Goal: Task Accomplishment & Management: Manage account settings

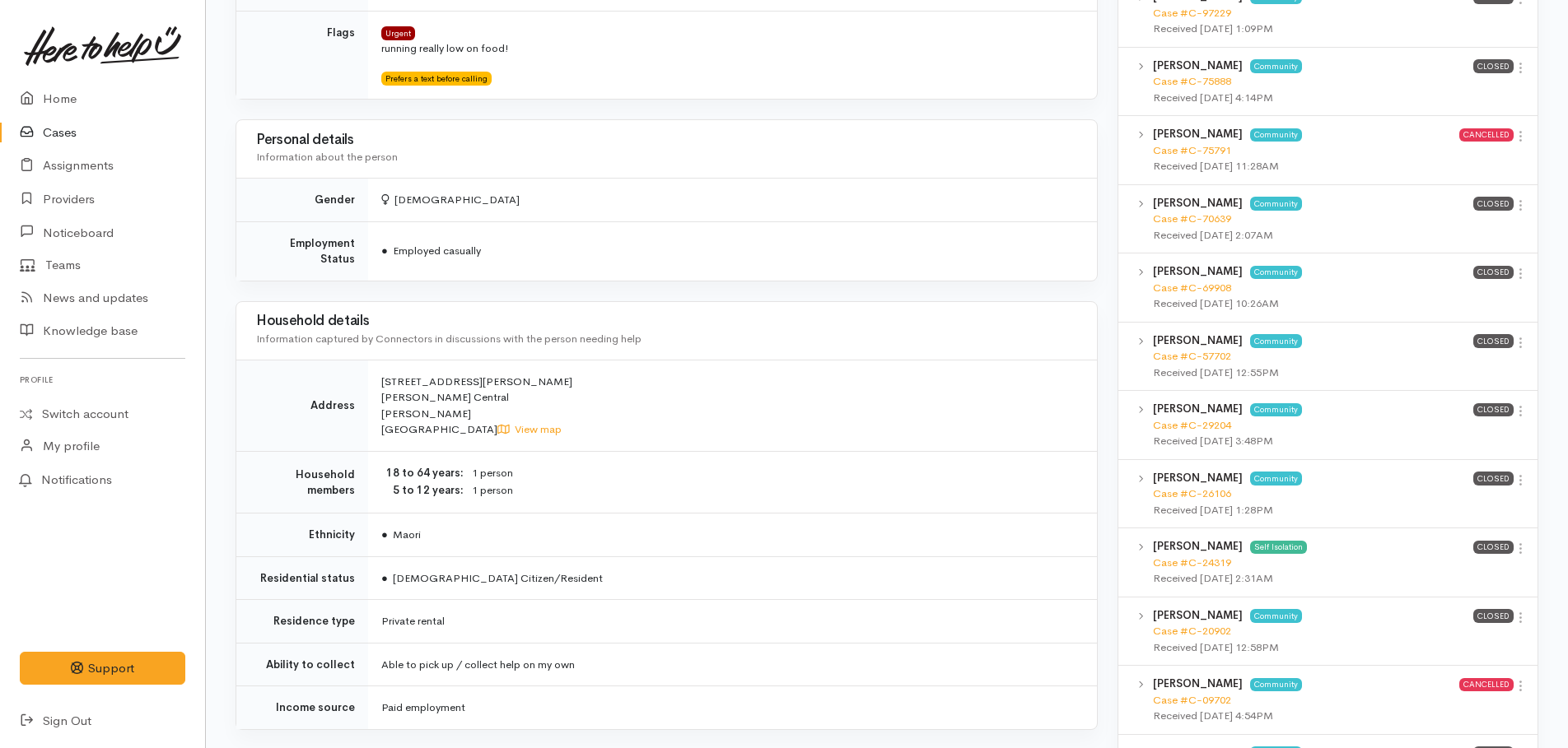
scroll to position [988, 0]
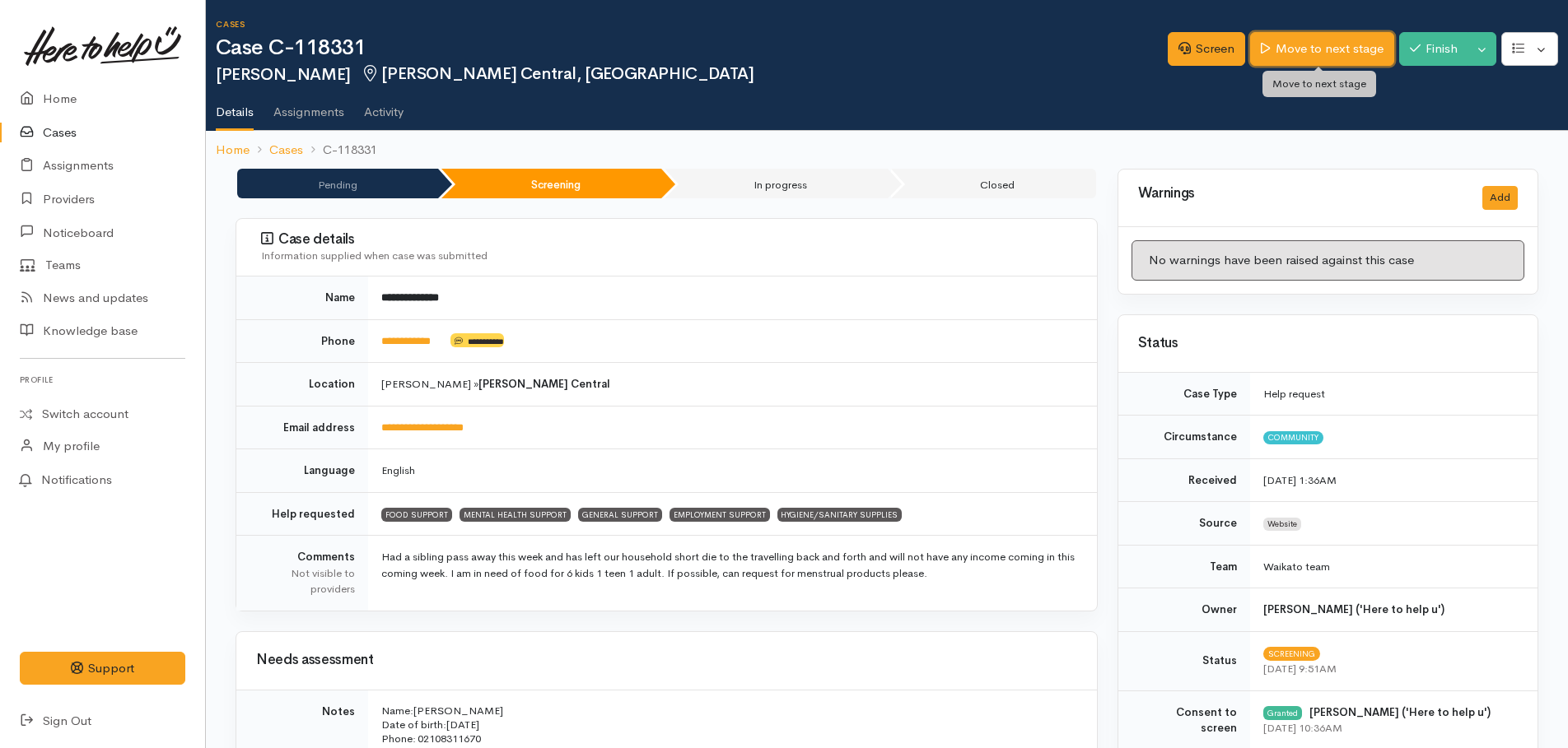
click at [1342, 42] on link "Move to next stage" at bounding box center [1321, 48] width 144 height 34
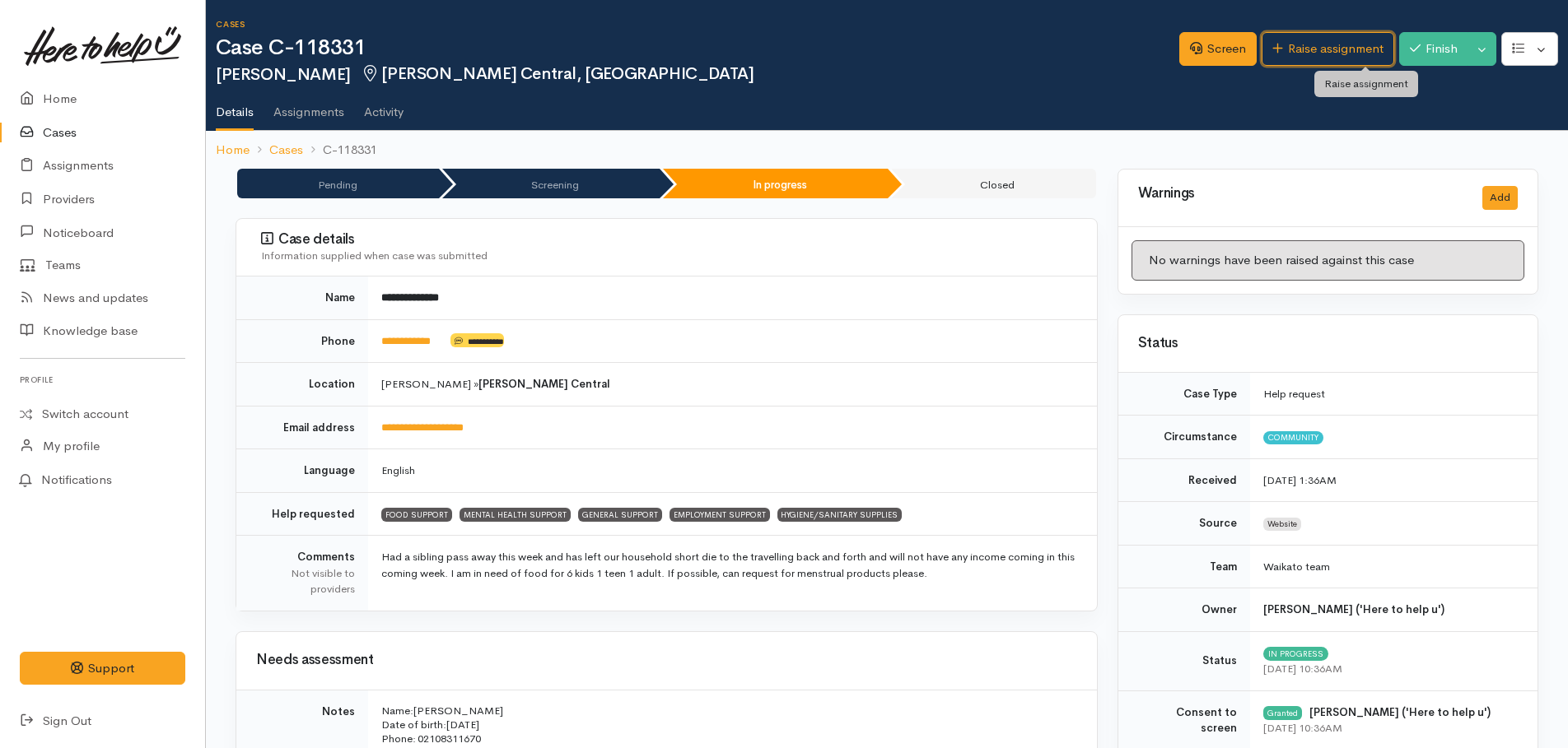
click at [1313, 40] on link "Raise assignment" at bounding box center [1328, 48] width 132 height 34
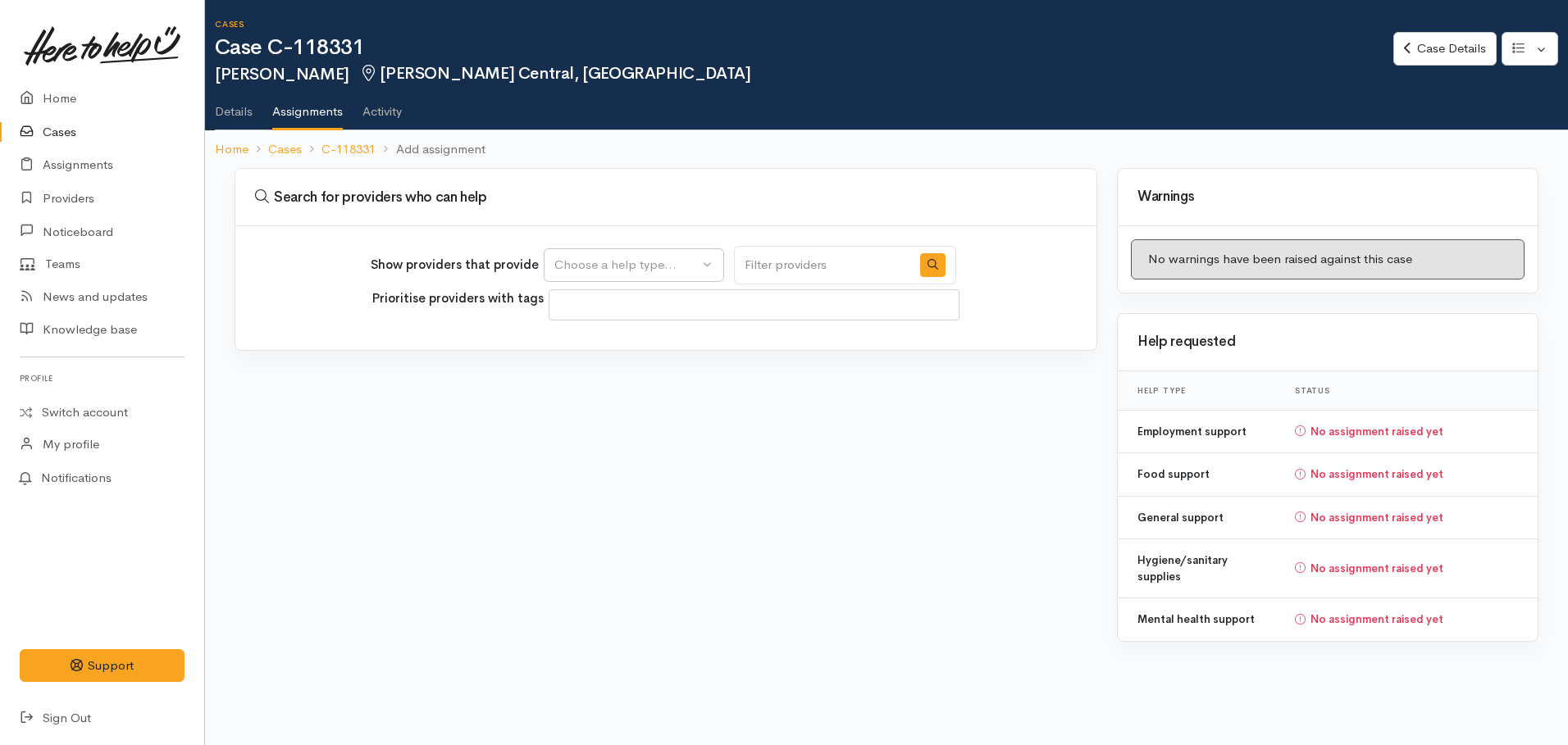
select select
click at [578, 266] on div "Choose a help type..." at bounding box center [626, 265] width 144 height 19
click at [576, 343] on span "Food support" at bounding box center [602, 344] width 76 height 19
select select "3"
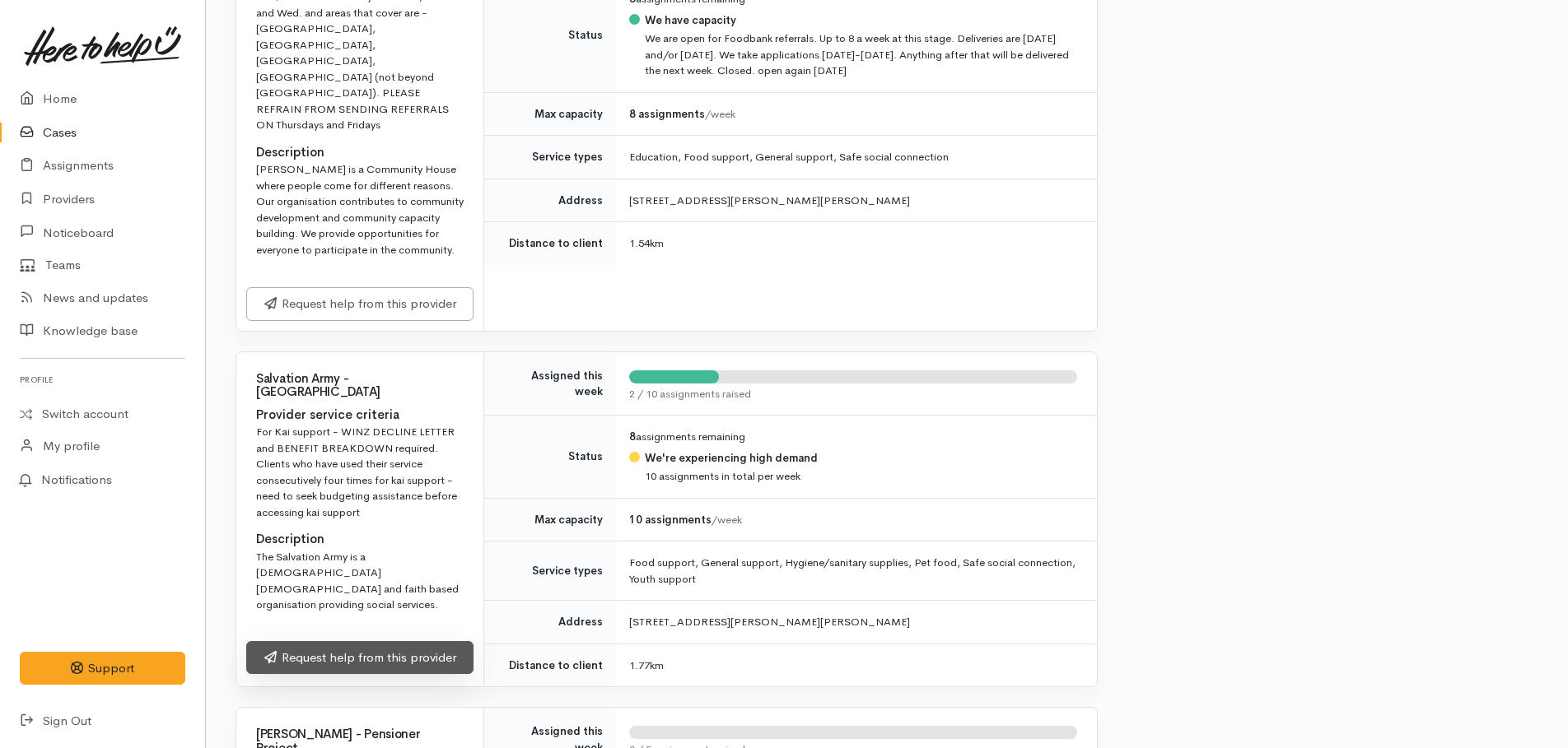
scroll to position [1152, 0]
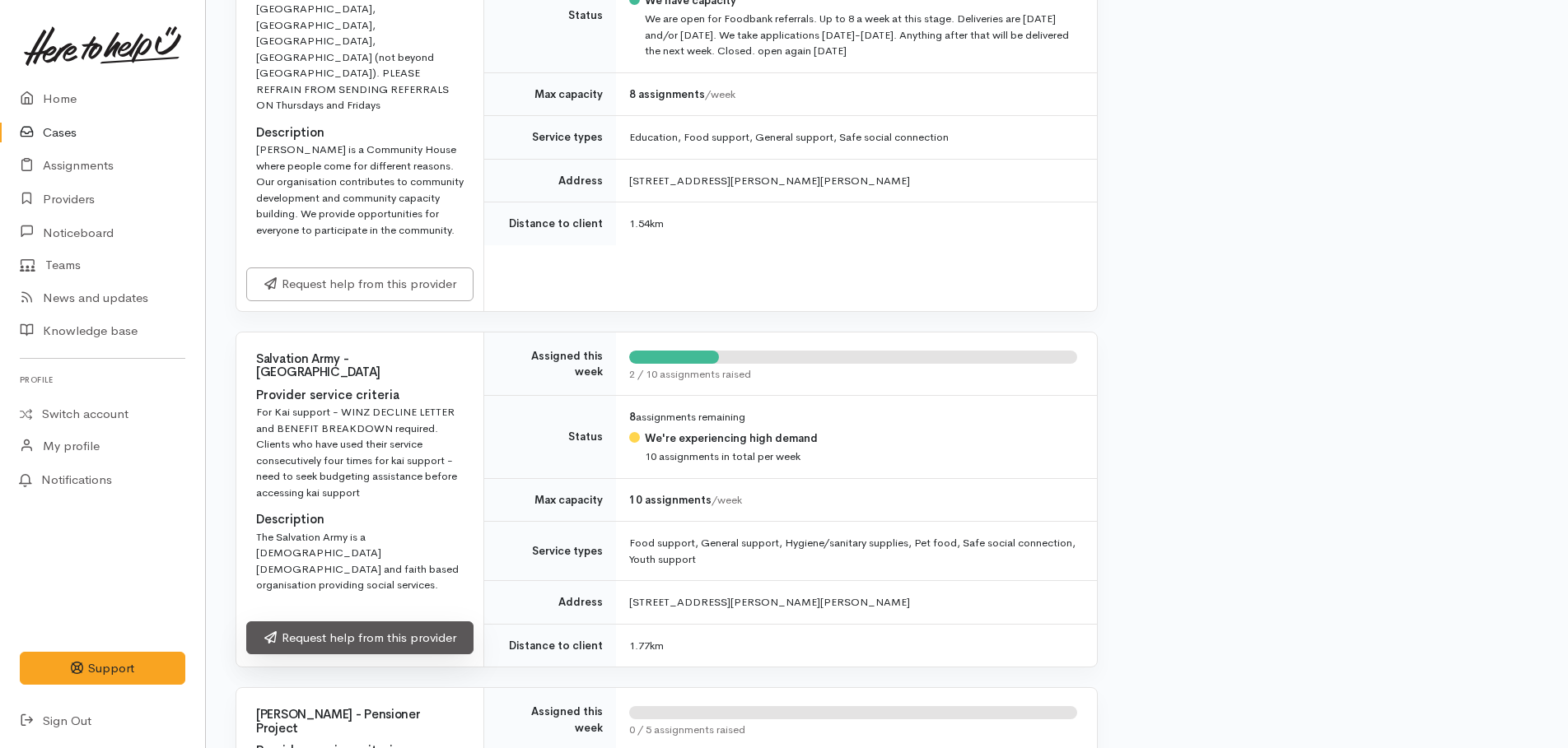
click at [364, 622] on link "Request help from this provider" at bounding box center [360, 638] width 227 height 34
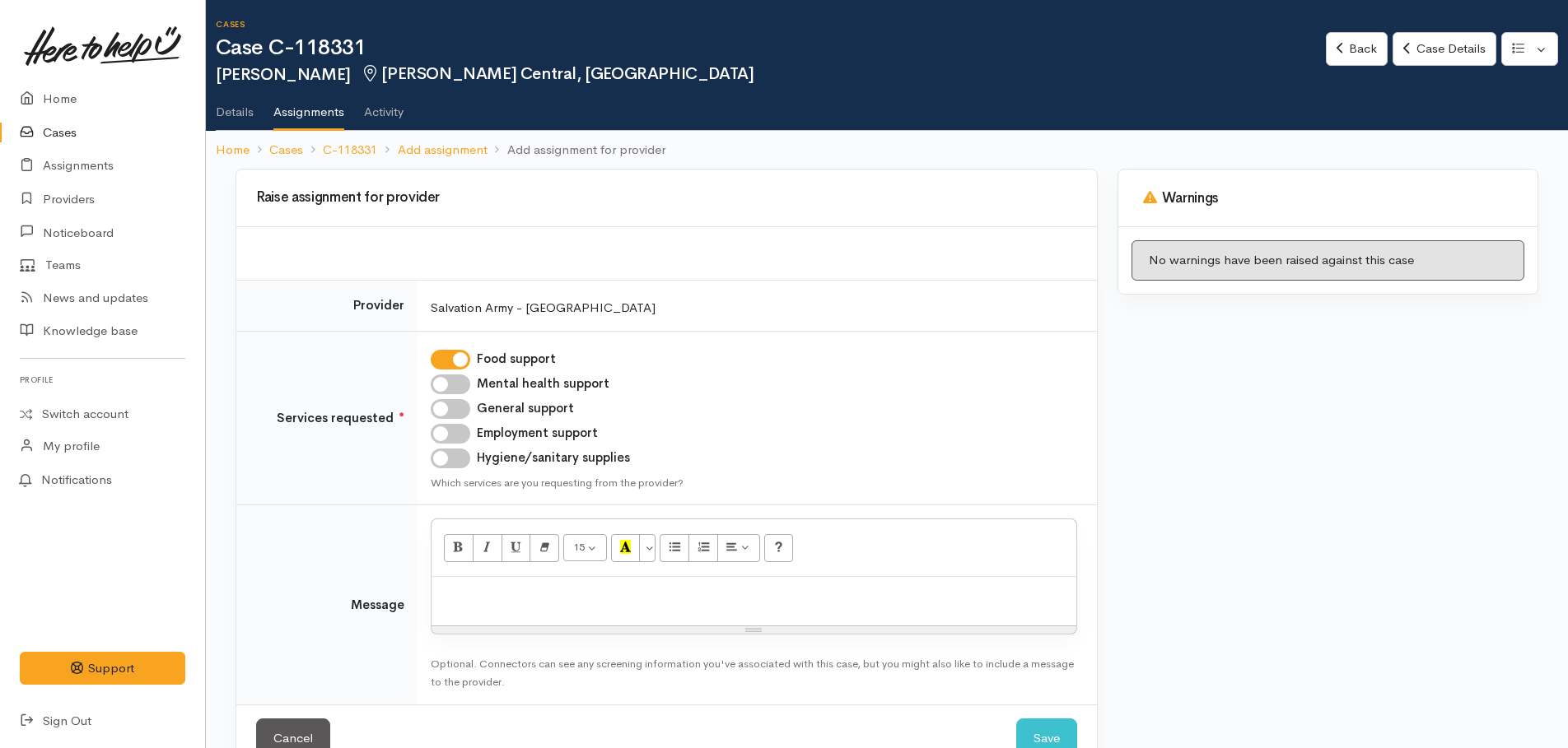
click at [442, 407] on input "General support" at bounding box center [451, 408] width 40 height 20
checkbox input "true"
click at [494, 599] on p at bounding box center [753, 595] width 628 height 19
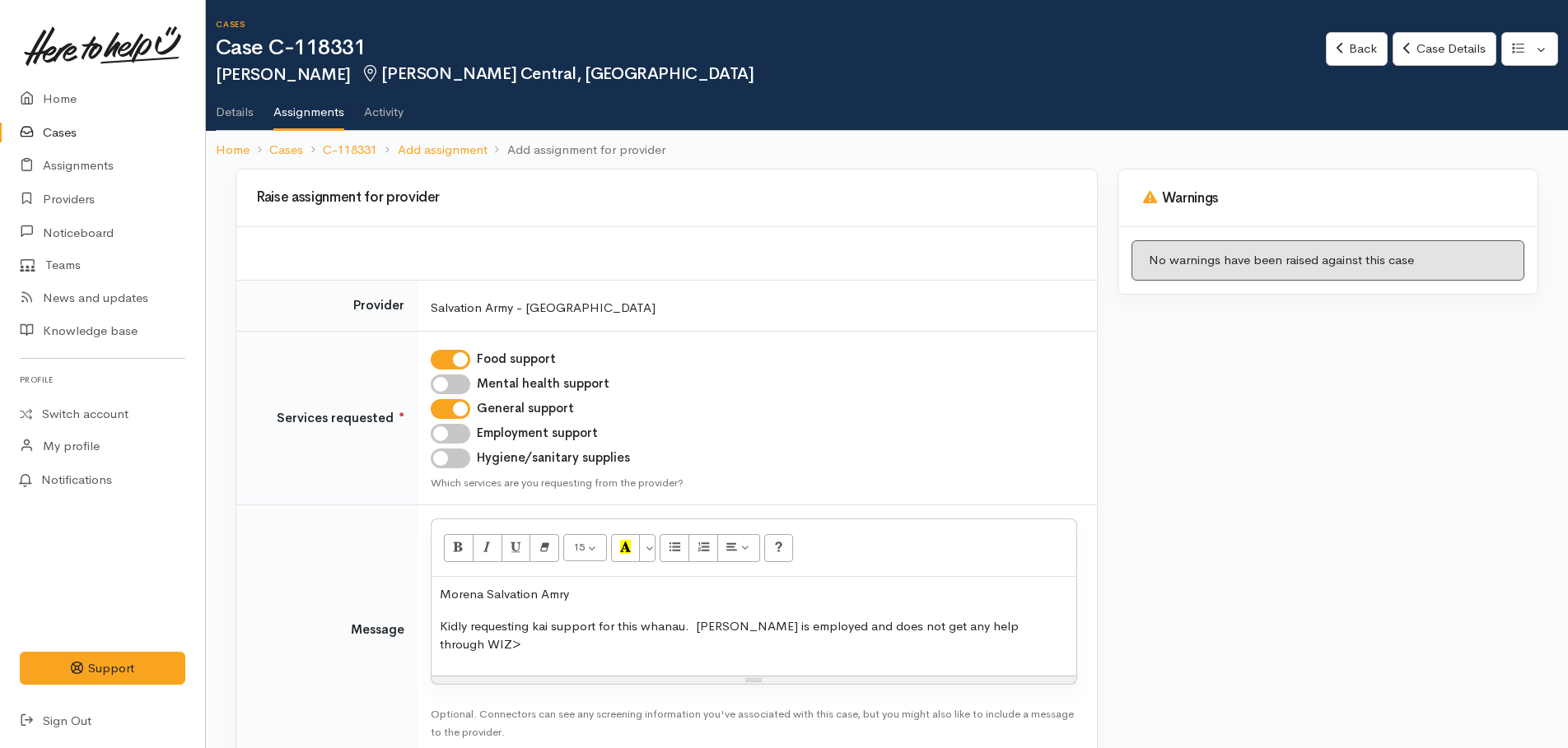
click at [1050, 625] on p "Kidly requesting kai support for this whanau. [PERSON_NAME] is employed and doe…" at bounding box center [753, 635] width 628 height 37
click at [489, 642] on p "Kindly requesting kai support for this whanau. Joeline is employed and does not…" at bounding box center [753, 635] width 628 height 37
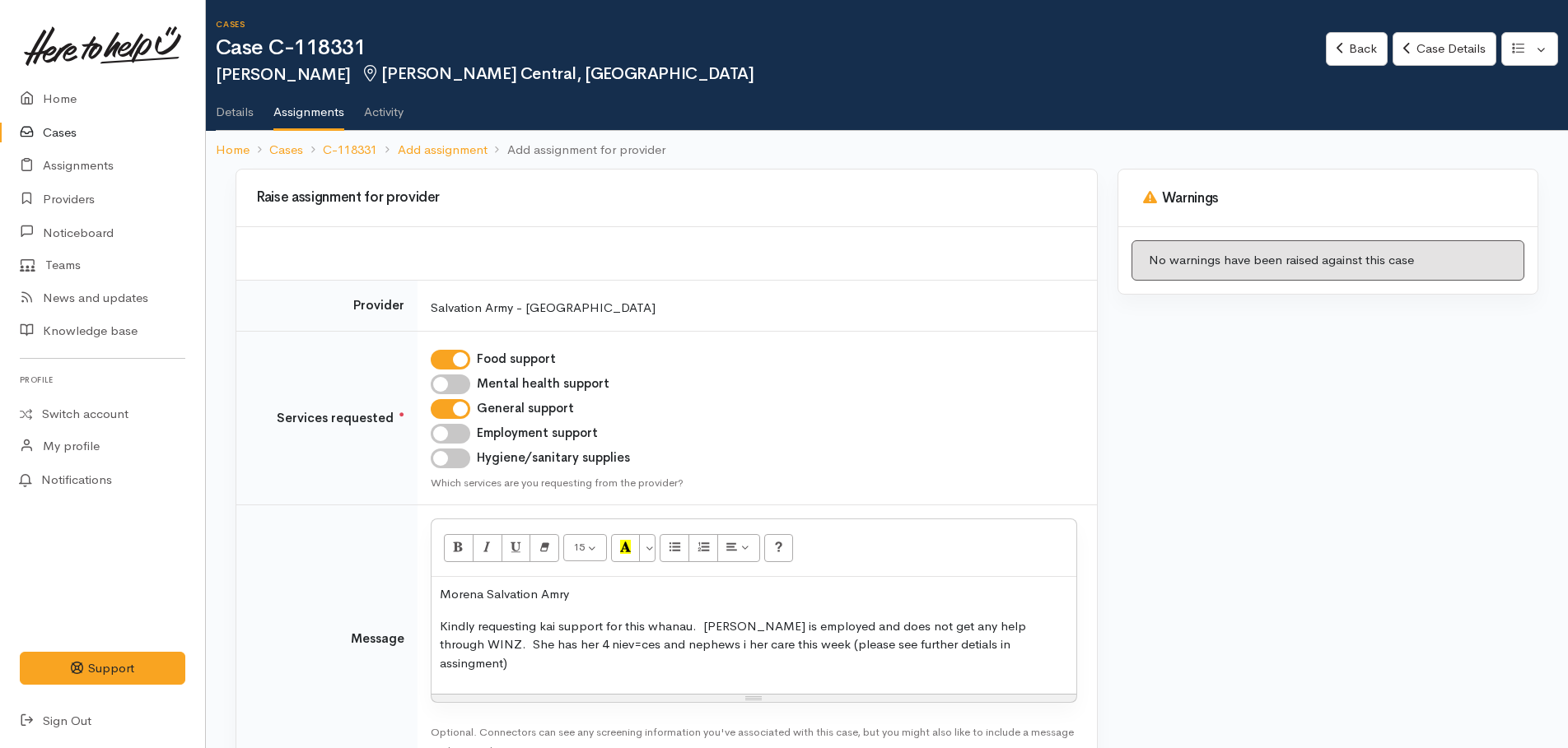
drag, startPoint x: 532, startPoint y: 642, endPoint x: 643, endPoint y: 645, distance: 111.0
click at [643, 645] on p "Kindly requesting kai support for this whanau. Joeline is employed and does not…" at bounding box center [753, 645] width 628 height 56
click at [570, 642] on p "Kindly requesting kai support for this whanau. Joeline is employed and does not…" at bounding box center [753, 645] width 628 height 56
click at [995, 645] on p "Kindly requesting kai support for this whanau. Joeline is employed and does not…" at bounding box center [753, 645] width 628 height 56
click at [461, 639] on p "Kindly requesting kai support for this whanau. Joeline is employed and does not…" at bounding box center [753, 645] width 628 height 56
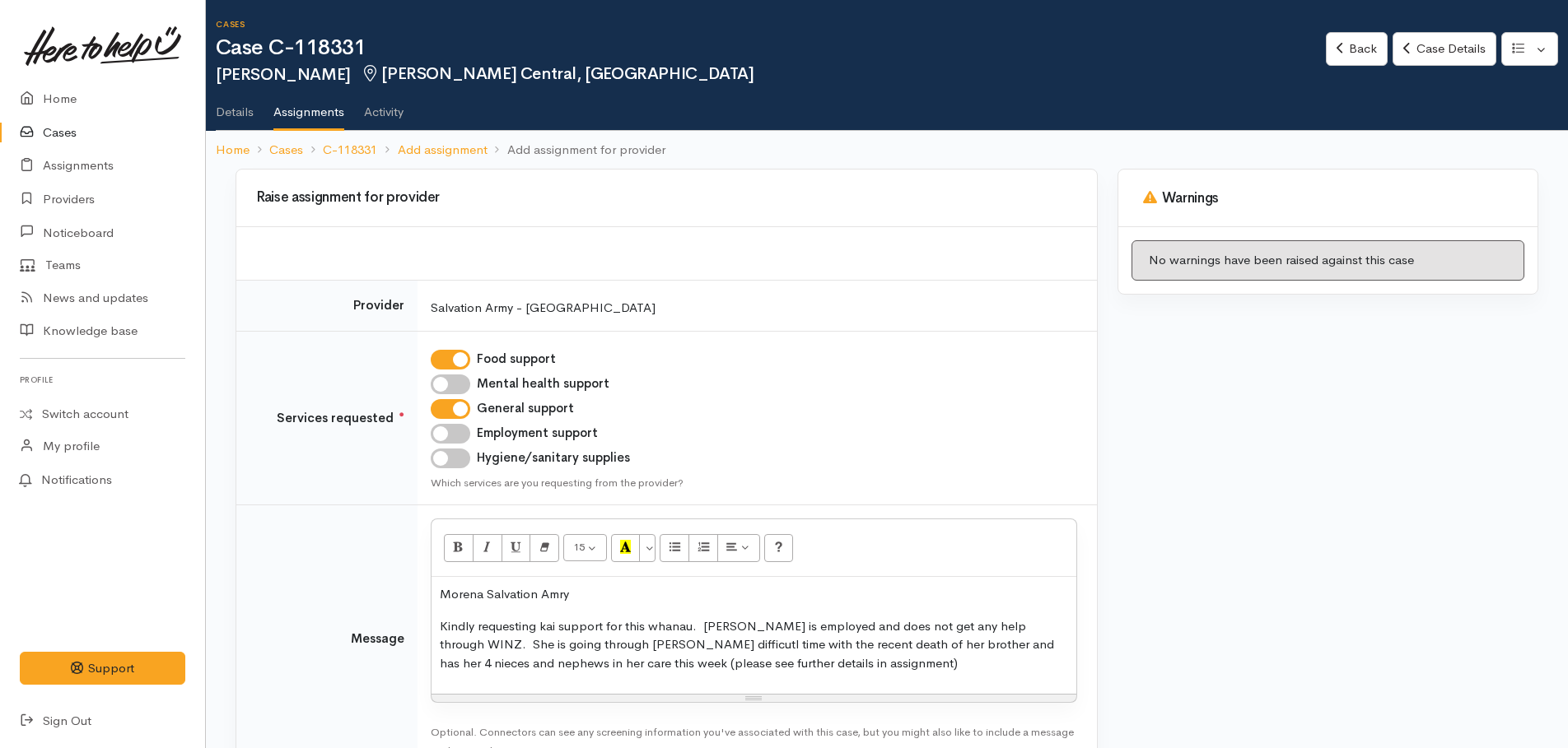
drag, startPoint x: 572, startPoint y: 641, endPoint x: 612, endPoint y: 643, distance: 40.0
click at [781, 665] on p "Kindly requesting kai support for this whanau. Joeline is employed and does not…" at bounding box center [753, 645] width 628 height 56
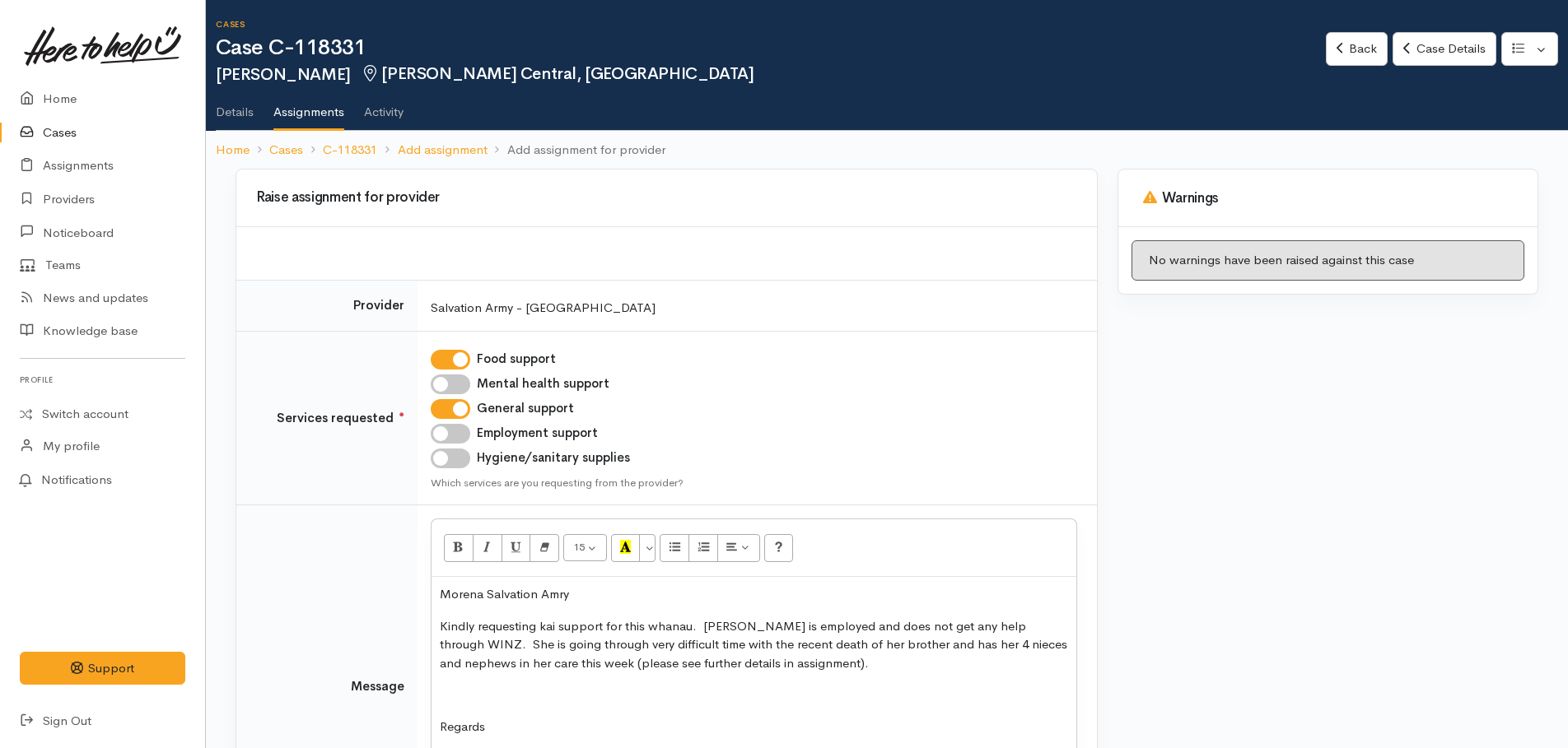
scroll to position [18, 0]
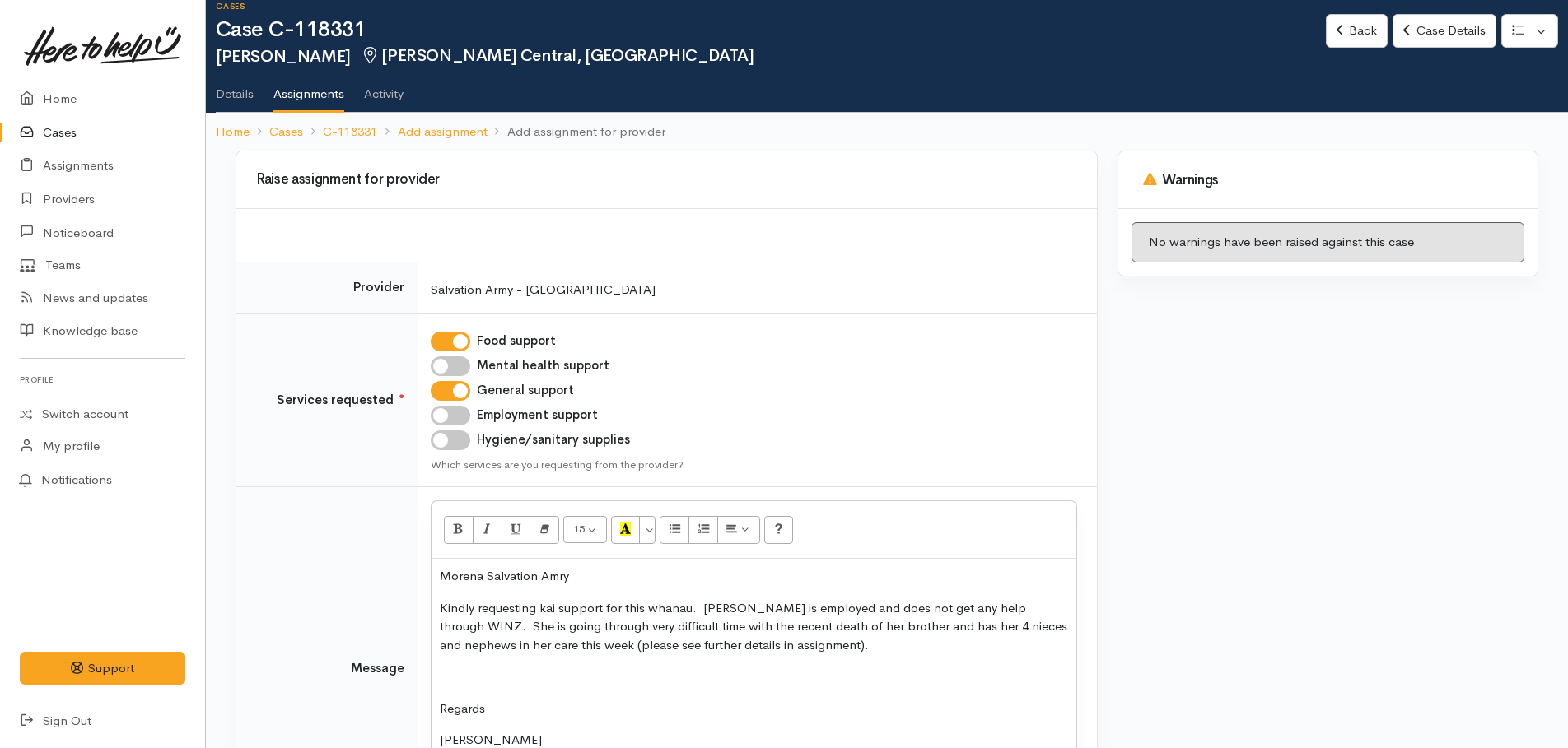
click at [593, 569] on p "Morena Salvation Amry" at bounding box center [753, 577] width 628 height 19
click at [960, 607] on p "Kindly requesting kai support for this whanau. Joeline is employed and does not…" at bounding box center [753, 627] width 628 height 56
click at [935, 609] on p "Kindly requesting kai support for this whanau. Joeline is employed and does not…" at bounding box center [753, 627] width 628 height 56
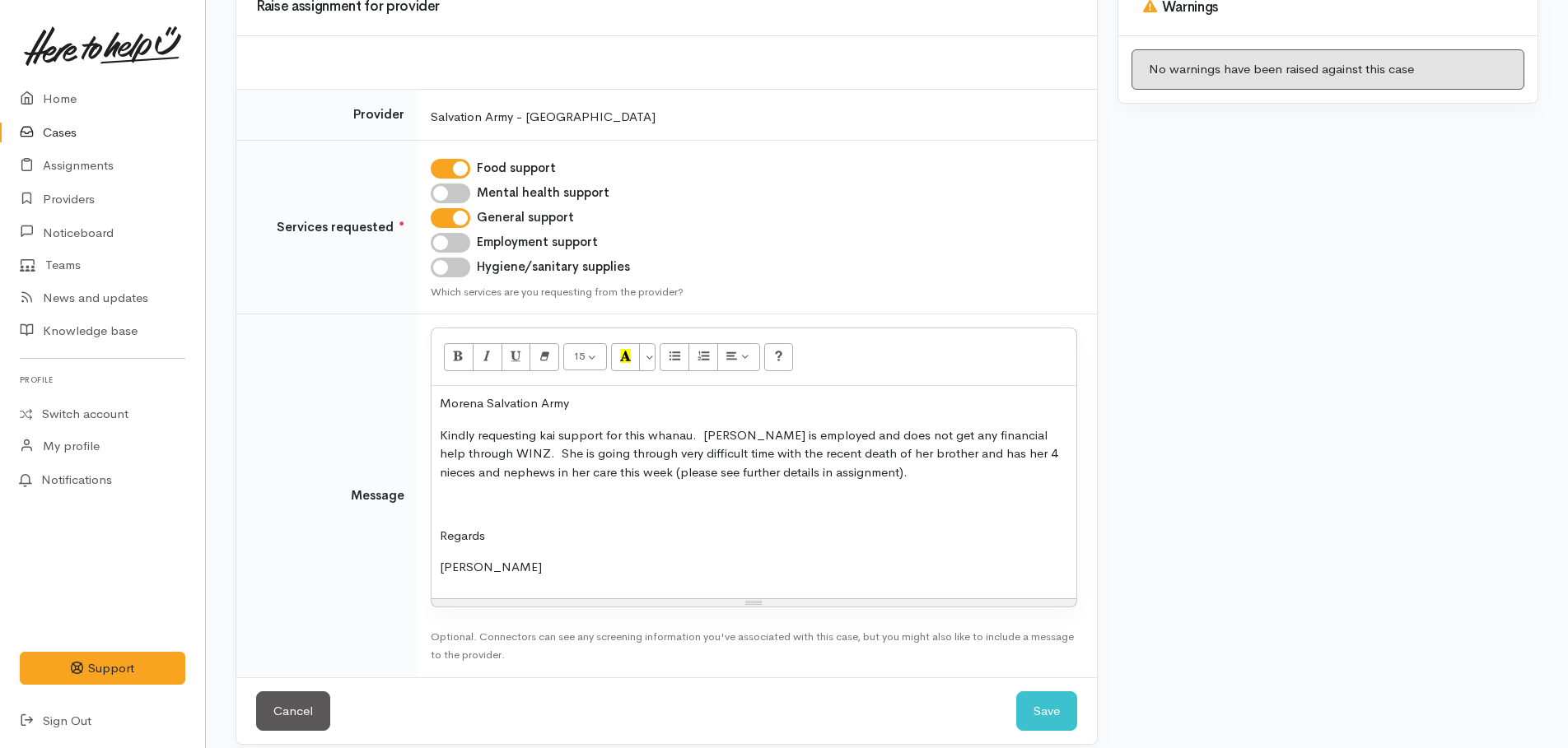
scroll to position [207, 0]
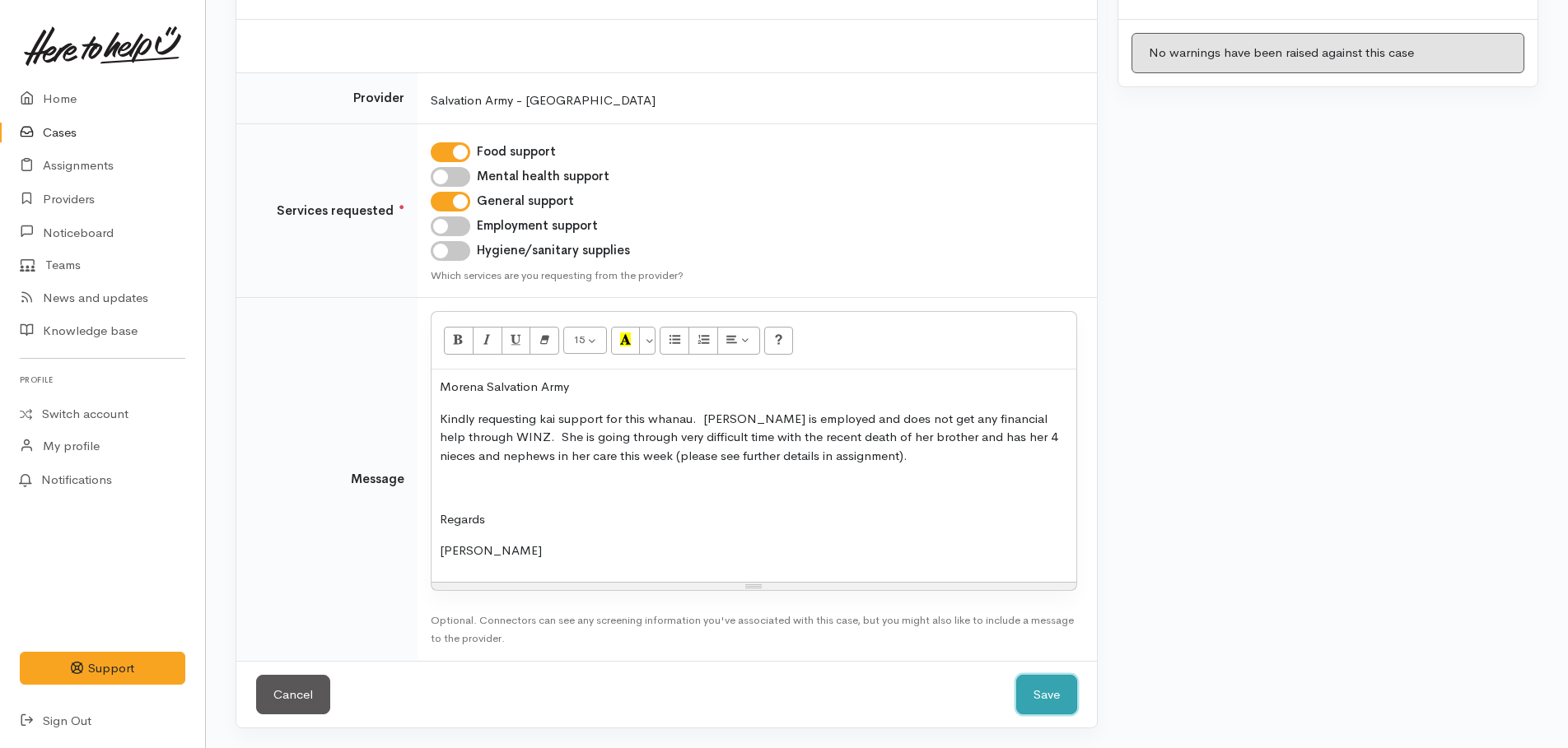
click at [1047, 684] on button "Save" at bounding box center [1046, 695] width 61 height 40
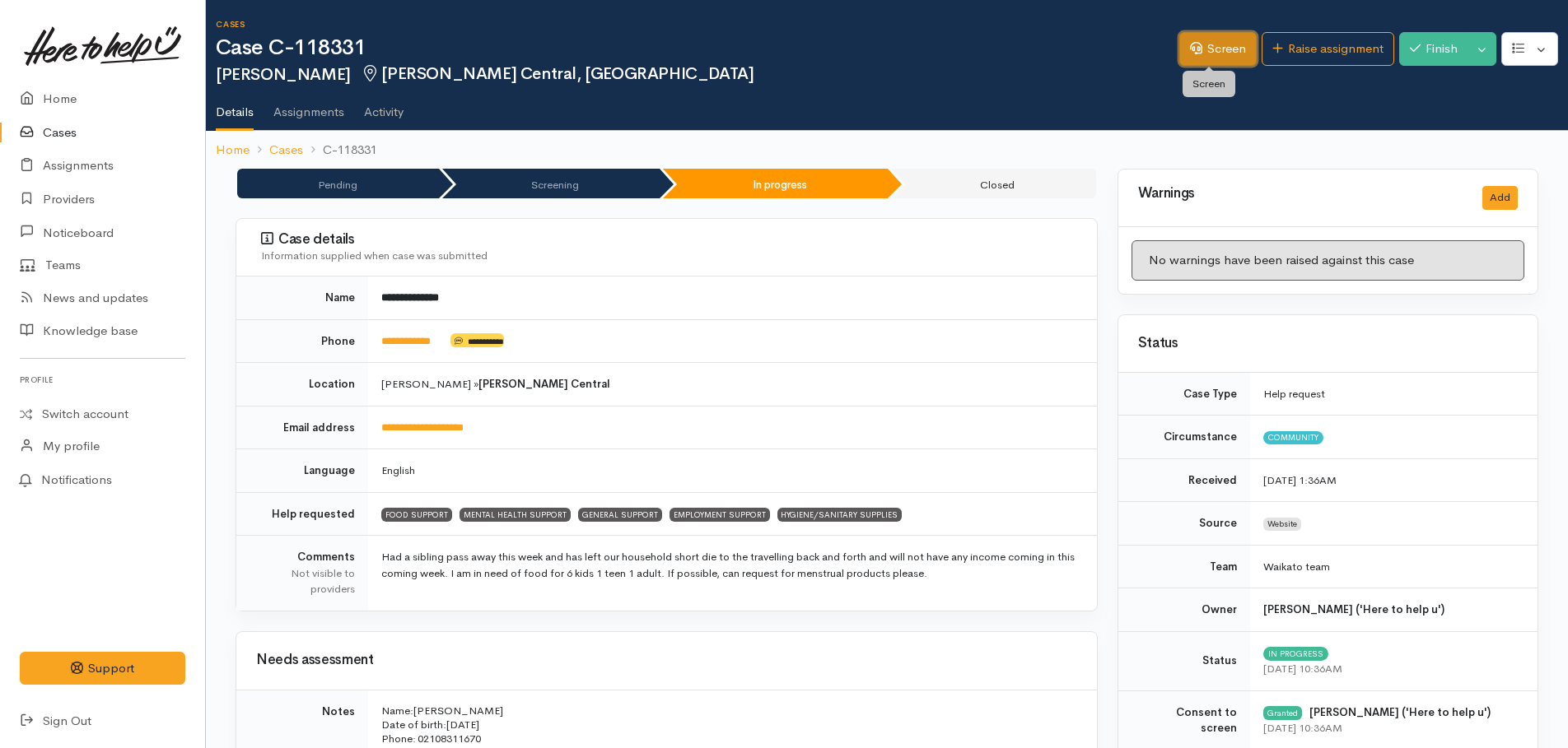
drag, startPoint x: 1221, startPoint y: 51, endPoint x: 1206, endPoint y: 91, distance: 42.7
click at [1221, 51] on link "Screen" at bounding box center [1218, 48] width 77 height 34
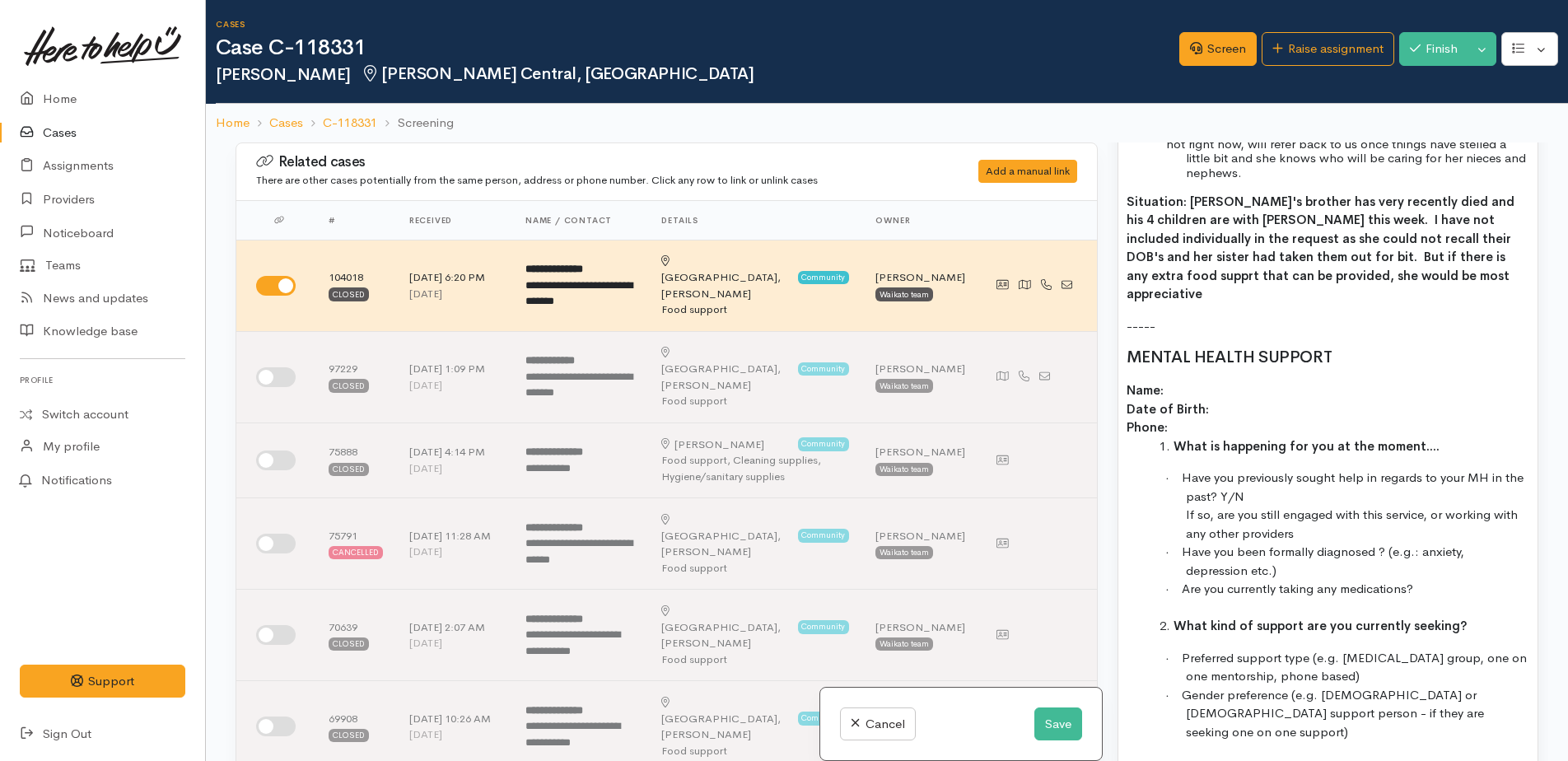
scroll to position [1728, 0]
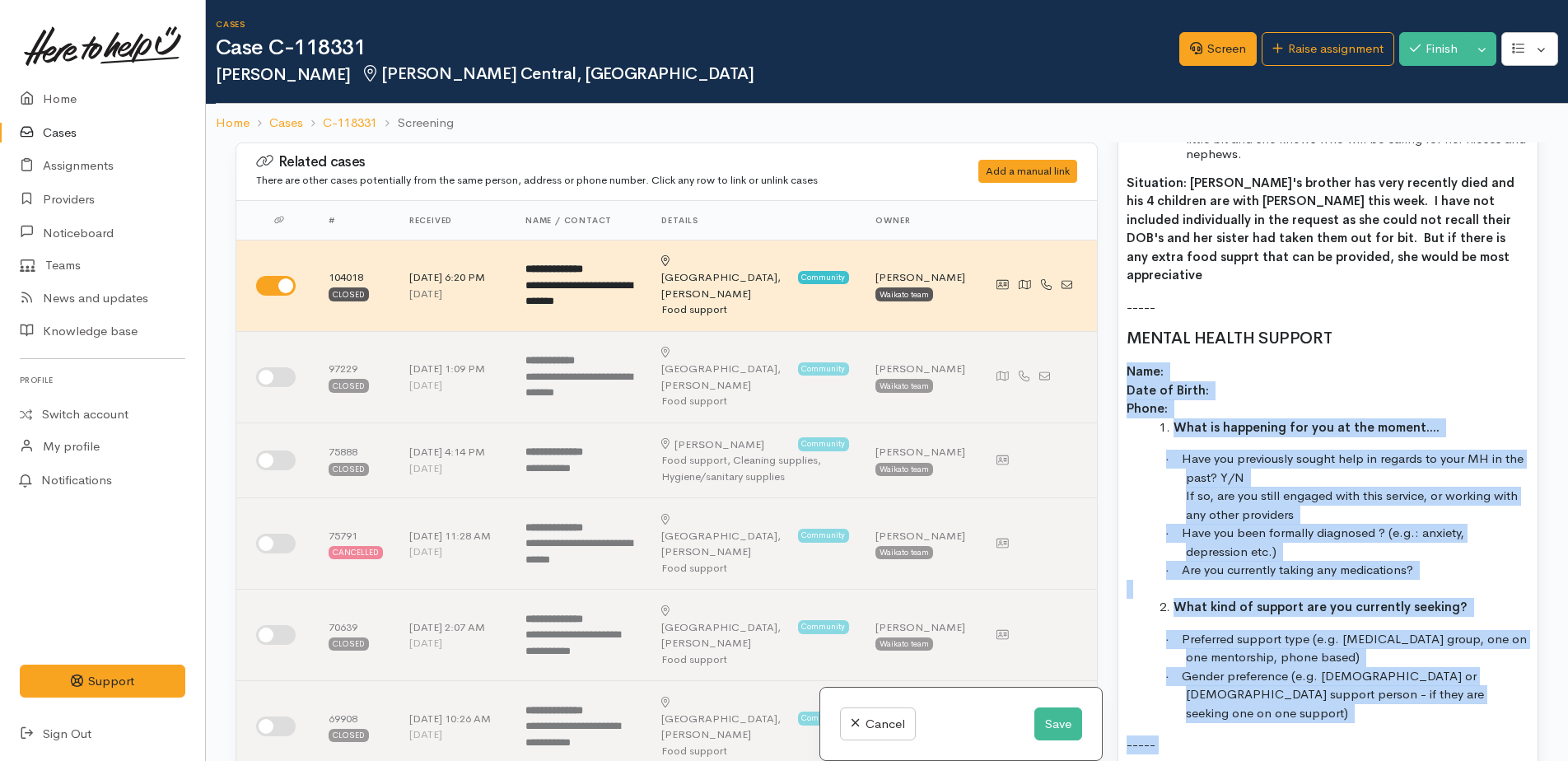
drag, startPoint x: 1126, startPoint y: 352, endPoint x: 1453, endPoint y: 717, distance: 490.1
click at [1454, 725] on div "brother recently died - his kids in her [PERSON_NAME] - older brother back to A…" at bounding box center [1327, 488] width 419 height 1685
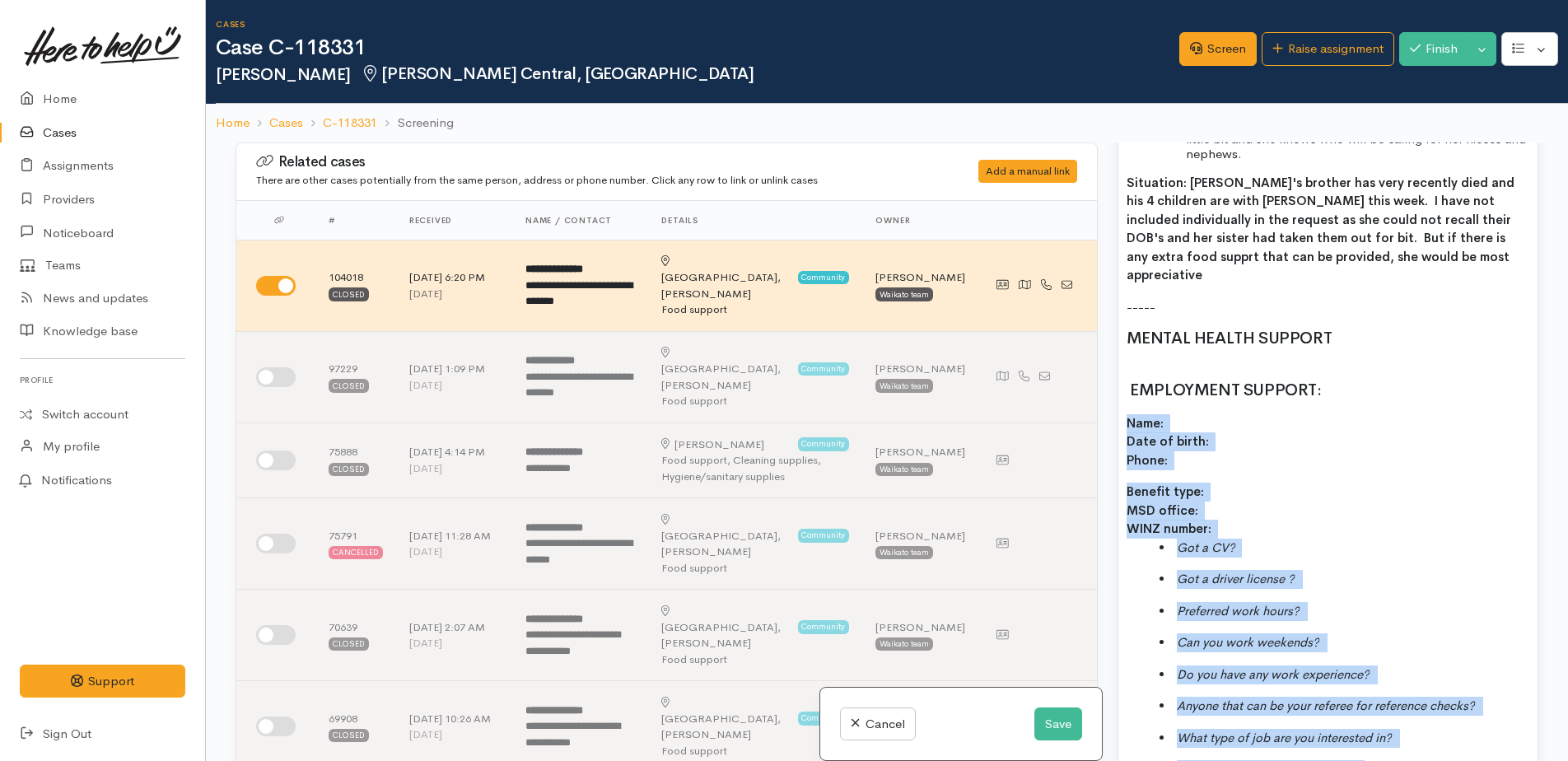
drag, startPoint x: 1122, startPoint y: 399, endPoint x: 1437, endPoint y: 750, distance: 471.6
click at [1437, 750] on div "brother recently died - his kids in her [PERSON_NAME] - older brother back to A…" at bounding box center [1327, 279] width 419 height 1267
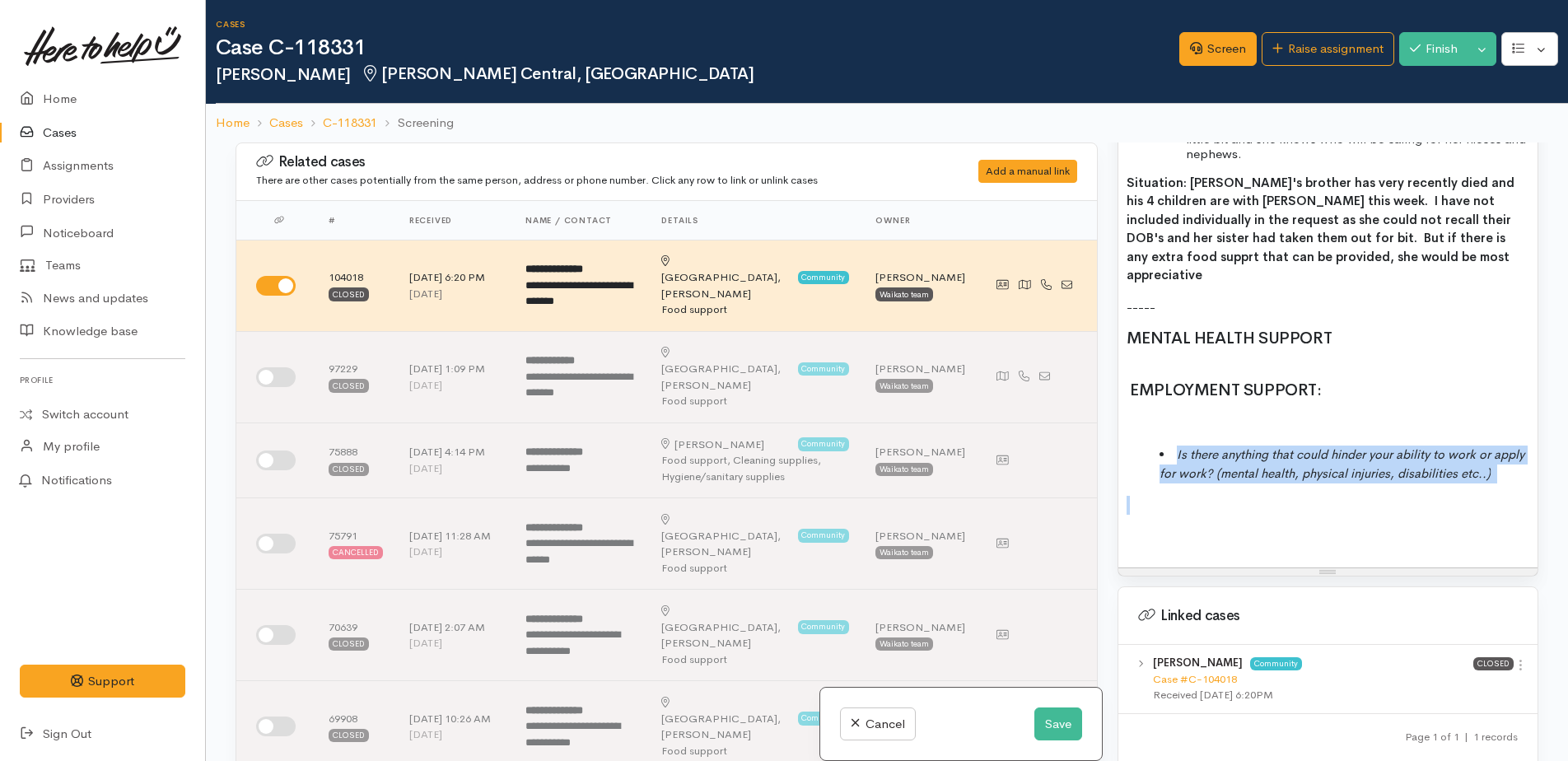
drag, startPoint x: 1151, startPoint y: 438, endPoint x: 1212, endPoint y: 506, distance: 91.4
click at [1212, 506] on div "brother recently died - his kids in her Joeline - older brother back to Aus so …" at bounding box center [1327, 106] width 419 height 921
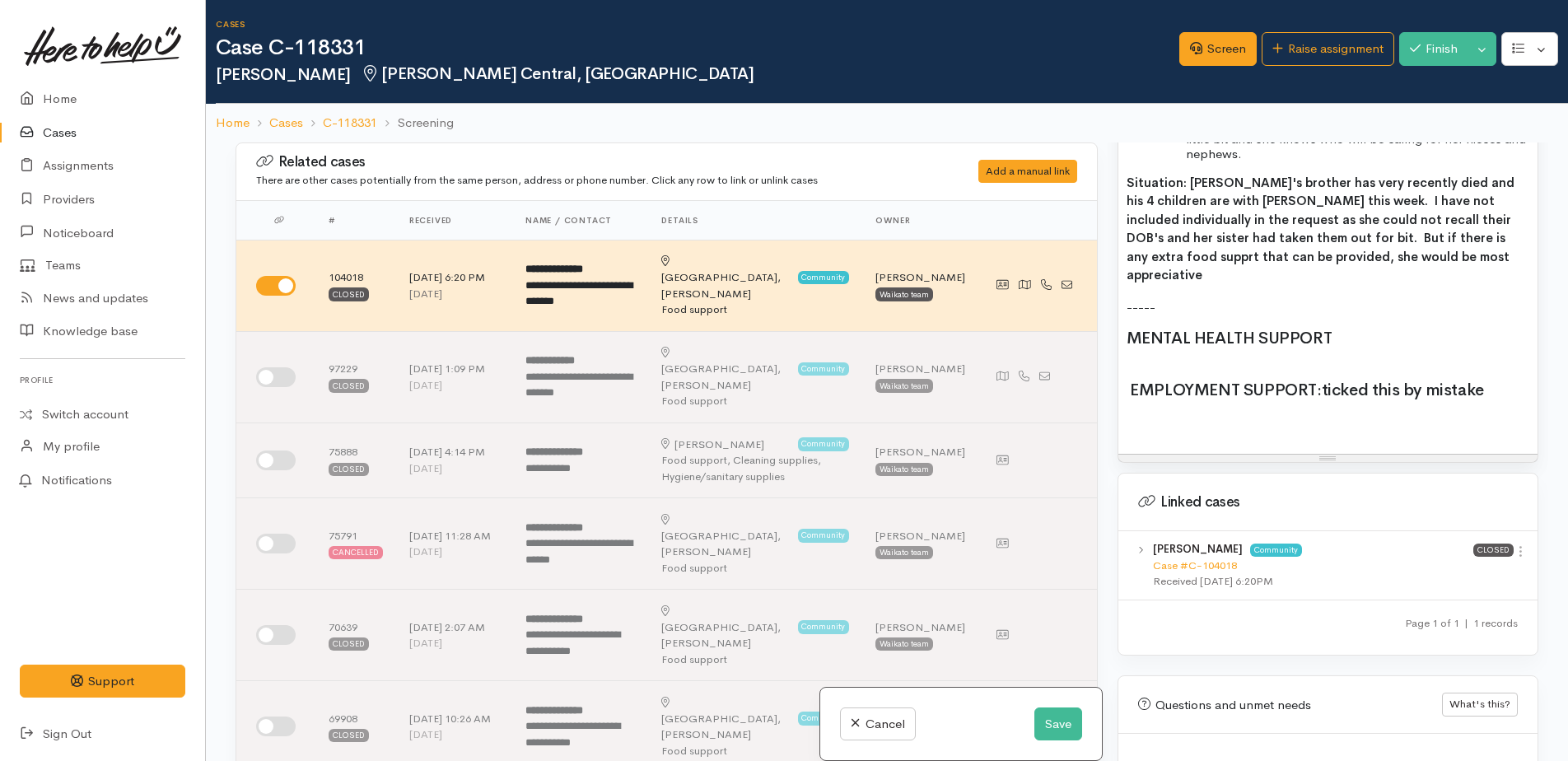
click at [1344, 329] on h2 "MENTAL HEALTH SUPPORT" at bounding box center [1328, 338] width 403 height 18
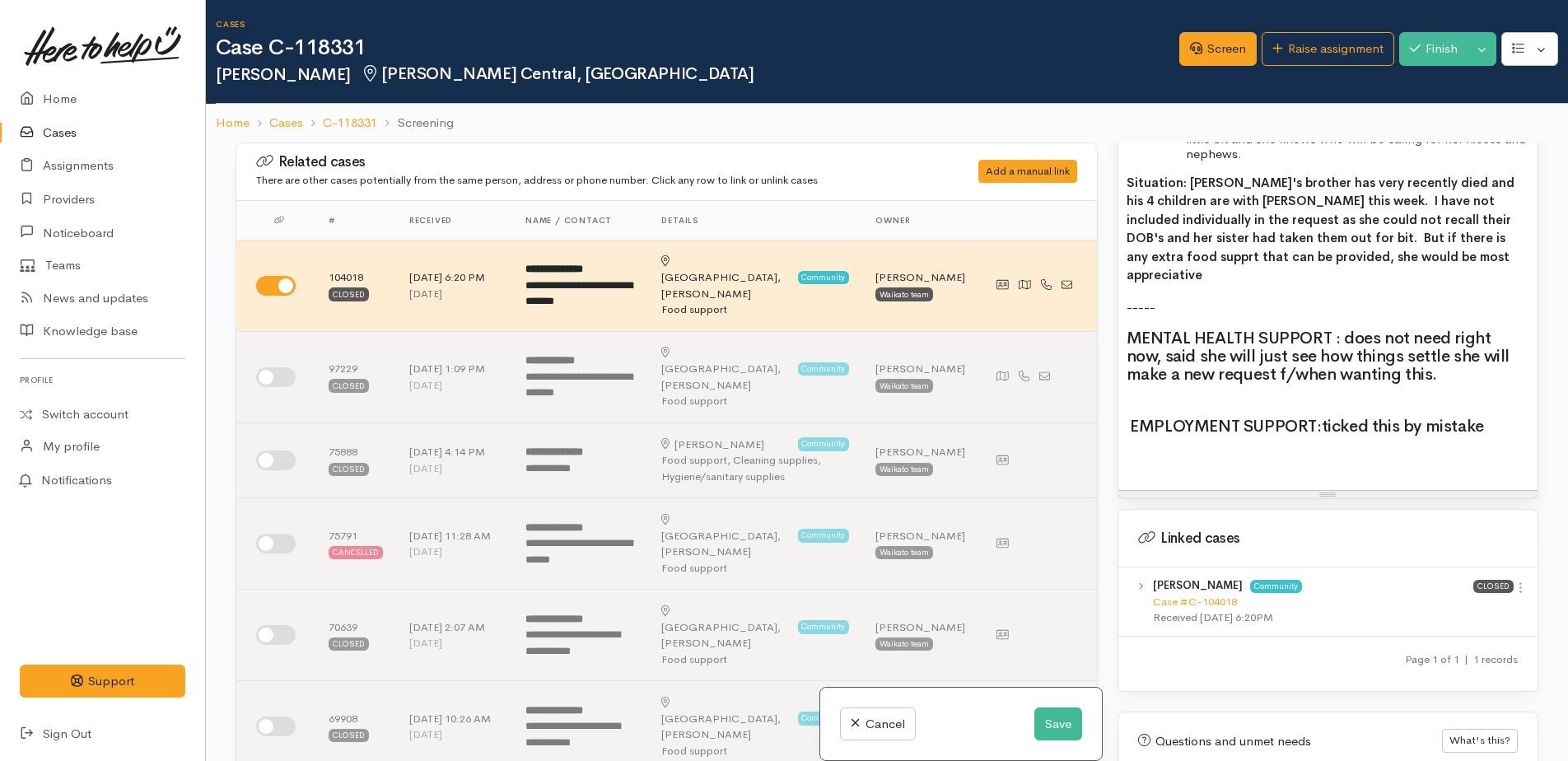
click at [1481, 337] on span "MENTAL HEALTH SUPPORT : does not need right now, said she will just see how thi…" at bounding box center [1318, 356] width 383 height 57
click at [1281, 355] on span "MENTAL HEALTH SUPPORT : does not need right now, said she will just see how thi…" at bounding box center [1319, 356] width 385 height 57
click at [1496, 417] on h2 "EMPLOYMENT SUPPORT: ticked this by mistake" at bounding box center [1328, 426] width 403 height 18
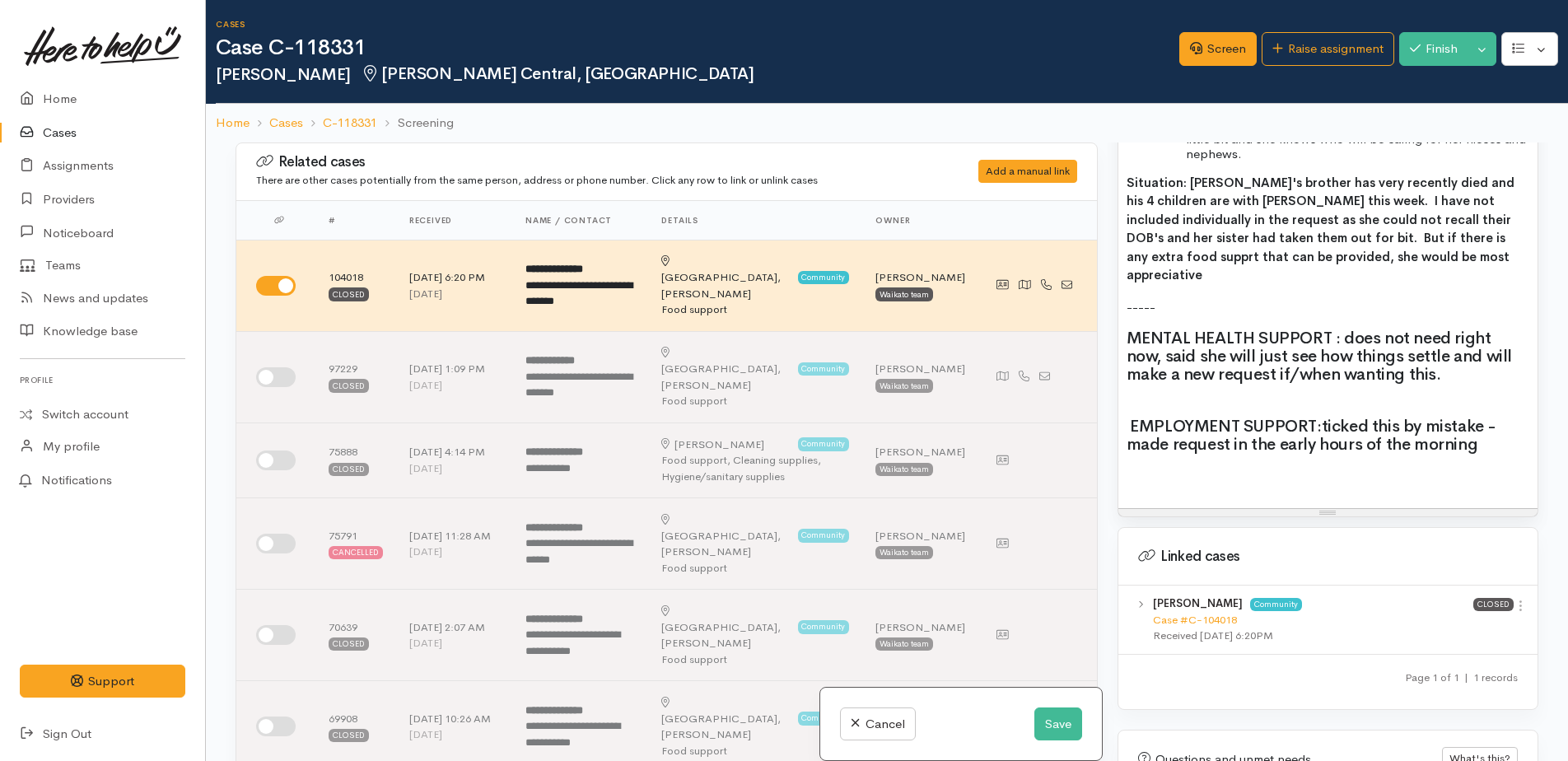
drag, startPoint x: 1443, startPoint y: 430, endPoint x: 1318, endPoint y: 452, distance: 126.9
click at [1318, 469] on p at bounding box center [1328, 478] width 403 height 19
drag, startPoint x: 1483, startPoint y: 424, endPoint x: 1299, endPoint y: 461, distance: 187.7
click at [1299, 469] on p at bounding box center [1328, 478] width 403 height 19
click at [1382, 476] on div "brother recently died - his kids in her Joeline - older brother back to Aus so …" at bounding box center [1327, 77] width 419 height 862
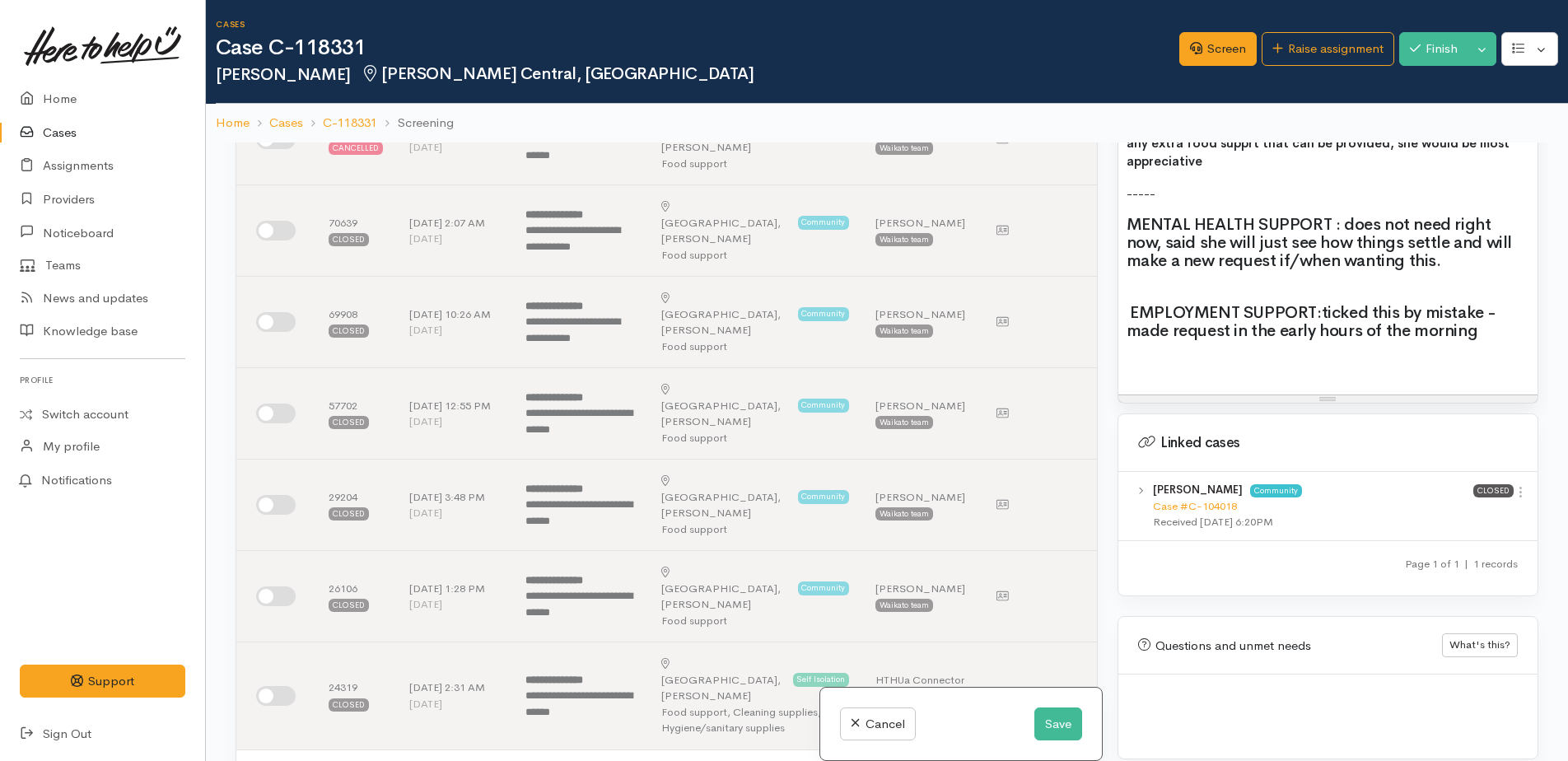
scroll to position [576, 0]
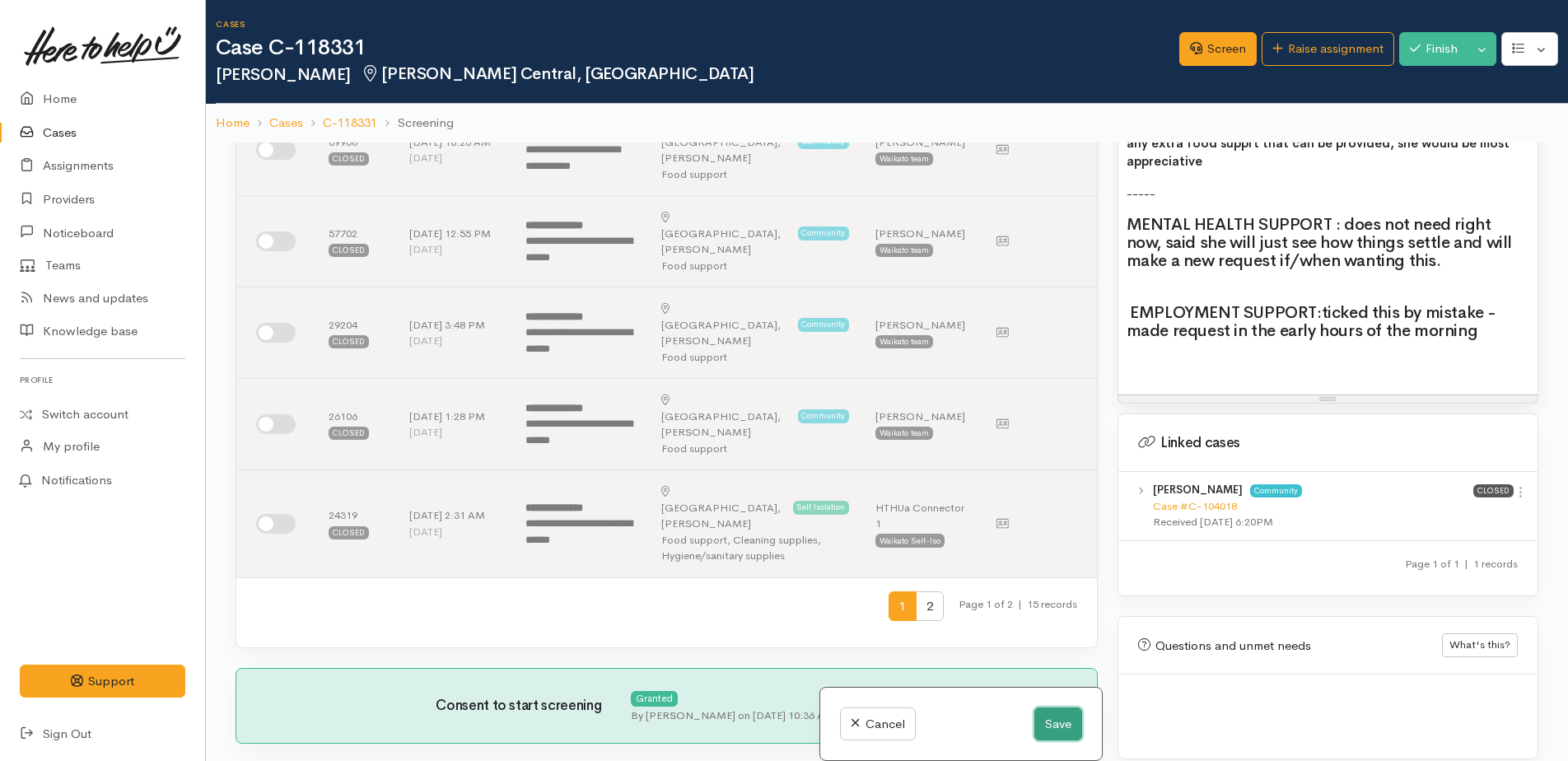
click at [1050, 713] on button "Save" at bounding box center [1058, 723] width 48 height 34
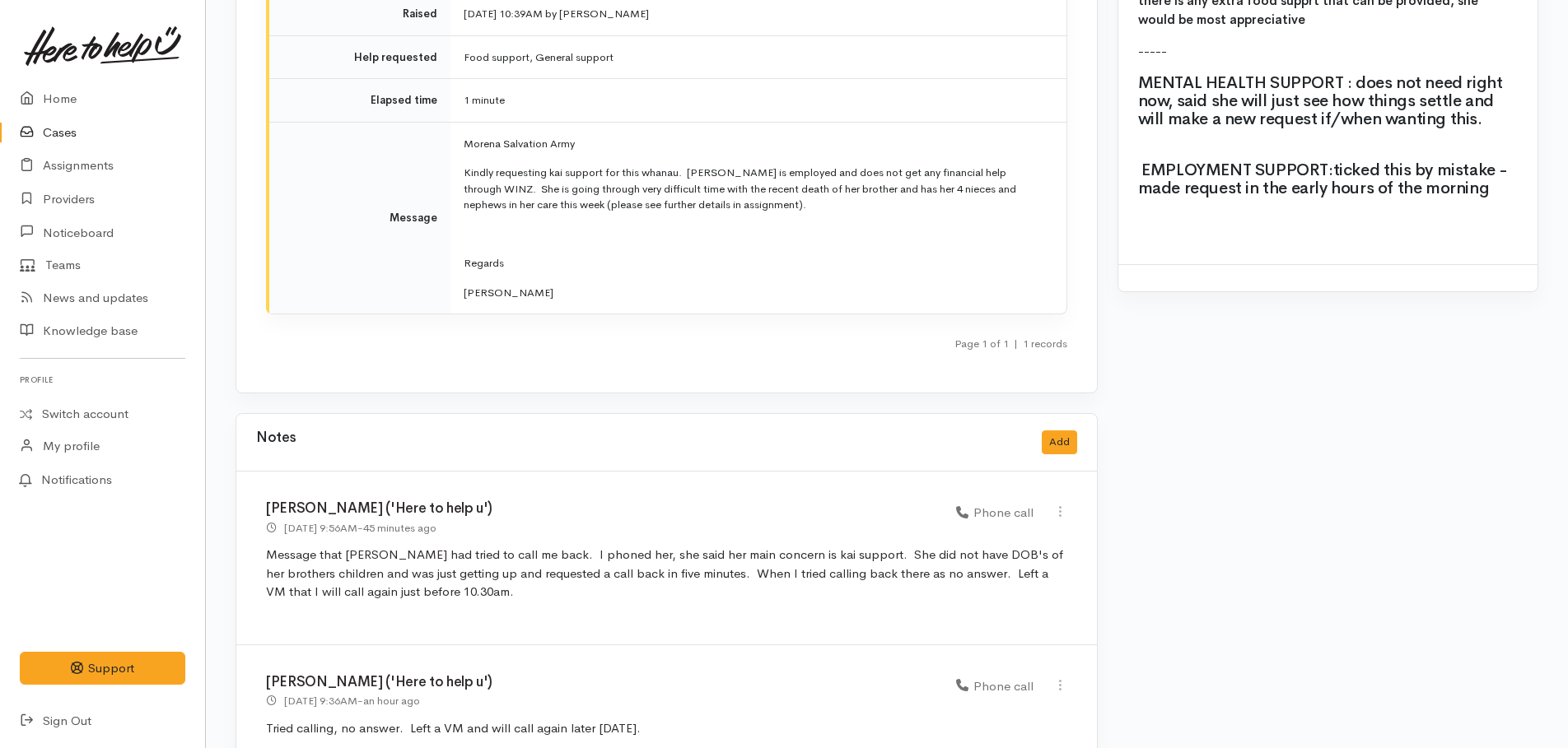
scroll to position [2133, 0]
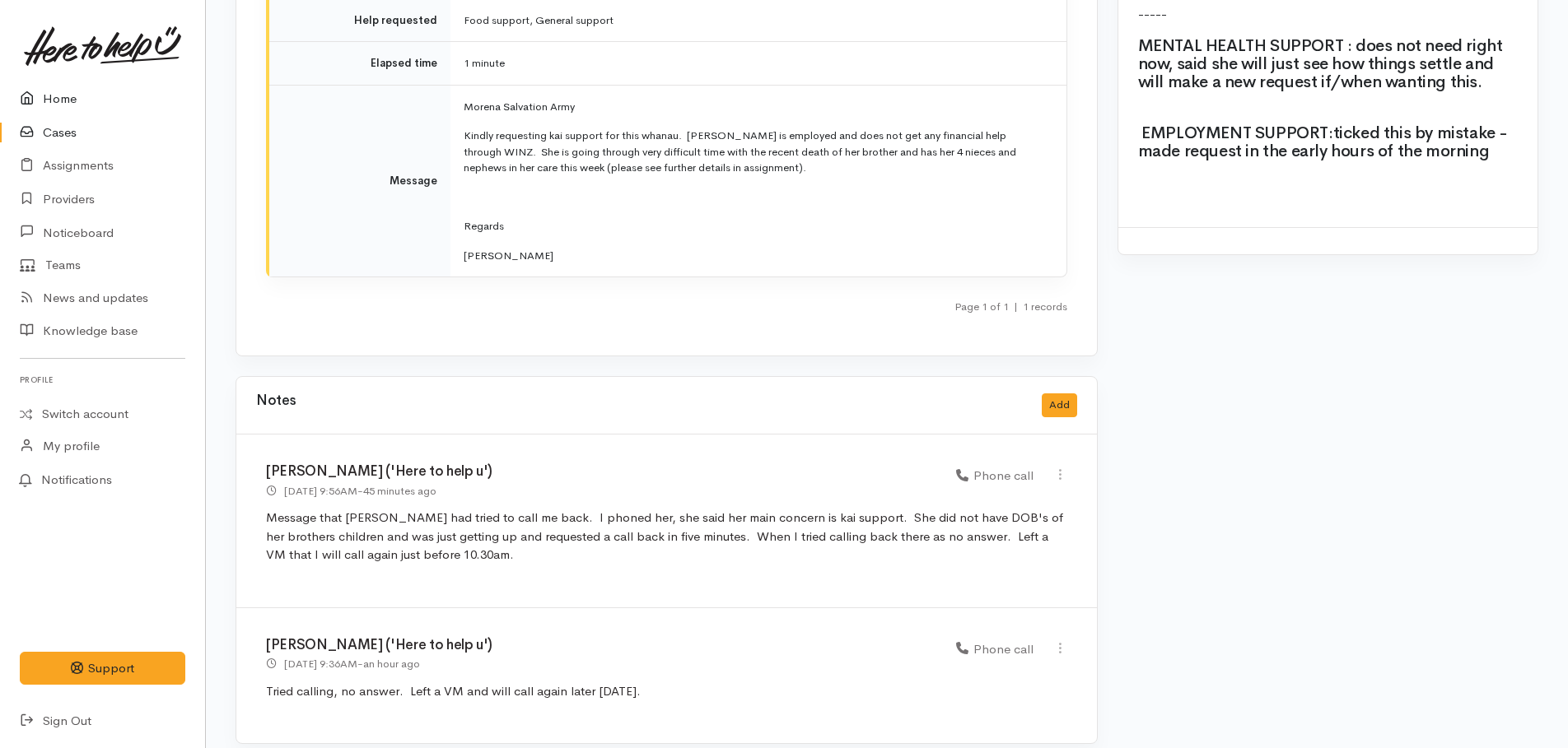
click at [66, 97] on link "Home" at bounding box center [102, 99] width 205 height 34
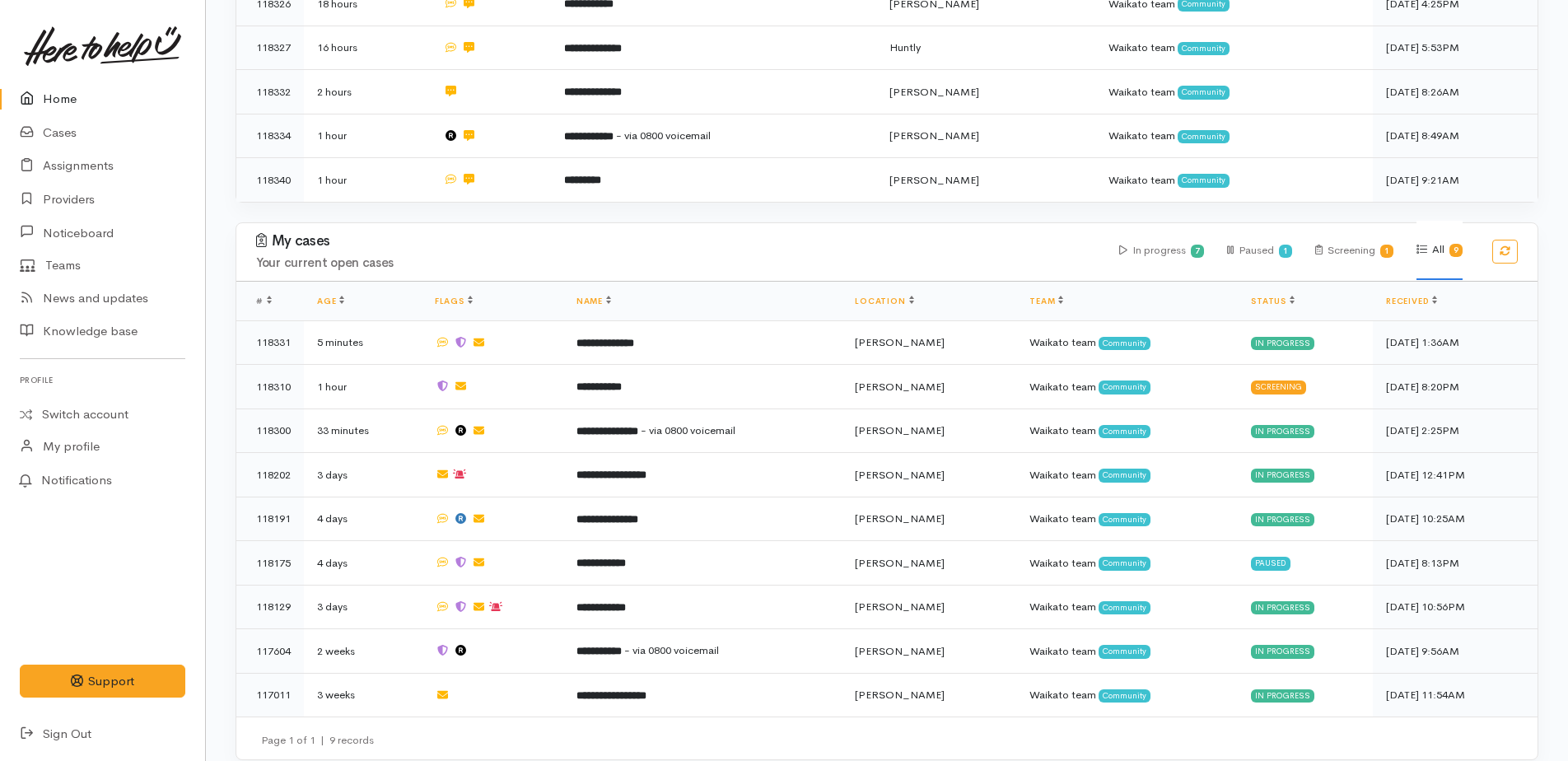
scroll to position [473, 0]
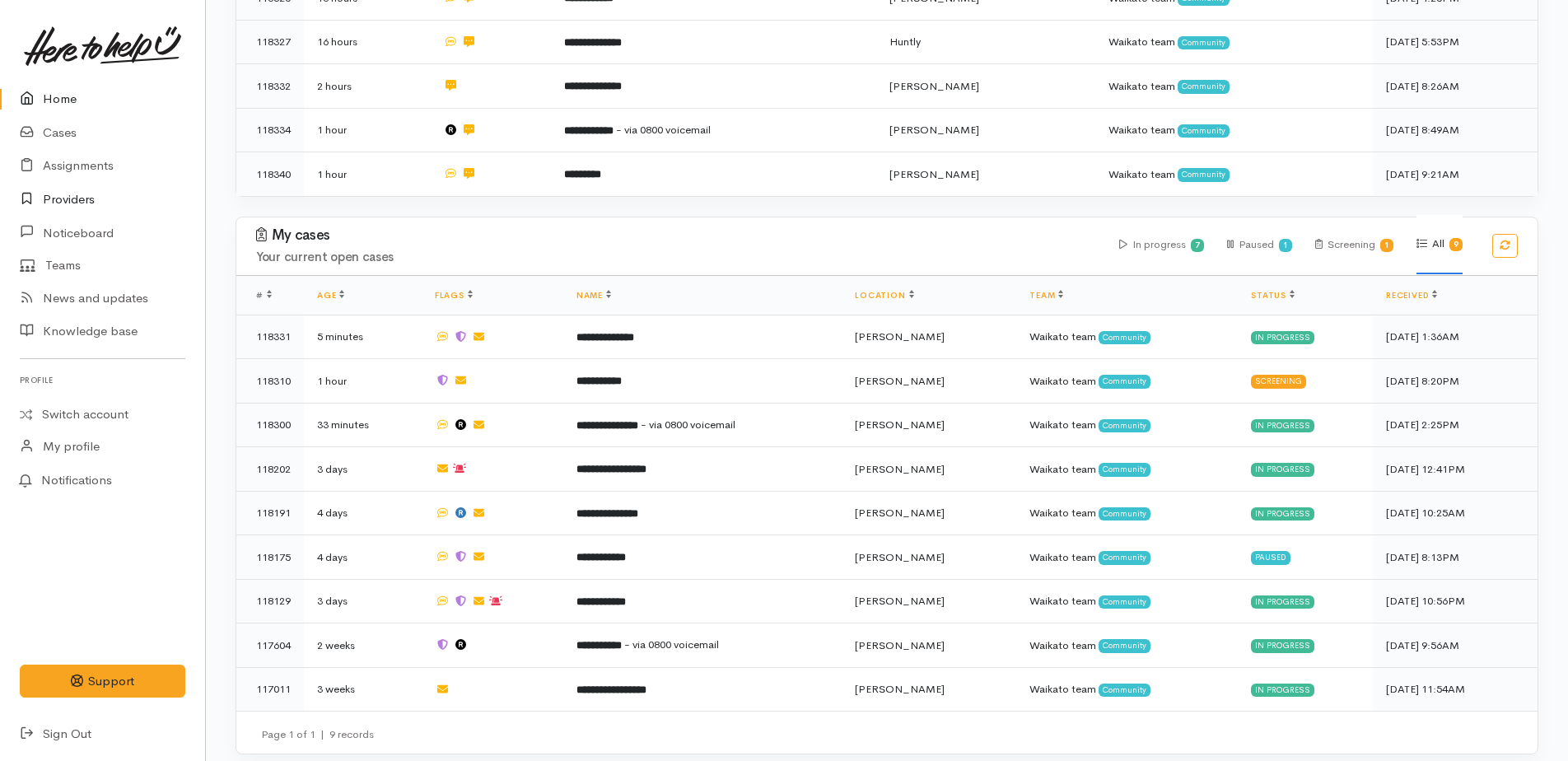
click at [65, 199] on link "Providers" at bounding box center [102, 199] width 205 height 34
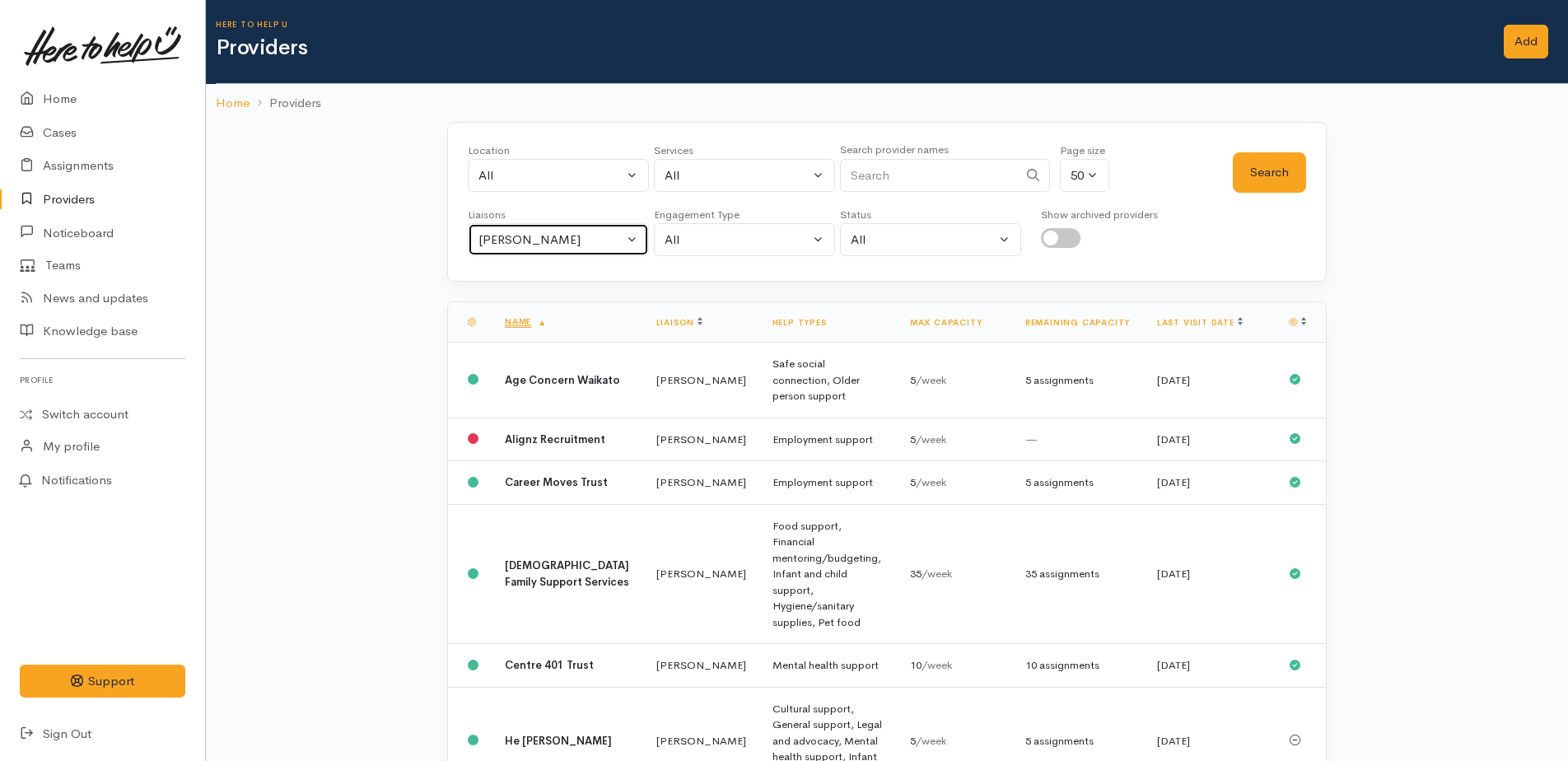
click at [549, 240] on div "[PERSON_NAME]" at bounding box center [550, 240] width 145 height 19
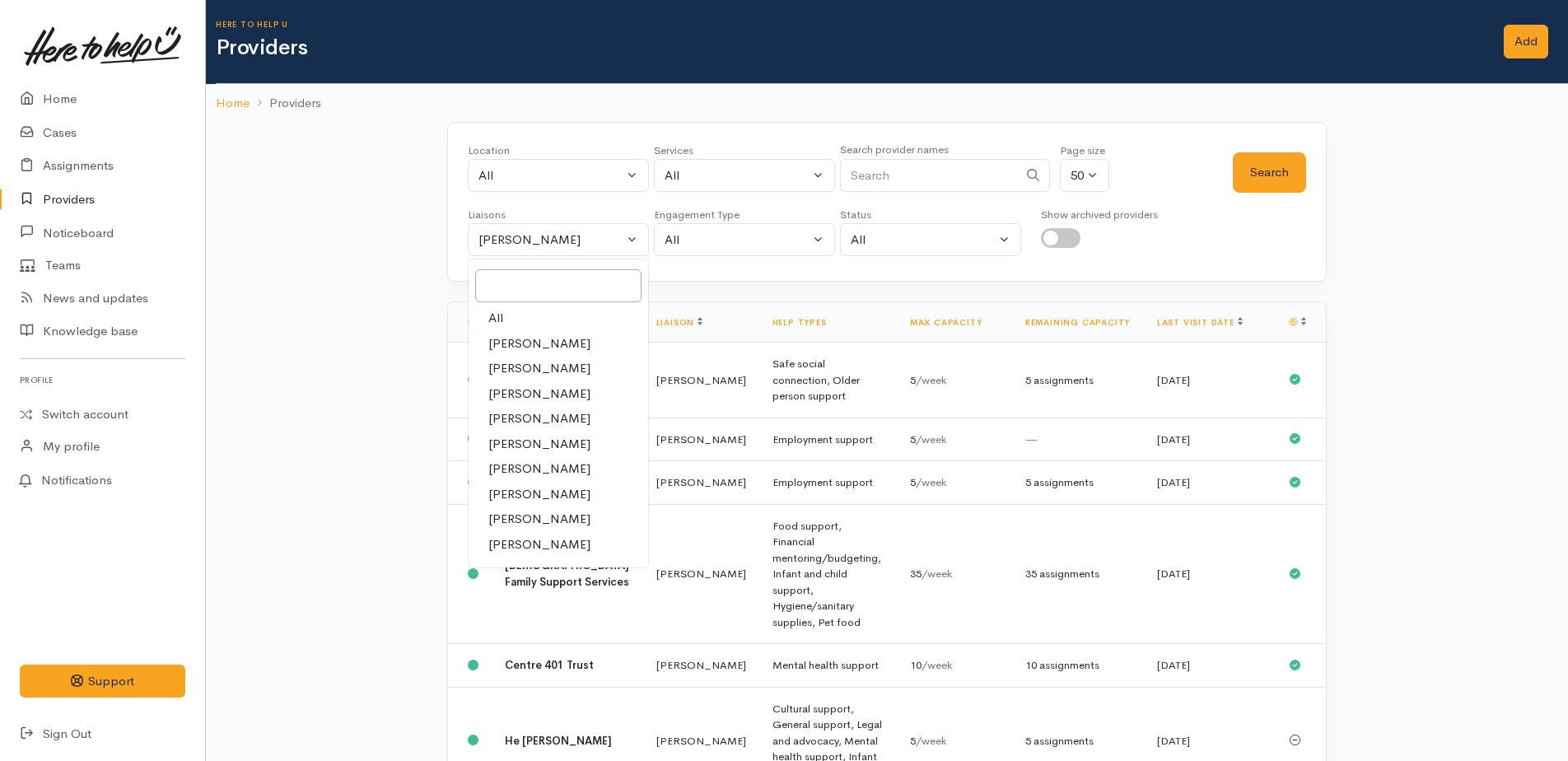
click at [491, 322] on span "All" at bounding box center [495, 318] width 15 height 19
select select "null"
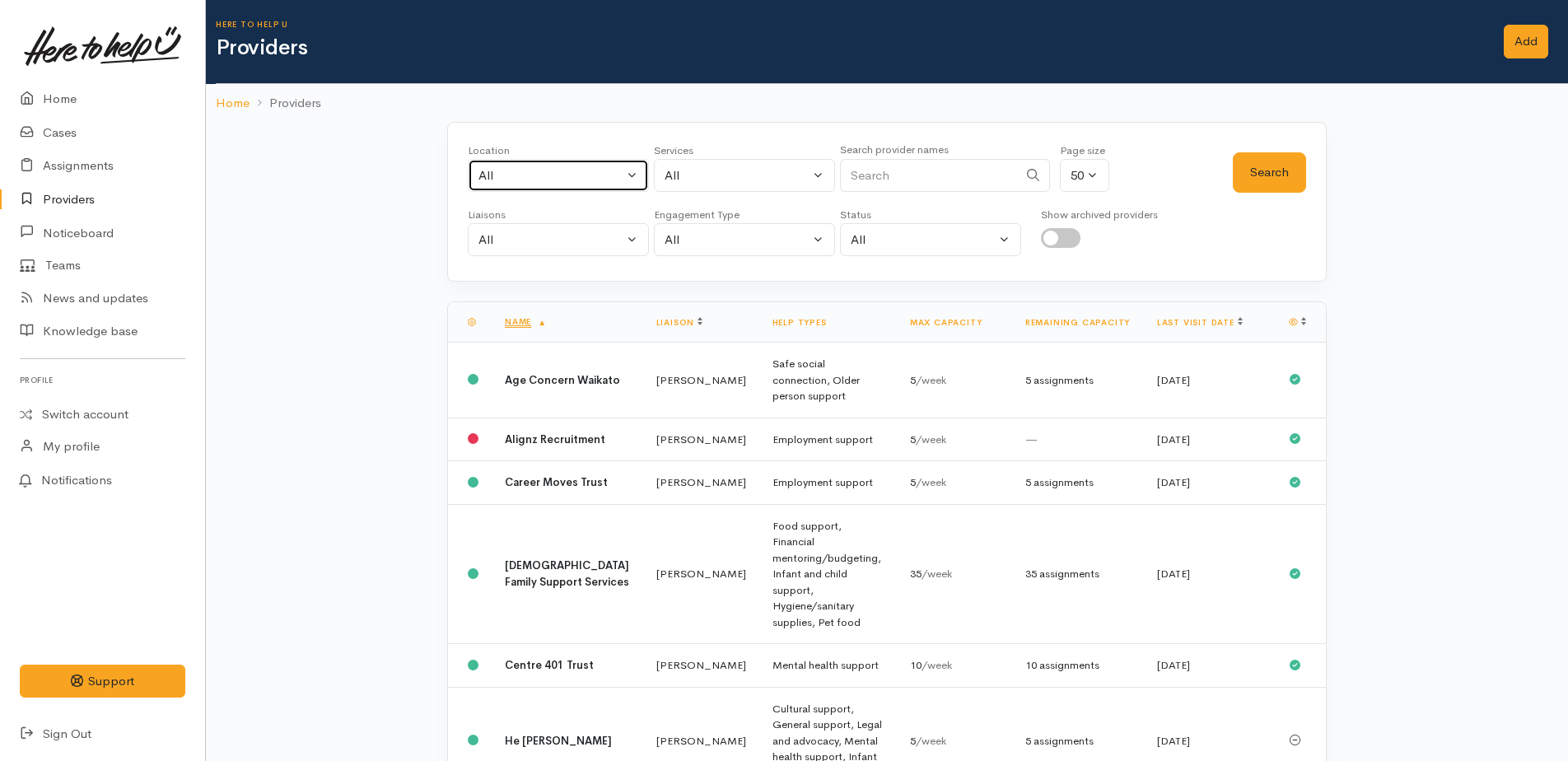
click at [521, 174] on div "All" at bounding box center [550, 175] width 145 height 19
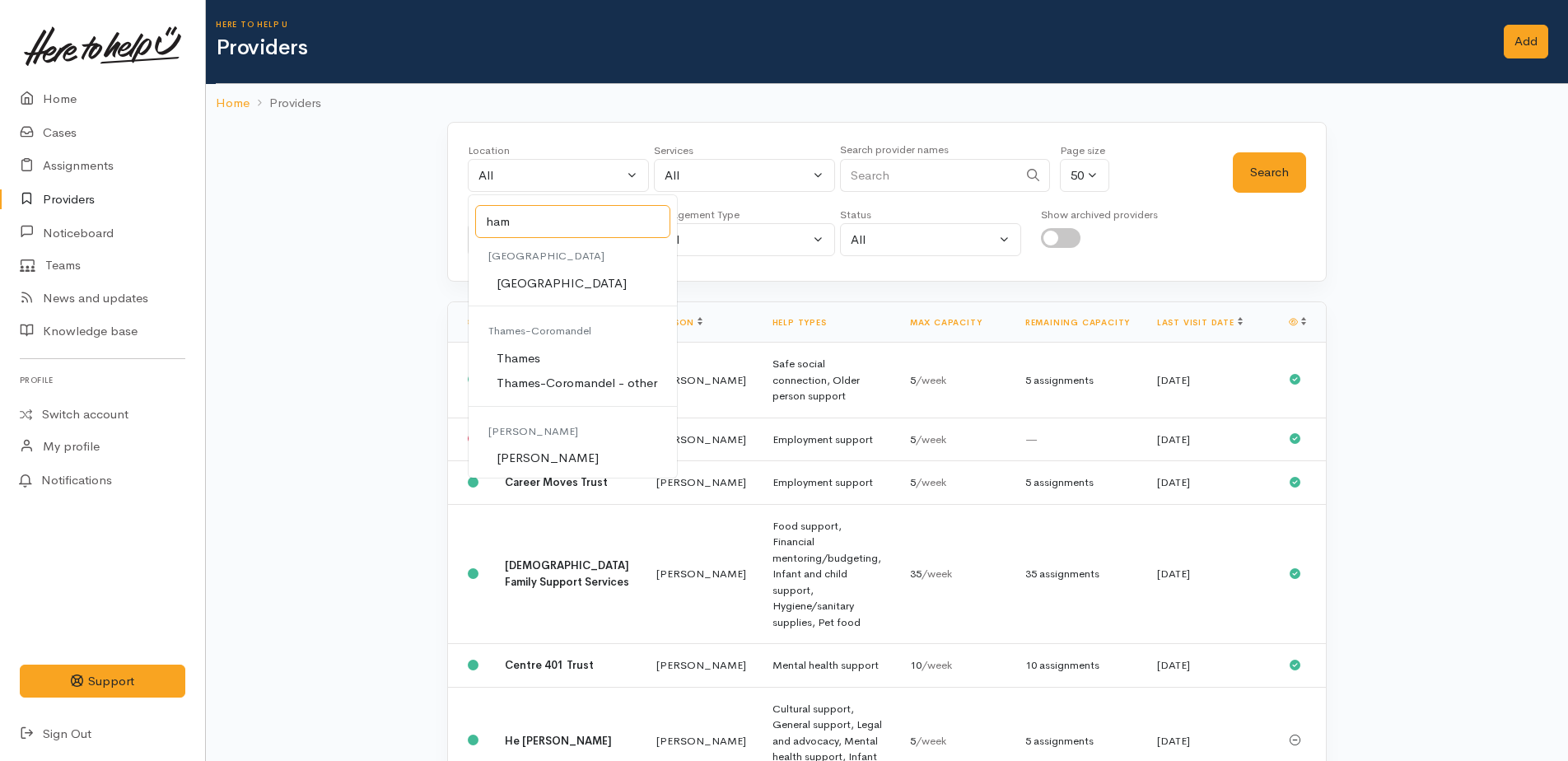
type input "ham"
click at [532, 451] on span "[PERSON_NAME]" at bounding box center [547, 458] width 102 height 19
select select "1"
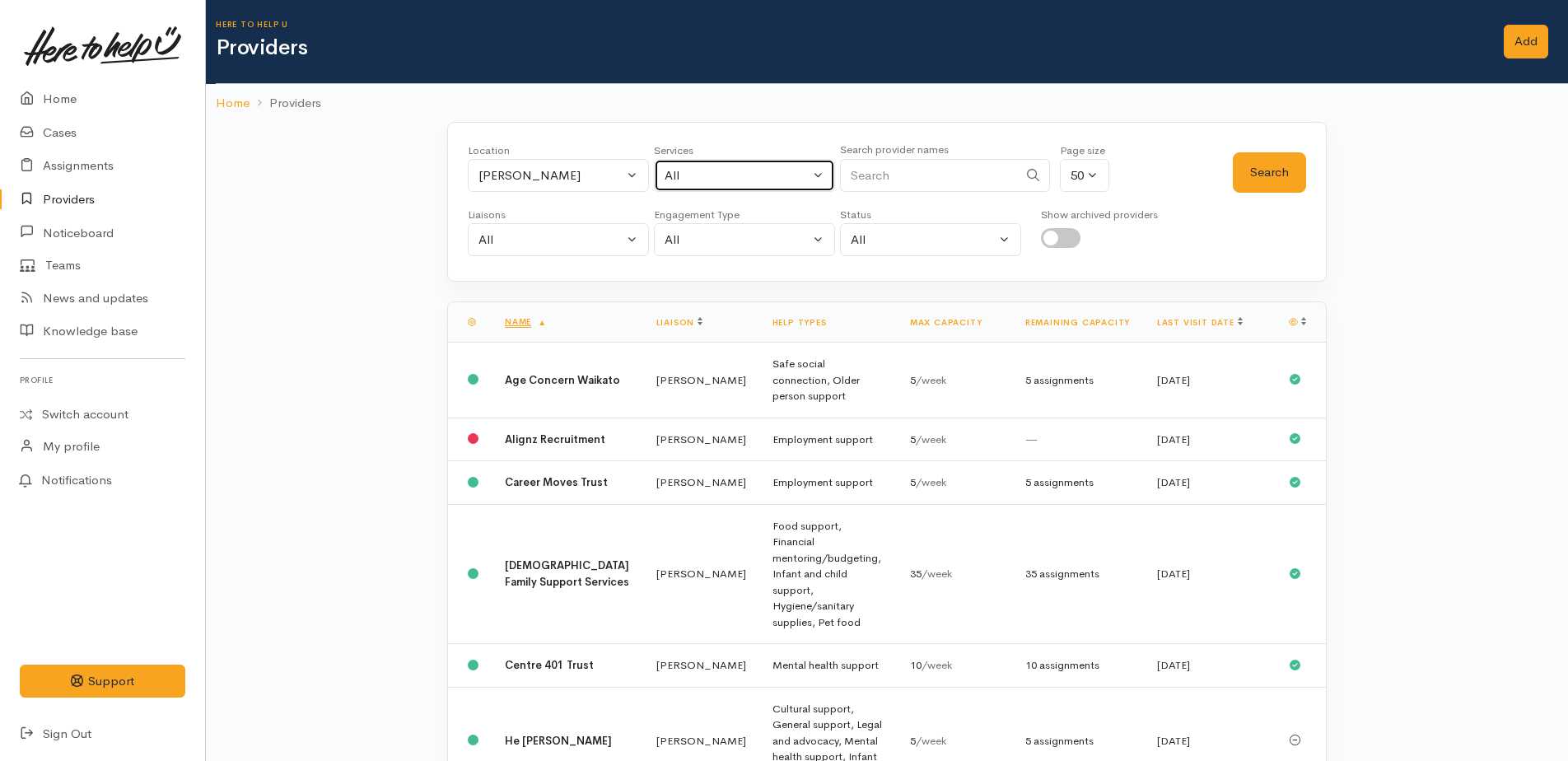
click at [748, 183] on div "All" at bounding box center [737, 175] width 145 height 19
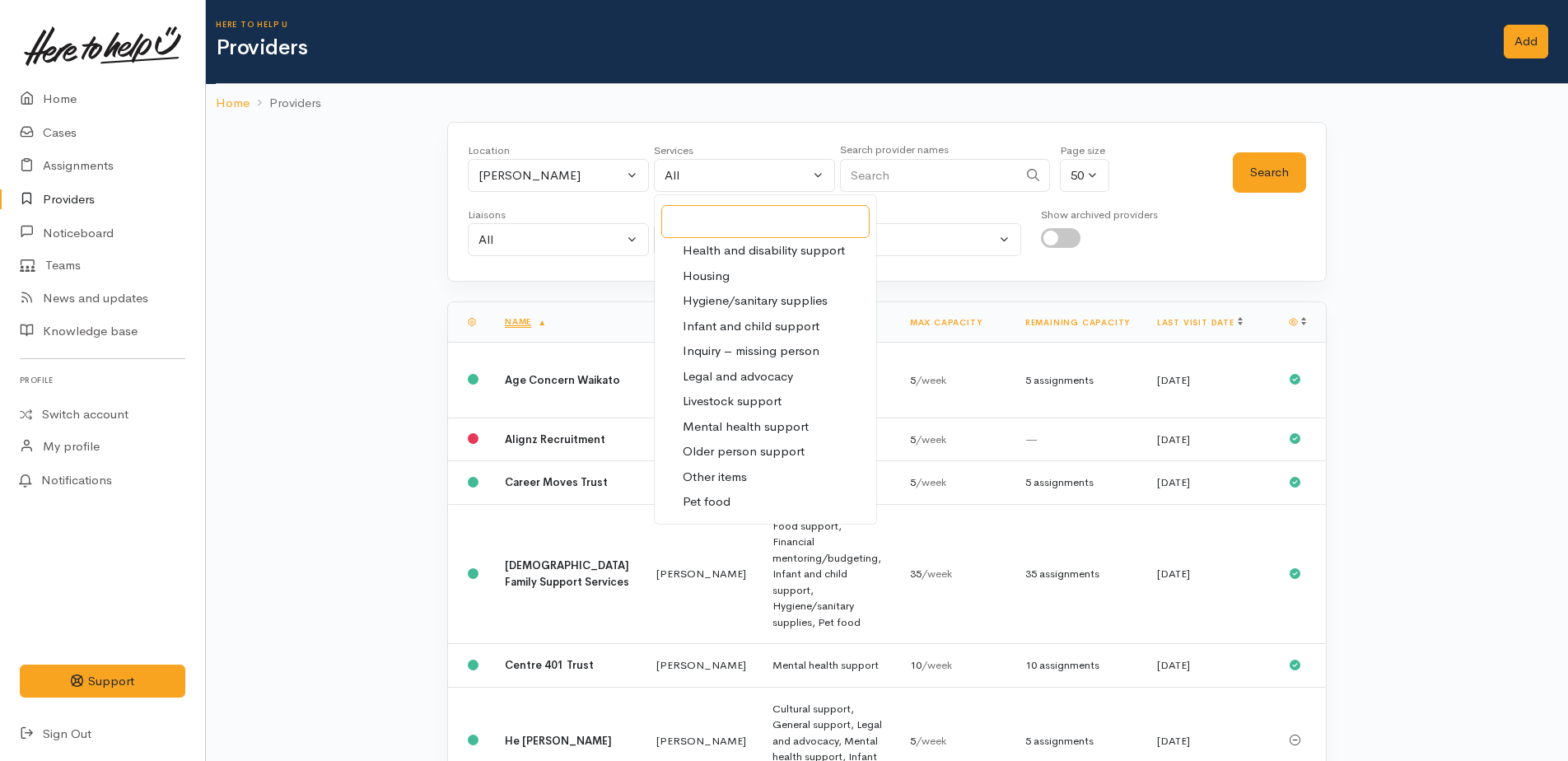
scroll to position [247, 0]
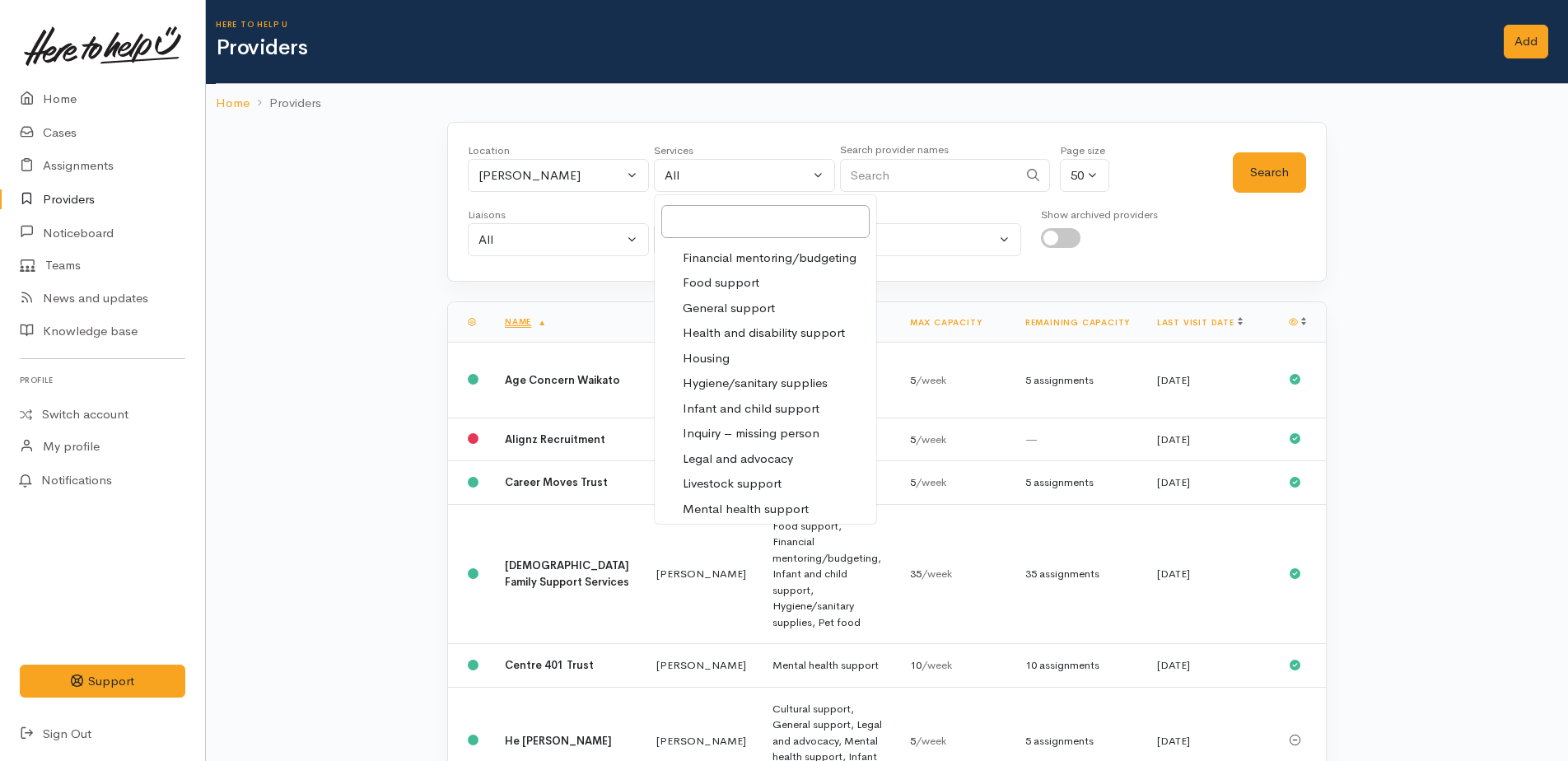
click at [741, 285] on span "Food support" at bounding box center [721, 283] width 77 height 19
select select "3"
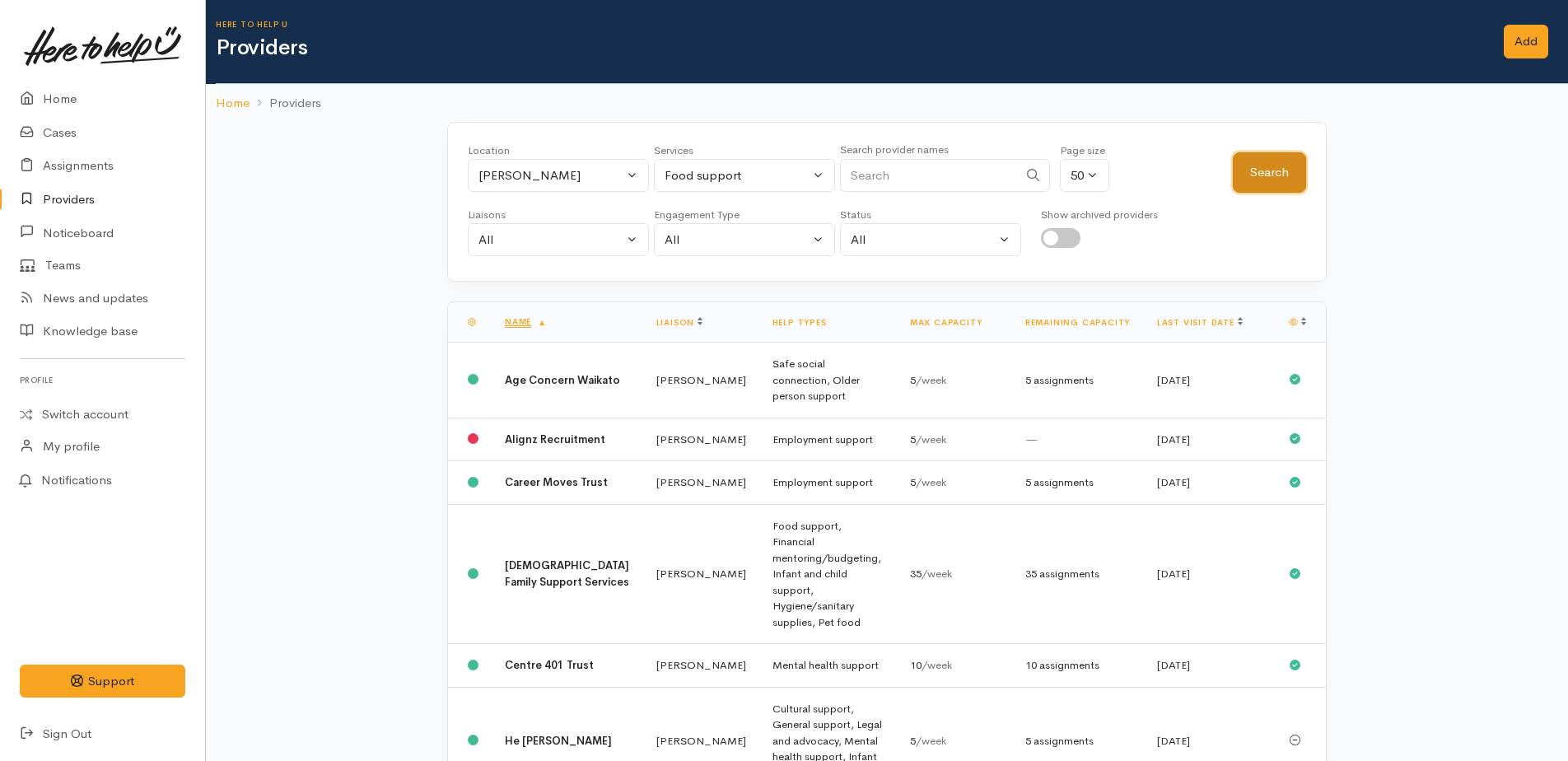
click at [1250, 190] on button "Search" at bounding box center [1269, 172] width 73 height 40
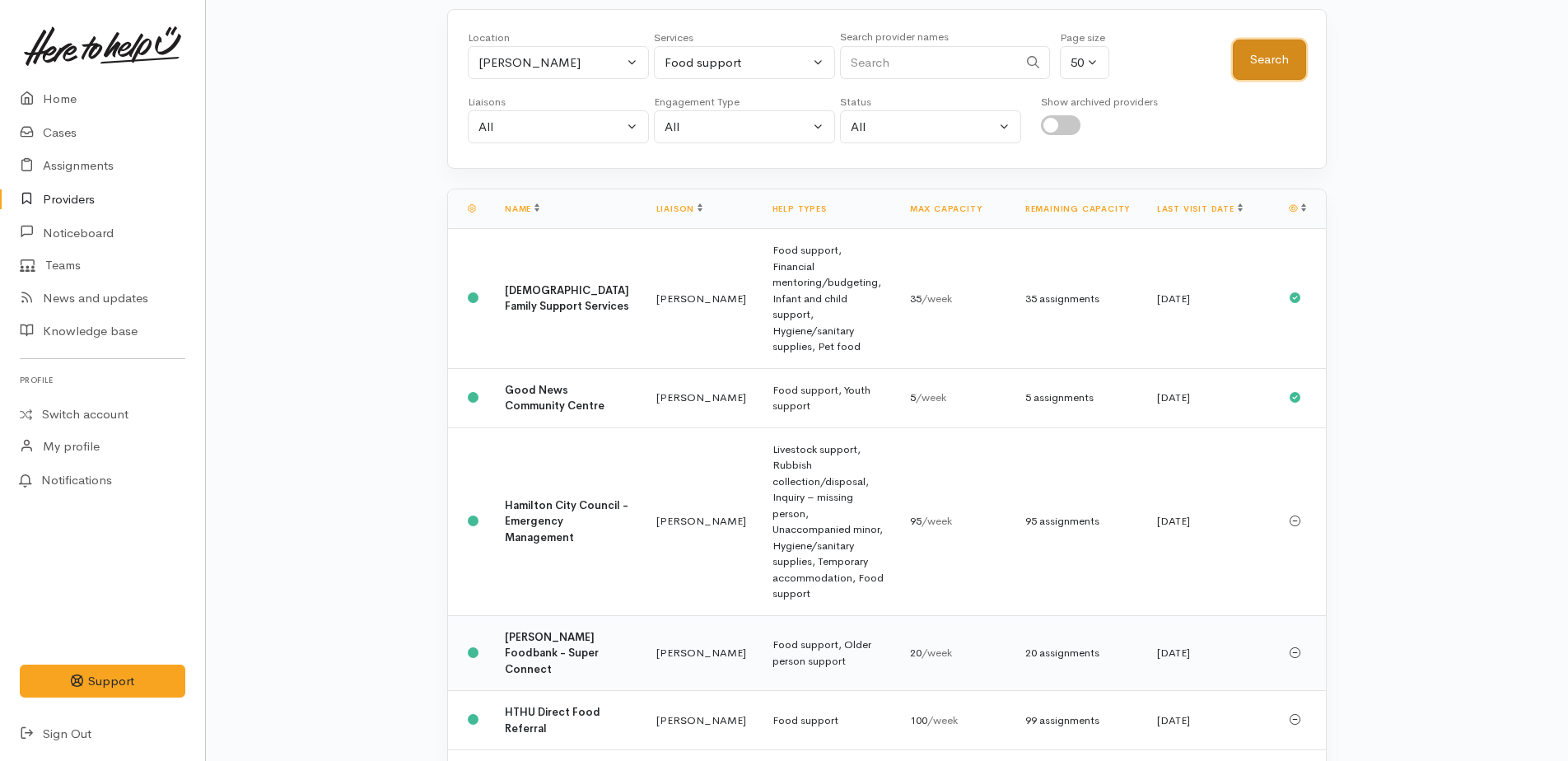
scroll to position [329, 0]
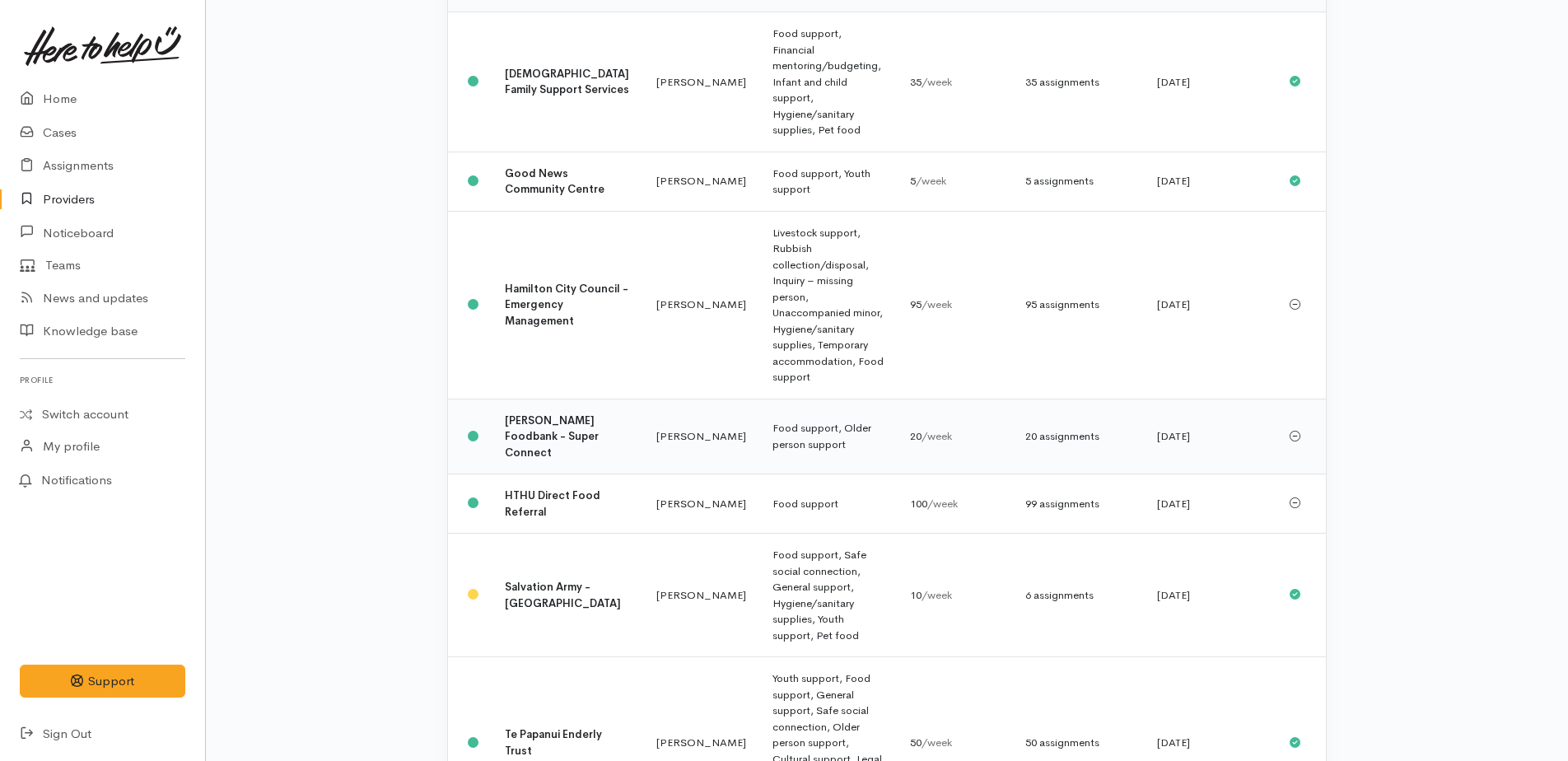
click at [759, 398] on td "Food support, Older person support" at bounding box center [828, 436] width 138 height 76
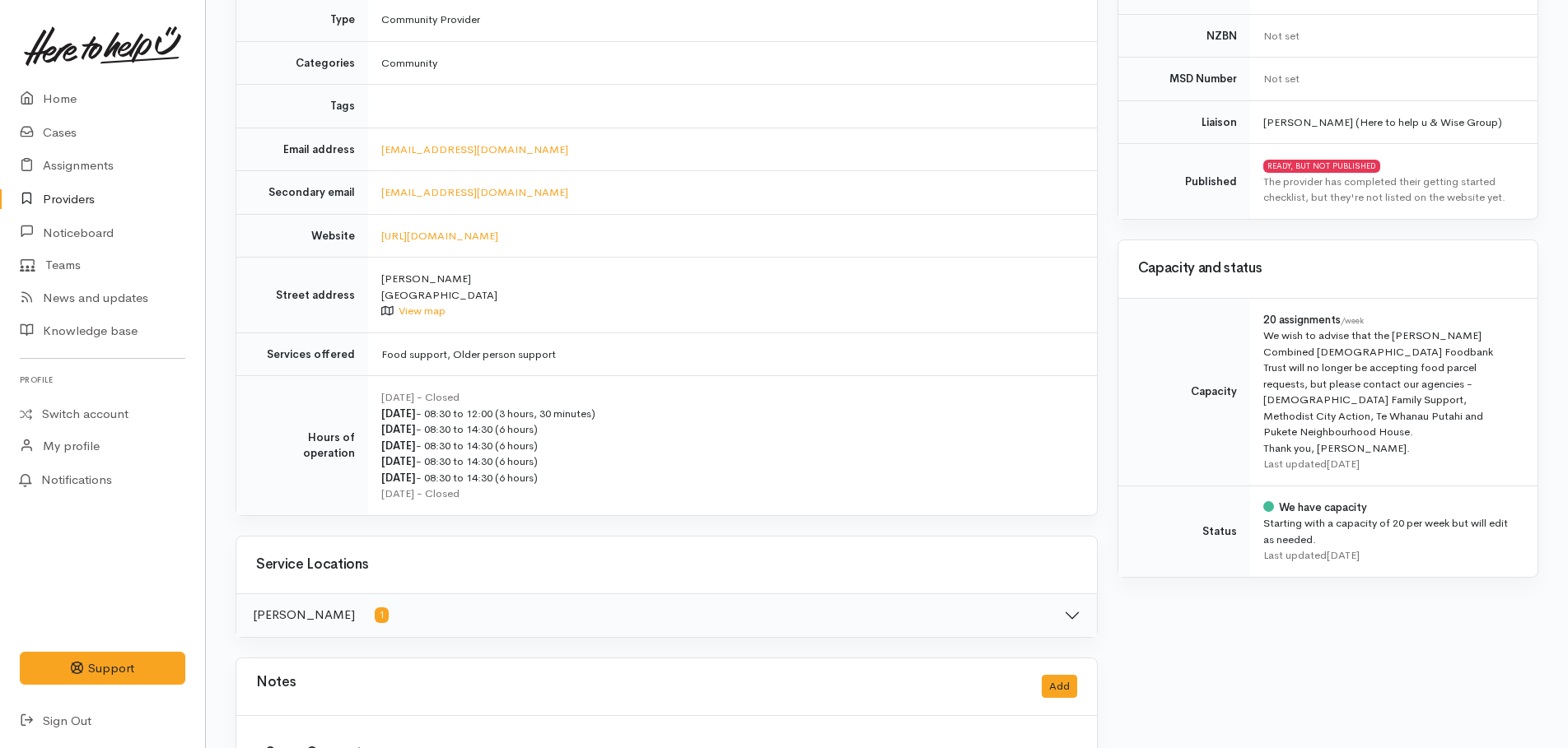
scroll to position [412, 0]
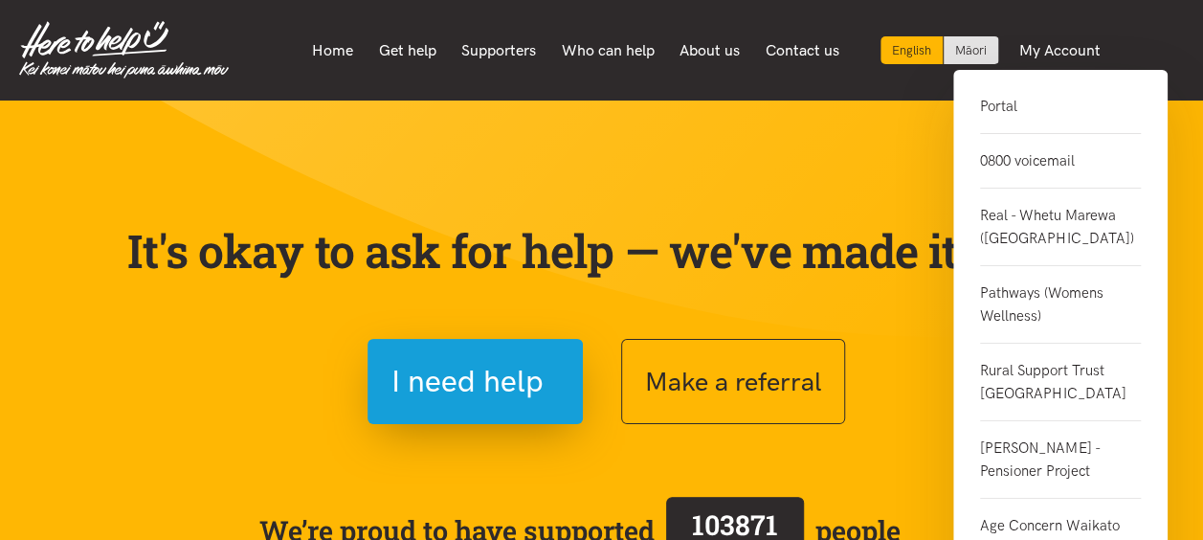
click at [1008, 108] on link "Portal" at bounding box center [1060, 114] width 161 height 39
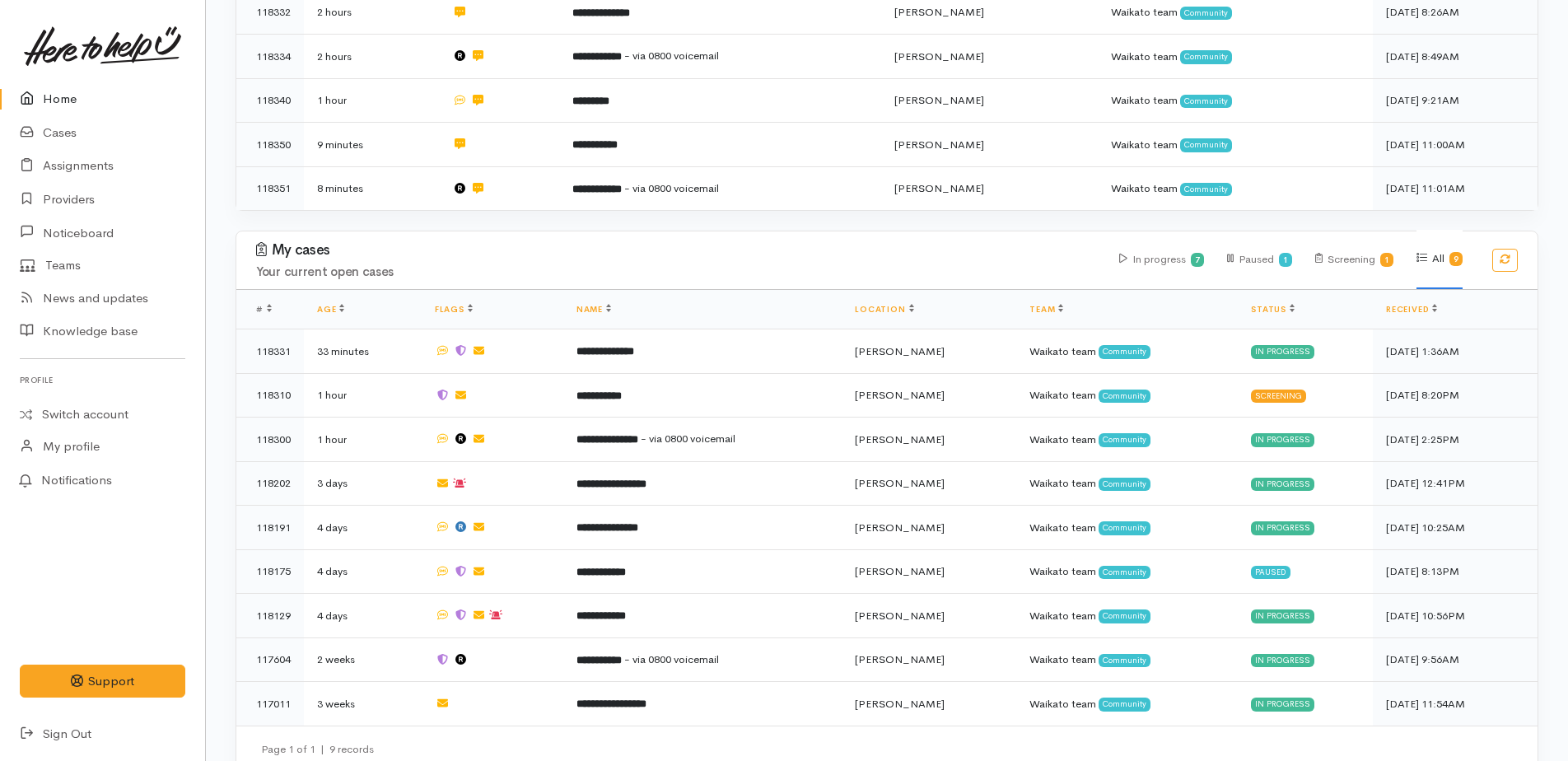
scroll to position [516, 0]
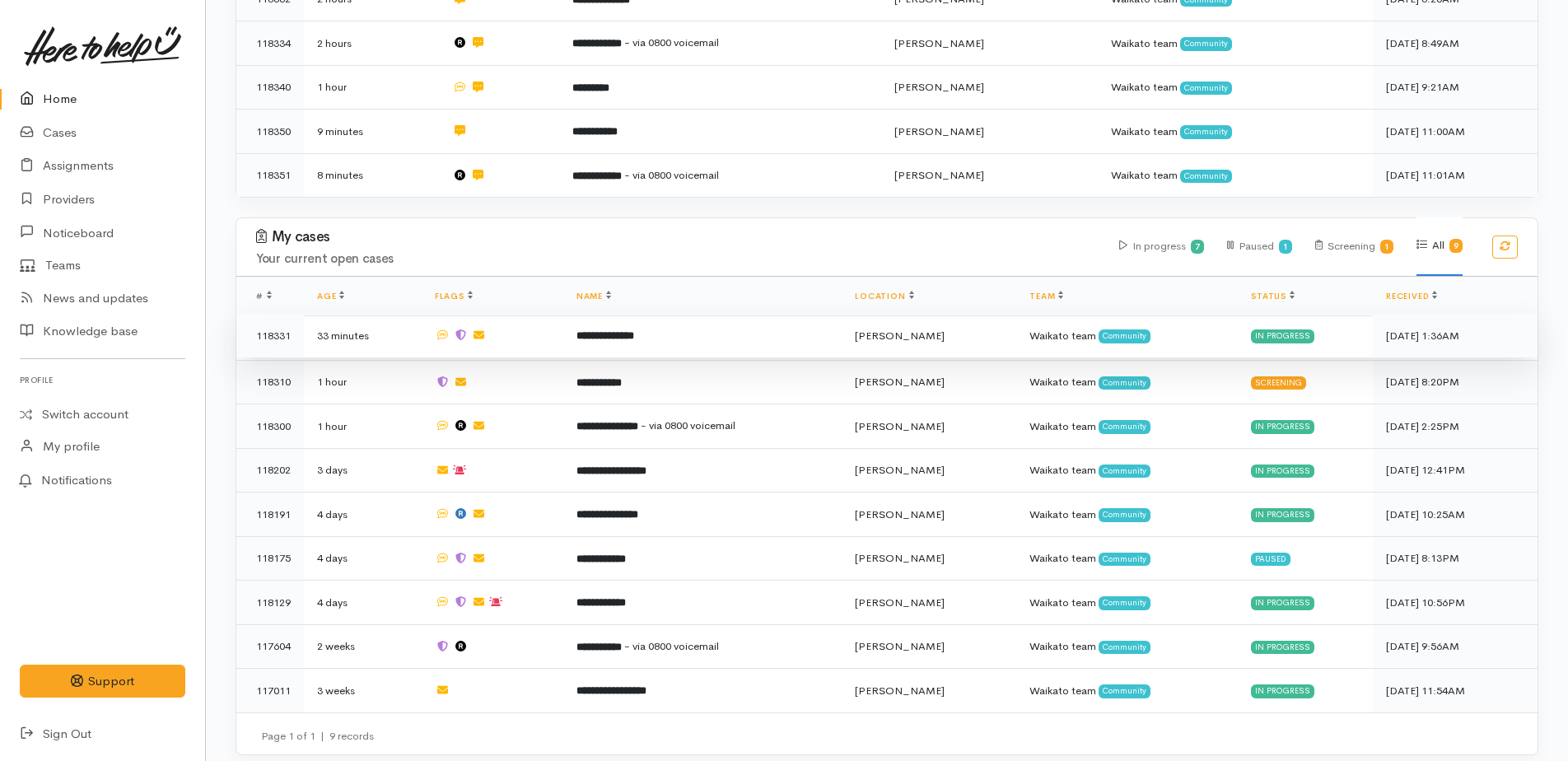
click at [615, 330] on b "**********" at bounding box center [605, 335] width 58 height 10
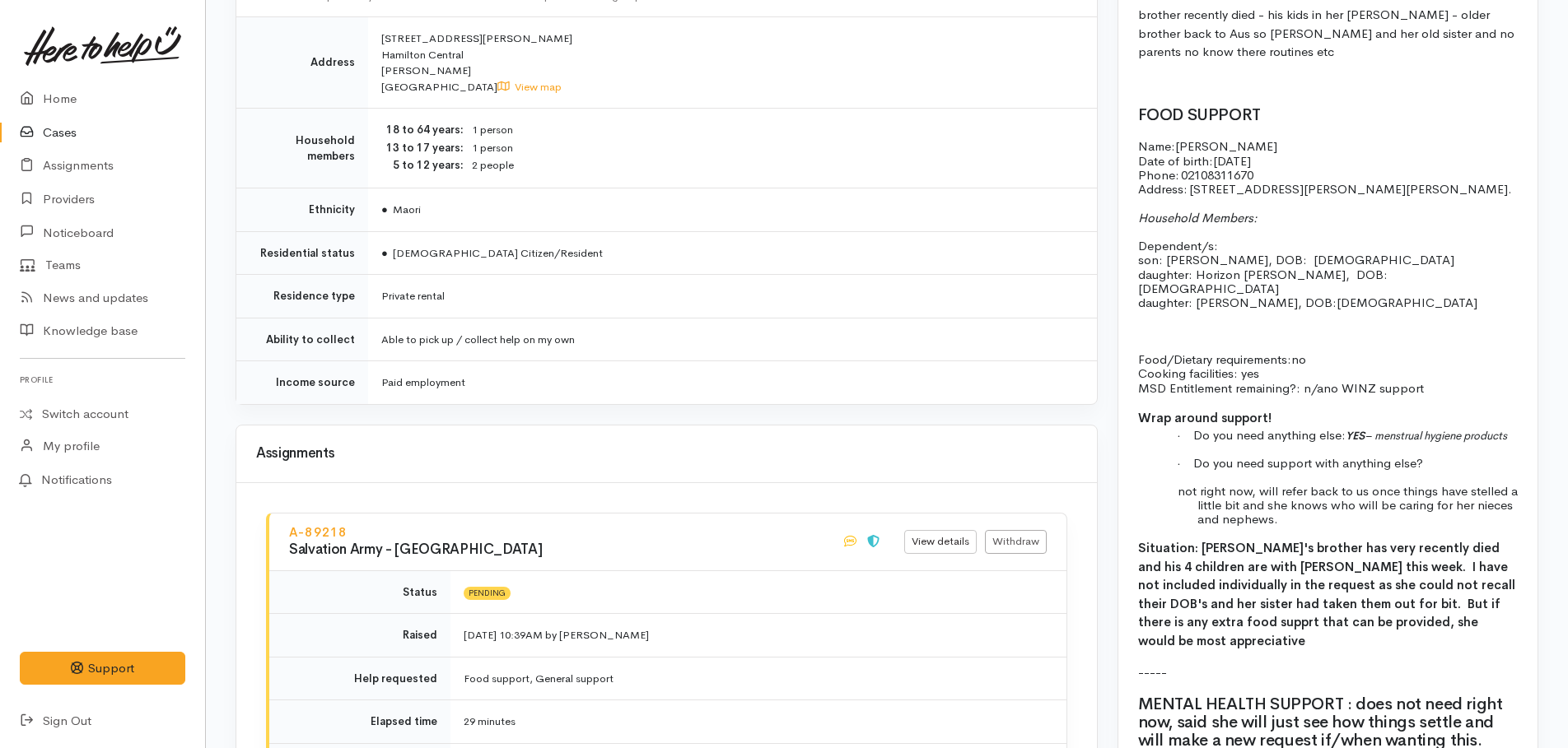
scroll to position [1228, 0]
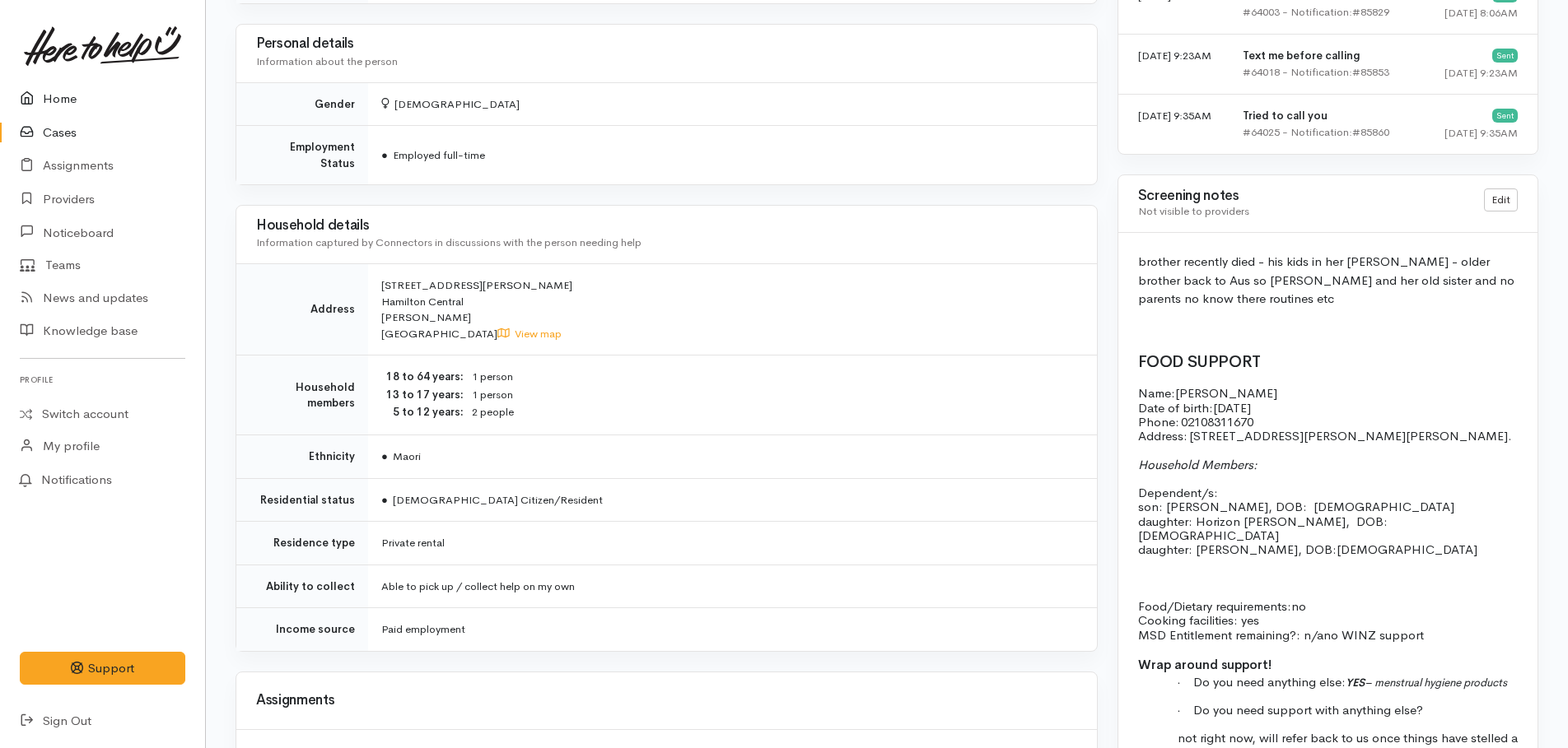
click at [68, 90] on link "Home" at bounding box center [102, 99] width 205 height 34
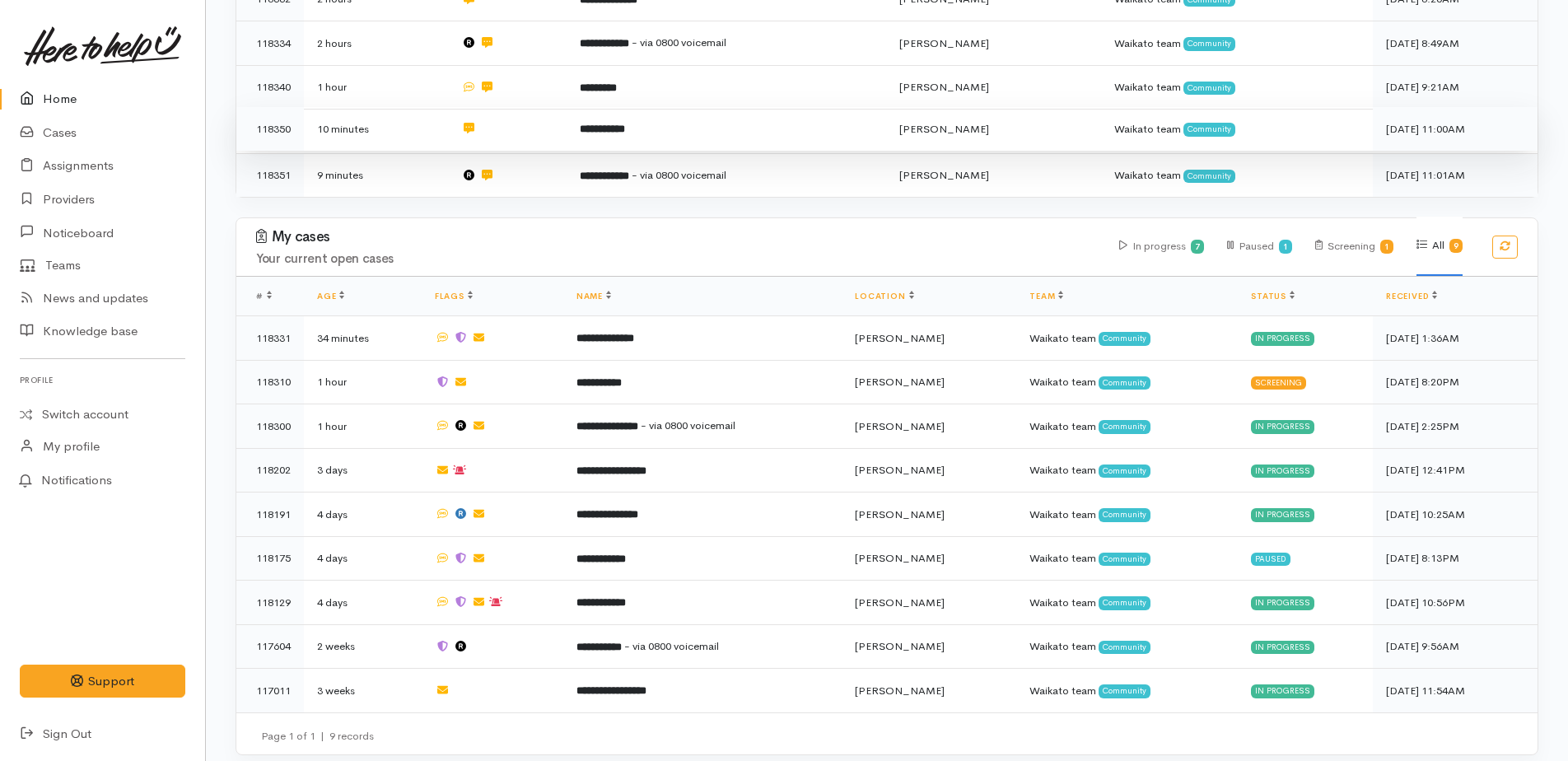
scroll to position [187, 0]
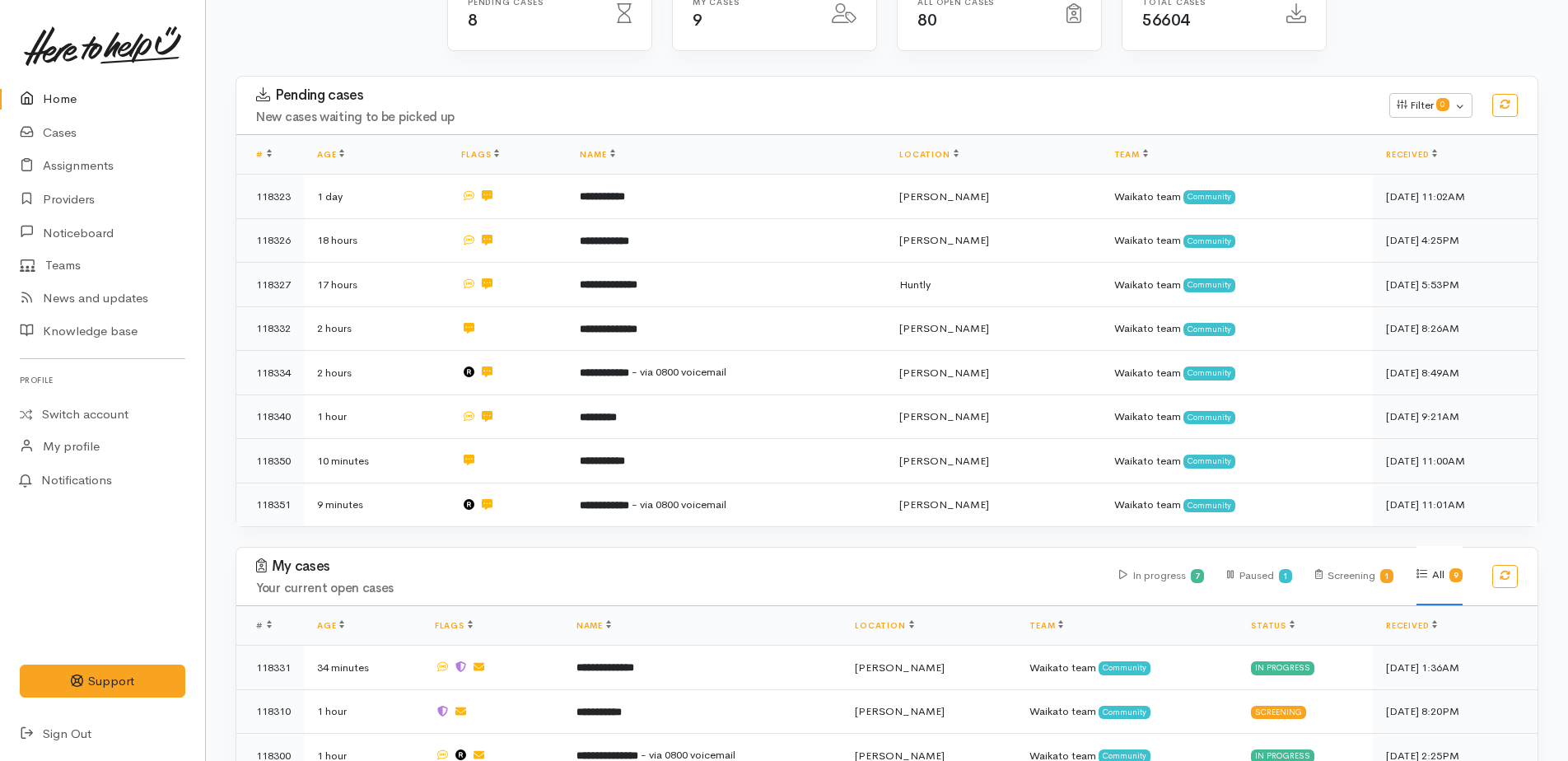
click at [58, 101] on link "Home" at bounding box center [102, 99] width 205 height 34
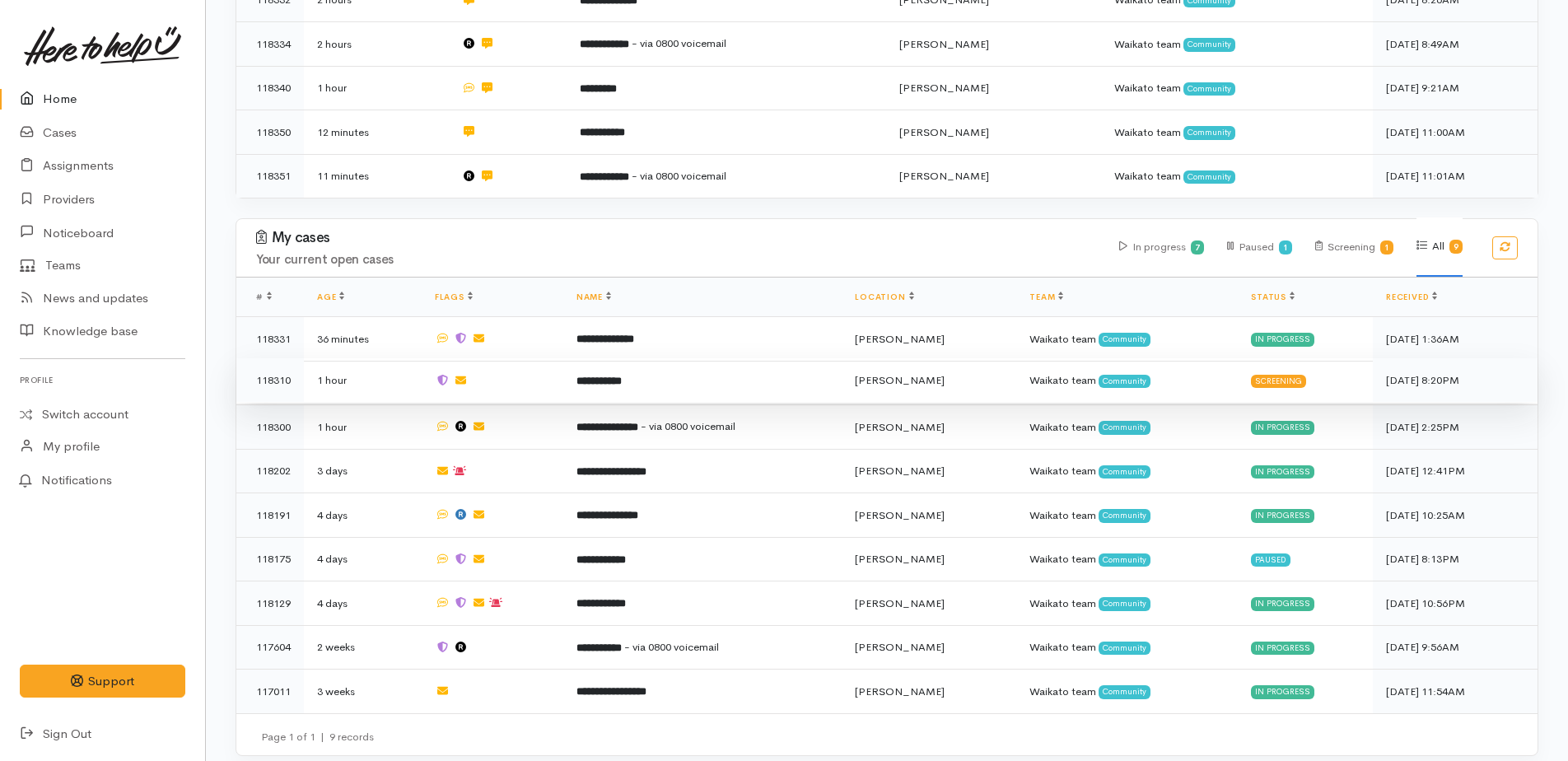
scroll to position [516, 0]
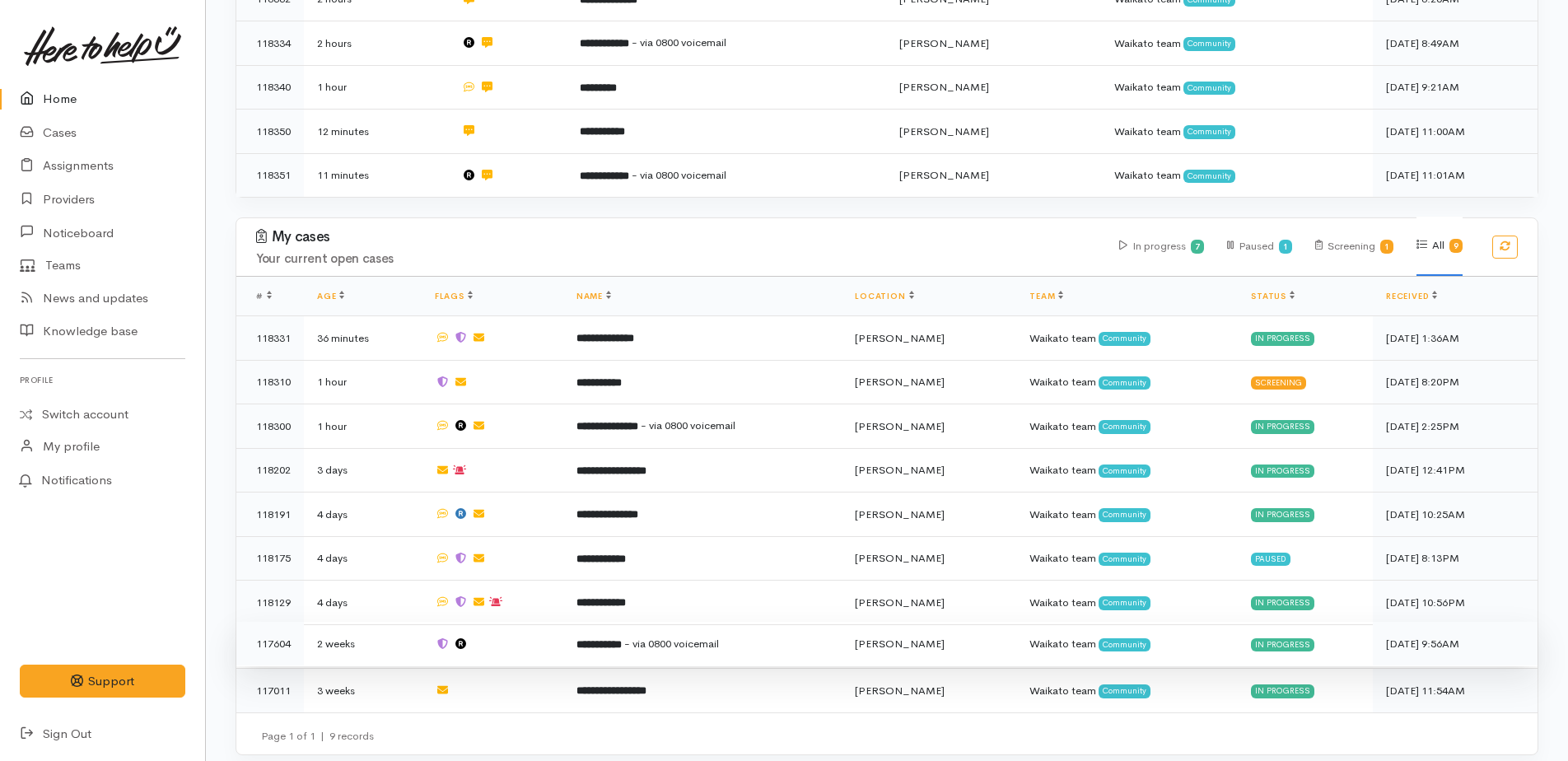
click at [643, 634] on td "**********" at bounding box center [703, 644] width 279 height 45
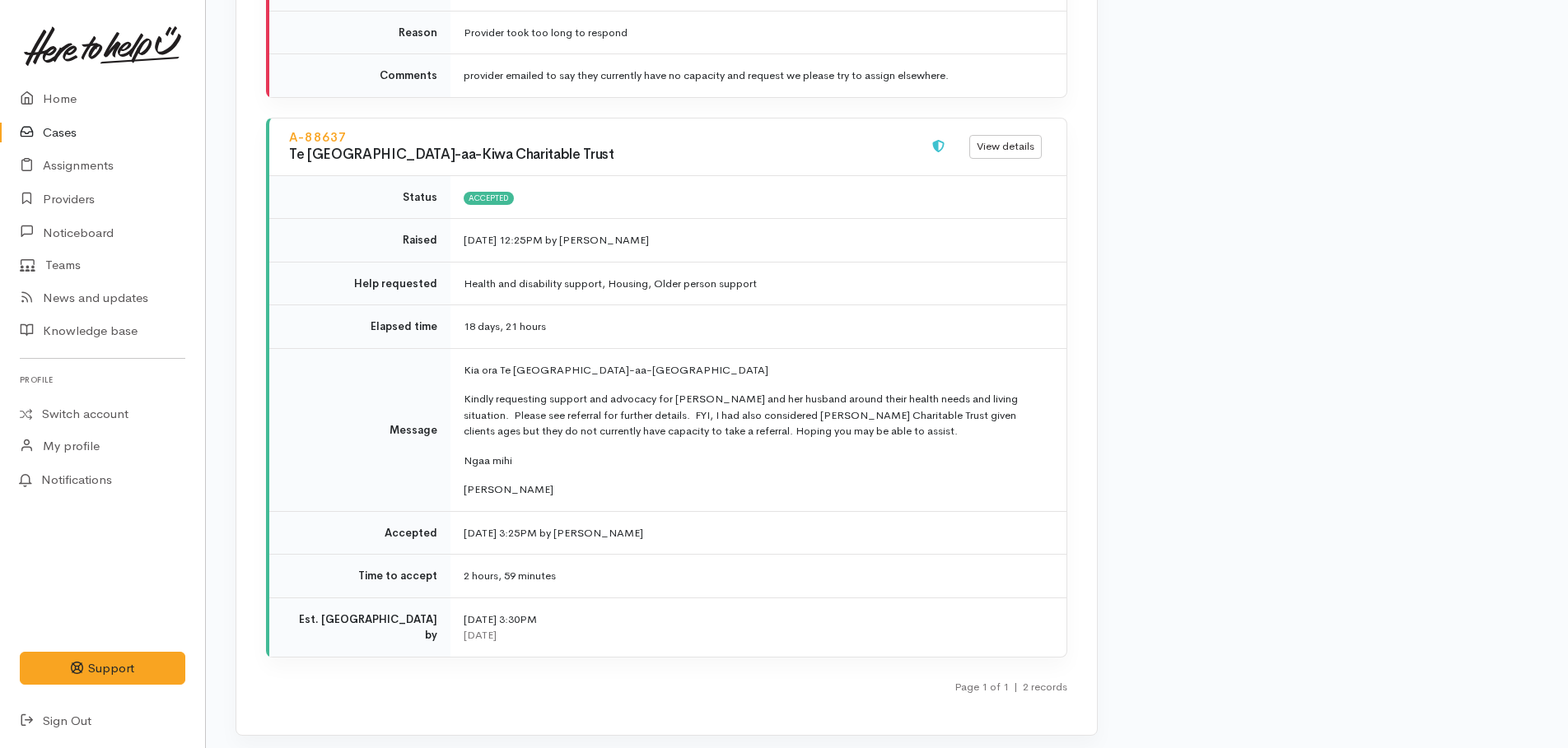
scroll to position [2469, 0]
drag, startPoint x: 47, startPoint y: 98, endPoint x: 27, endPoint y: 98, distance: 20.0
click at [47, 98] on link "Home" at bounding box center [102, 99] width 205 height 34
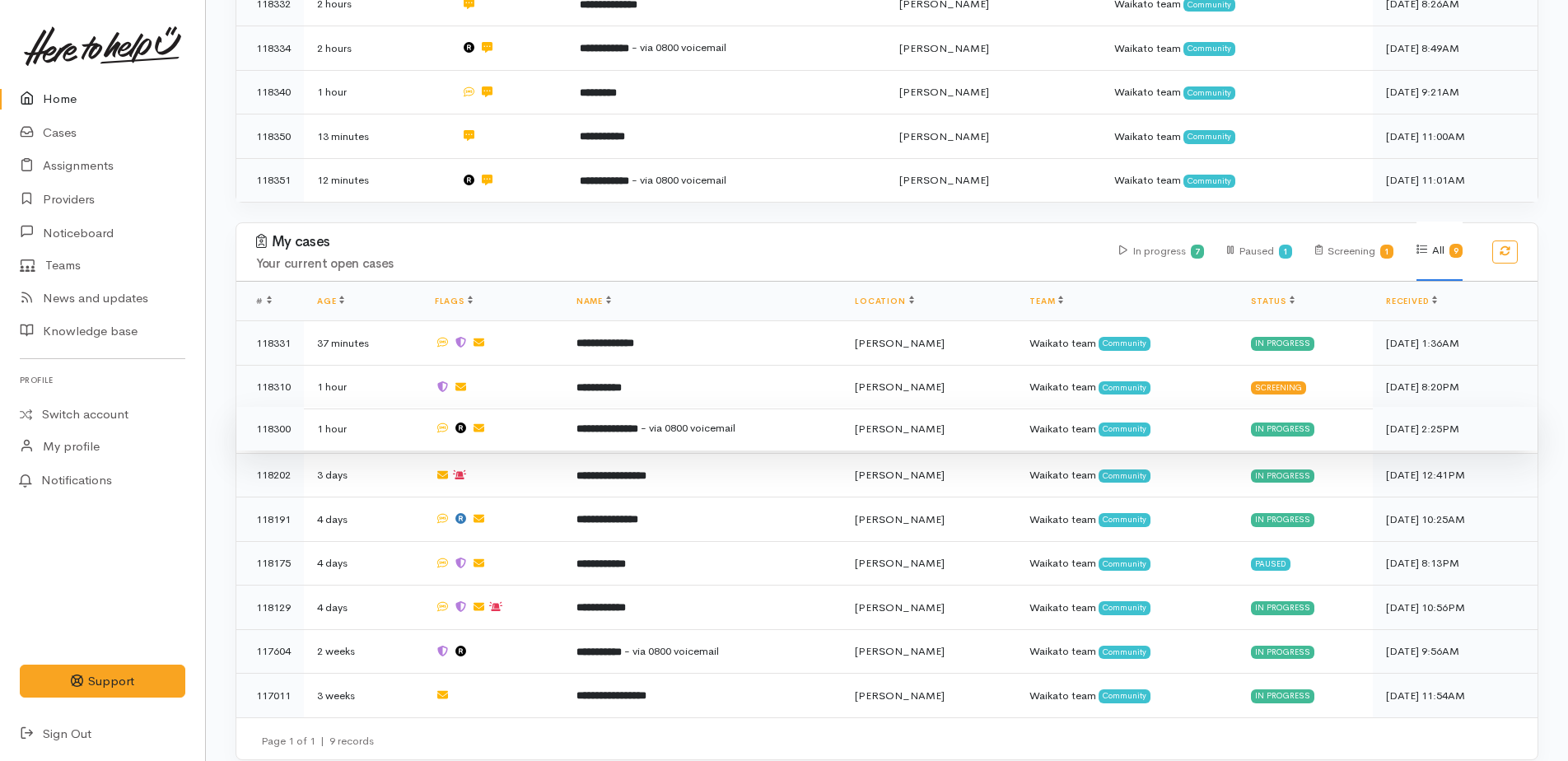
scroll to position [516, 0]
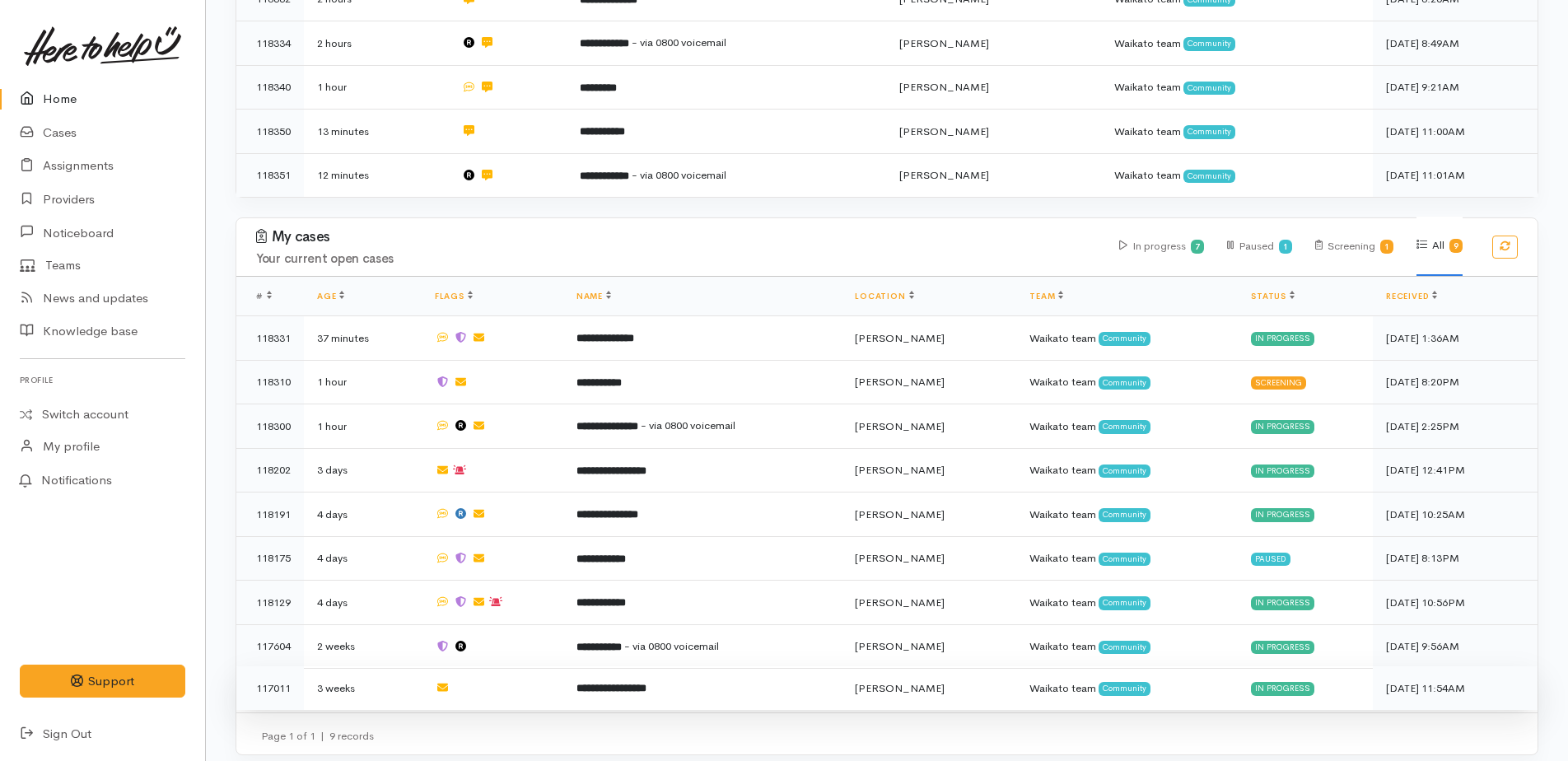
click at [621, 683] on b "**********" at bounding box center [611, 688] width 70 height 10
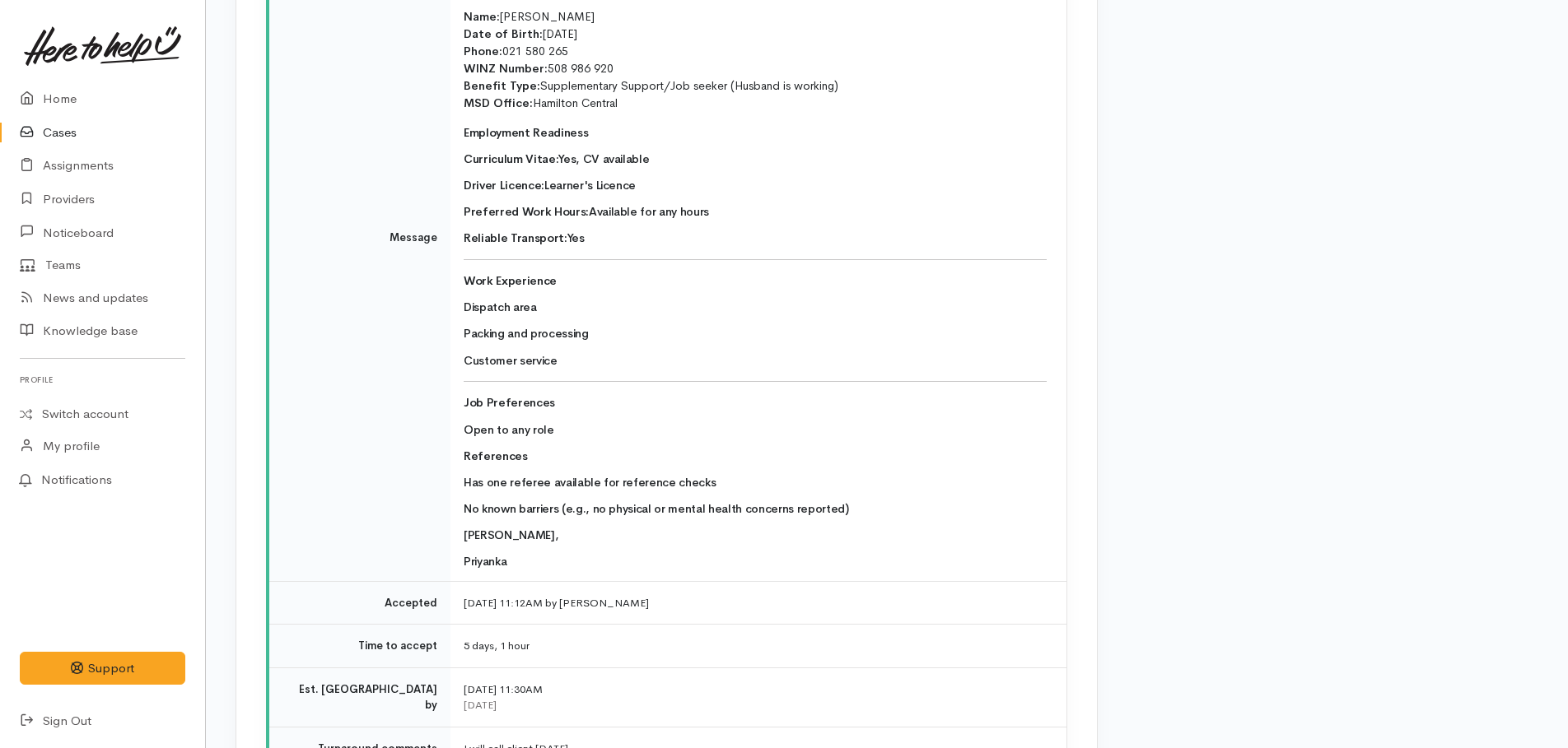
scroll to position [3951, 0]
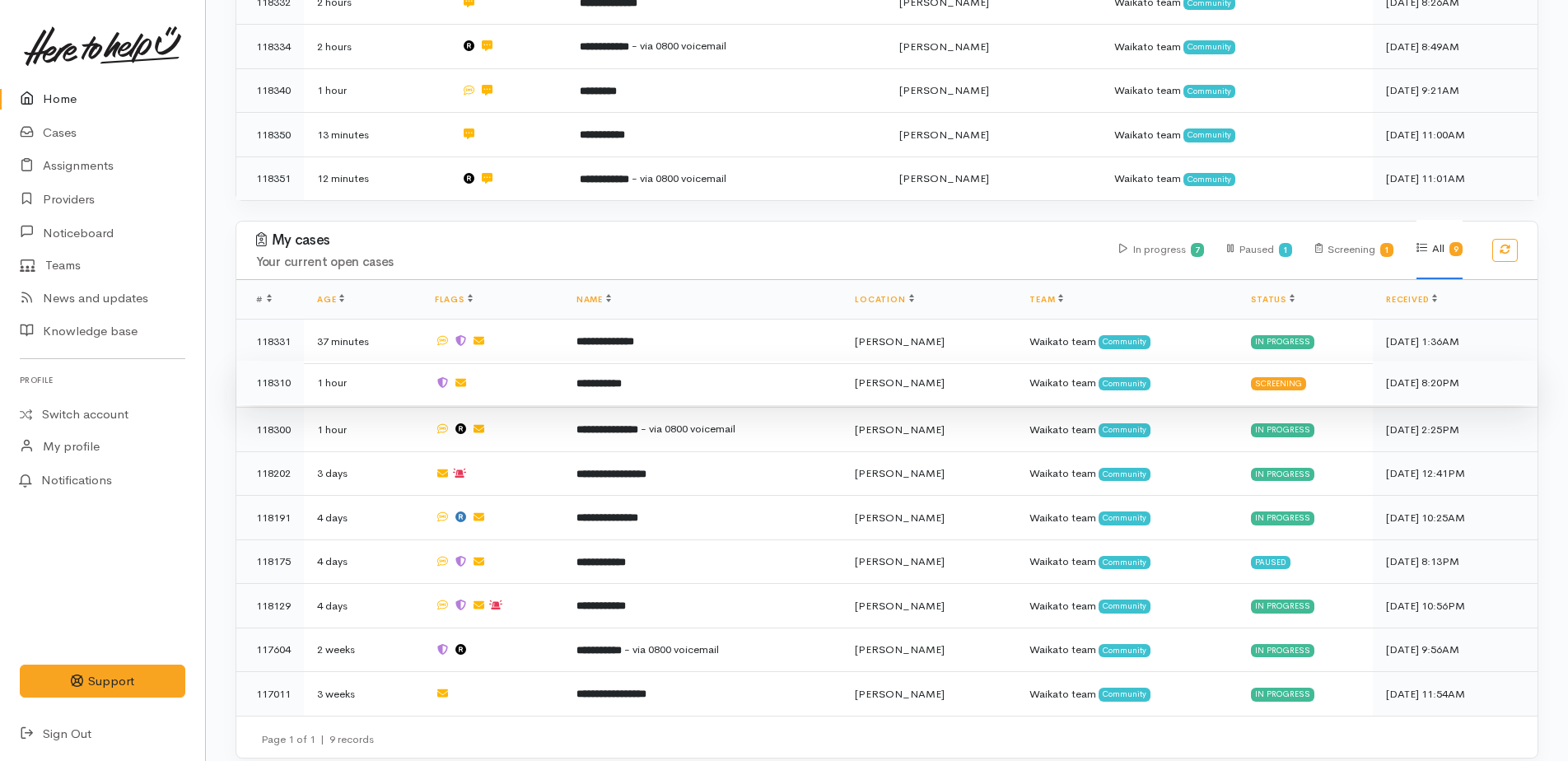
scroll to position [516, 0]
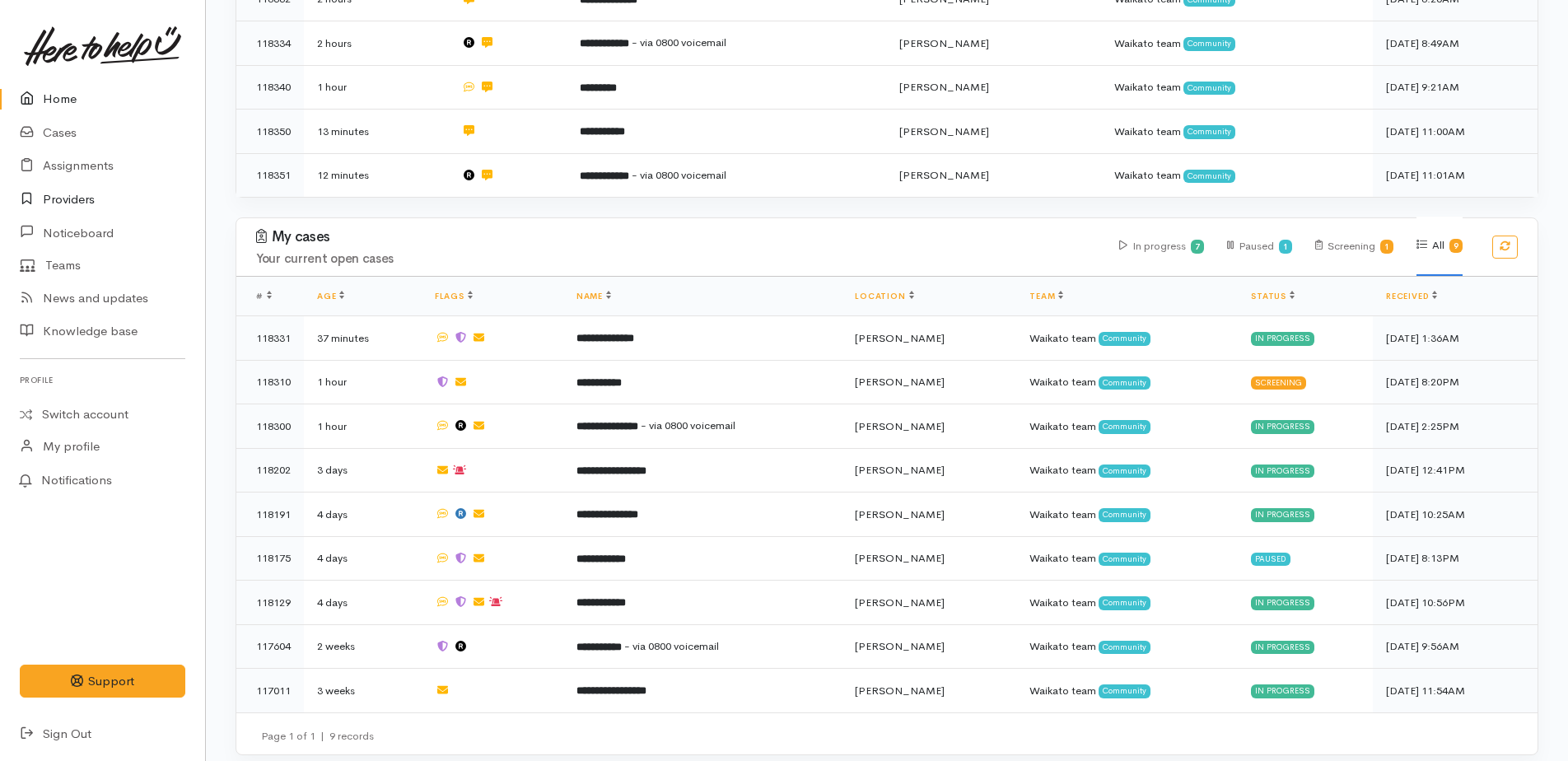
click at [46, 187] on link "Providers" at bounding box center [102, 199] width 205 height 34
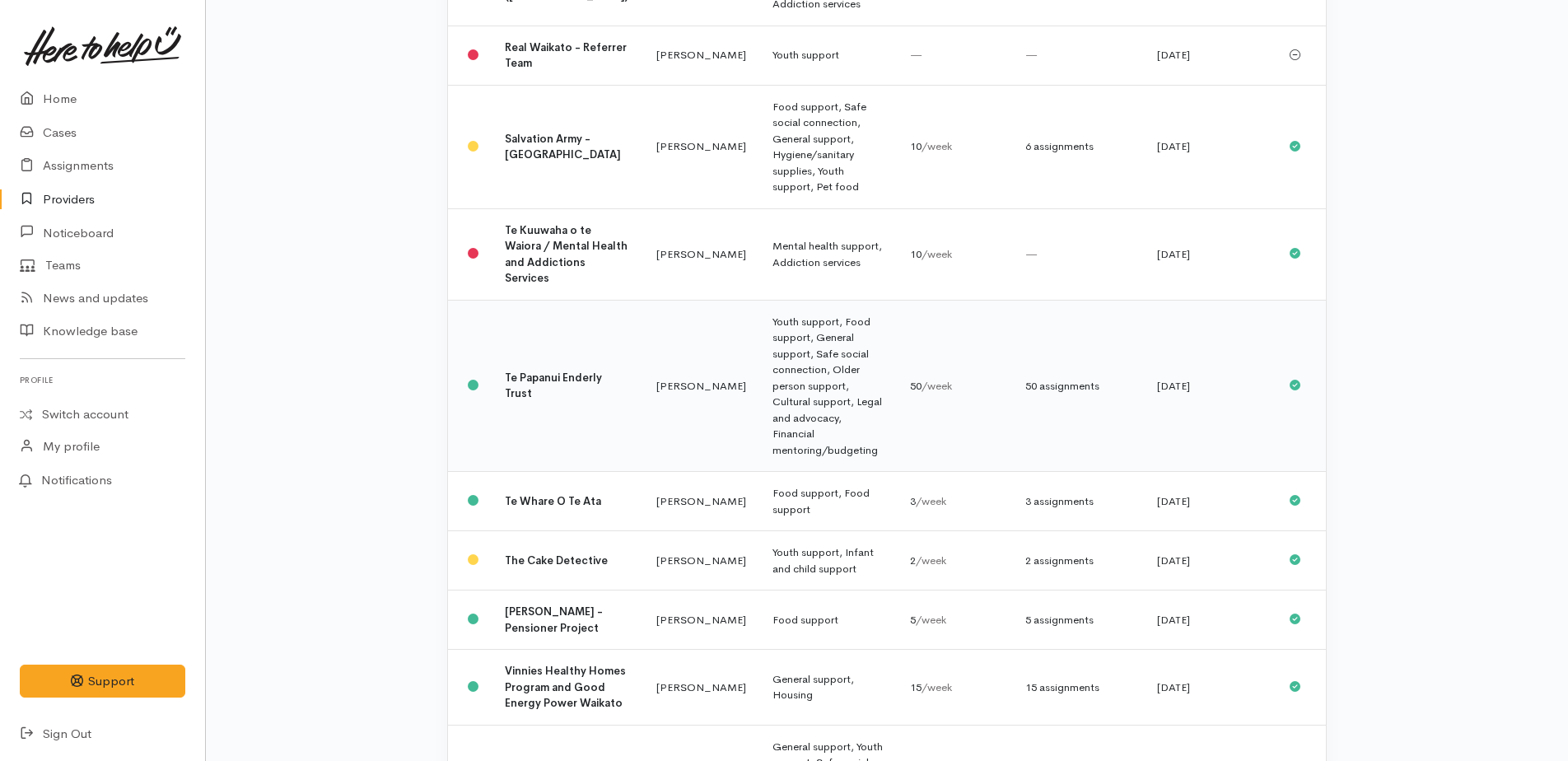
scroll to position [1390, 0]
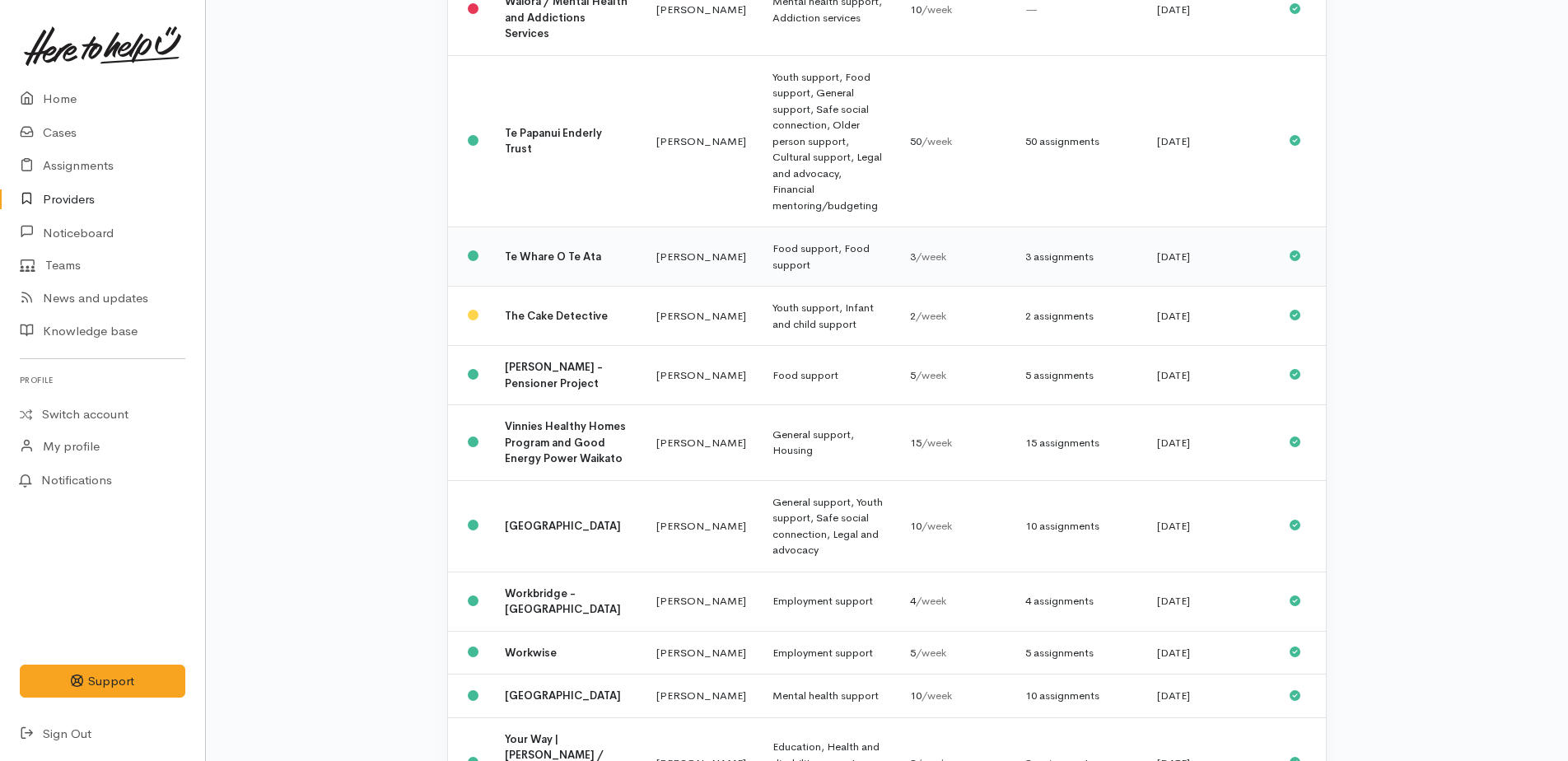
click at [544, 249] on b "Te Whare O Te Ata" at bounding box center [553, 256] width 96 height 14
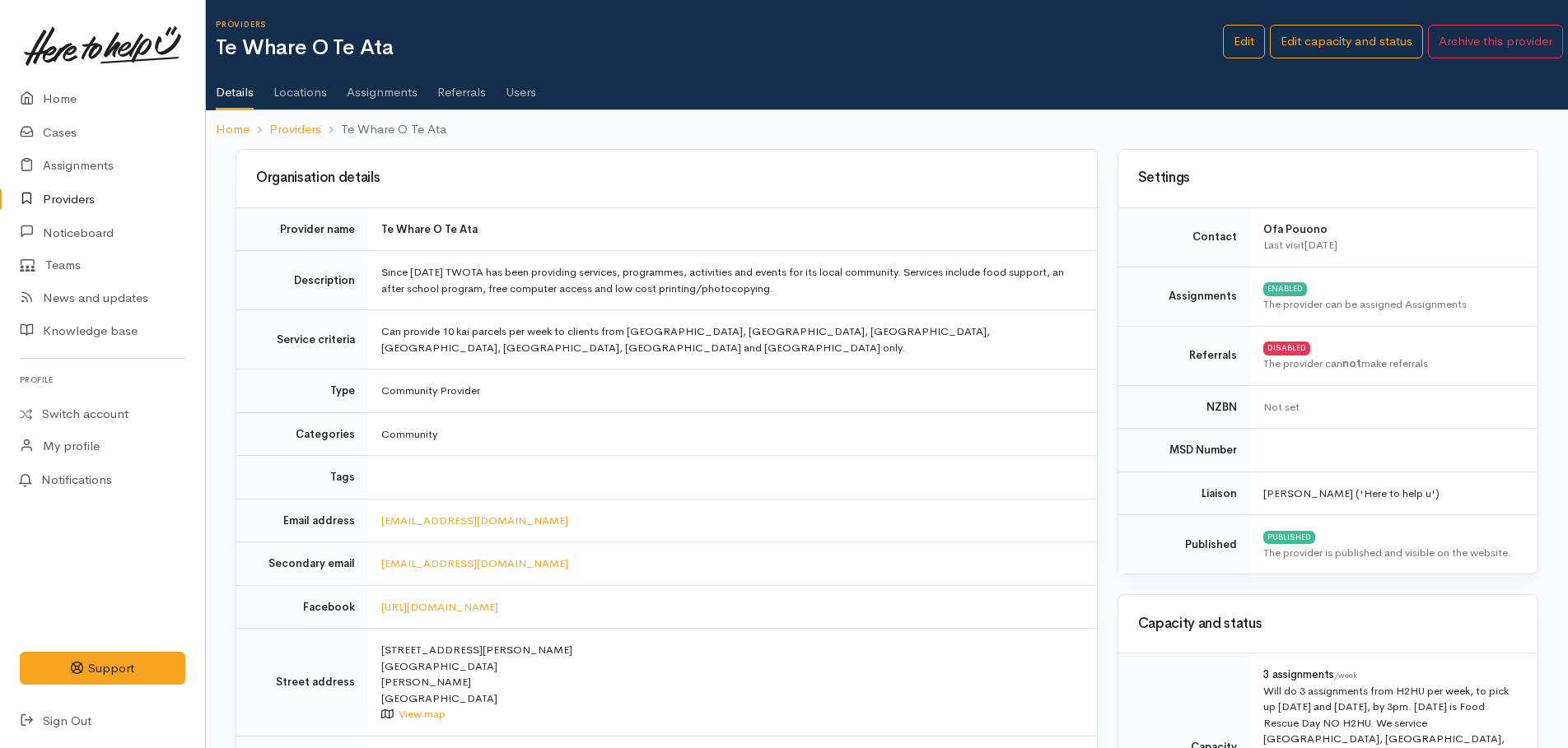
click at [524, 100] on link "Users" at bounding box center [520, 87] width 30 height 46
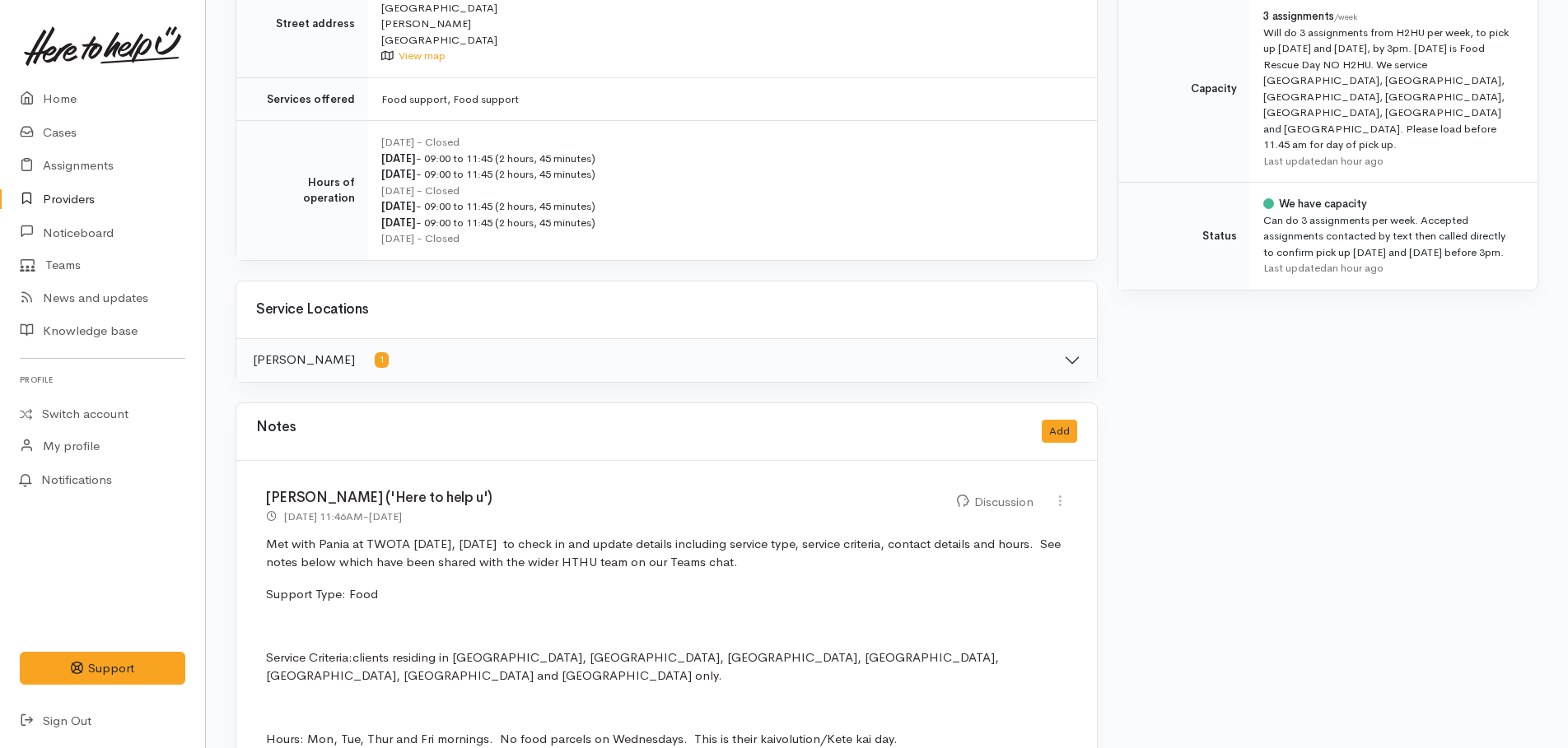
scroll to position [576, 0]
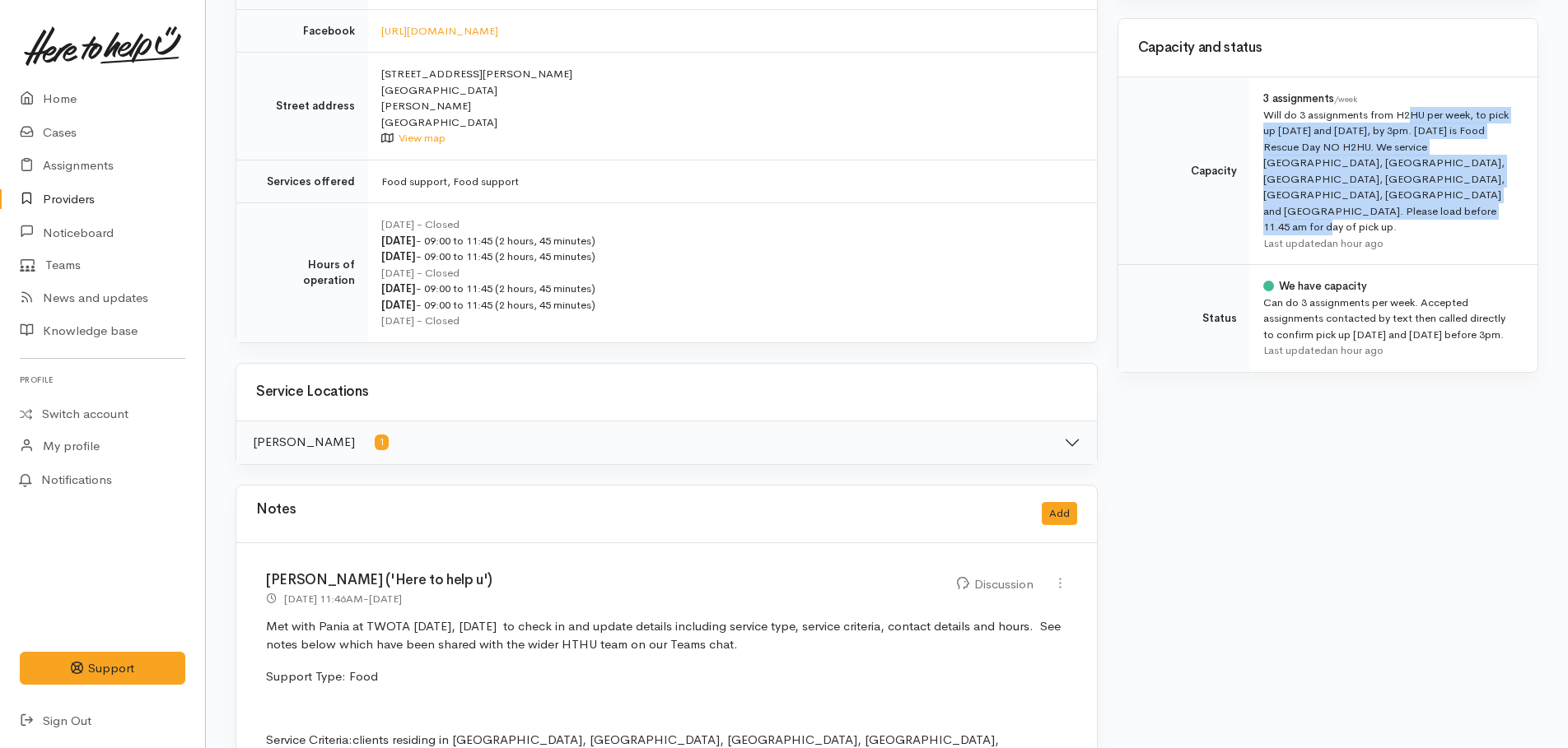
drag, startPoint x: 1262, startPoint y: 109, endPoint x: 1405, endPoint y: 189, distance: 163.9
click at [1405, 189] on td "3 assignments /week Will do 3 assignments from H2HU per week, to pick up [DATE]…" at bounding box center [1393, 171] width 287 height 187
drag, startPoint x: 1405, startPoint y: 189, endPoint x: 1331, endPoint y: 169, distance: 76.7
copy div "Will do 3 assignments from H2HU per week, to pick up [DATE] and [DATE], by 3pm.…"
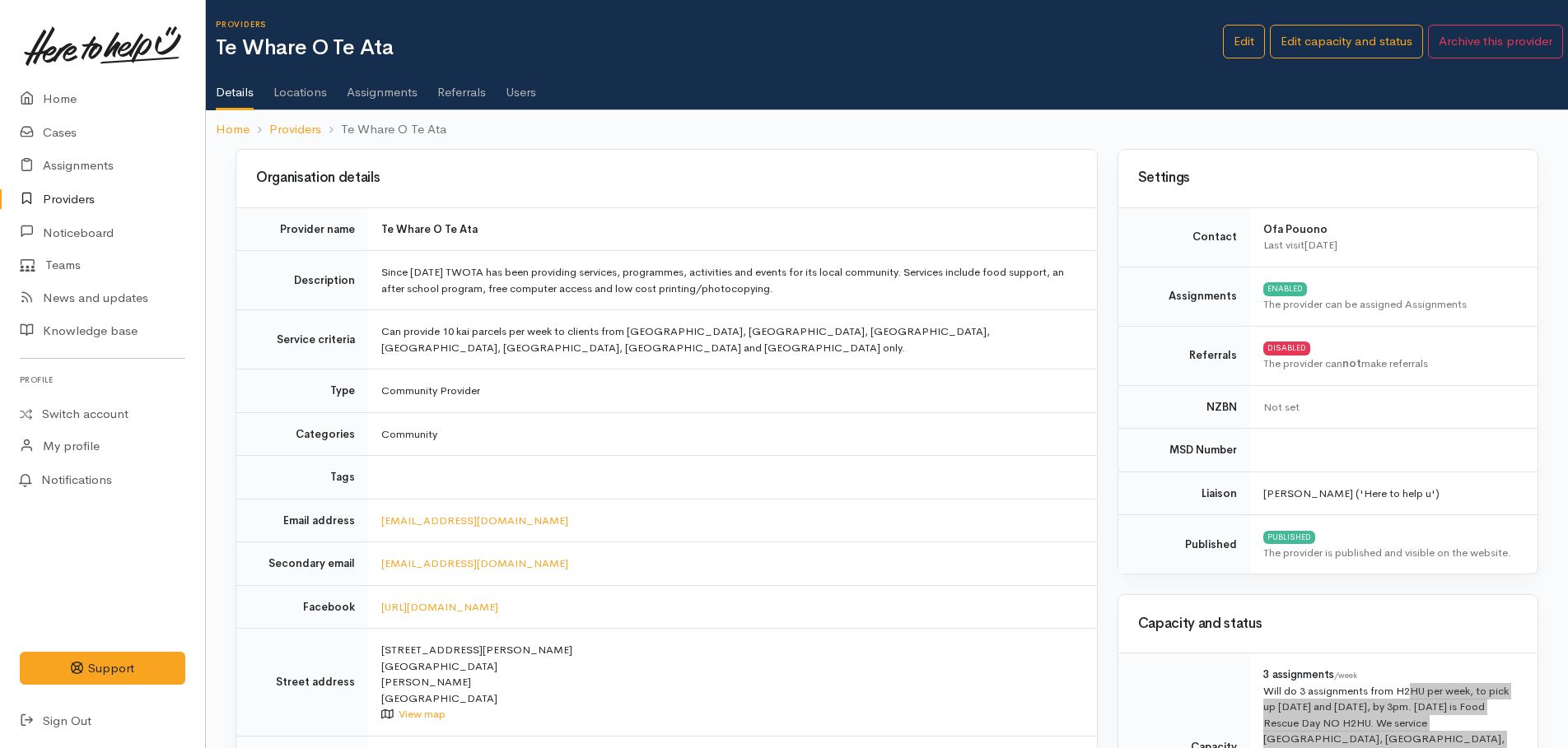
scroll to position [164, 0]
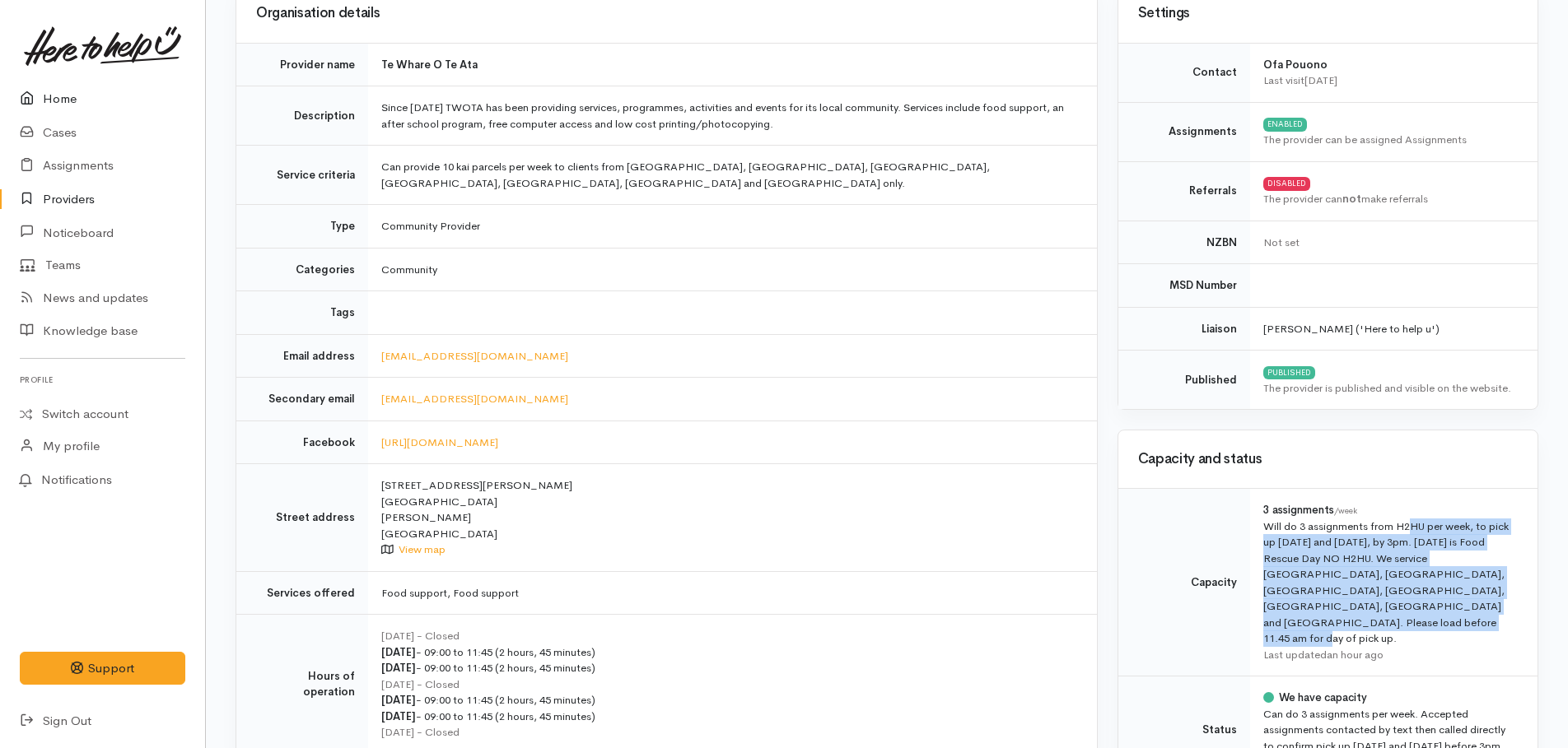
click at [61, 89] on link "Home" at bounding box center [102, 99] width 205 height 34
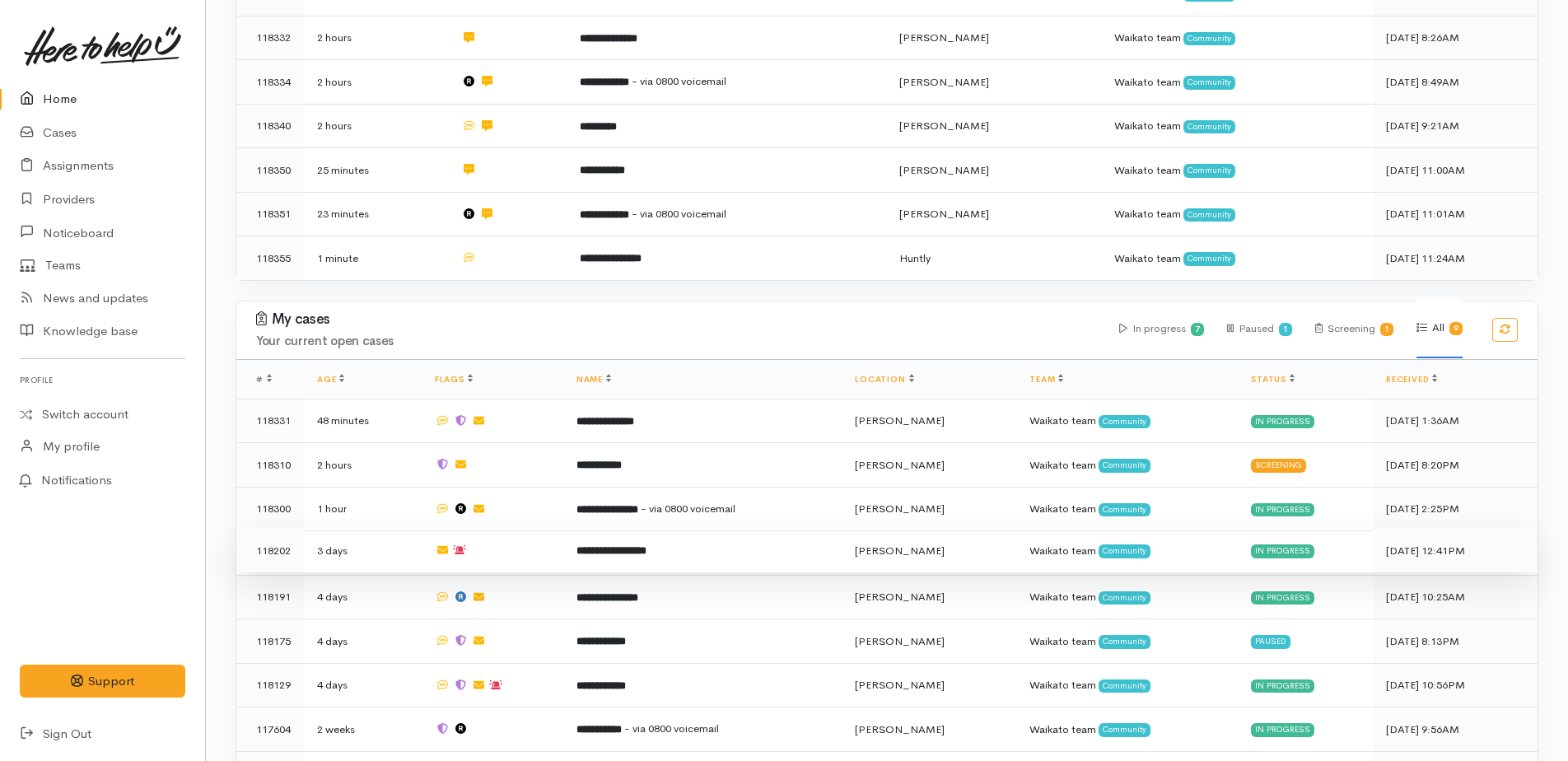
scroll to position [560, 0]
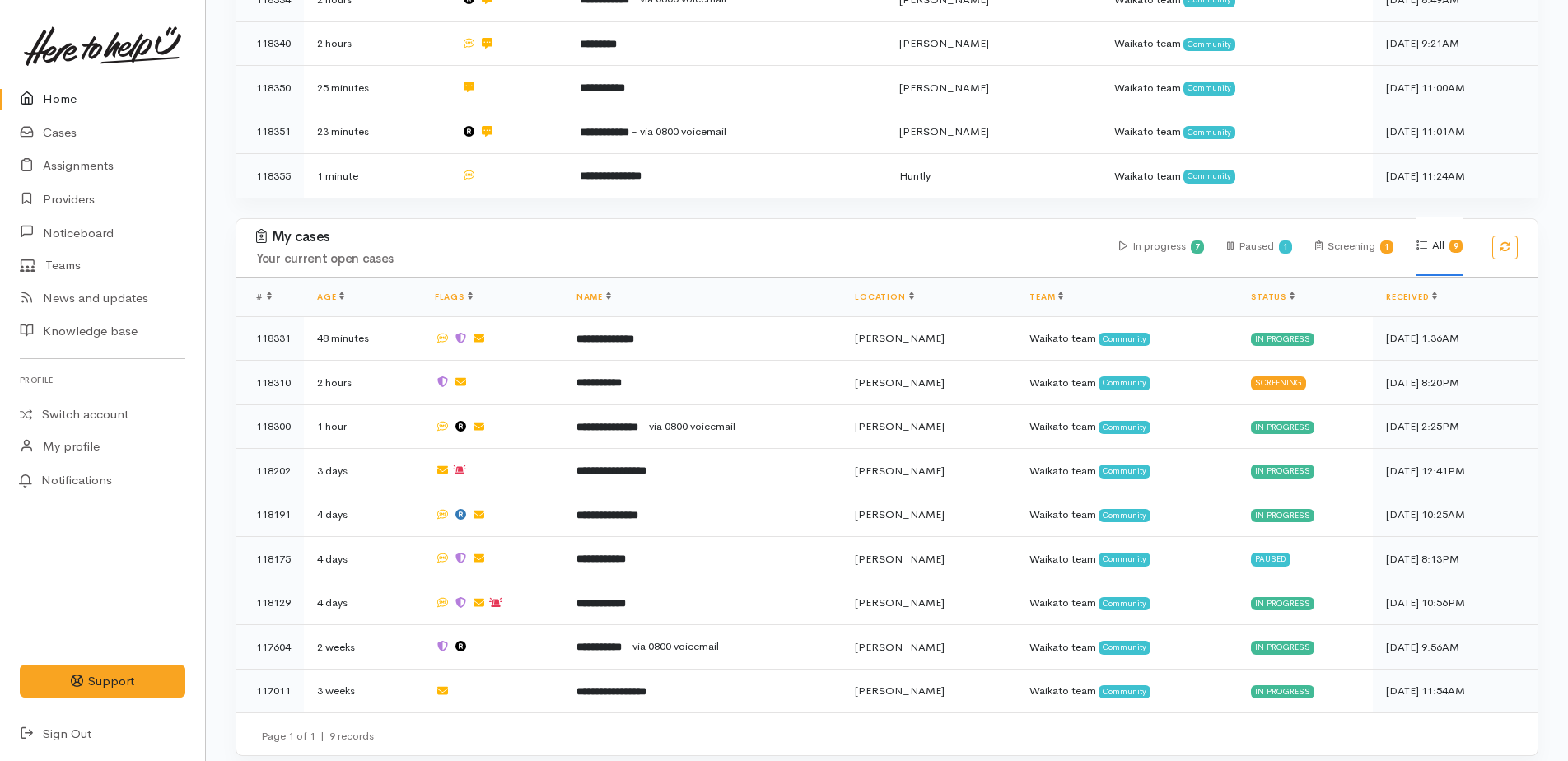
click at [48, 92] on link "Home" at bounding box center [102, 99] width 205 height 34
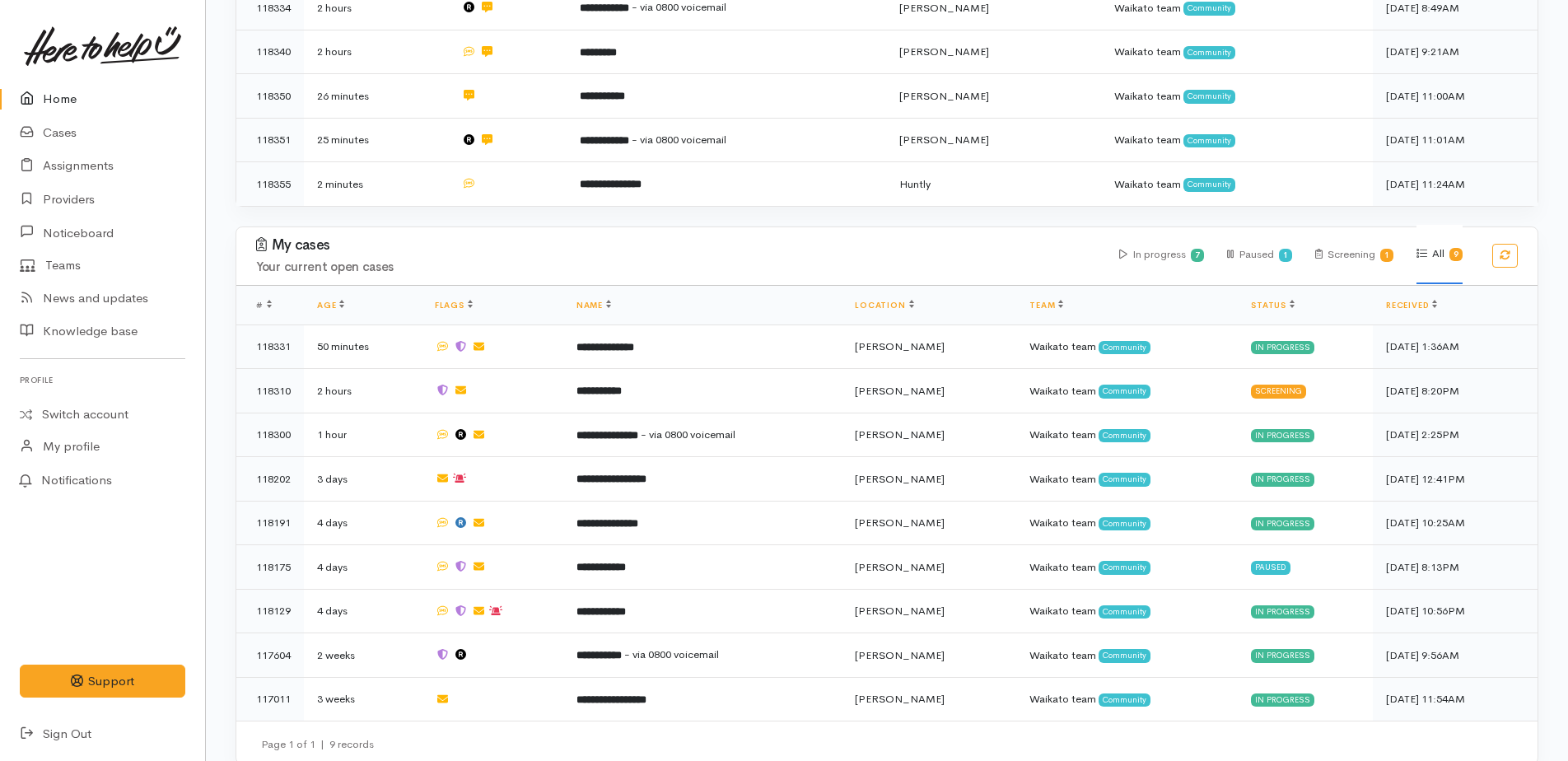
scroll to position [560, 0]
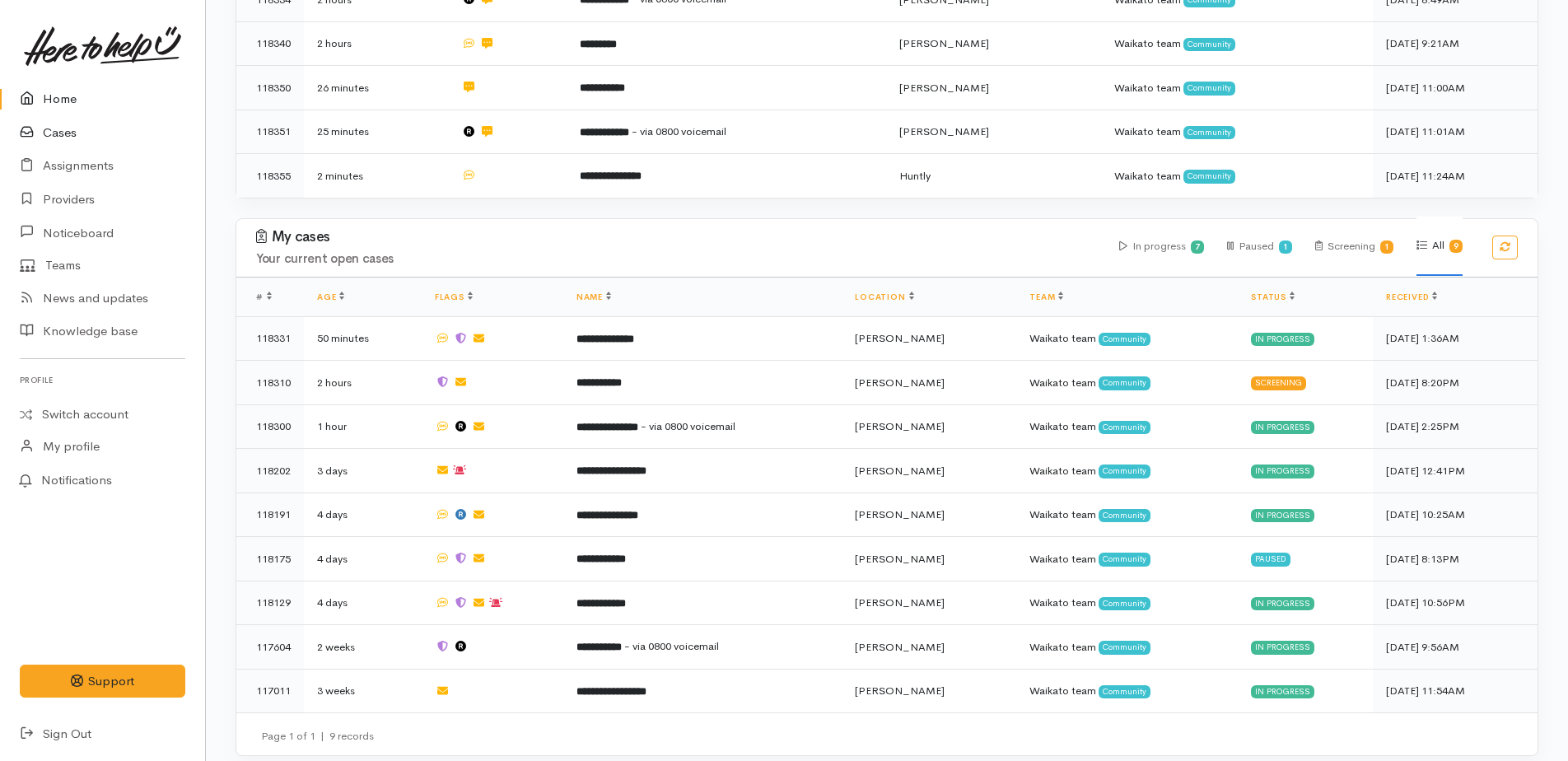
click at [53, 132] on link "Cases" at bounding box center [102, 132] width 205 height 34
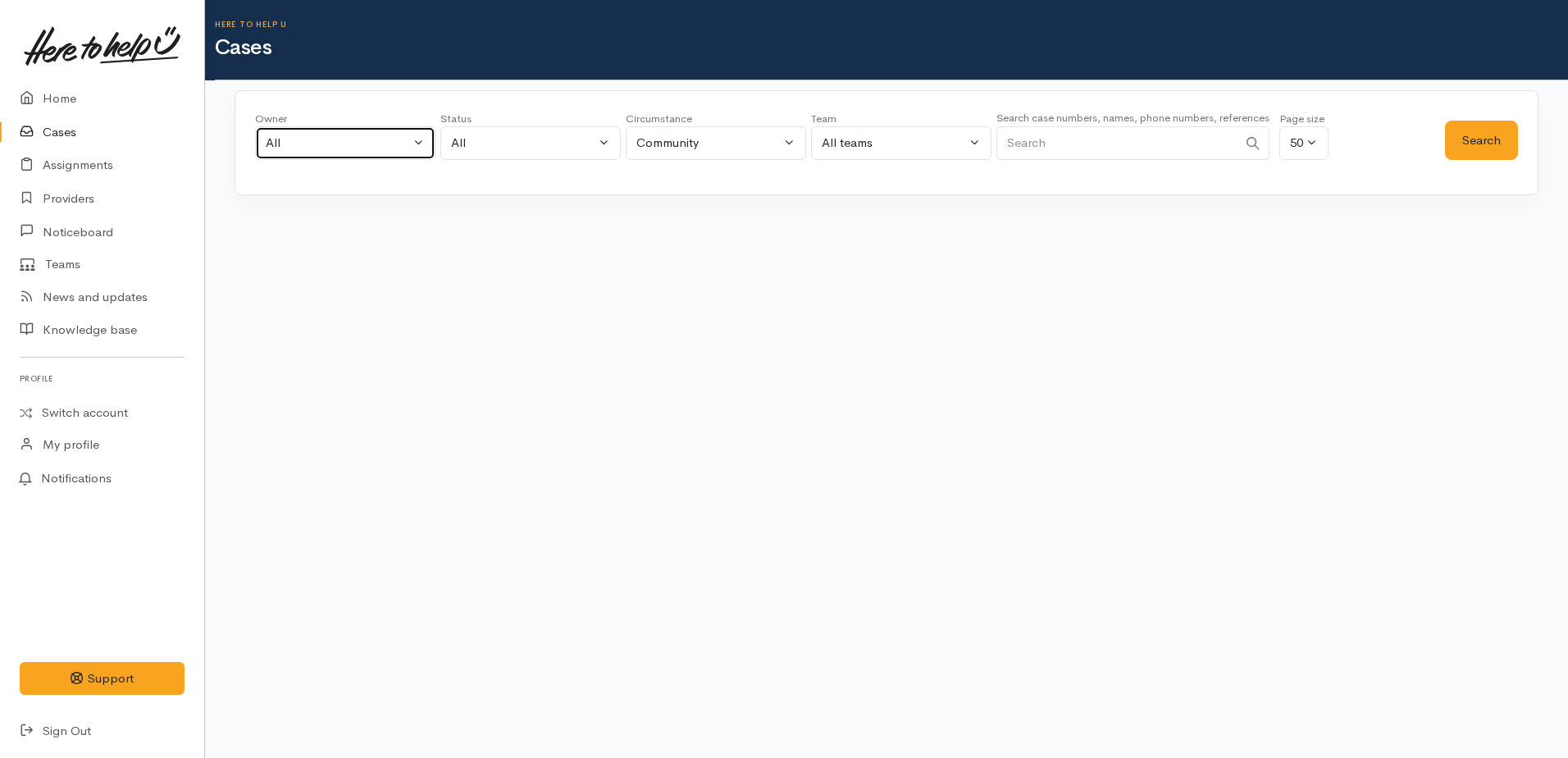
click at [290, 146] on div "All" at bounding box center [338, 143] width 144 height 19
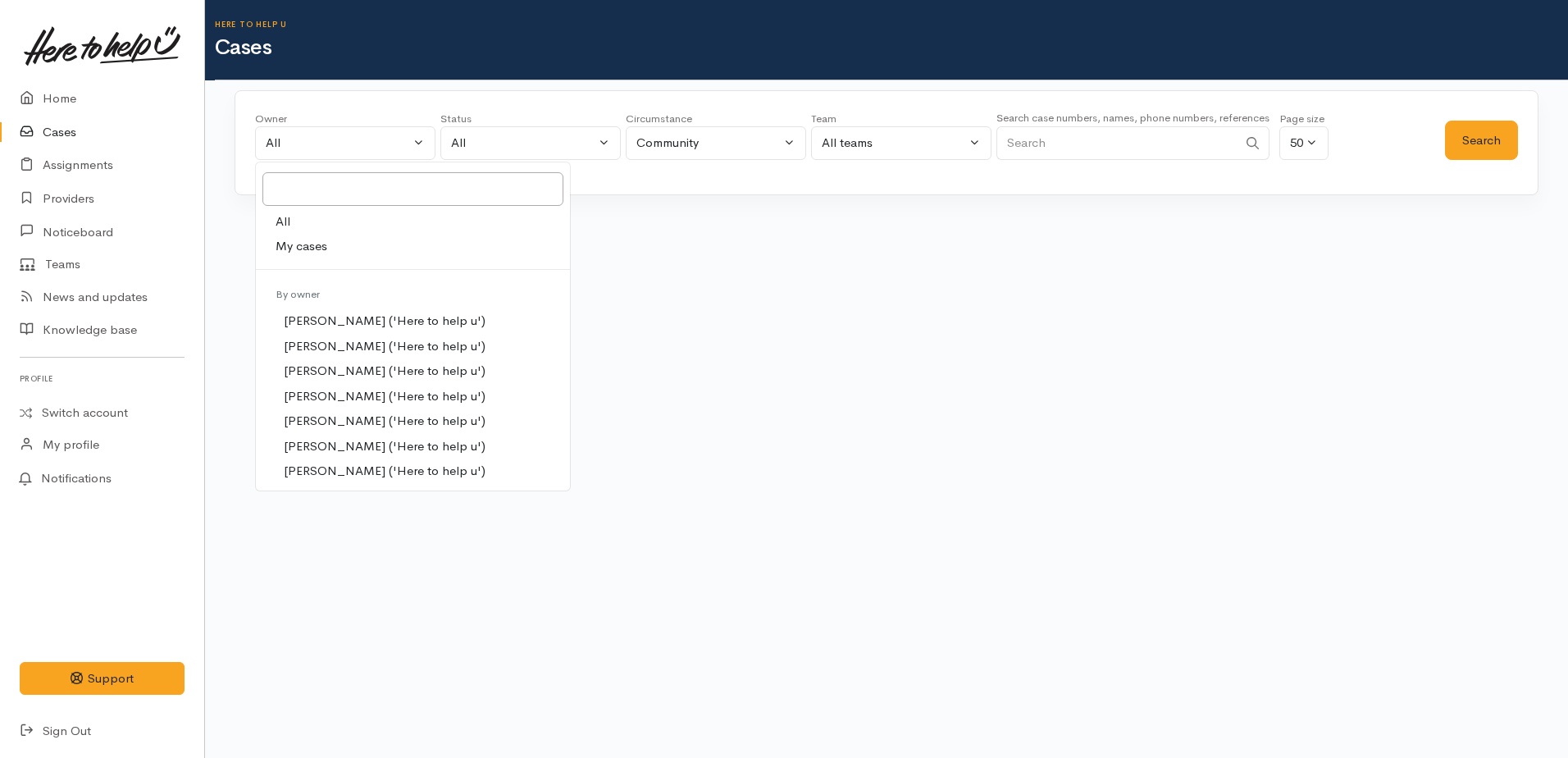
click at [289, 248] on span "My cases" at bounding box center [302, 247] width 51 height 19
select select "1759"
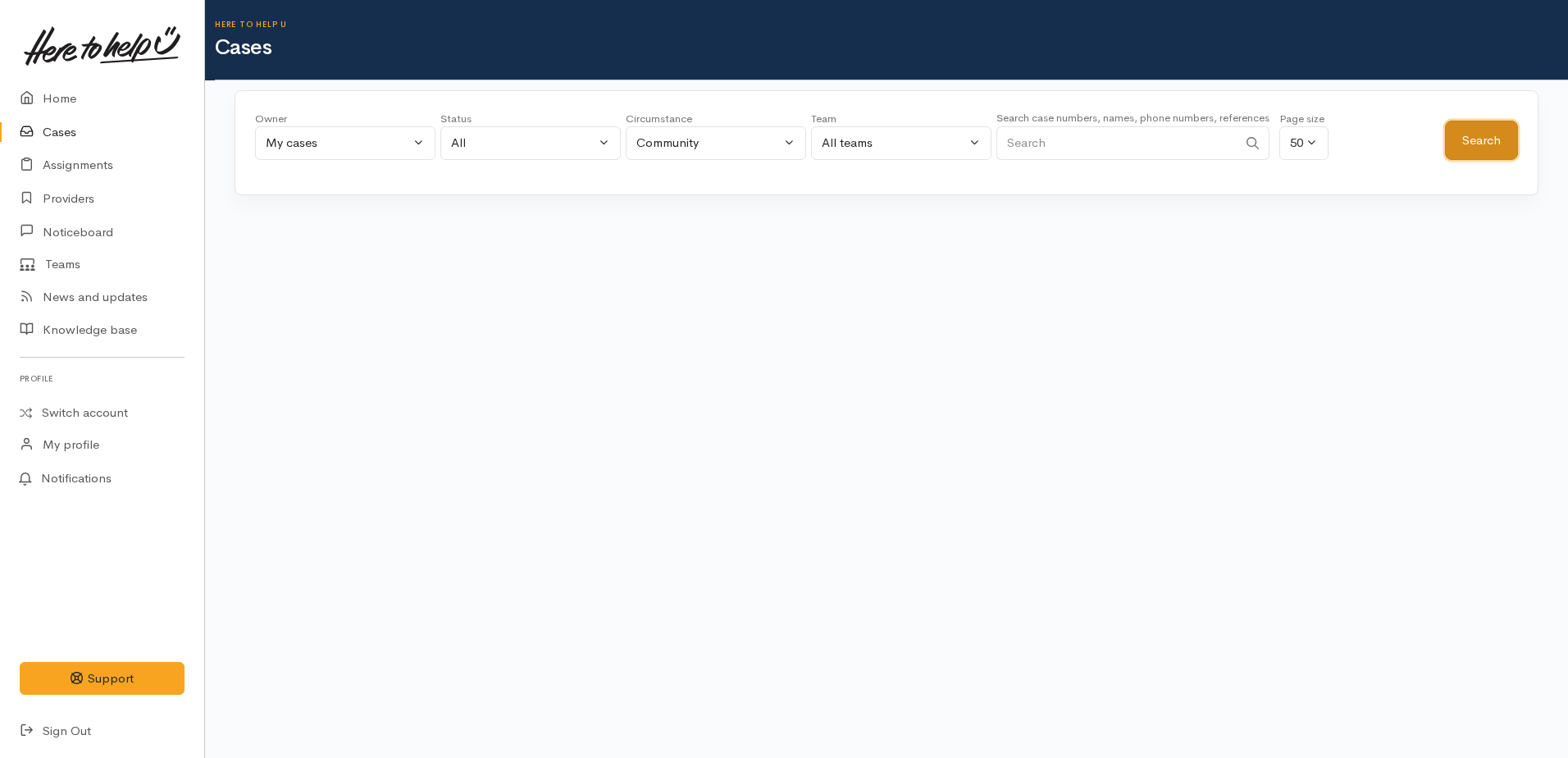
click at [1493, 140] on button "Search" at bounding box center [1481, 140] width 73 height 40
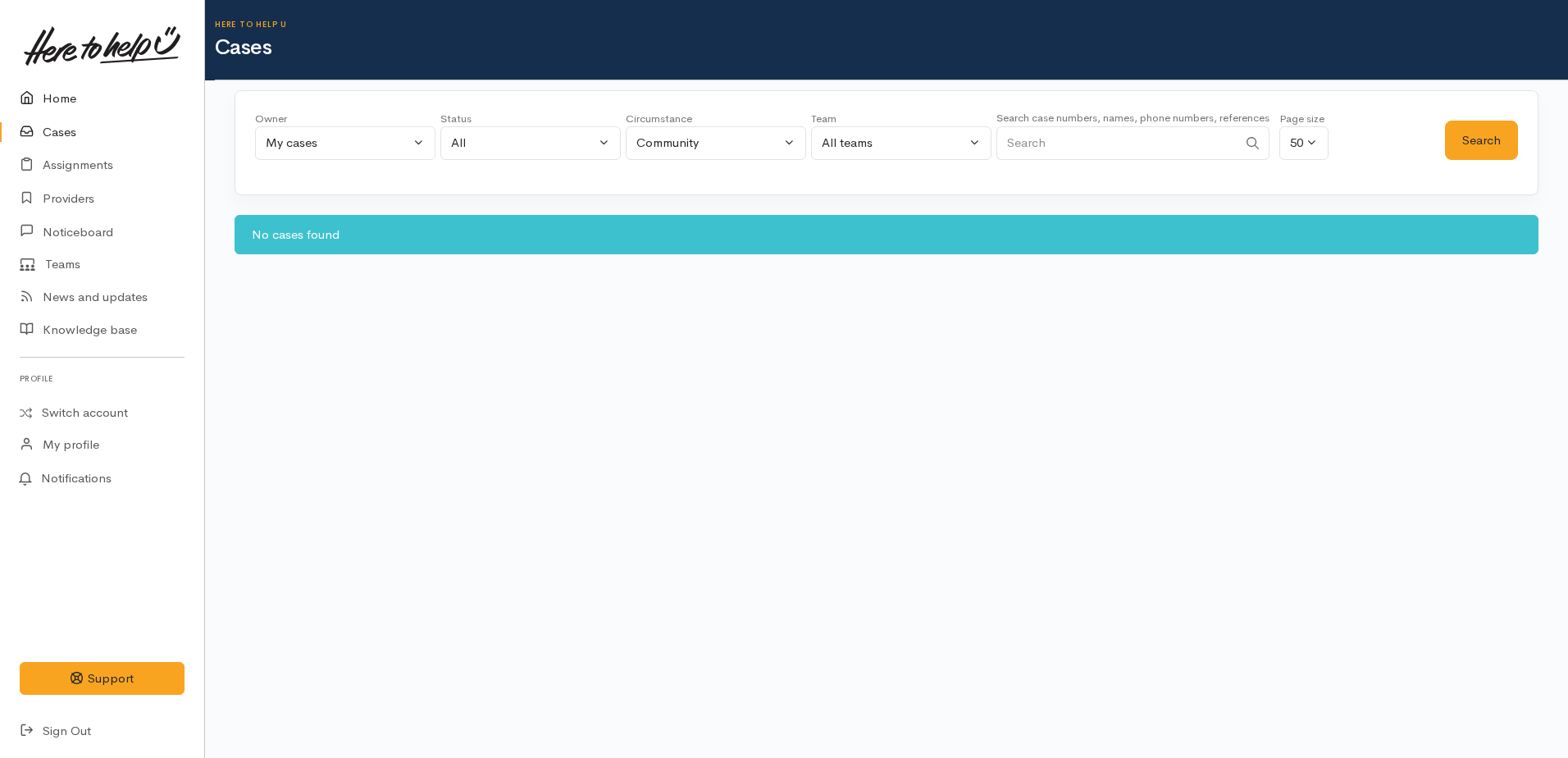
click at [54, 98] on link "Home" at bounding box center [102, 98] width 204 height 33
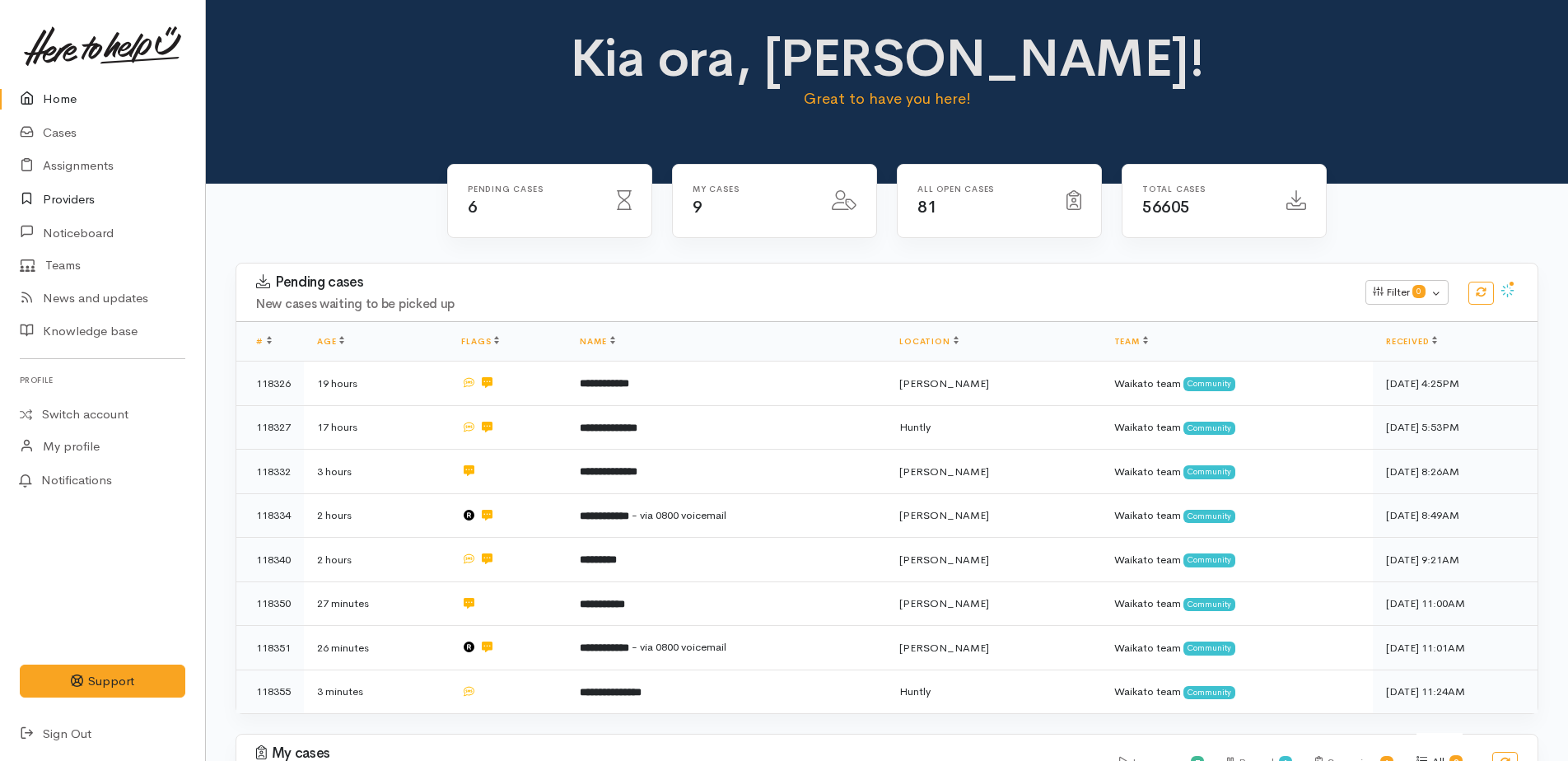
click at [65, 196] on link "Providers" at bounding box center [102, 199] width 205 height 34
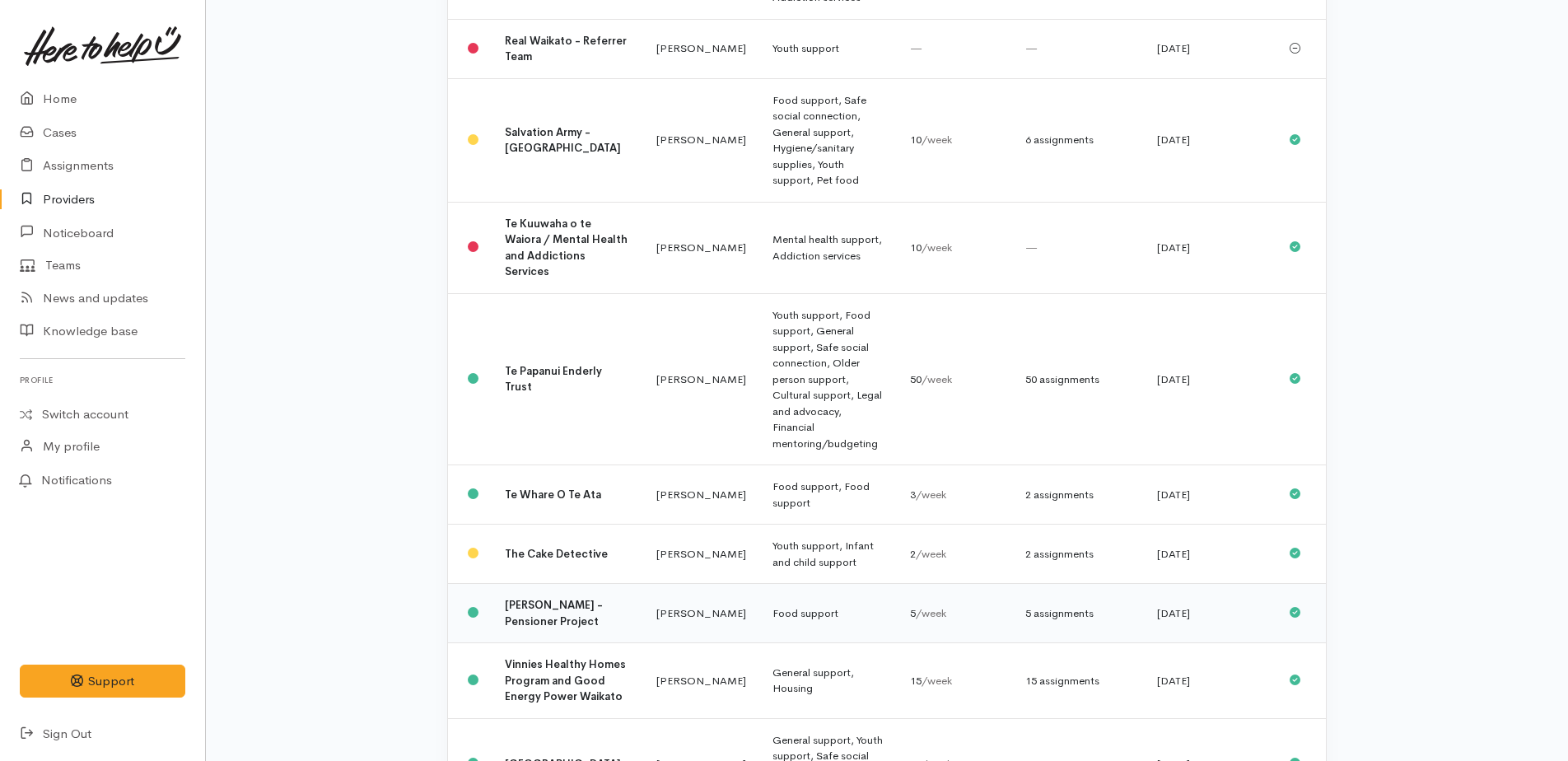
scroll to position [1152, 0]
click at [519, 487] on b "Te Whare O Te Ata" at bounding box center [553, 494] width 96 height 14
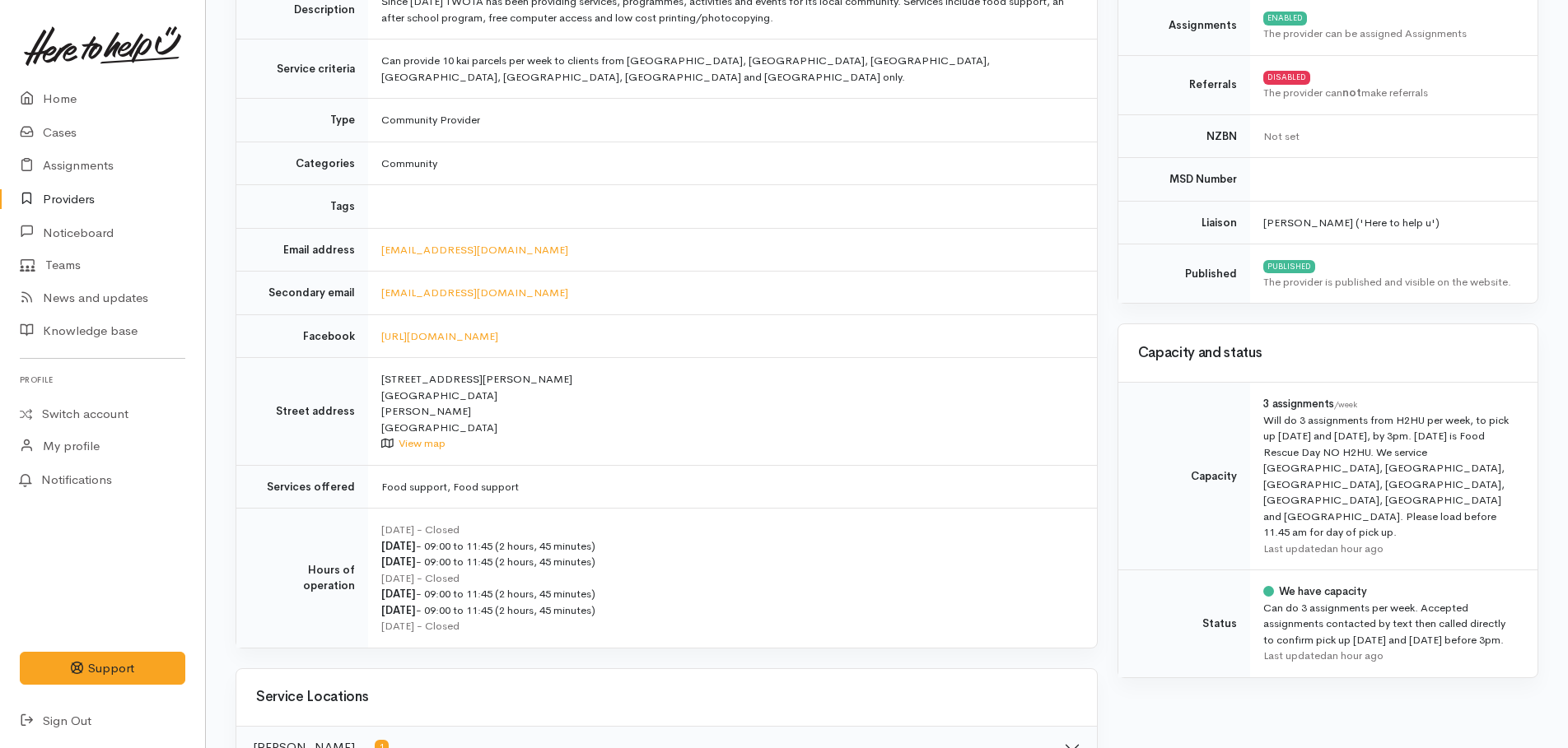
scroll to position [83, 0]
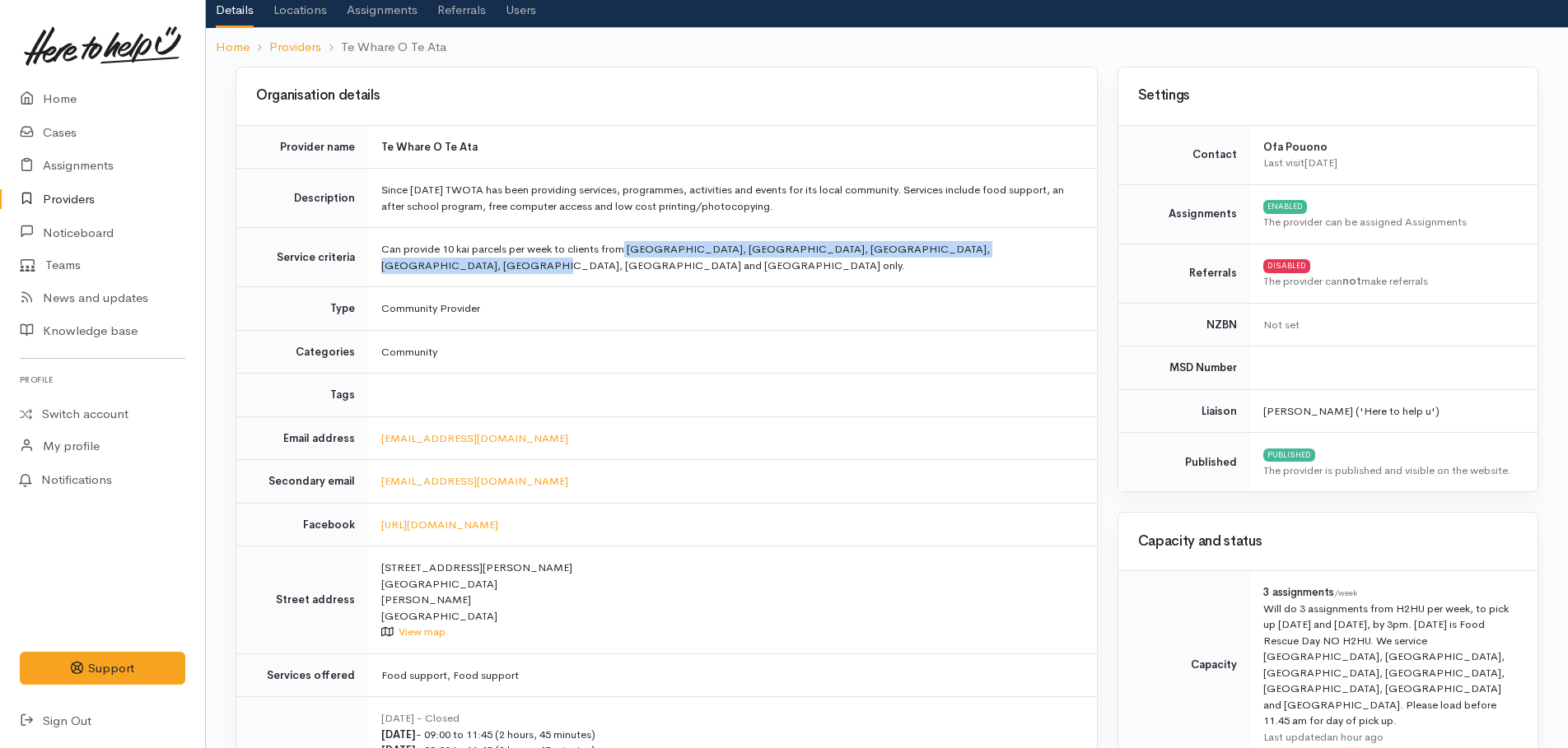
drag, startPoint x: 629, startPoint y: 247, endPoint x: 1049, endPoint y: 238, distance: 420.1
click at [1049, 238] on td "Can provide 10 kai parcels per week to clients from [GEOGRAPHIC_DATA], [GEOGRAP…" at bounding box center [732, 257] width 729 height 59
copy td "[GEOGRAPHIC_DATA], [GEOGRAPHIC_DATA], [GEOGRAPHIC_DATA], [GEOGRAPHIC_DATA], [GE…"
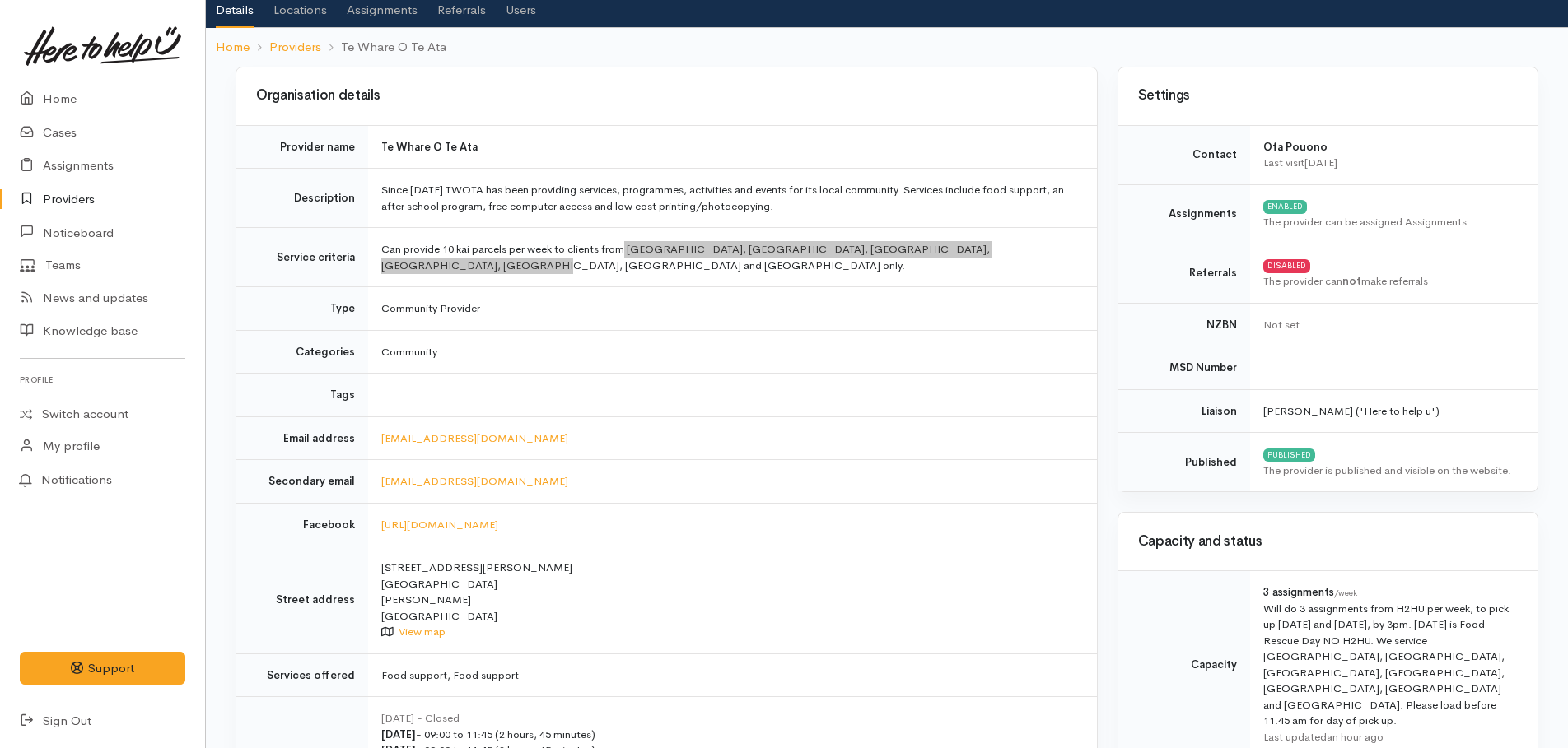
scroll to position [0, 0]
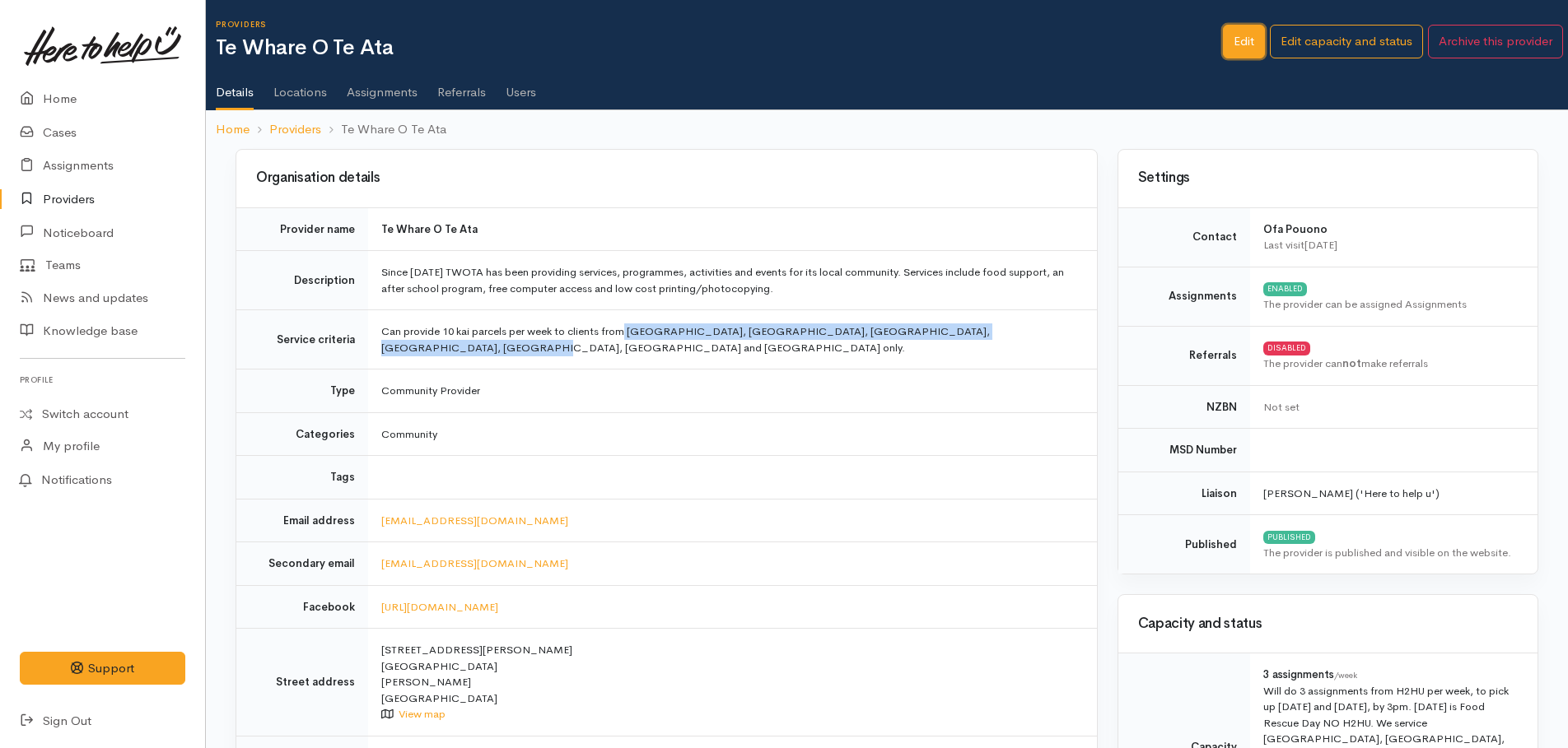
click at [1237, 47] on link "Edit" at bounding box center [1244, 41] width 42 height 34
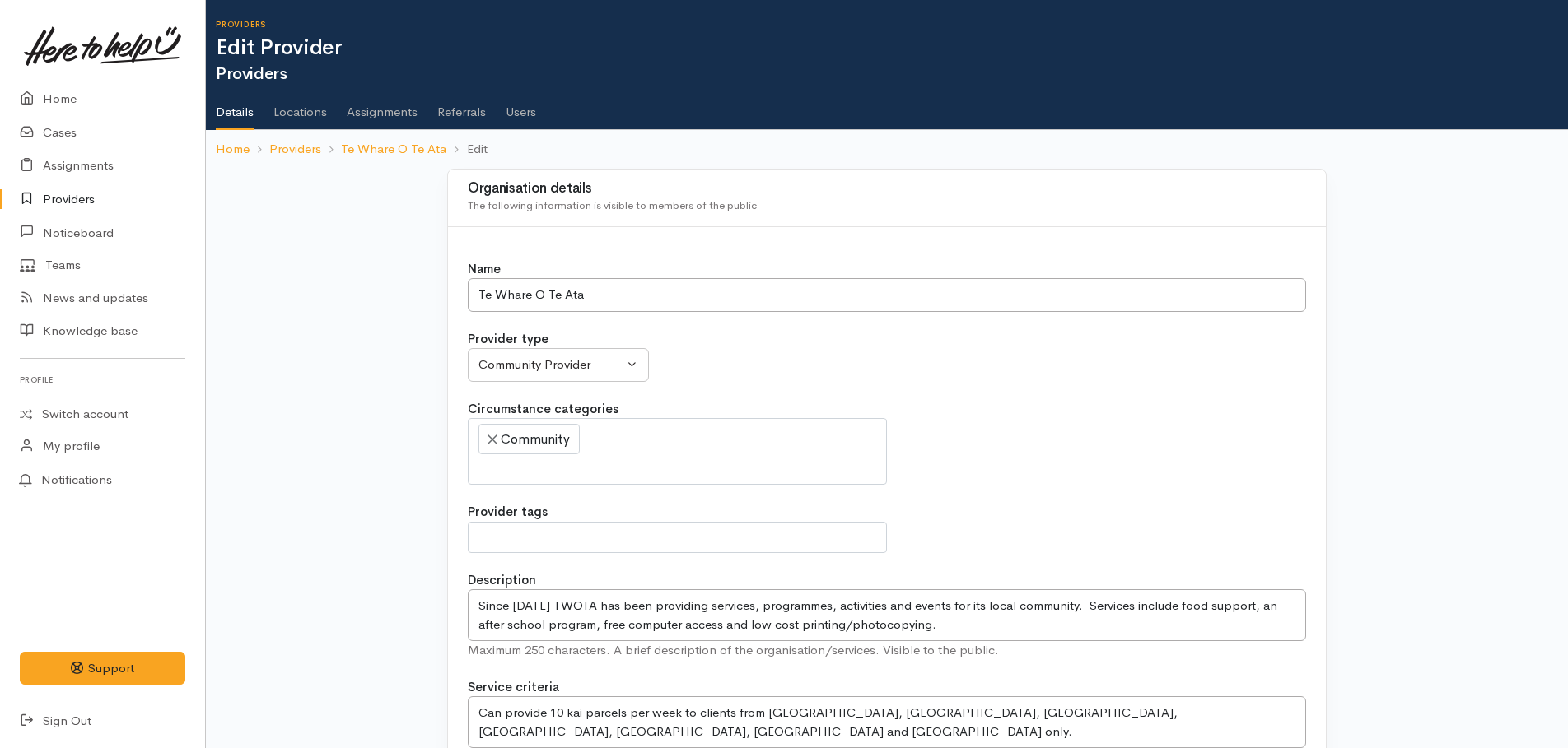
select select
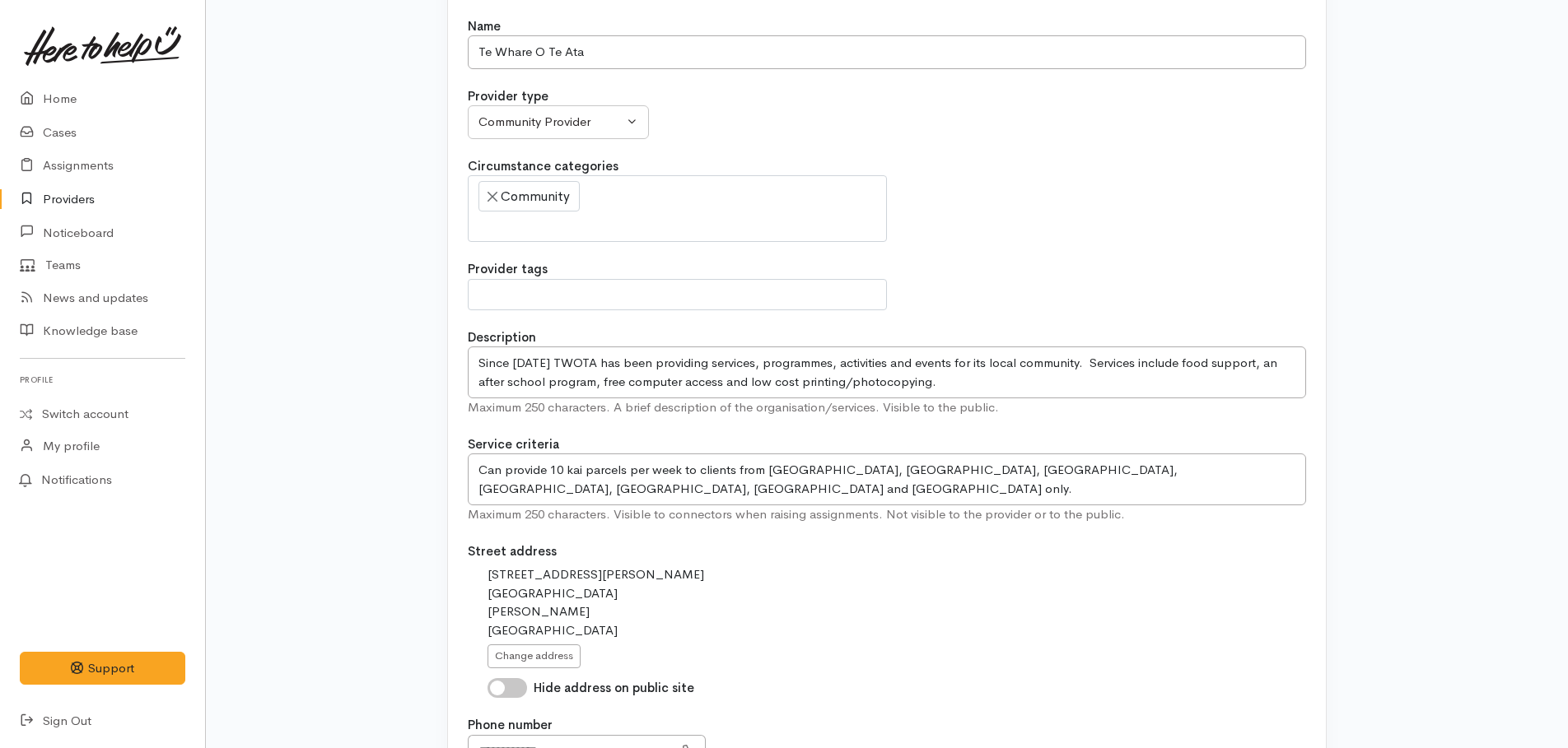
scroll to position [247, 0]
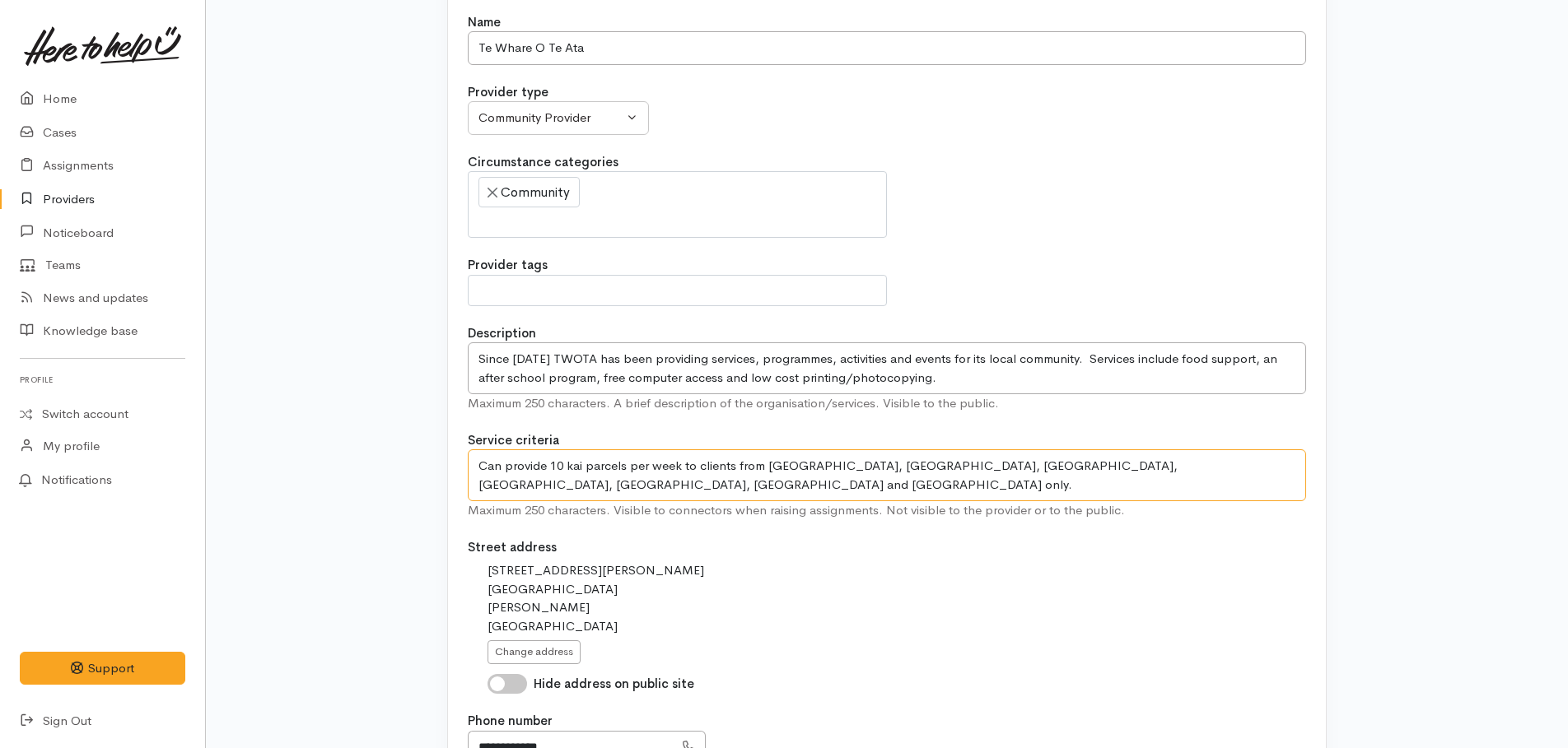
click at [568, 467] on textarea "Can provide 10 kai parcels per week to clients from Fairfield, Fairview Downs, …" at bounding box center [887, 475] width 838 height 52
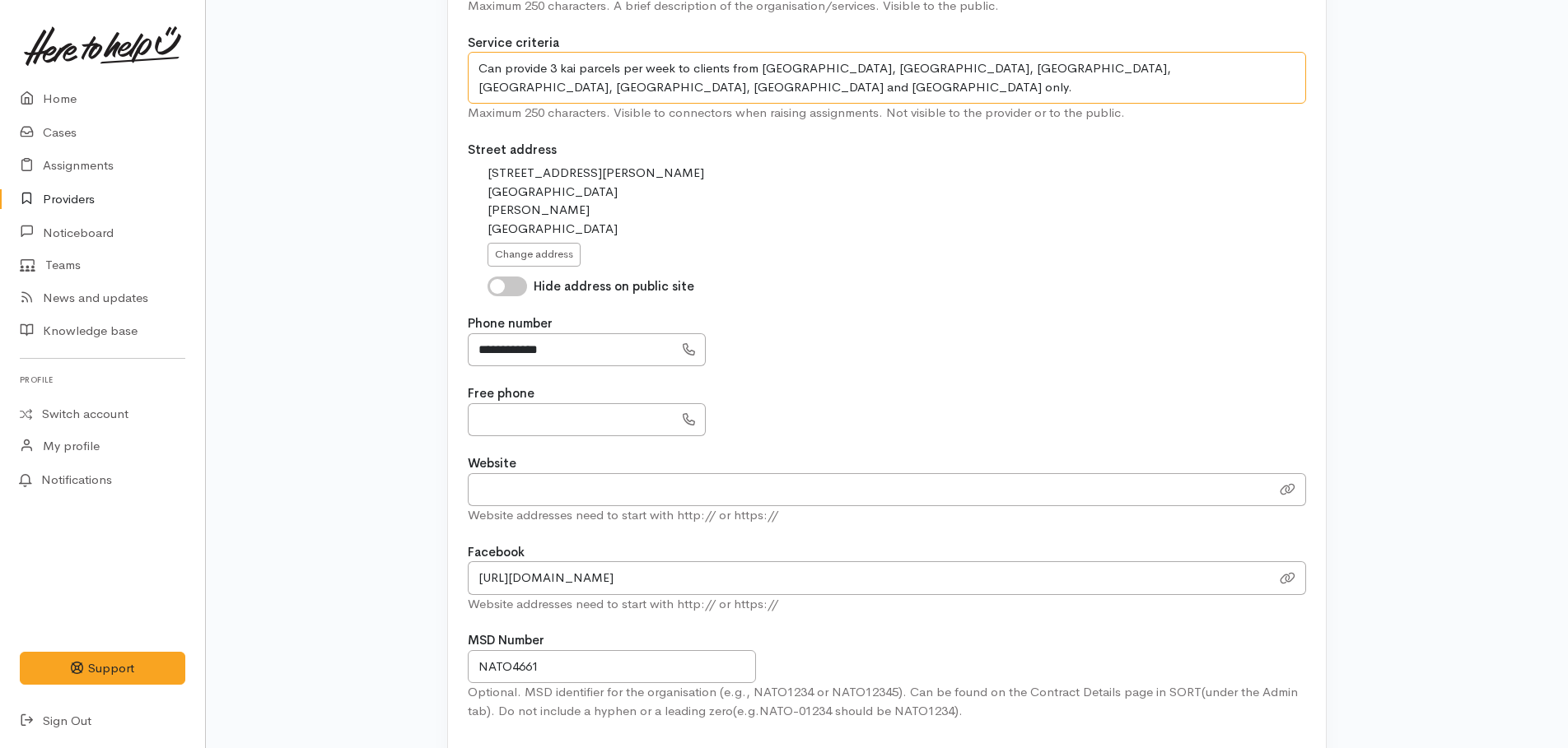
scroll to position [494, 0]
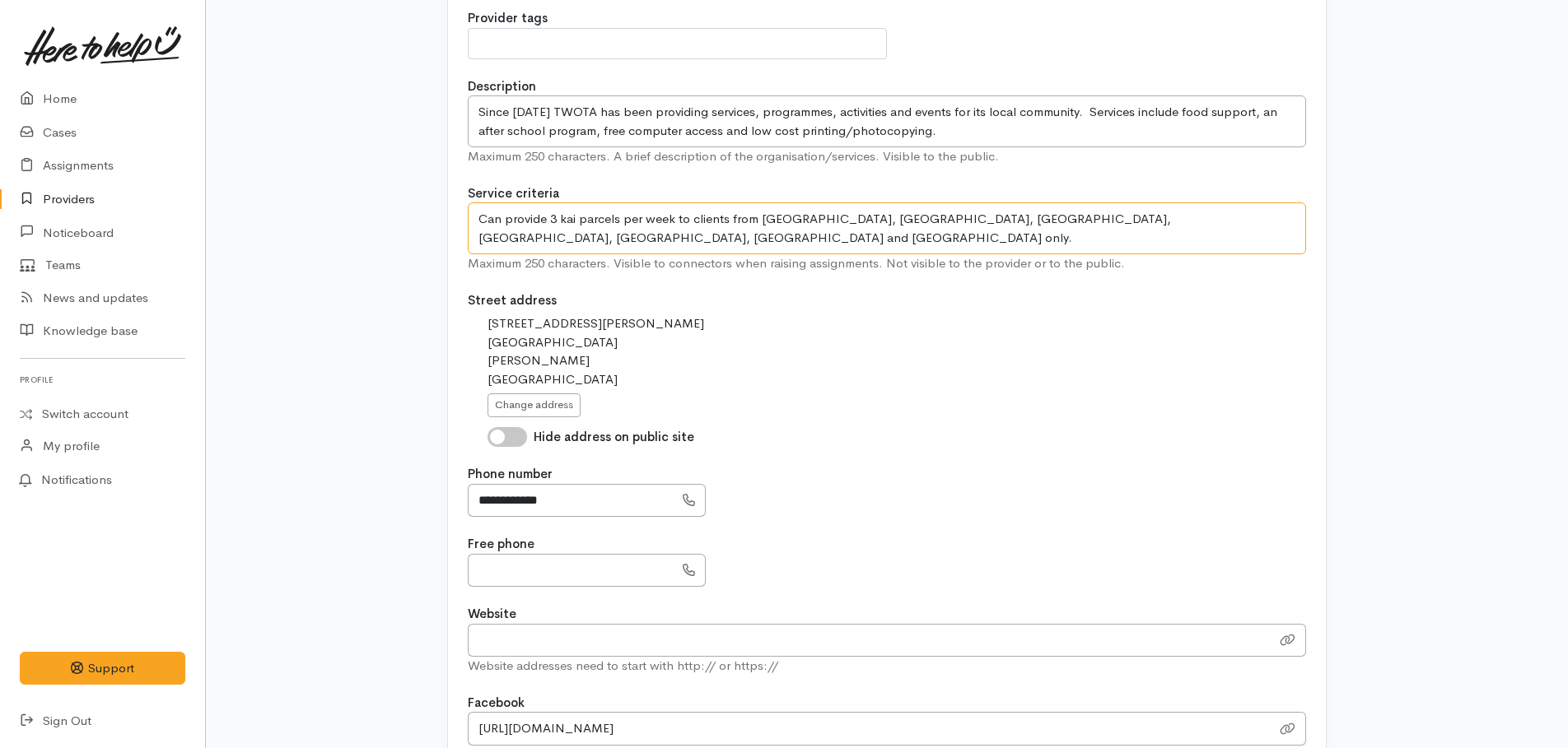
click at [1287, 212] on textarea "Can provide 10 kai parcels per week to clients from Fairfield, Fairview Downs, …" at bounding box center [887, 228] width 838 height 52
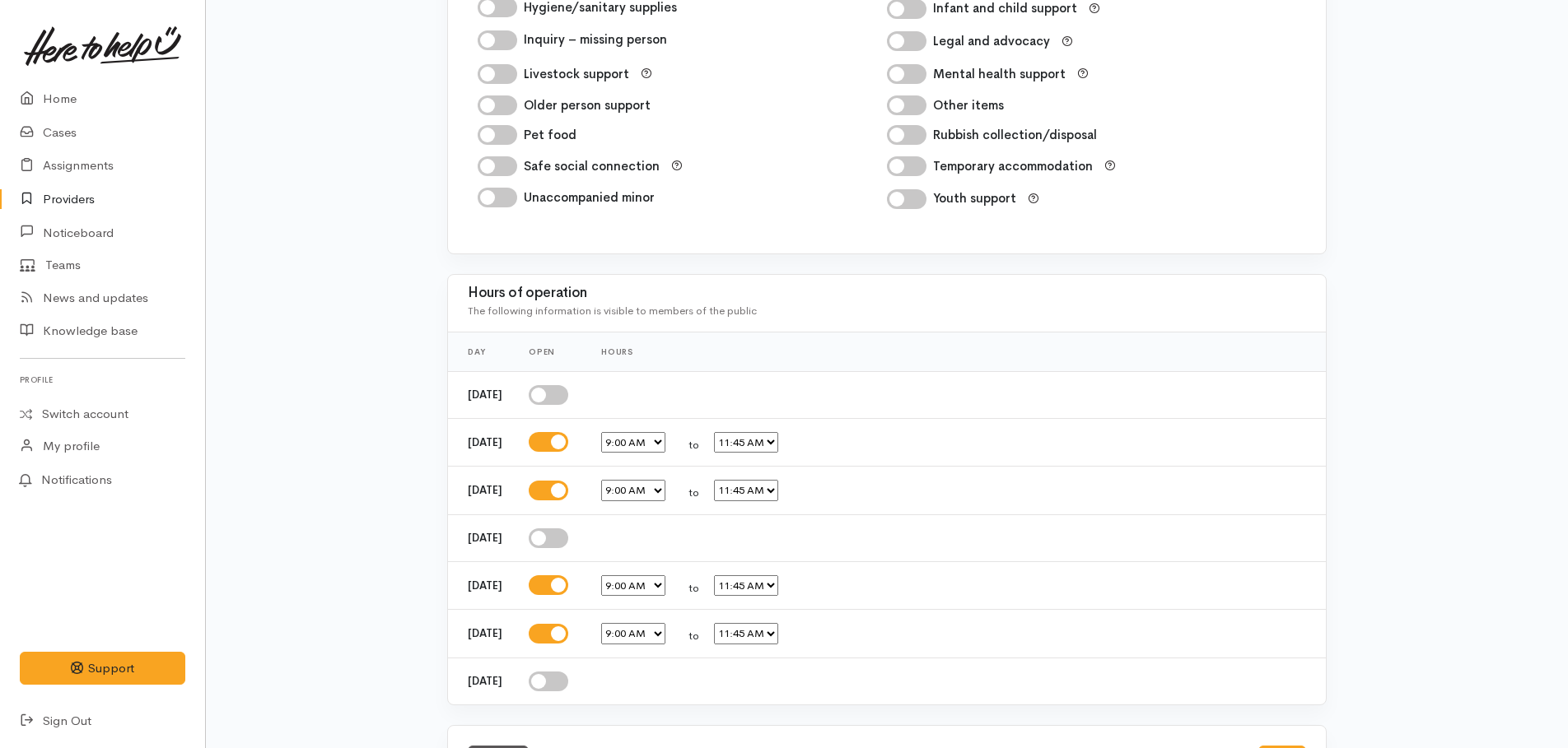
scroll to position [2774, 0]
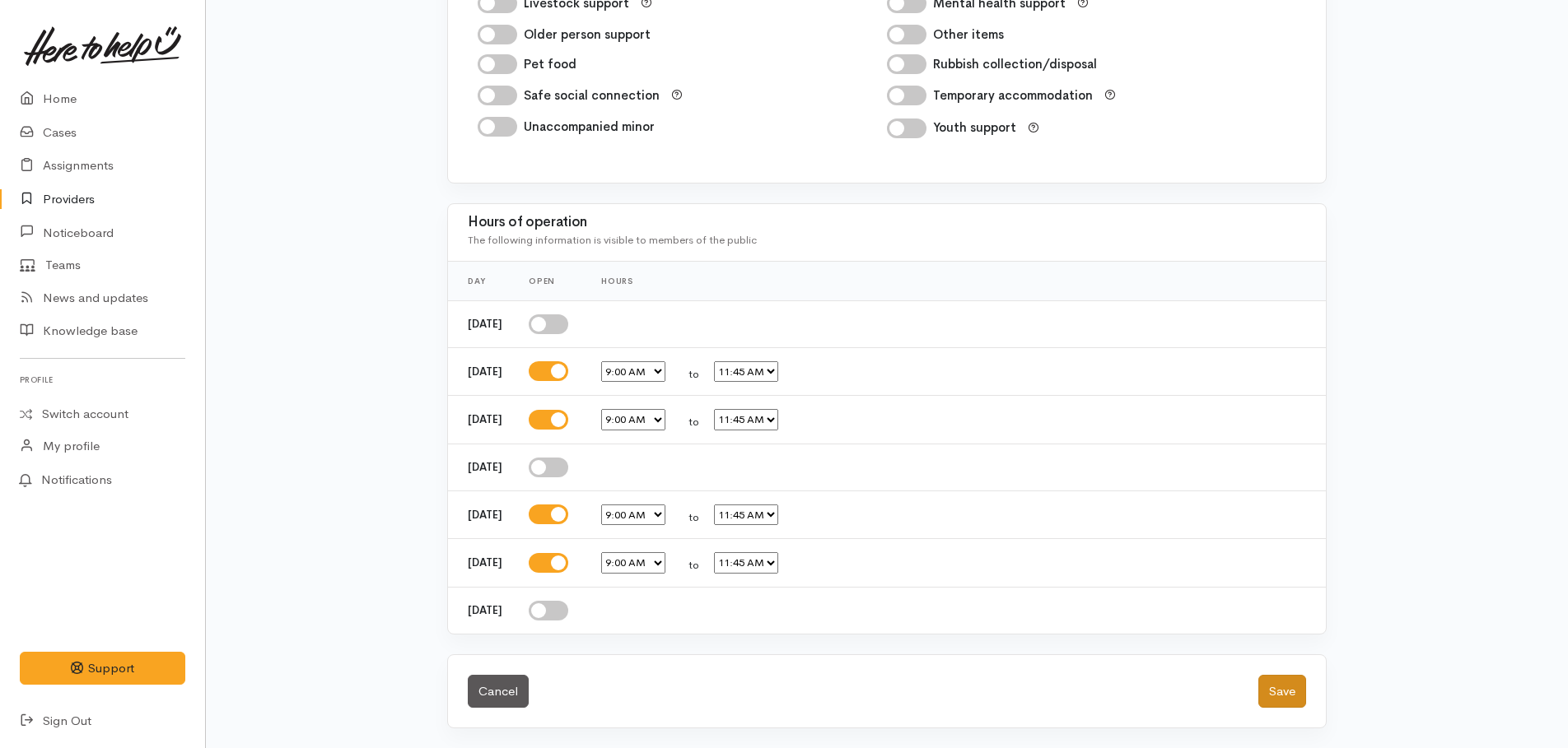
type textarea "Can provide 3 kai parcels per week to clients from Fairfield, Fairview Downs, F…"
click at [1292, 688] on button "Save" at bounding box center [1282, 691] width 48 height 34
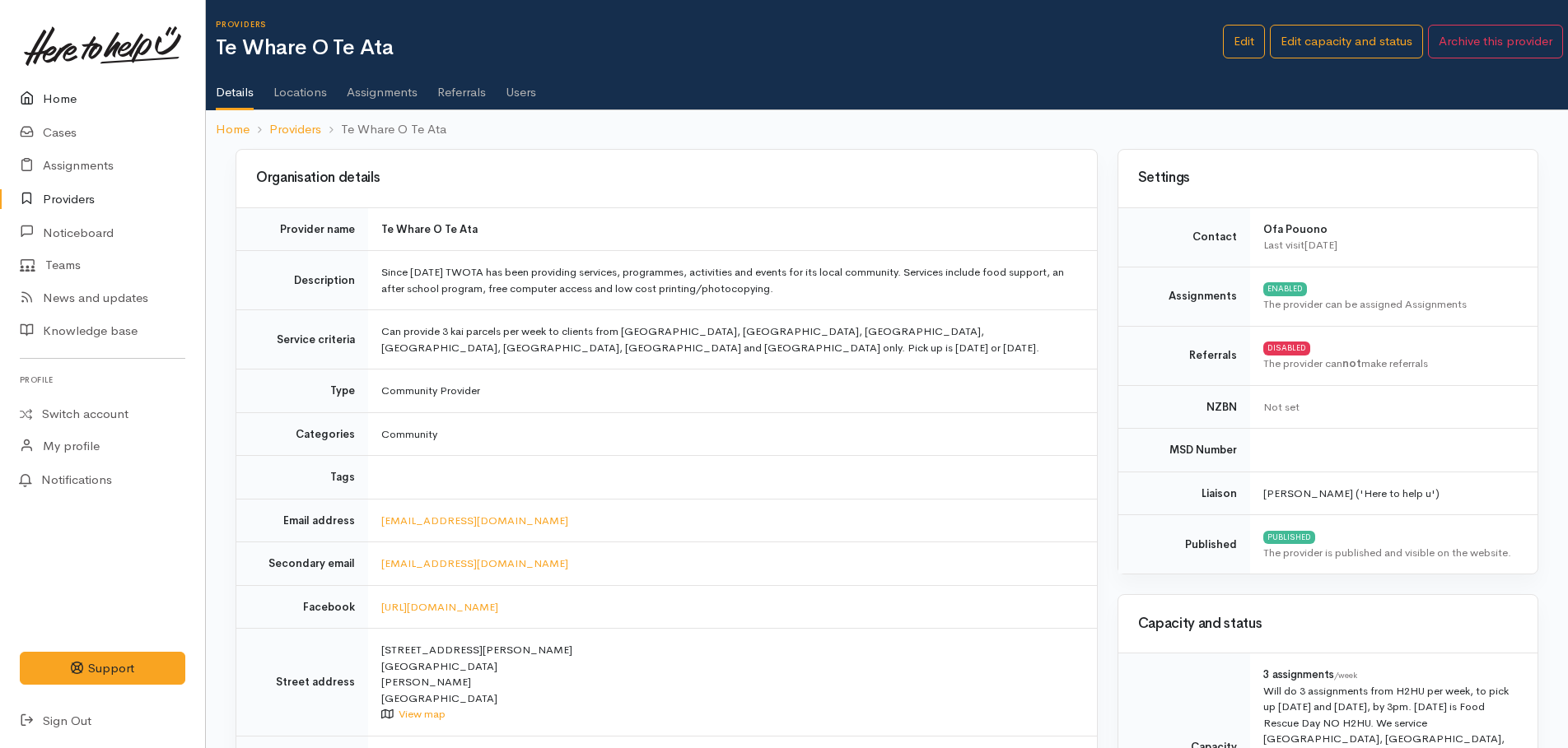
click at [53, 94] on link "Home" at bounding box center [102, 99] width 205 height 34
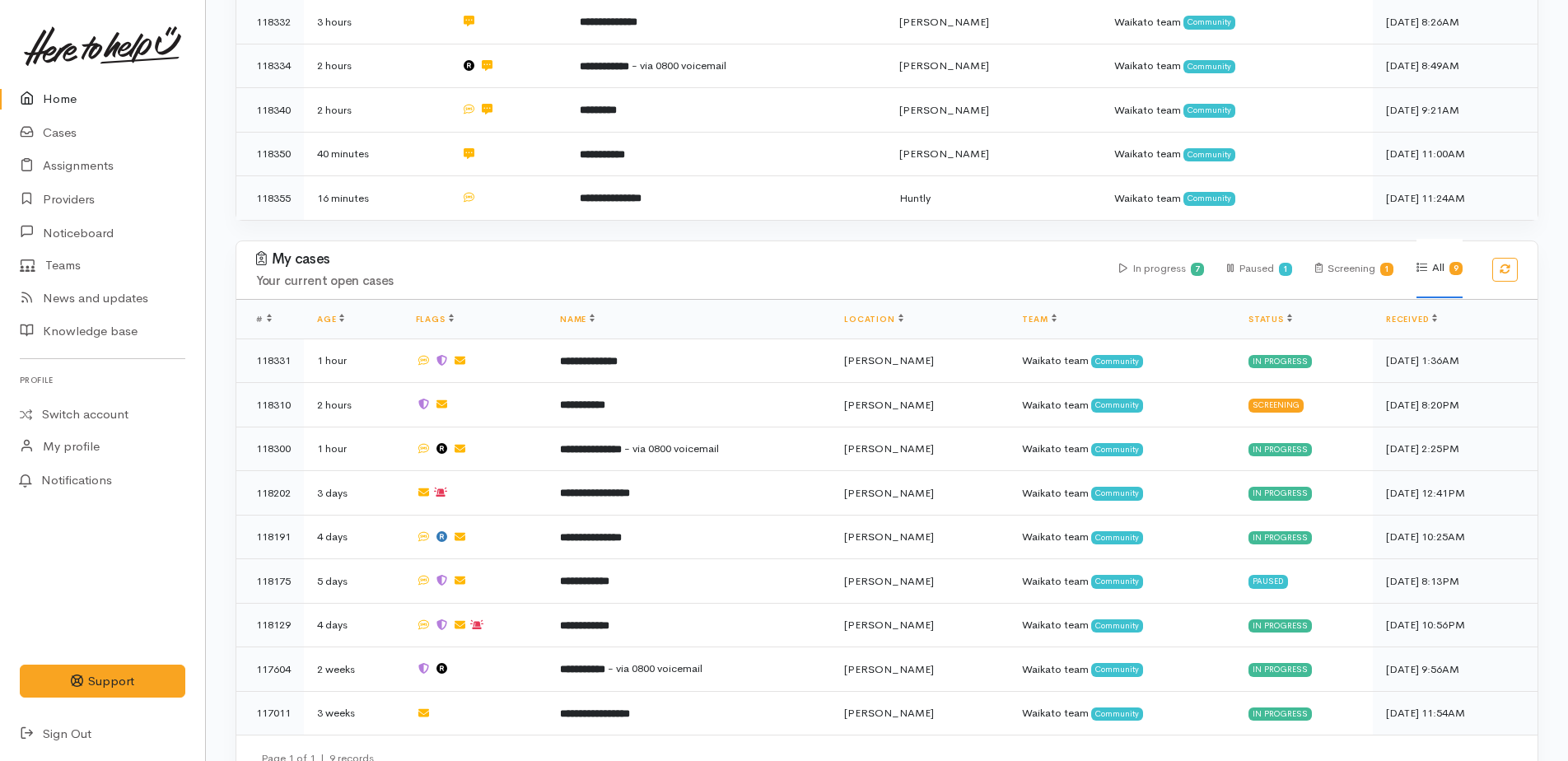
scroll to position [387, 0]
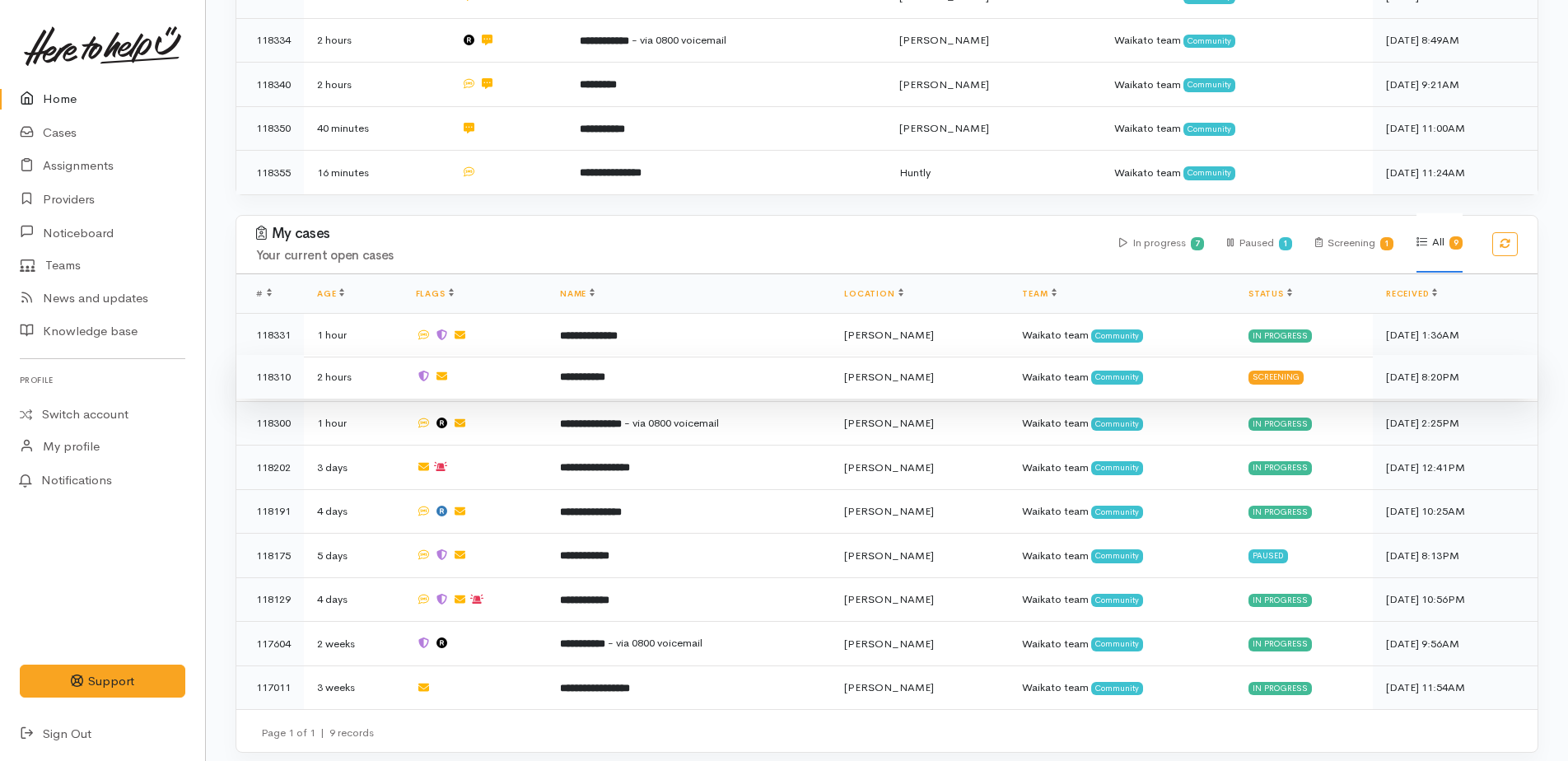
click at [606, 371] on b "**********" at bounding box center [582, 377] width 46 height 10
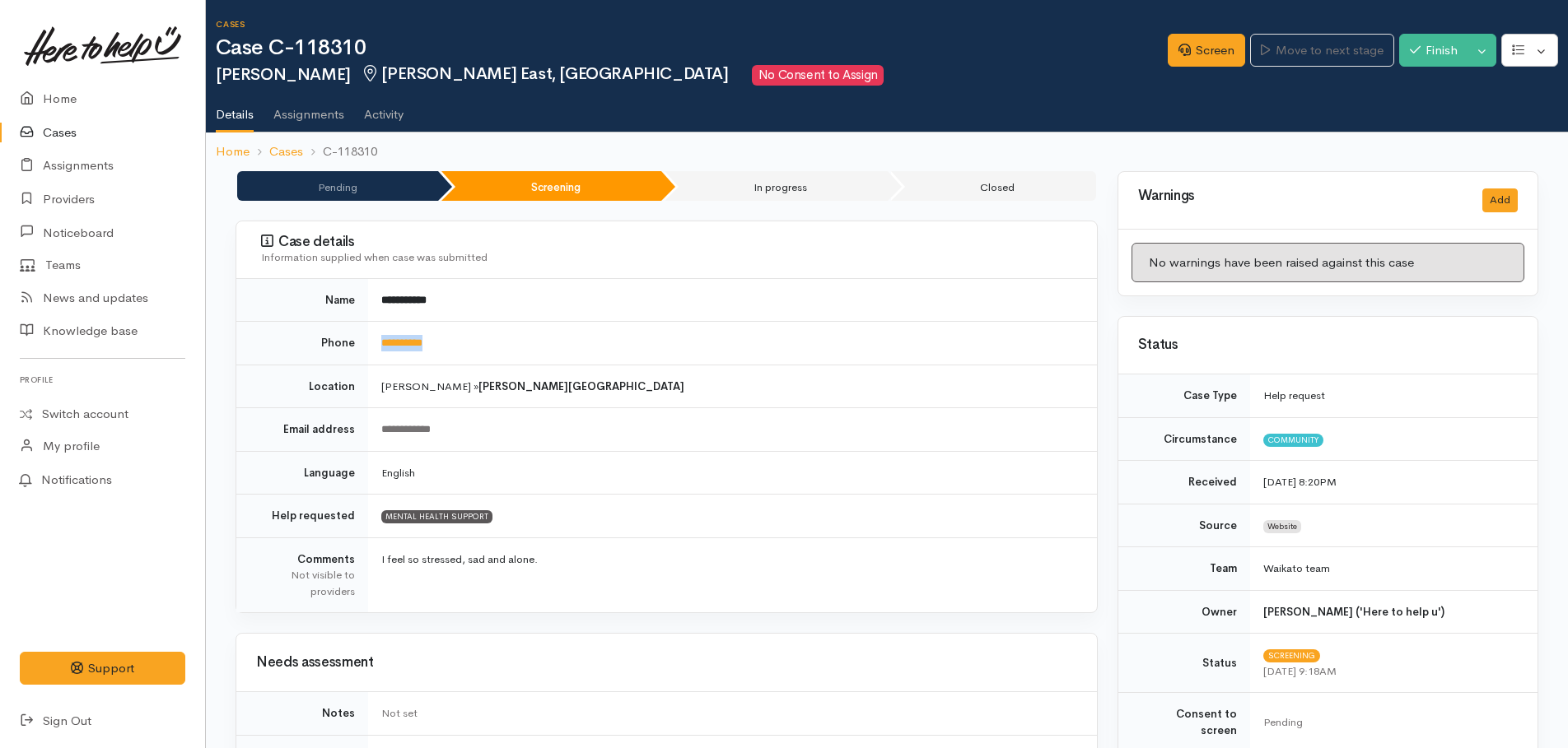
drag, startPoint x: 451, startPoint y: 338, endPoint x: 380, endPoint y: 337, distance: 71.0
click at [380, 337] on td "**********" at bounding box center [732, 343] width 729 height 44
copy link "**********"
click at [1191, 50] on link "Screen" at bounding box center [1206, 50] width 77 height 34
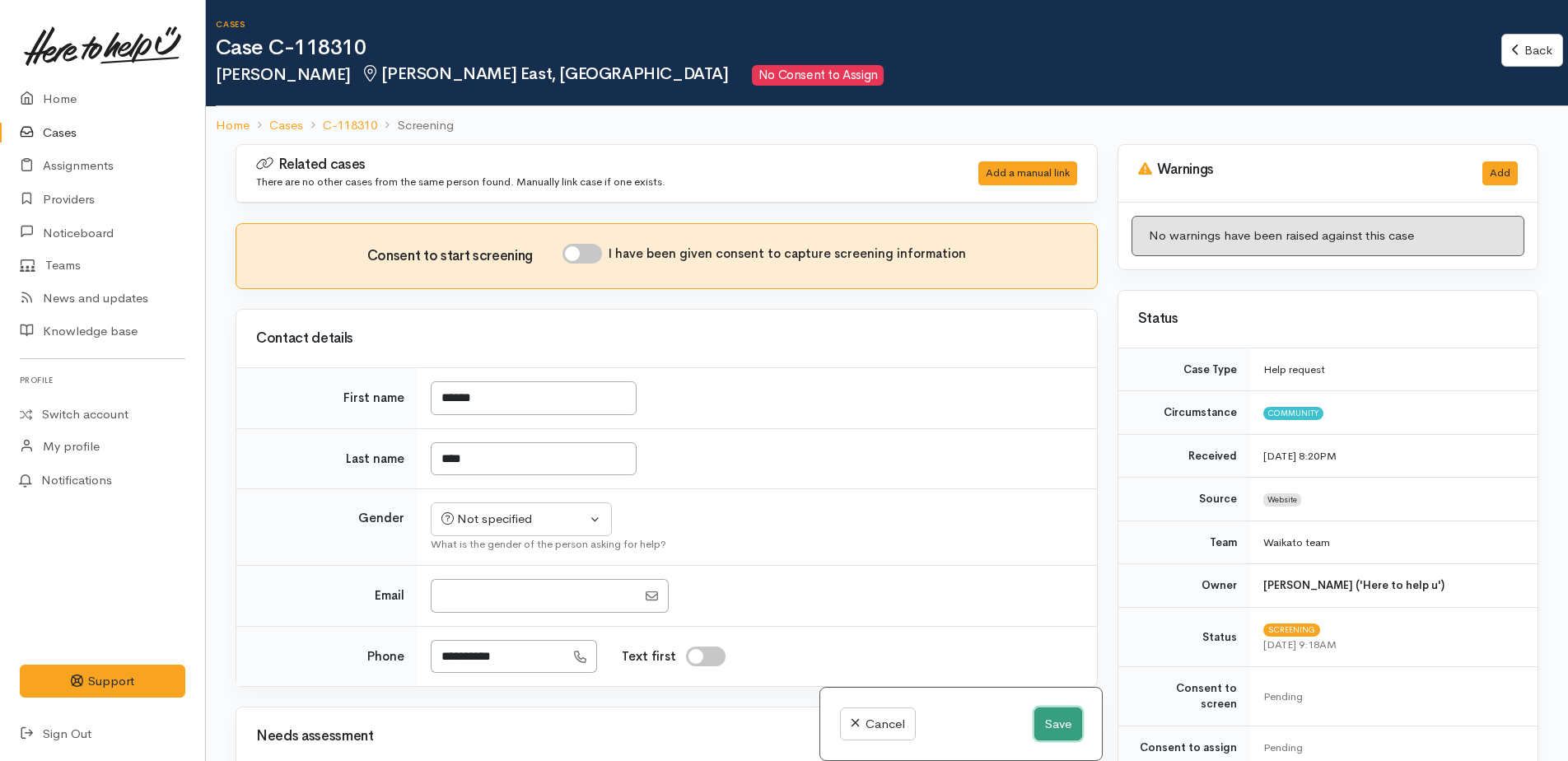
click at [1045, 717] on button "Save" at bounding box center [1058, 723] width 48 height 34
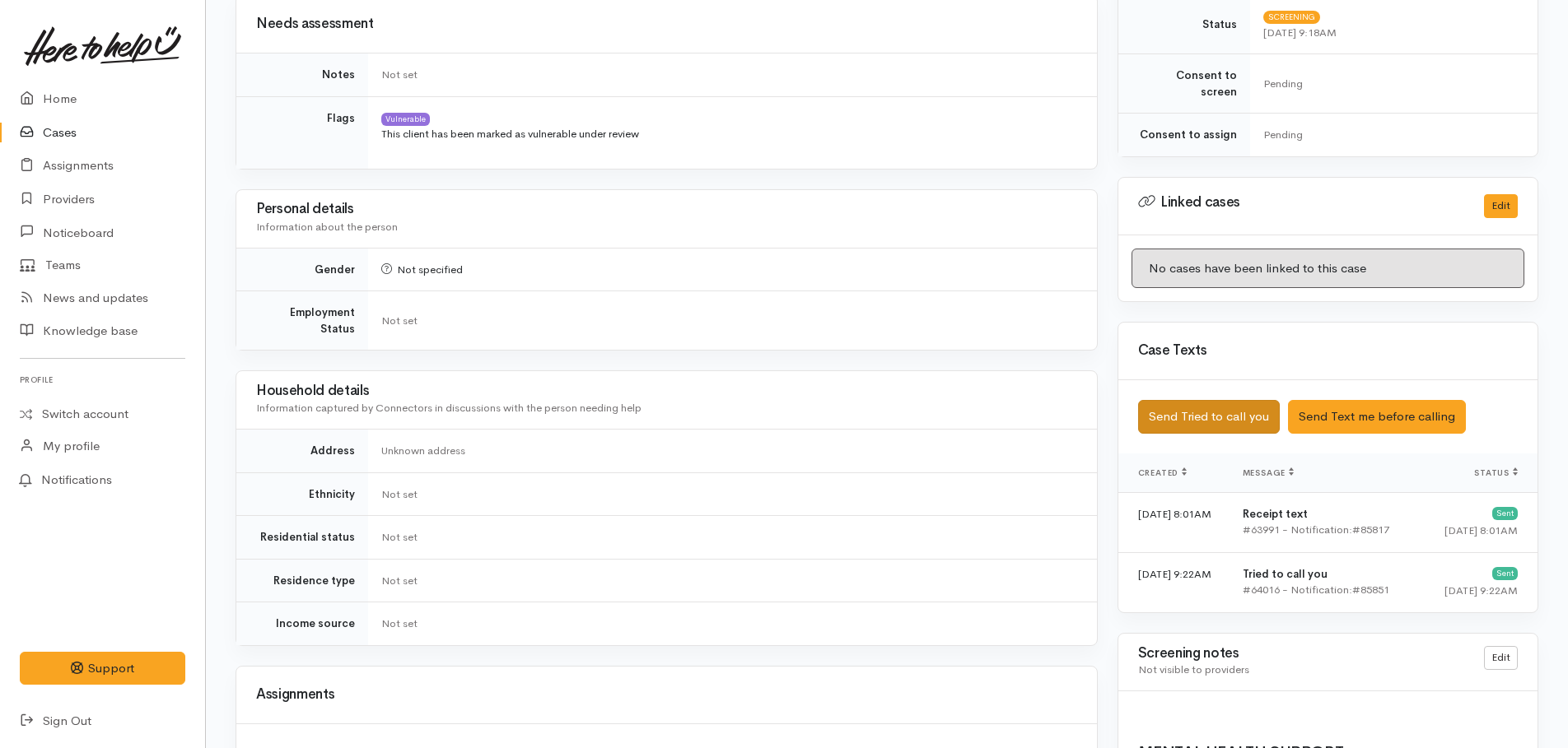
scroll to position [659, 0]
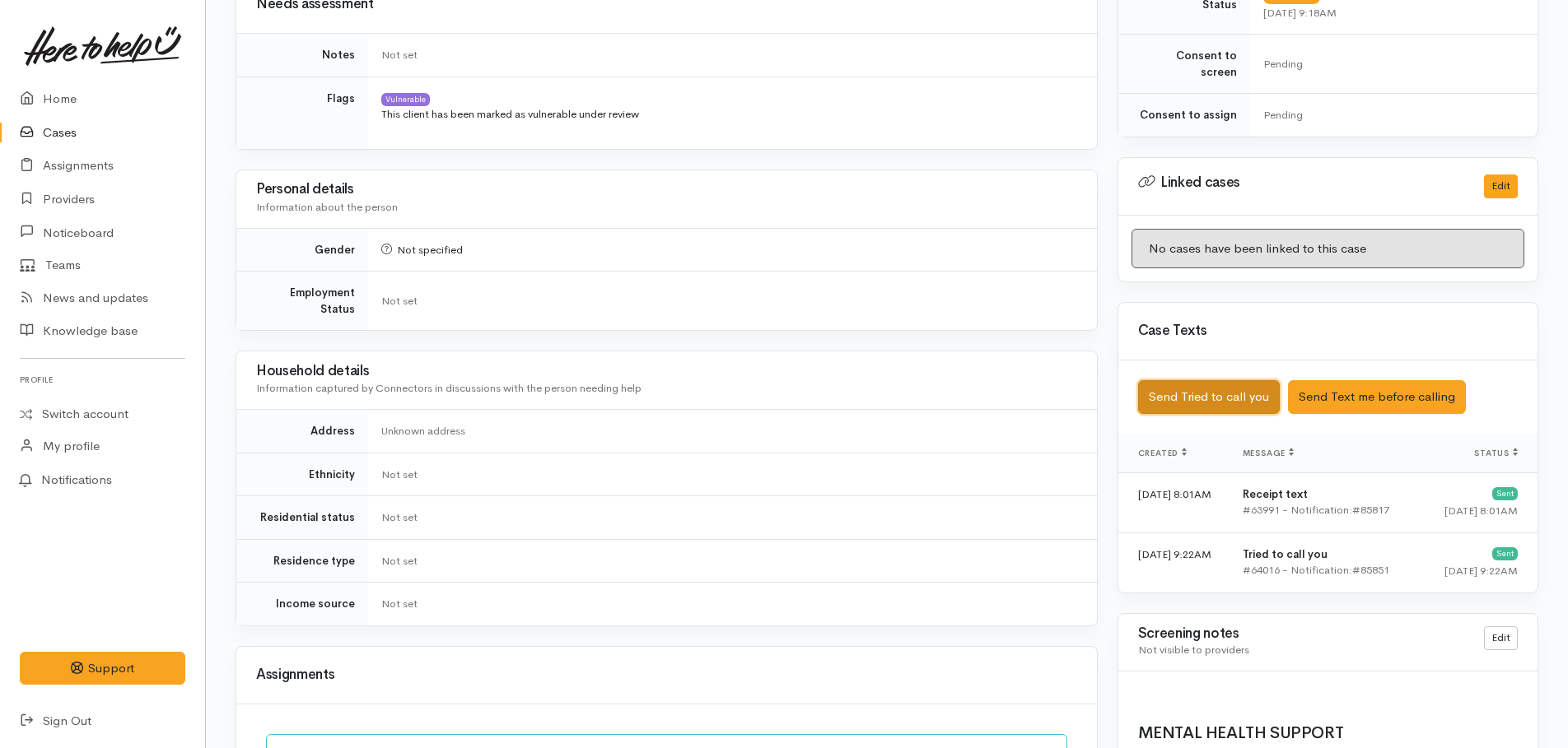
click at [1216, 388] on button "Send Tried to call you" at bounding box center [1208, 396] width 142 height 34
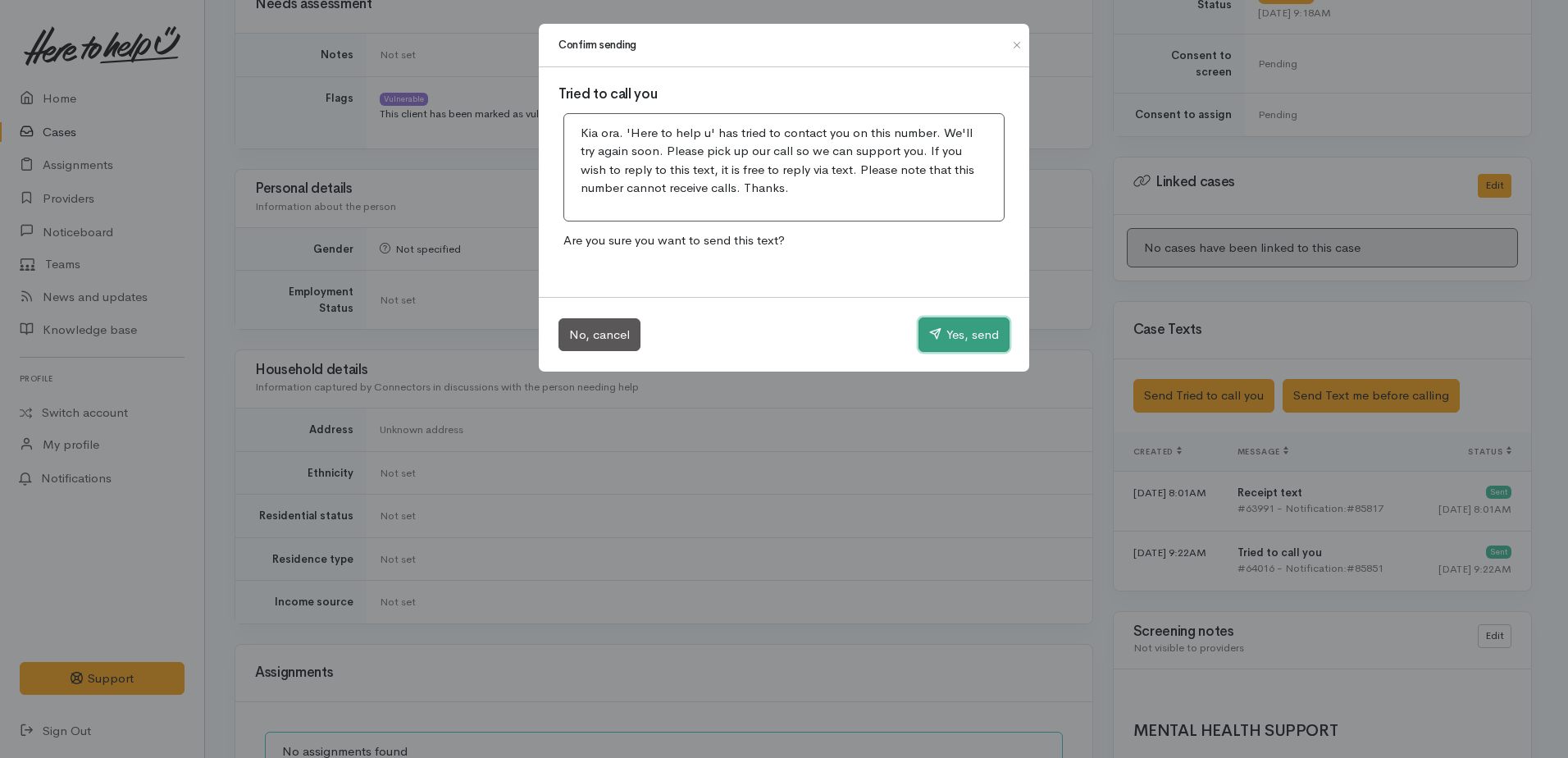
click at [953, 343] on button "Yes, send" at bounding box center [964, 334] width 91 height 34
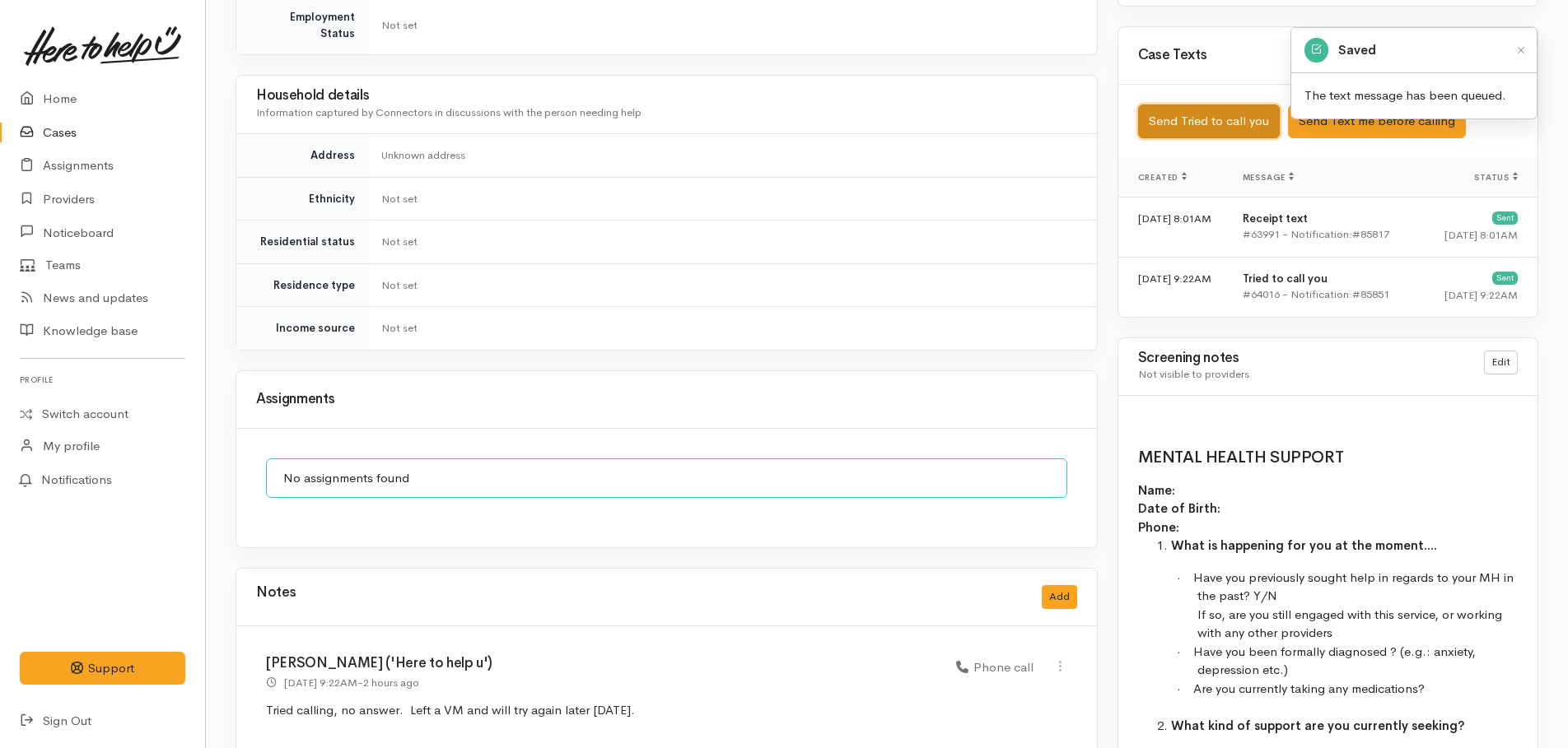
scroll to position [1124, 0]
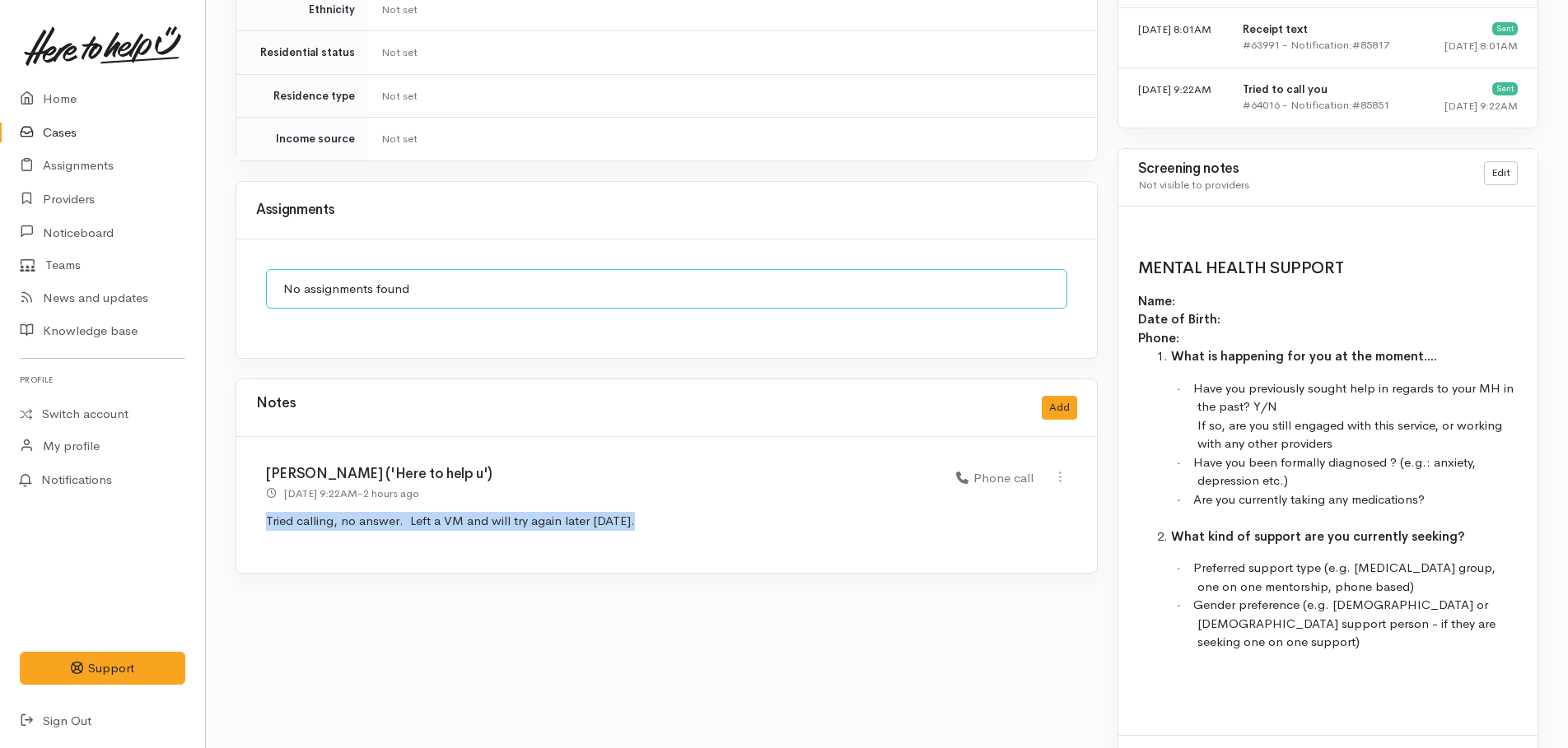
drag, startPoint x: 263, startPoint y: 500, endPoint x: 634, endPoint y: 501, distance: 371.0
click at [634, 501] on div "Kyleigh Pike ('Here to help u') 29 Sep 2025 9:22AM - 2 hours ago Phone call" at bounding box center [667, 505] width 860 height 136
drag, startPoint x: 634, startPoint y: 501, endPoint x: 614, endPoint y: 505, distance: 20.4
copy p "Tried calling, no answer. Left a VM and will try again later [DATE]."
click at [1041, 391] on div "Notes Add" at bounding box center [667, 408] width 821 height 34
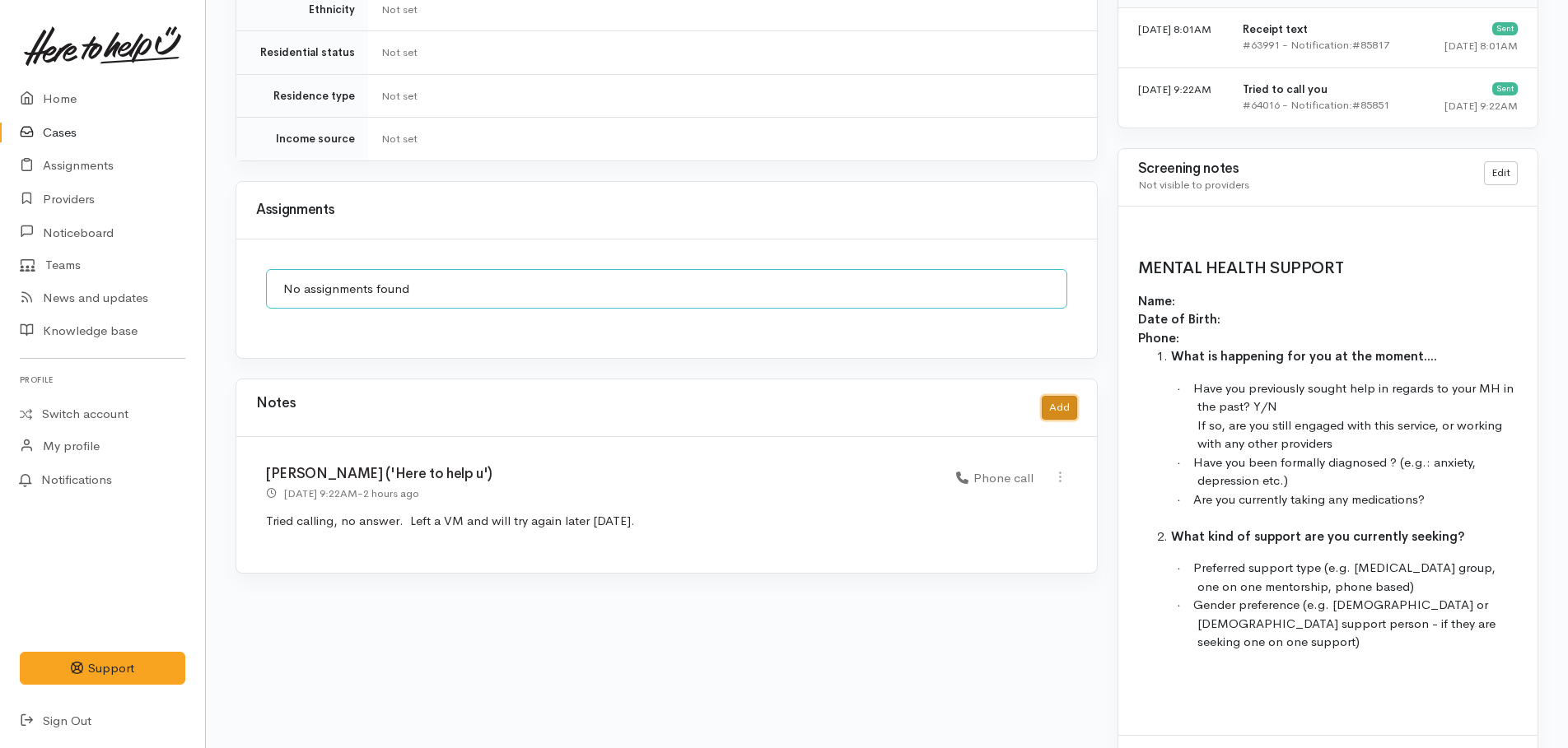
click at [1073, 396] on button "Add" at bounding box center [1059, 408] width 35 height 24
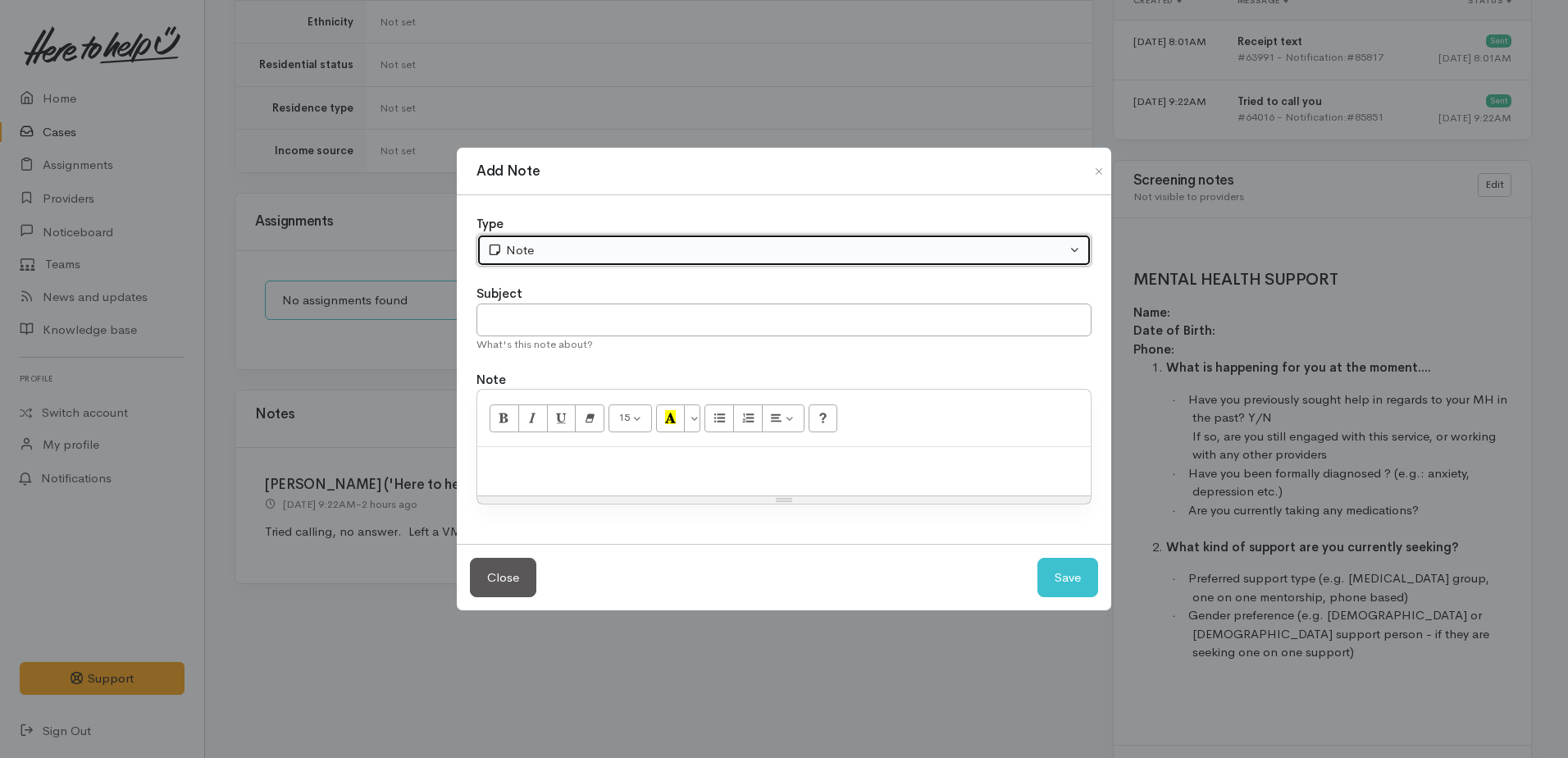
drag, startPoint x: 539, startPoint y: 248, endPoint x: 547, endPoint y: 265, distance: 18.8
click at [543, 248] on div "Note" at bounding box center [777, 250] width 579 height 19
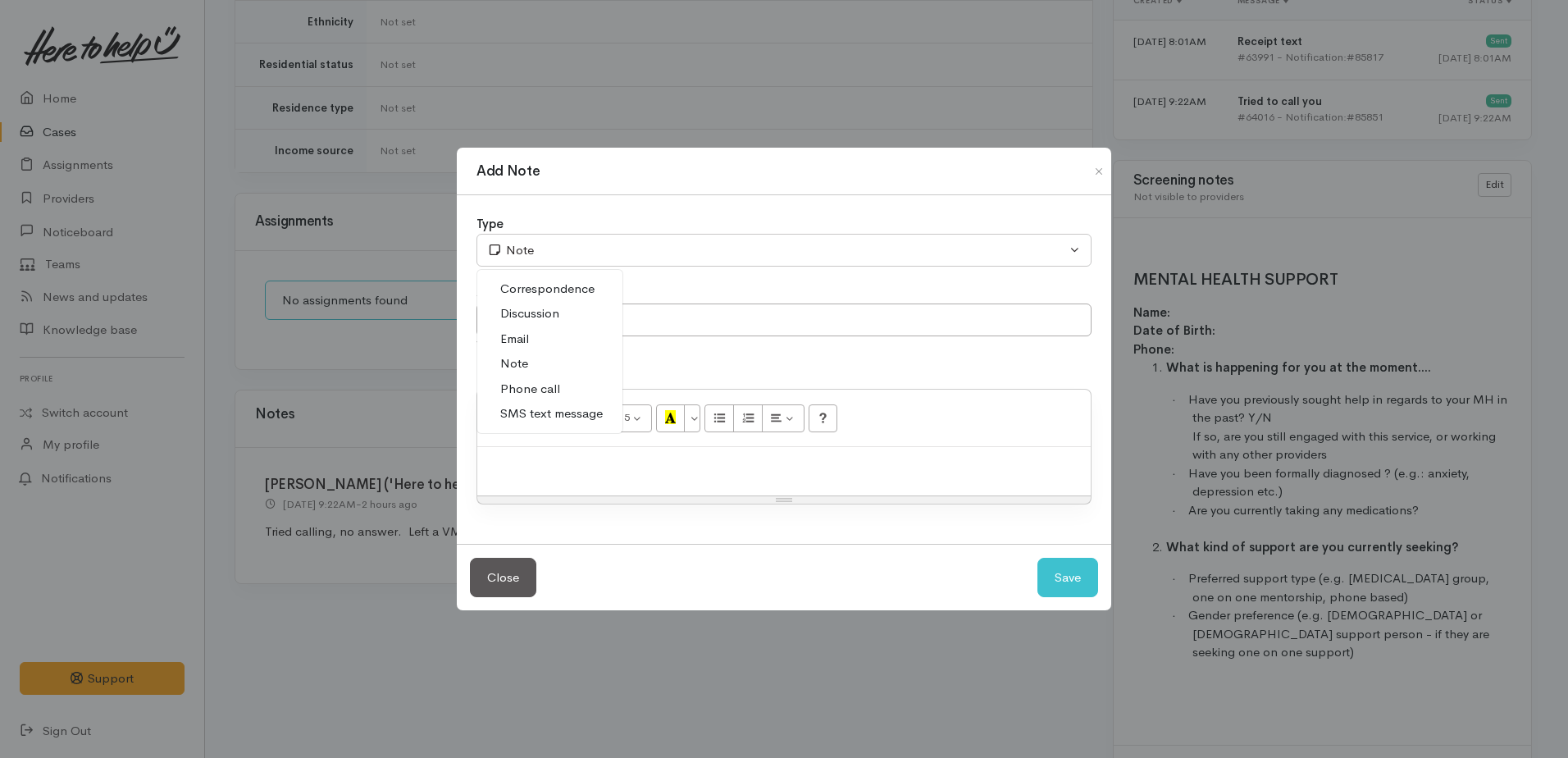
drag, startPoint x: 534, startPoint y: 383, endPoint x: 528, endPoint y: 355, distance: 28.6
click at [534, 384] on span "Phone call" at bounding box center [530, 389] width 60 height 19
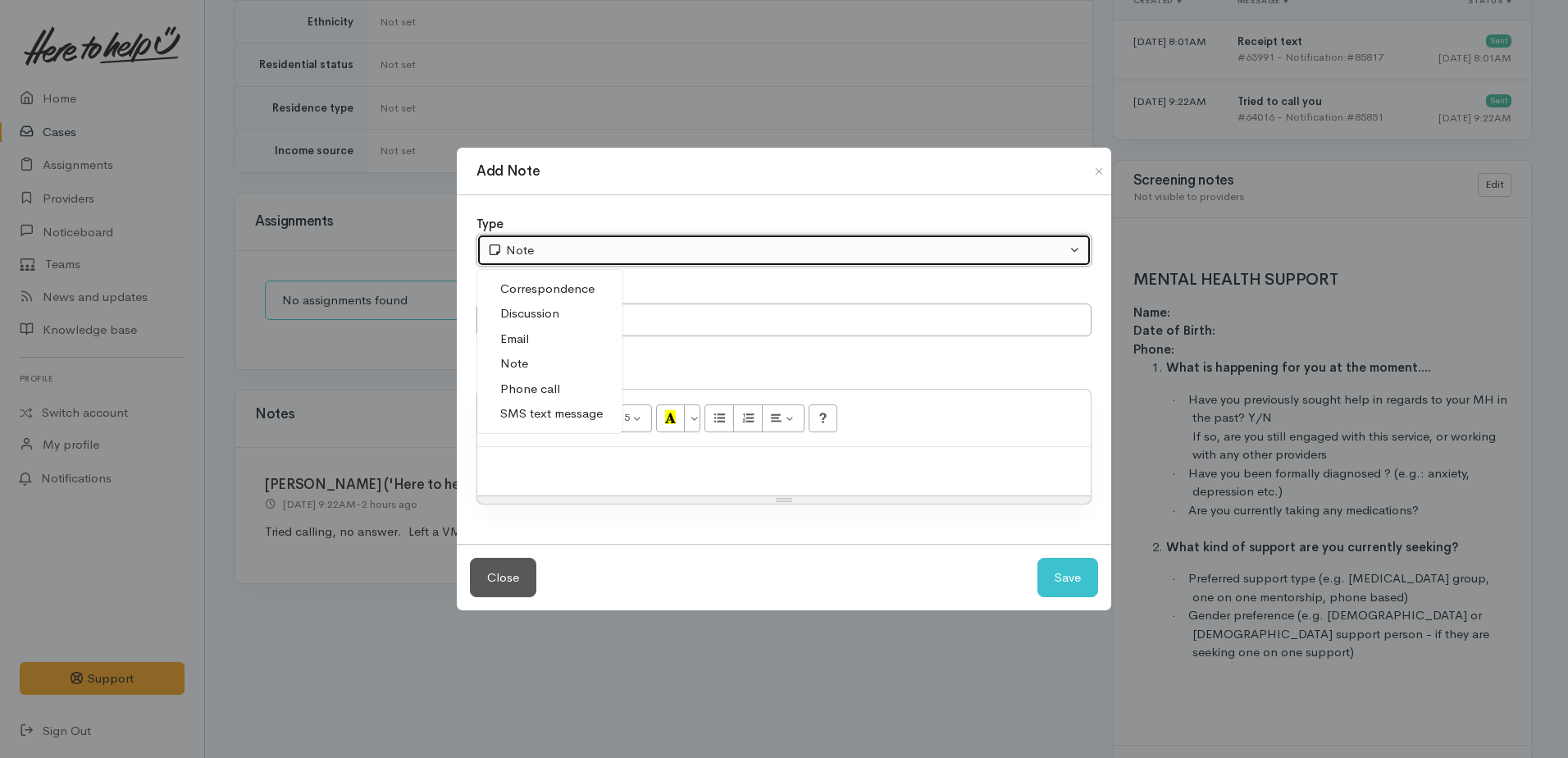
select select "3"
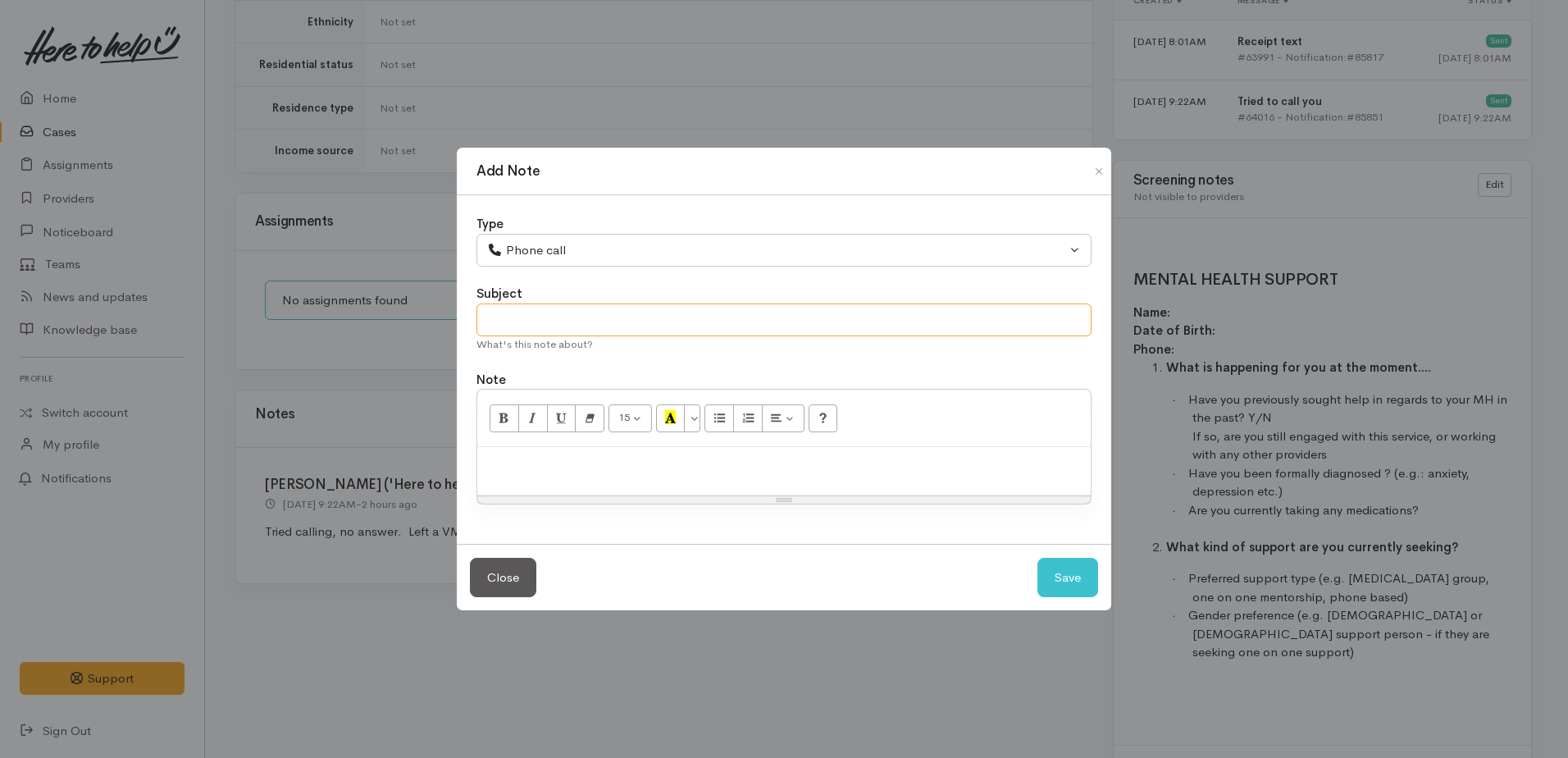
click at [524, 321] on input "text" at bounding box center [784, 319] width 615 height 33
type input "2nd attempt"
paste div
click at [616, 462] on span "Tried calling, no answer. Left a VM and will try again later today." at bounding box center [669, 463] width 368 height 15
click at [683, 463] on span "Tried calling, went straight to VM. . Left a VM and will try again later today." at bounding box center [699, 463] width 427 height 15
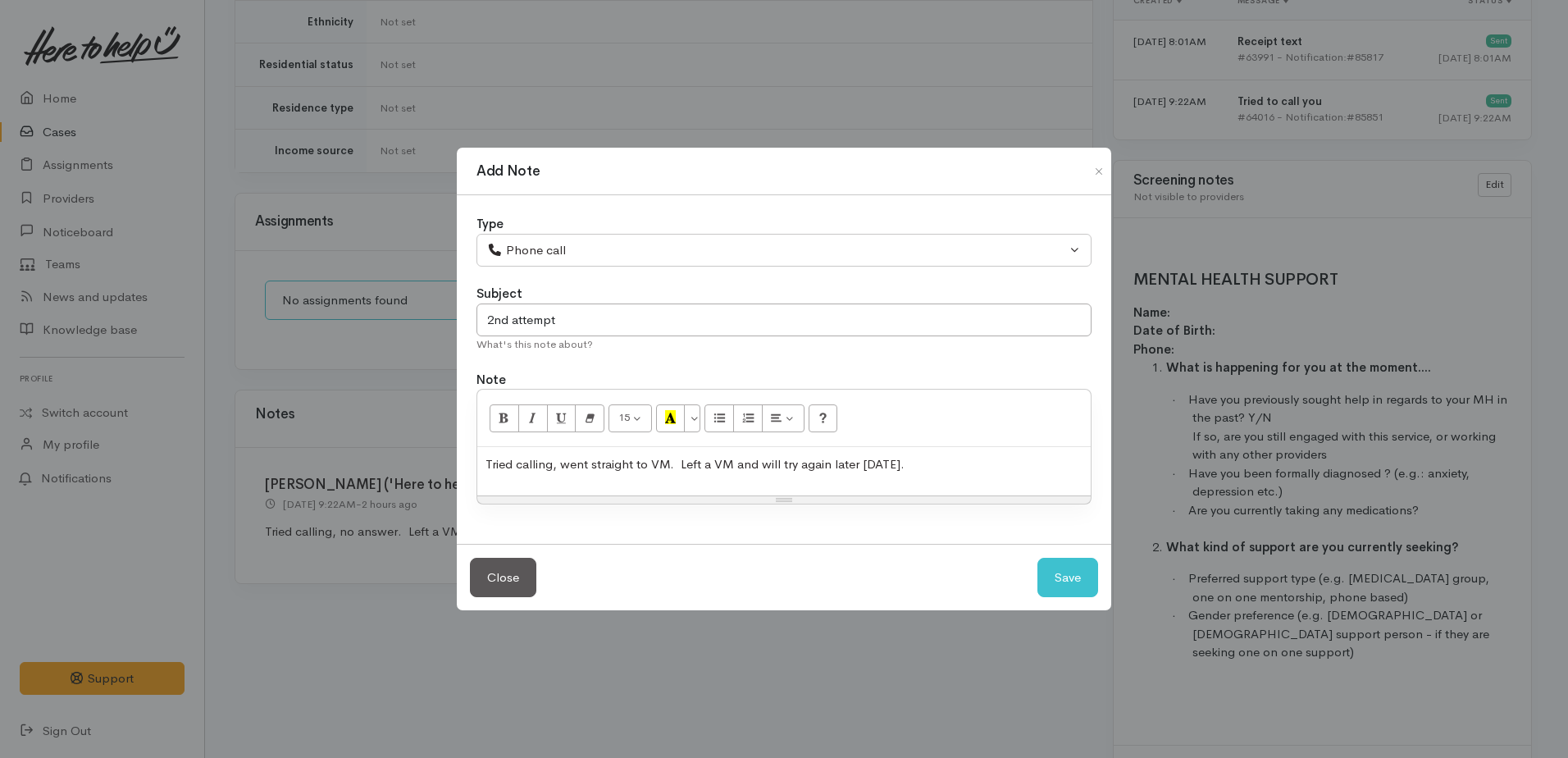
click at [909, 468] on p "Tried calling, went straight to VM. Left a VM and will try again later today." at bounding box center [784, 464] width 597 height 19
click at [1062, 588] on button "Save" at bounding box center [1068, 577] width 61 height 40
select select "1"
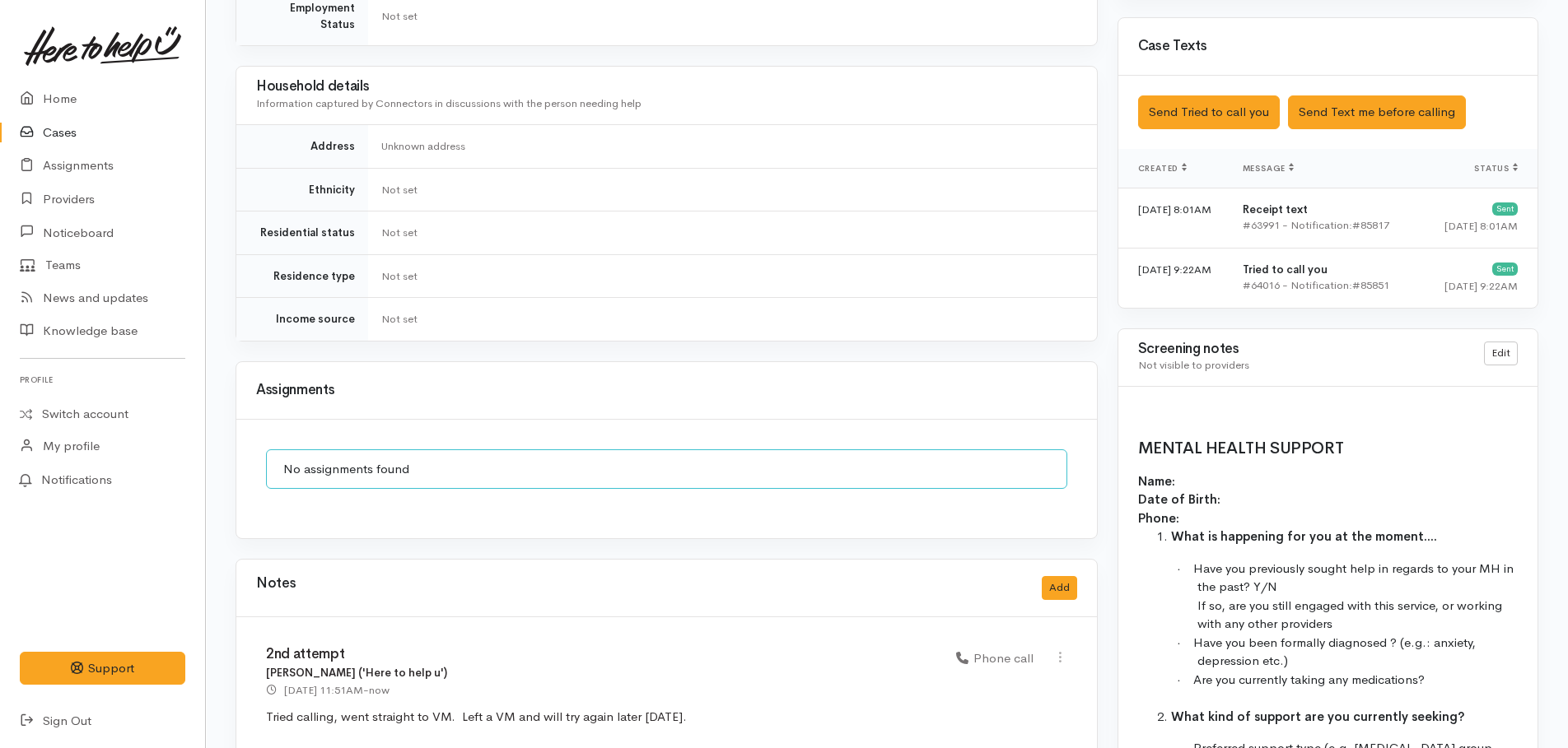
scroll to position [876, 0]
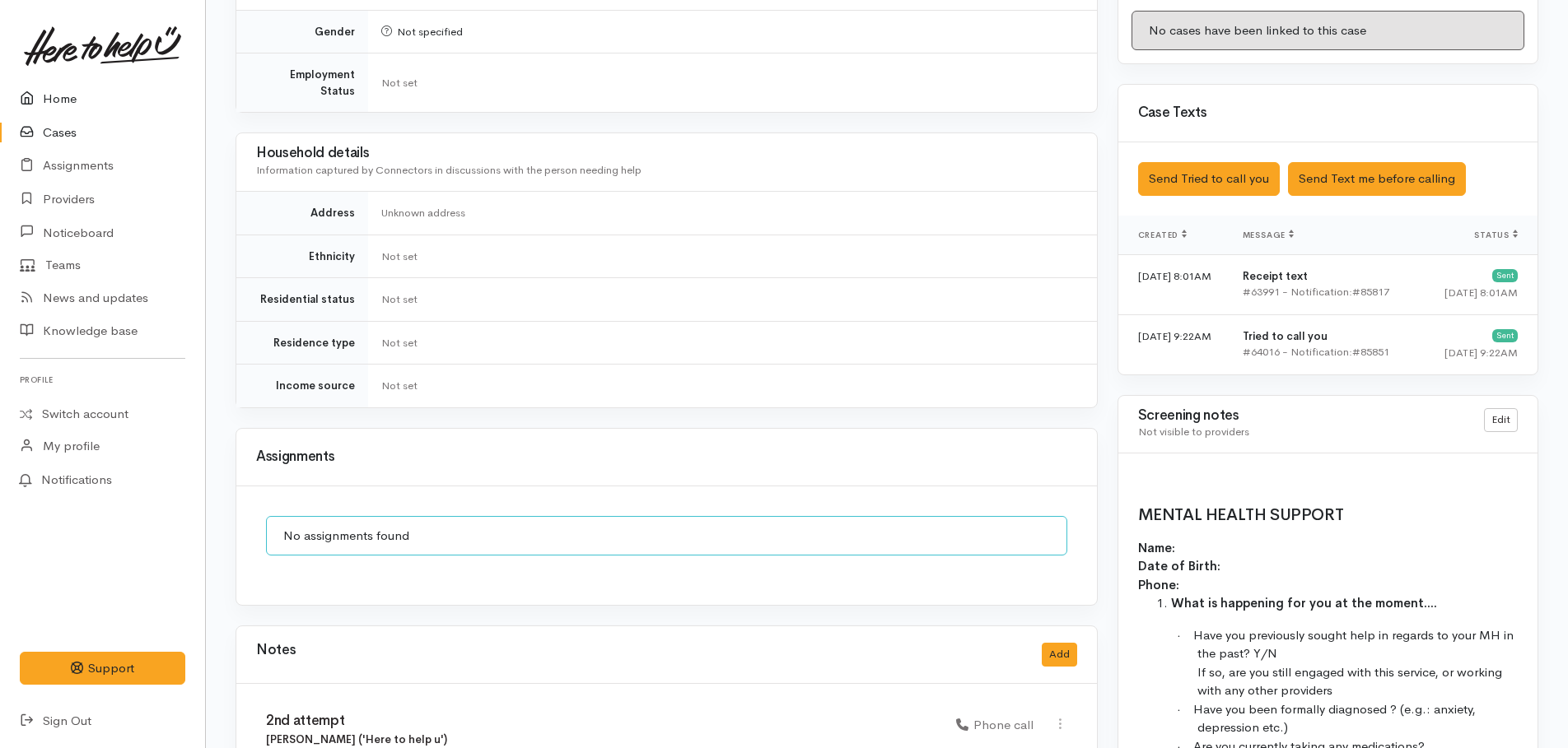
click at [69, 97] on link "Home" at bounding box center [102, 99] width 205 height 34
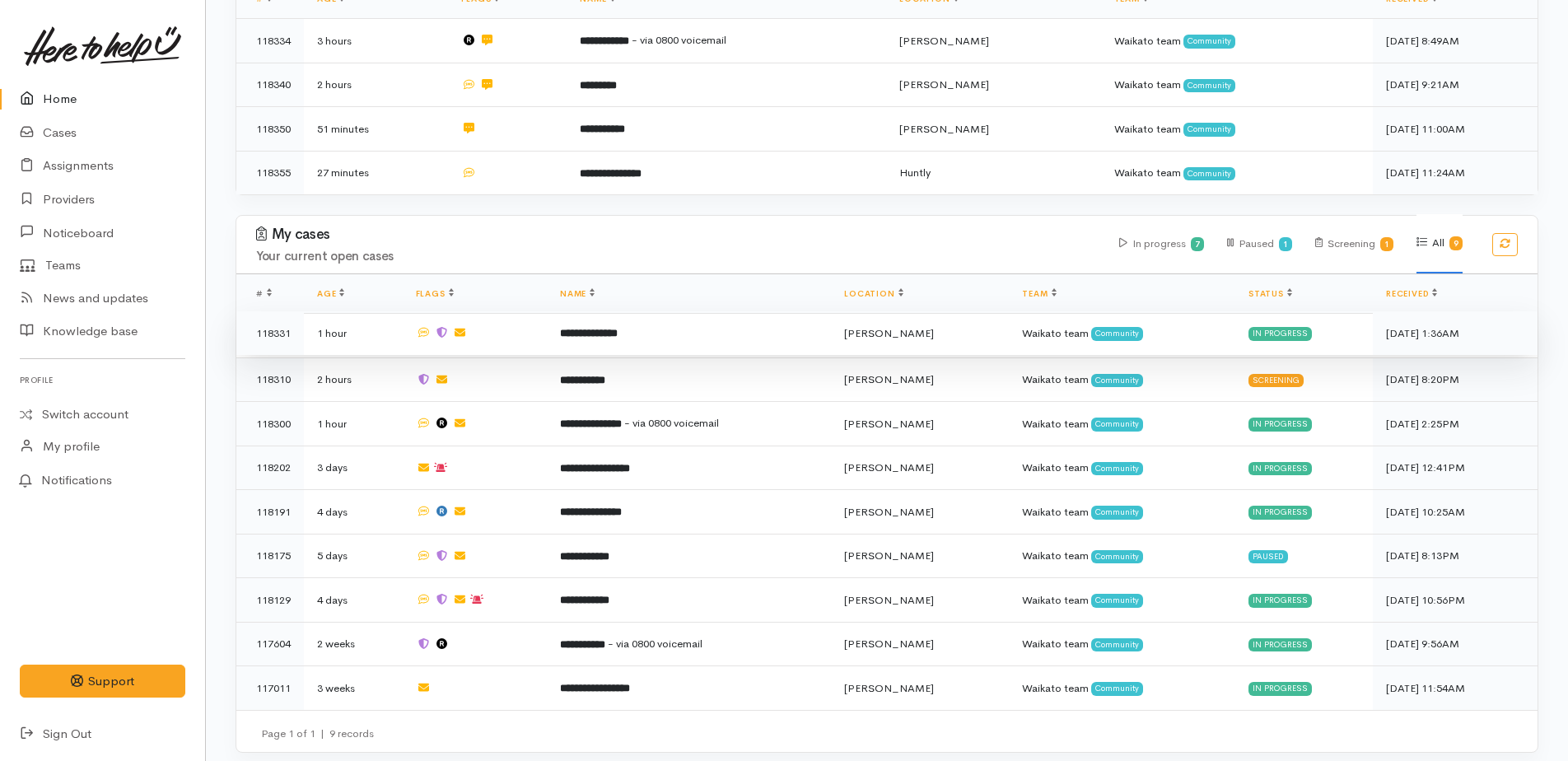
scroll to position [343, 0]
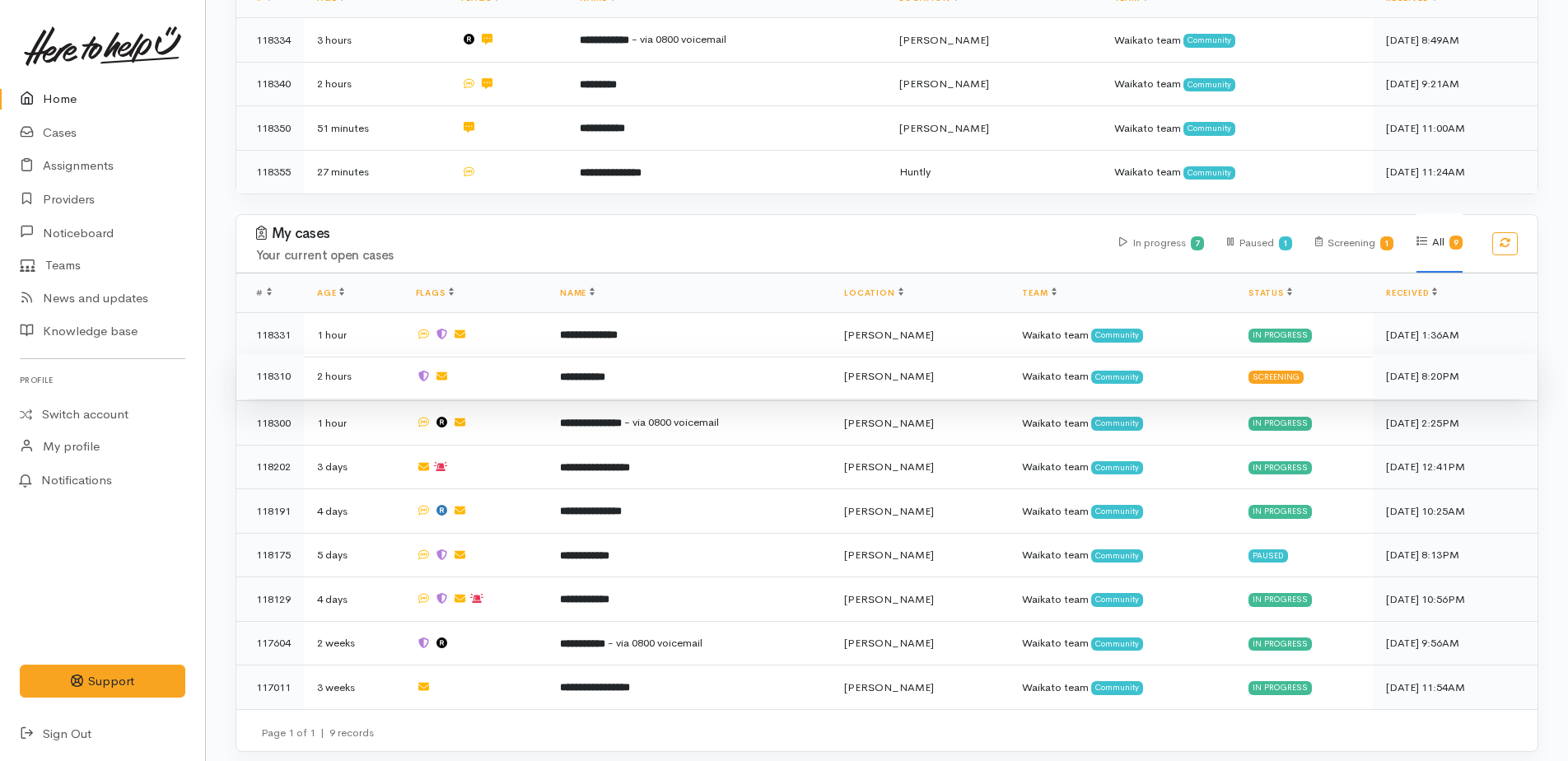
click at [599, 371] on b "**********" at bounding box center [582, 377] width 46 height 10
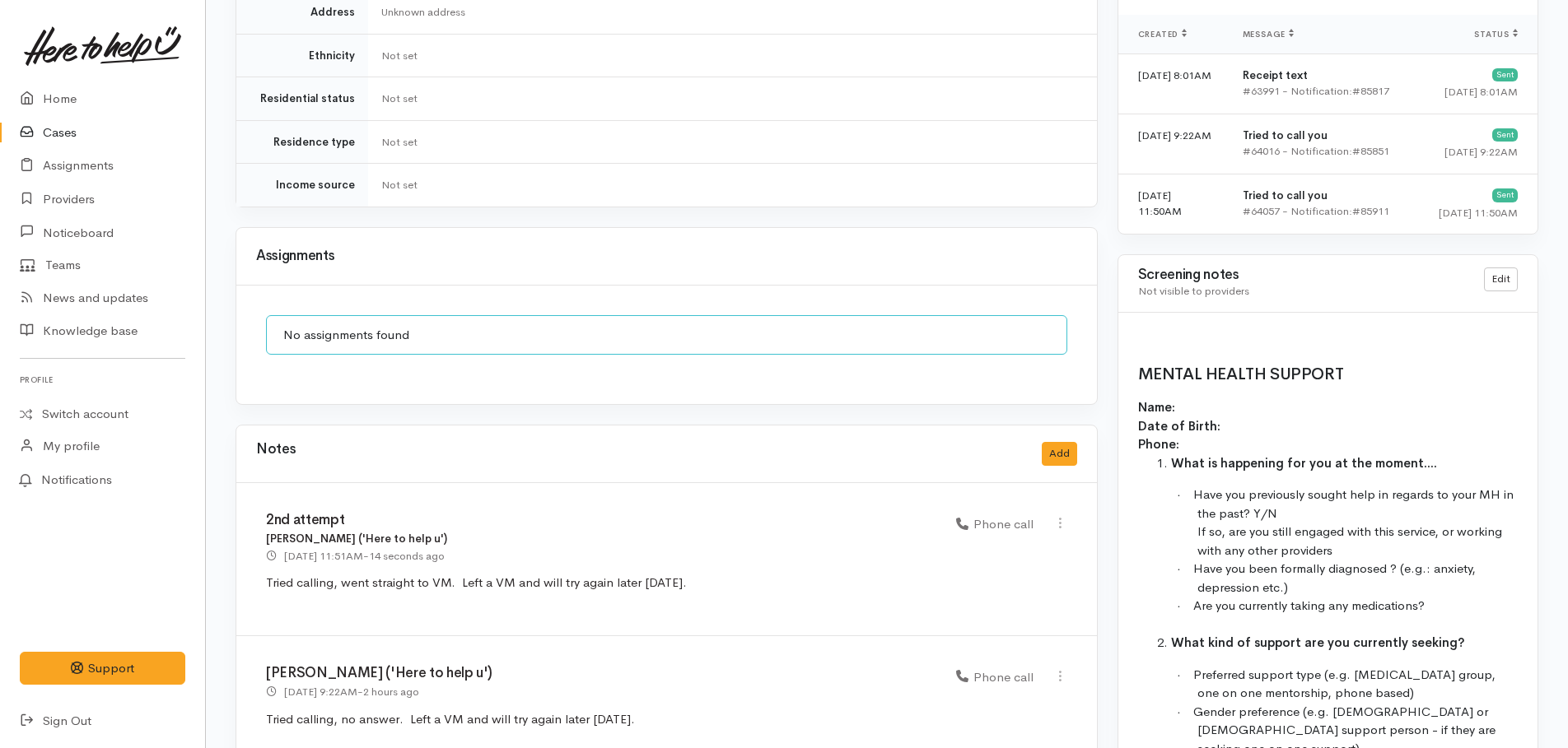
scroll to position [936, 0]
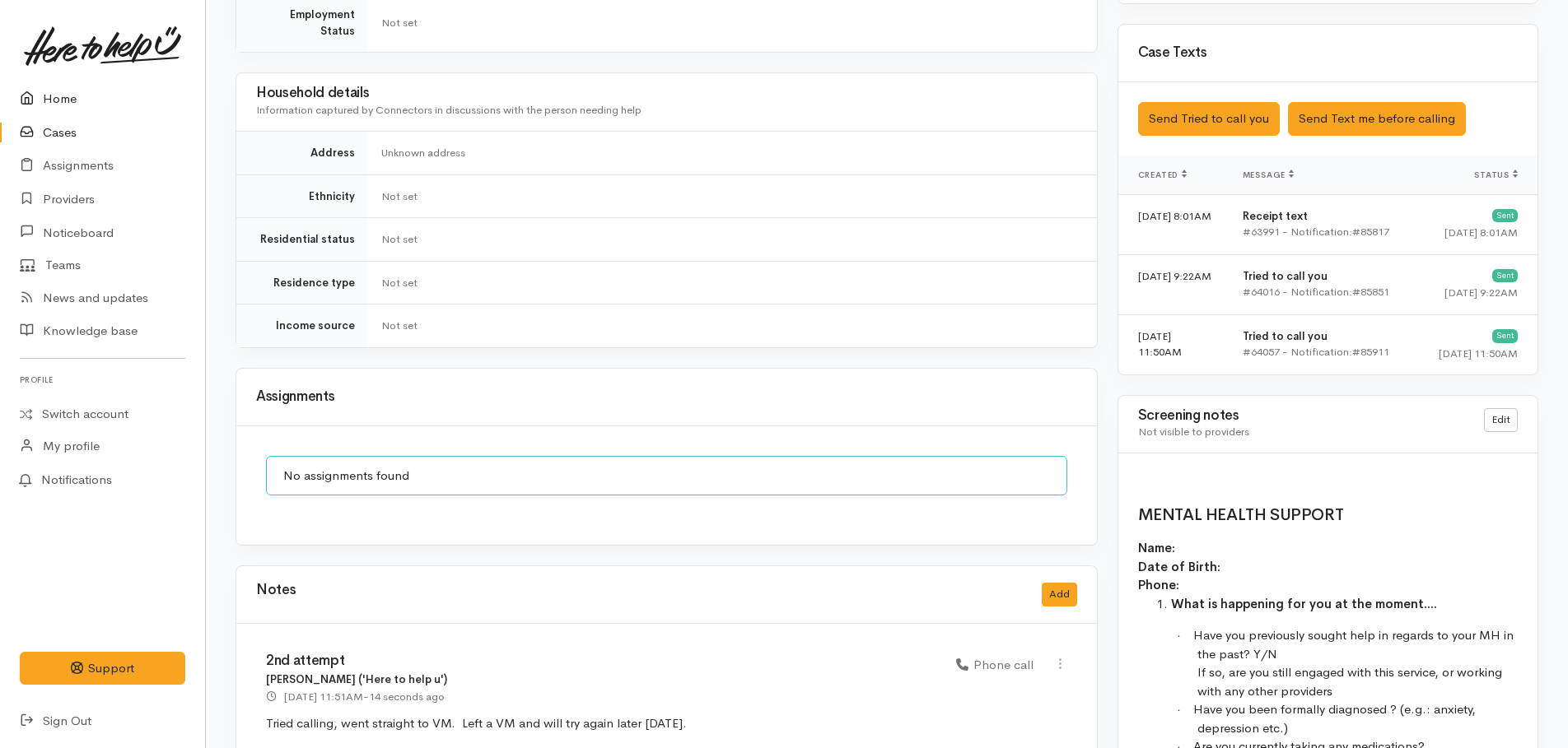
click at [66, 93] on link "Home" at bounding box center [102, 99] width 205 height 34
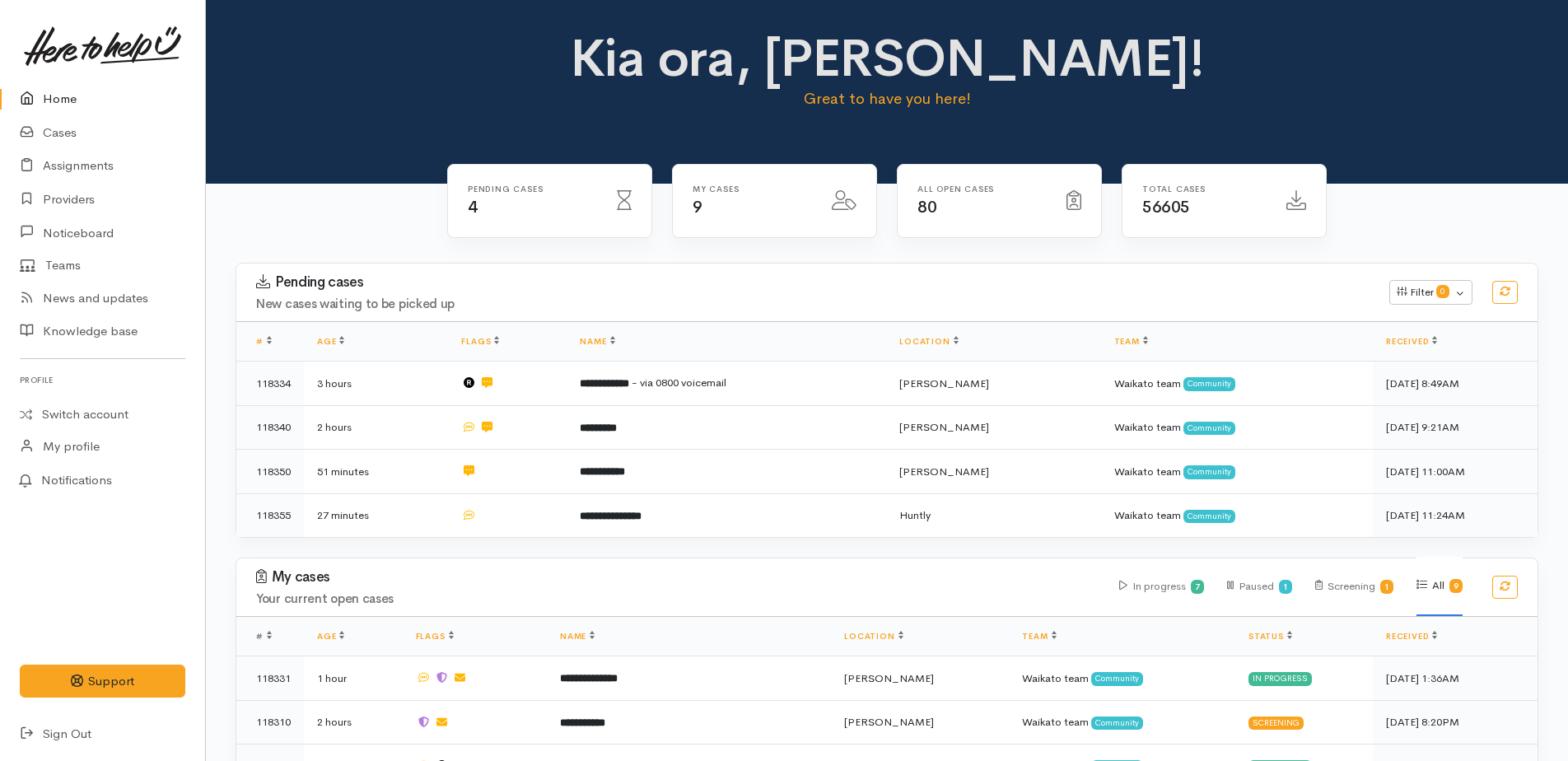
click at [59, 101] on link "Home" at bounding box center [102, 99] width 205 height 34
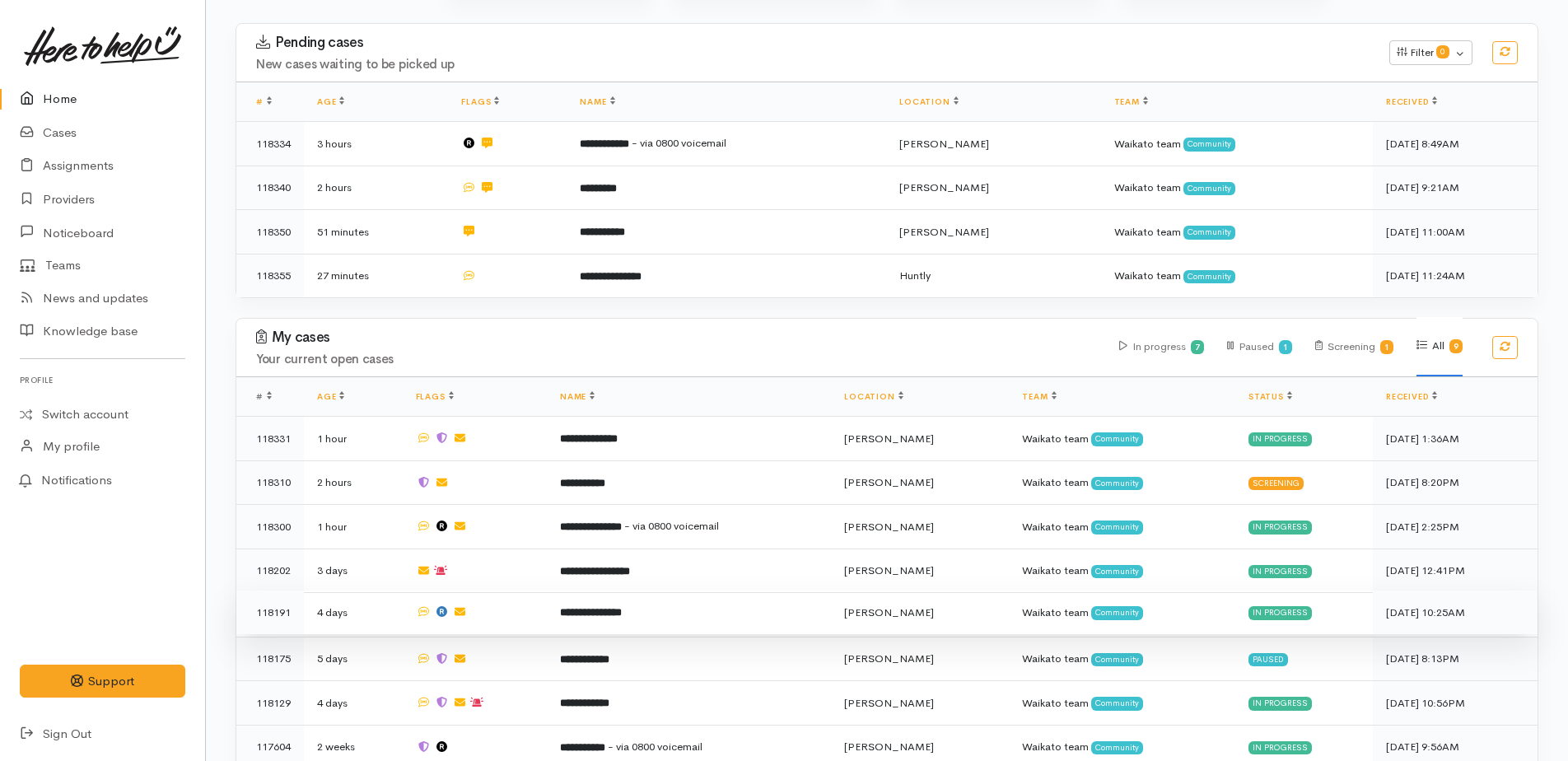
scroll to position [343, 0]
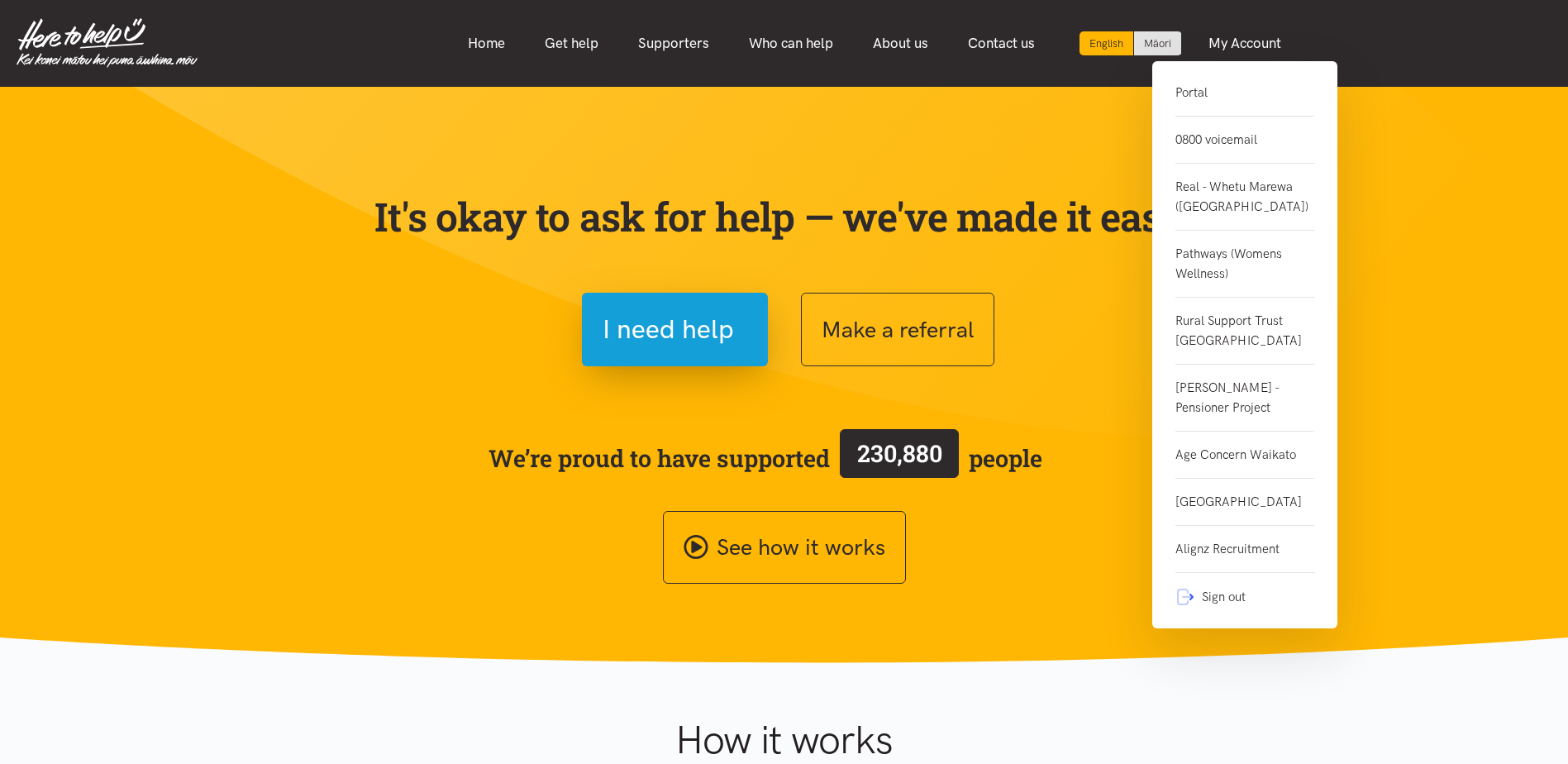
click at [1195, 90] on link "Portal" at bounding box center [1244, 99] width 139 height 34
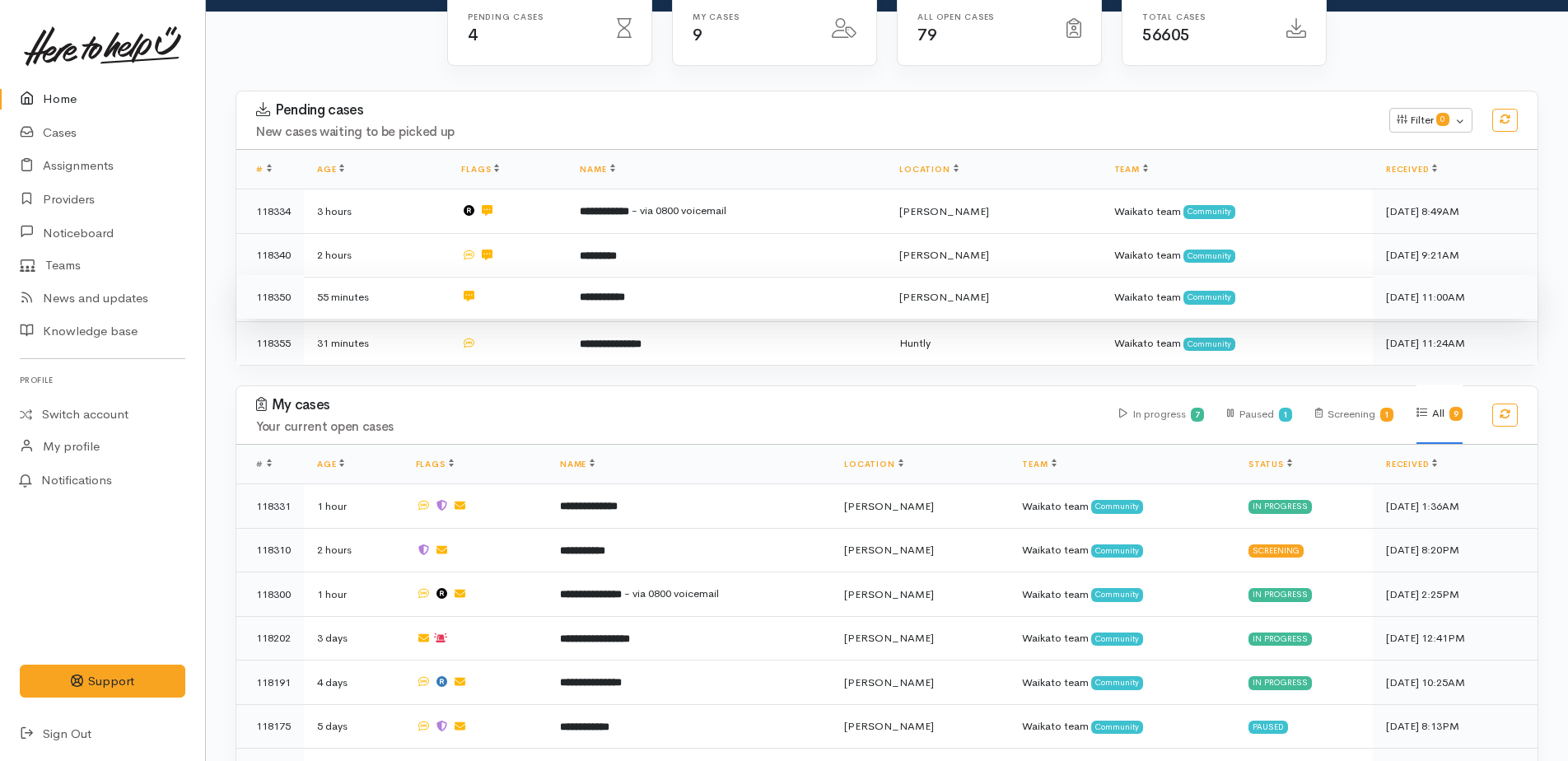
scroll to position [343, 0]
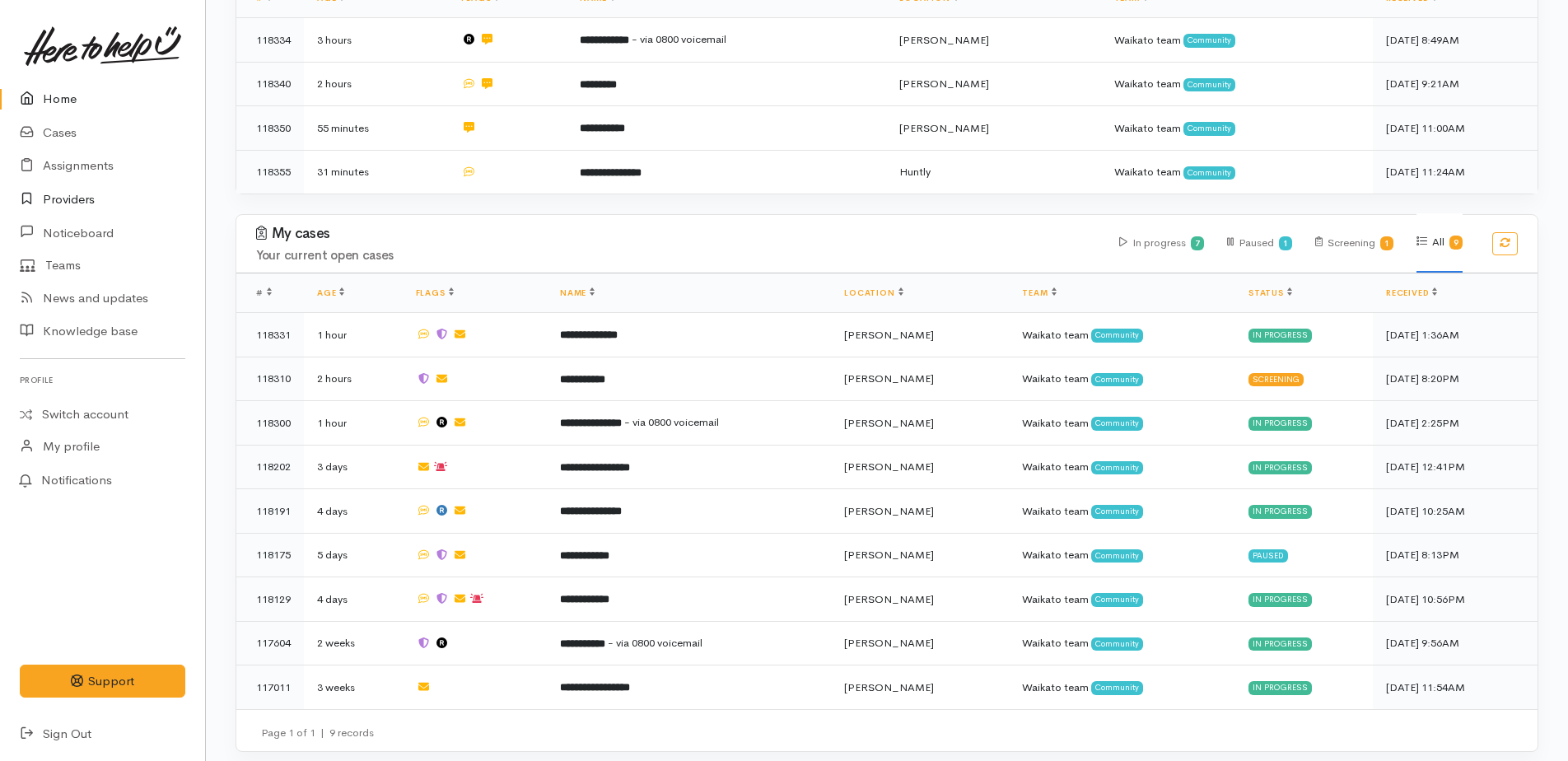
click at [76, 196] on link "Providers" at bounding box center [102, 199] width 205 height 34
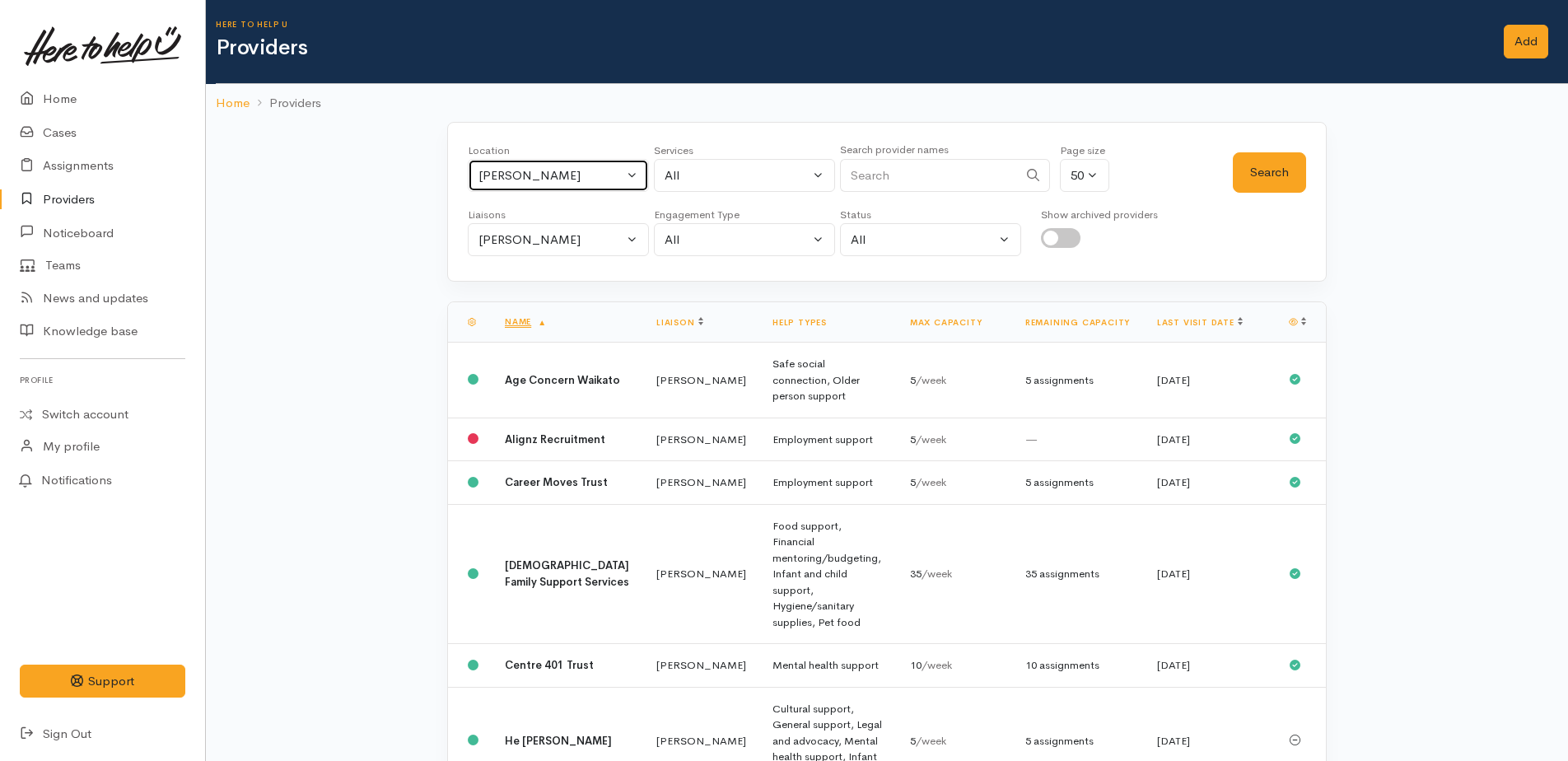
click at [558, 173] on div "[PERSON_NAME]" at bounding box center [550, 175] width 145 height 19
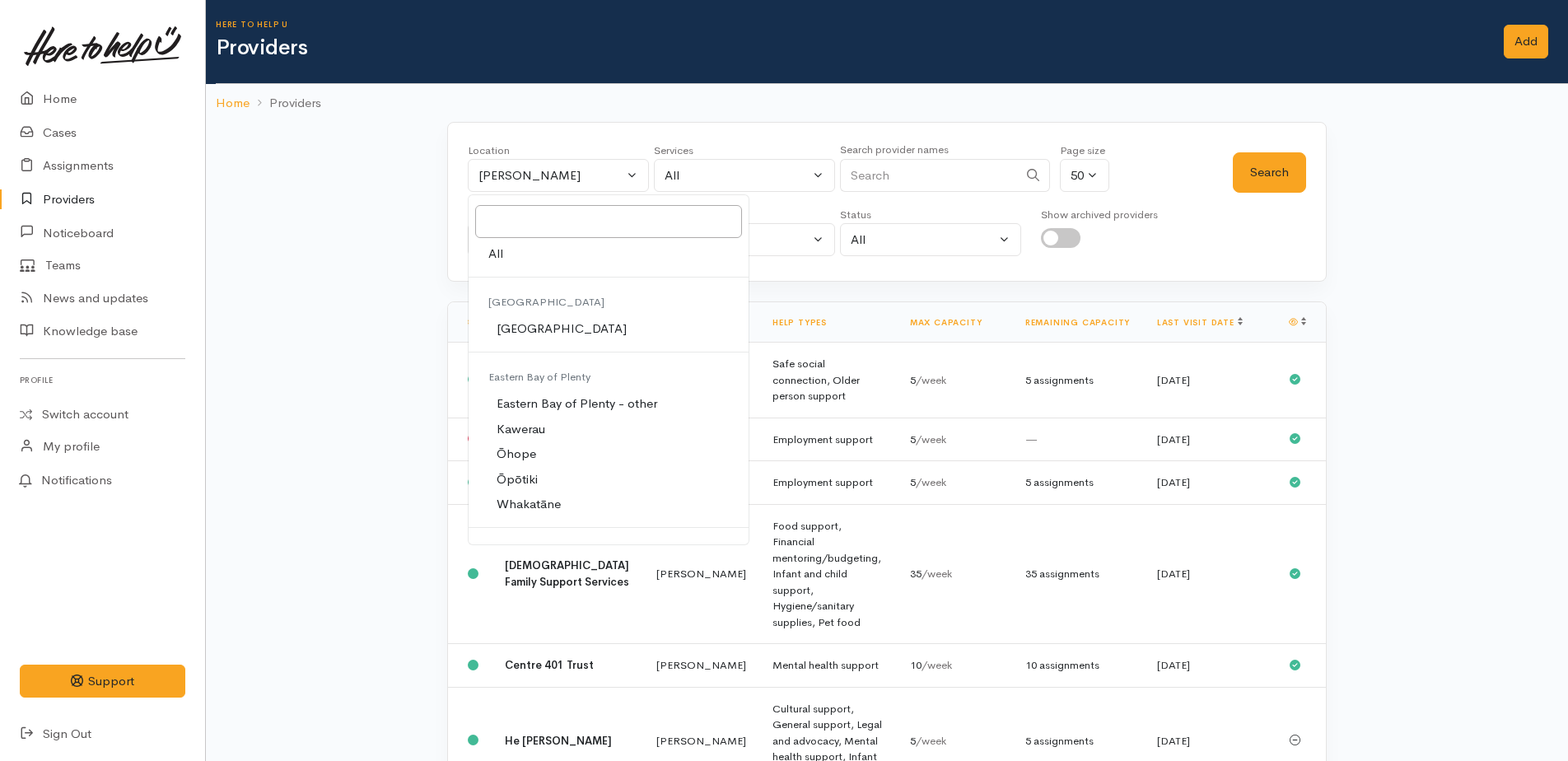
click at [498, 258] on span "All" at bounding box center [495, 254] width 15 height 19
select select "-1"
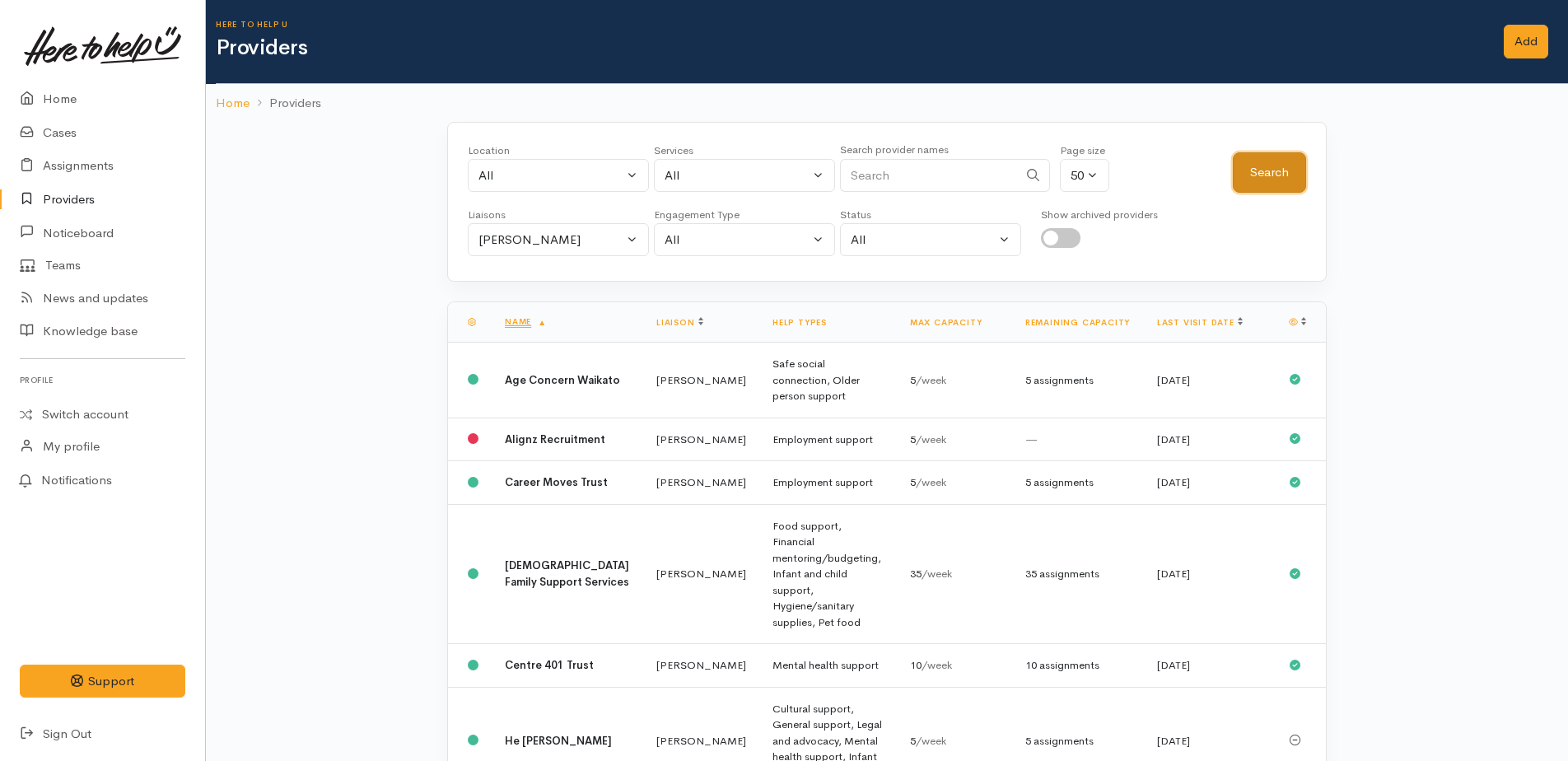
click at [1282, 181] on button "Search" at bounding box center [1269, 172] width 73 height 40
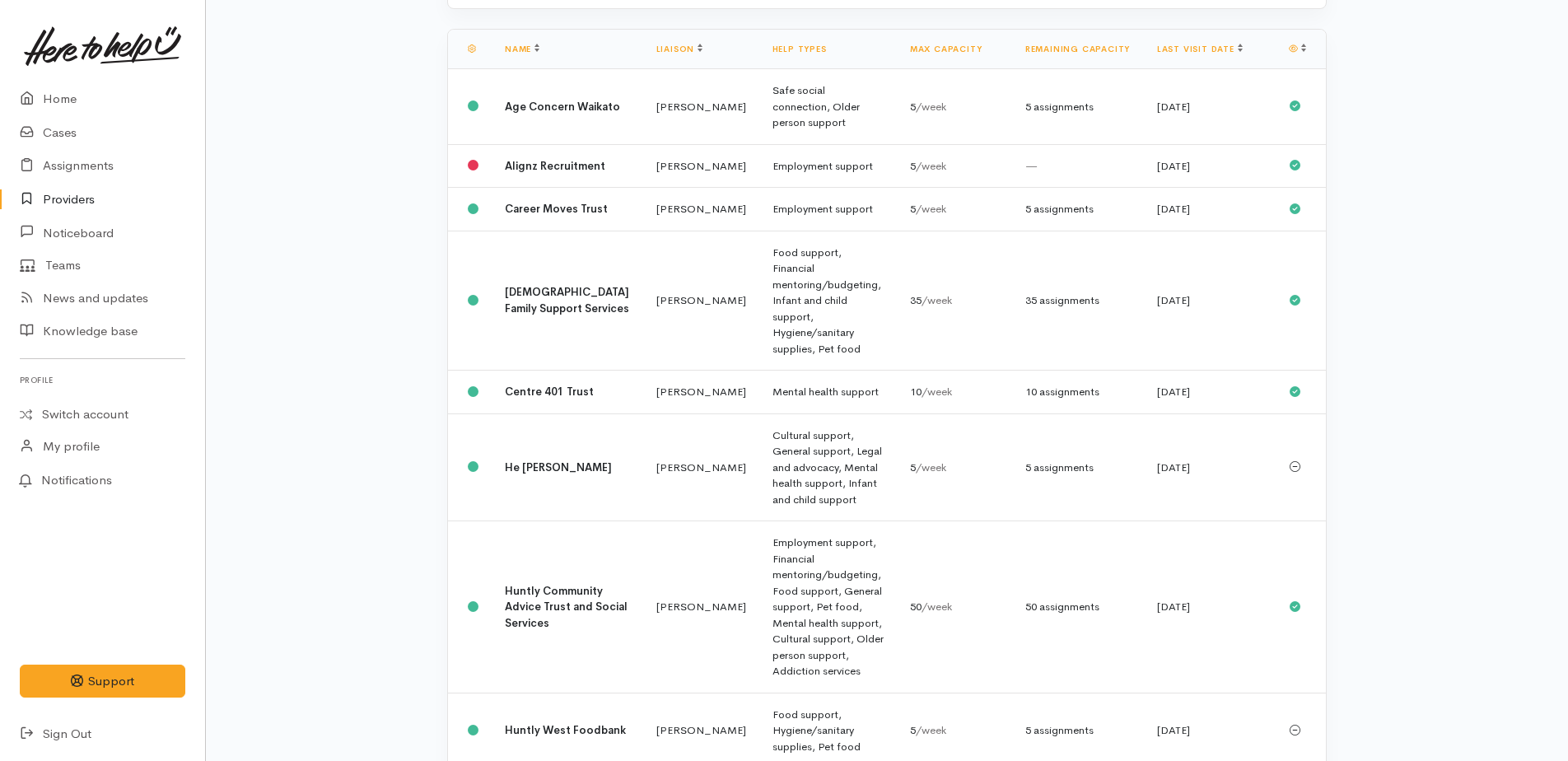
scroll to position [412, 0]
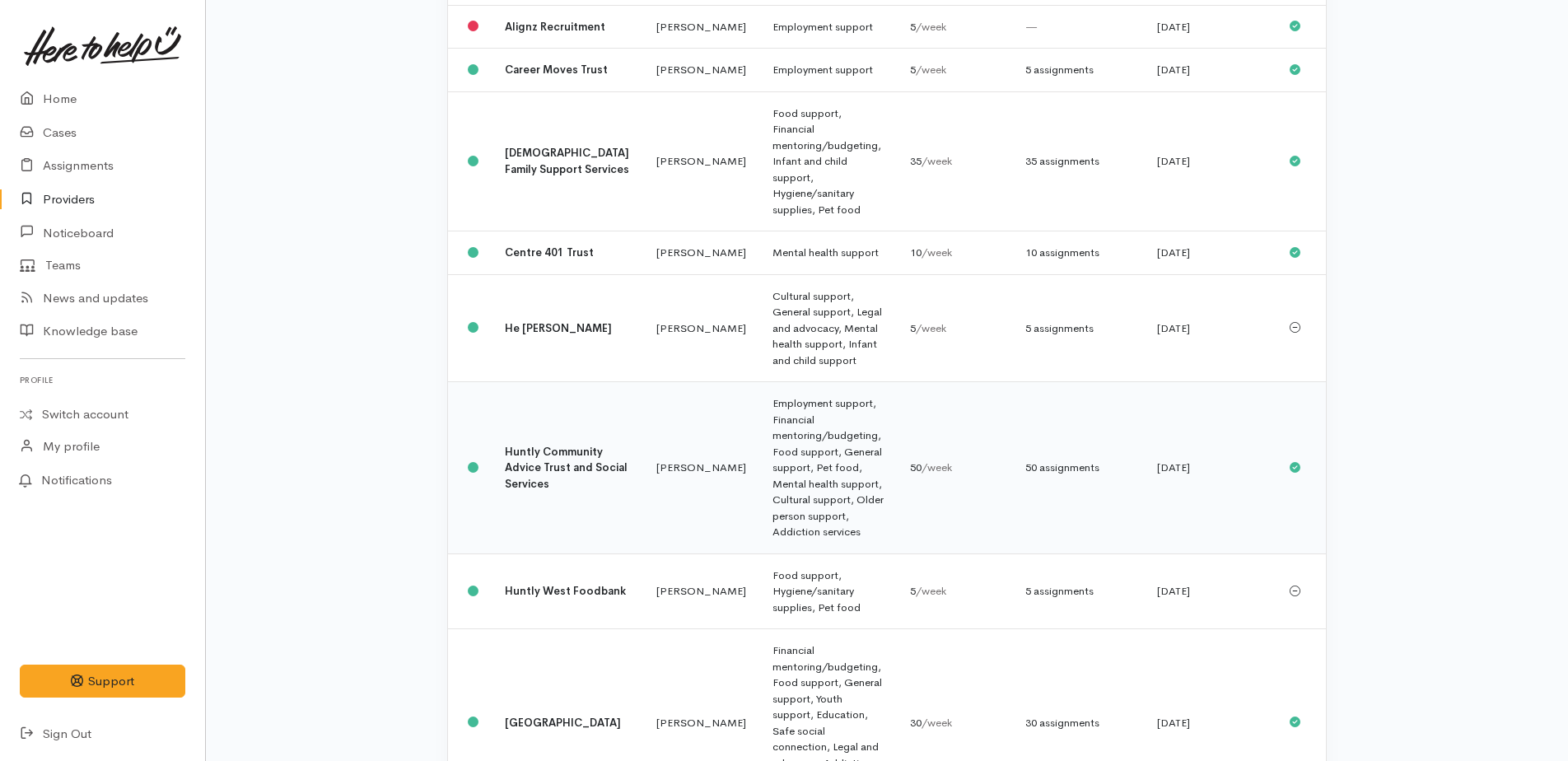
click at [770, 401] on td "Employment support, Financial mentoring/budgeting, Food support, General suppor…" at bounding box center [828, 468] width 138 height 172
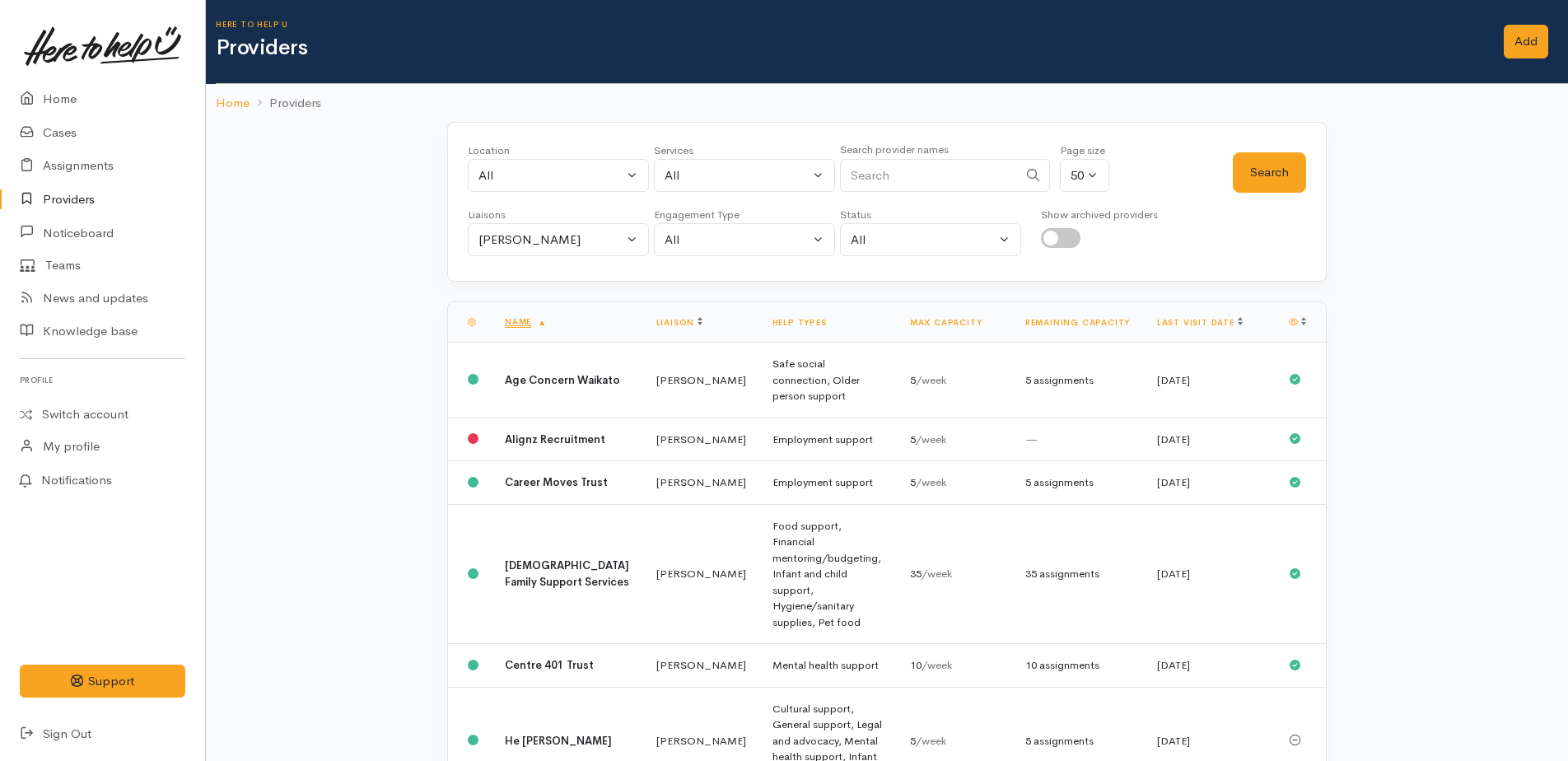
scroll to position [424, 0]
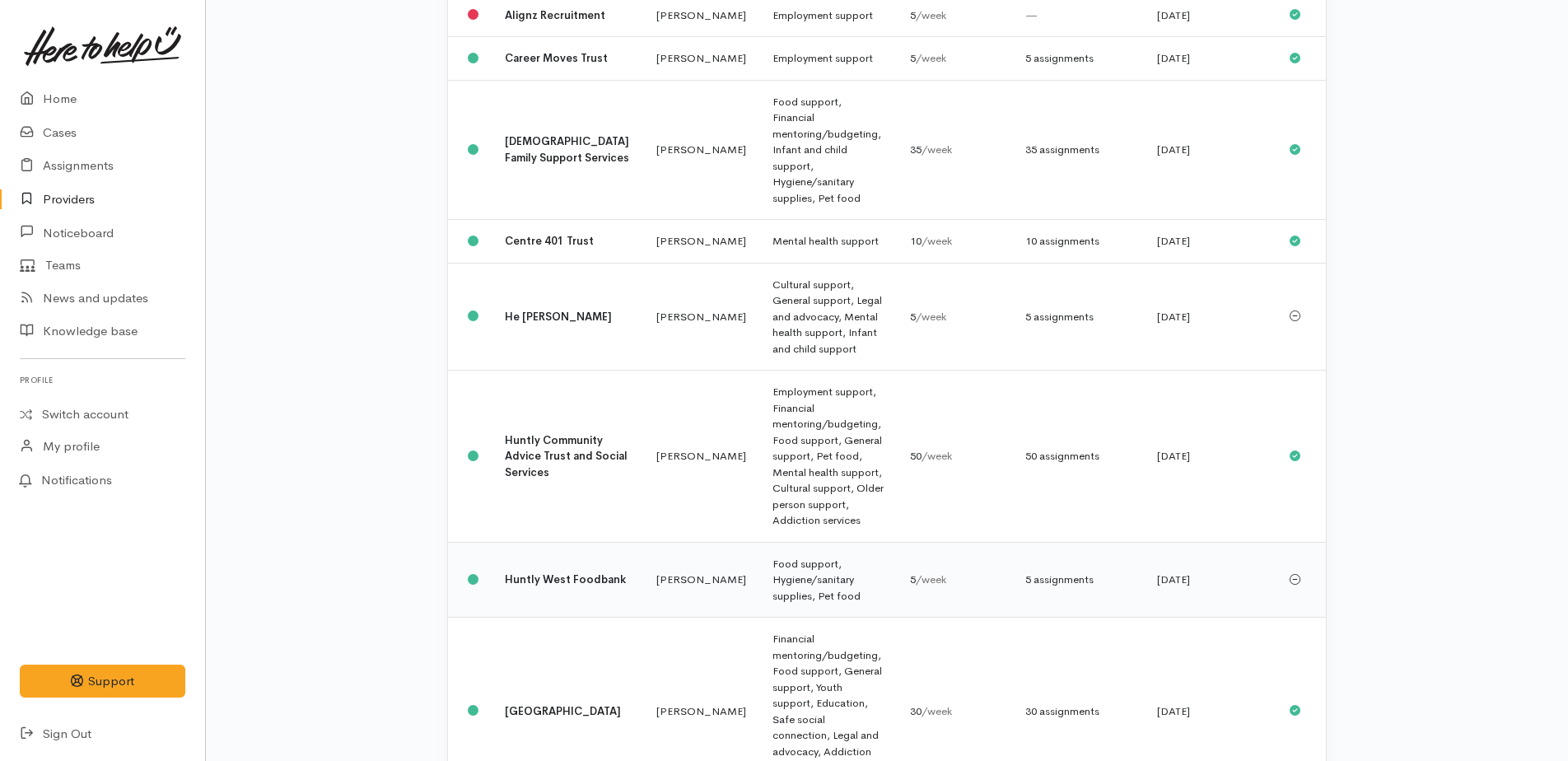
click at [555, 572] on b "Huntly West Foodbank" at bounding box center [565, 579] width 121 height 14
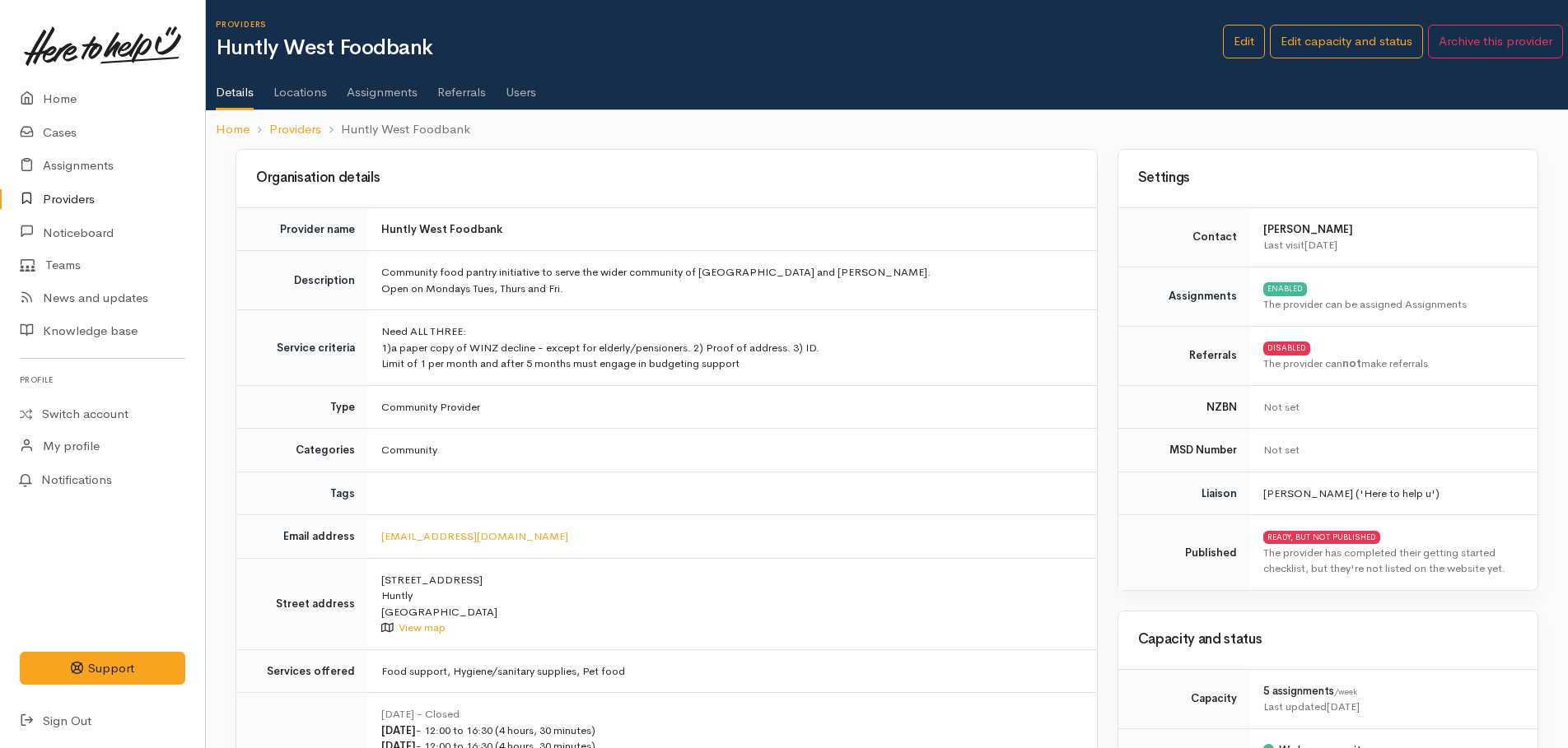
click at [388, 91] on link "Assignments" at bounding box center [382, 87] width 71 height 46
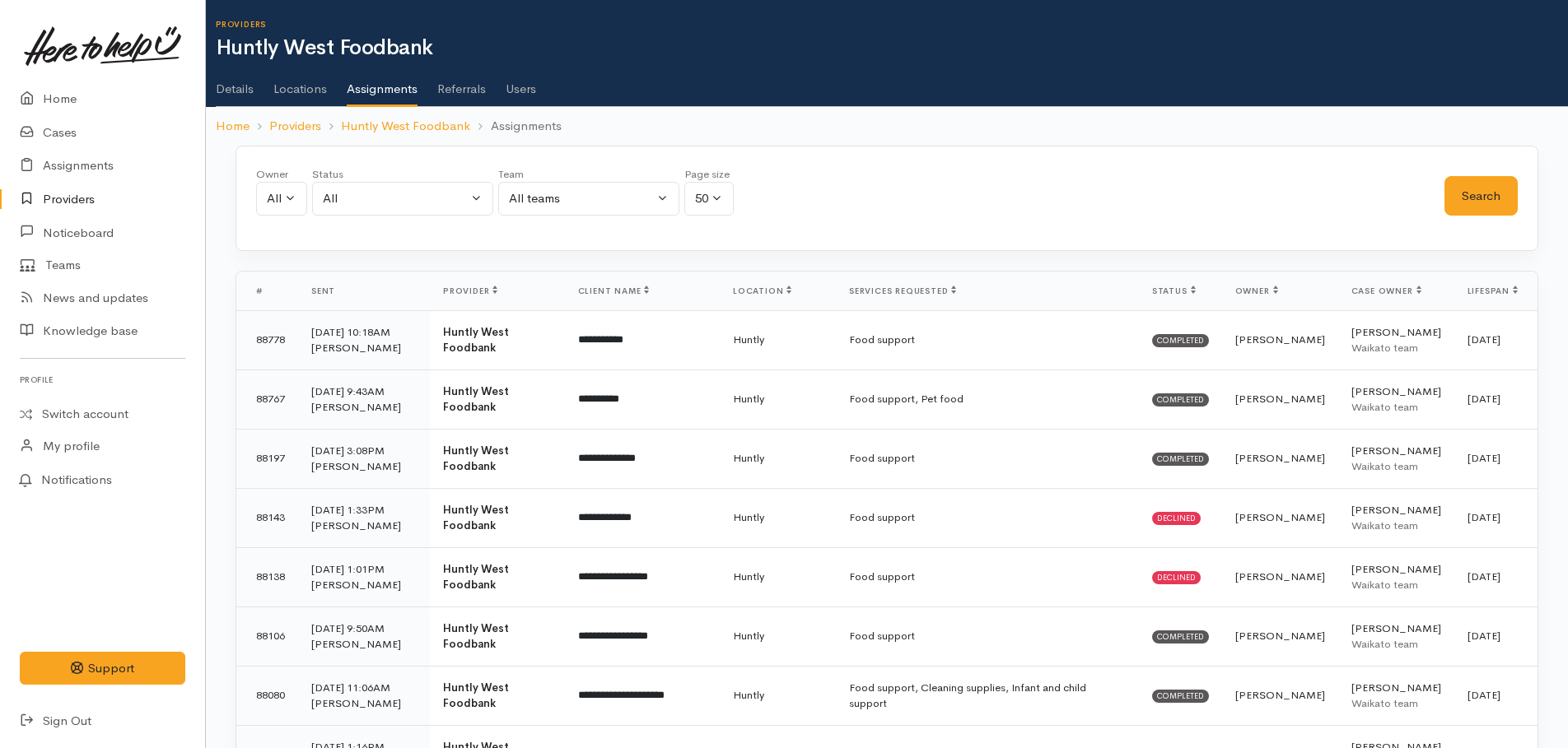
click at [78, 190] on link "Providers" at bounding box center [102, 199] width 205 height 34
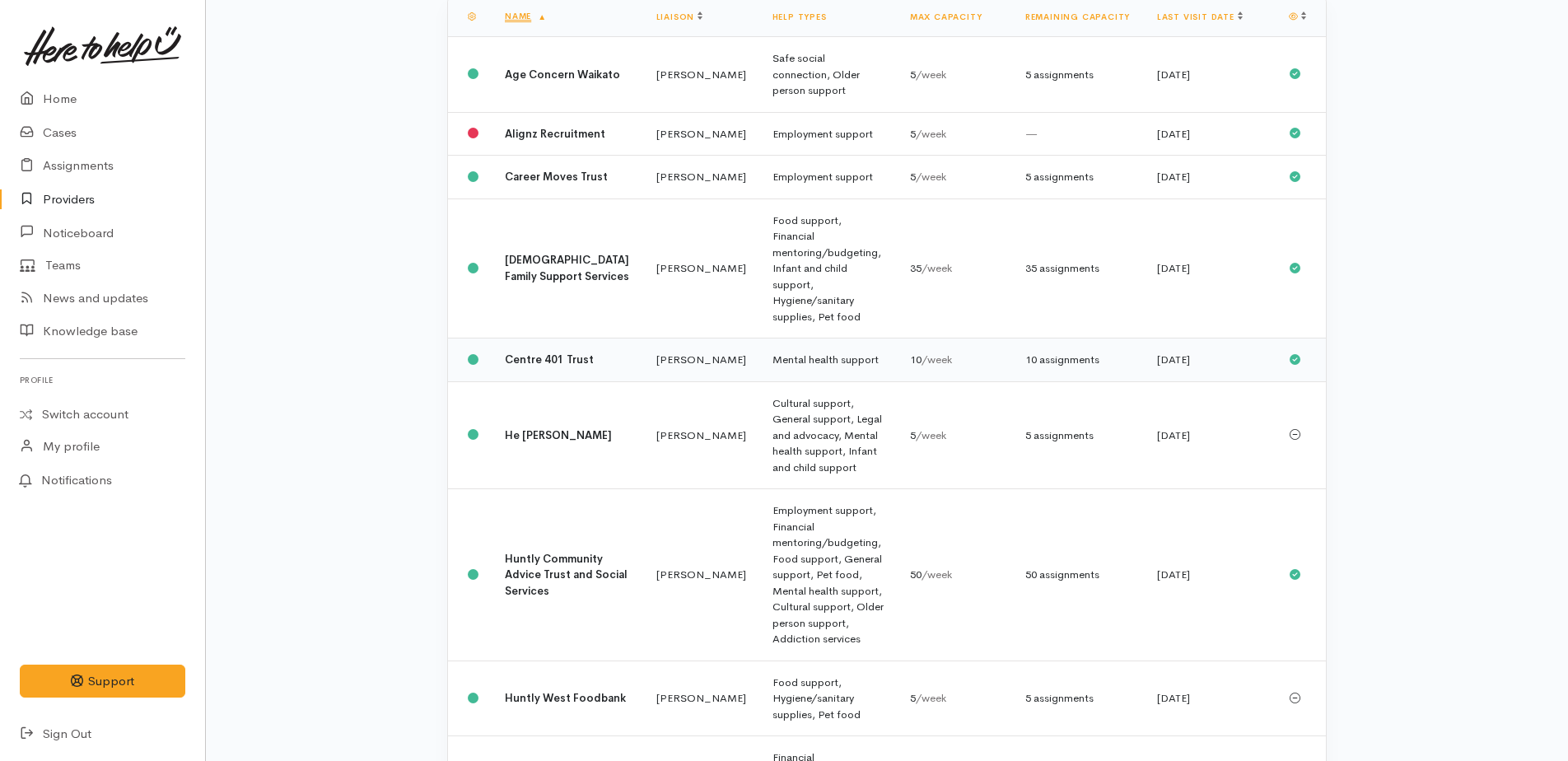
scroll to position [329, 0]
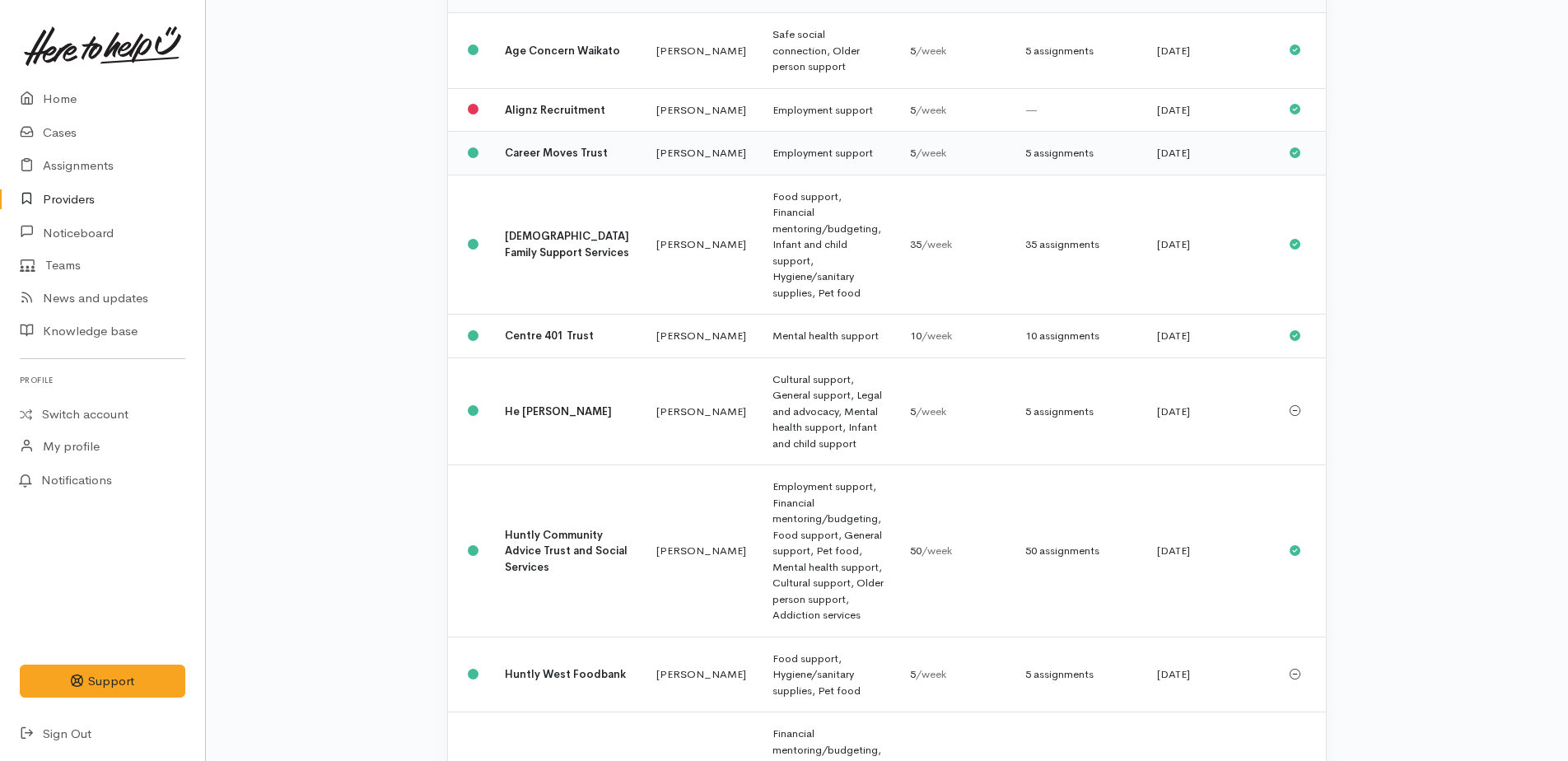
click at [1043, 159] on div "5 assignments" at bounding box center [1078, 152] width 106 height 16
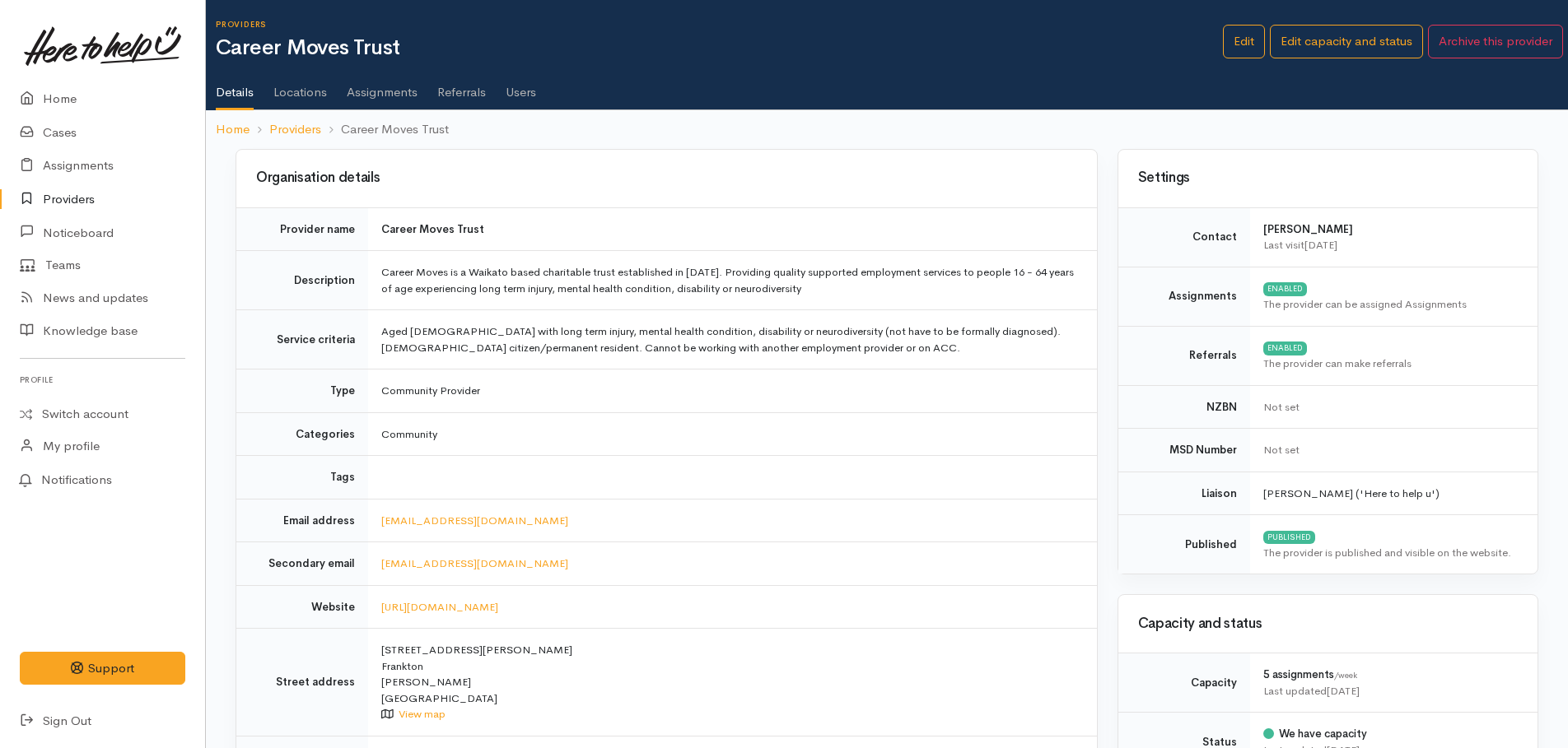
click at [389, 91] on link "Assignments" at bounding box center [382, 87] width 71 height 46
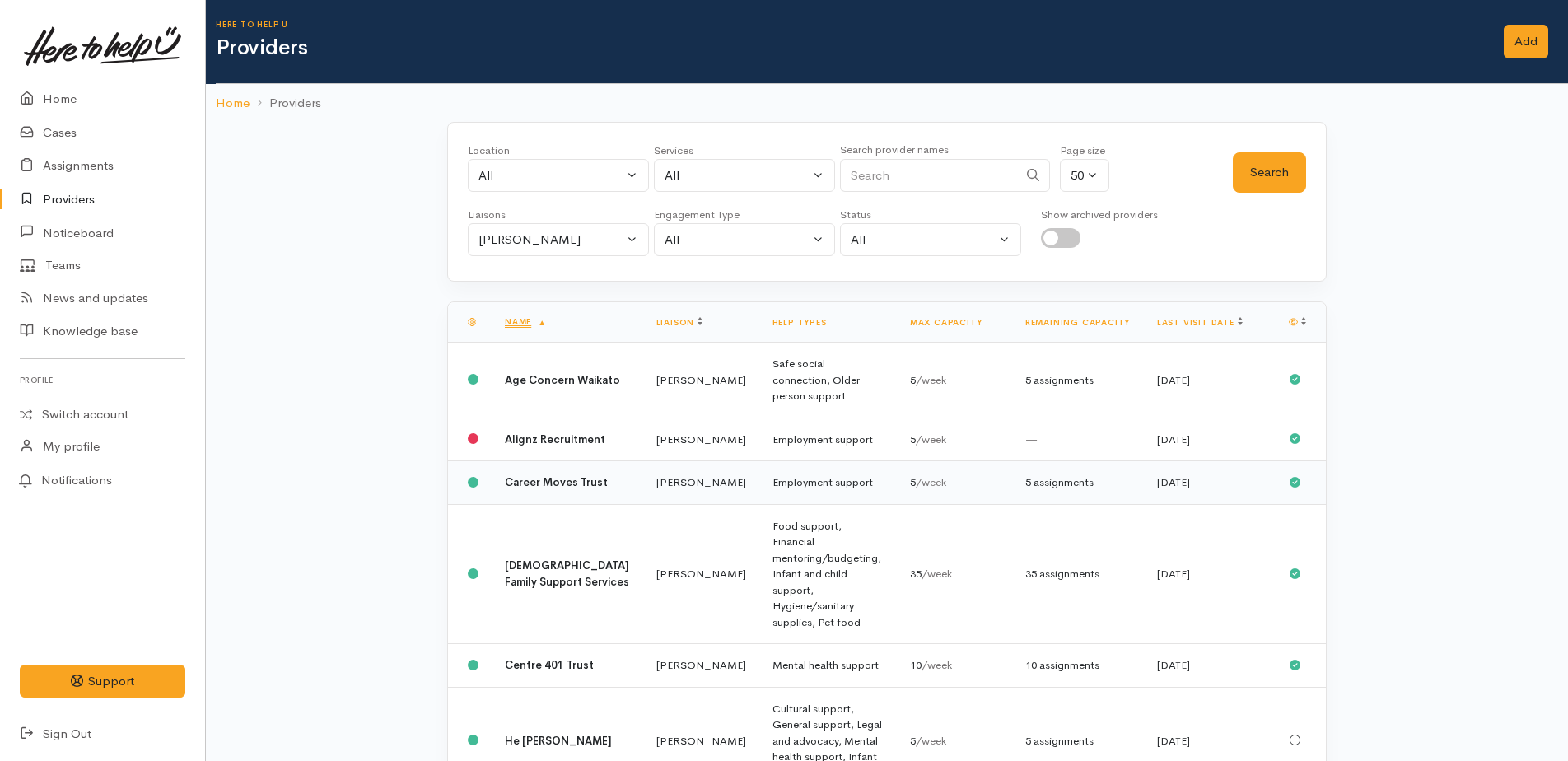
scroll to position [329, 0]
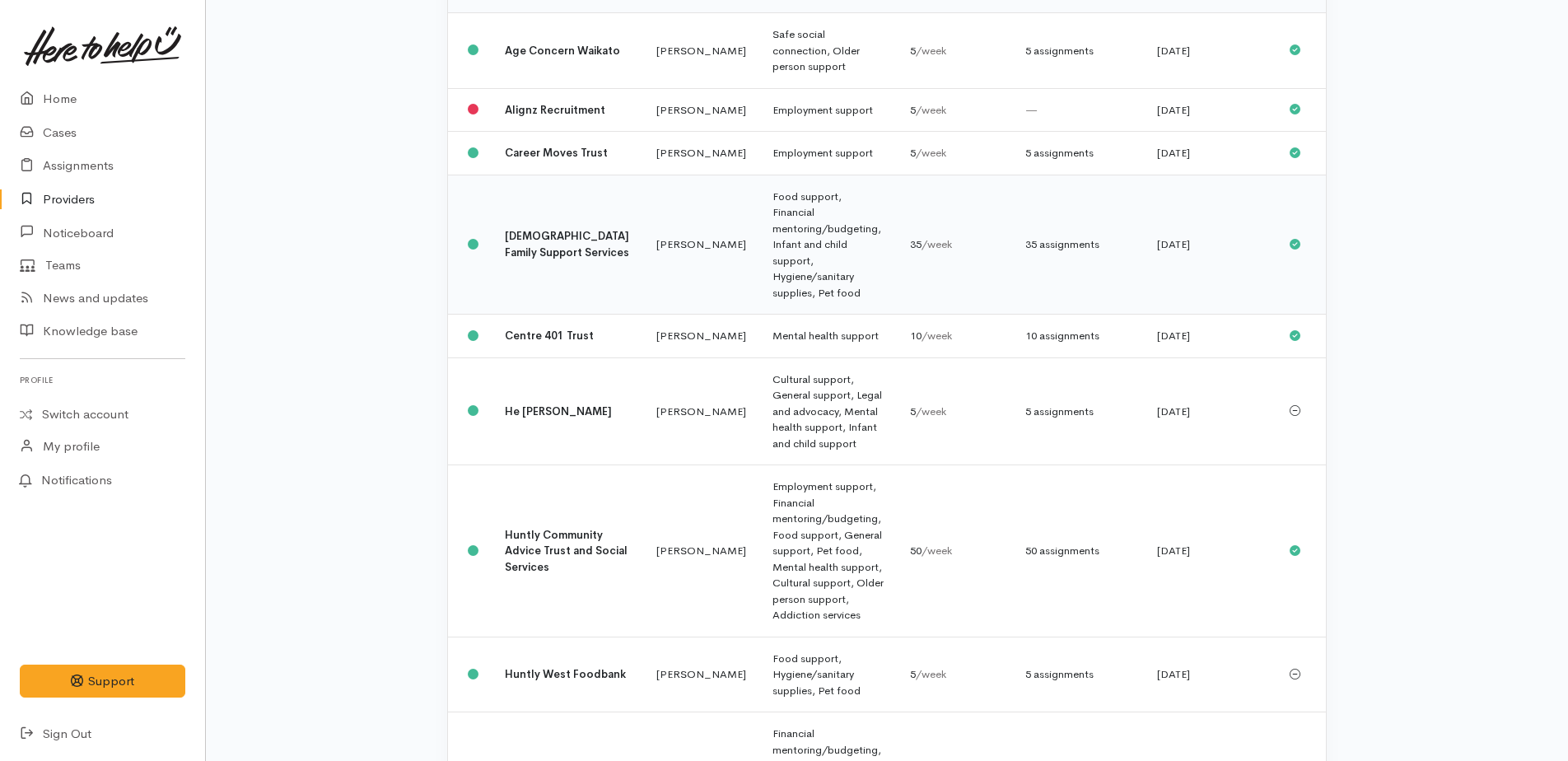
click at [759, 254] on td "Food support, Financial mentoring/budgeting, Infant and child support, Hygiene/…" at bounding box center [828, 244] width 138 height 140
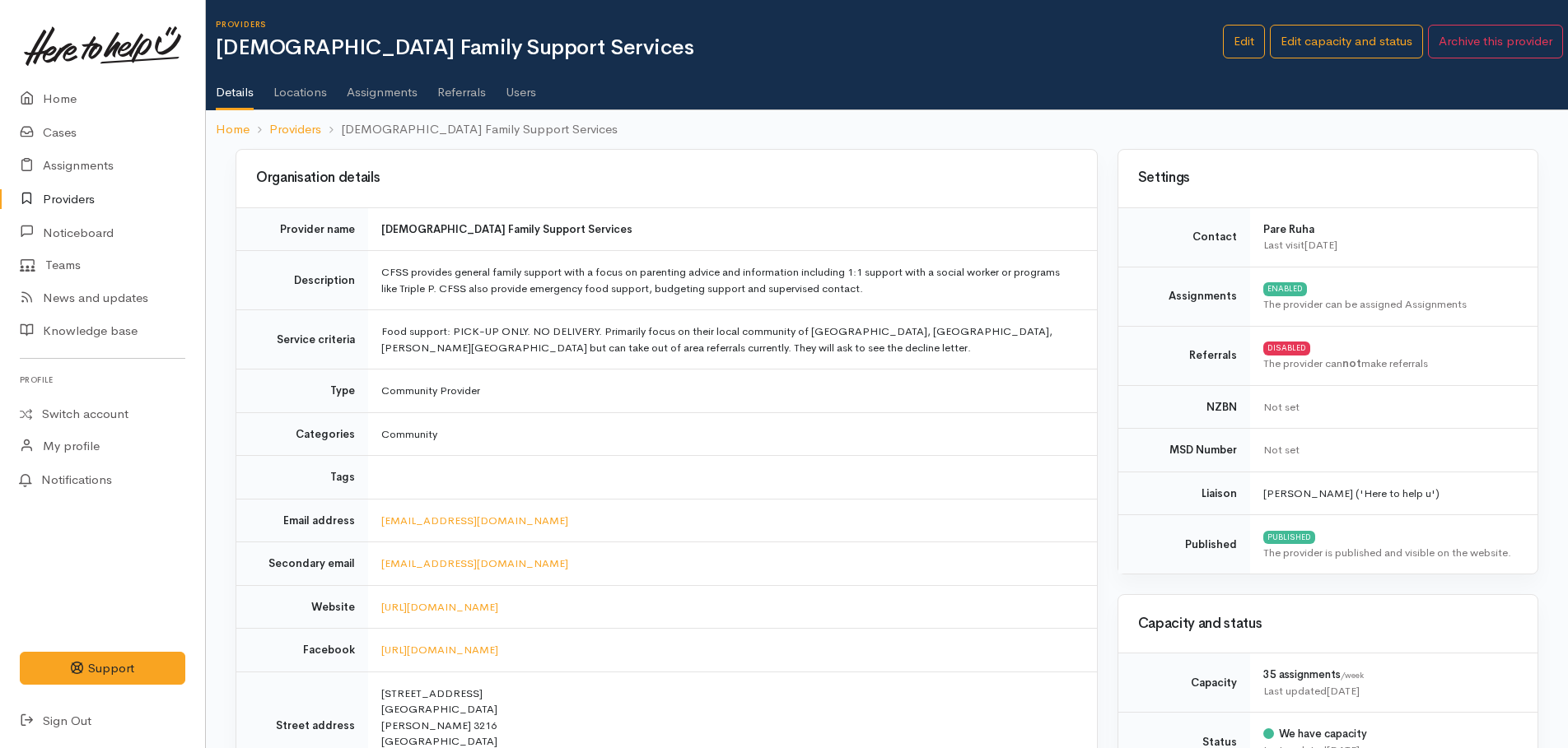
click at [385, 89] on link "Assignments" at bounding box center [382, 87] width 71 height 46
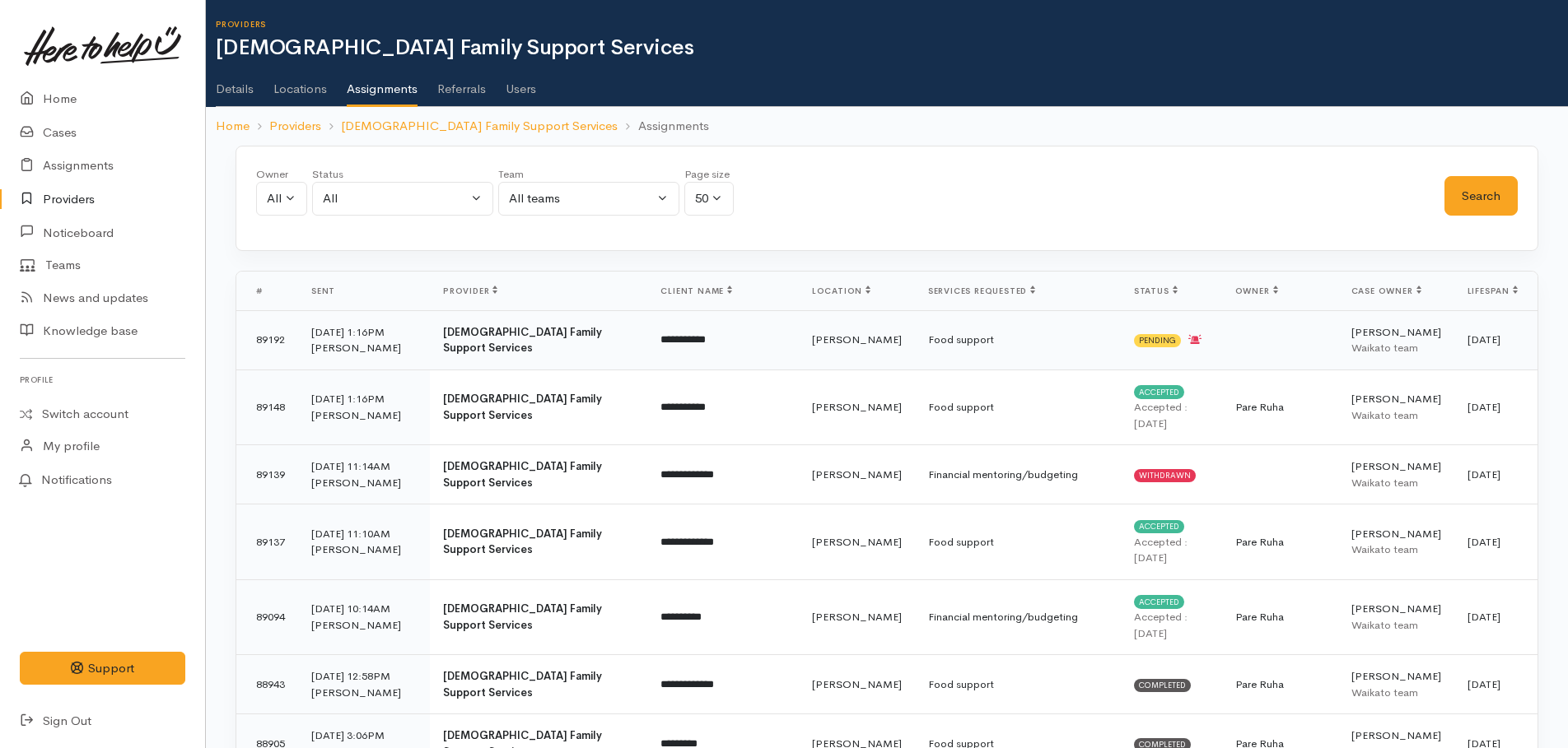
click at [487, 326] on b "[DEMOGRAPHIC_DATA] Family Support Services" at bounding box center [522, 340] width 159 height 30
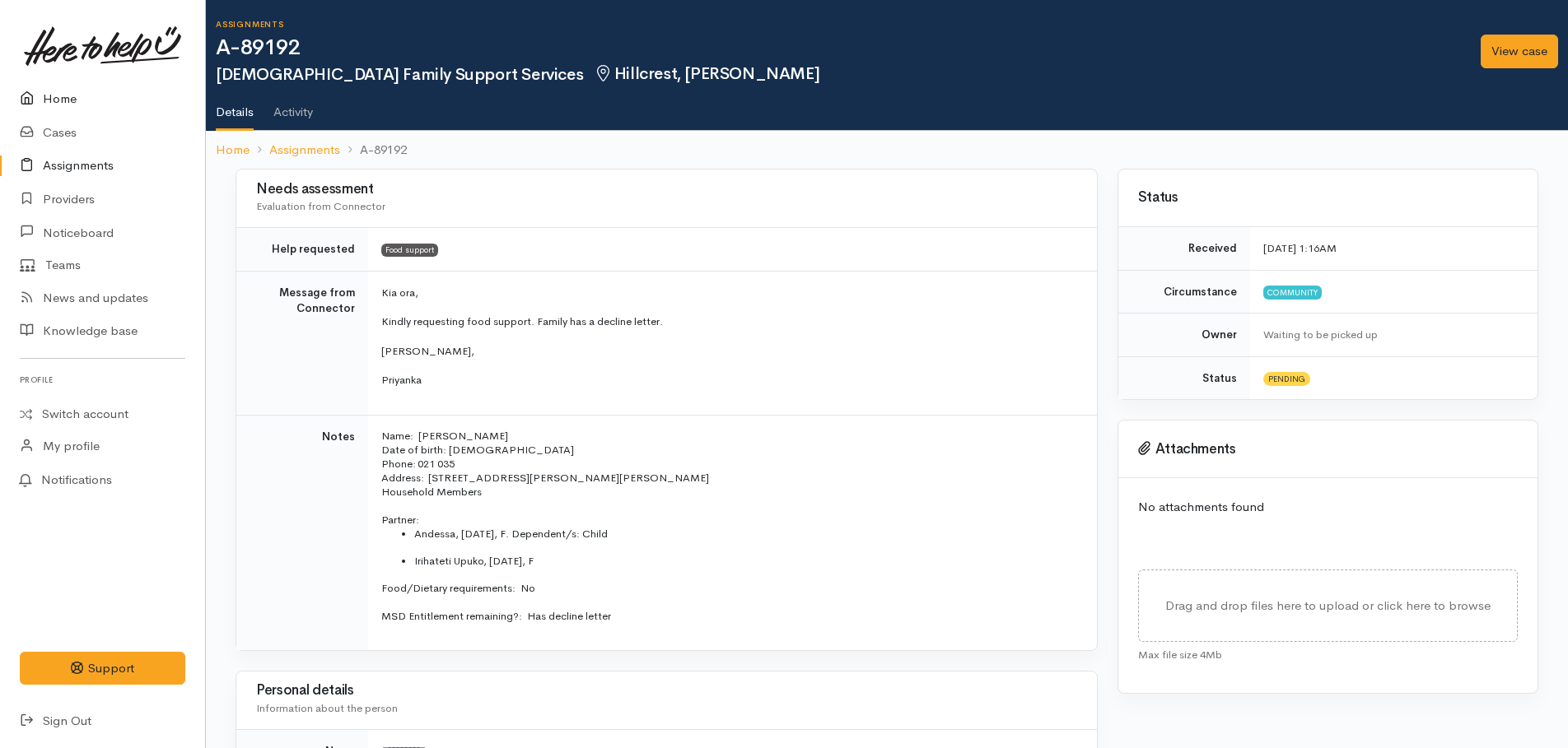
click at [61, 97] on link "Home" at bounding box center [102, 99] width 205 height 34
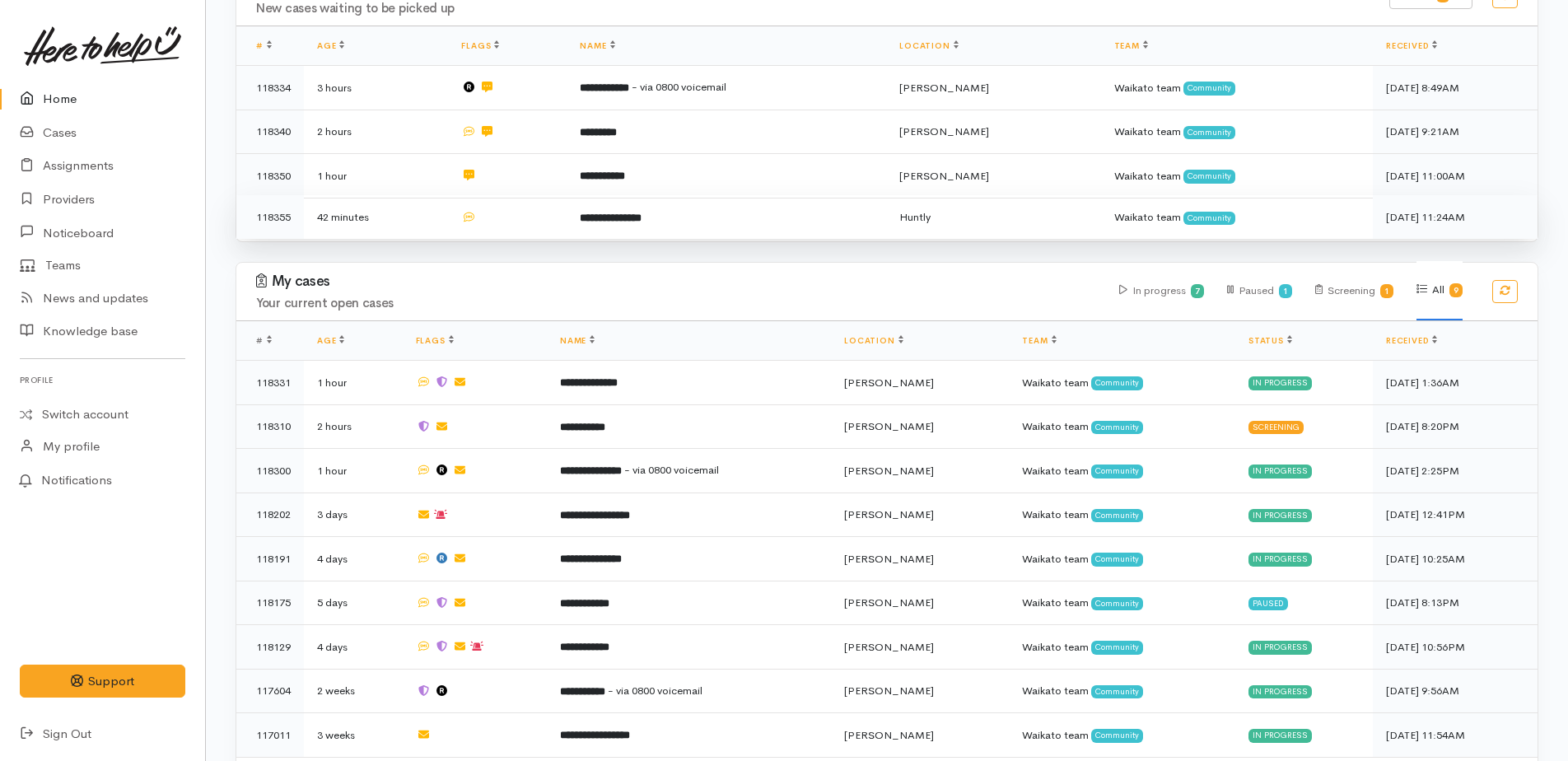
scroll to position [343, 0]
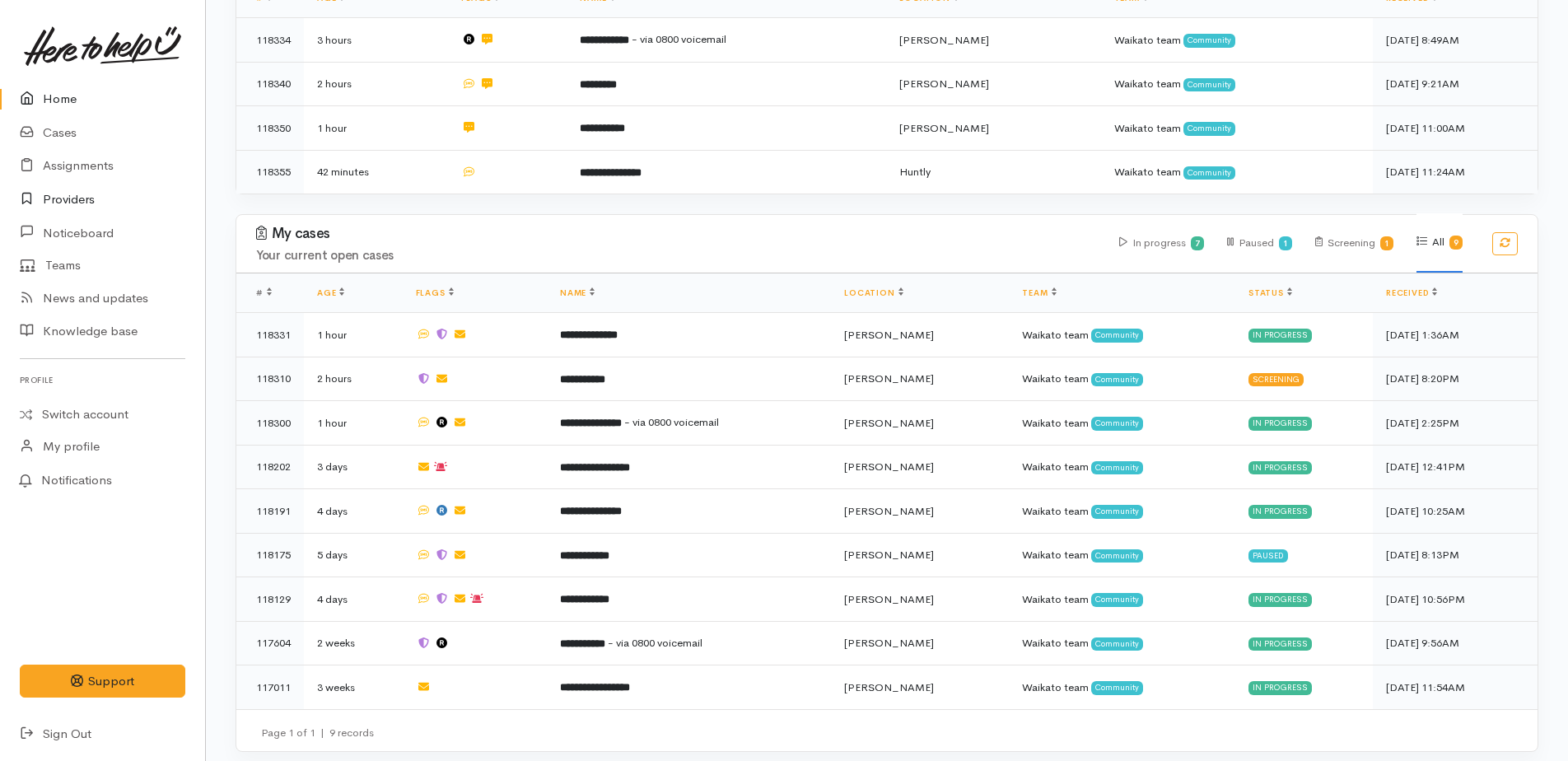
click at [53, 196] on link "Providers" at bounding box center [102, 199] width 205 height 34
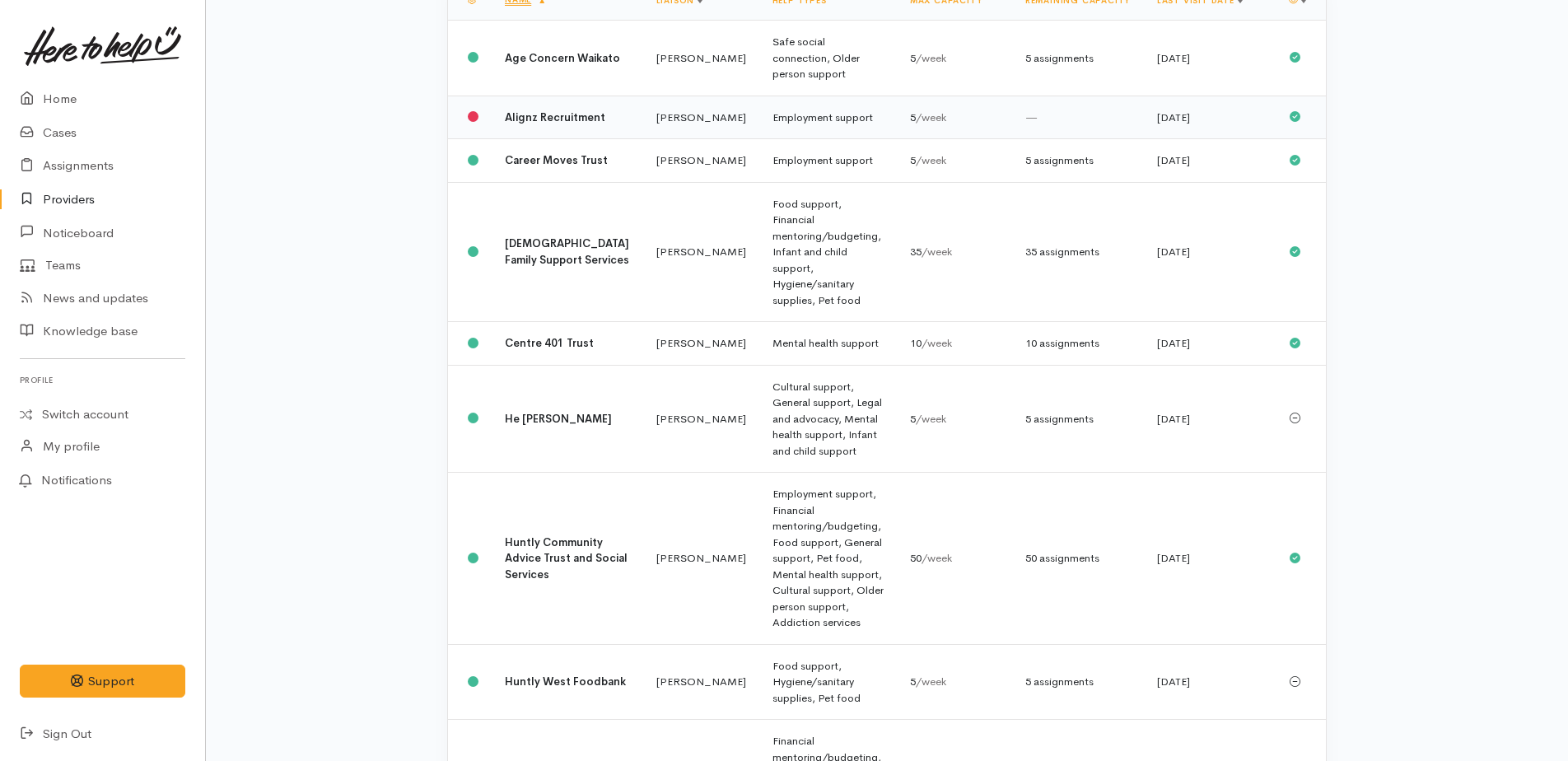
scroll to position [329, 0]
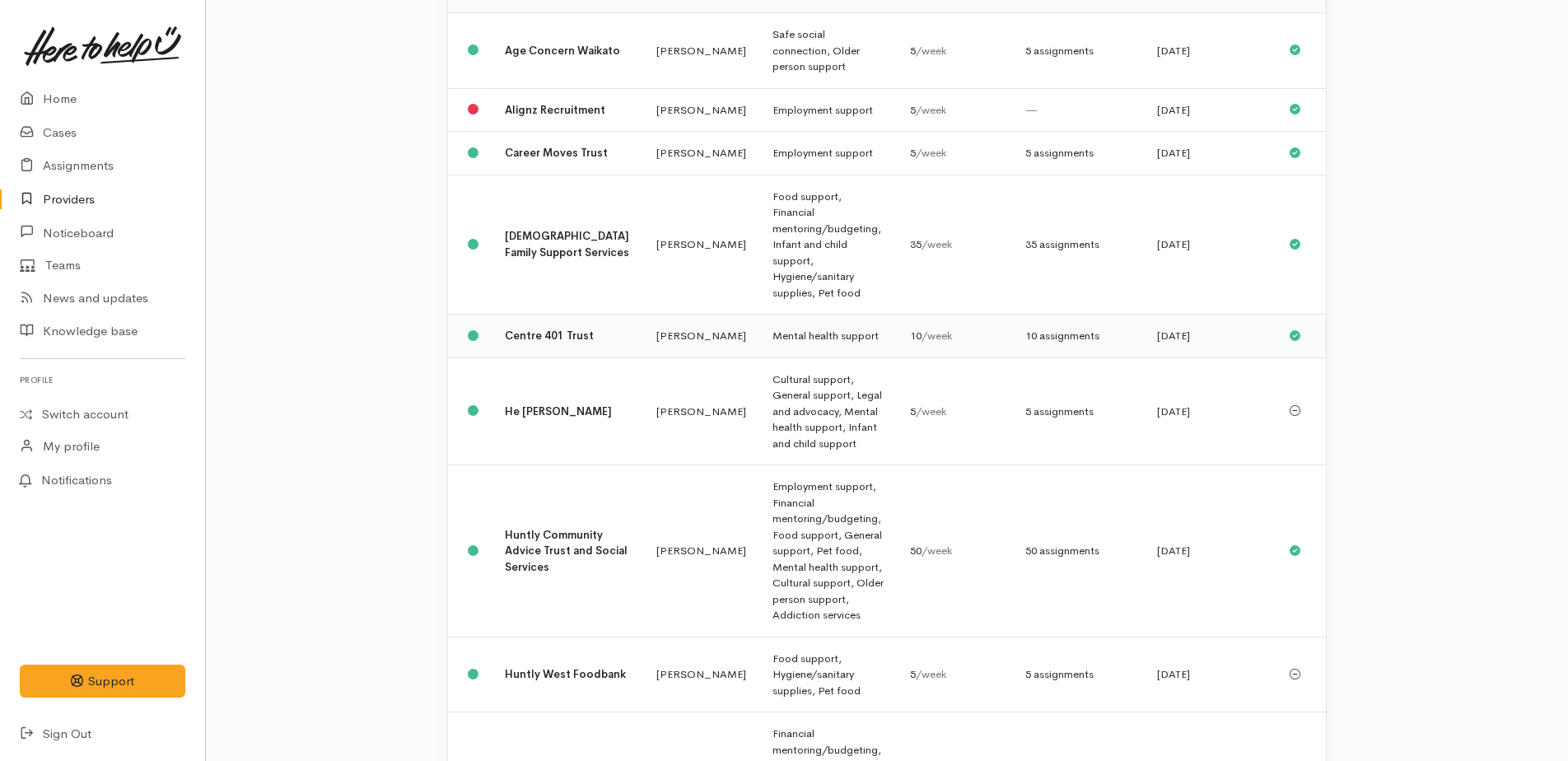
click at [772, 315] on td "Mental health support" at bounding box center [828, 336] width 138 height 44
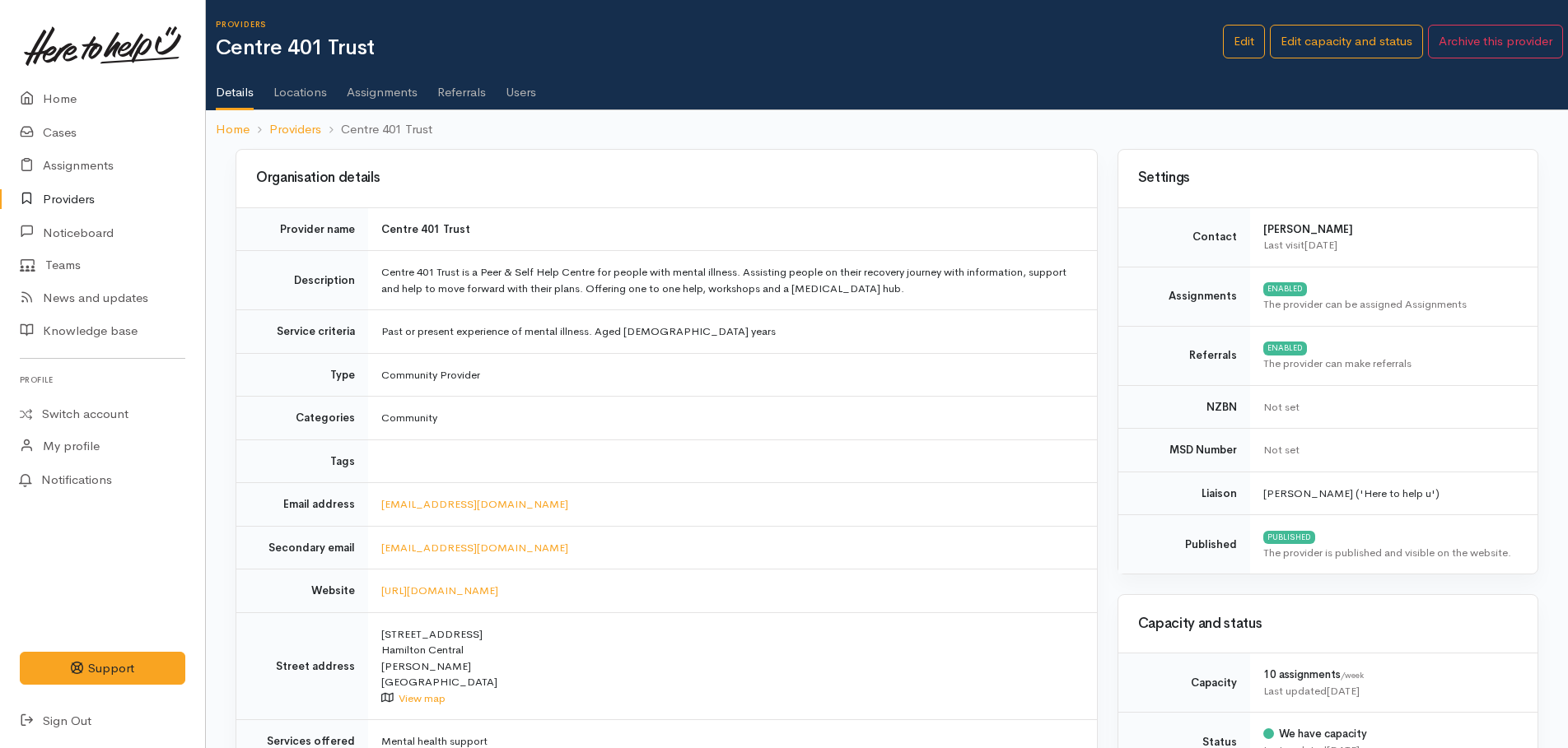
click at [366, 87] on link "Assignments" at bounding box center [382, 87] width 71 height 46
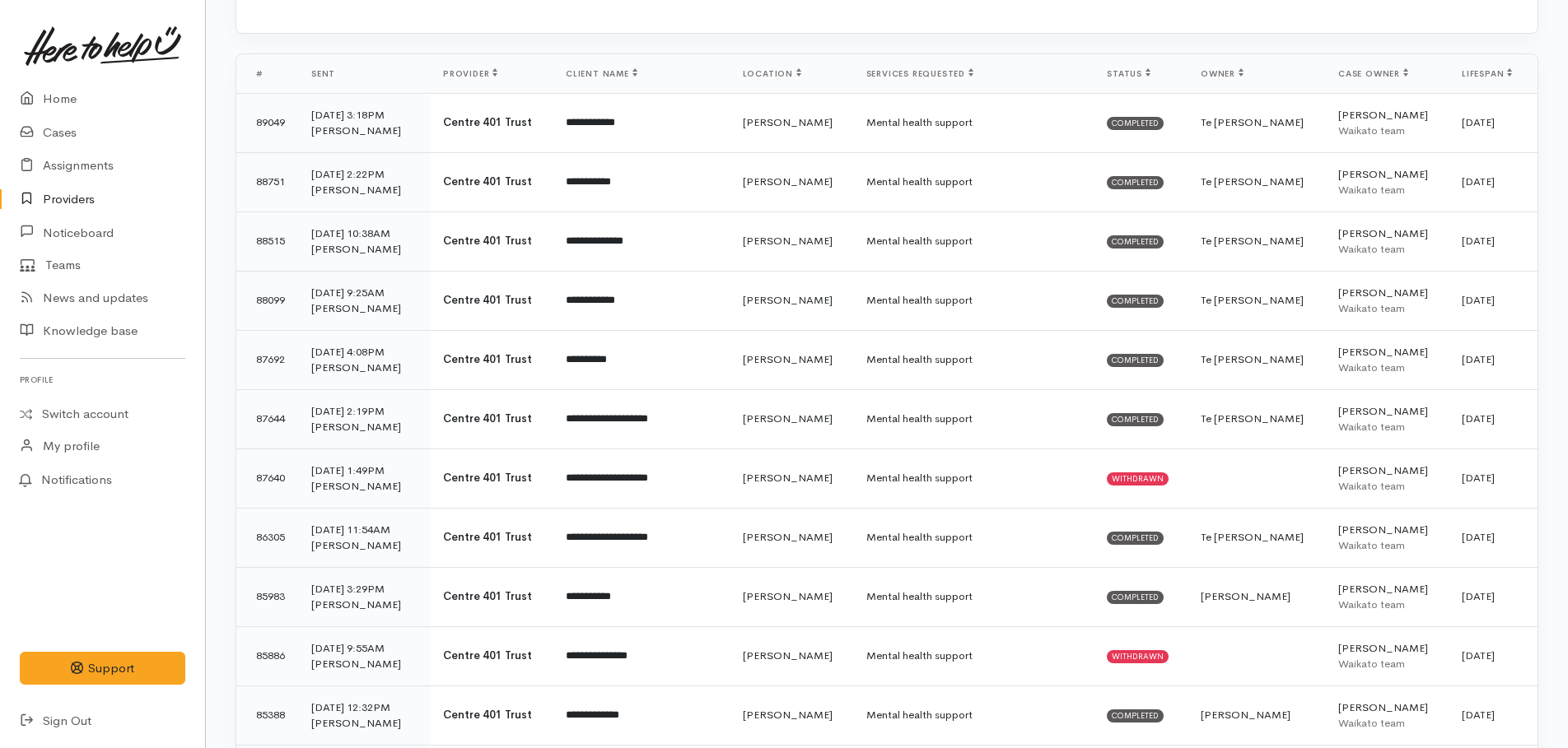
scroll to position [576, 0]
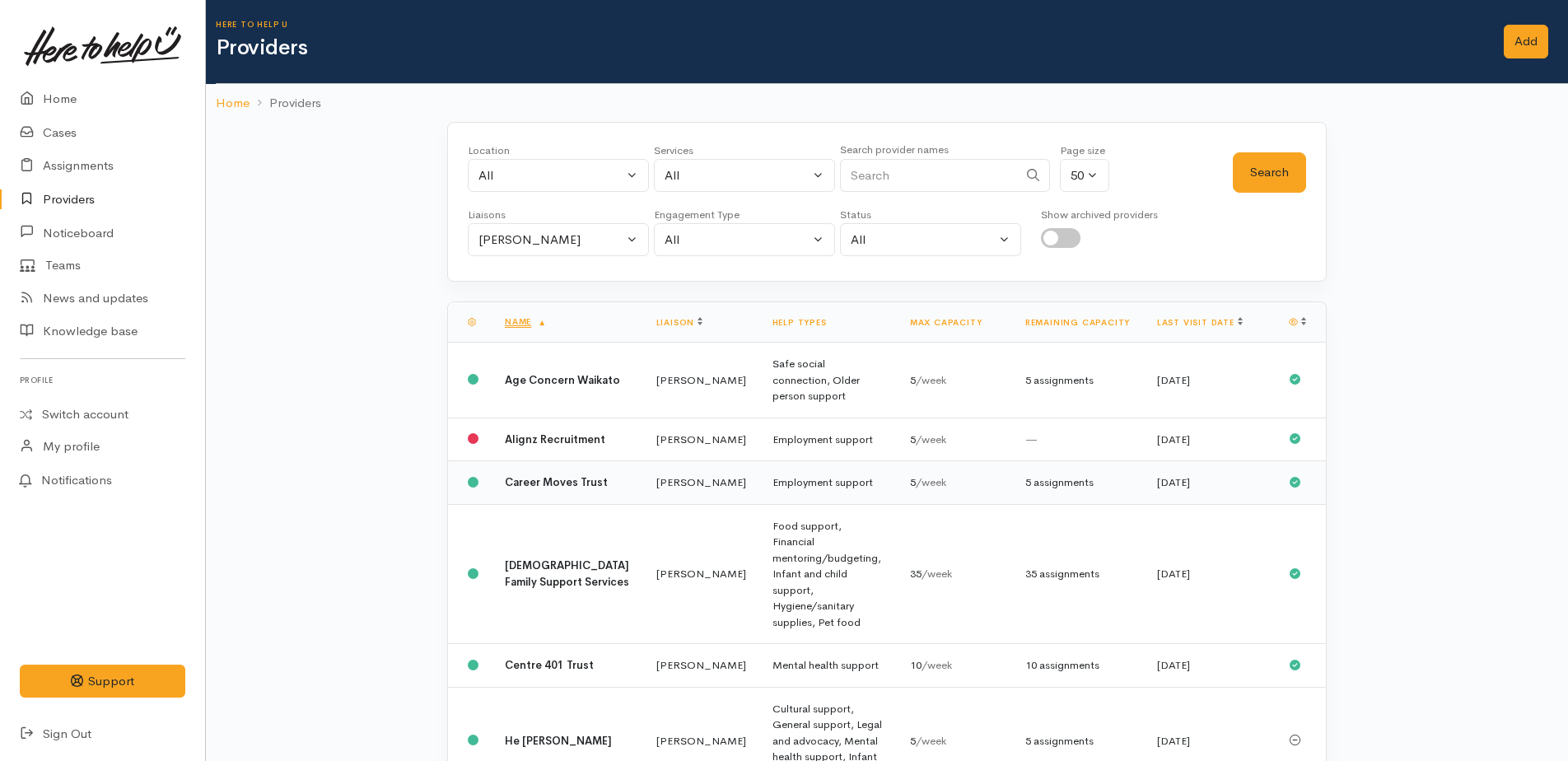
scroll to position [329, 0]
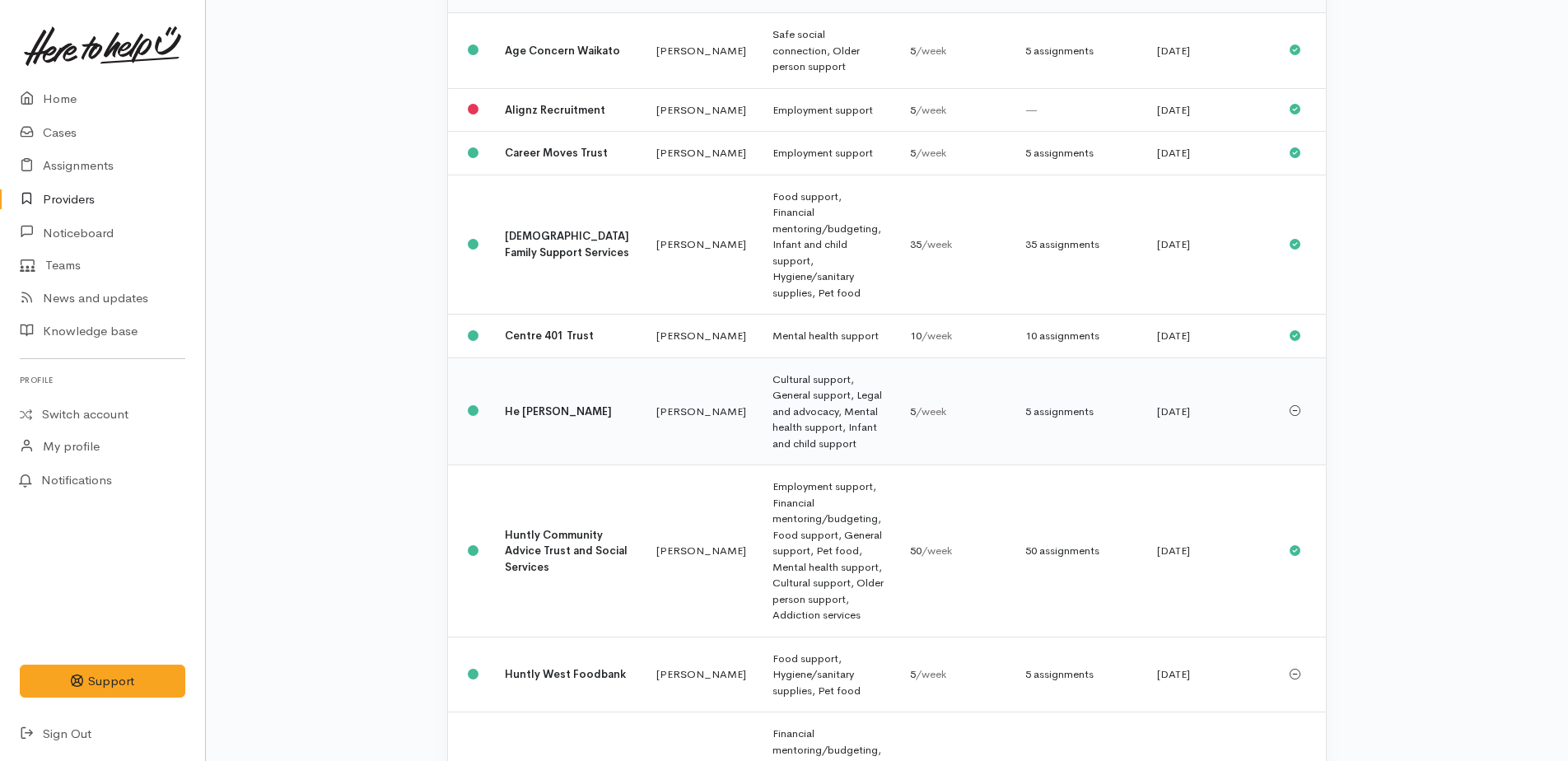
click at [761, 367] on td "Cultural support, General support, Legal and advocacy, Mental health support, I…" at bounding box center [828, 410] width 138 height 107
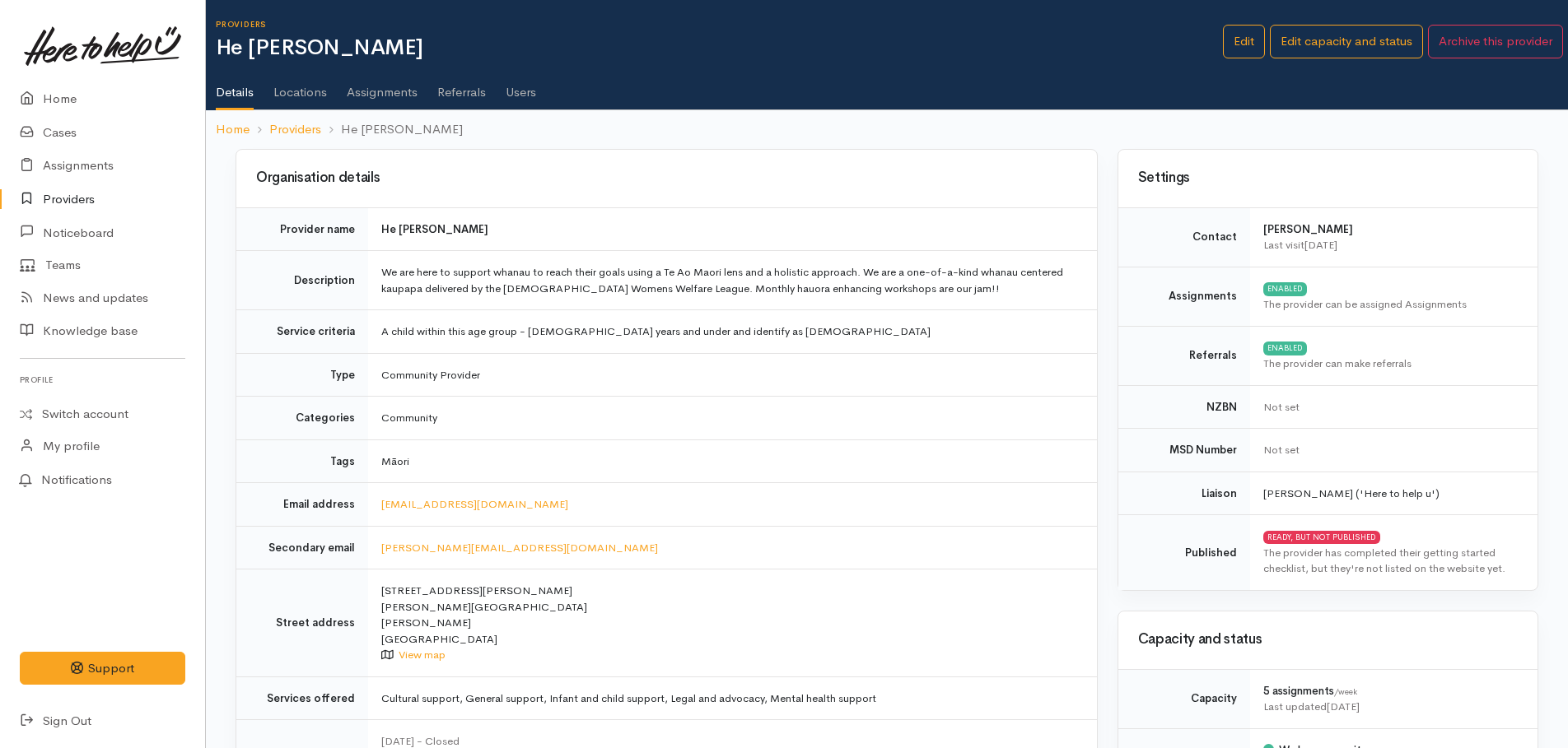
click at [384, 87] on link "Assignments" at bounding box center [382, 87] width 71 height 46
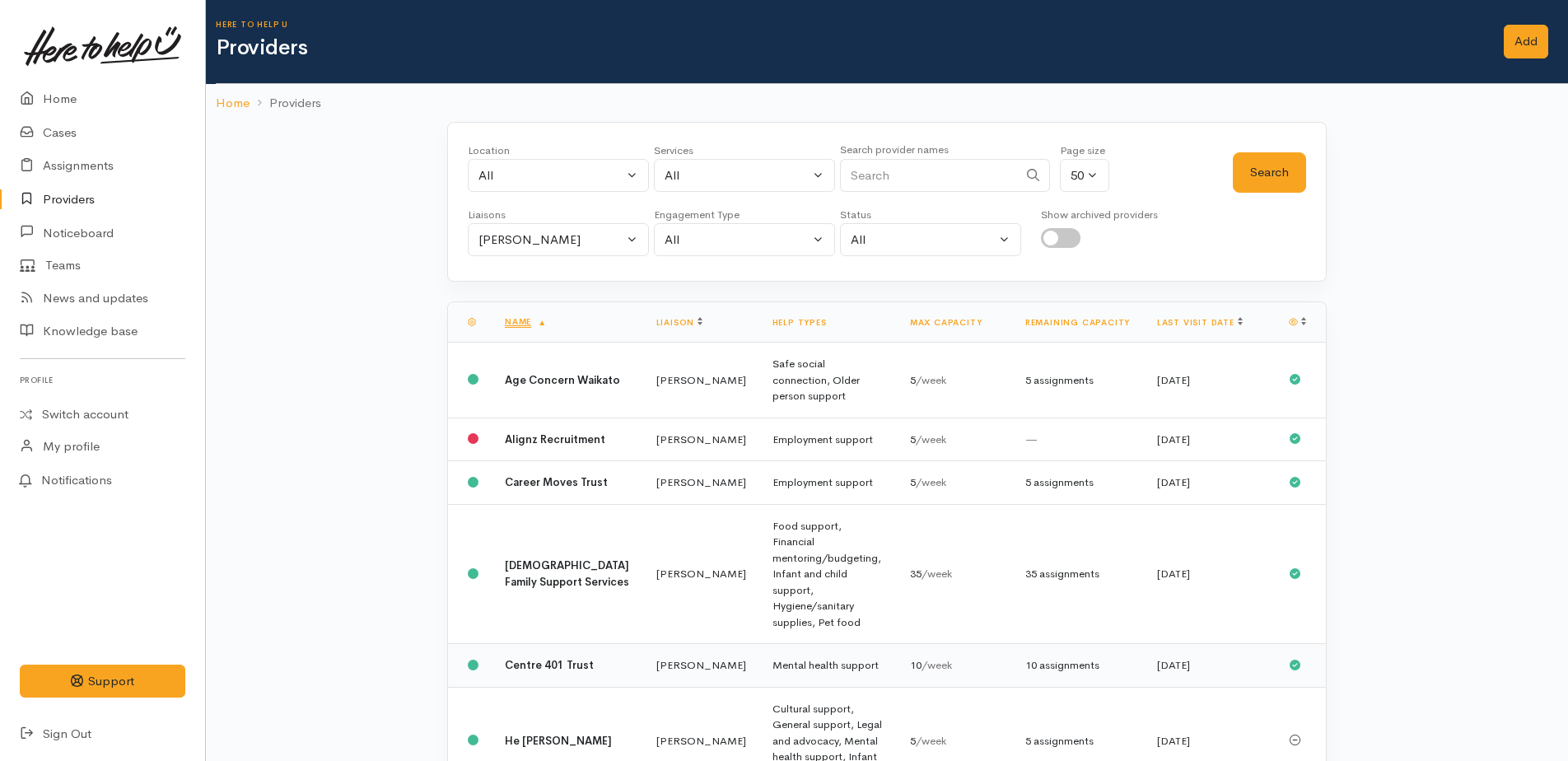
scroll to position [329, 0]
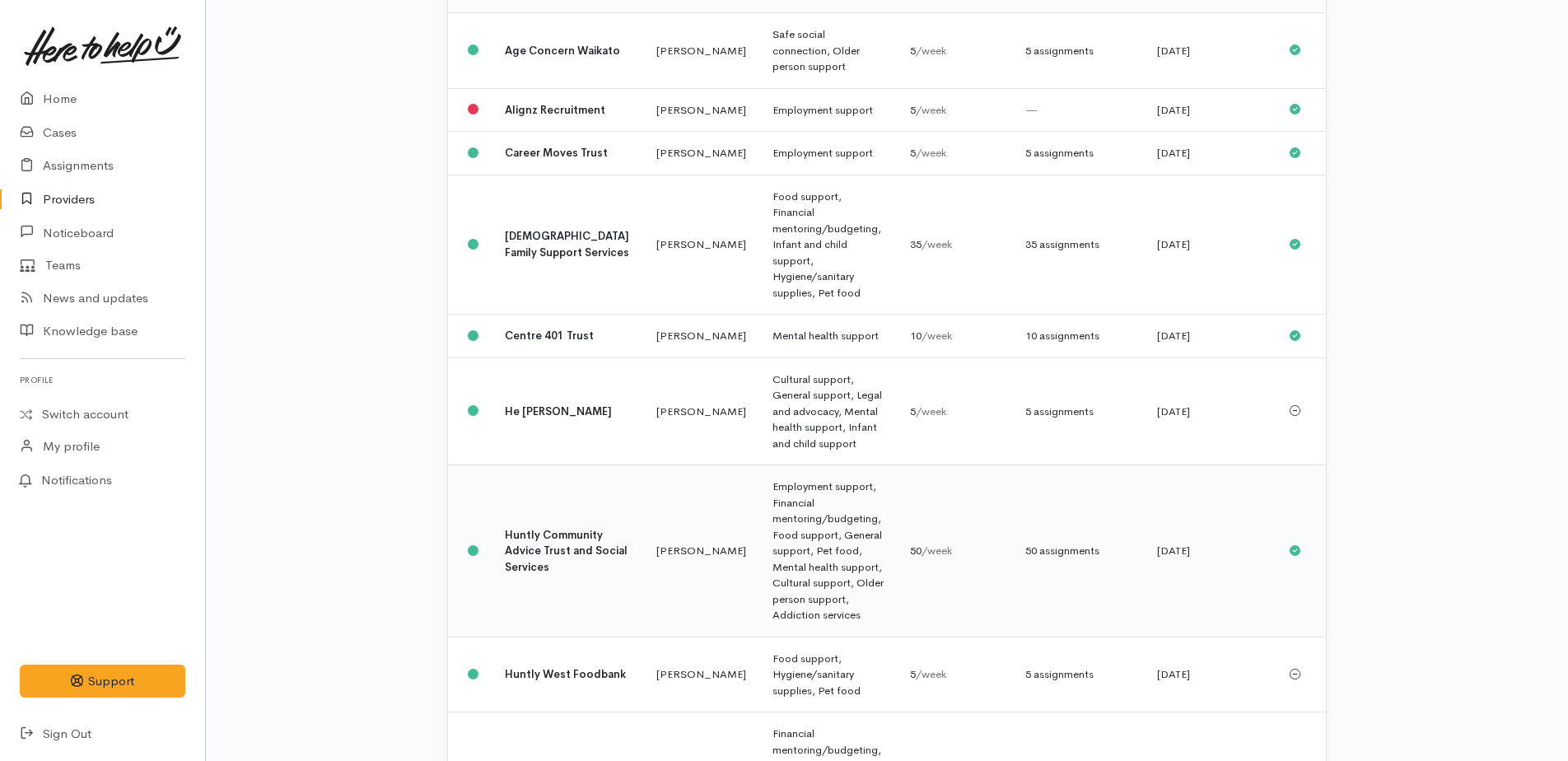
click at [791, 481] on td "Employment support, Financial mentoring/budgeting, Food support, General suppor…" at bounding box center [828, 551] width 138 height 172
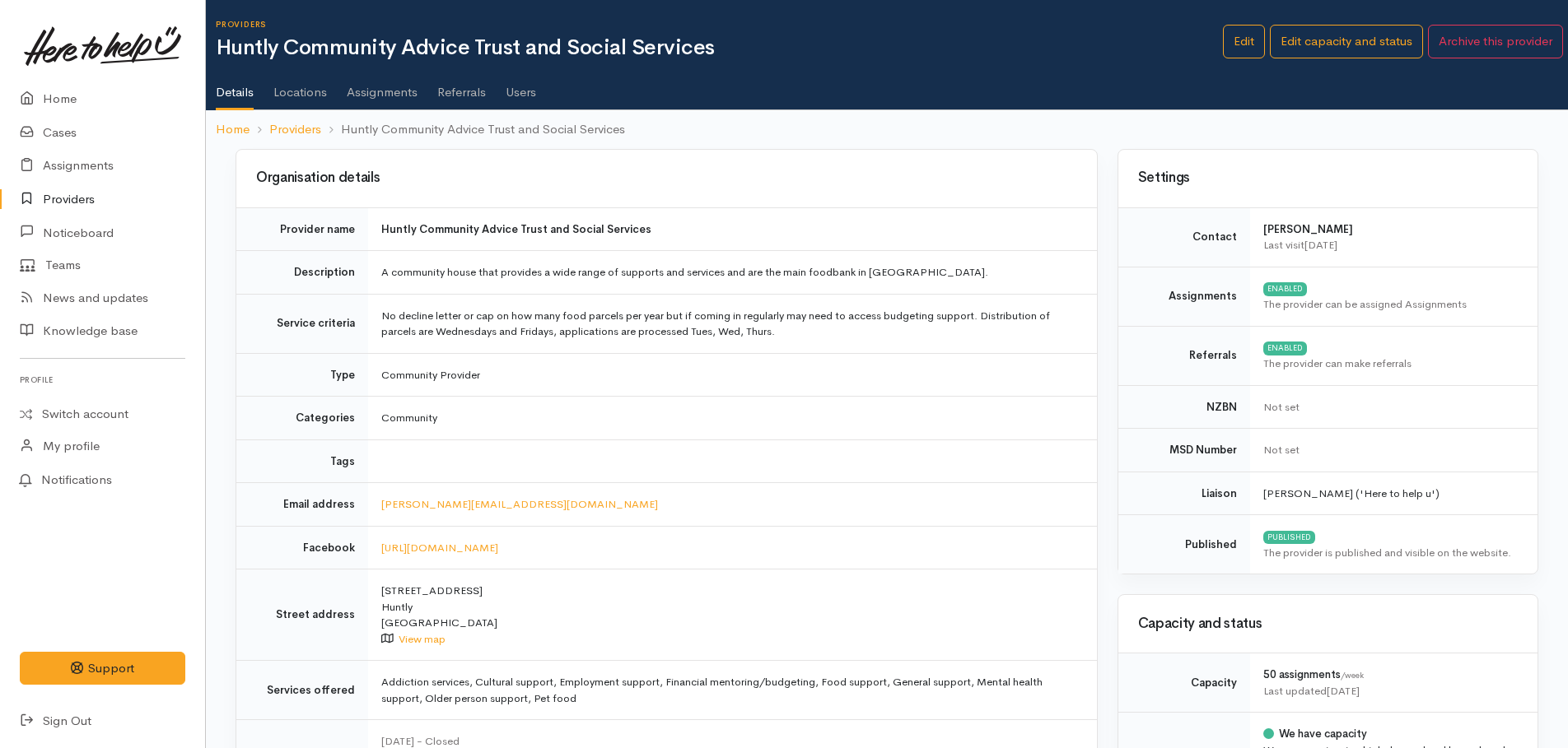
click at [356, 91] on link "Assignments" at bounding box center [382, 87] width 71 height 46
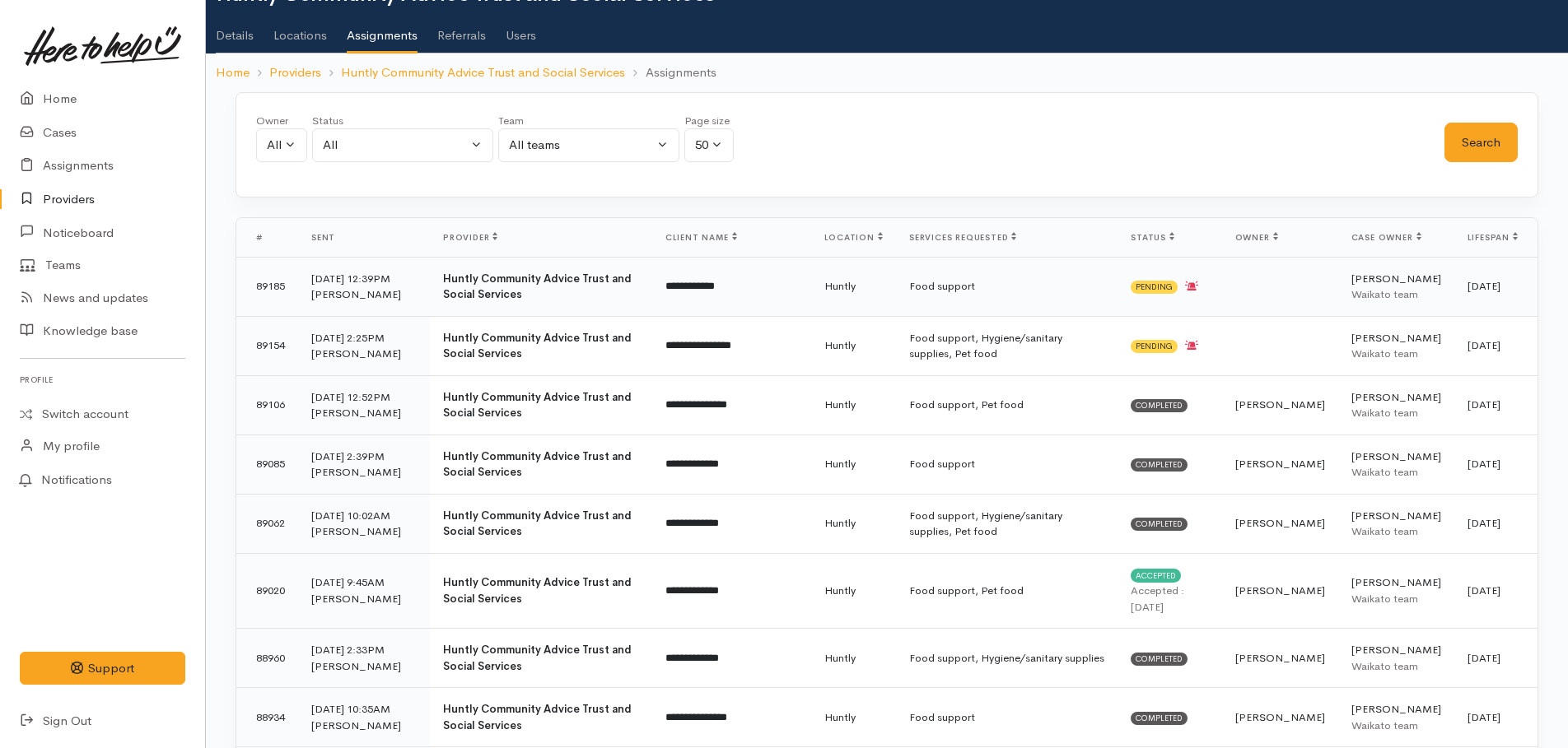
scroll to position [83, 0]
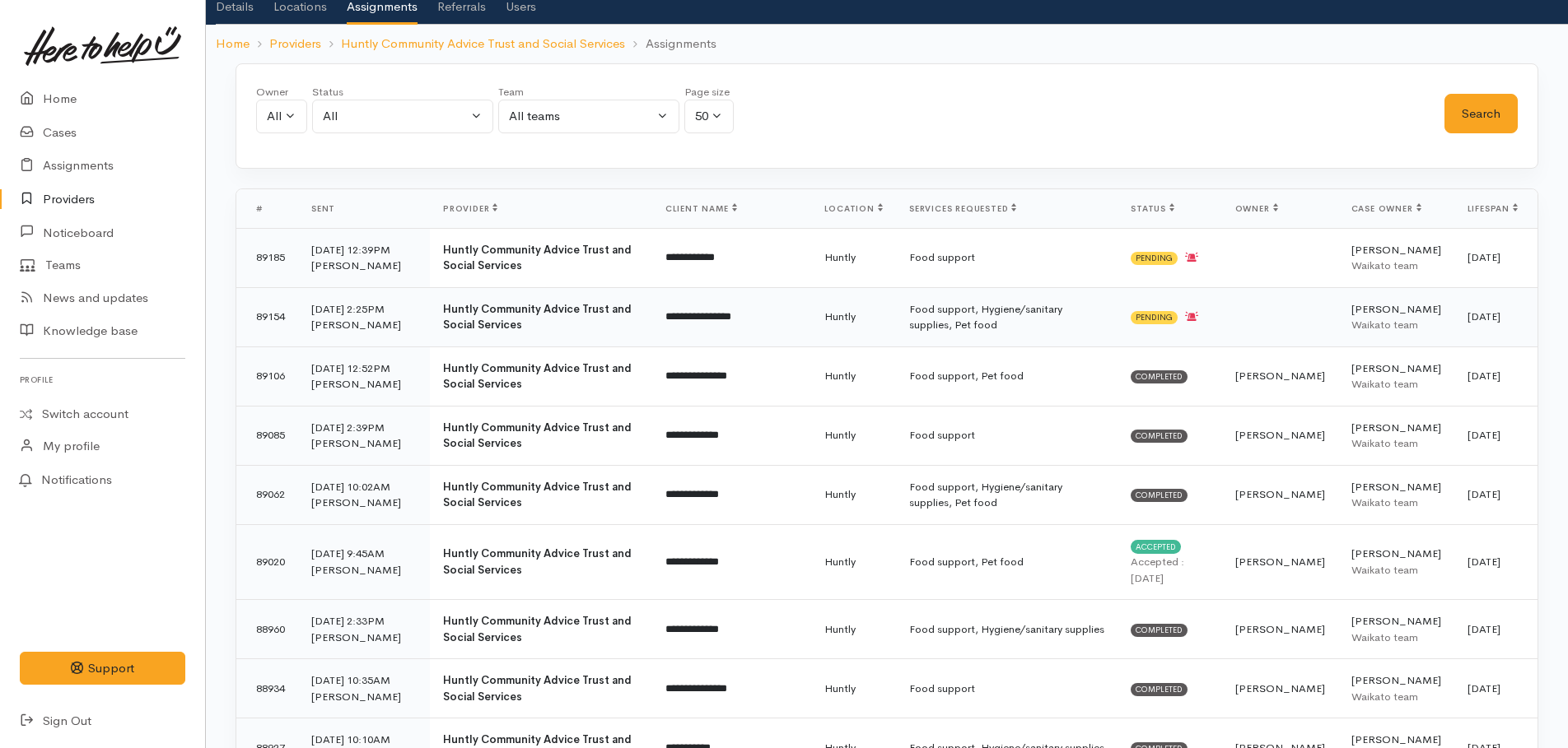
click at [948, 315] on td "Food support, Hygiene/sanitary supplies, Pet food" at bounding box center [1007, 316] width 222 height 59
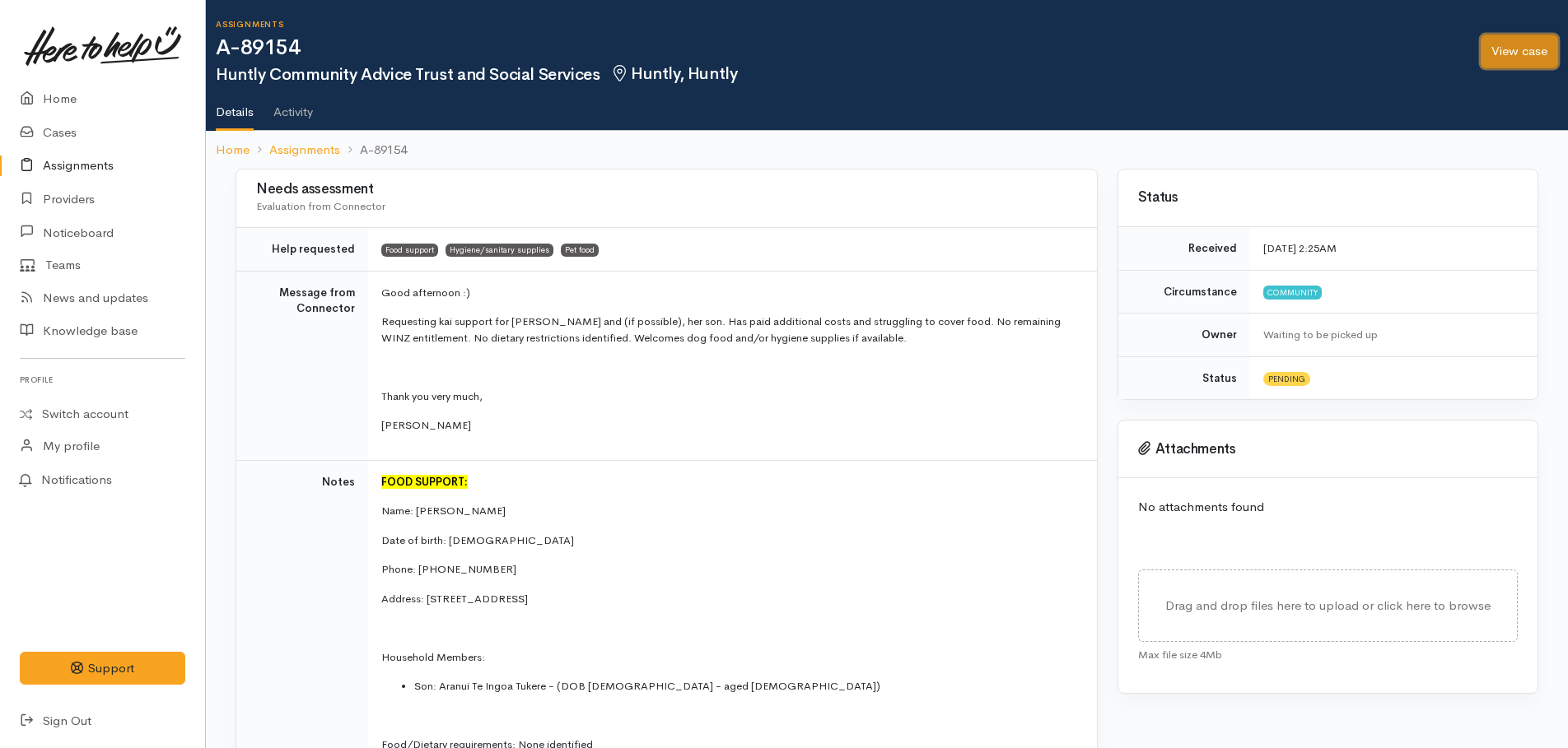
click at [1504, 56] on link "View case" at bounding box center [1519, 51] width 77 height 34
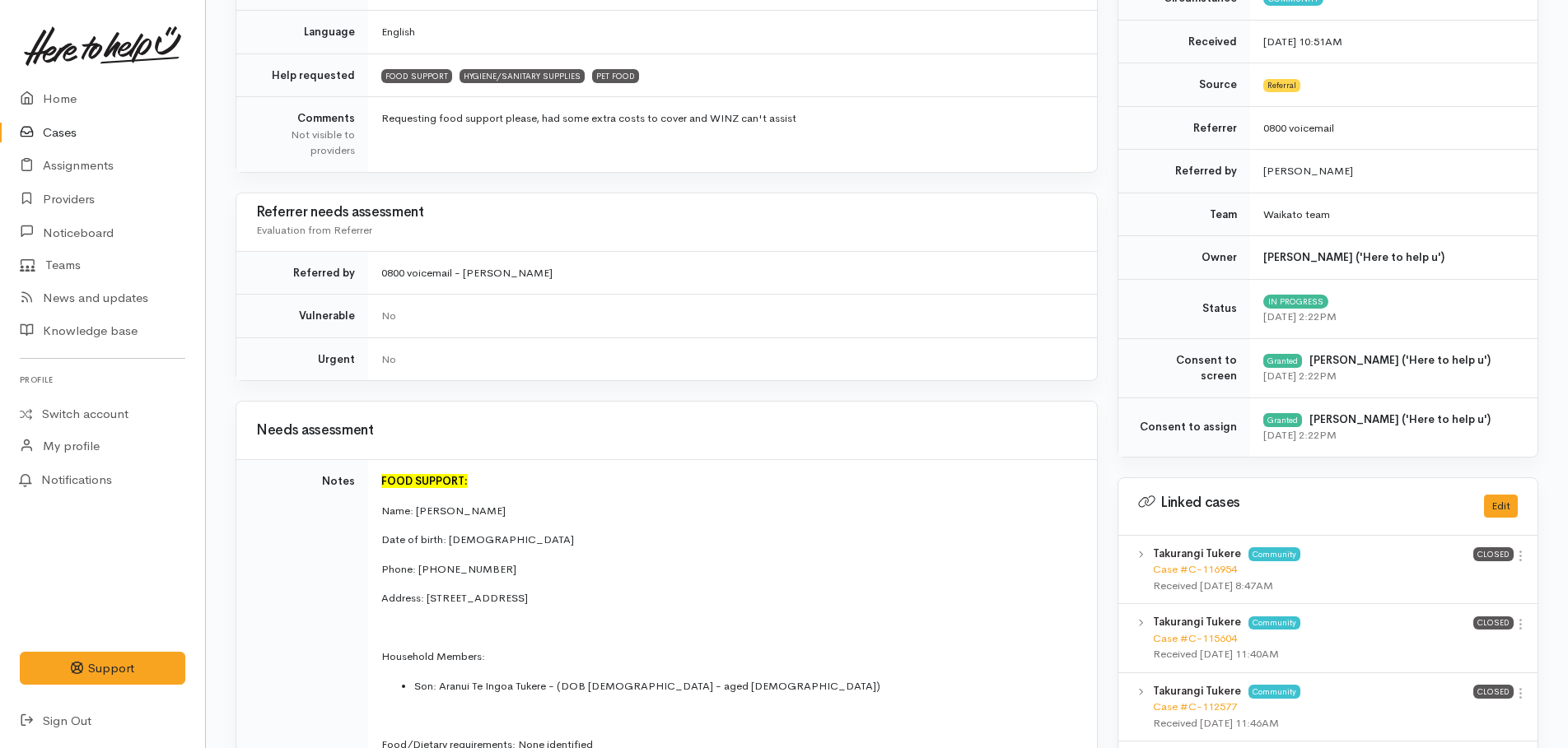
scroll to position [260, 0]
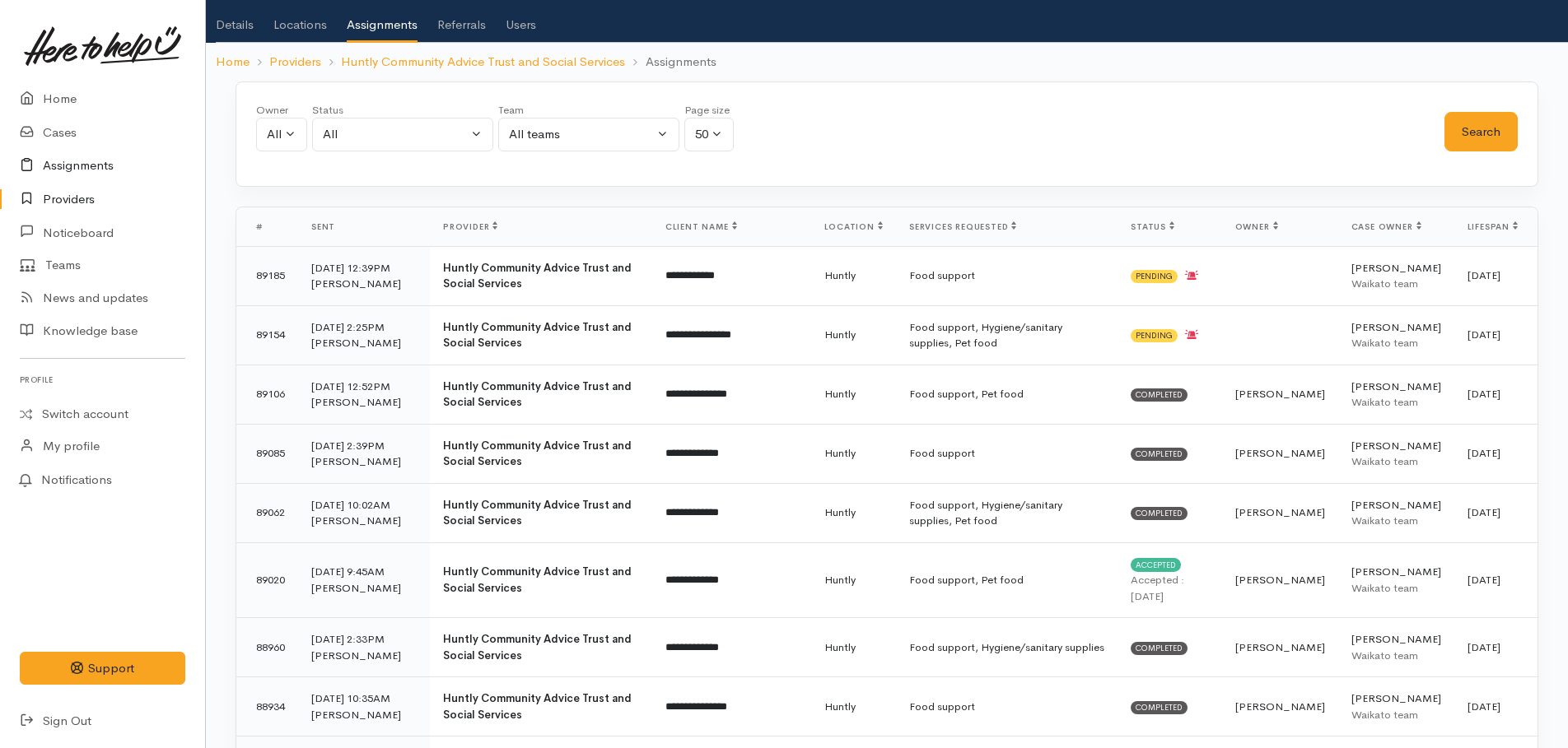
scroll to position [62, 0]
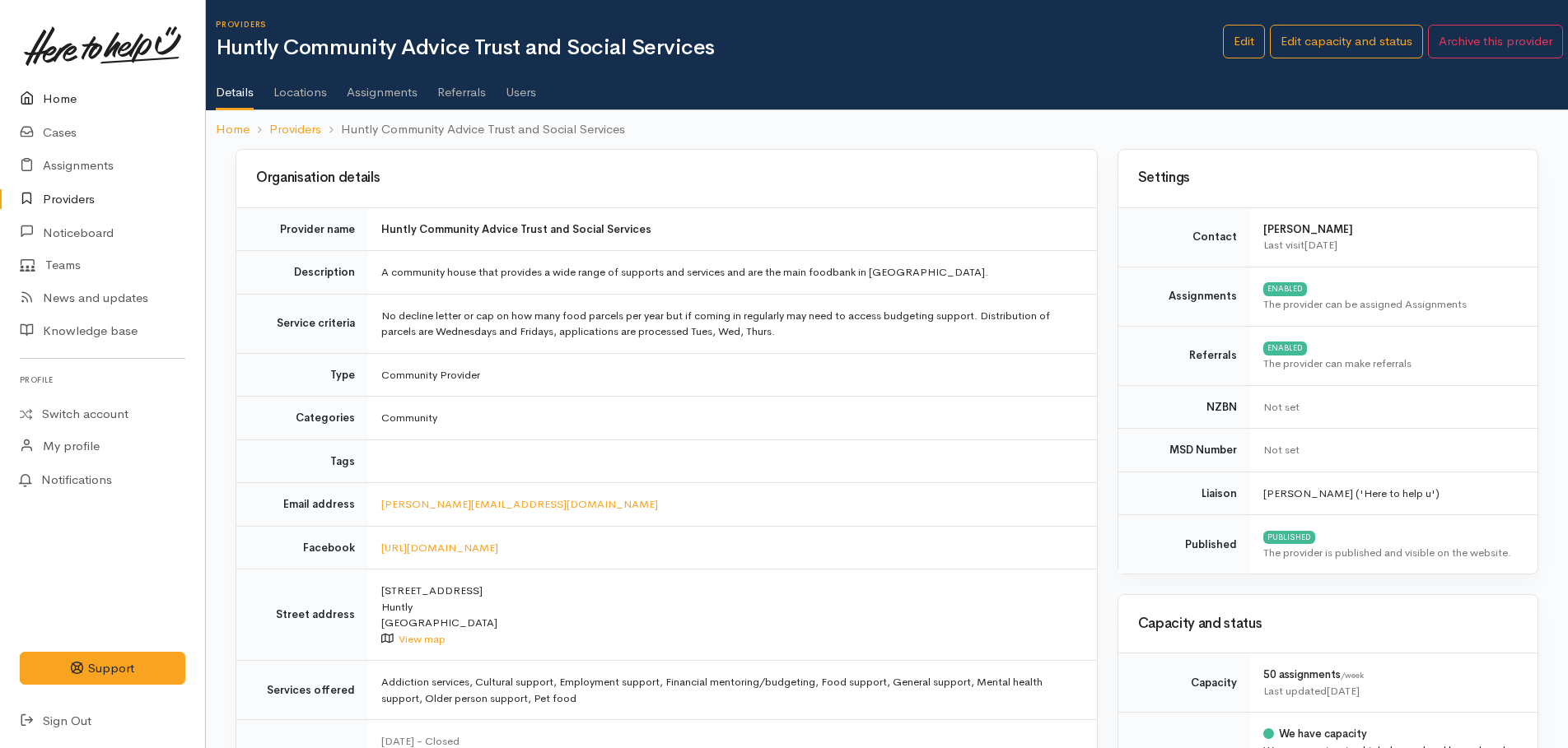
click at [52, 103] on link "Home" at bounding box center [102, 99] width 205 height 34
click at [58, 196] on link "Providers" at bounding box center [102, 199] width 205 height 34
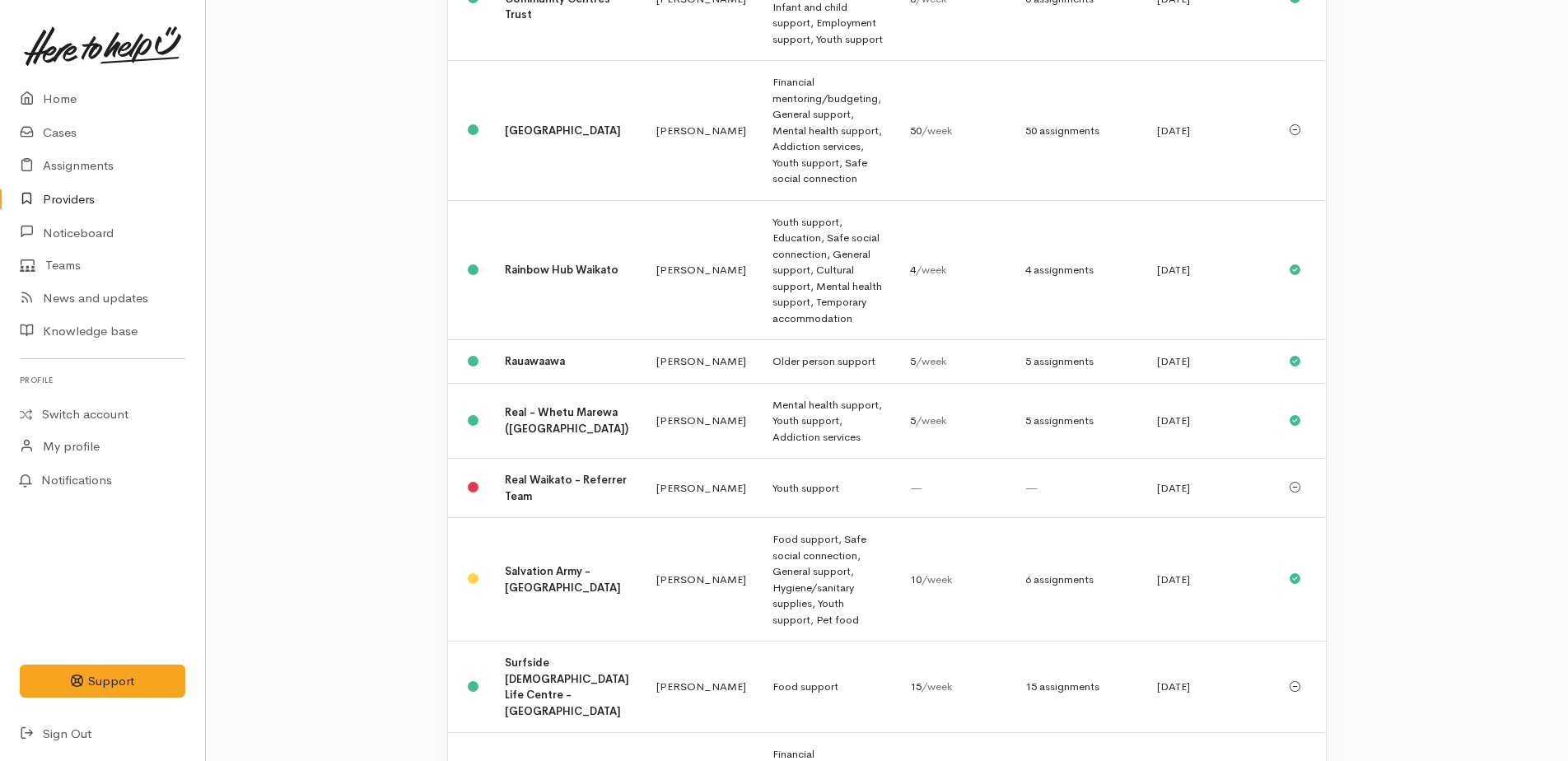
scroll to position [1564, 0]
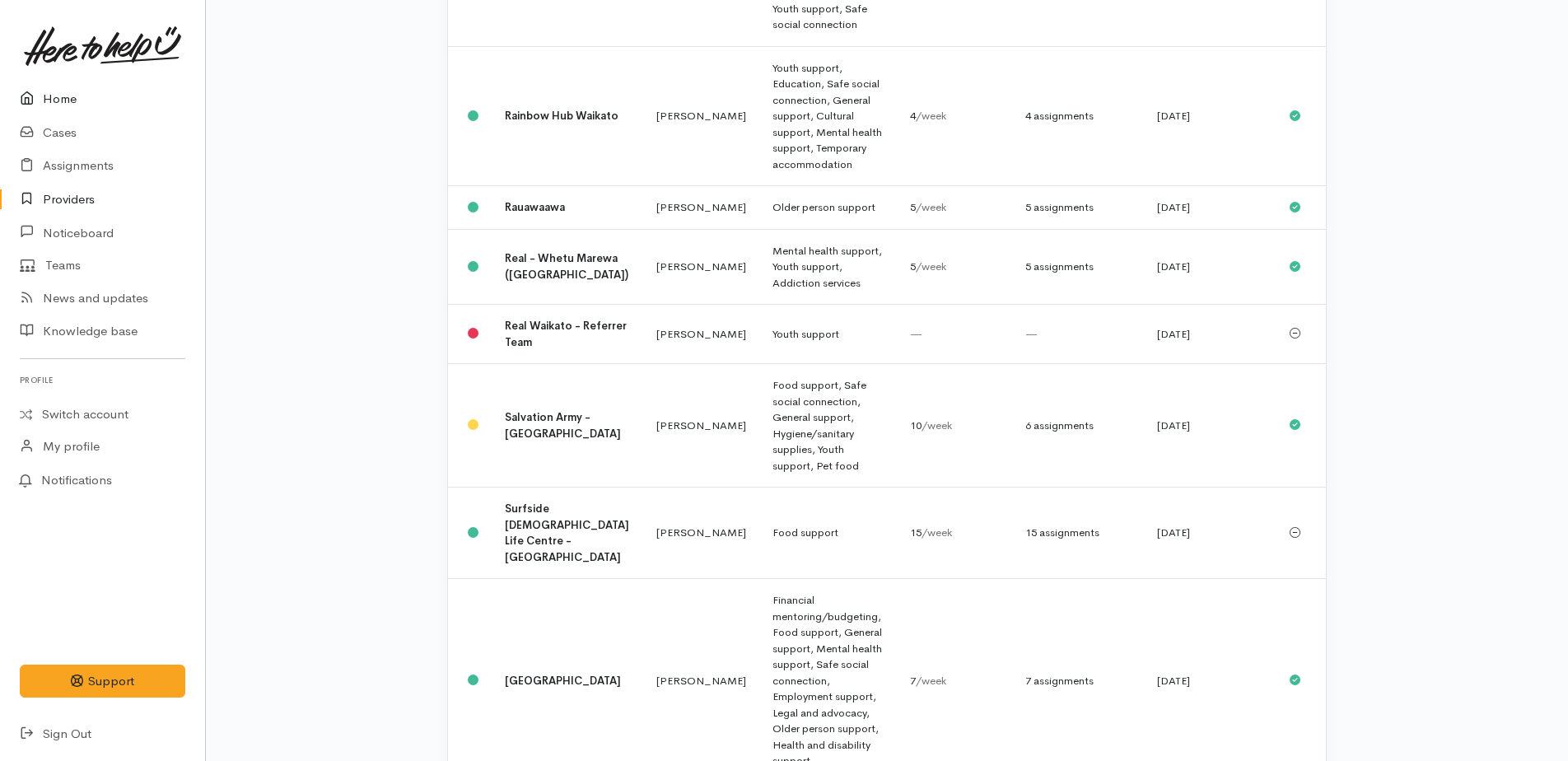
click at [67, 93] on link "Home" at bounding box center [102, 99] width 205 height 34
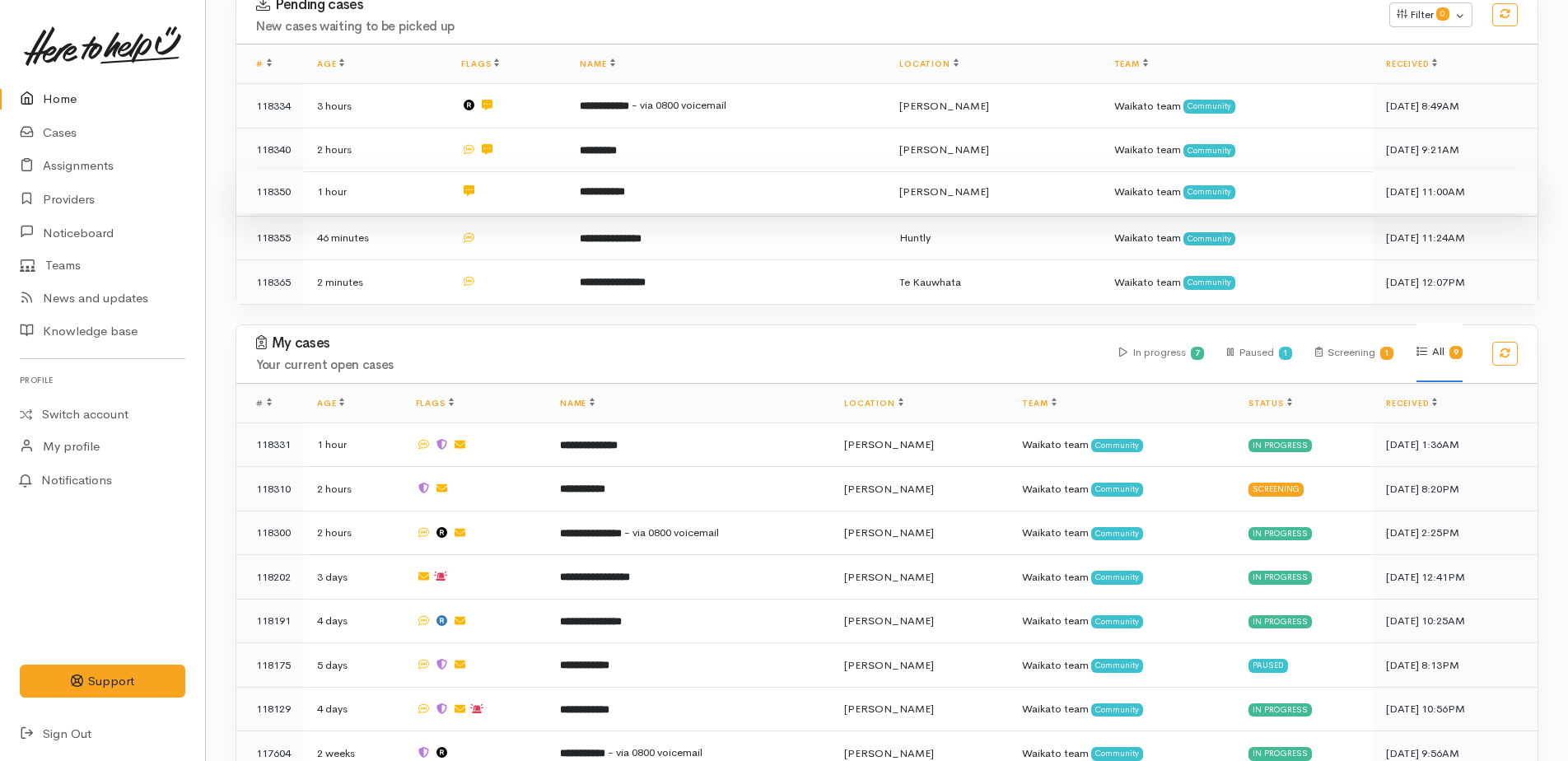
scroll to position [329, 0]
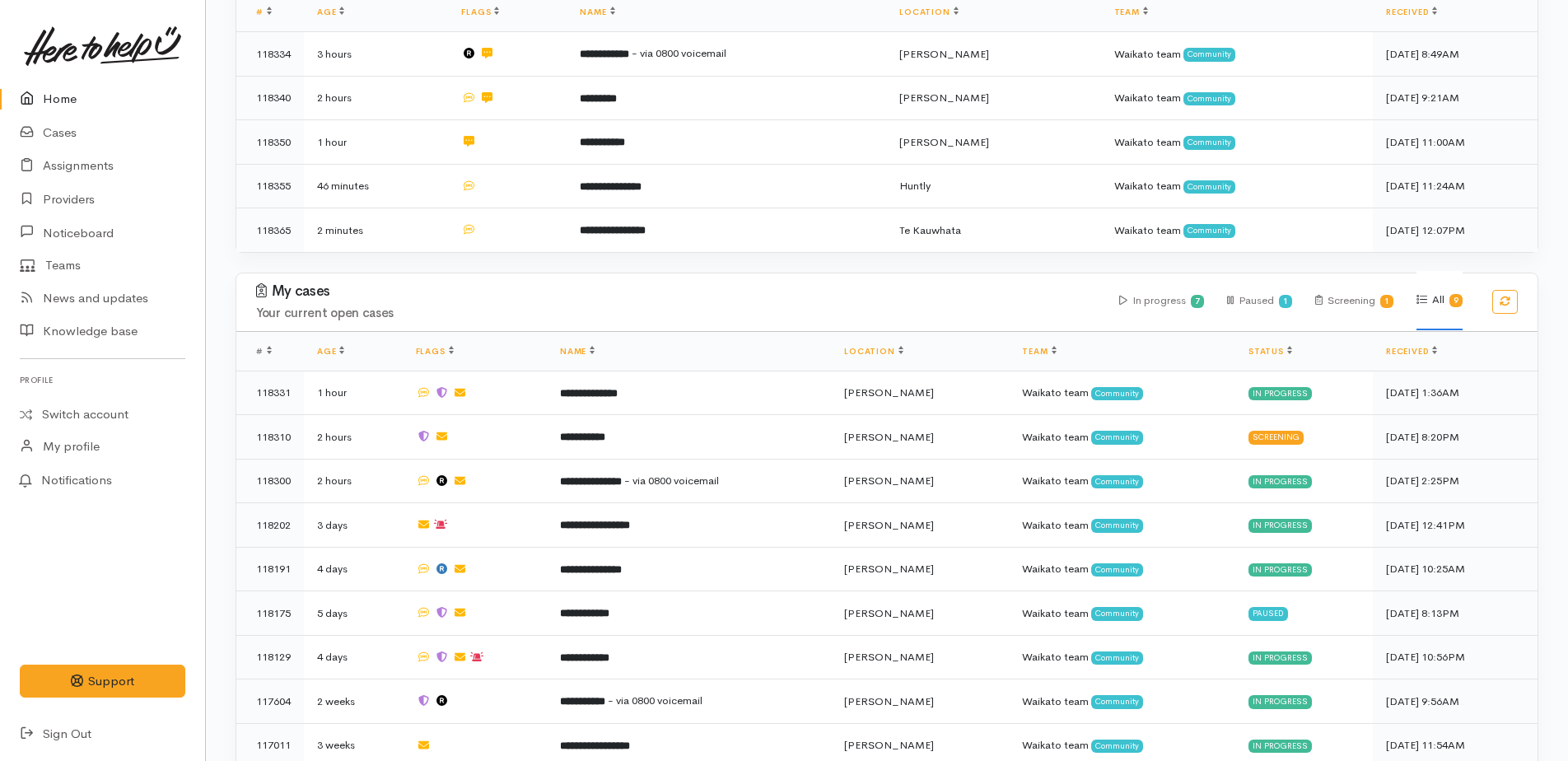
click at [69, 101] on link "Home" at bounding box center [102, 99] width 205 height 34
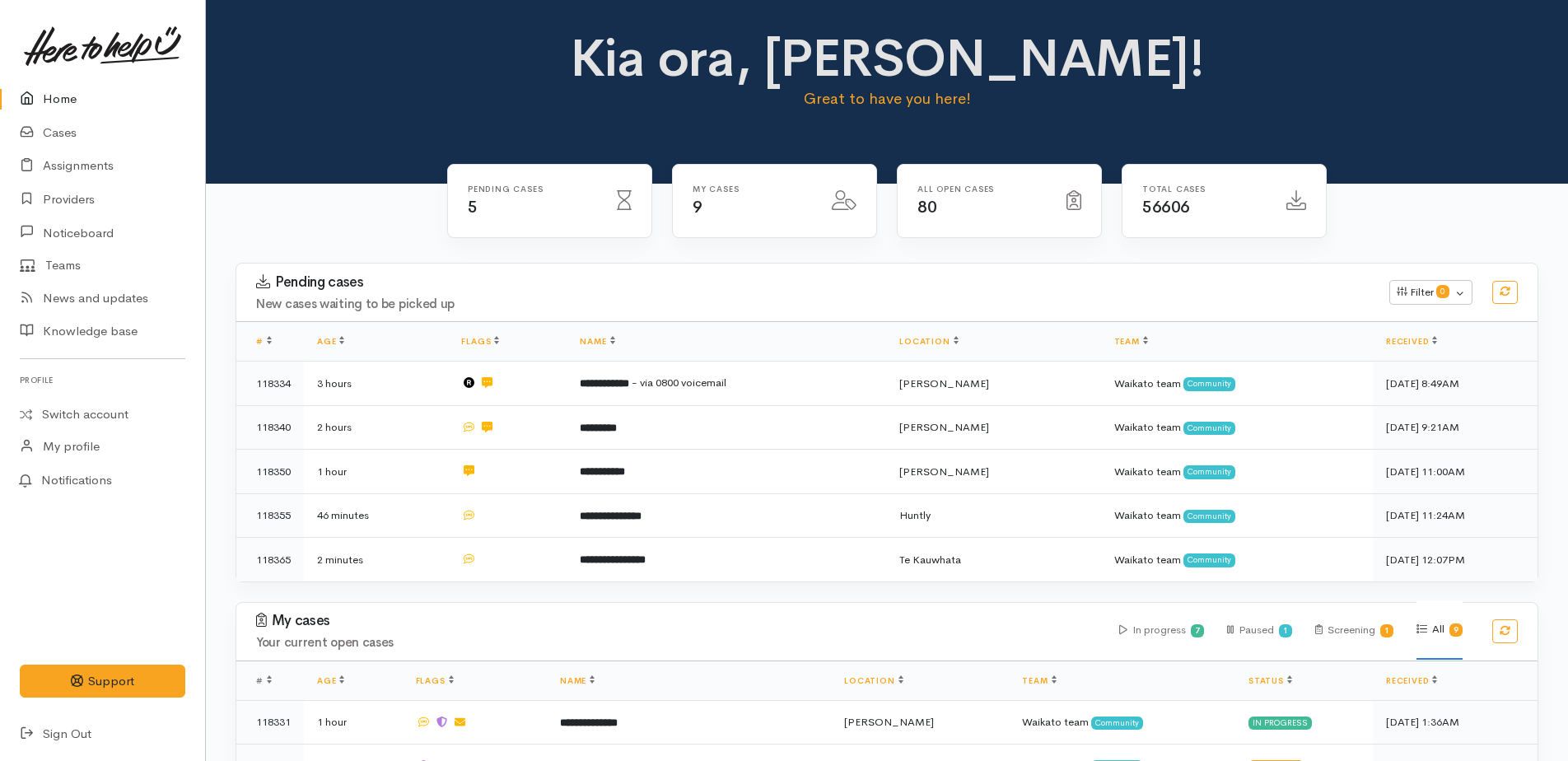
click at [71, 100] on link "Home" at bounding box center [102, 99] width 205 height 34
click at [60, 192] on link "Providers" at bounding box center [102, 199] width 205 height 34
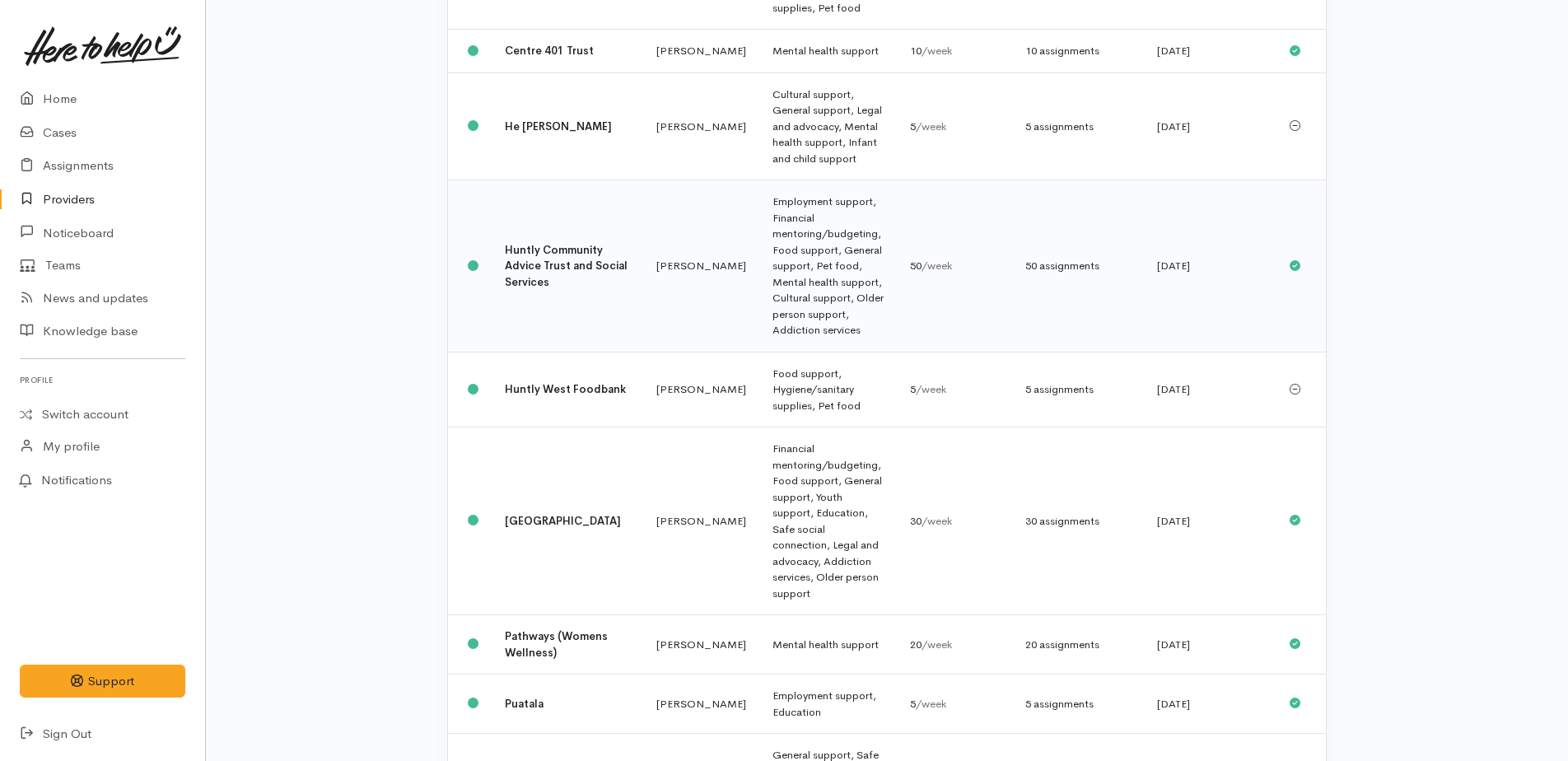
scroll to position [659, 0]
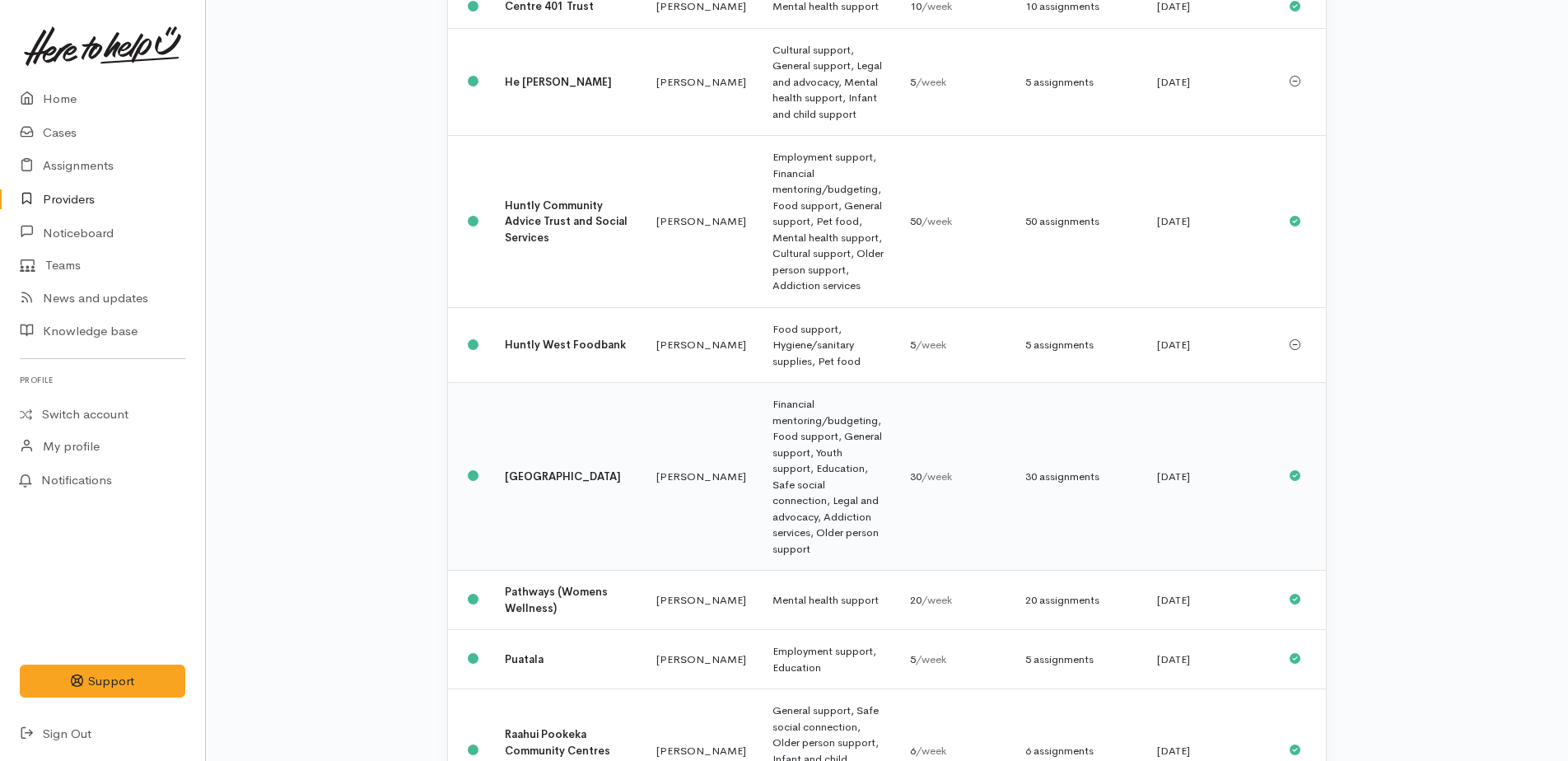
click at [759, 383] on td "Financial mentoring/budgeting, Food support, General support, Youth support, Ed…" at bounding box center [828, 476] width 138 height 187
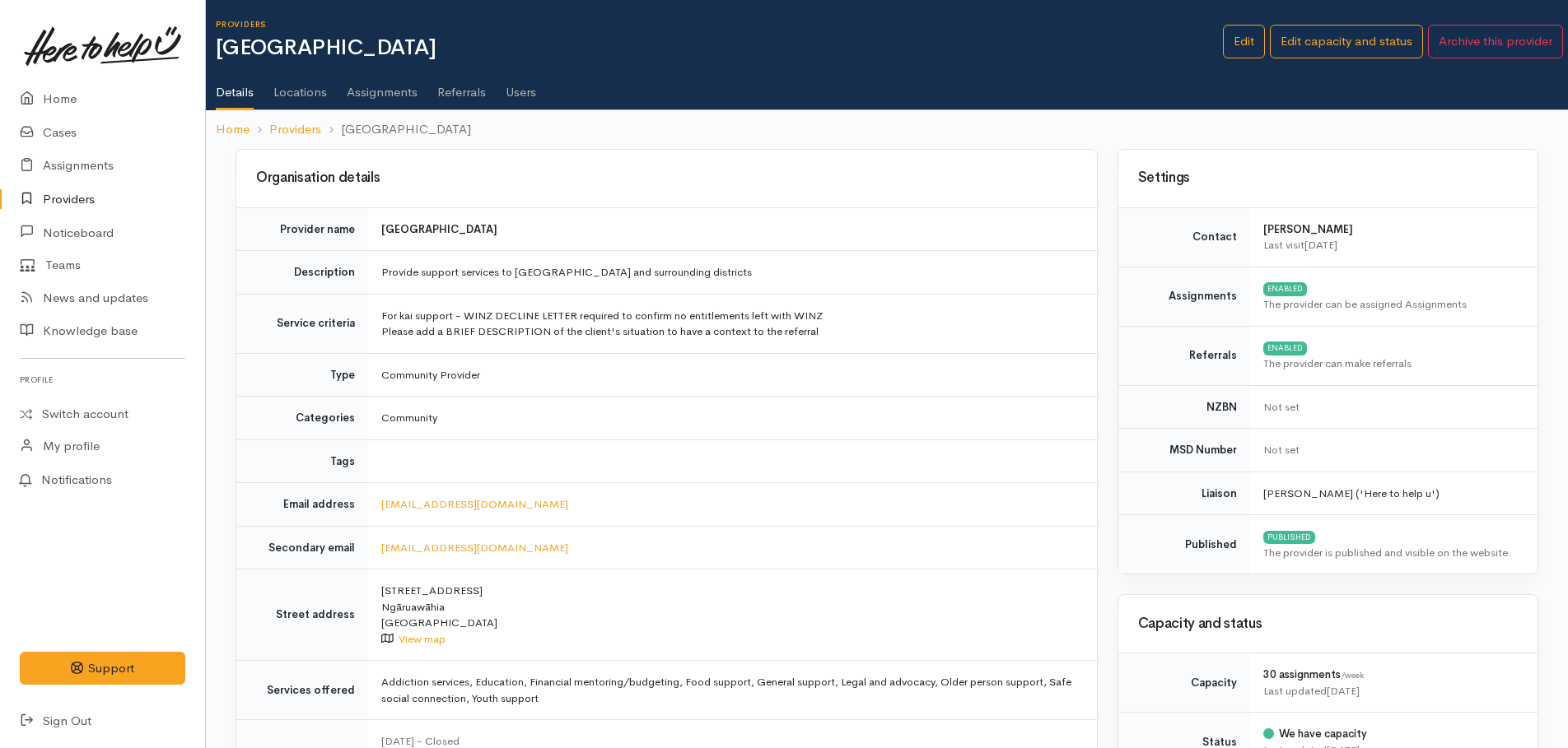
click at [375, 89] on link "Assignments" at bounding box center [382, 87] width 71 height 46
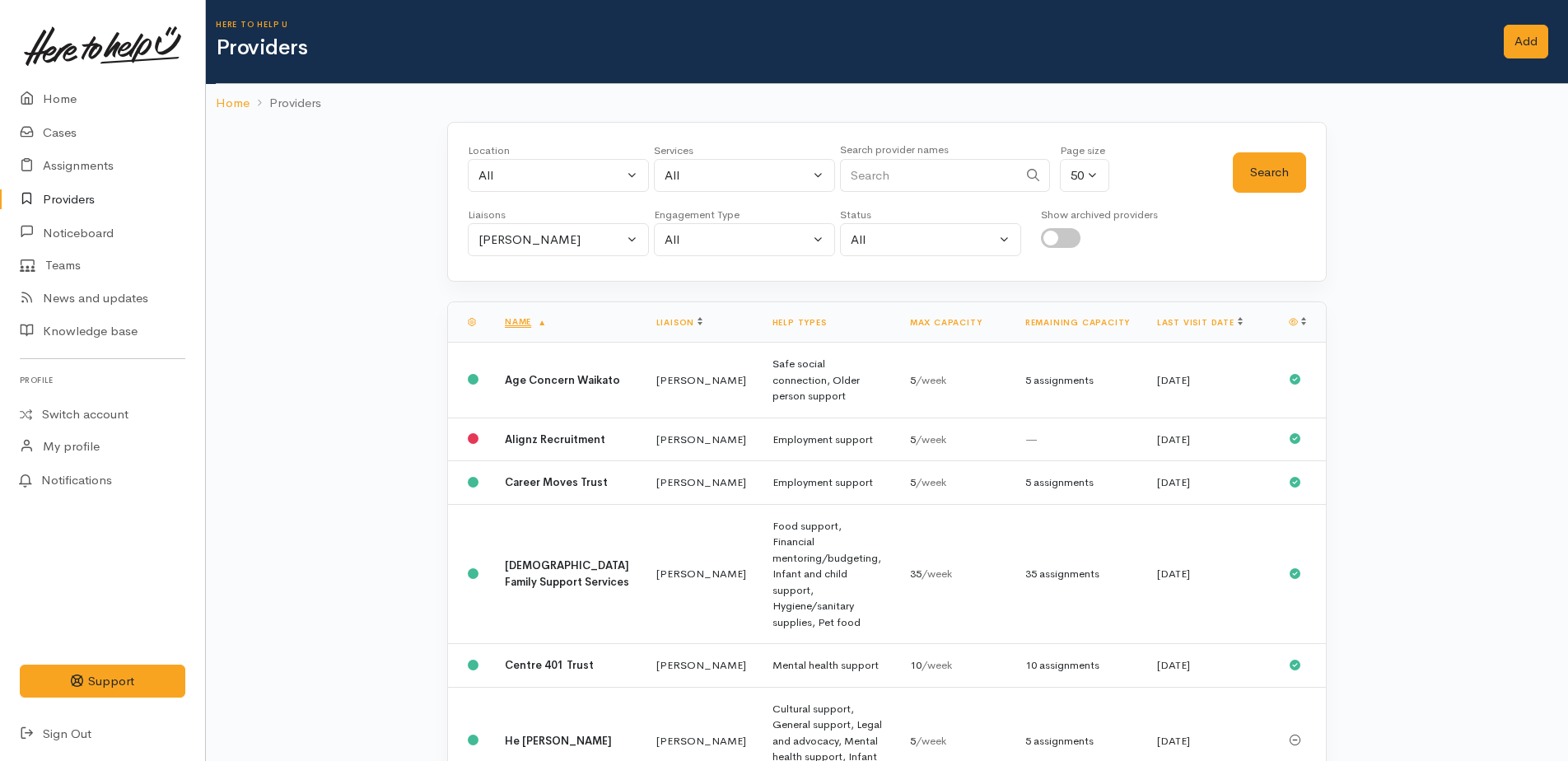
scroll to position [675, 0]
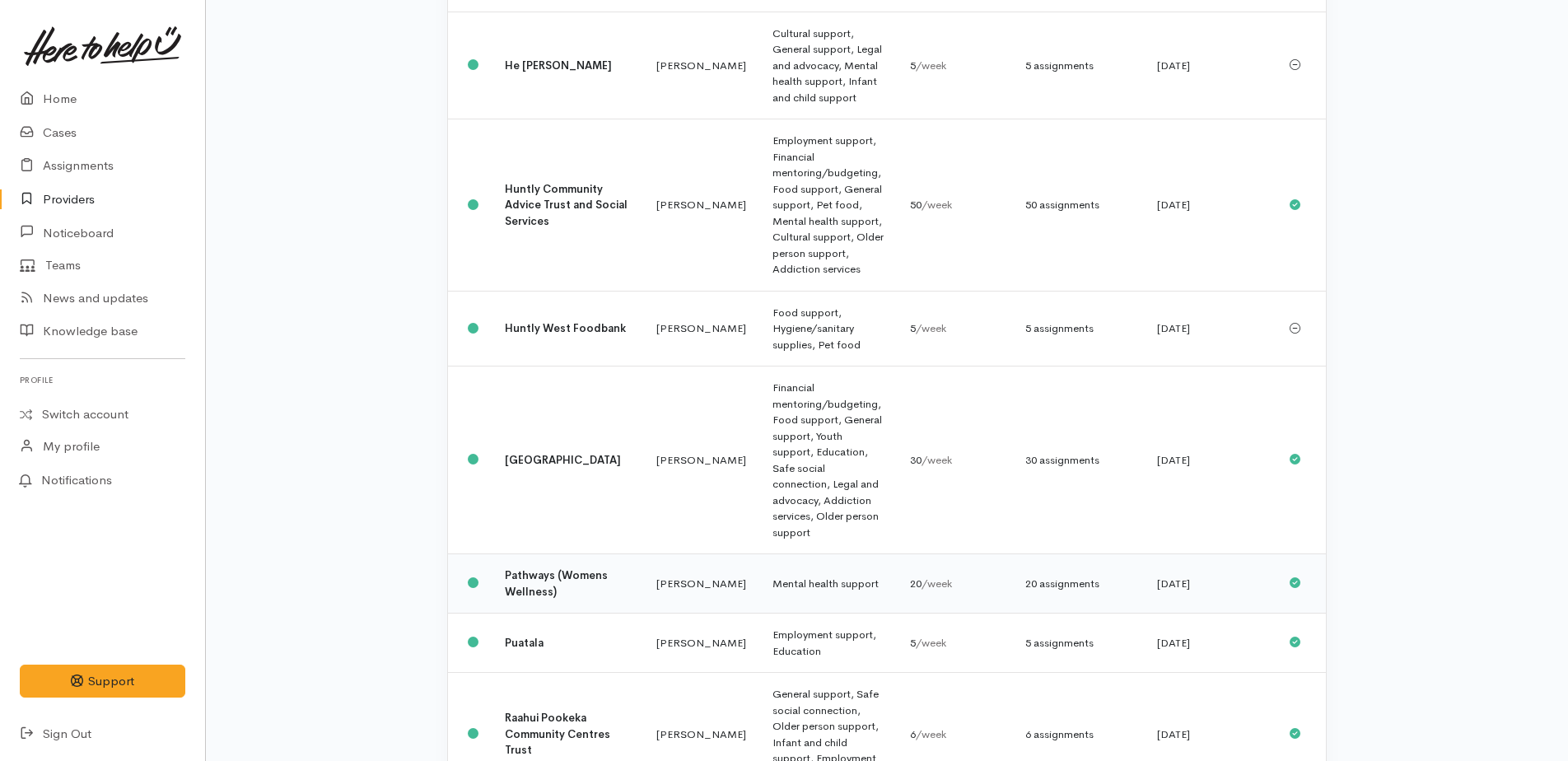
click at [759, 554] on td "Mental health support" at bounding box center [828, 583] width 138 height 59
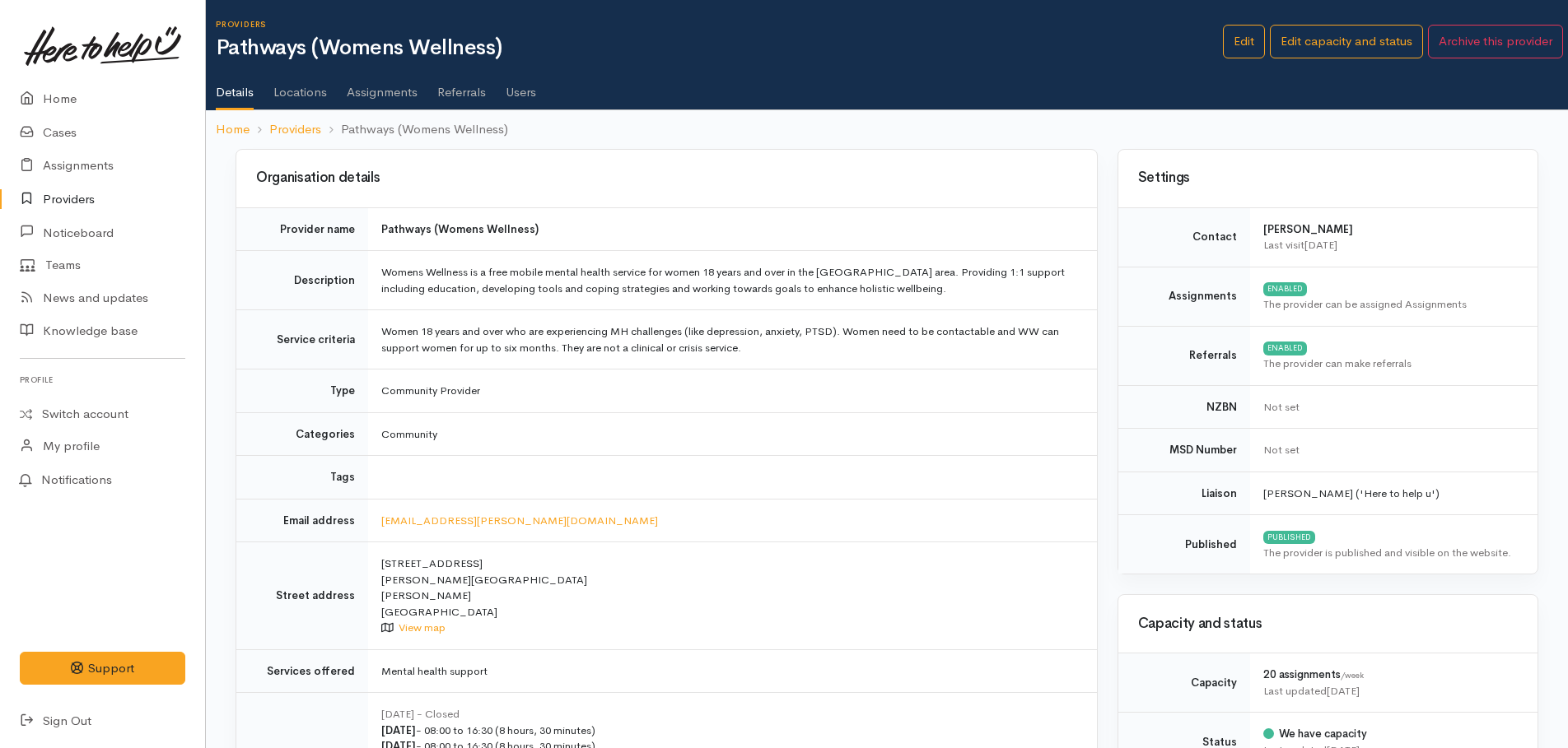
click at [361, 92] on link "Assignments" at bounding box center [382, 87] width 71 height 46
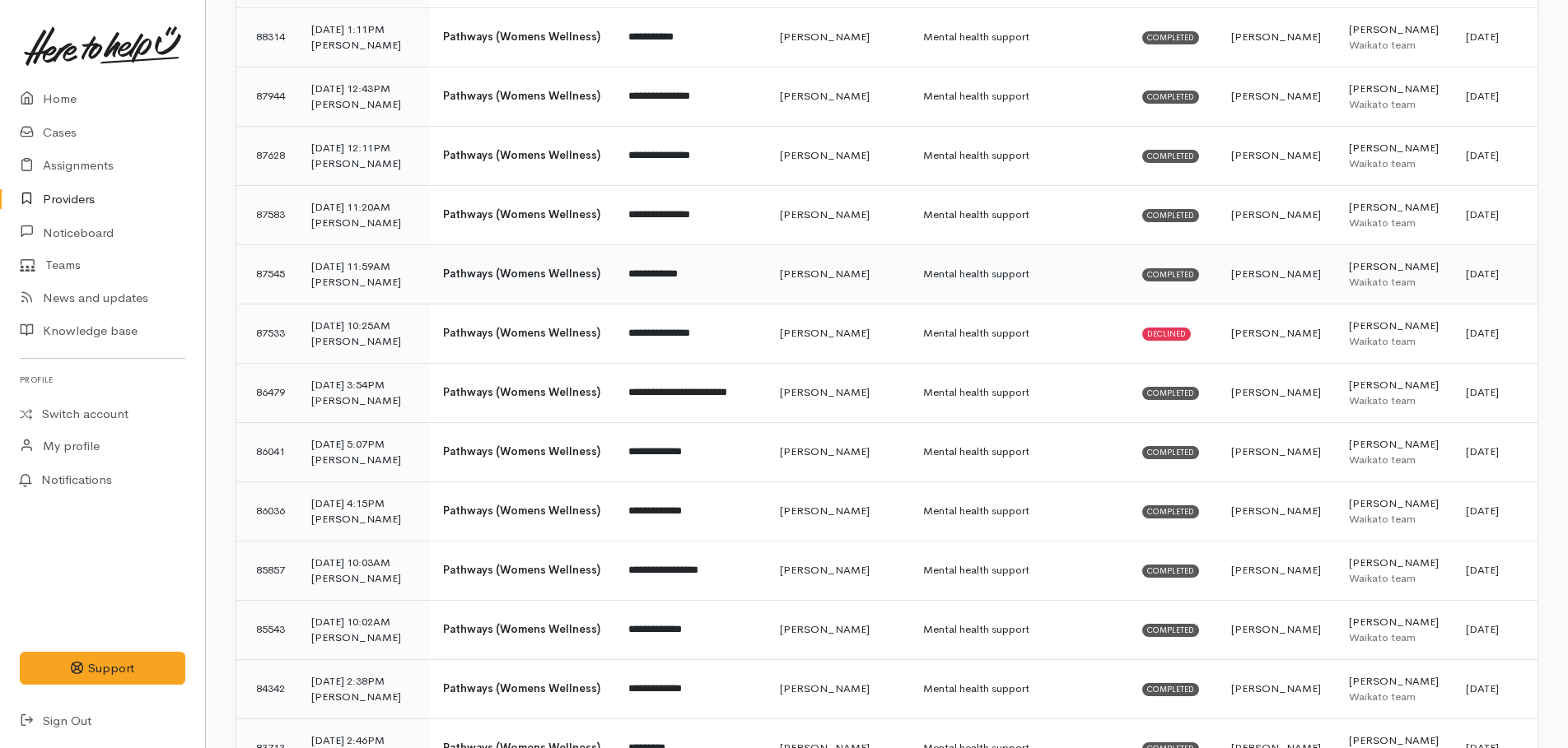
scroll to position [83, 0]
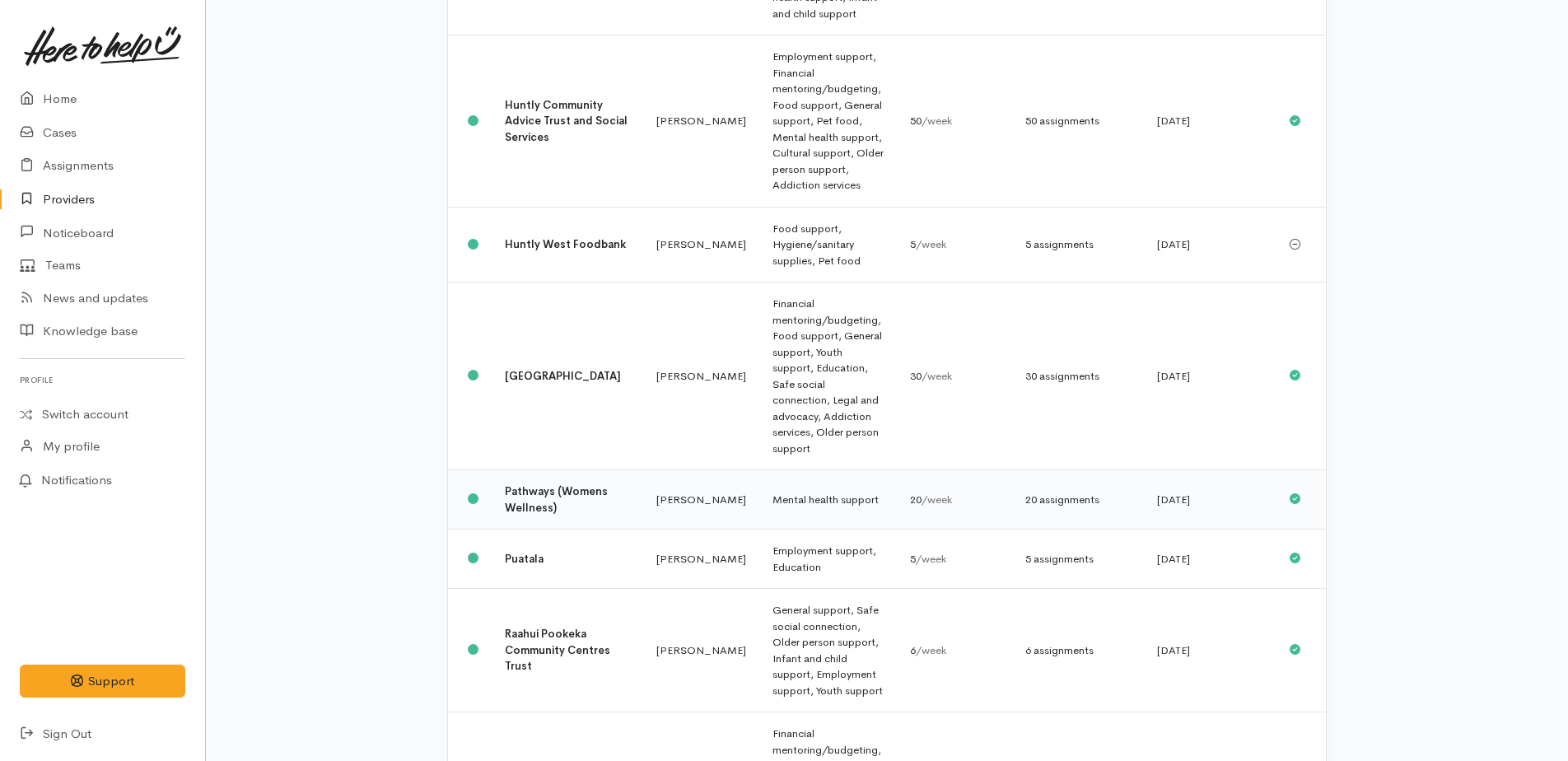
scroll to position [780, 0]
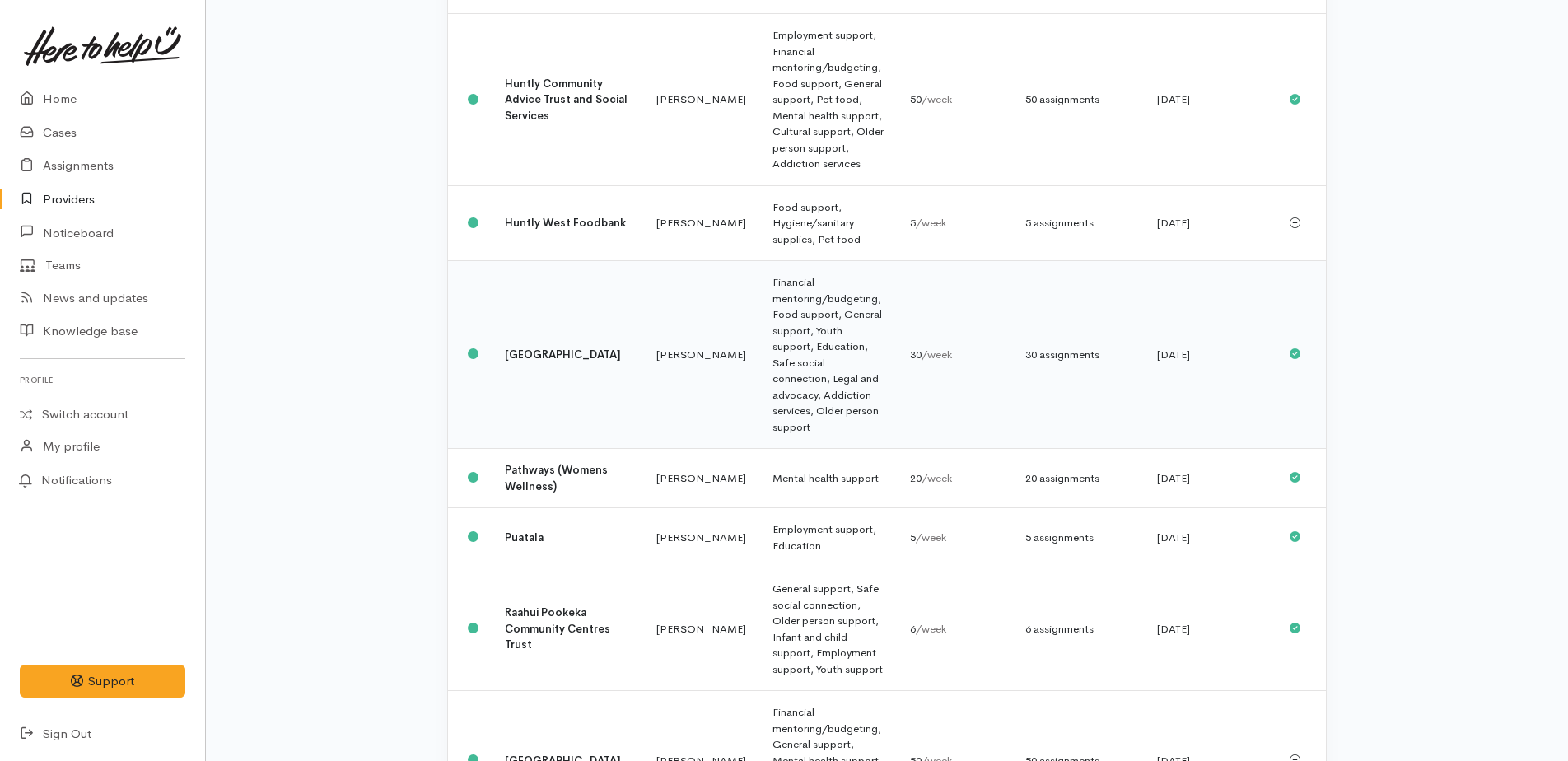
click at [761, 261] on td "Financial mentoring/budgeting, Food support, General support, Youth support, Ed…" at bounding box center [828, 354] width 138 height 187
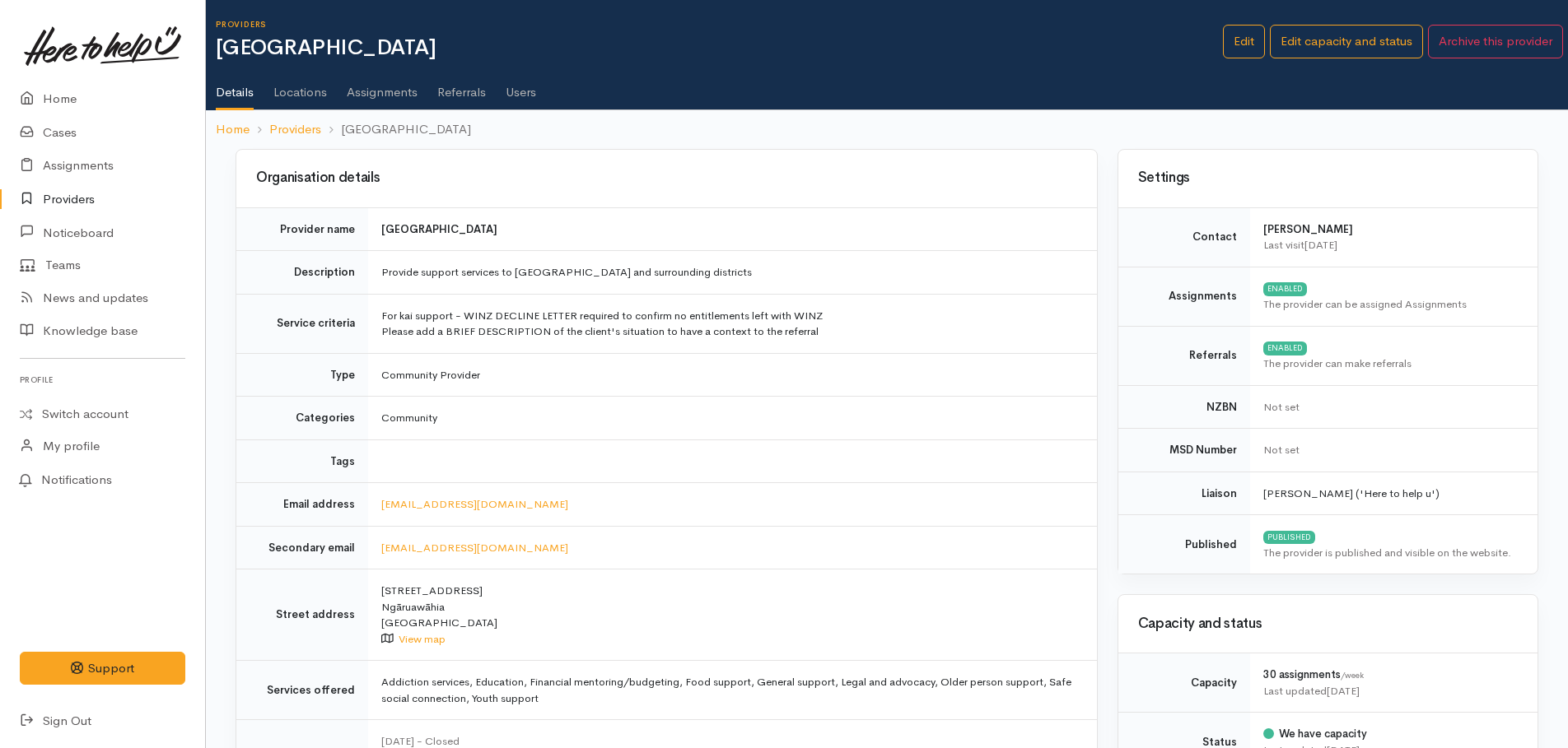
click at [392, 95] on link "Assignments" at bounding box center [382, 87] width 71 height 46
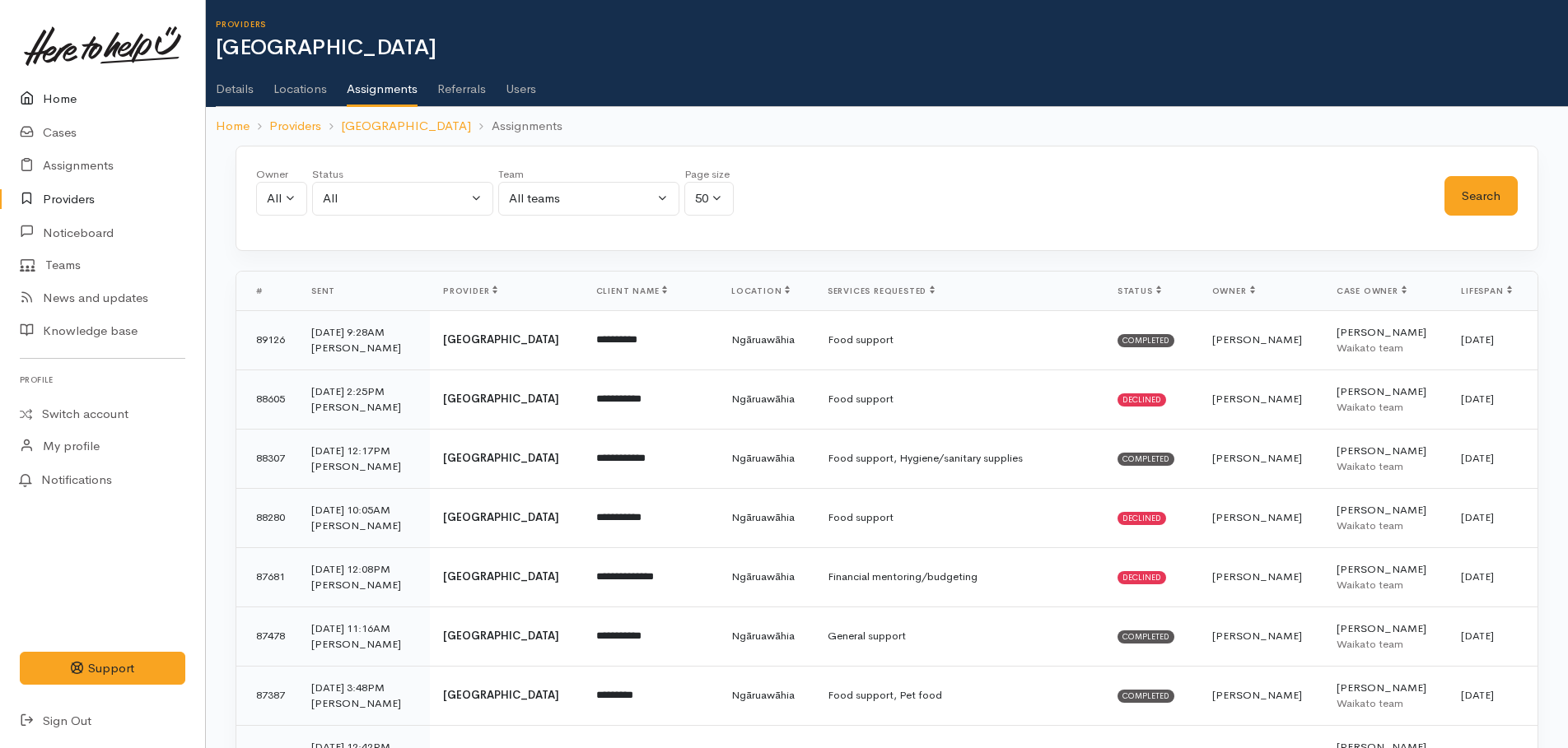
click at [53, 95] on link "Home" at bounding box center [102, 99] width 205 height 34
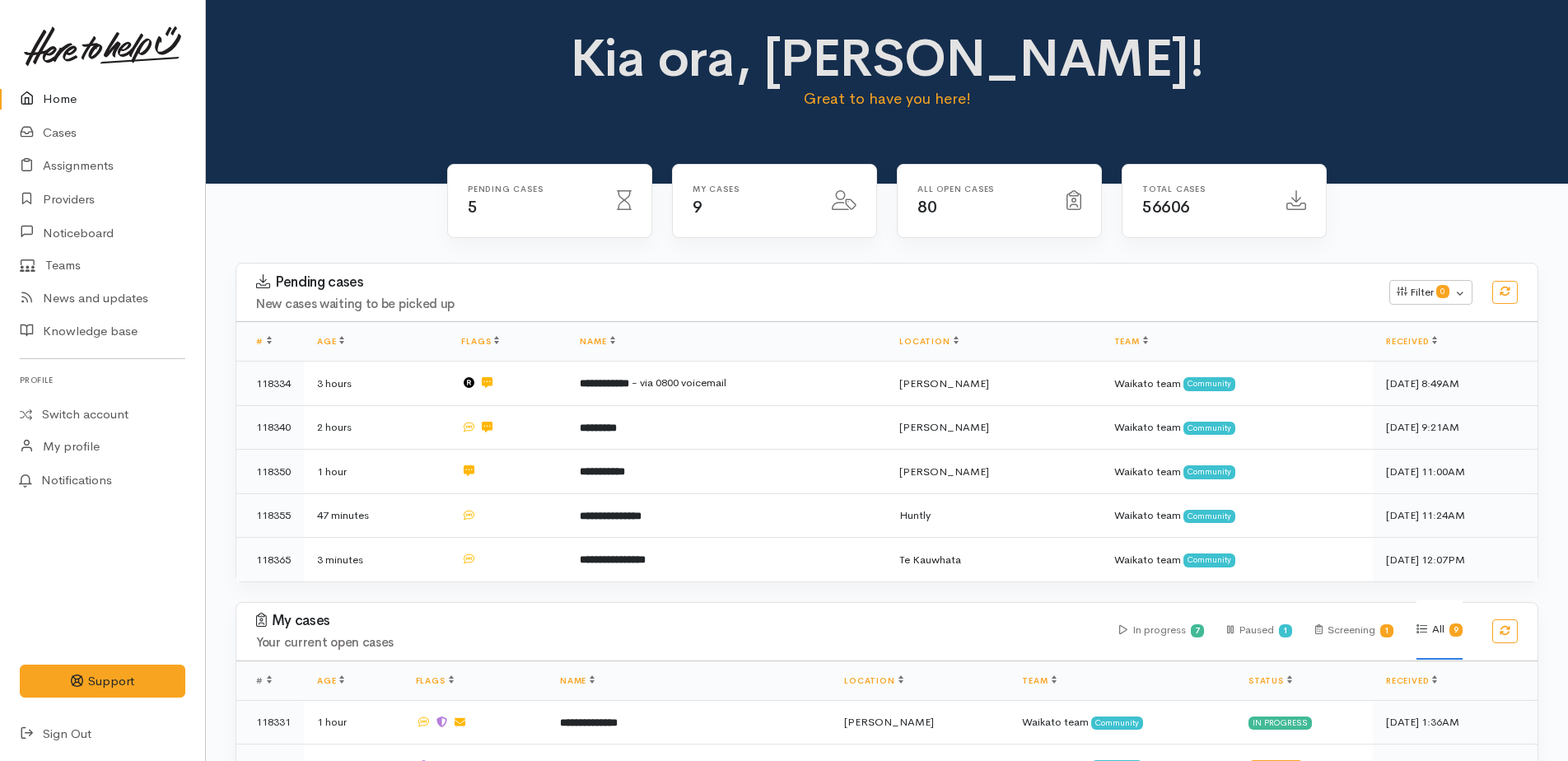
click at [53, 95] on link "Home" at bounding box center [102, 99] width 205 height 34
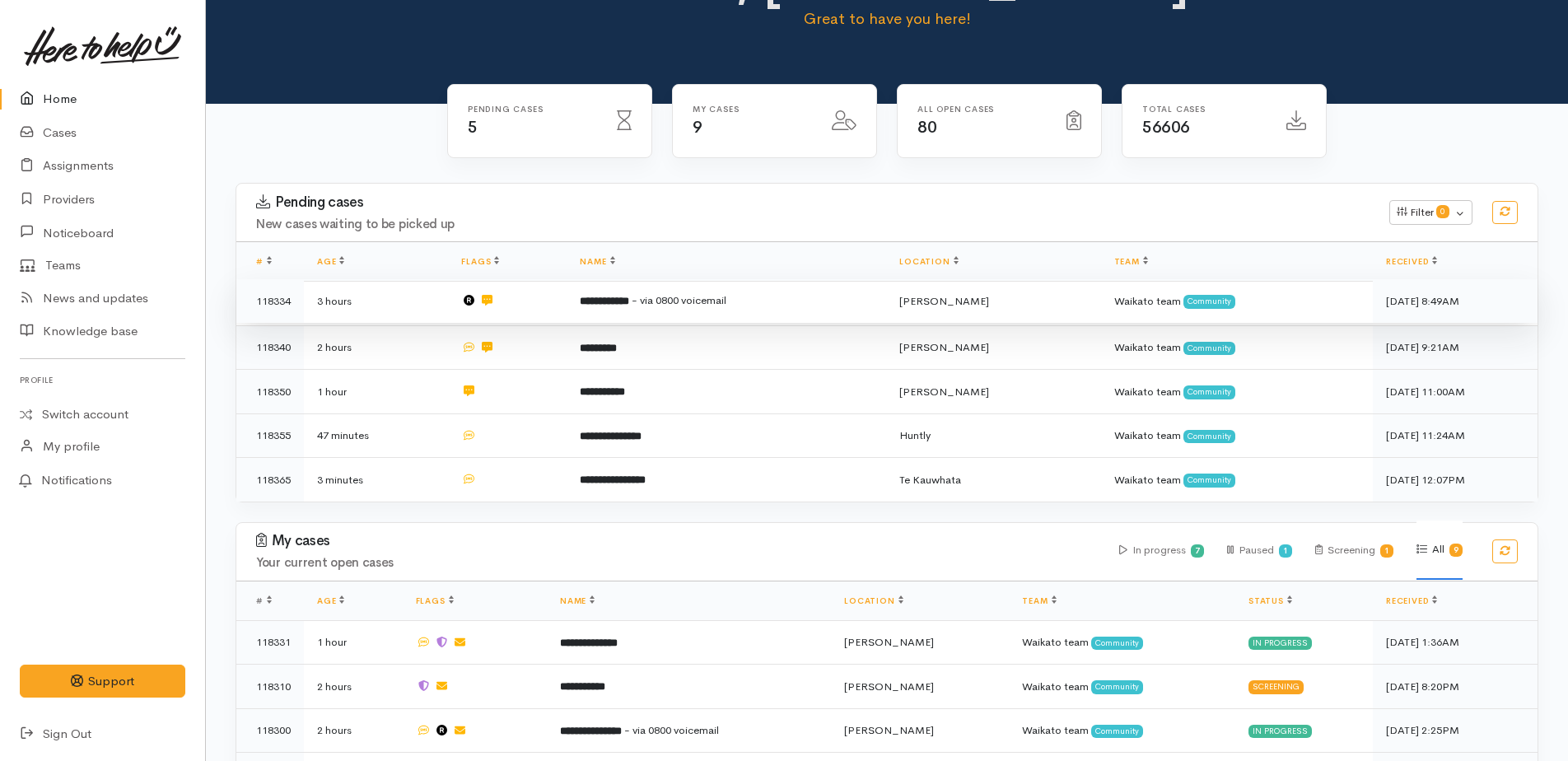
scroll to position [387, 0]
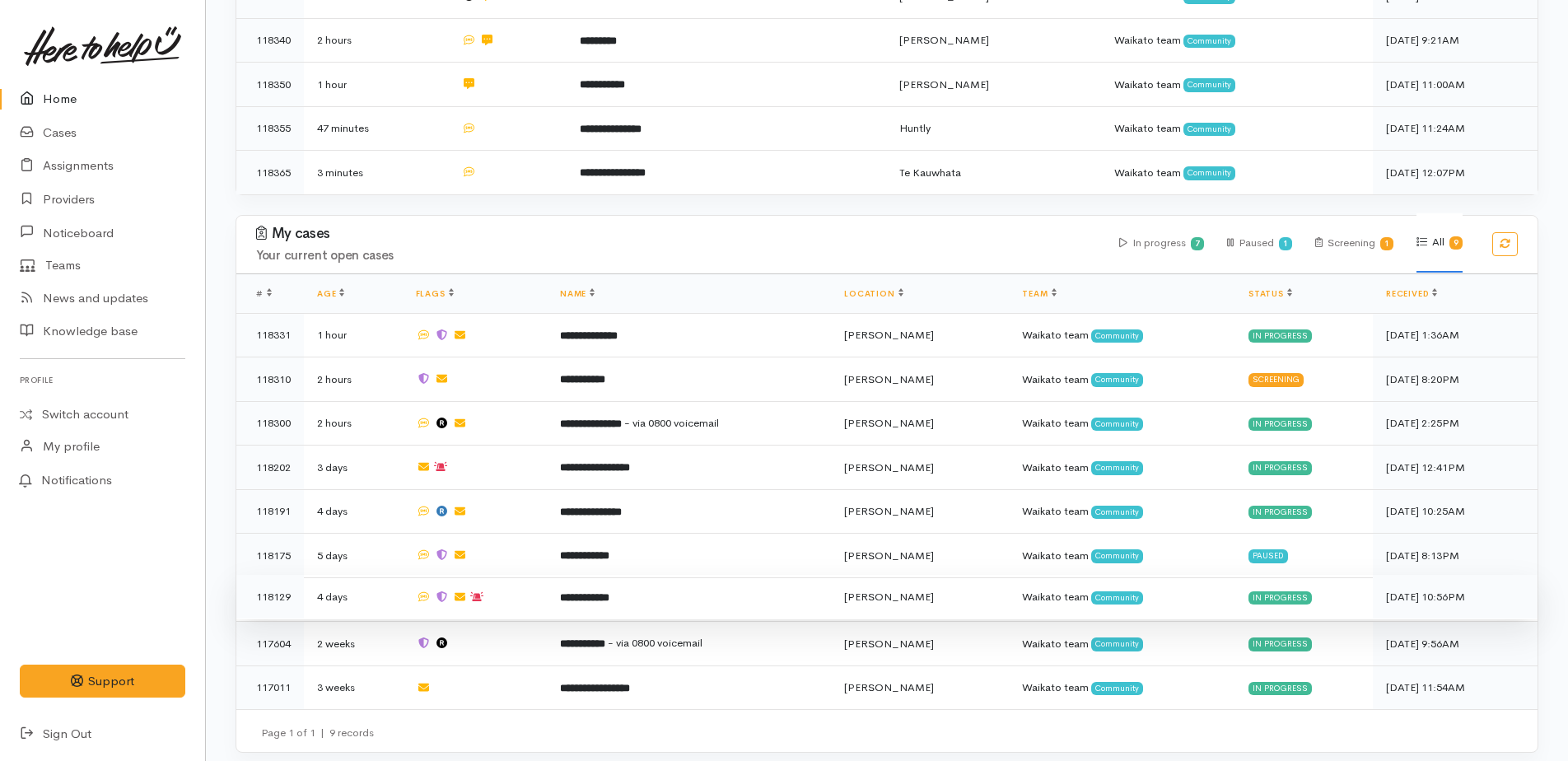
click at [609, 592] on b "**********" at bounding box center [584, 597] width 49 height 10
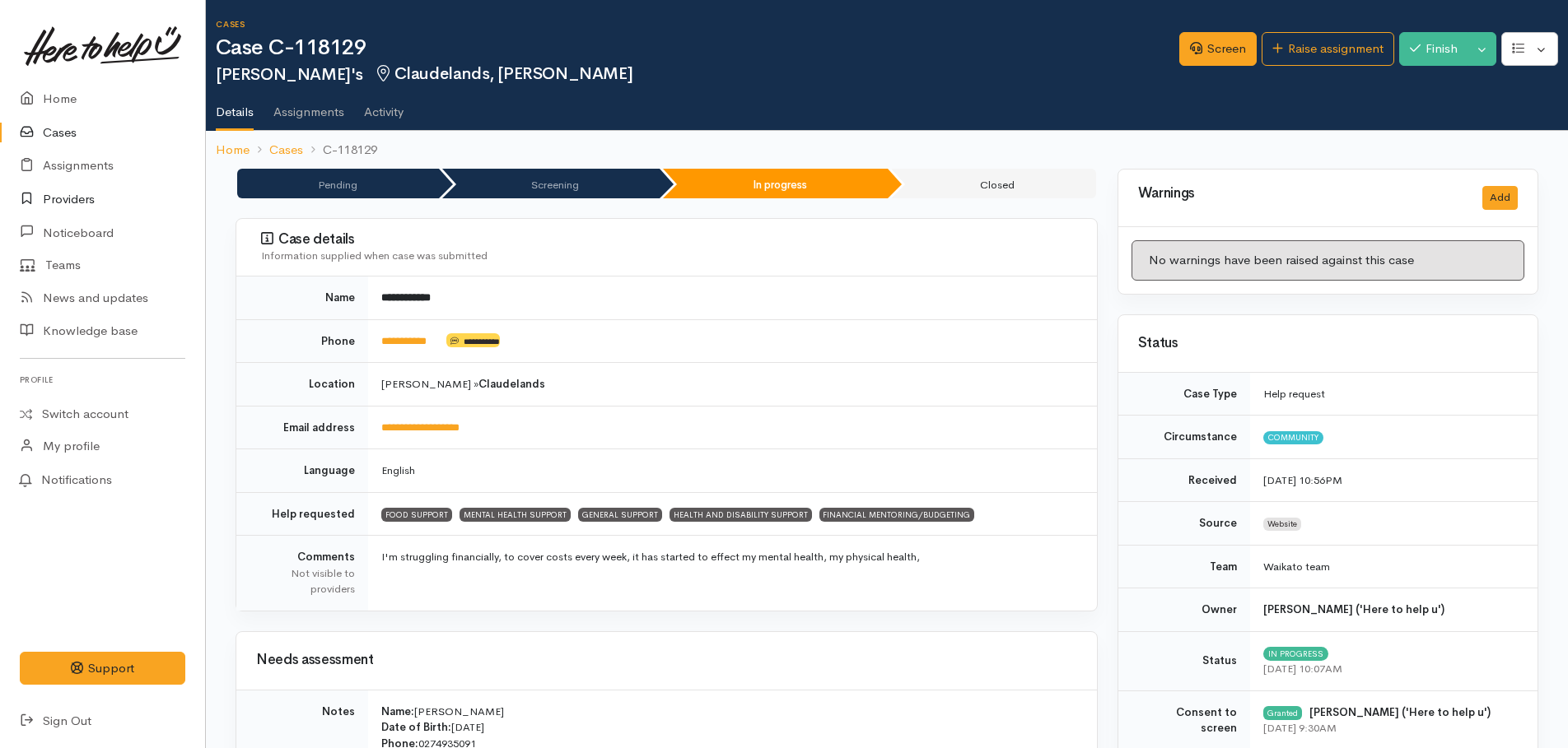
click at [66, 199] on link "Providers" at bounding box center [102, 199] width 205 height 34
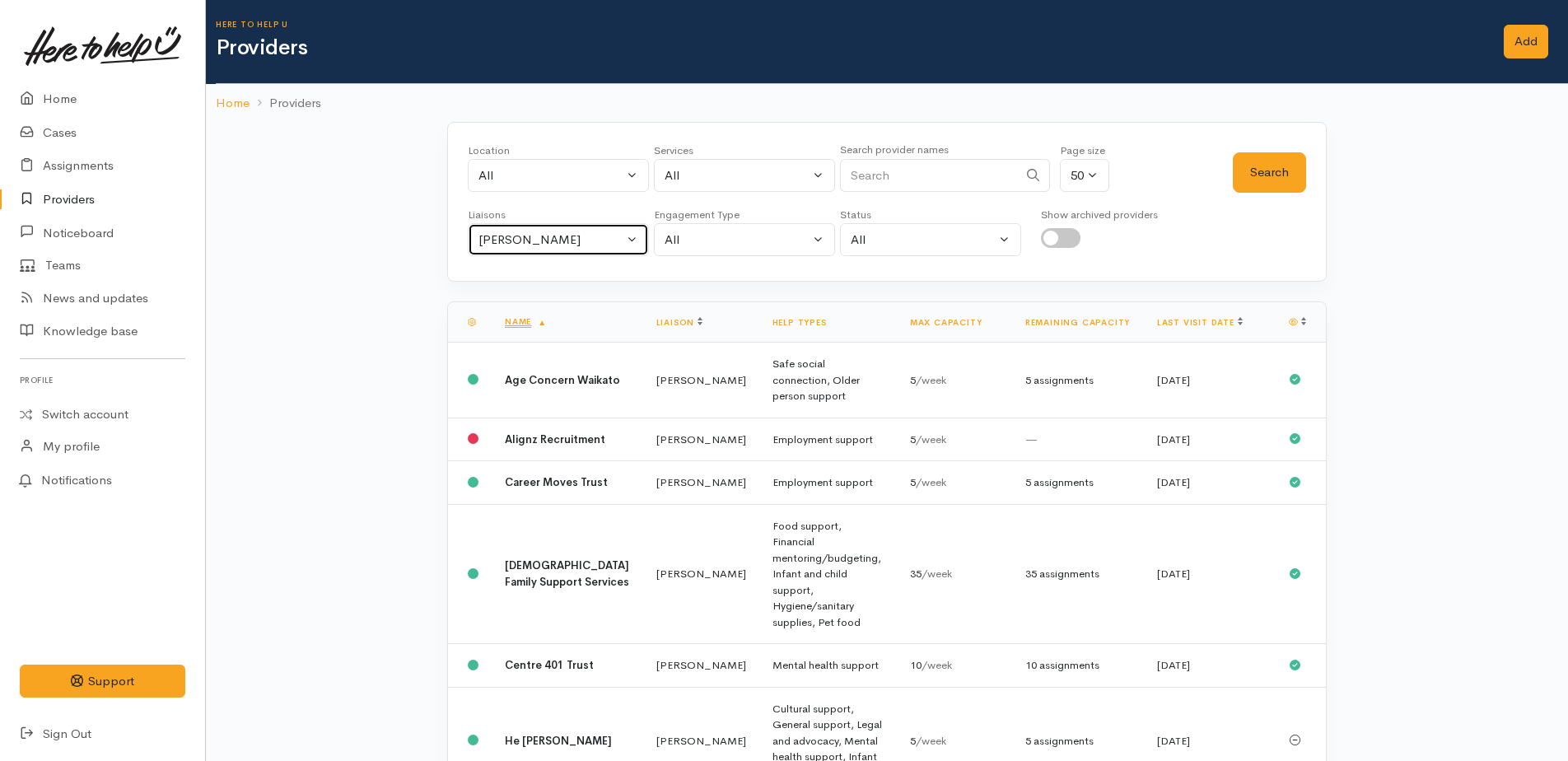
click at [562, 242] on div "[PERSON_NAME]" at bounding box center [550, 240] width 145 height 19
type input "nic"
click at [523, 321] on span "[PERSON_NAME]" at bounding box center [539, 318] width 102 height 19
select select "2314"
click at [1264, 175] on button "Search" at bounding box center [1269, 172] width 73 height 40
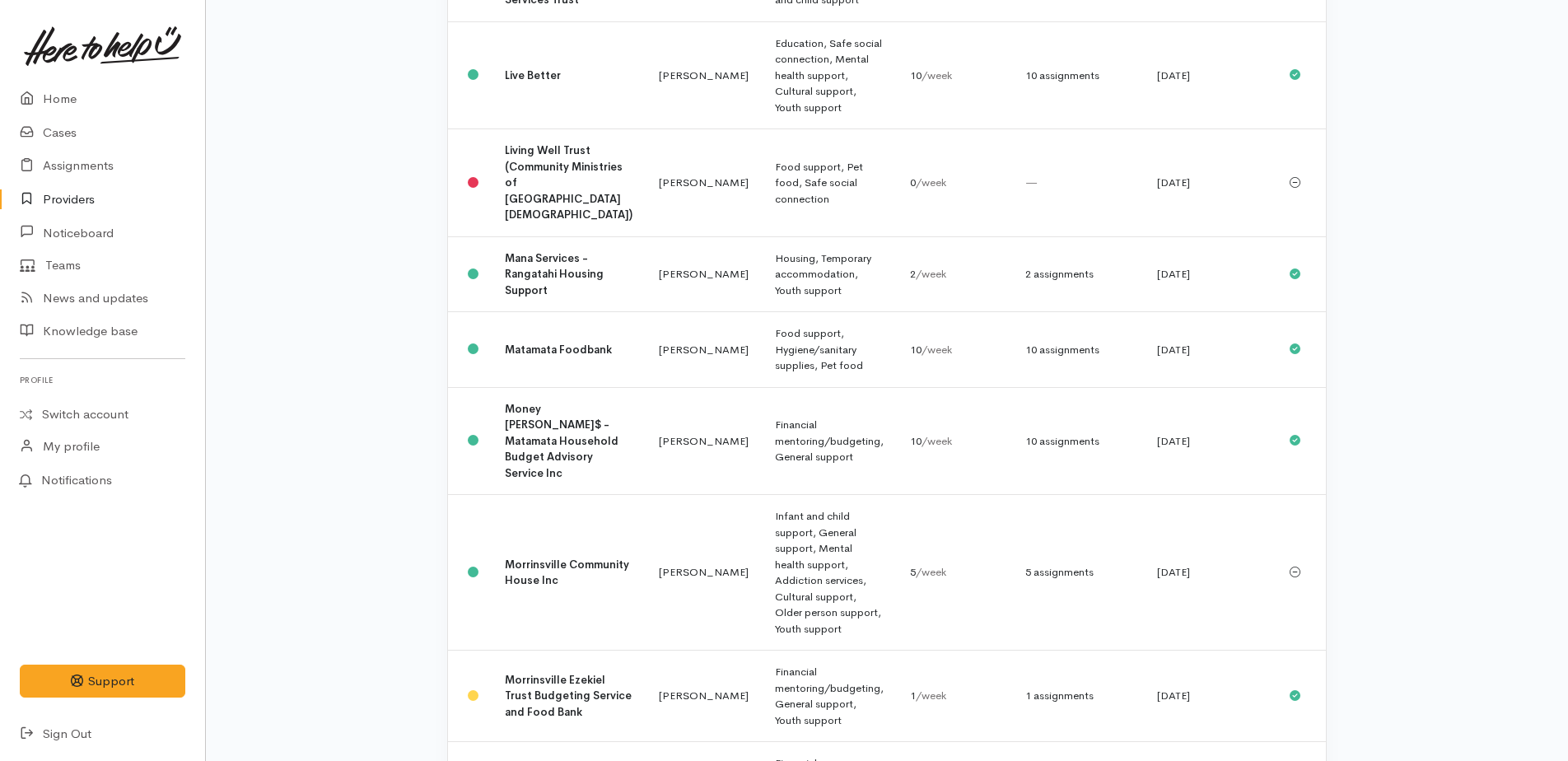
scroll to position [1811, 0]
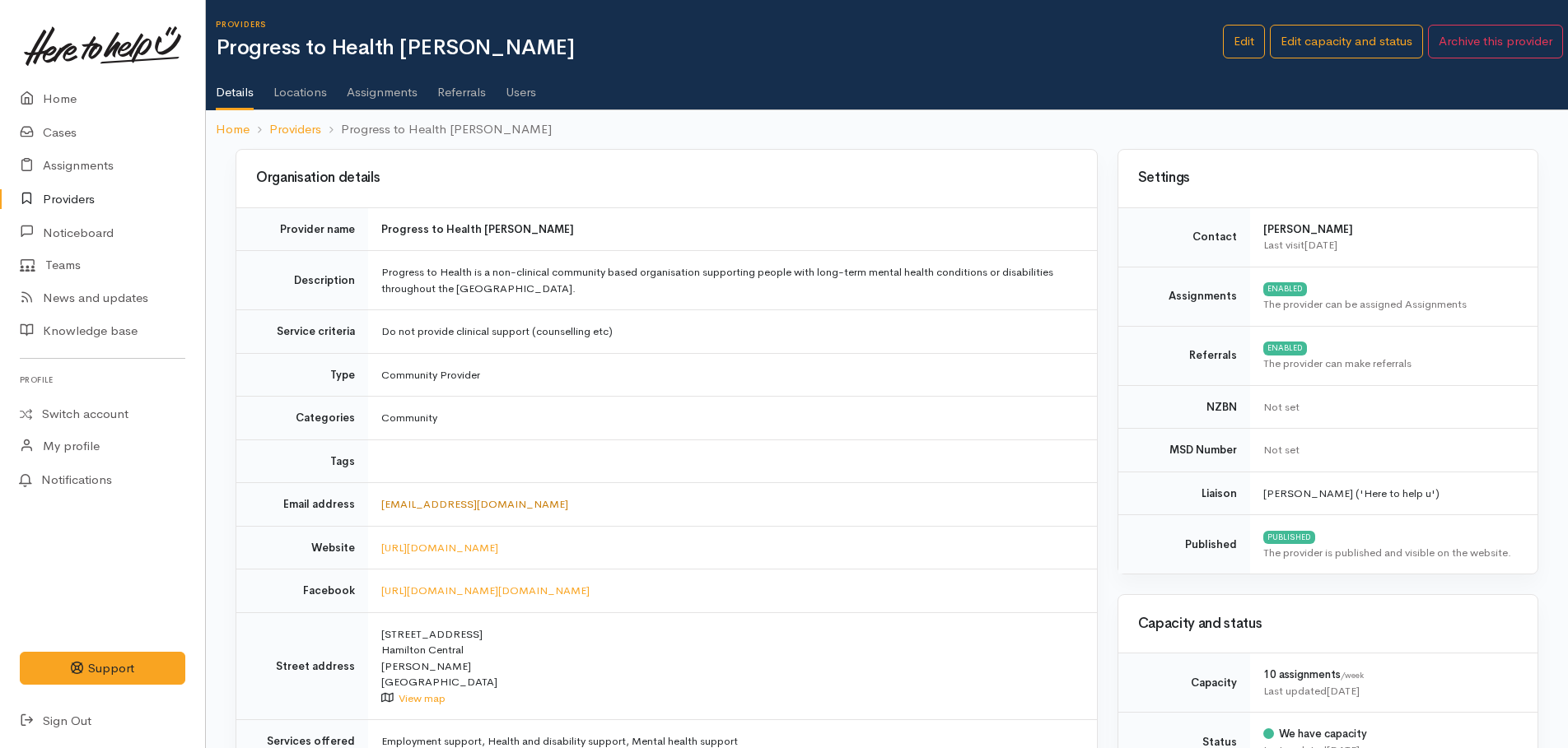
drag, startPoint x: 585, startPoint y: 498, endPoint x: 385, endPoint y: 506, distance: 200.2
click at [385, 506] on td "[EMAIL_ADDRESS][DOMAIN_NAME]" at bounding box center [732, 505] width 729 height 44
drag, startPoint x: 392, startPoint y: 506, endPoint x: 606, endPoint y: 514, distance: 214.1
click at [606, 514] on td "referrals@progresstohealth.org.nz" at bounding box center [732, 505] width 729 height 44
drag, startPoint x: 602, startPoint y: 505, endPoint x: 370, endPoint y: 491, distance: 232.4
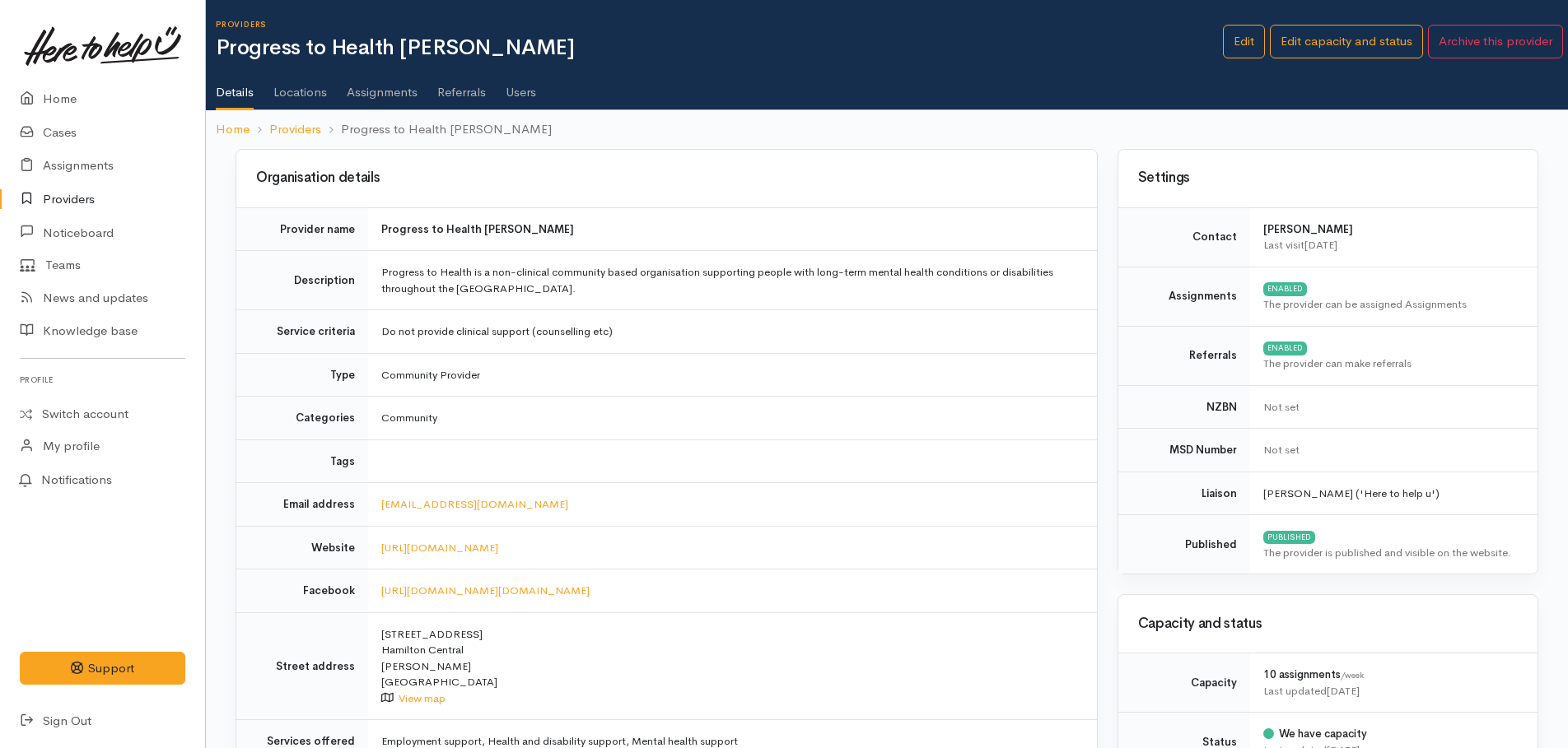
click at [370, 491] on td "referrals@progresstohealth.org.nz" at bounding box center [732, 505] width 729 height 44
drag, startPoint x: 370, startPoint y: 491, endPoint x: 400, endPoint y: 506, distance: 33.5
copy link "referrals@progresstohealth.org.nz"
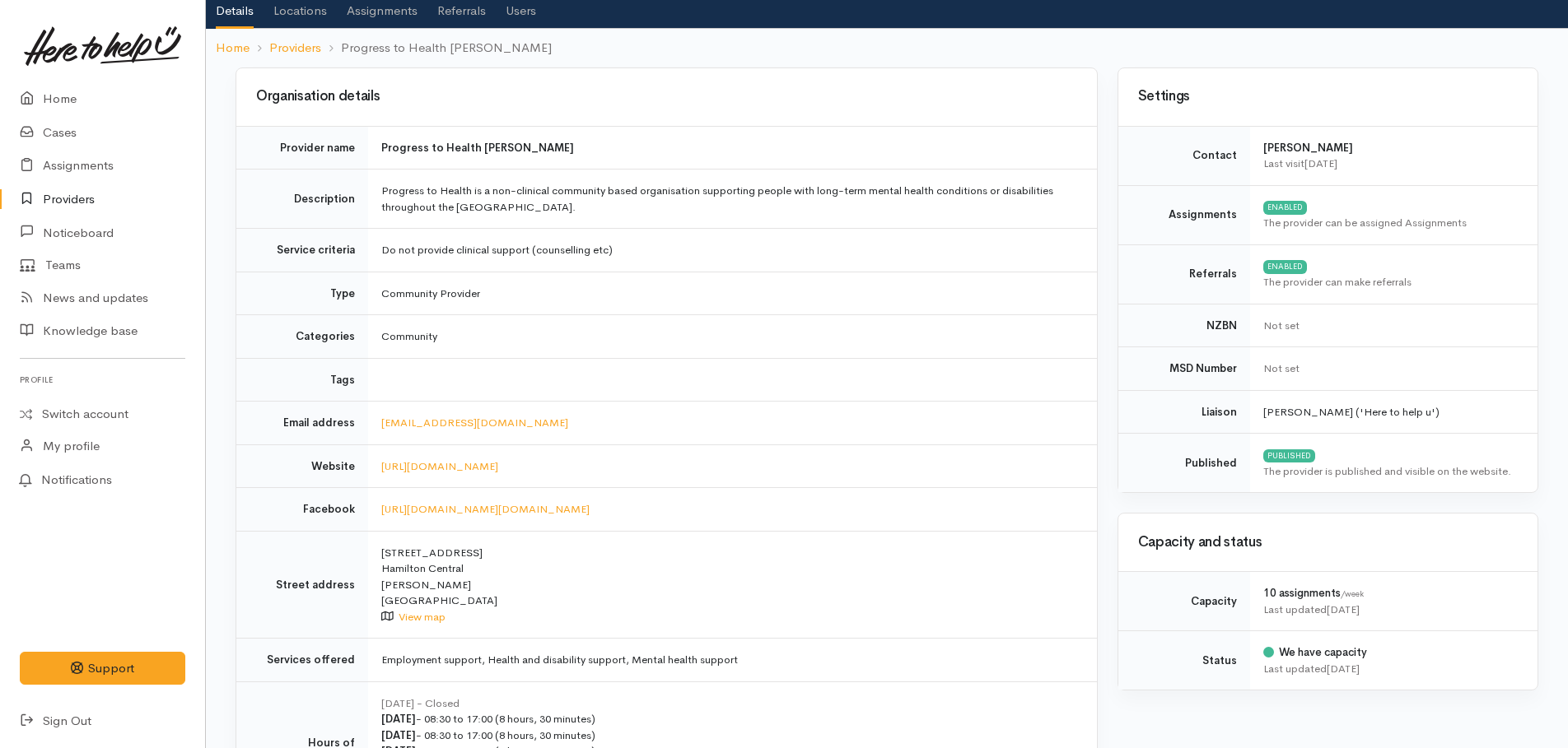
scroll to position [83, 0]
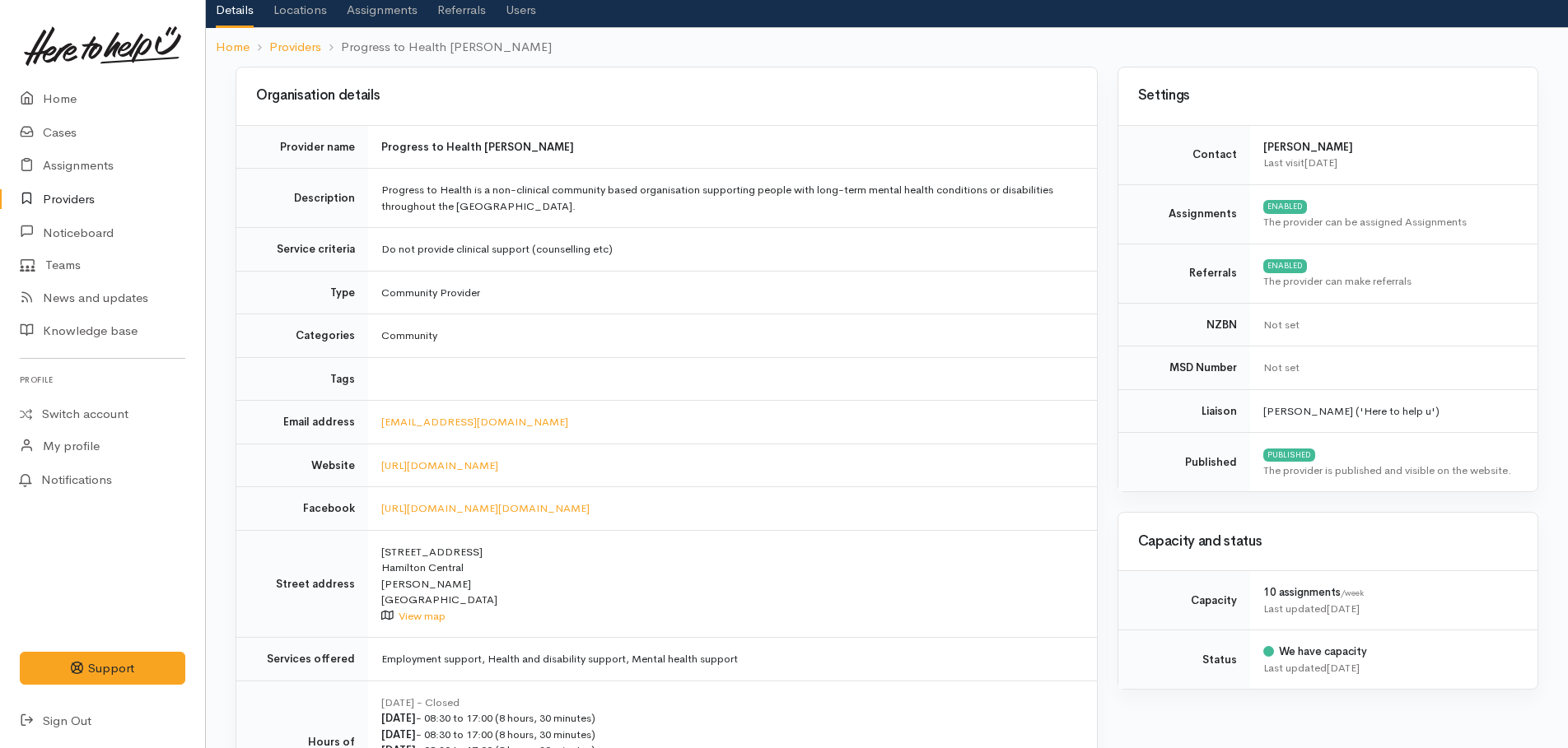
click at [376, 15] on link "Assignments" at bounding box center [382, 4] width 71 height 46
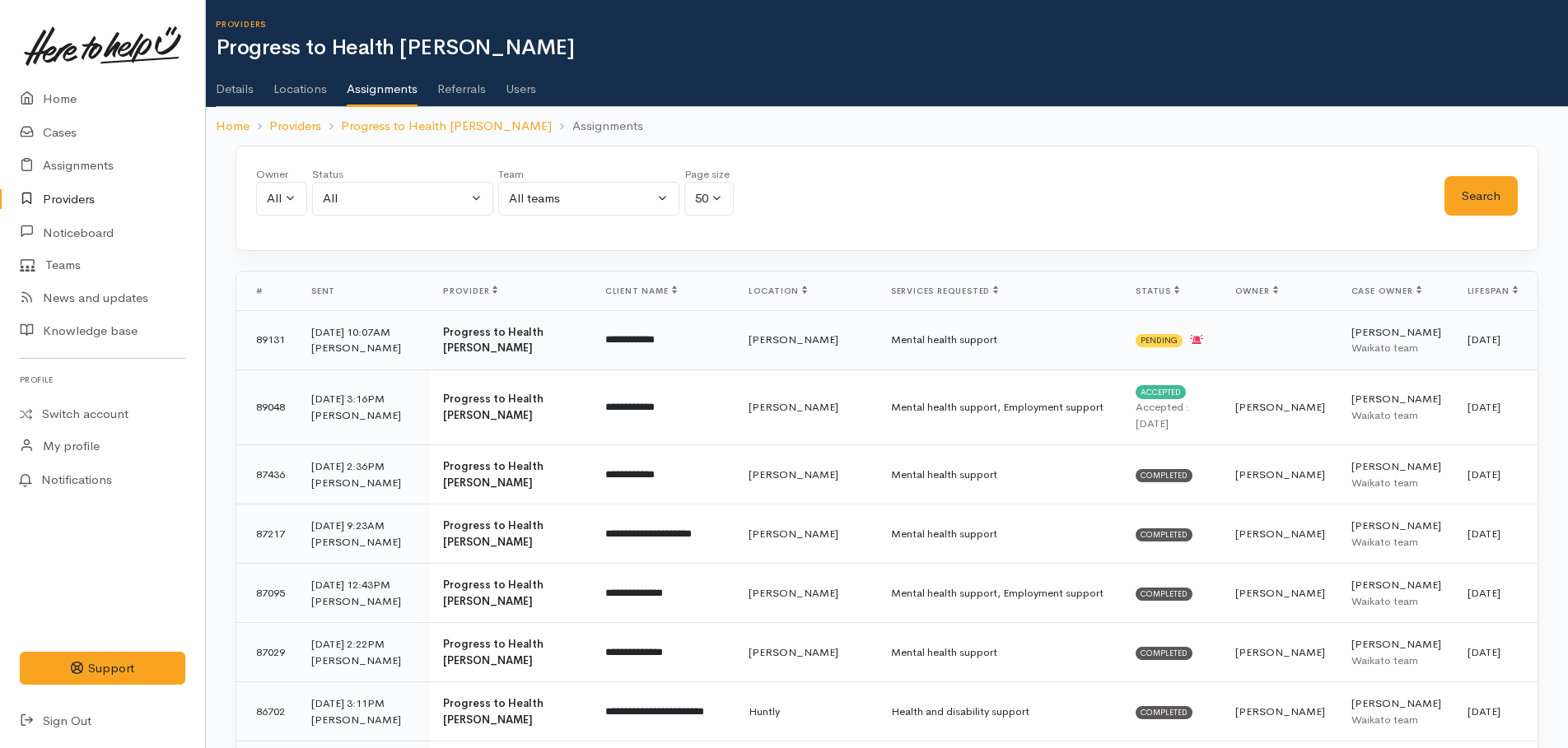
click at [493, 337] on b "Progress to Health [PERSON_NAME]" at bounding box center [493, 340] width 101 height 30
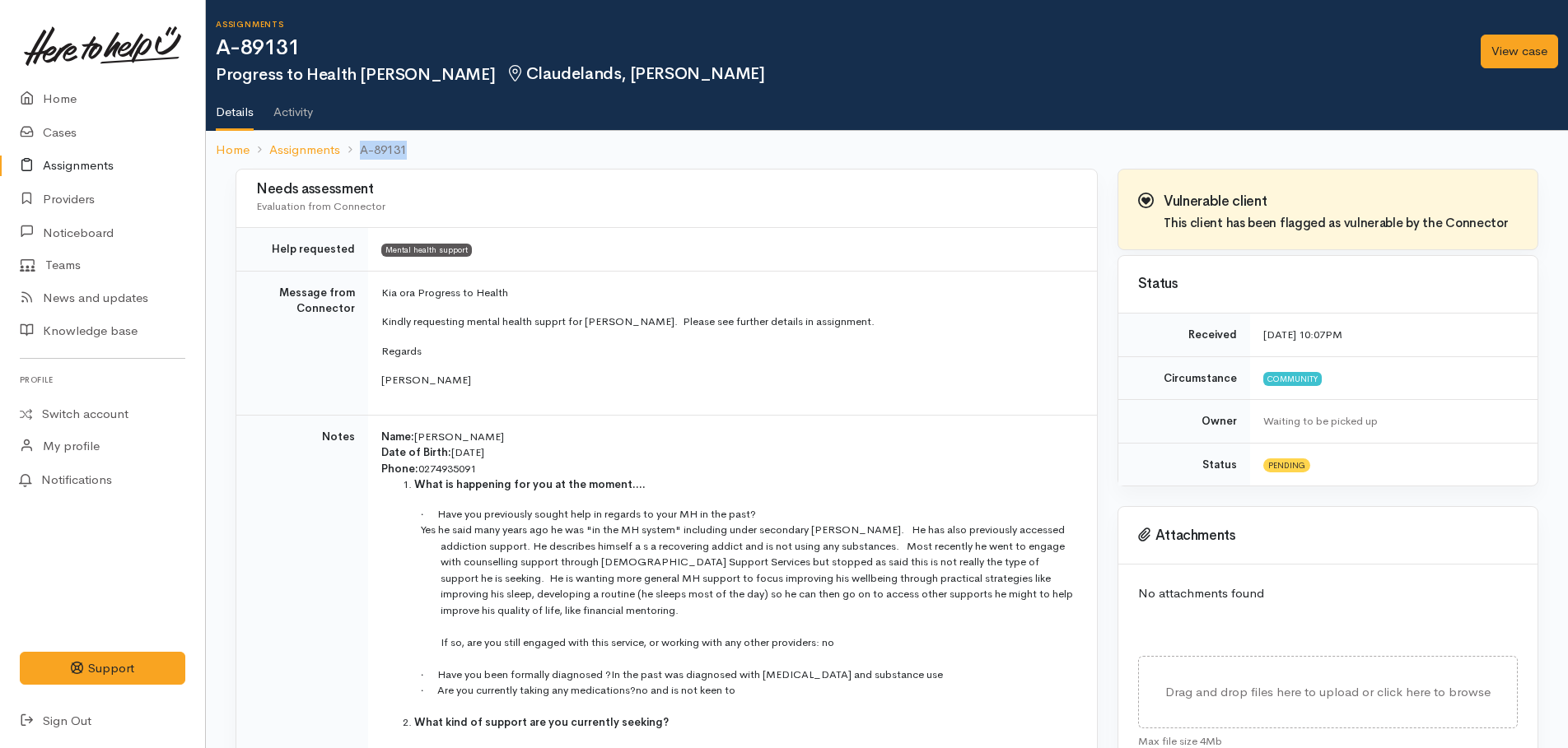
drag, startPoint x: 427, startPoint y: 150, endPoint x: 408, endPoint y: 146, distance: 19.4
click at [408, 146] on ol "Home Assignments A-89131" at bounding box center [887, 150] width 1342 height 39
copy li "A-89131"
click at [66, 94] on link "Home" at bounding box center [102, 99] width 205 height 34
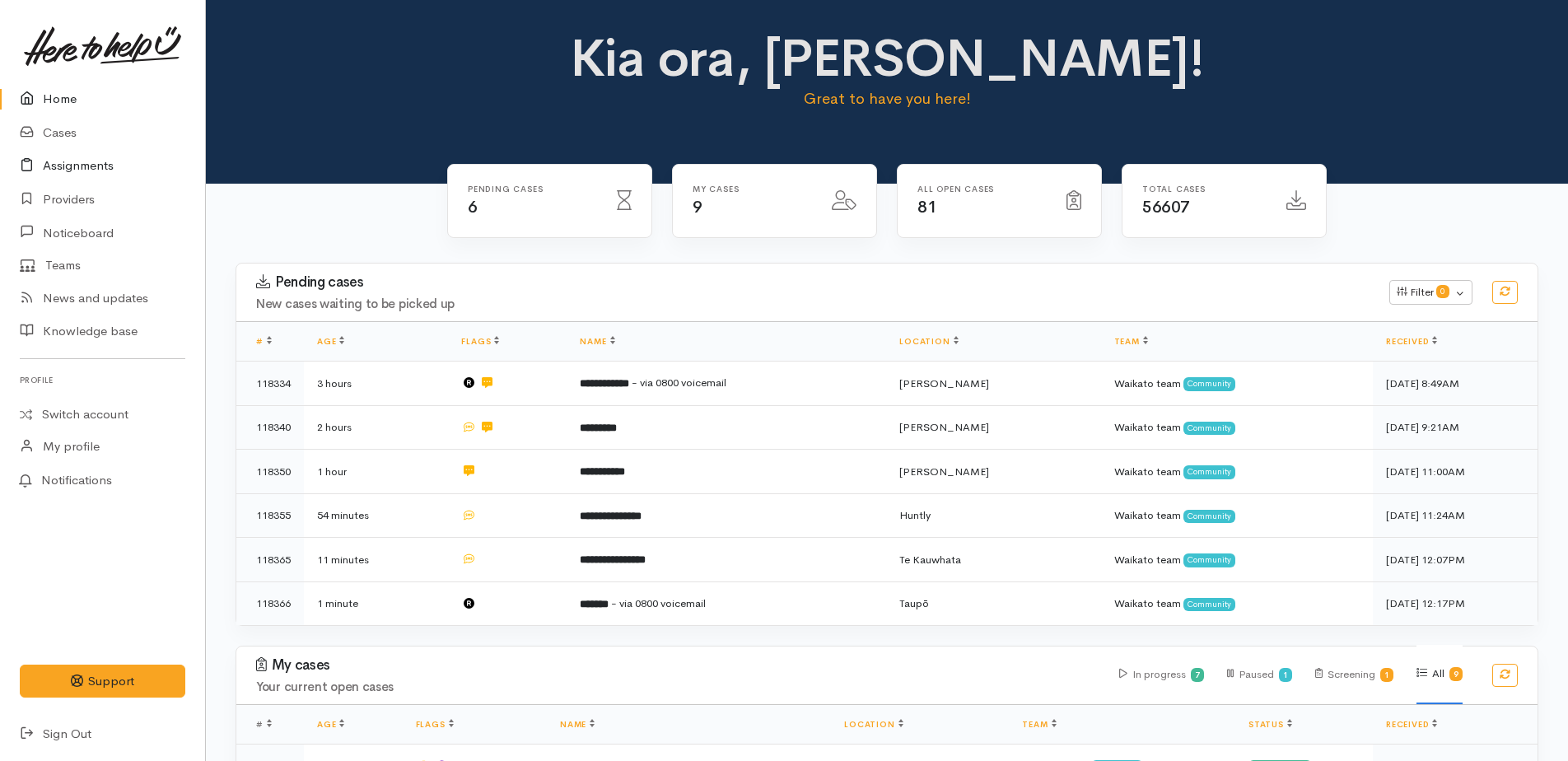
click at [99, 165] on link "Assignments" at bounding box center [102, 165] width 205 height 34
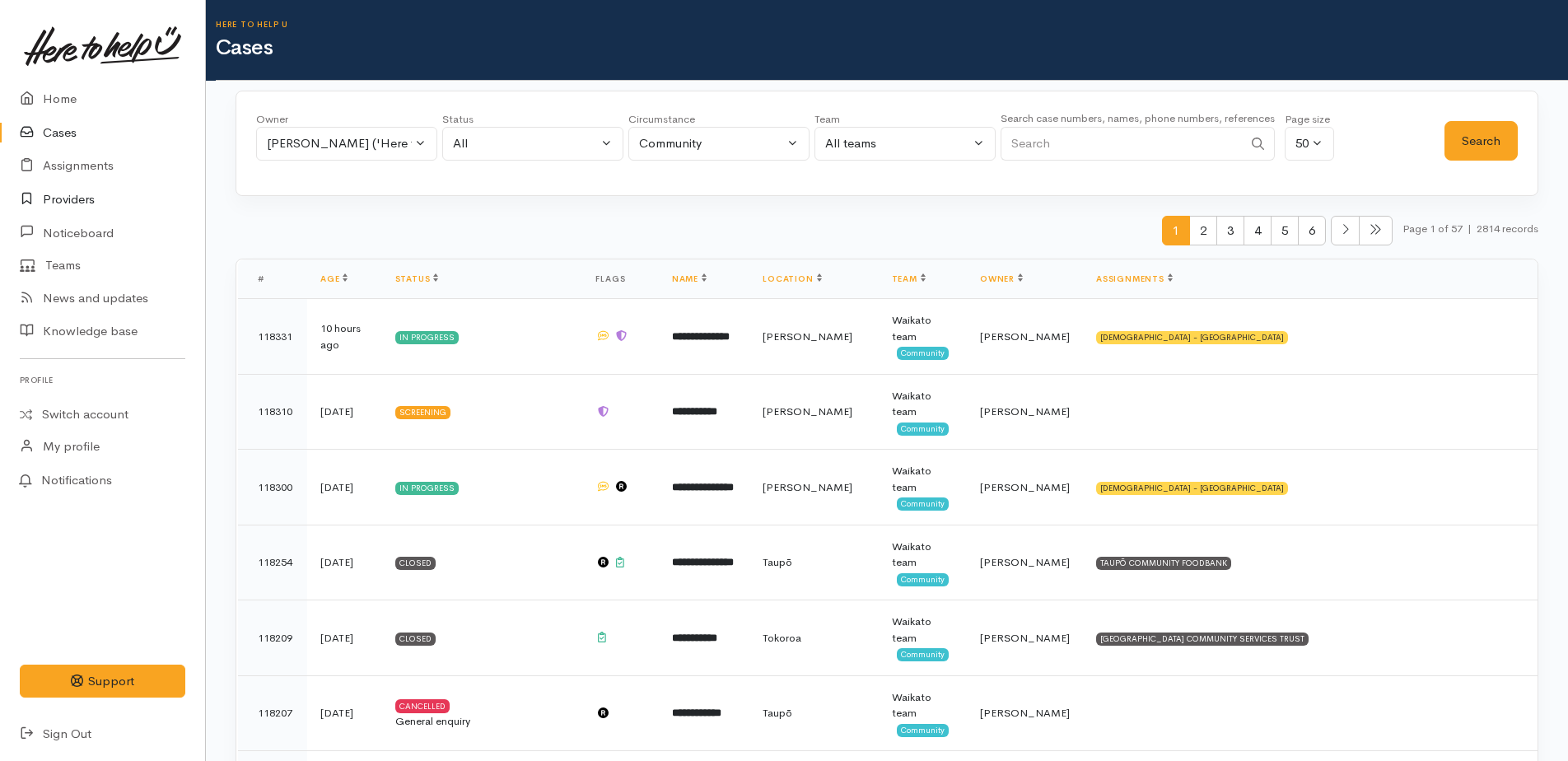
click at [79, 202] on link "Providers" at bounding box center [102, 199] width 205 height 34
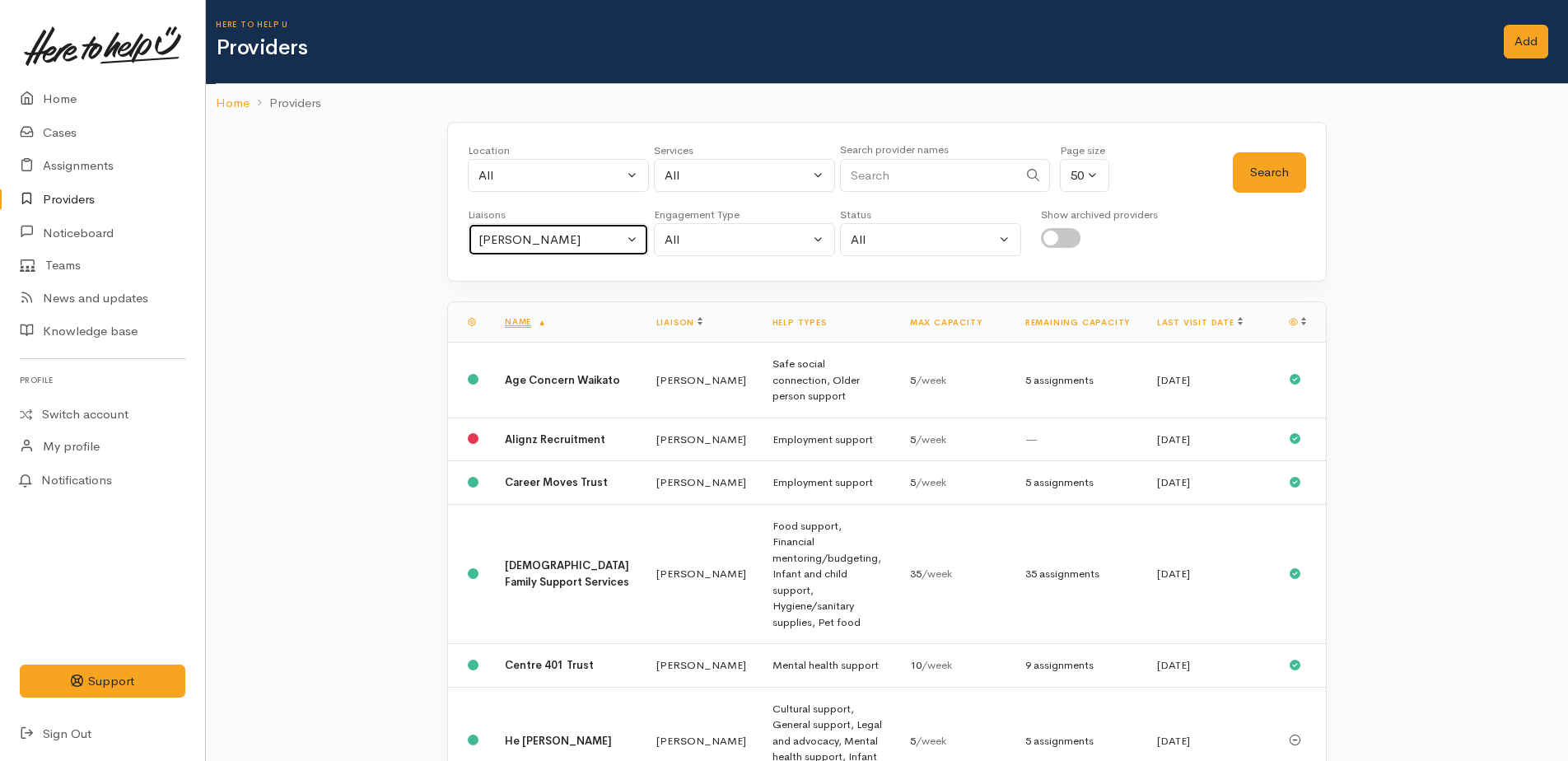
click at [574, 246] on div "[PERSON_NAME]" at bounding box center [550, 240] width 145 height 19
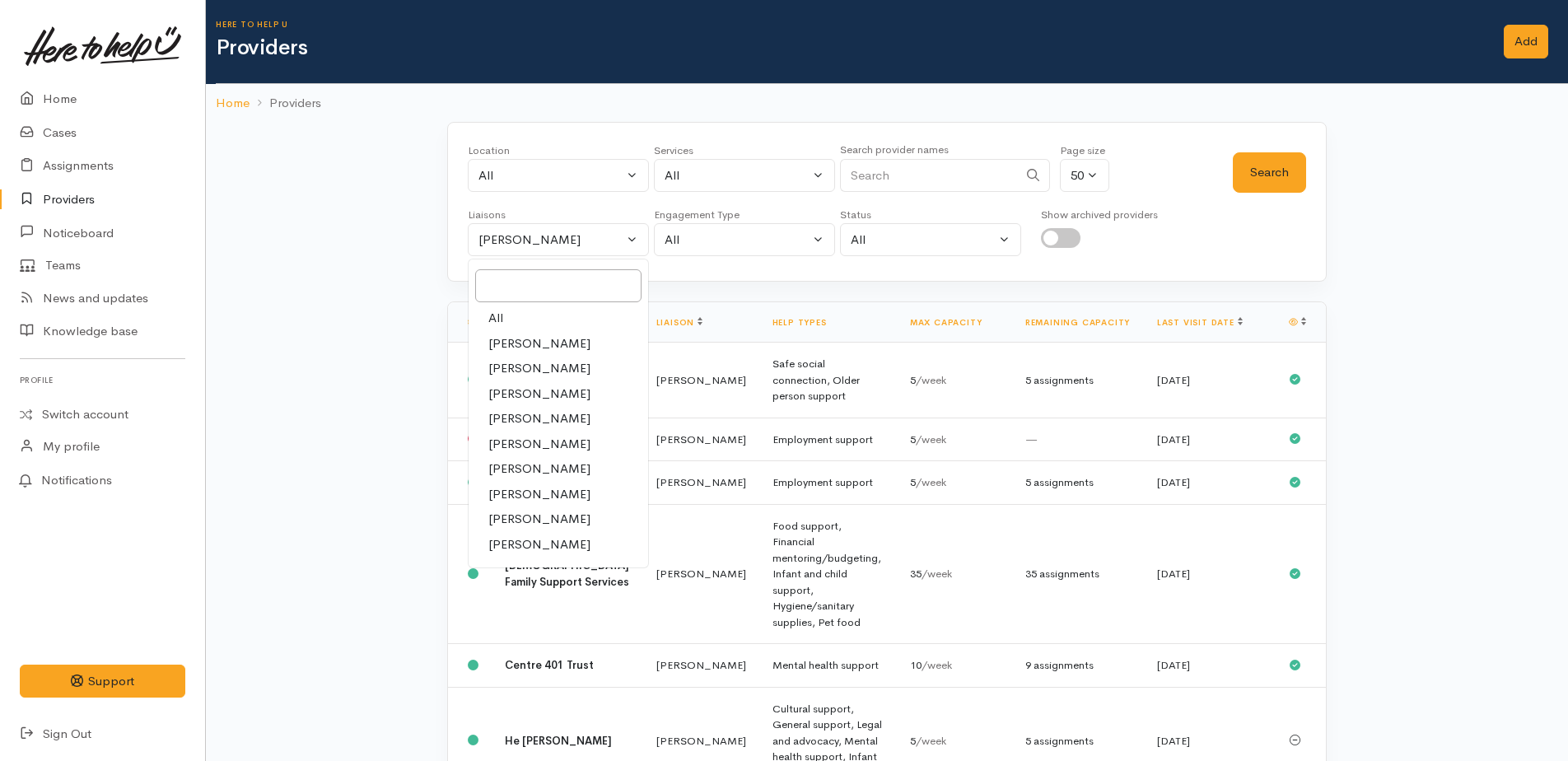
click at [495, 318] on span "All" at bounding box center [495, 318] width 15 height 19
select select "null"
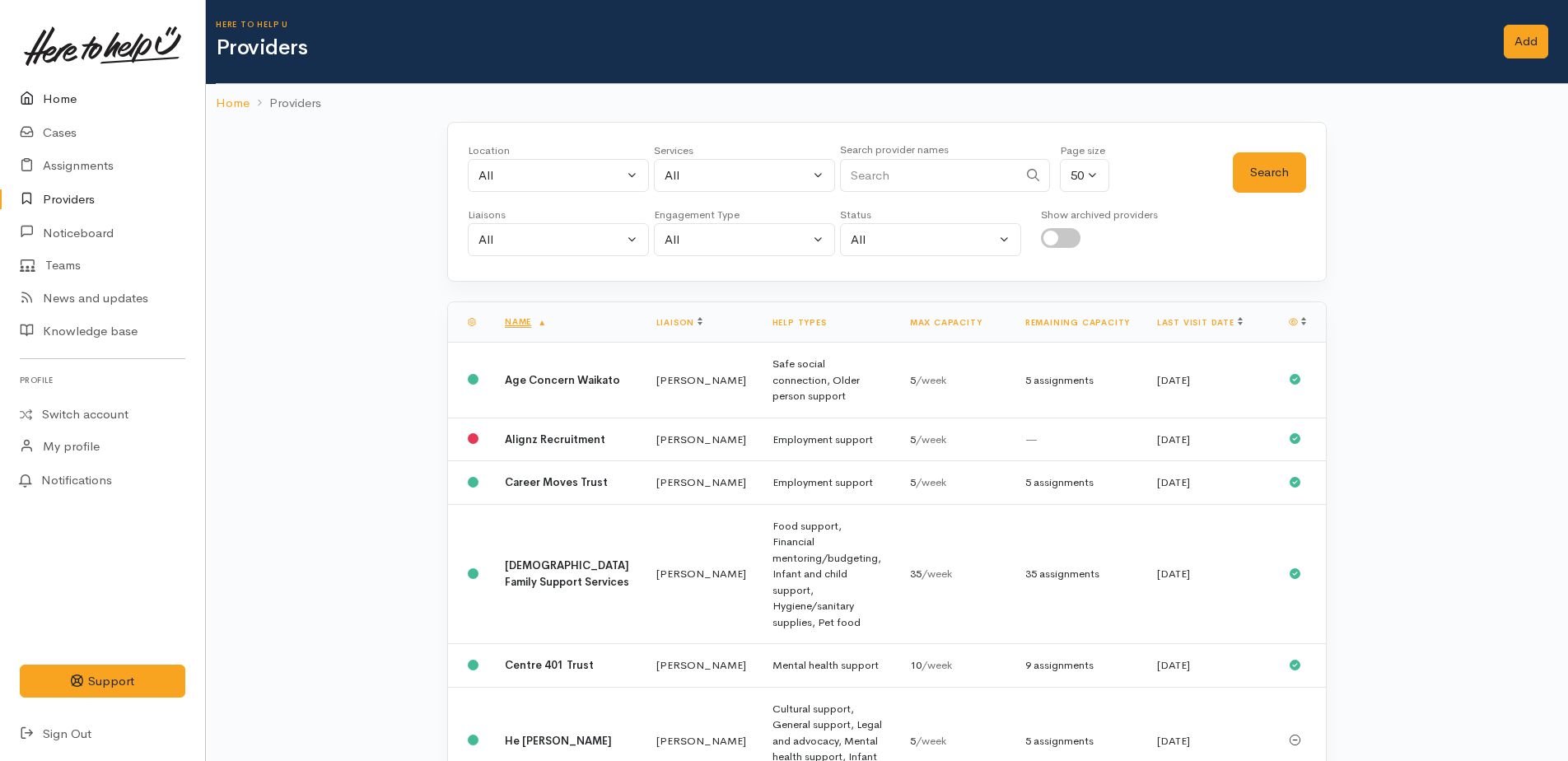
click at [55, 95] on link "Home" at bounding box center [102, 99] width 205 height 34
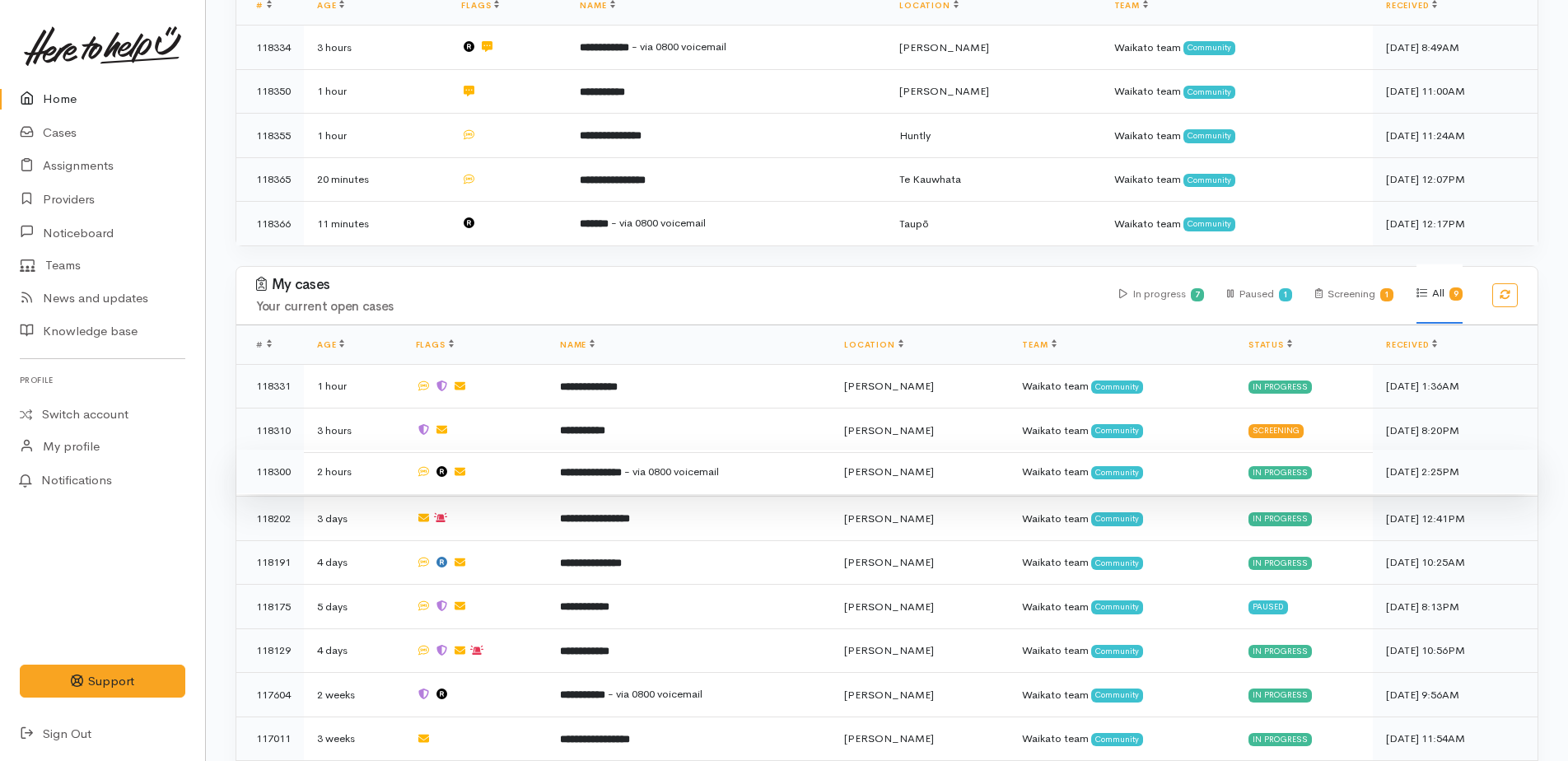
scroll to position [387, 0]
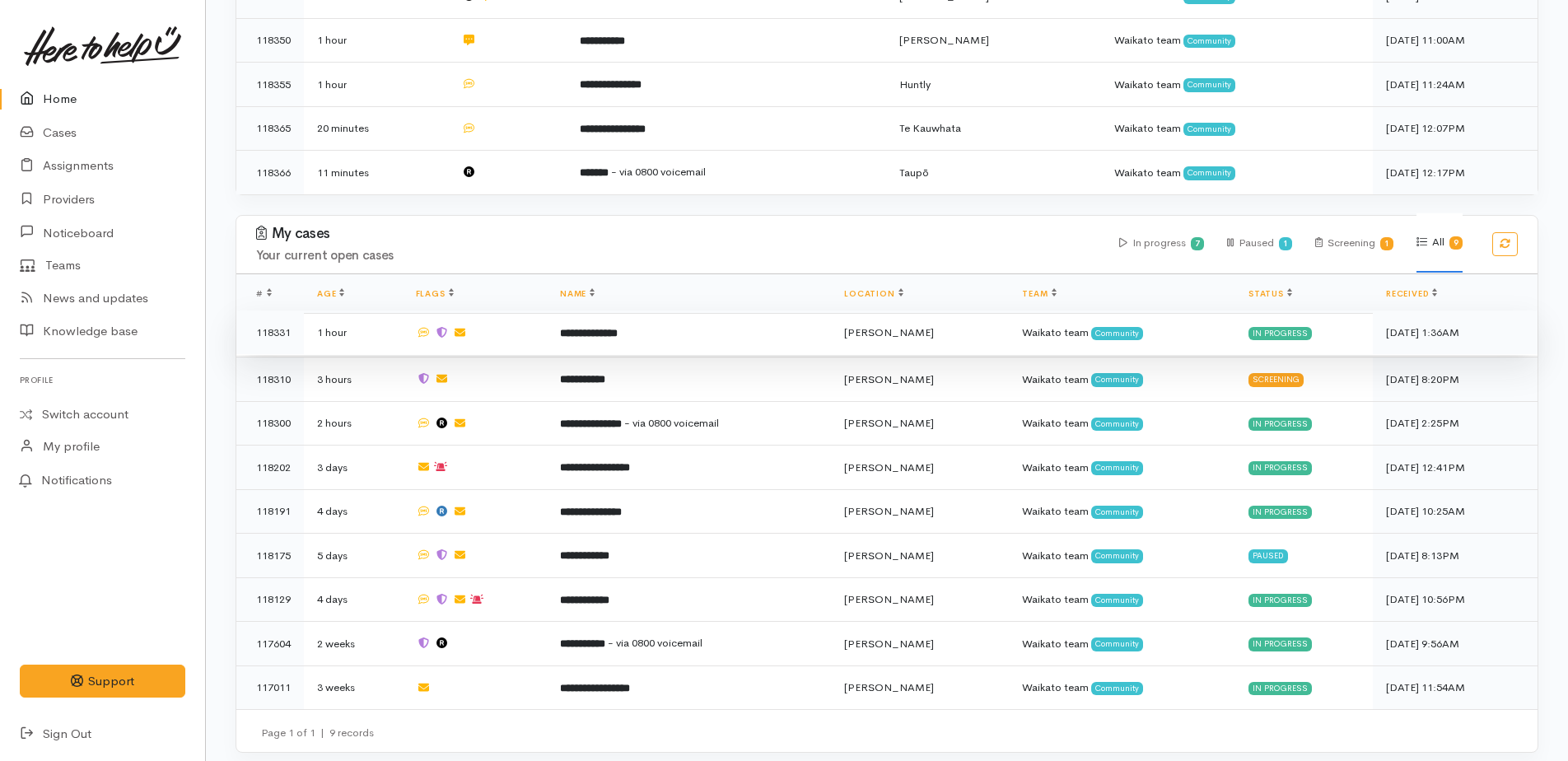
click at [605, 328] on b "**********" at bounding box center [588, 333] width 58 height 10
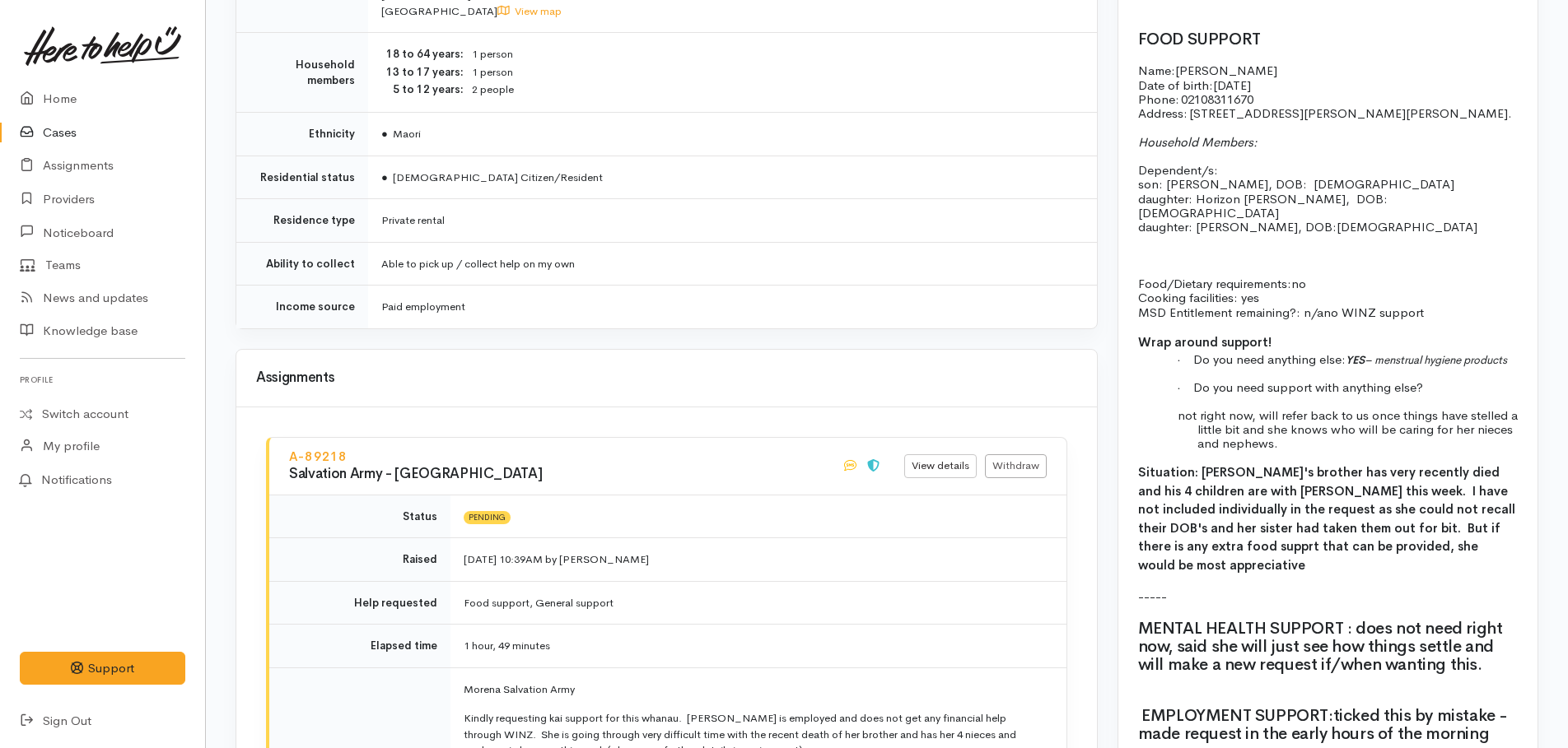
scroll to position [1893, 0]
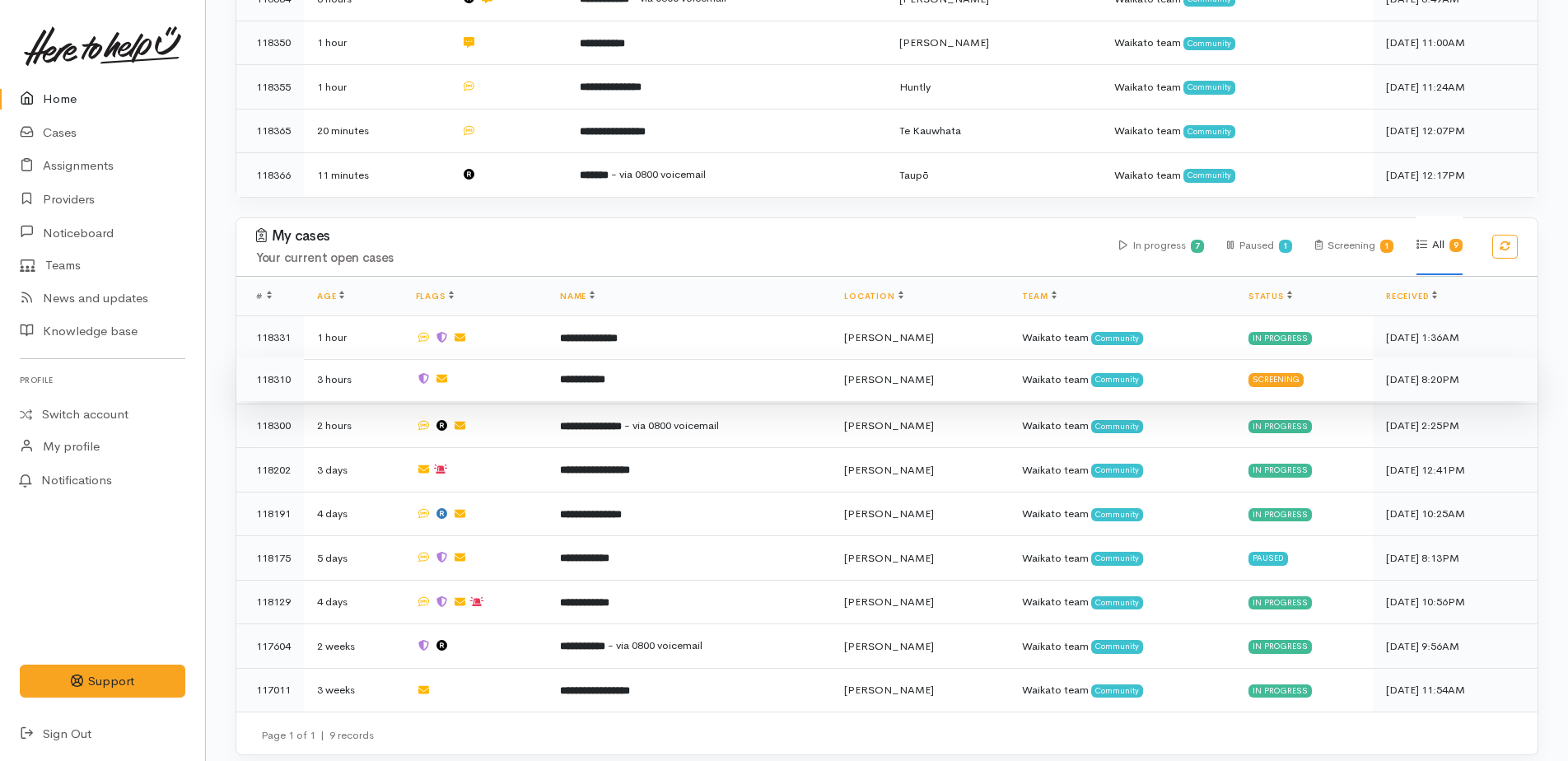
scroll to position [387, 0]
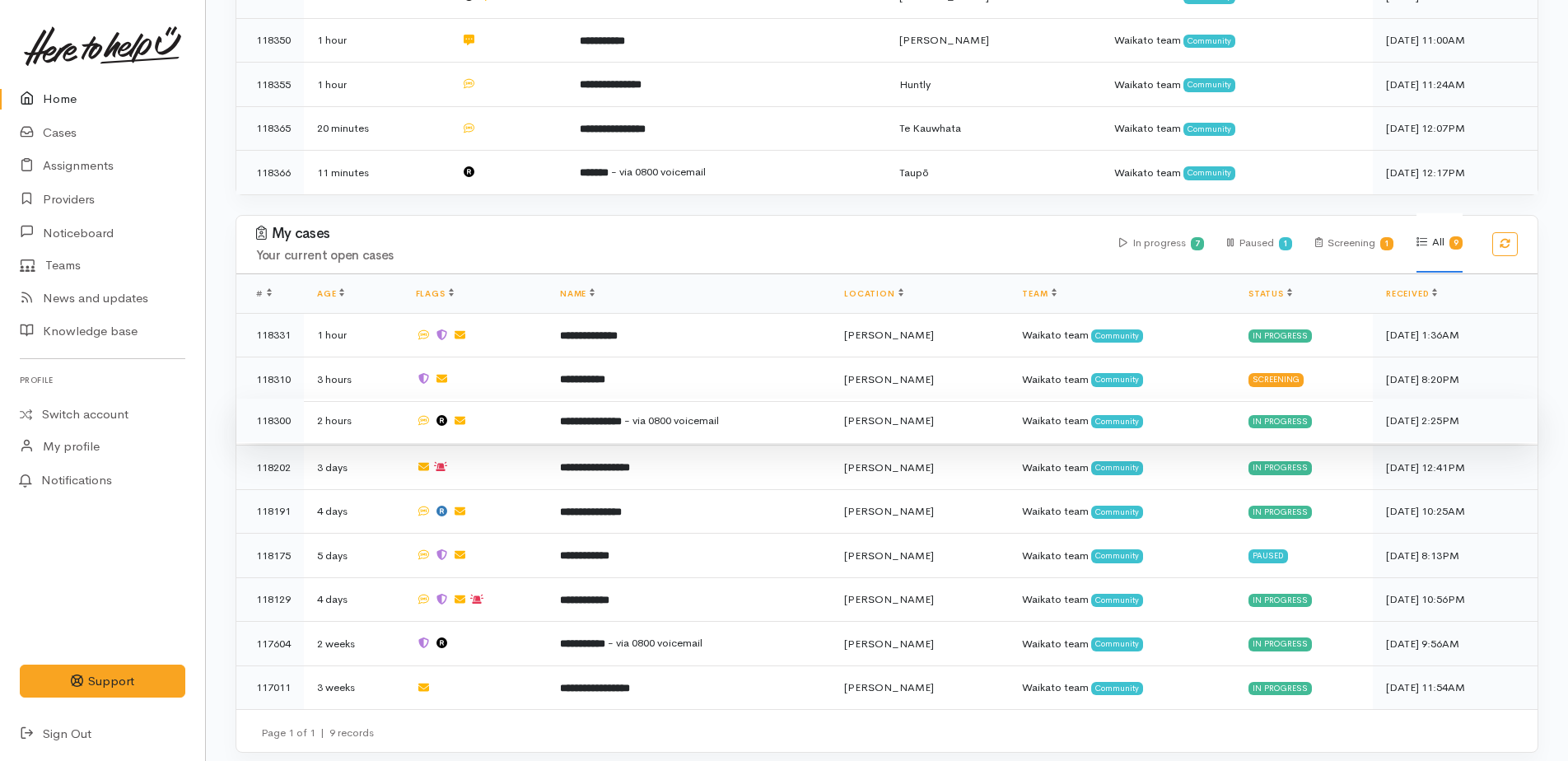
click at [622, 415] on b "**********" at bounding box center [591, 420] width 62 height 10
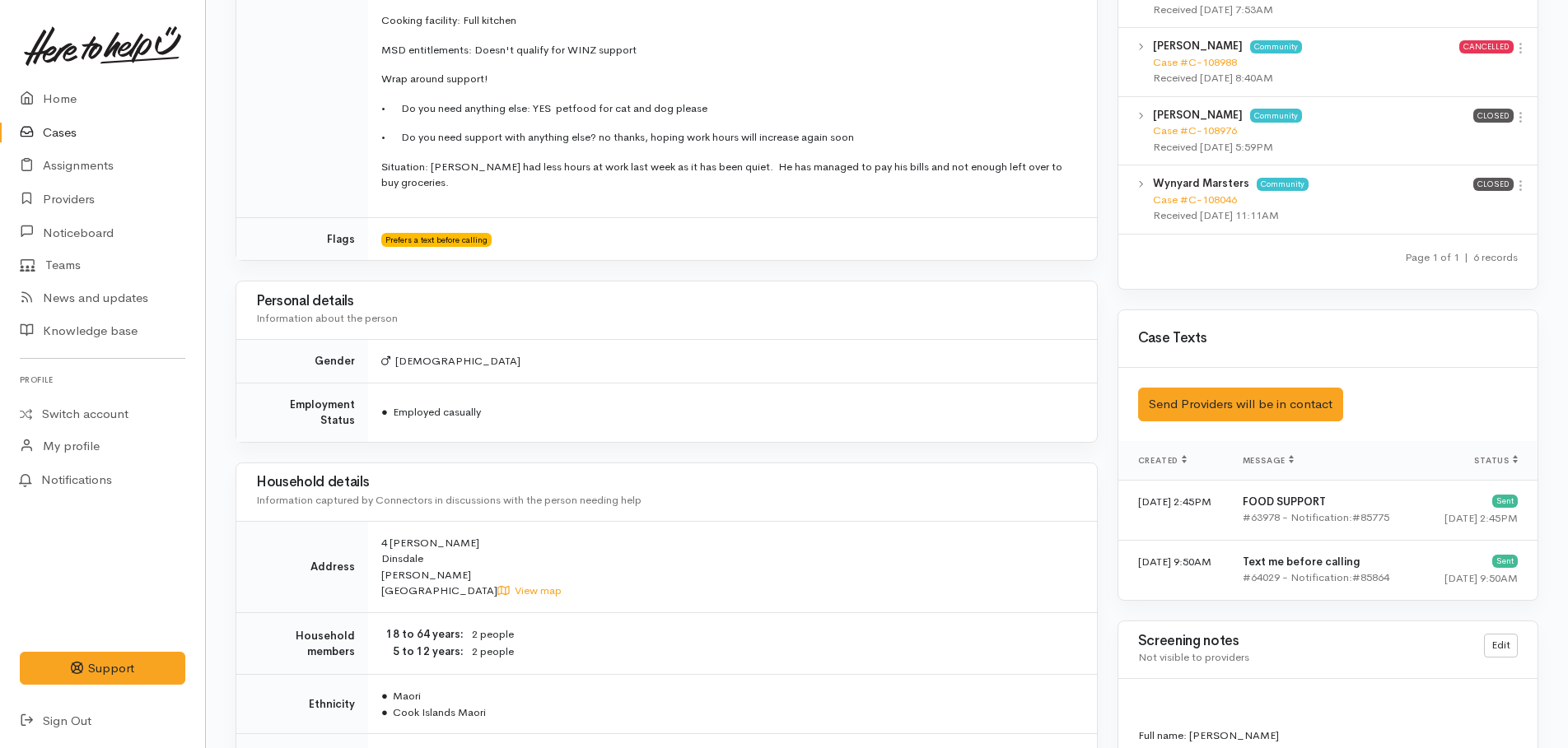
scroll to position [1481, 0]
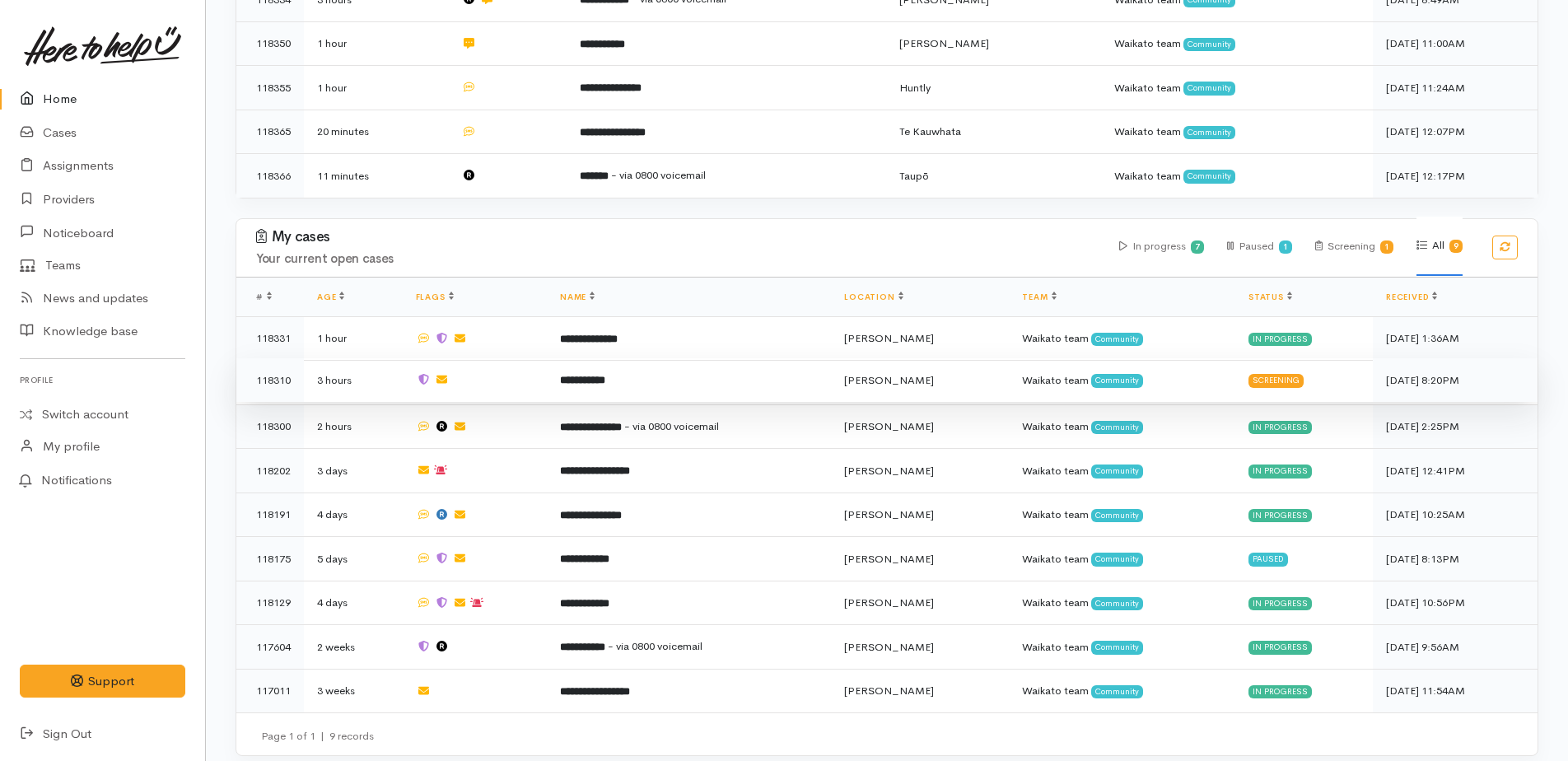
scroll to position [387, 0]
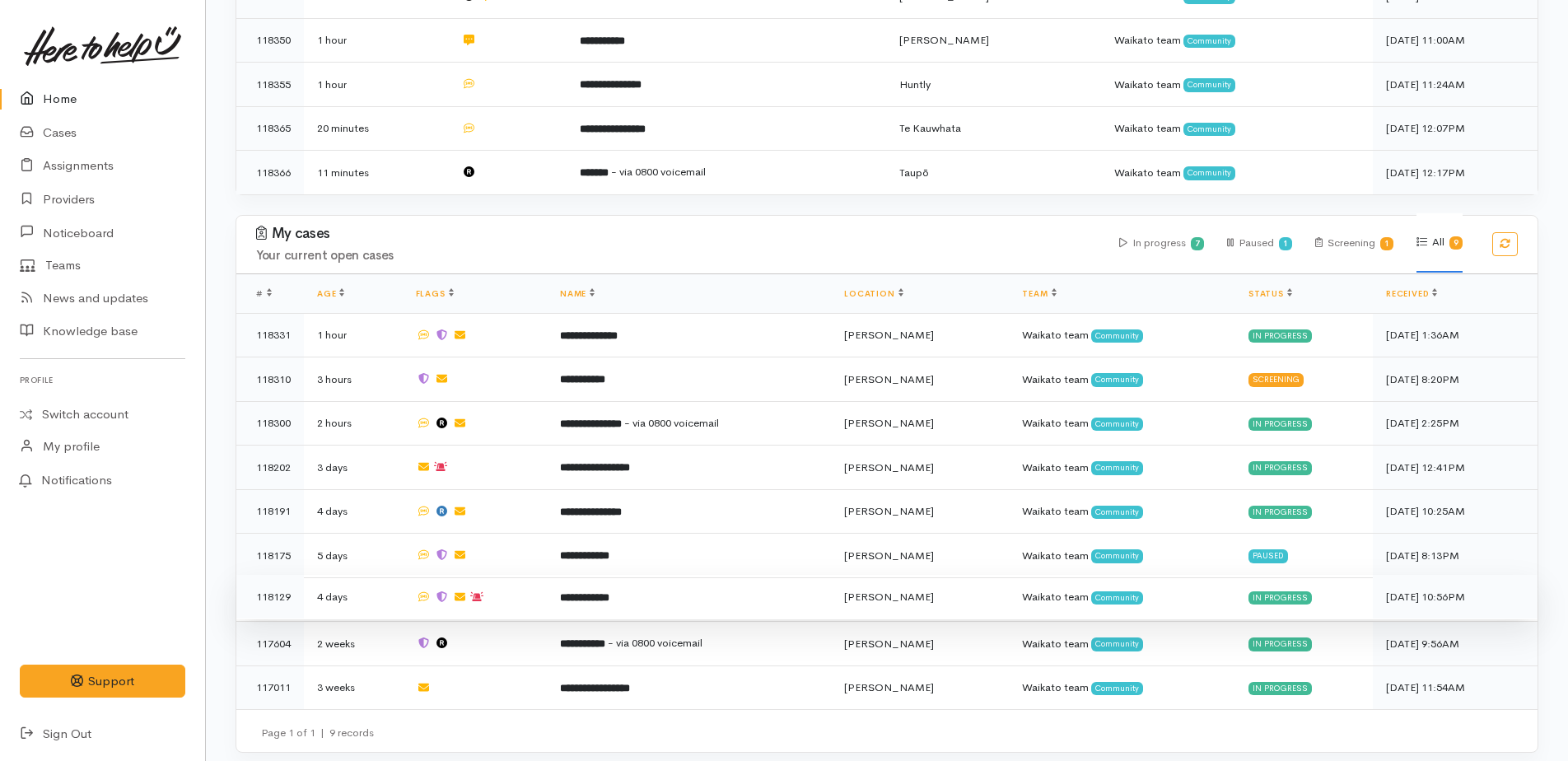
click at [609, 592] on b "**********" at bounding box center [584, 597] width 49 height 10
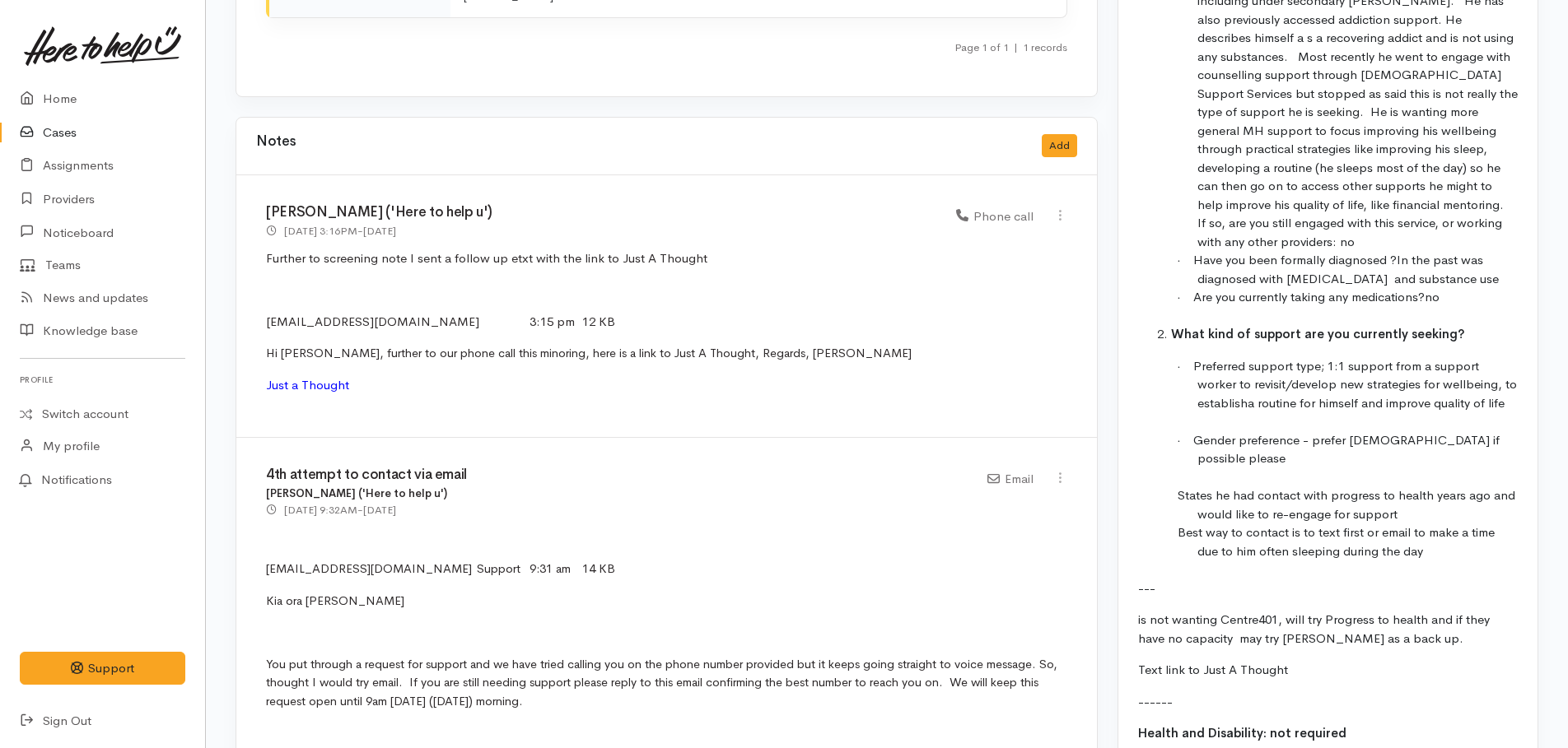
scroll to position [2223, 0]
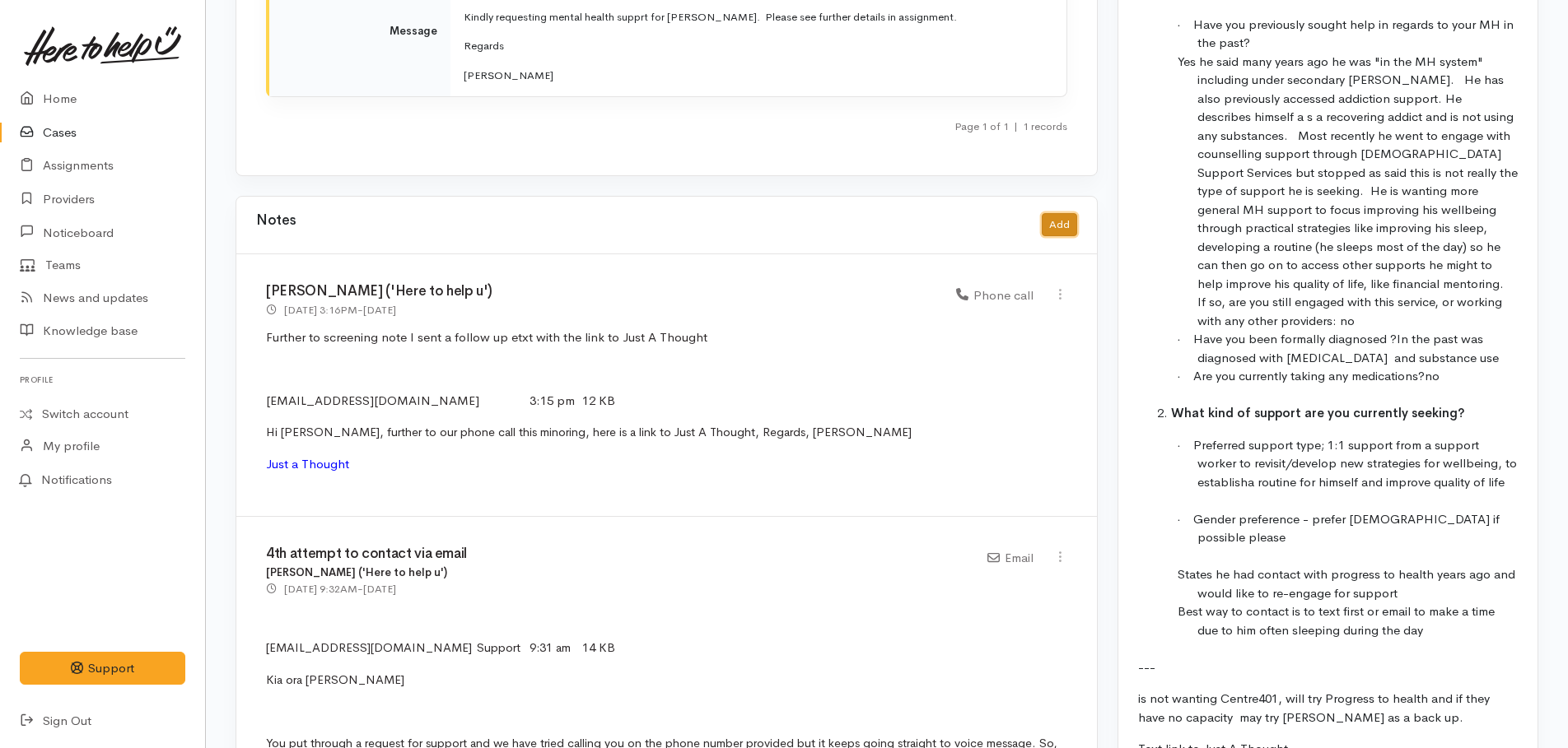
click at [1056, 213] on button "Add" at bounding box center [1059, 225] width 35 height 24
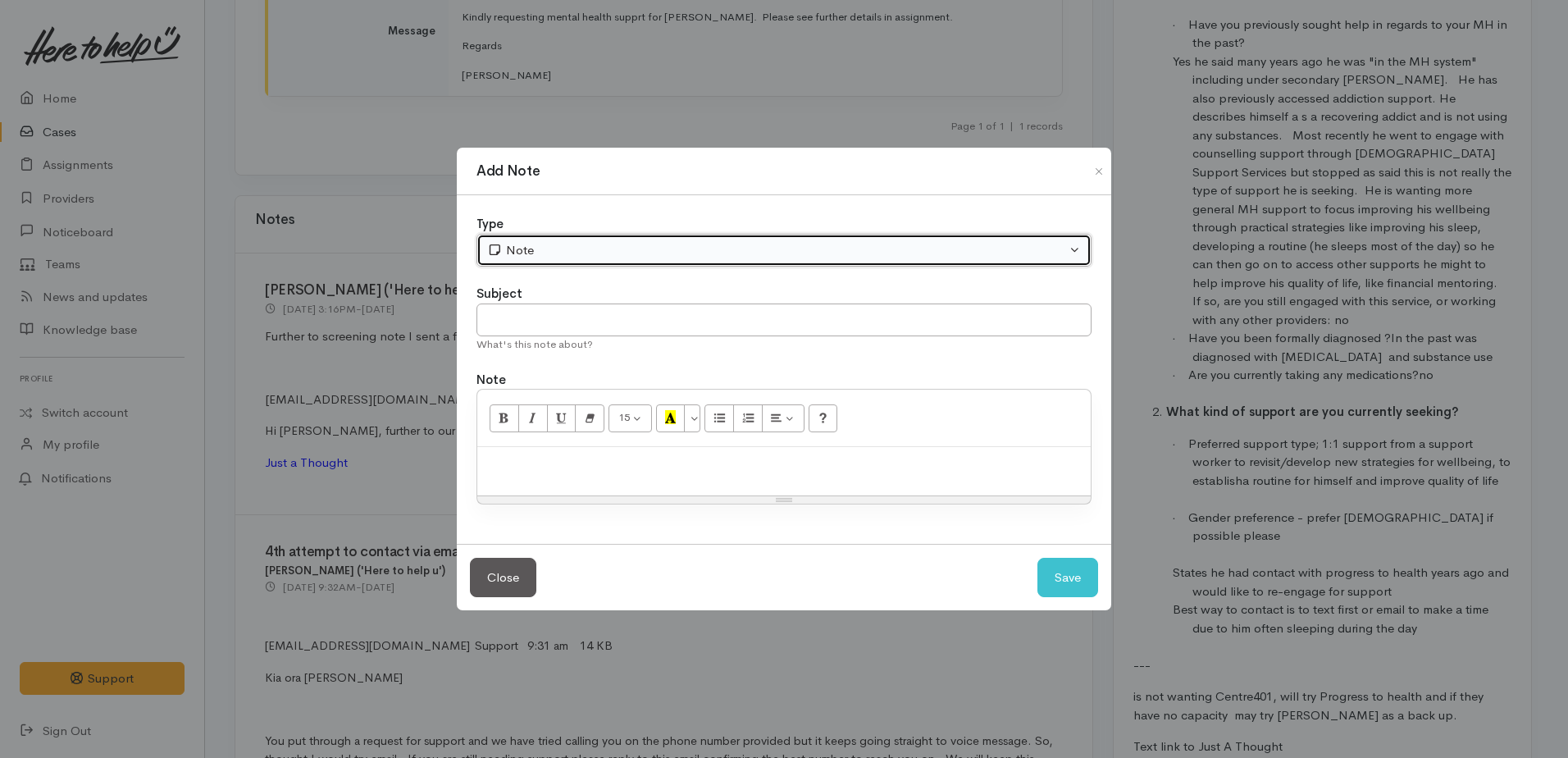
click at [539, 253] on div "Note" at bounding box center [777, 250] width 579 height 19
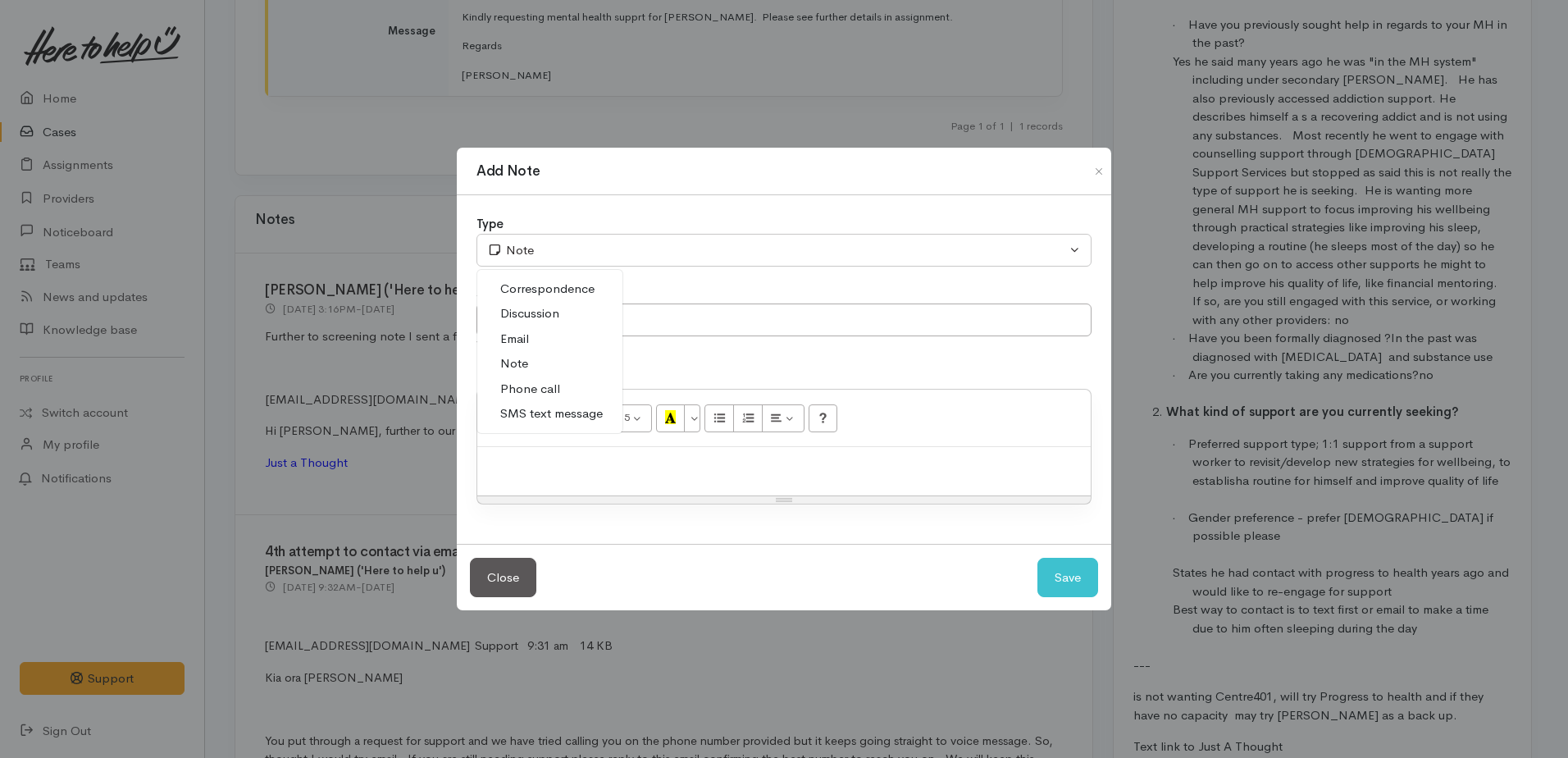
click at [501, 383] on link "Phone call" at bounding box center [549, 389] width 145 height 26
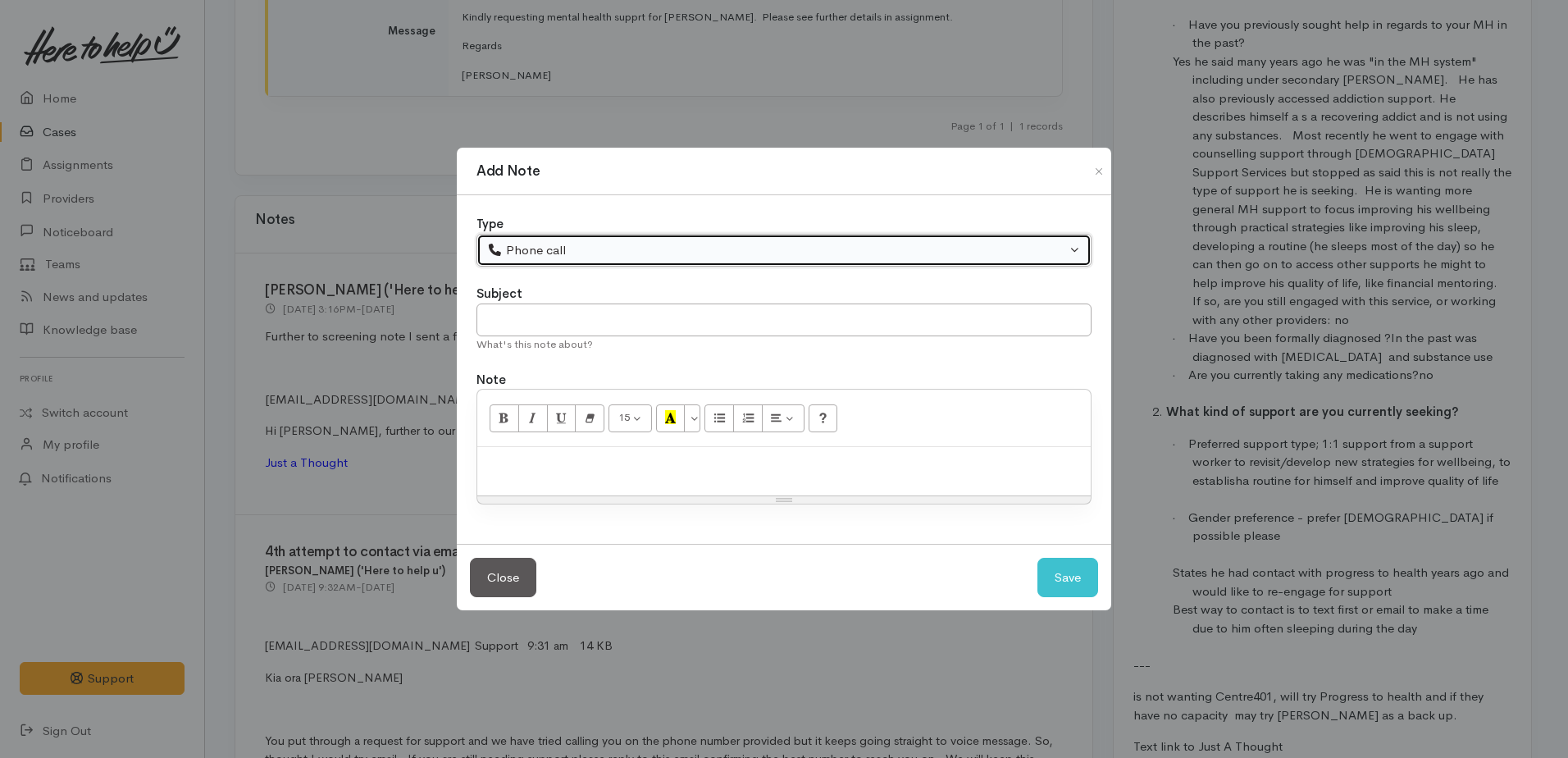
click at [510, 238] on button "Phone call" at bounding box center [784, 250] width 615 height 33
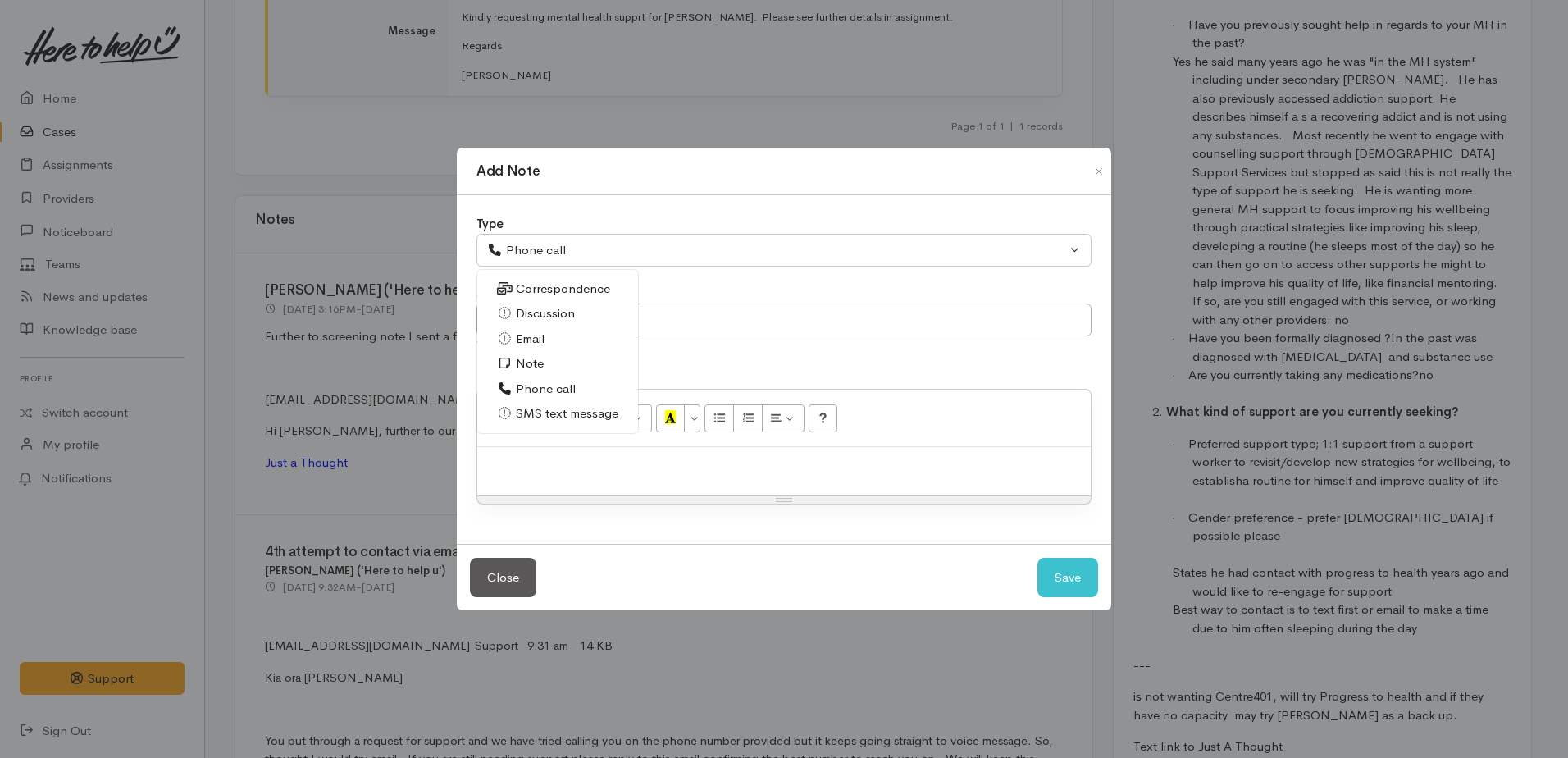
click at [525, 334] on span "Email" at bounding box center [530, 339] width 29 height 19
select select "2"
click at [525, 331] on input "text" at bounding box center [784, 319] width 615 height 33
click at [552, 492] on div at bounding box center [784, 471] width 613 height 48
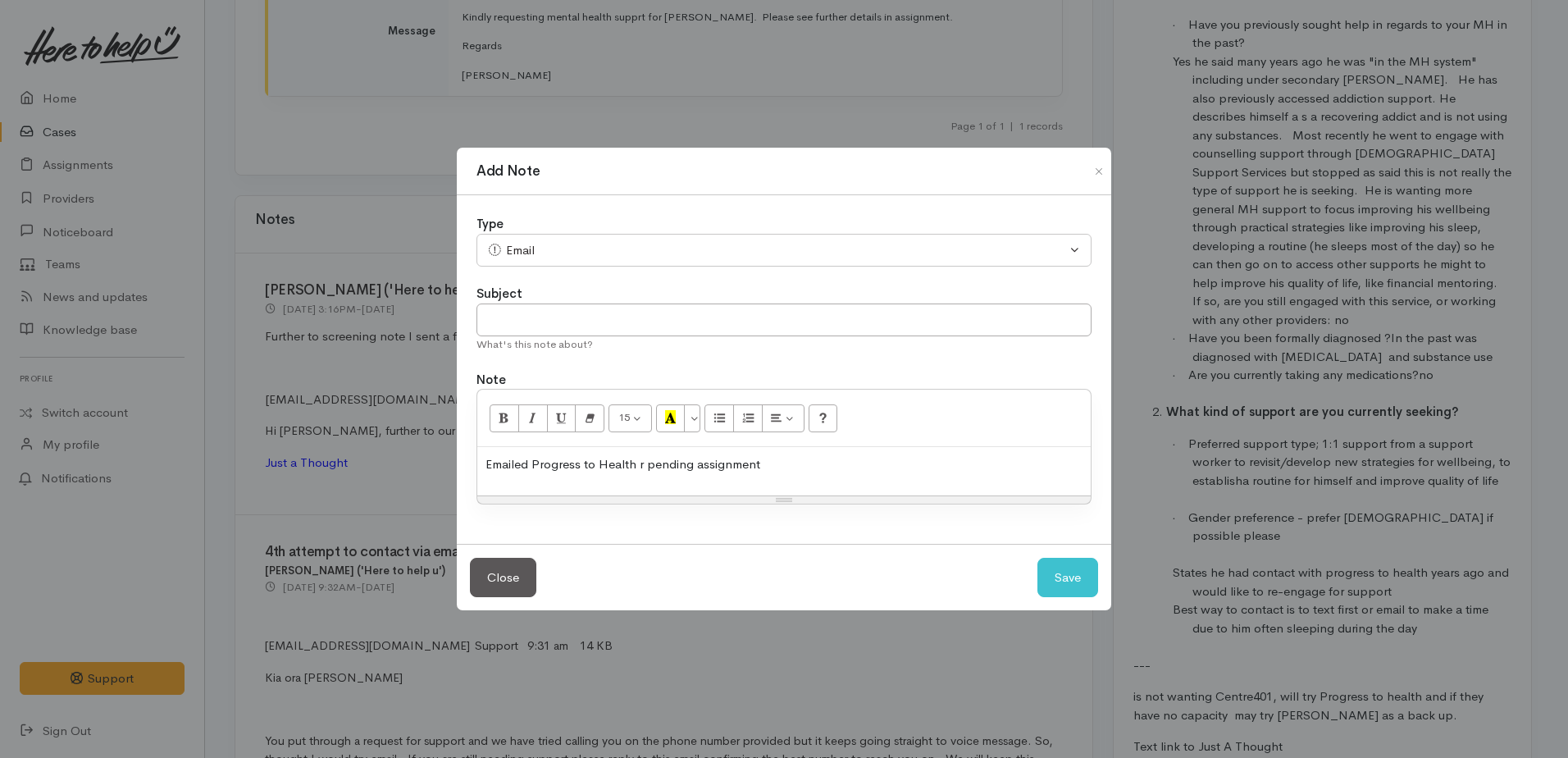
click at [642, 461] on p "Emailed Progress to Health r pending assignment" at bounding box center [784, 464] width 597 height 19
click at [747, 479] on div "Emailed Progress to Health re pending assignment" at bounding box center [784, 471] width 613 height 48
click at [775, 462] on p "Emailed Progress to Health re pending assignment" at bounding box center [784, 464] width 597 height 19
click at [646, 460] on p "Emailed Progress to Health re pending assignment" at bounding box center [784, 464] width 597 height 19
click at [885, 457] on p "Emailed Progress to Health altering them to pending assignment" at bounding box center [784, 464] width 597 height 19
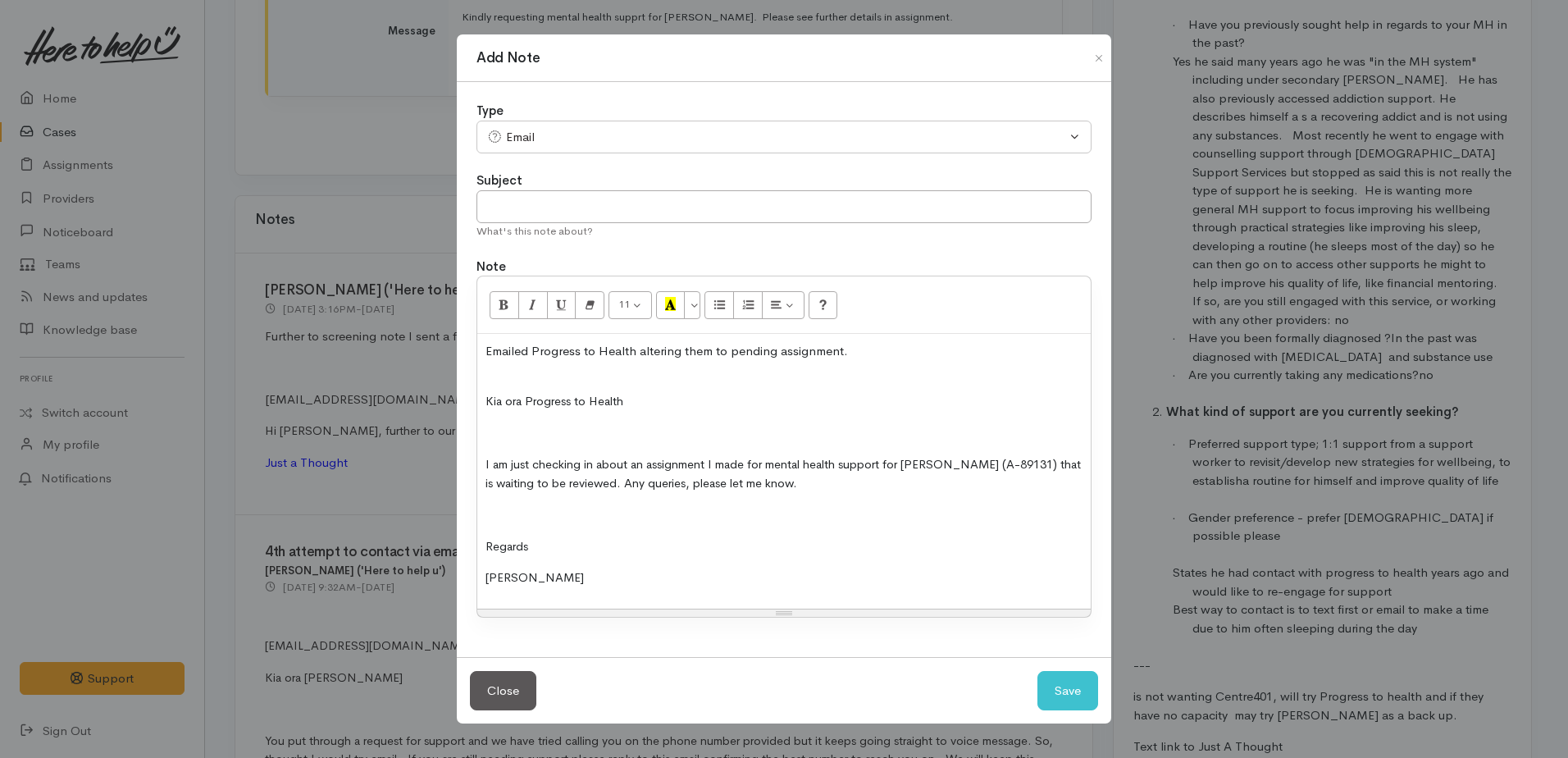
click at [489, 370] on p "Emailed Progress to Health altering them to pending assignment." at bounding box center [784, 360] width 597 height 37
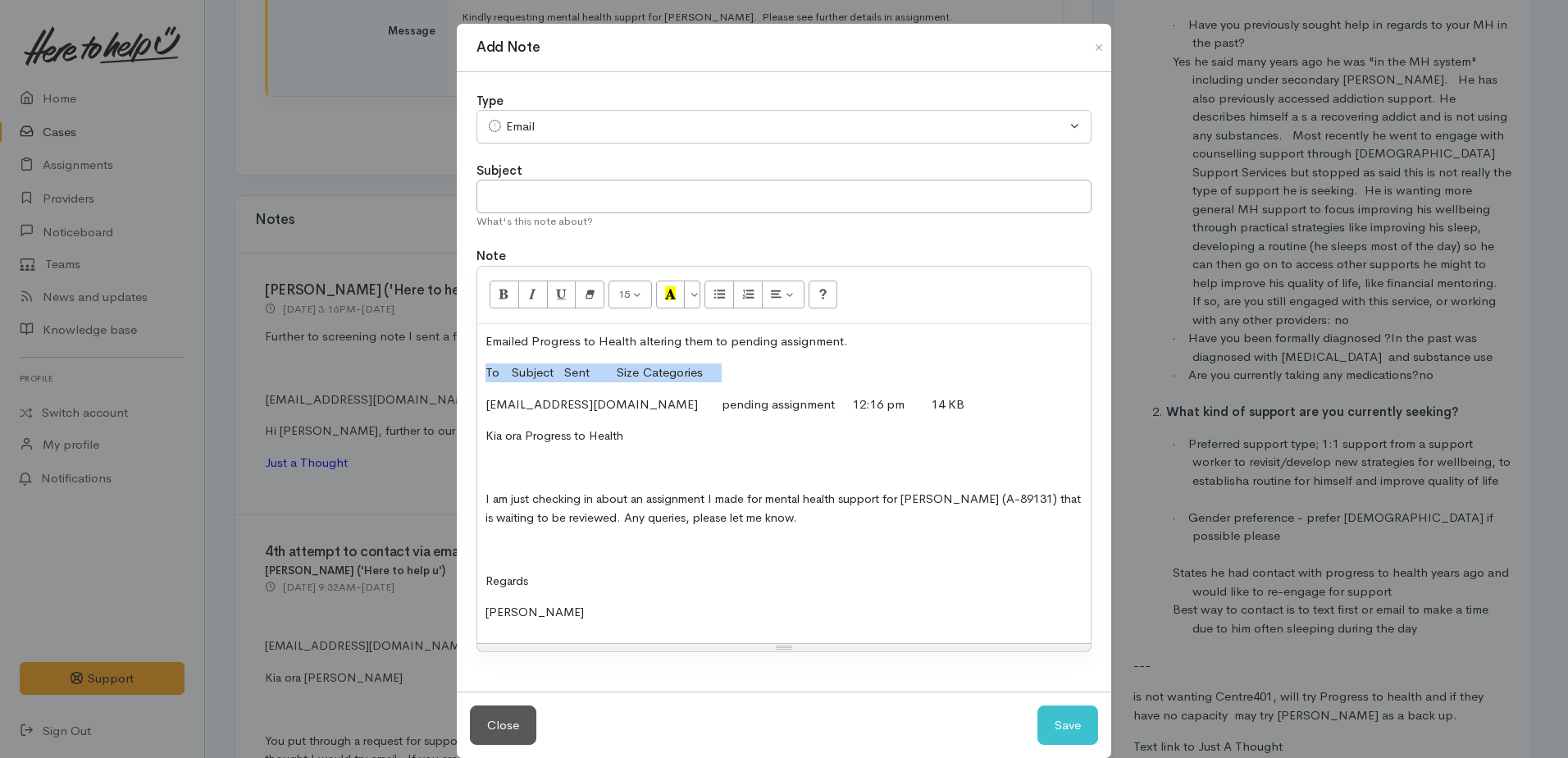
drag, startPoint x: 476, startPoint y: 361, endPoint x: 727, endPoint y: 370, distance: 251.2
click at [727, 370] on div "Emailed Progress to Health altering them to pending assignment. To Subject Sent…" at bounding box center [784, 483] width 613 height 319
click at [1065, 731] on button "Save" at bounding box center [1068, 725] width 61 height 40
select select "1"
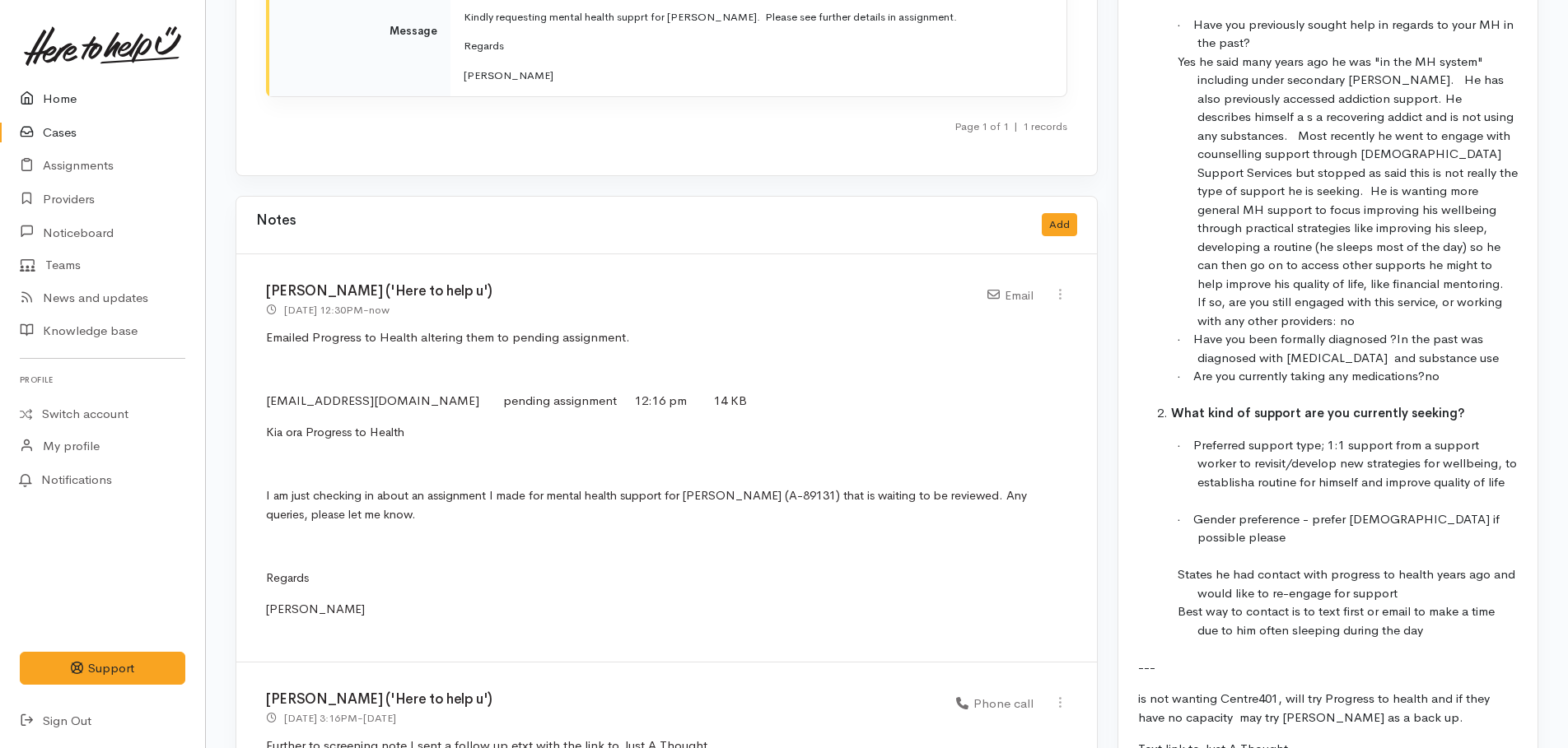
click at [53, 99] on link "Home" at bounding box center [102, 99] width 205 height 34
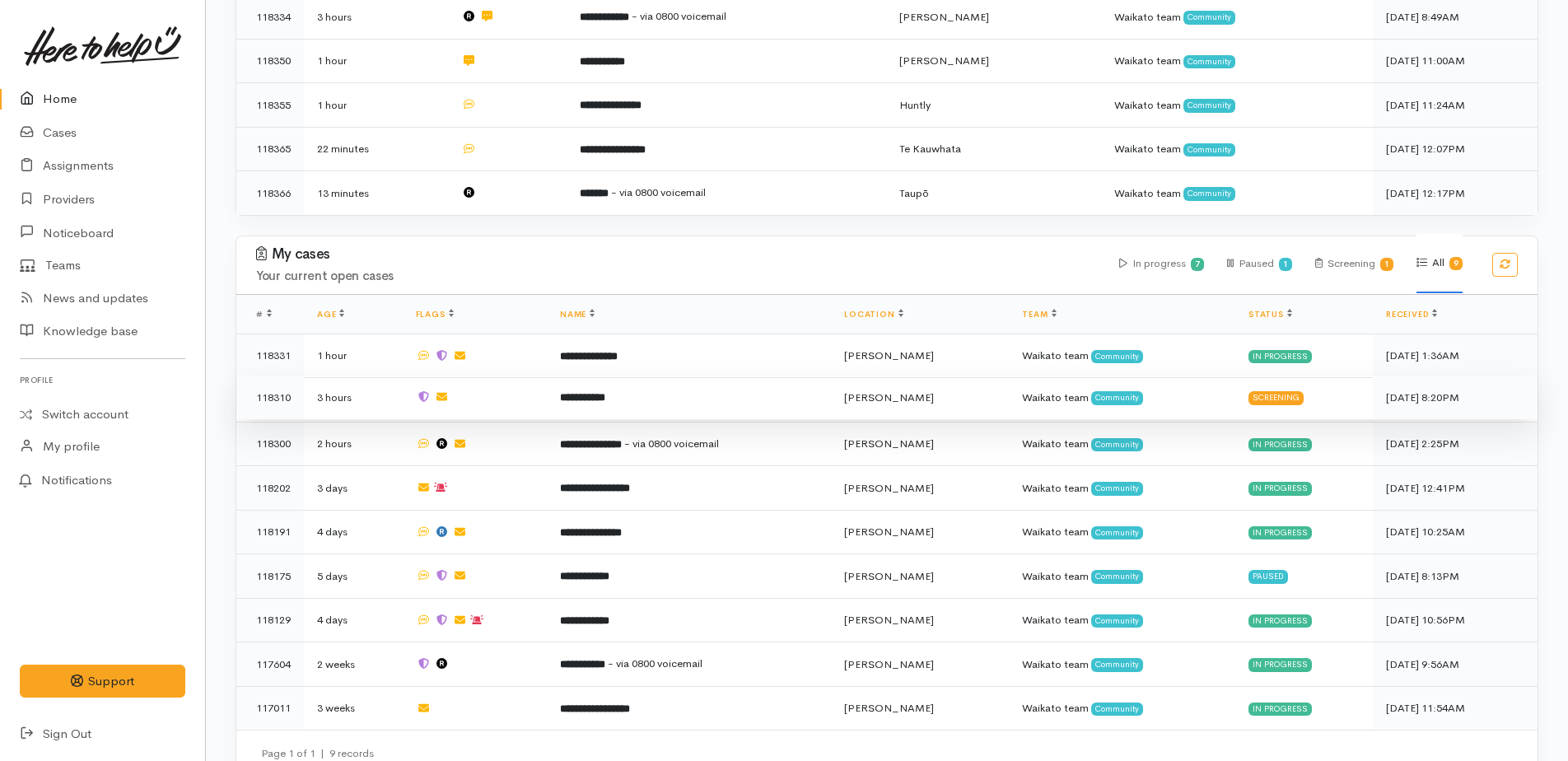
scroll to position [387, 0]
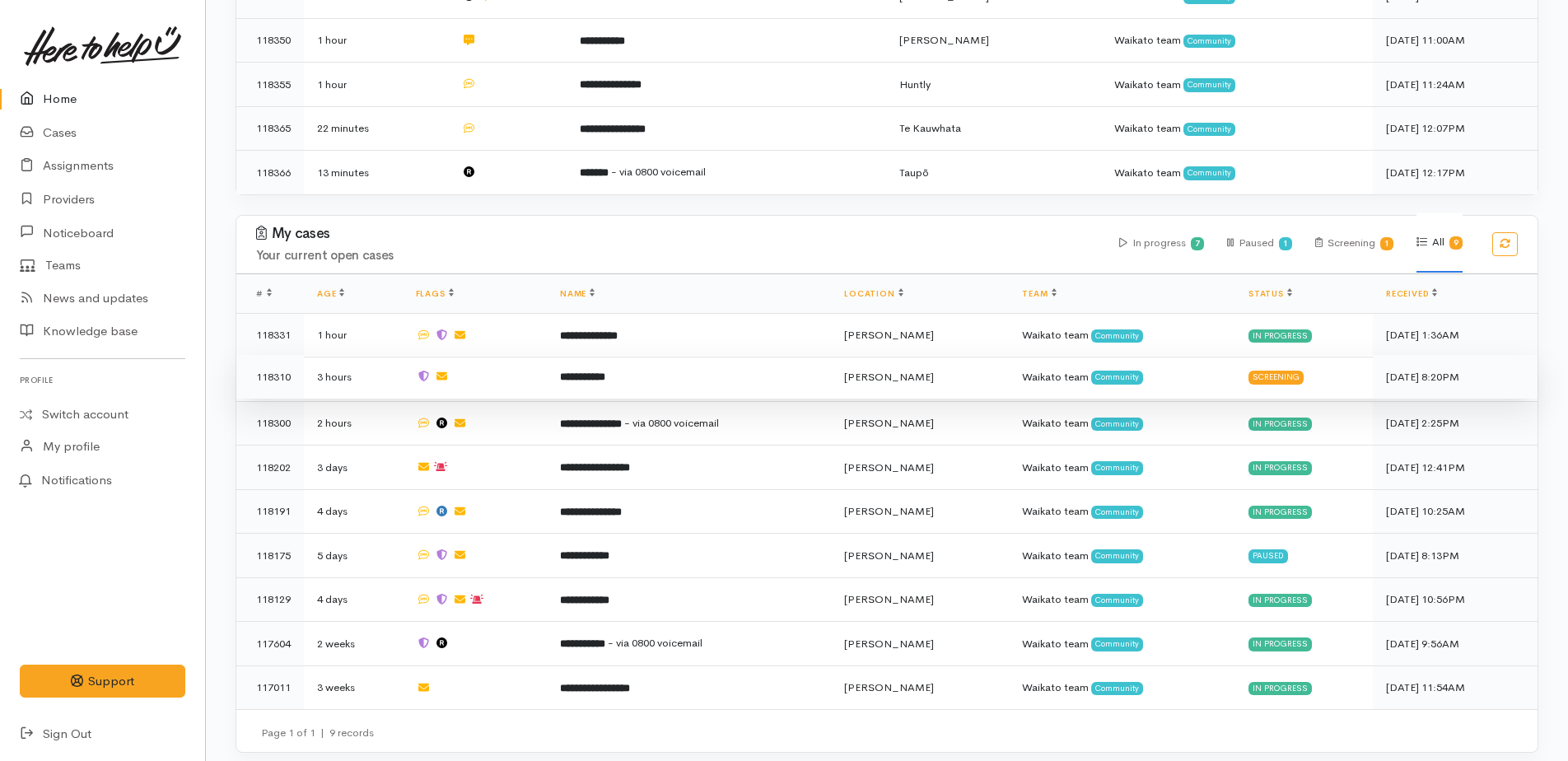
click at [606, 372] on b "**********" at bounding box center [582, 377] width 46 height 10
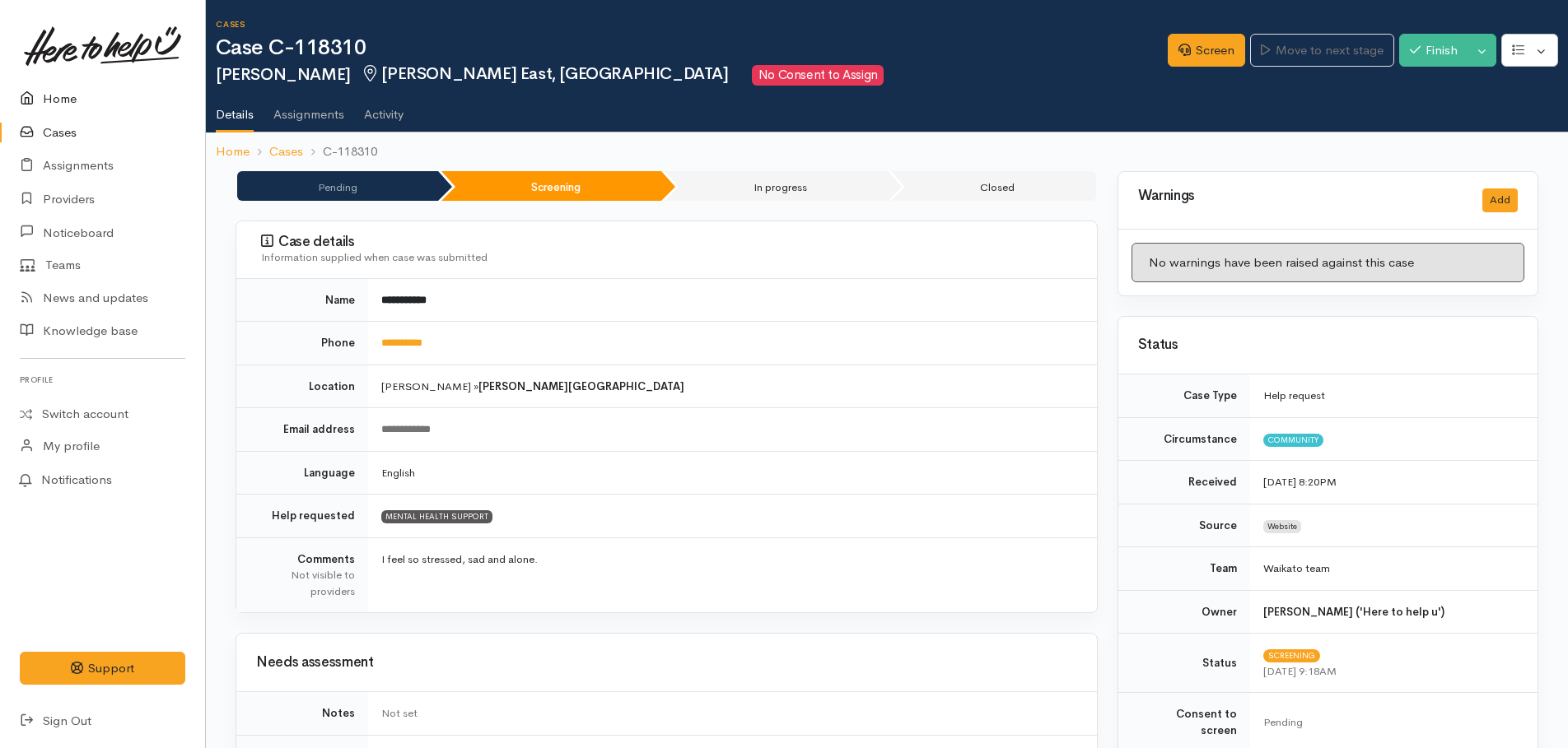
click at [62, 103] on link "Home" at bounding box center [102, 99] width 205 height 34
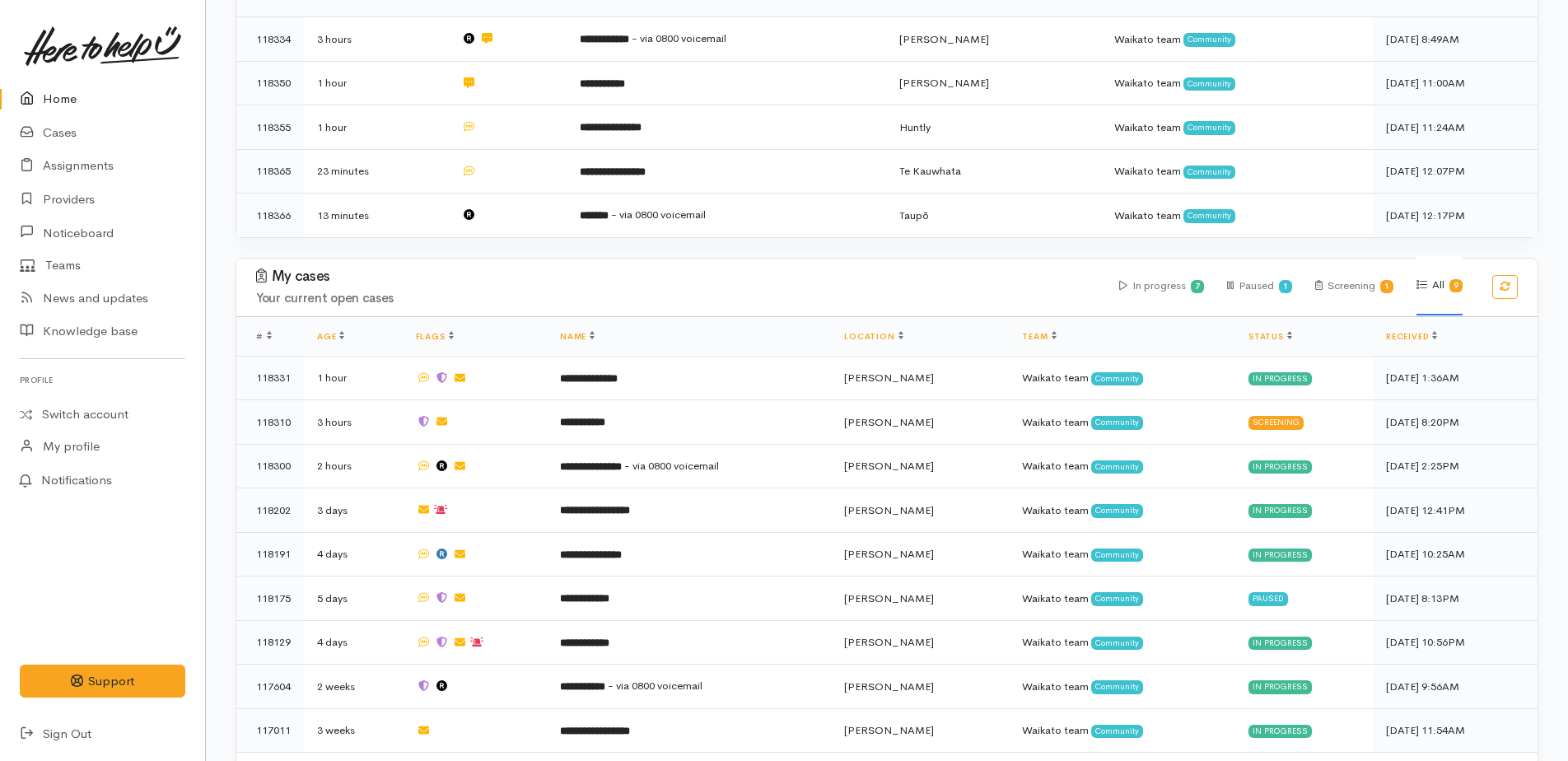
scroll to position [387, 0]
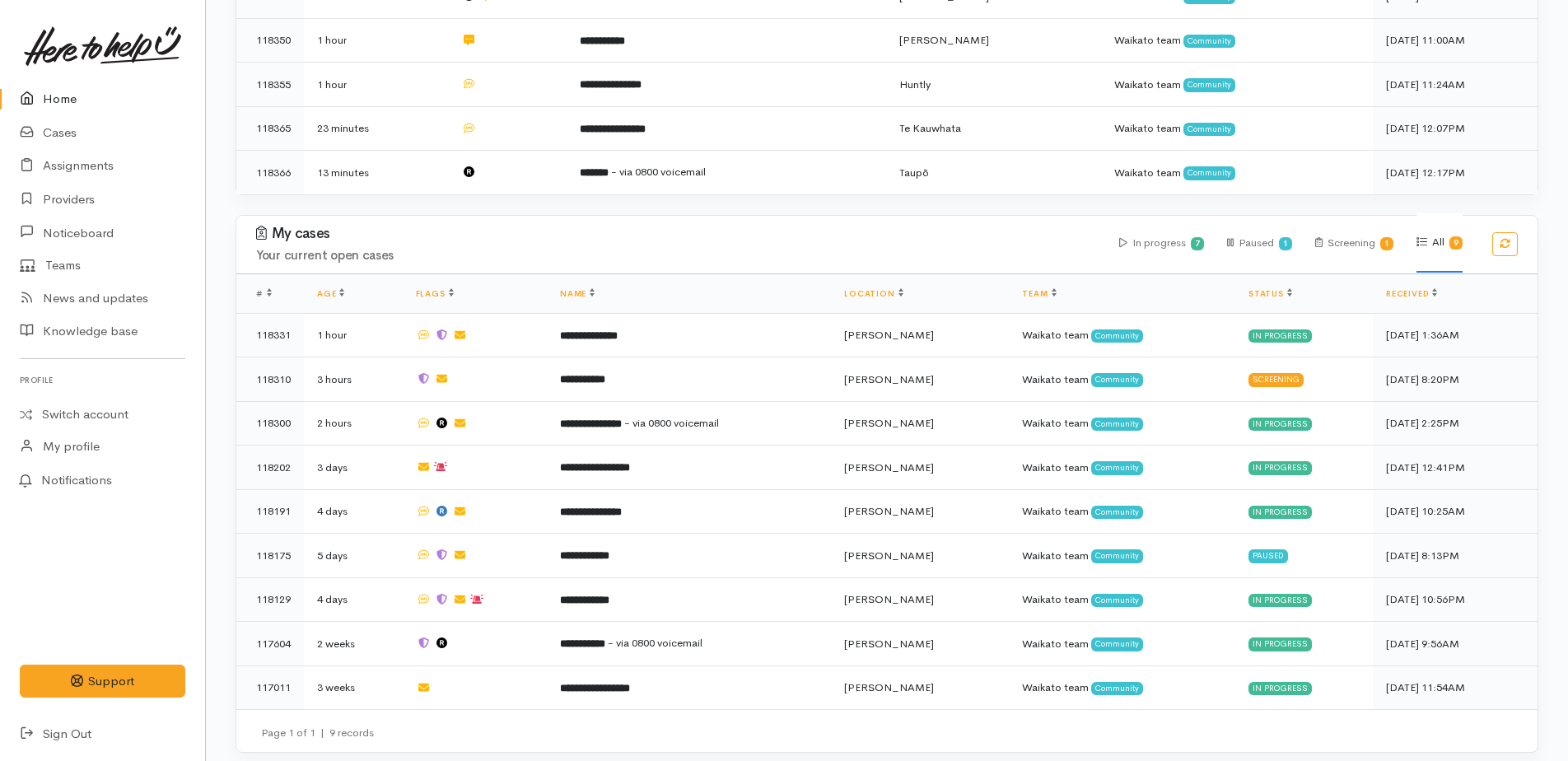
click at [74, 98] on link "Home" at bounding box center [102, 99] width 205 height 34
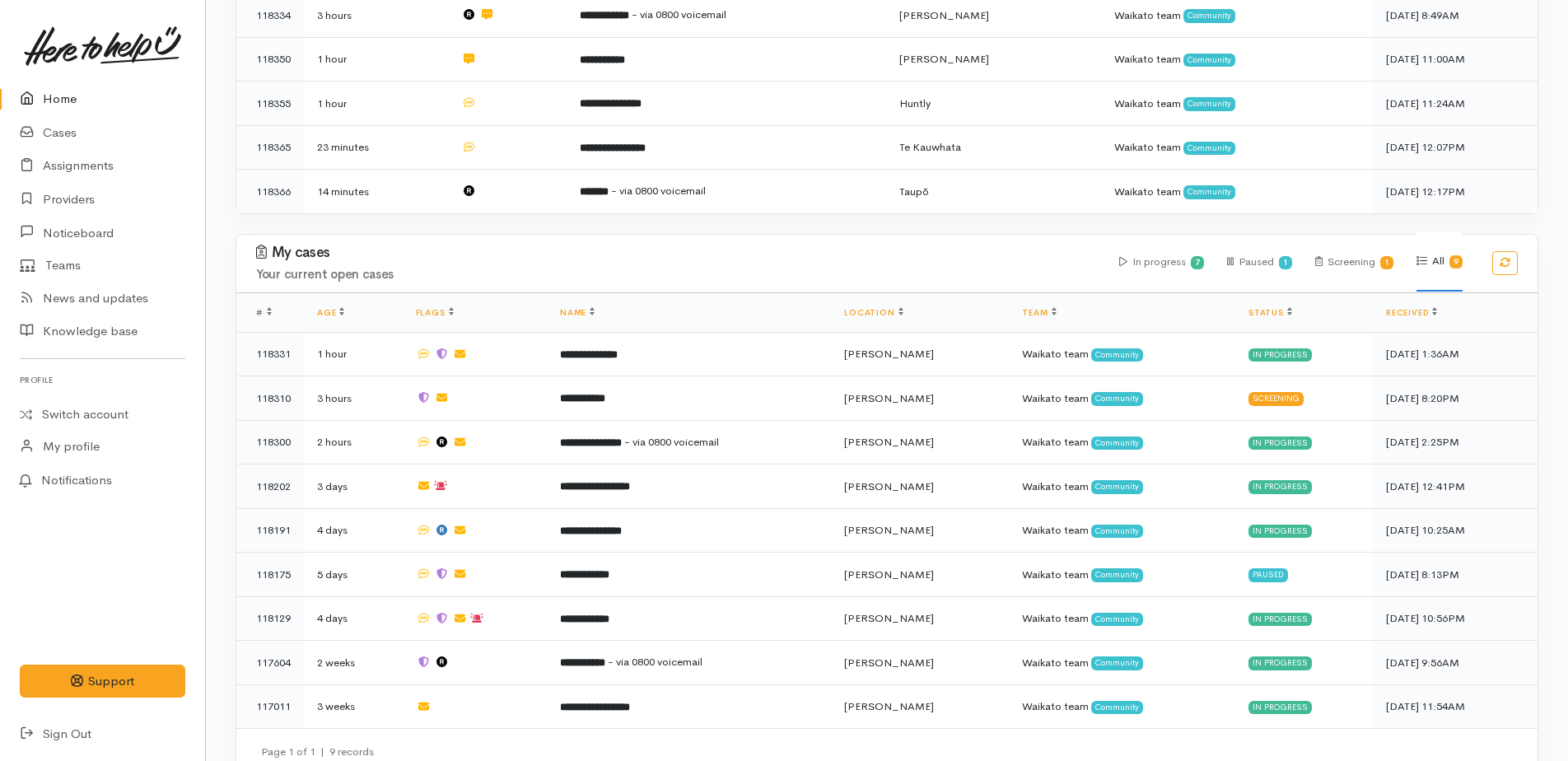
scroll to position [387, 0]
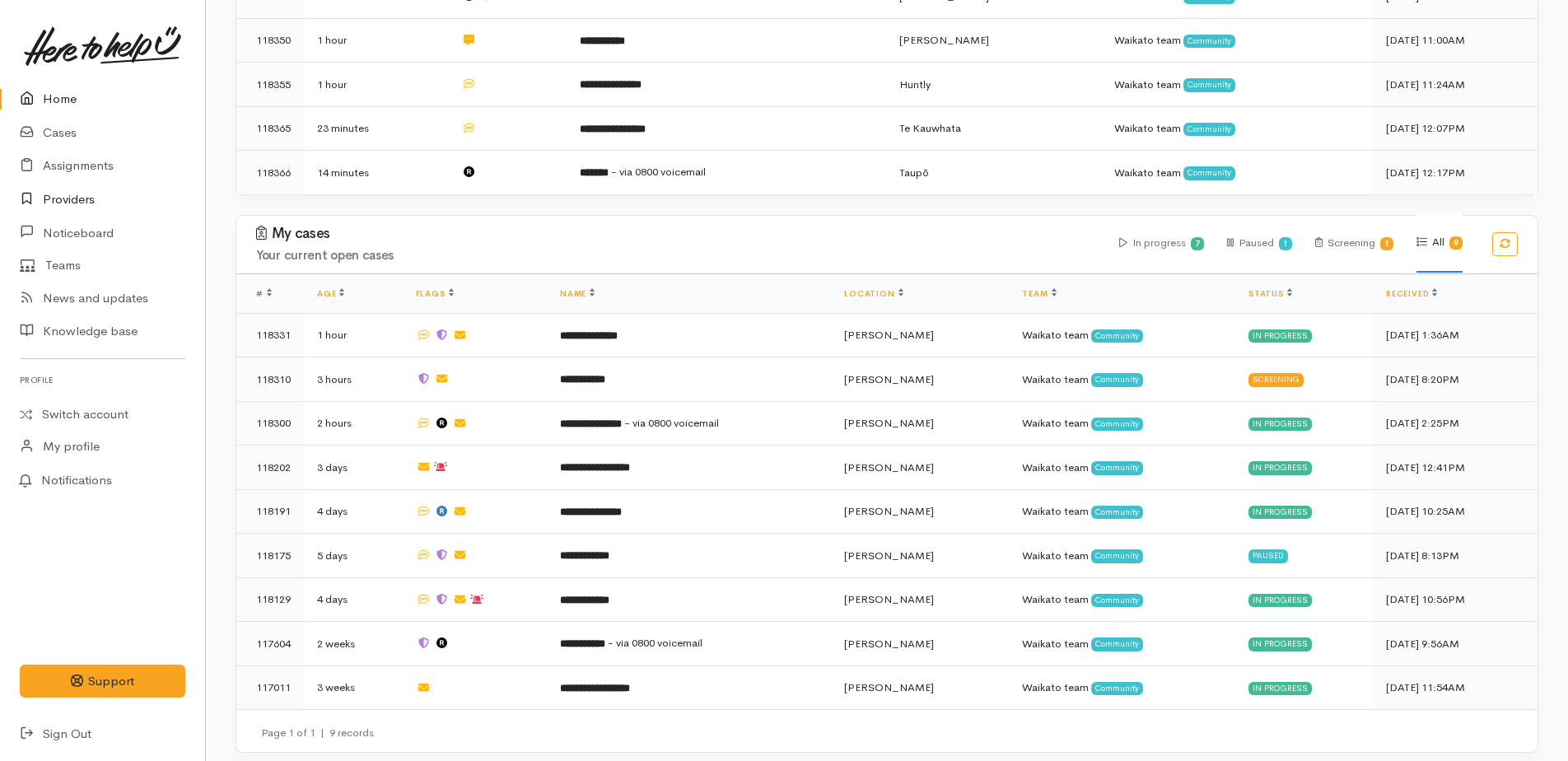
click at [71, 201] on link "Providers" at bounding box center [102, 199] width 205 height 34
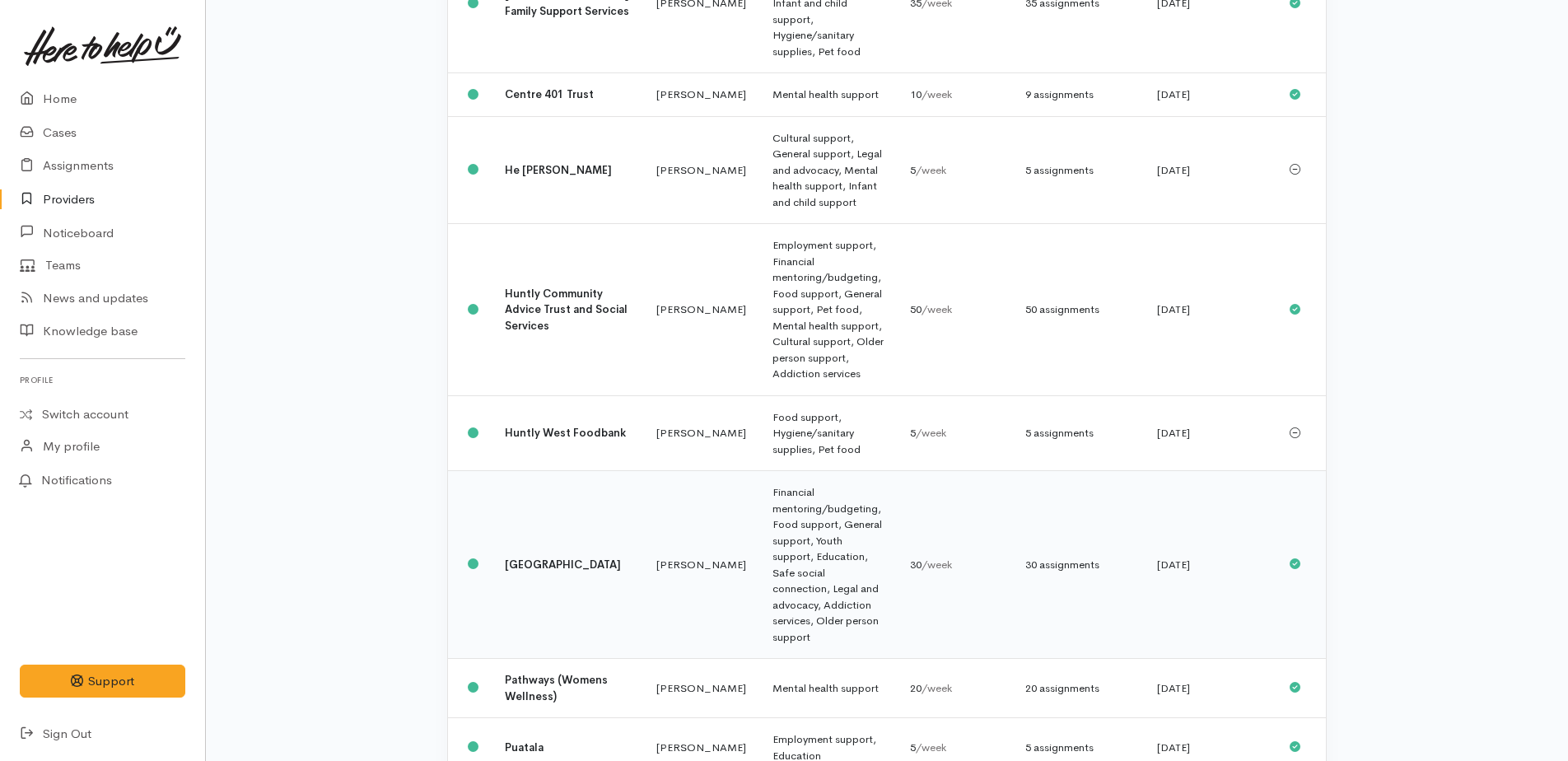
scroll to position [412, 0]
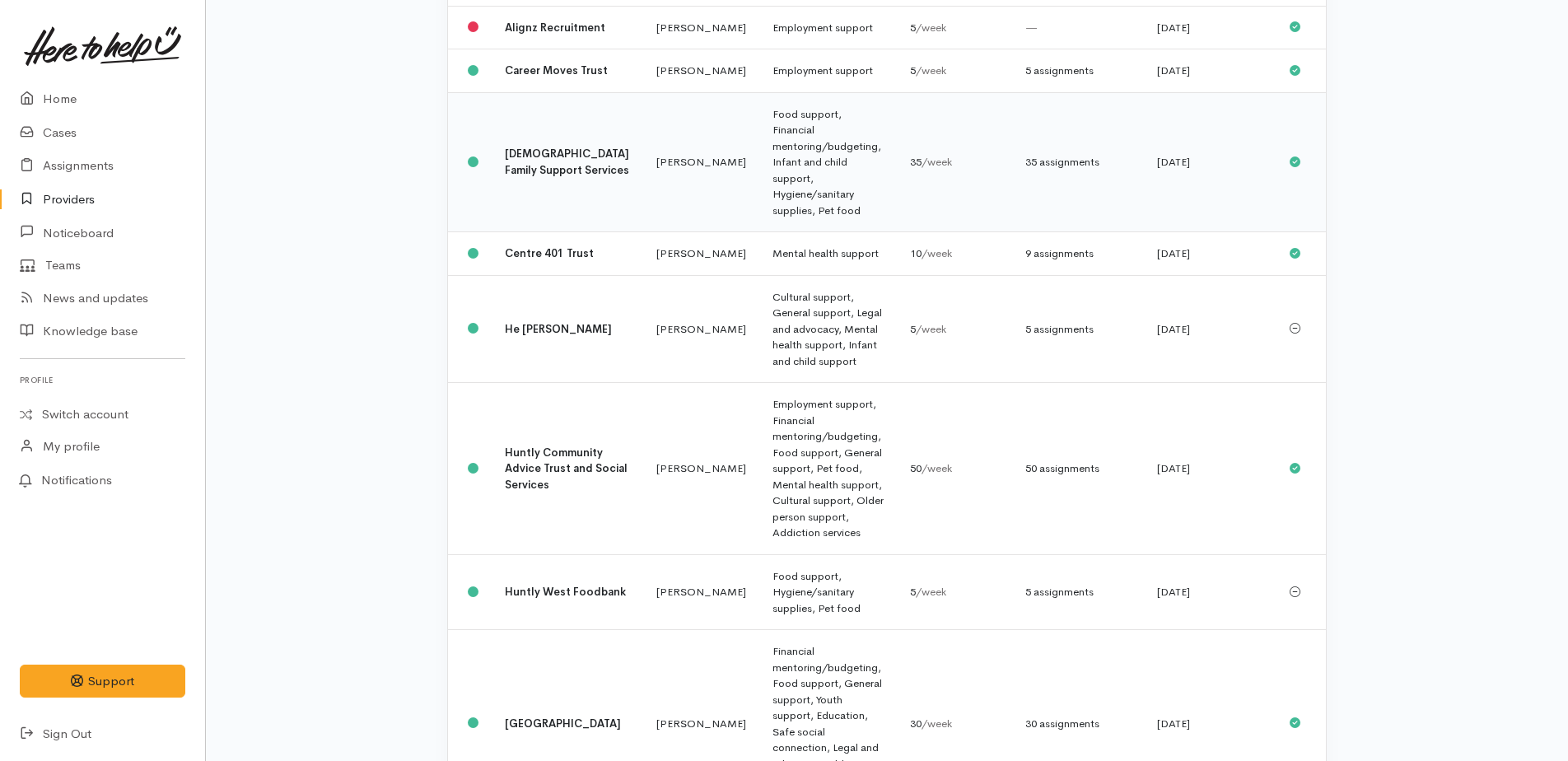
click at [763, 179] on td "Food support, Financial mentoring/budgeting, Infant and child support, Hygiene/…" at bounding box center [828, 162] width 138 height 140
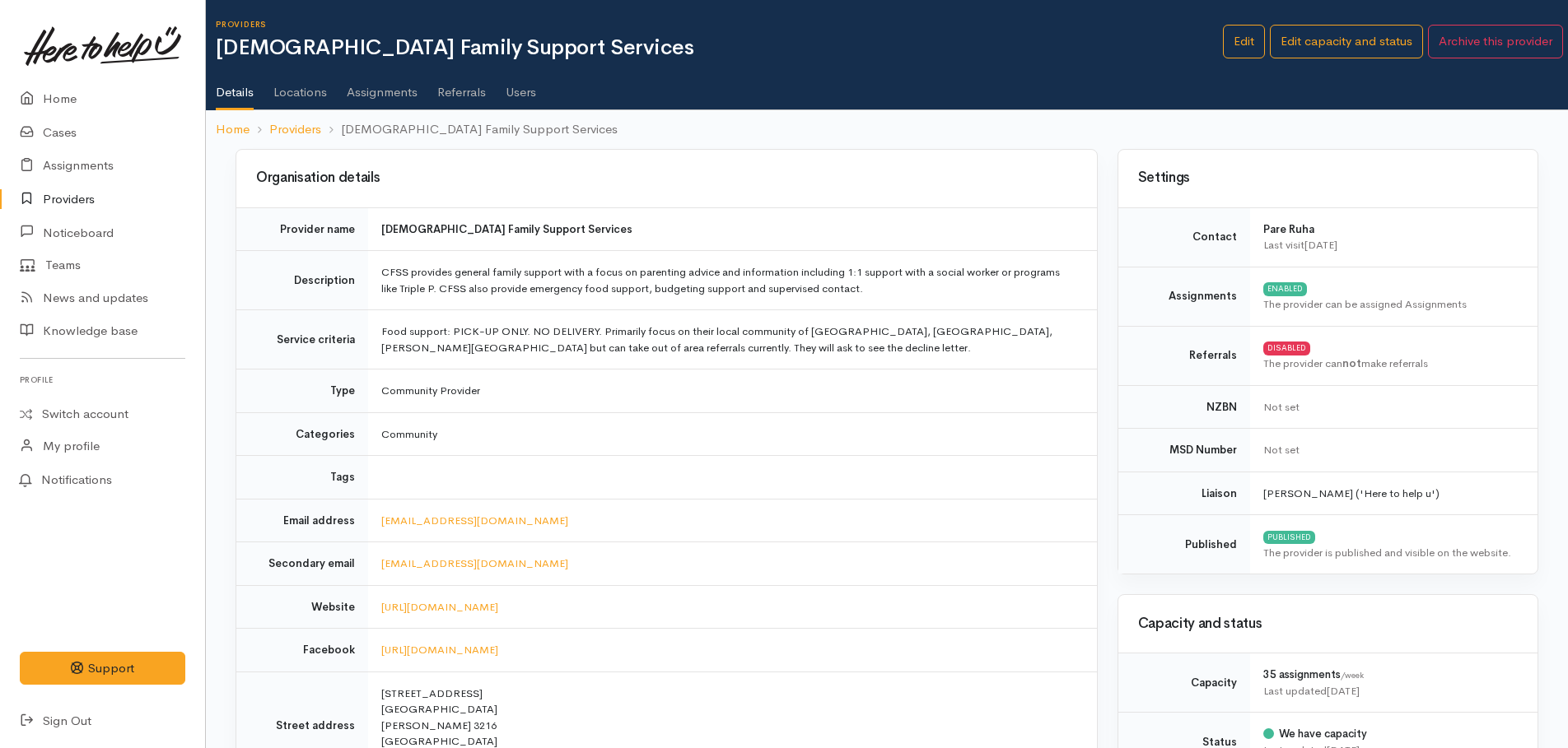
click at [380, 93] on link "Assignments" at bounding box center [382, 87] width 71 height 46
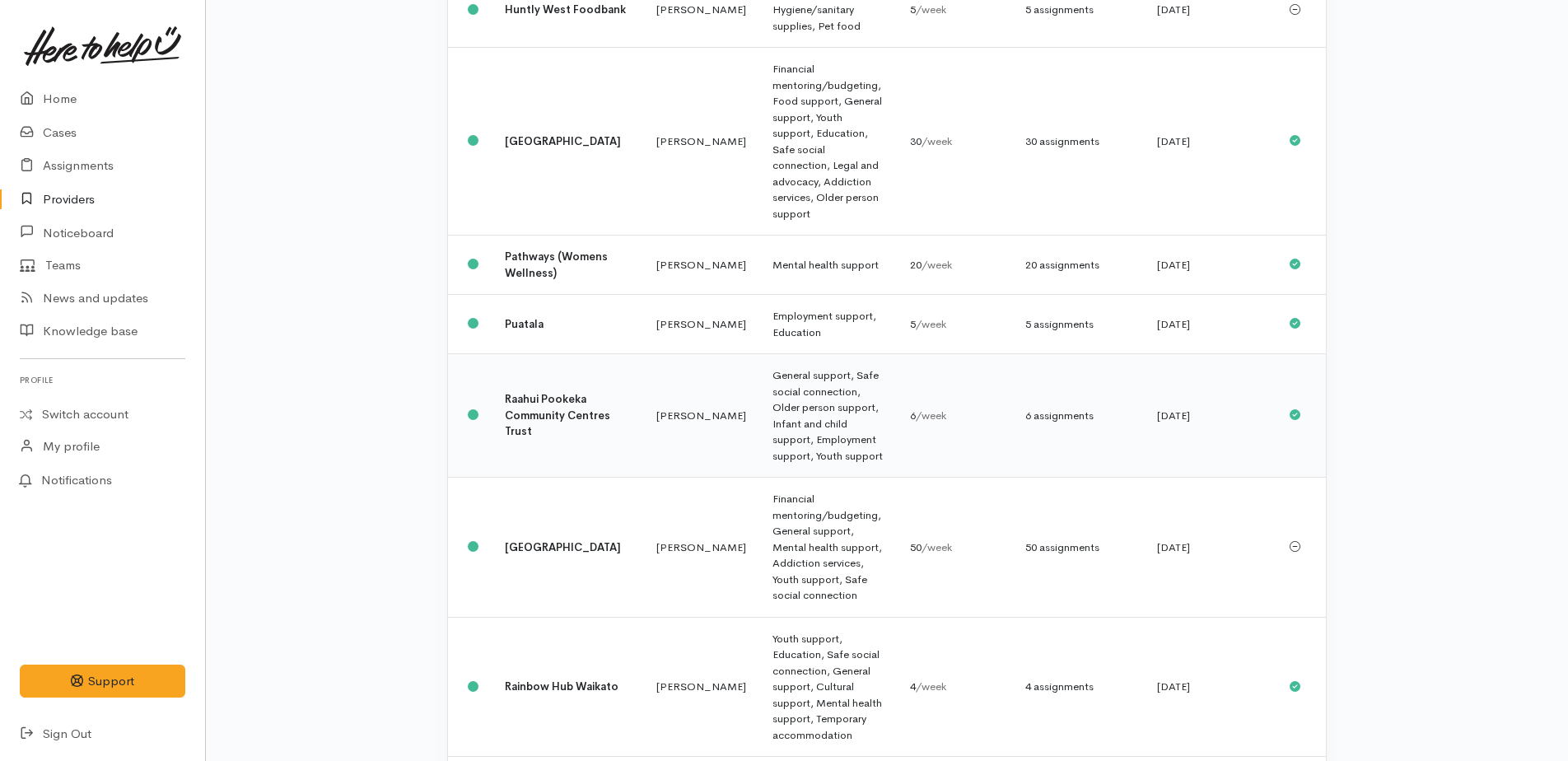
scroll to position [999, 0]
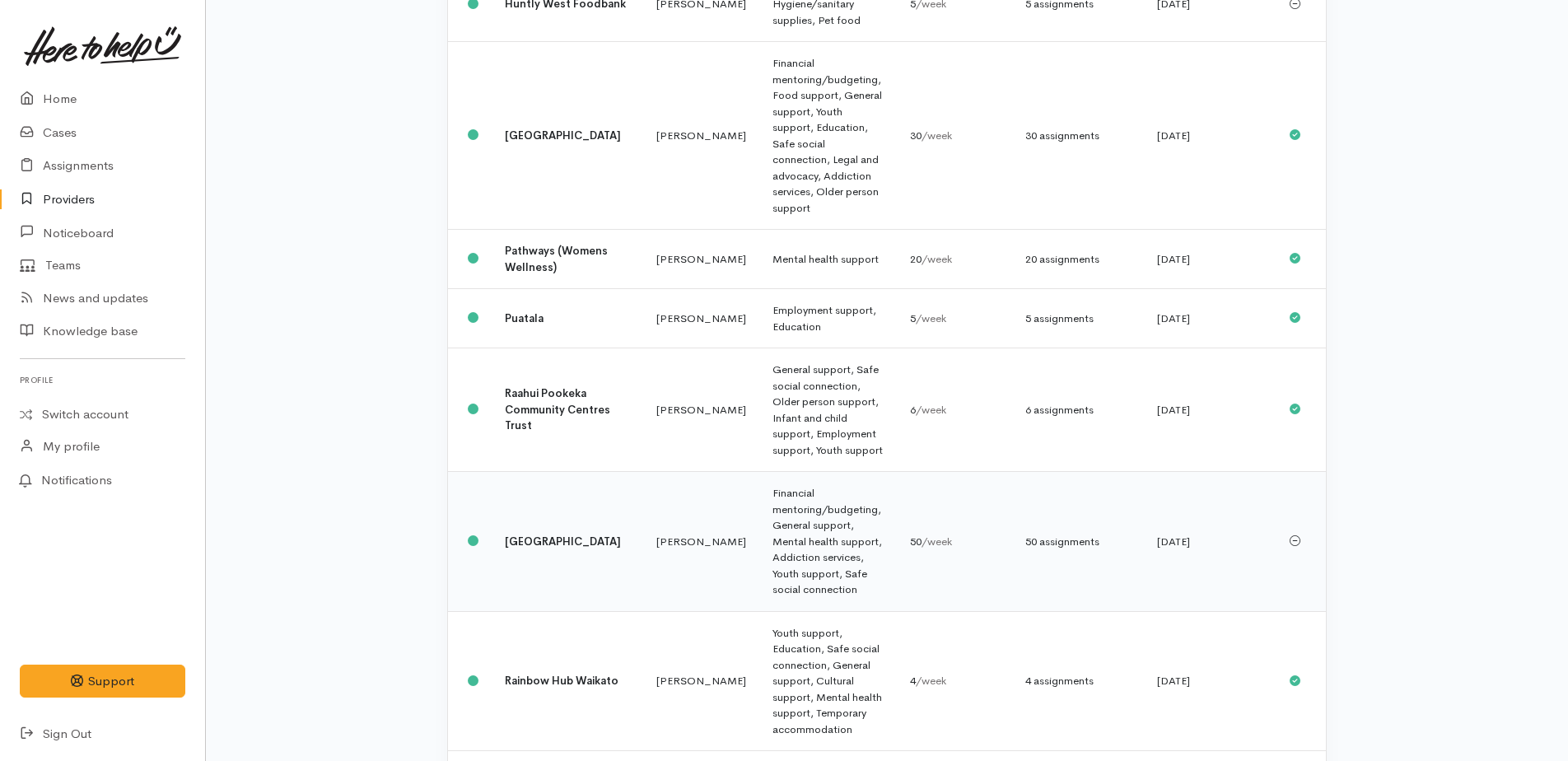
click at [1038, 533] on div "50 assignments" at bounding box center [1078, 541] width 106 height 16
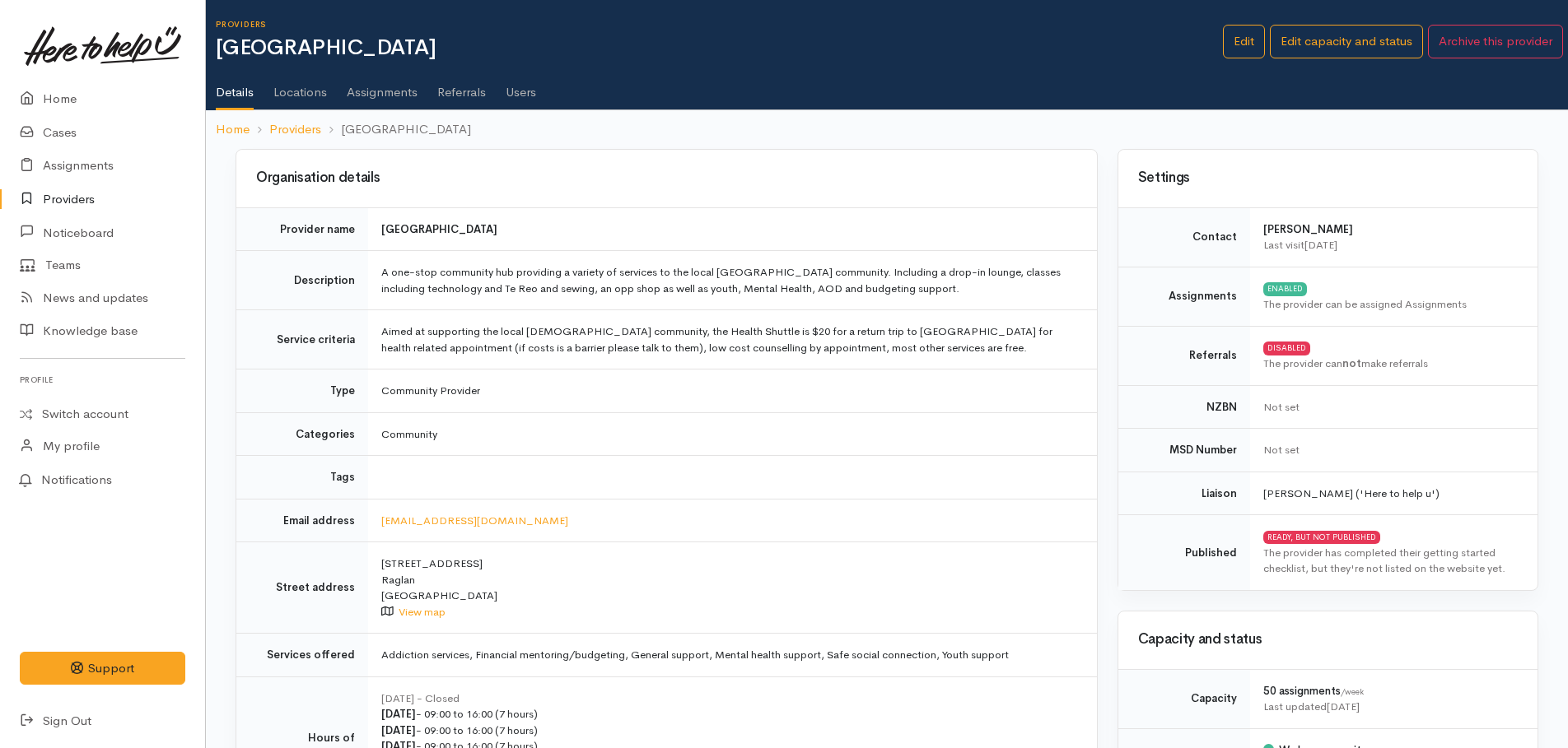
click at [362, 94] on link "Assignments" at bounding box center [382, 87] width 71 height 46
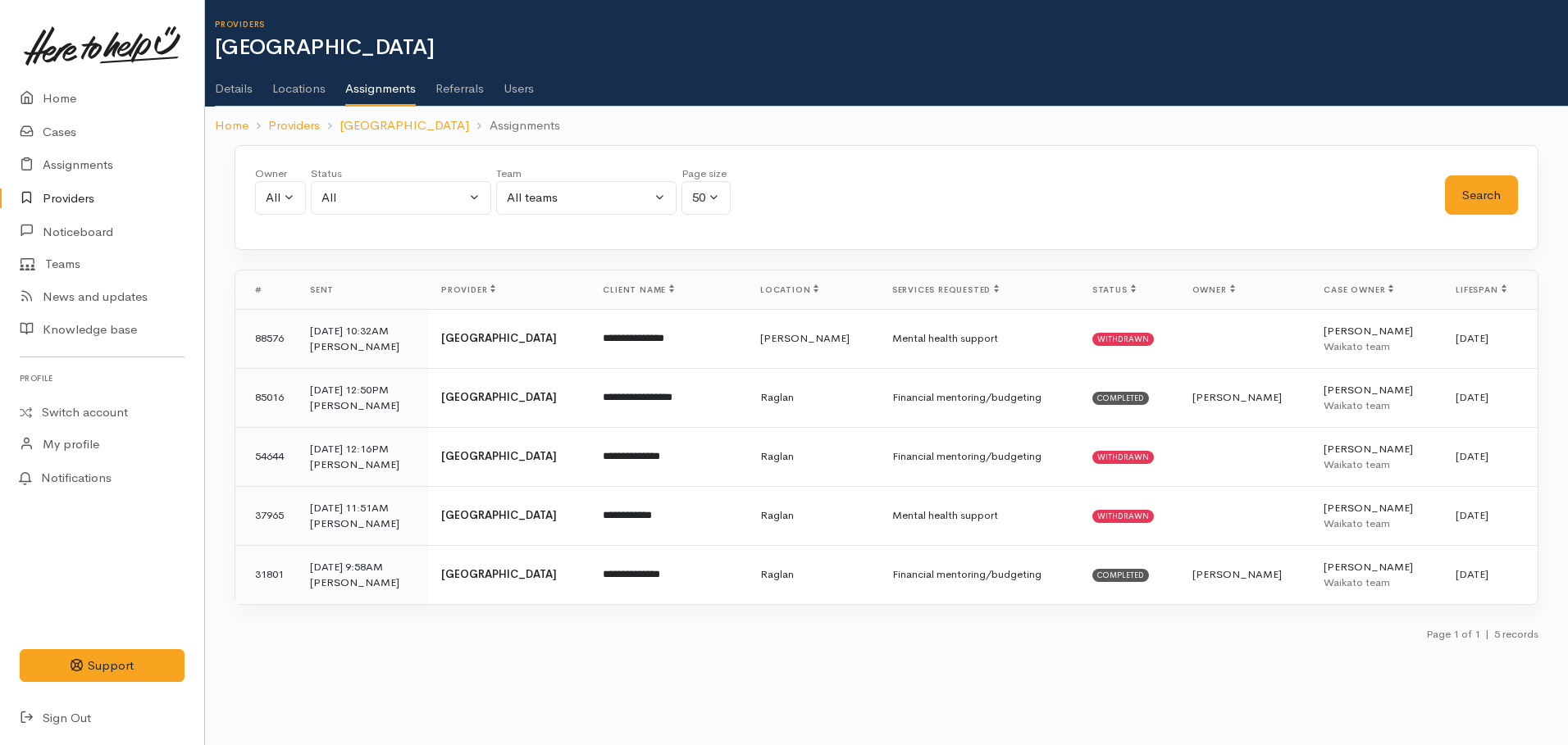
click at [518, 88] on link "Users" at bounding box center [518, 83] width 30 height 46
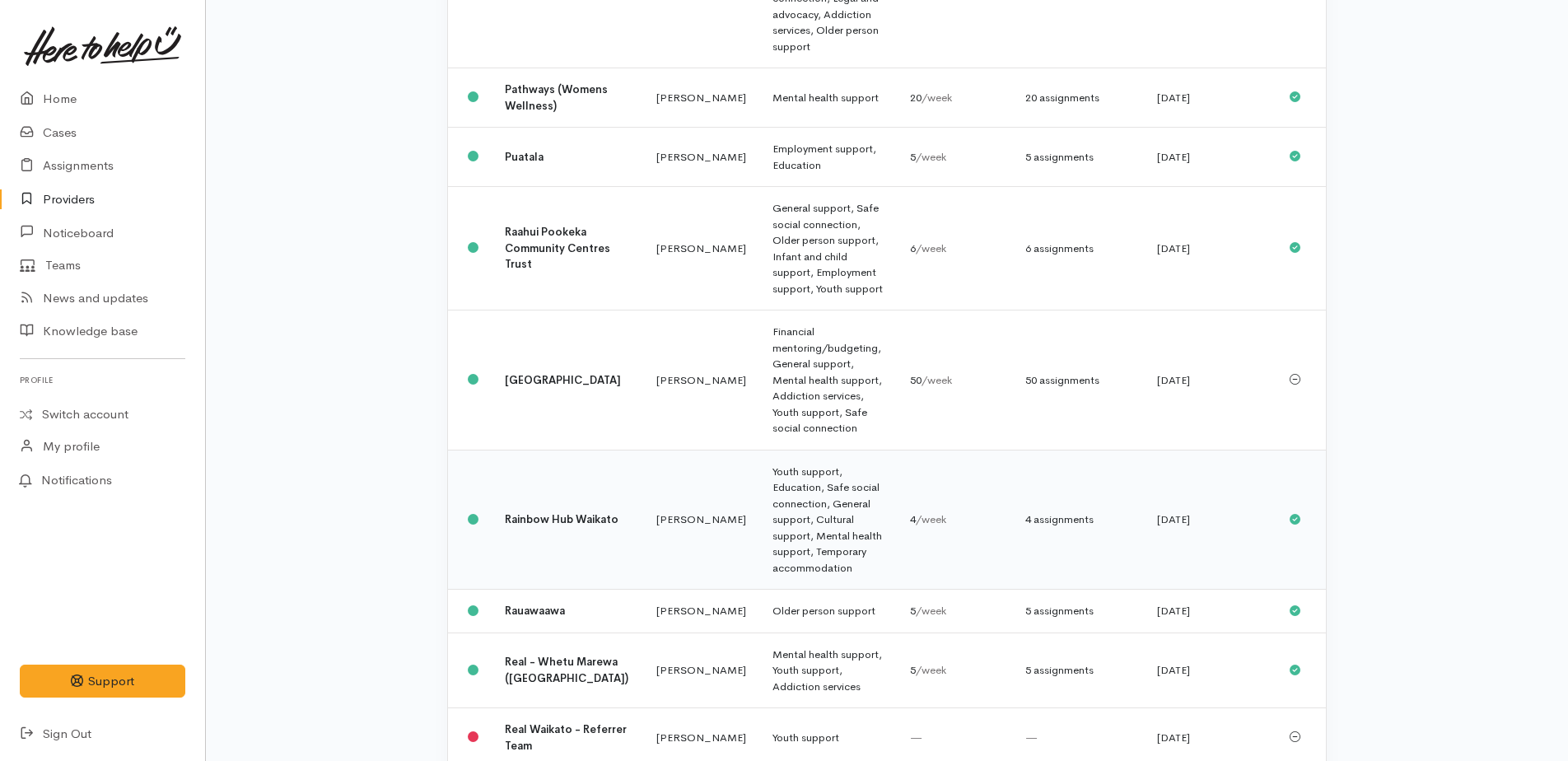
scroll to position [1164, 0]
click at [772, 446] on td "Youth support, Education, Safe social connection, General support, Cultural sup…" at bounding box center [828, 516] width 138 height 140
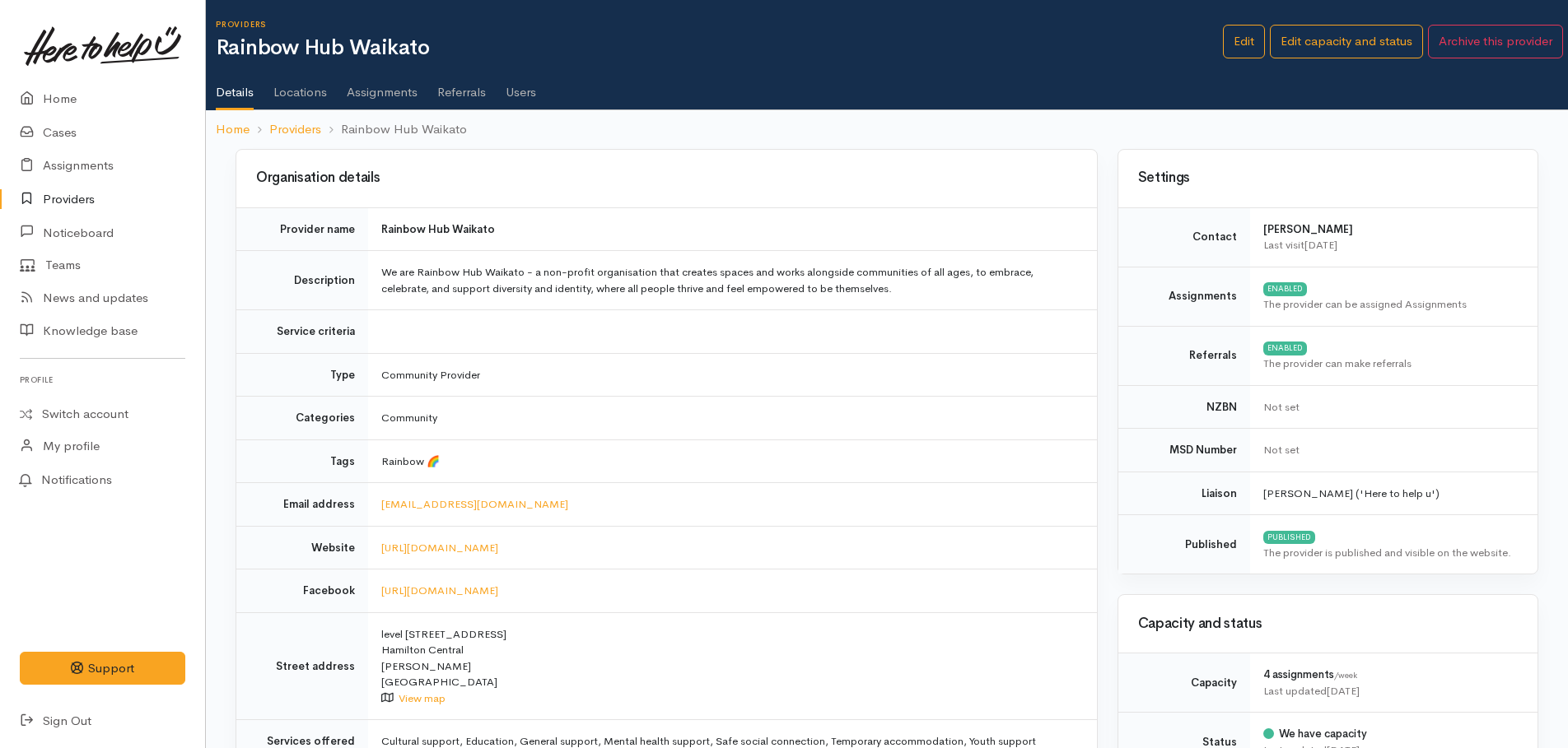
click at [379, 89] on link "Assignments" at bounding box center [382, 87] width 71 height 46
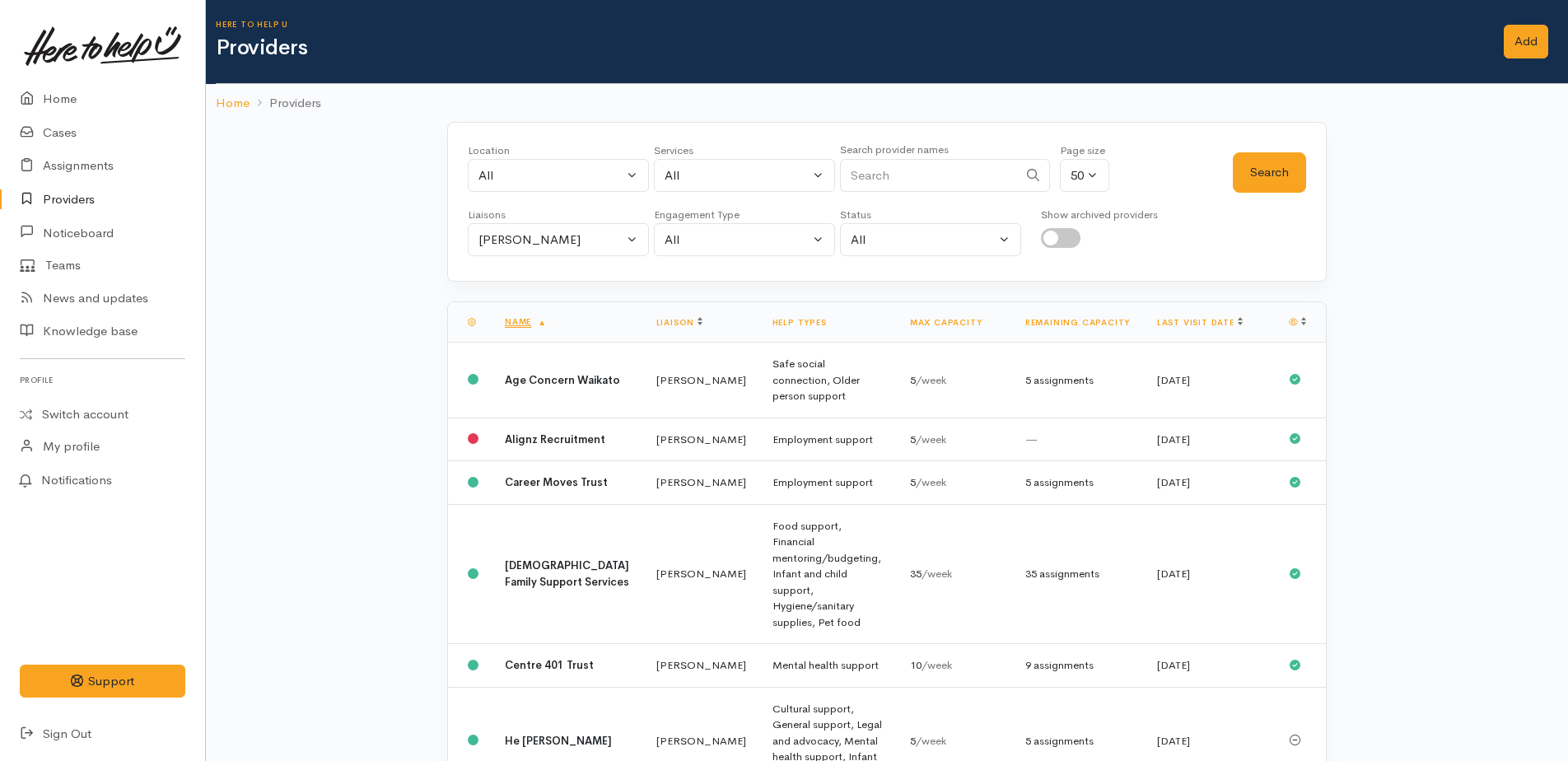
scroll to position [1164, 0]
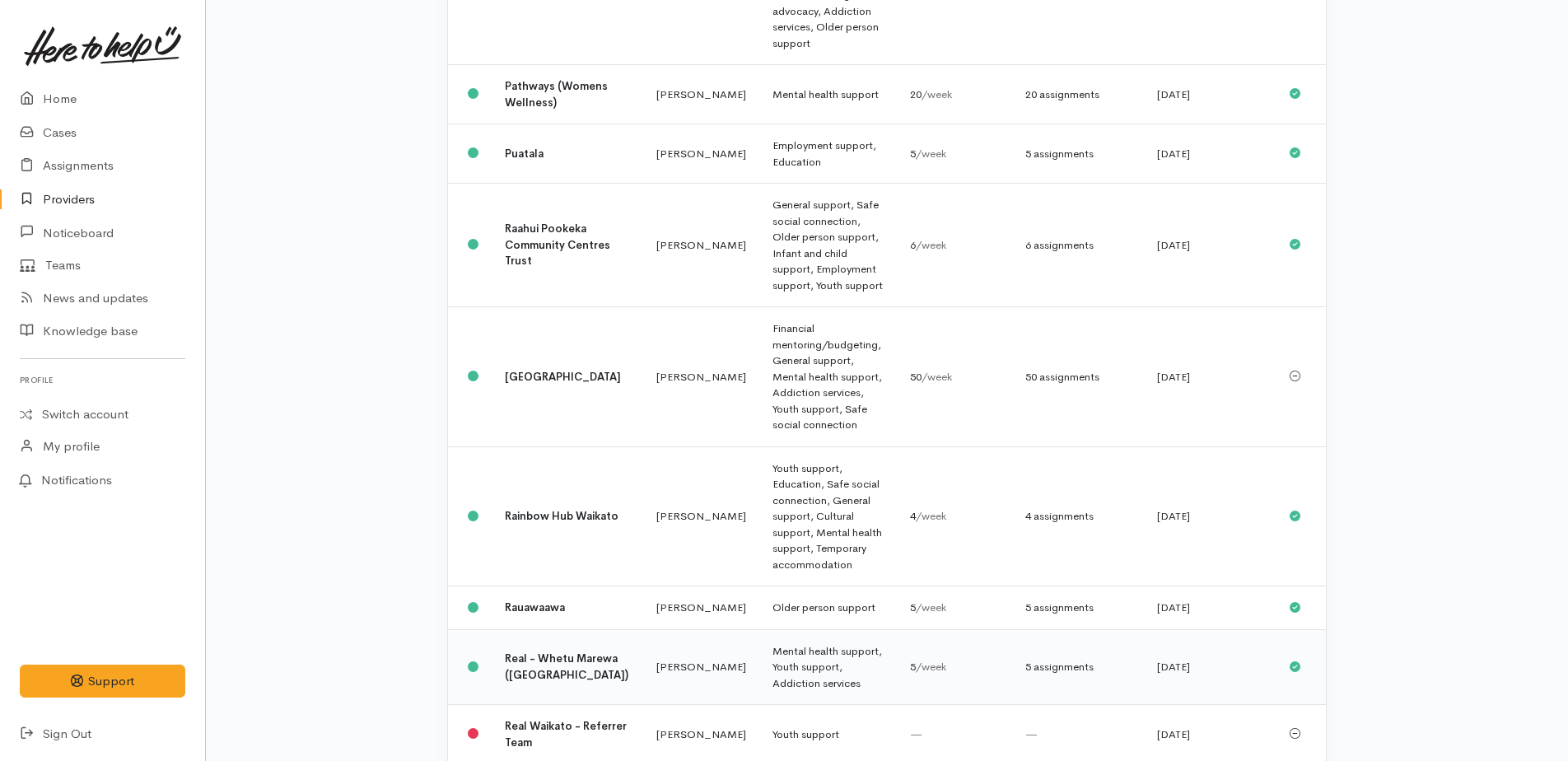
click at [1037, 659] on div "5 assignments" at bounding box center [1078, 666] width 106 height 16
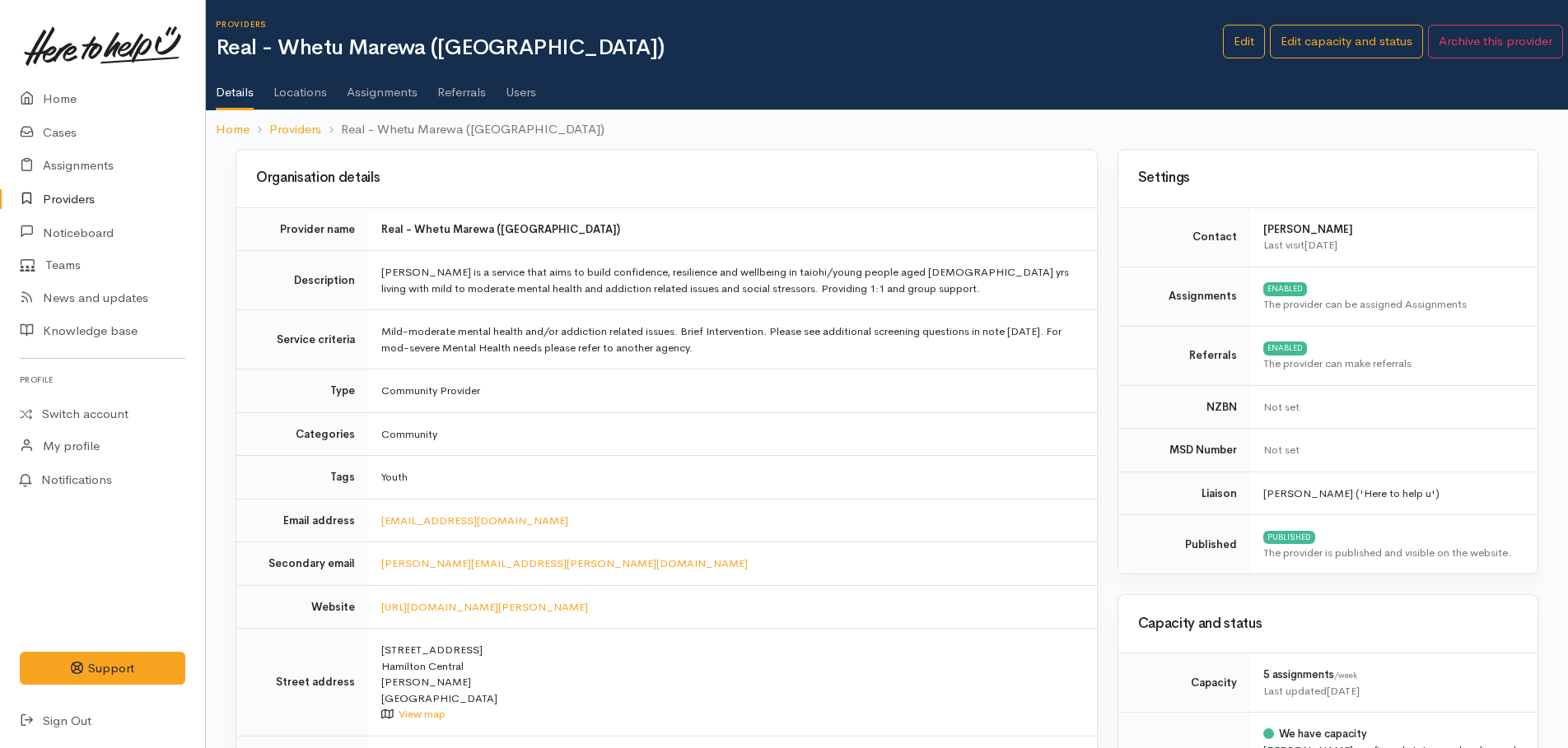
click at [362, 98] on link "Assignments" at bounding box center [382, 87] width 71 height 46
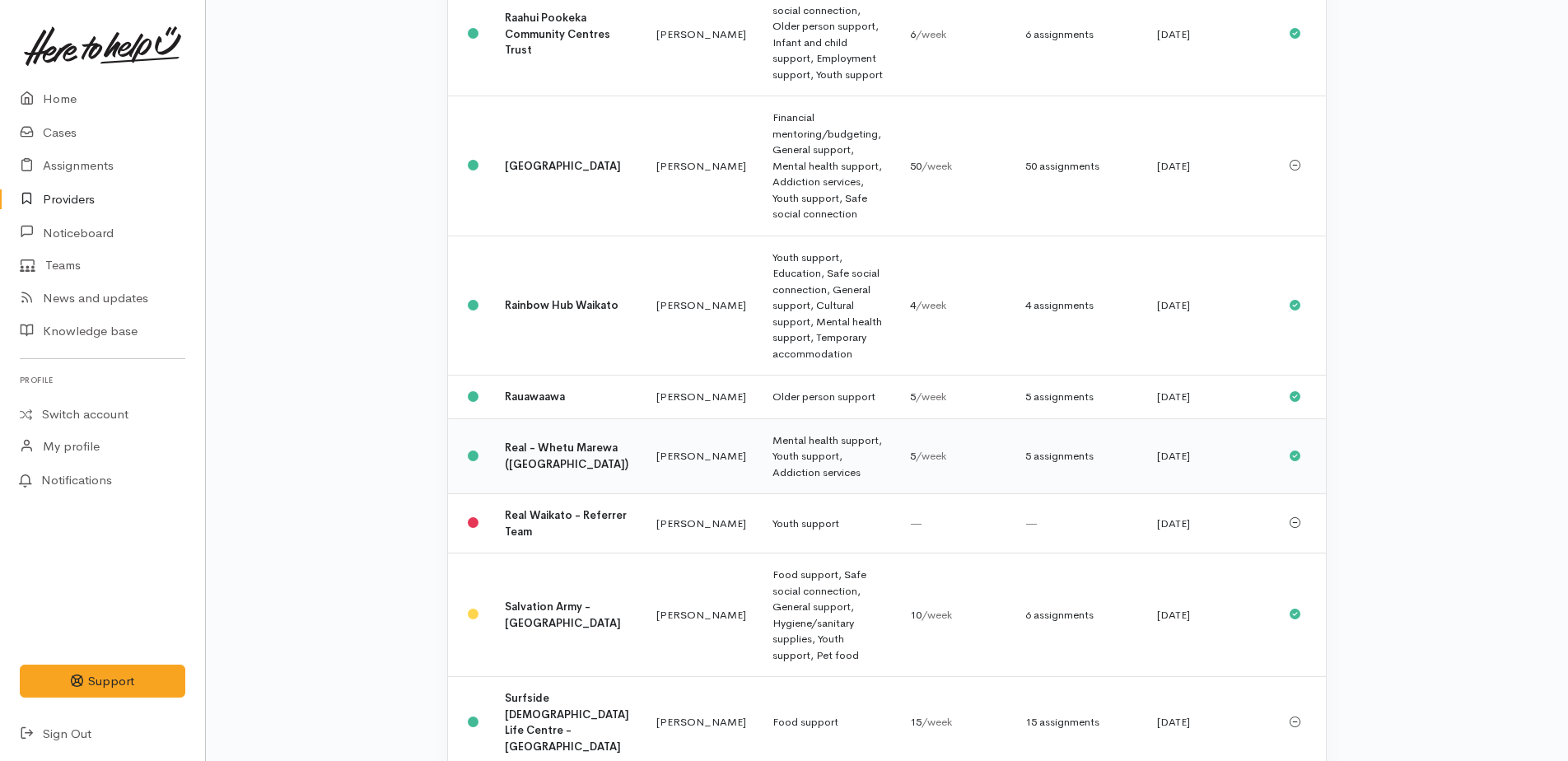
scroll to position [1493, 0]
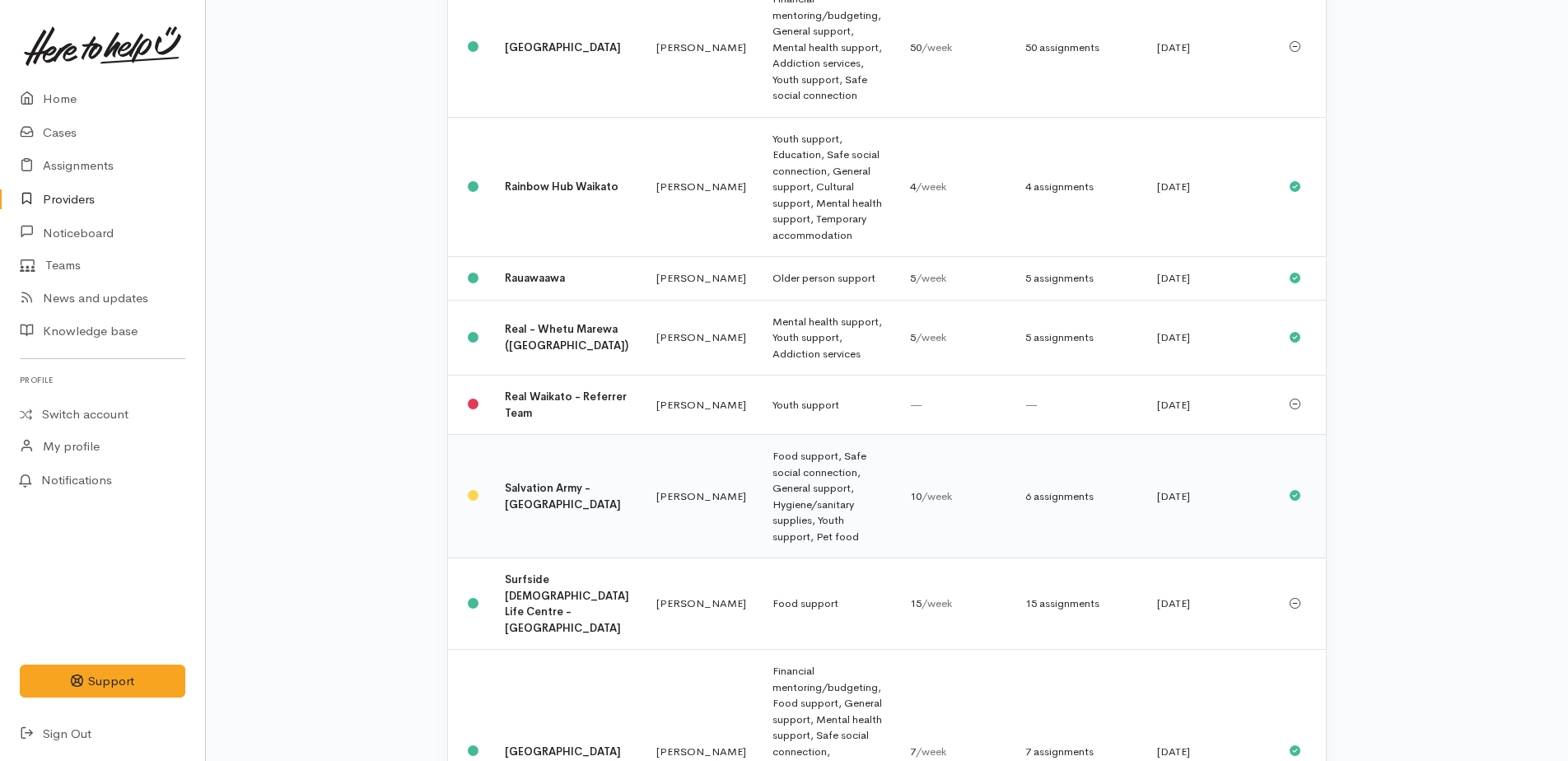
click at [796, 434] on td "Food support, Safe social connection, General support, Hygiene/sanitary supplie…" at bounding box center [828, 496] width 138 height 124
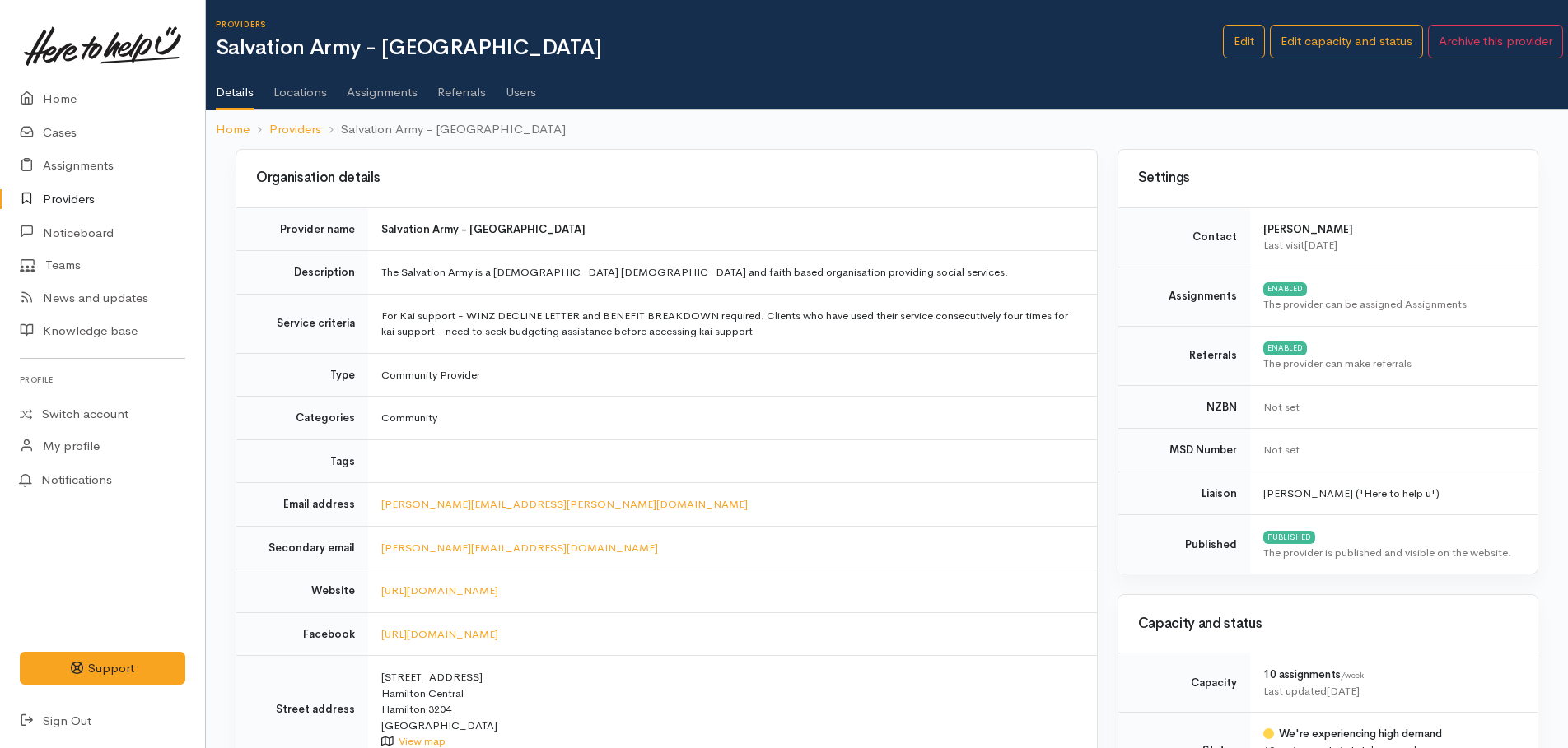
click at [370, 92] on link "Assignments" at bounding box center [382, 87] width 71 height 46
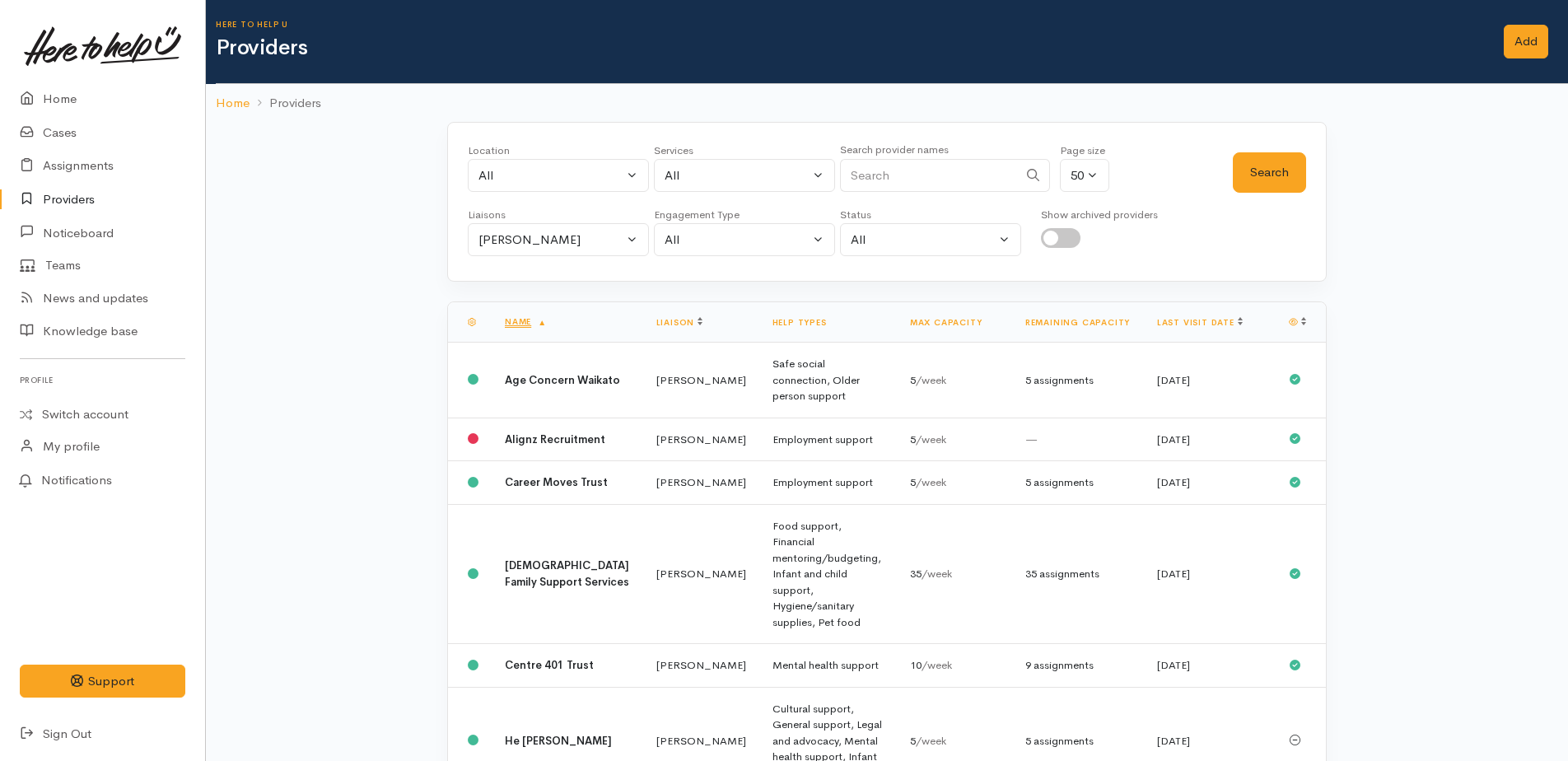
scroll to position [1493, 0]
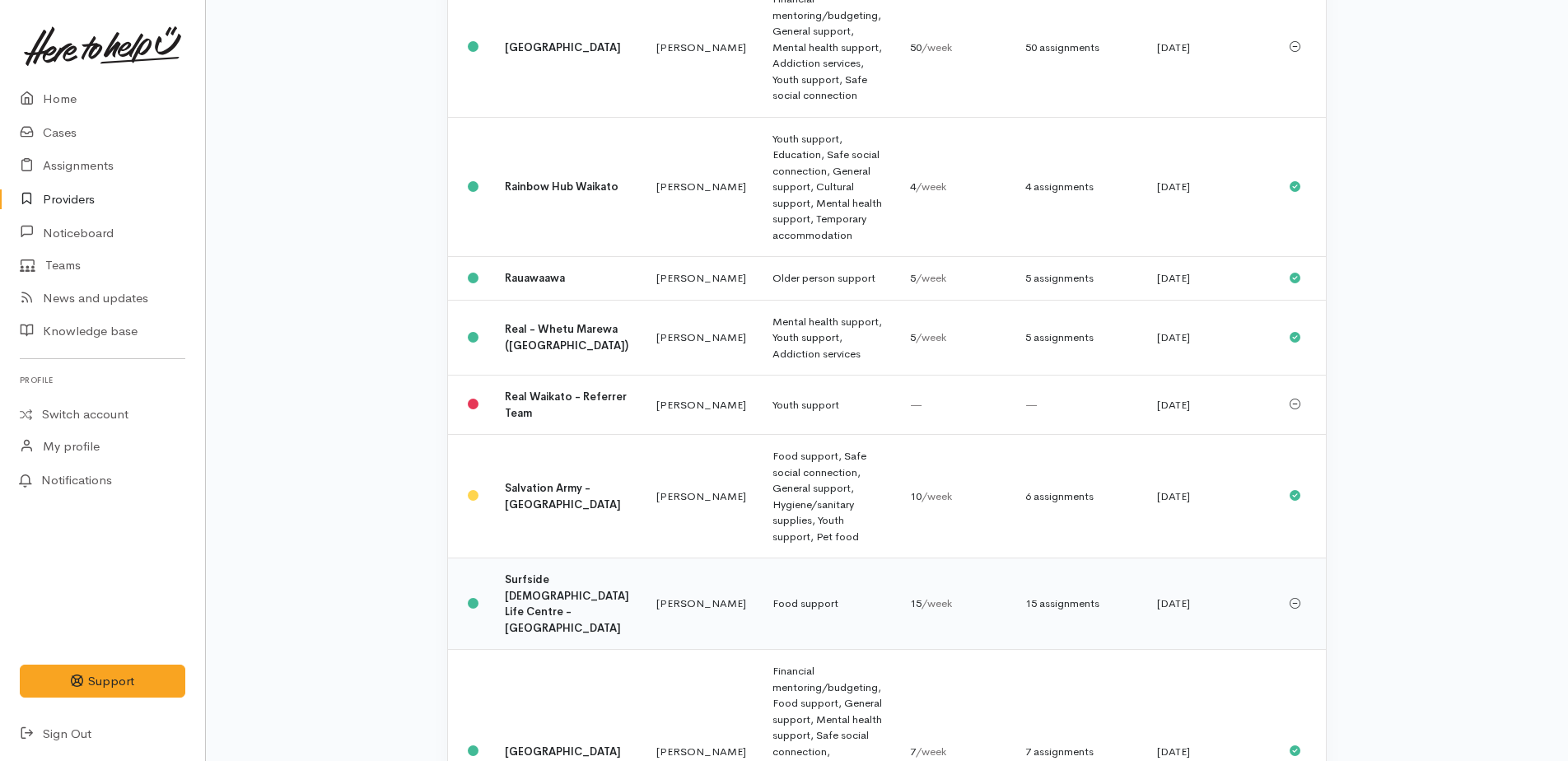
click at [1049, 595] on div "15 assignments" at bounding box center [1078, 603] width 106 height 16
click at [1070, 595] on div "15 assignments" at bounding box center [1078, 603] width 106 height 16
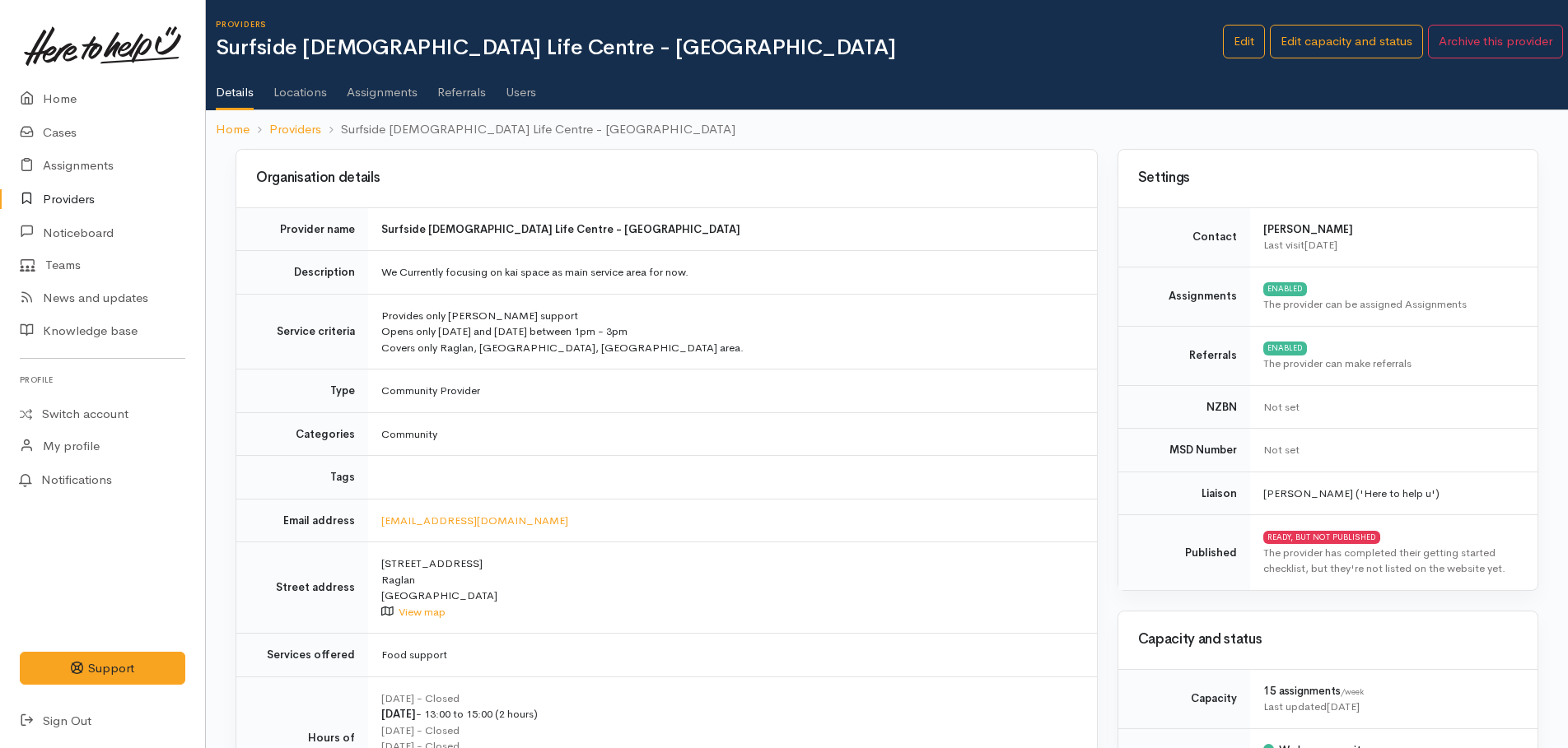
click at [384, 99] on link "Assignments" at bounding box center [382, 87] width 71 height 46
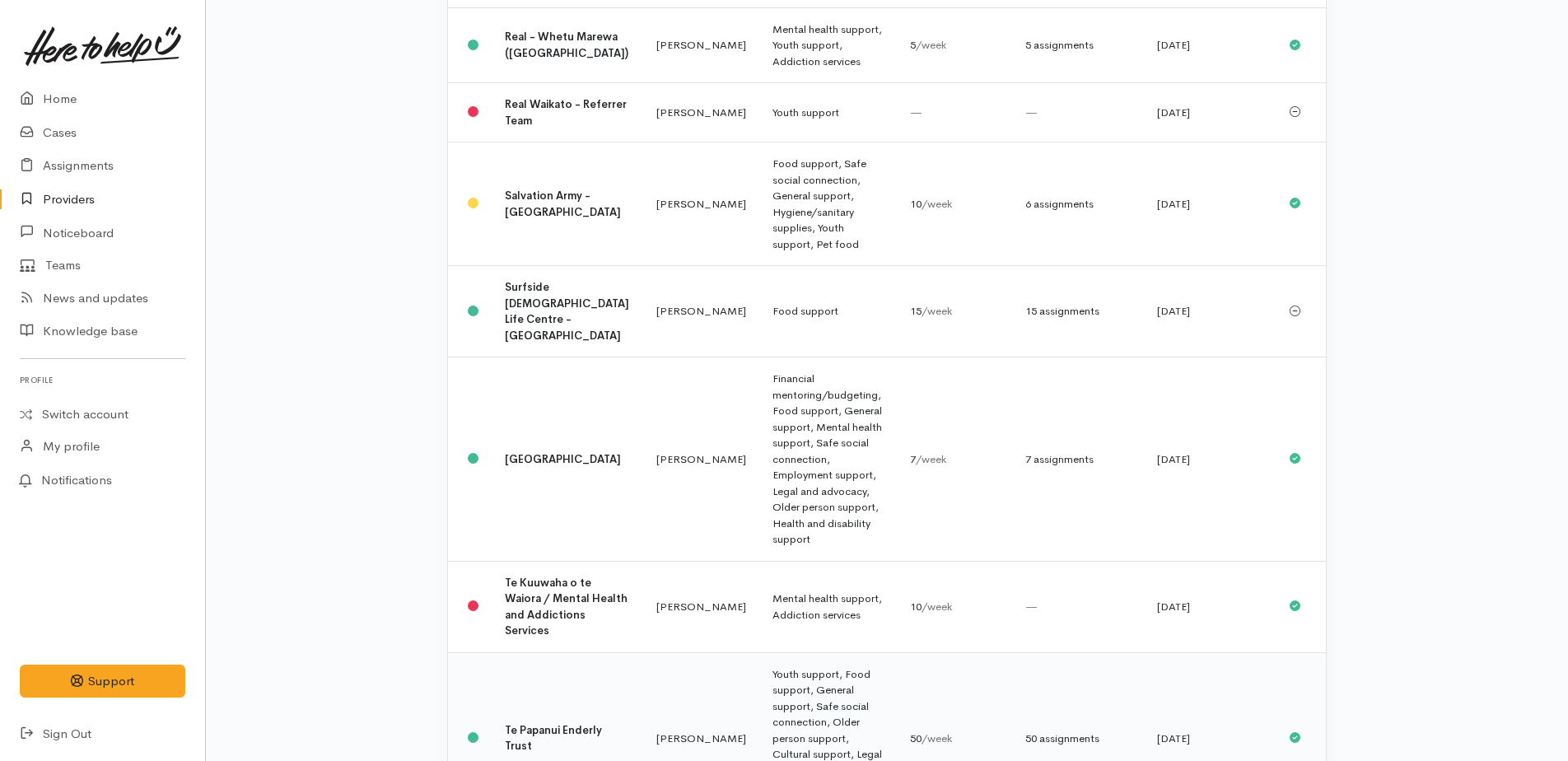
scroll to position [1822, 0]
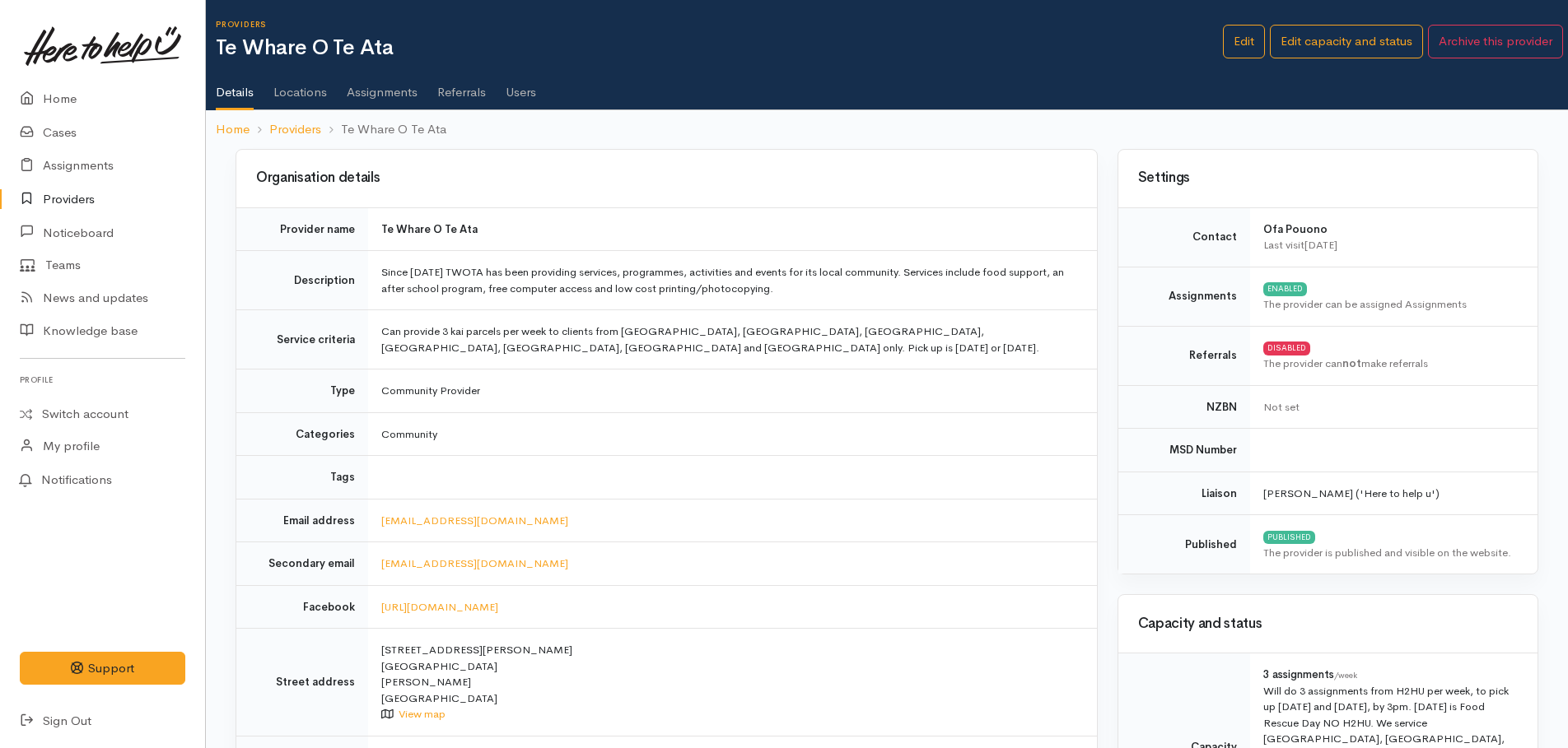
click at [382, 95] on link "Assignments" at bounding box center [382, 87] width 71 height 46
click at [51, 93] on link "Home" at bounding box center [102, 99] width 205 height 34
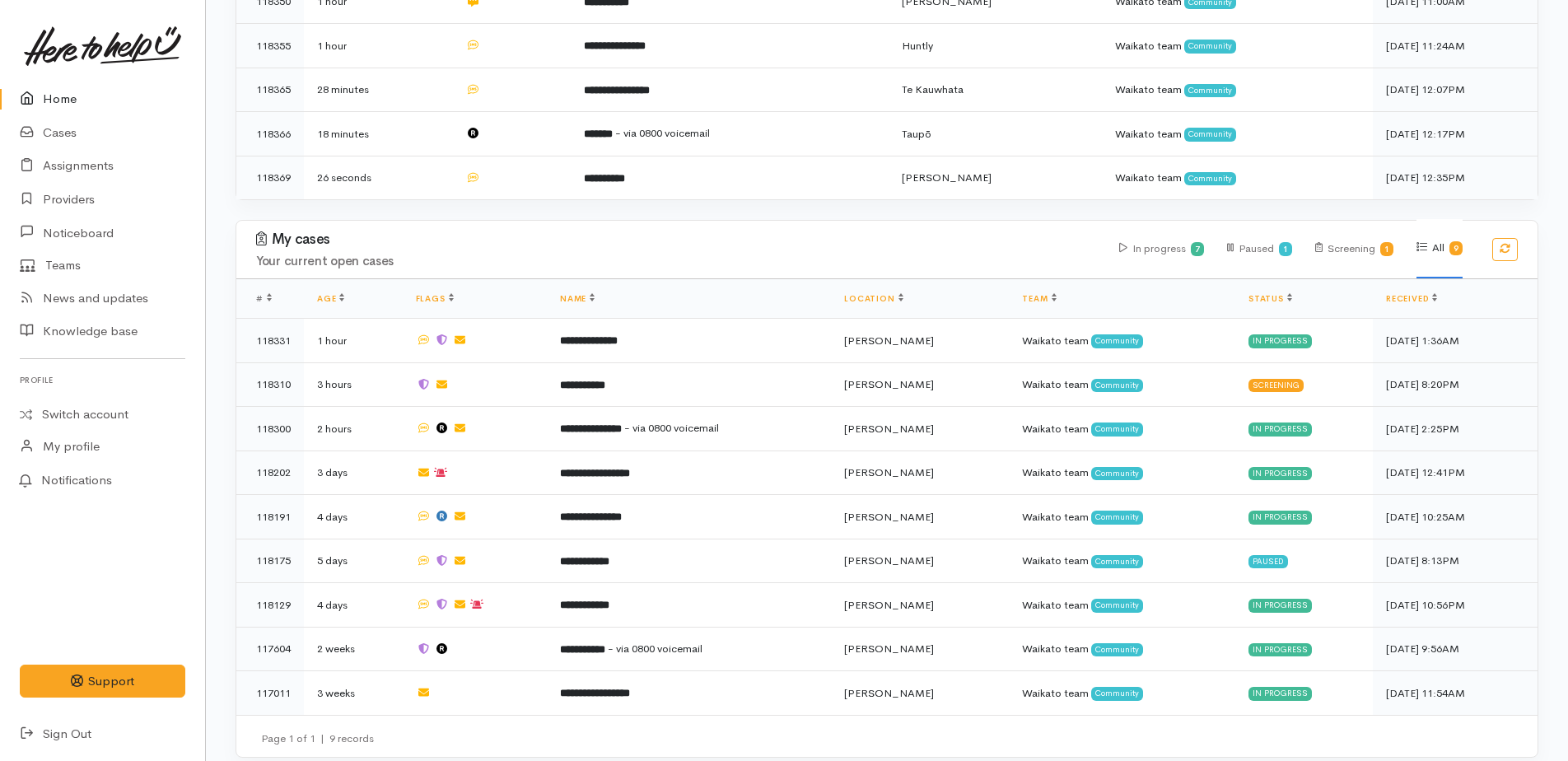
scroll to position [430, 0]
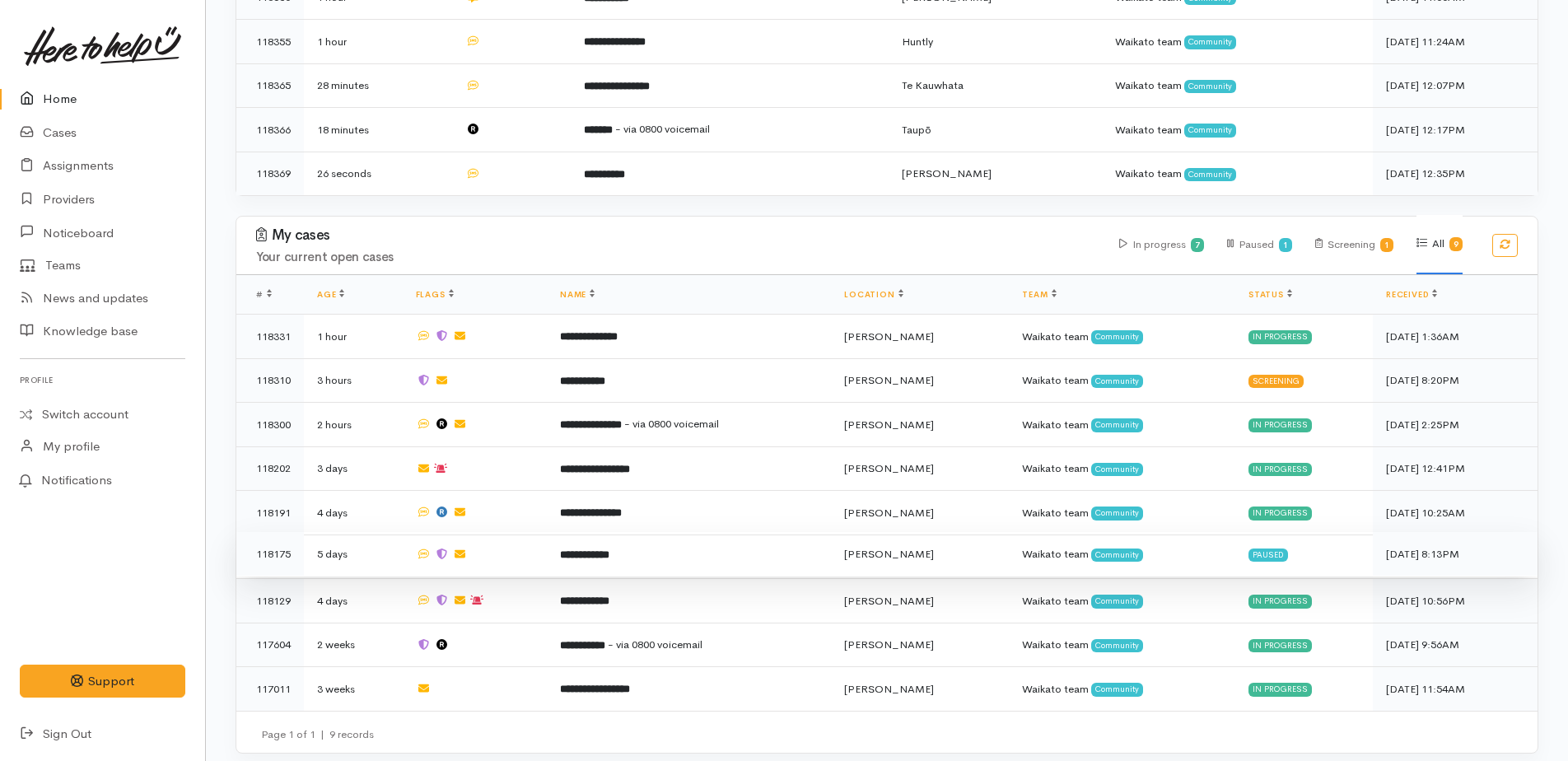
click at [609, 549] on b "**********" at bounding box center [584, 554] width 49 height 10
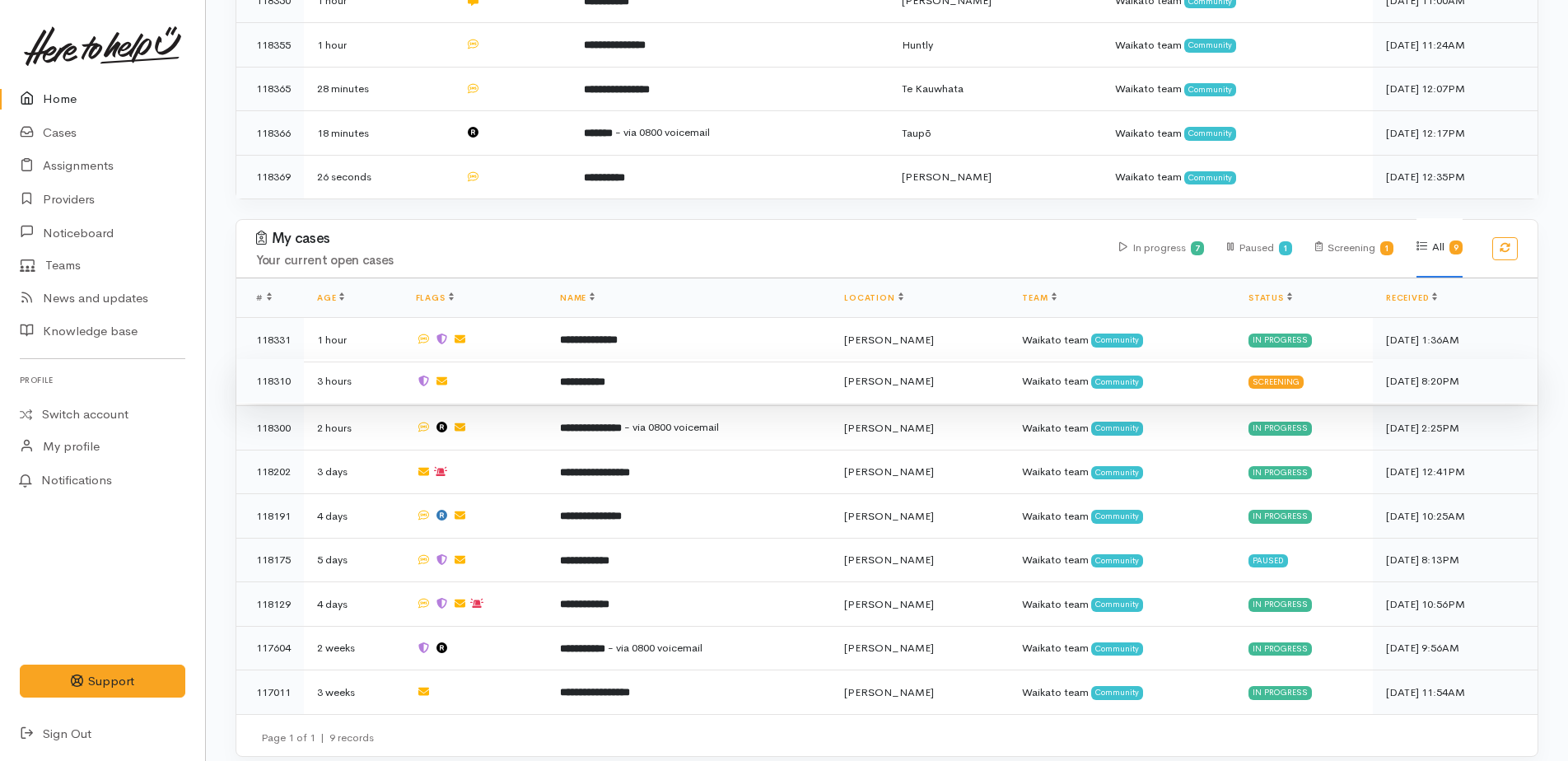
scroll to position [430, 0]
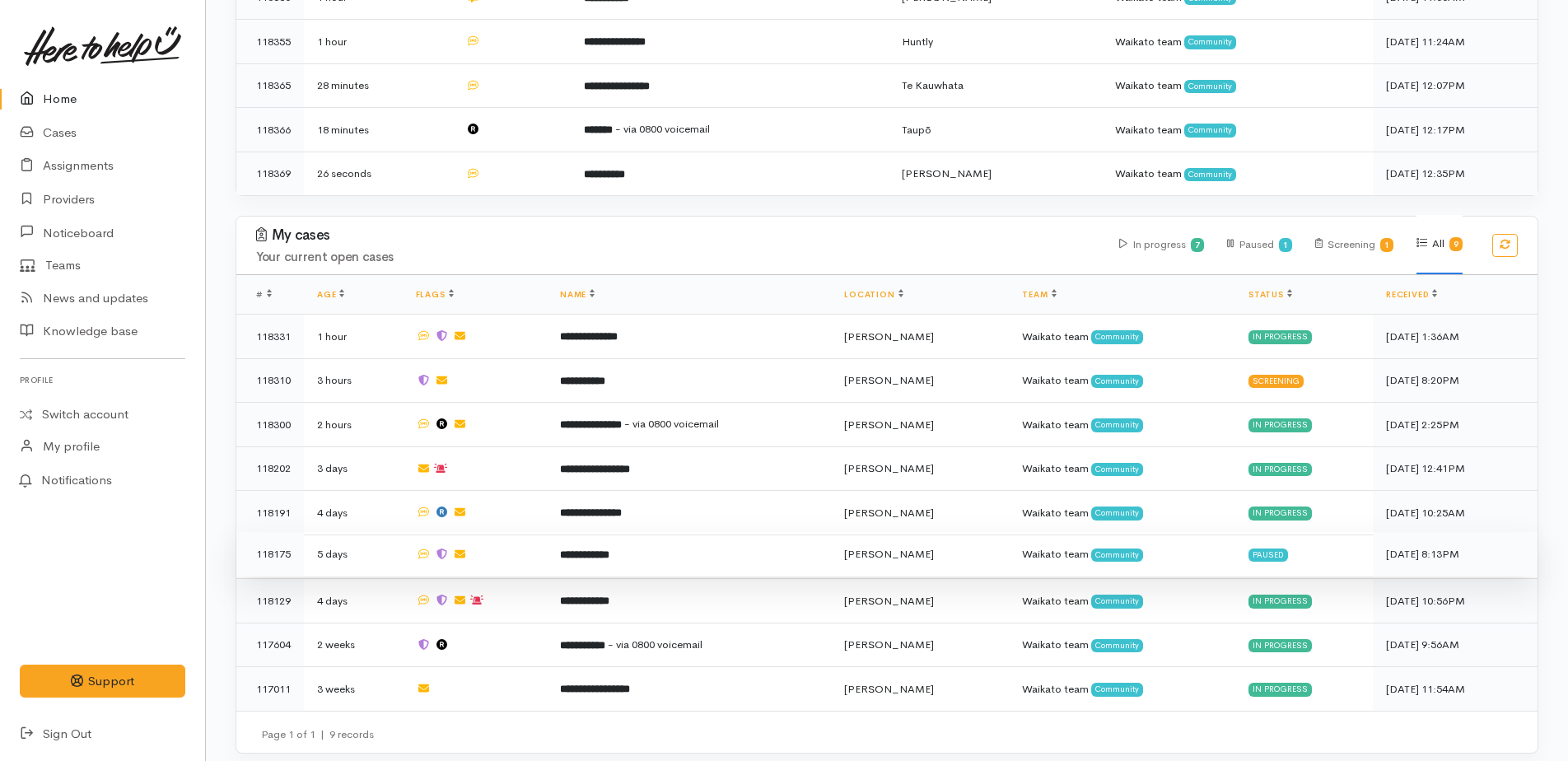
click at [609, 549] on b "**********" at bounding box center [584, 554] width 49 height 10
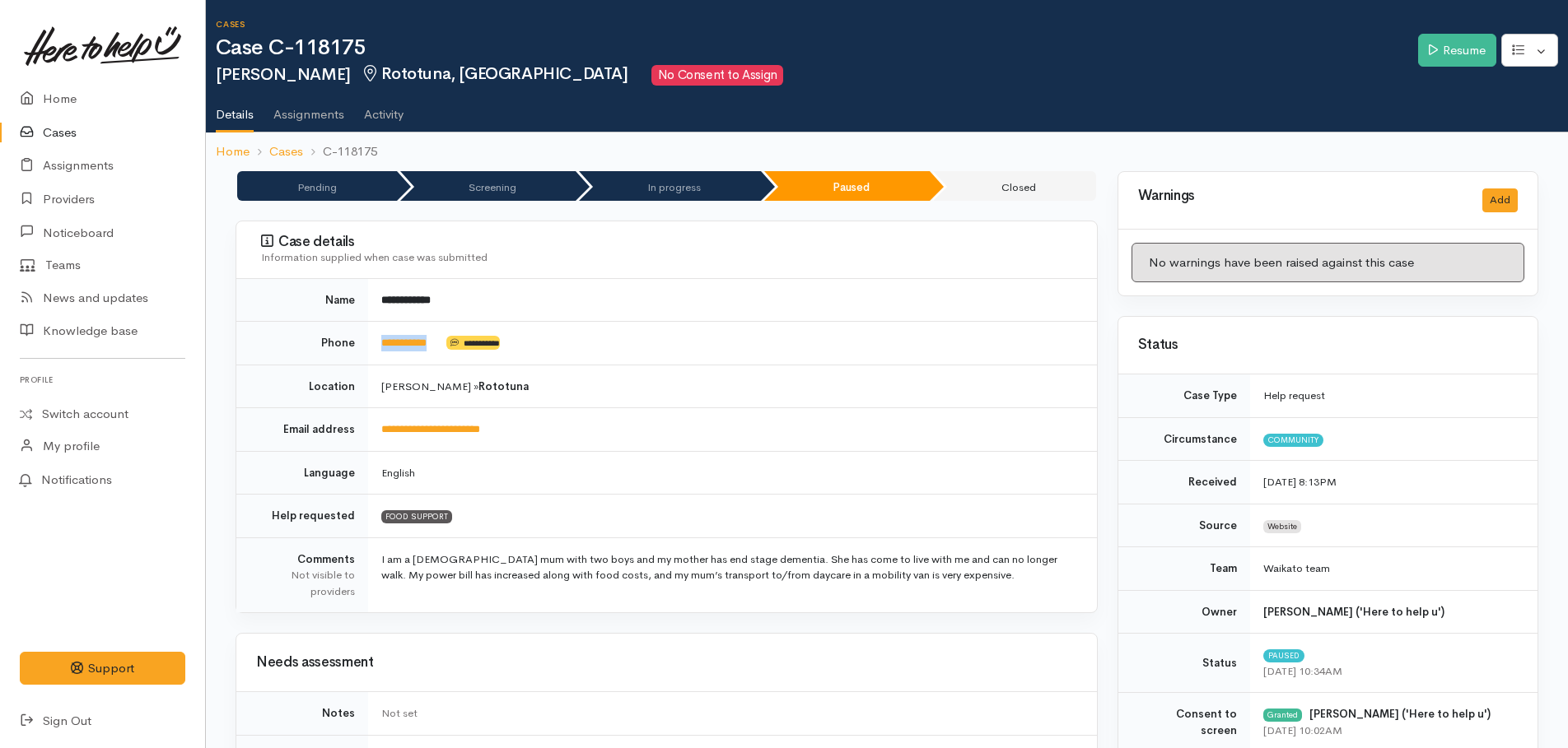
drag, startPoint x: 448, startPoint y: 334, endPoint x: 380, endPoint y: 341, distance: 68.4
click at [380, 341] on td "**********" at bounding box center [732, 343] width 729 height 44
copy td "**********"
click at [1462, 37] on link "Resume" at bounding box center [1456, 50] width 78 height 34
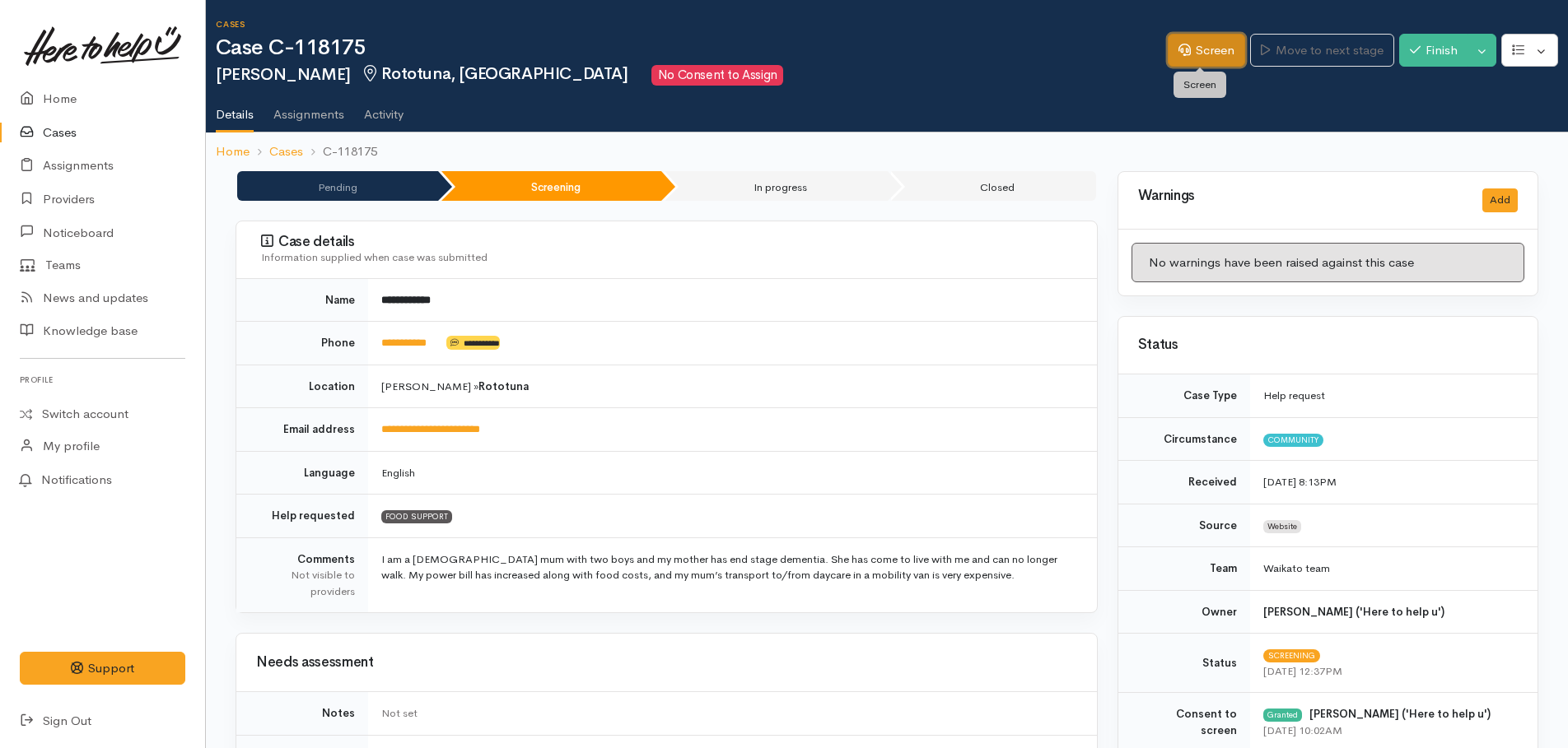
click at [1210, 50] on link "Screen" at bounding box center [1206, 50] width 77 height 34
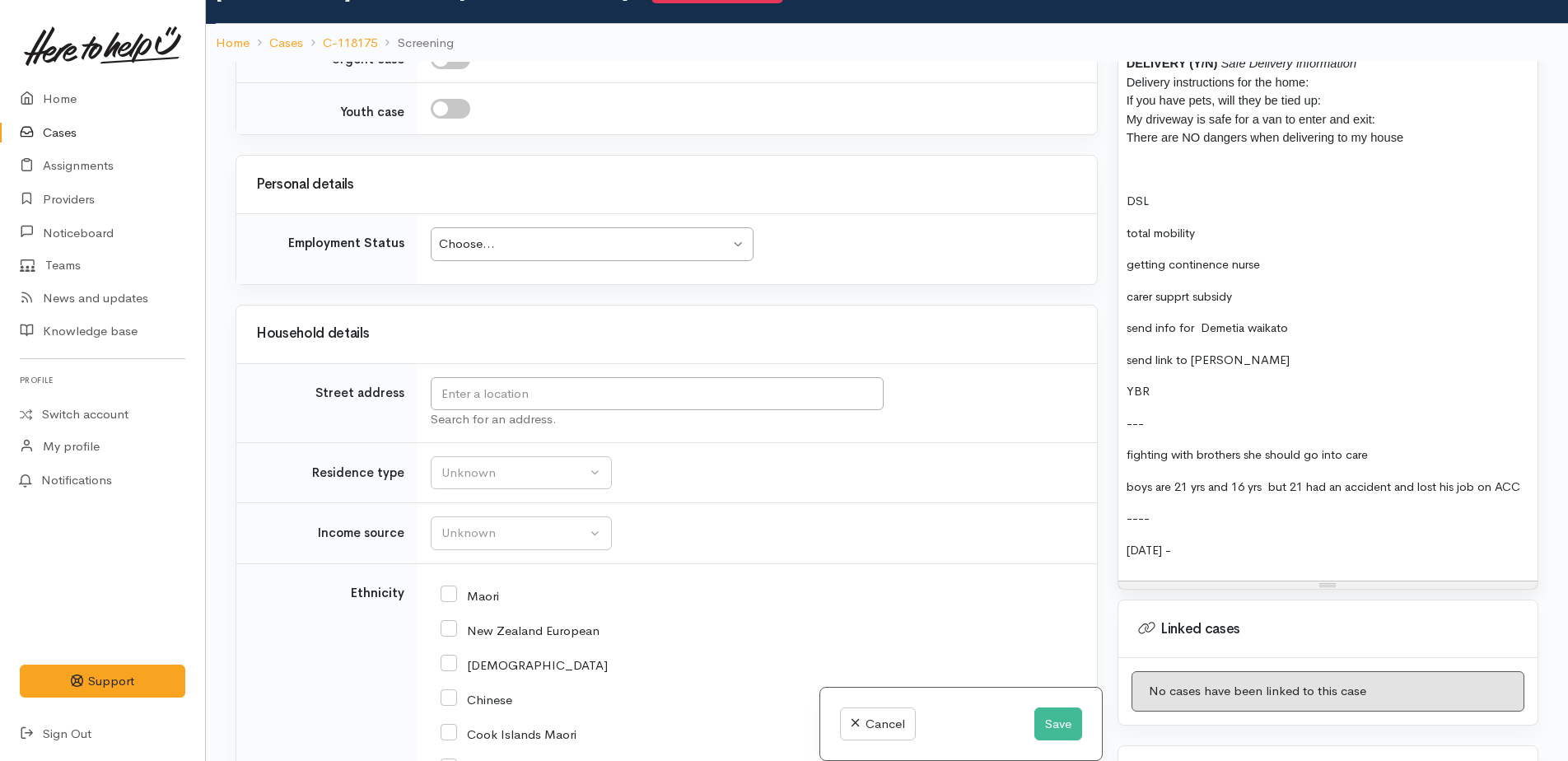
scroll to position [1660, 0]
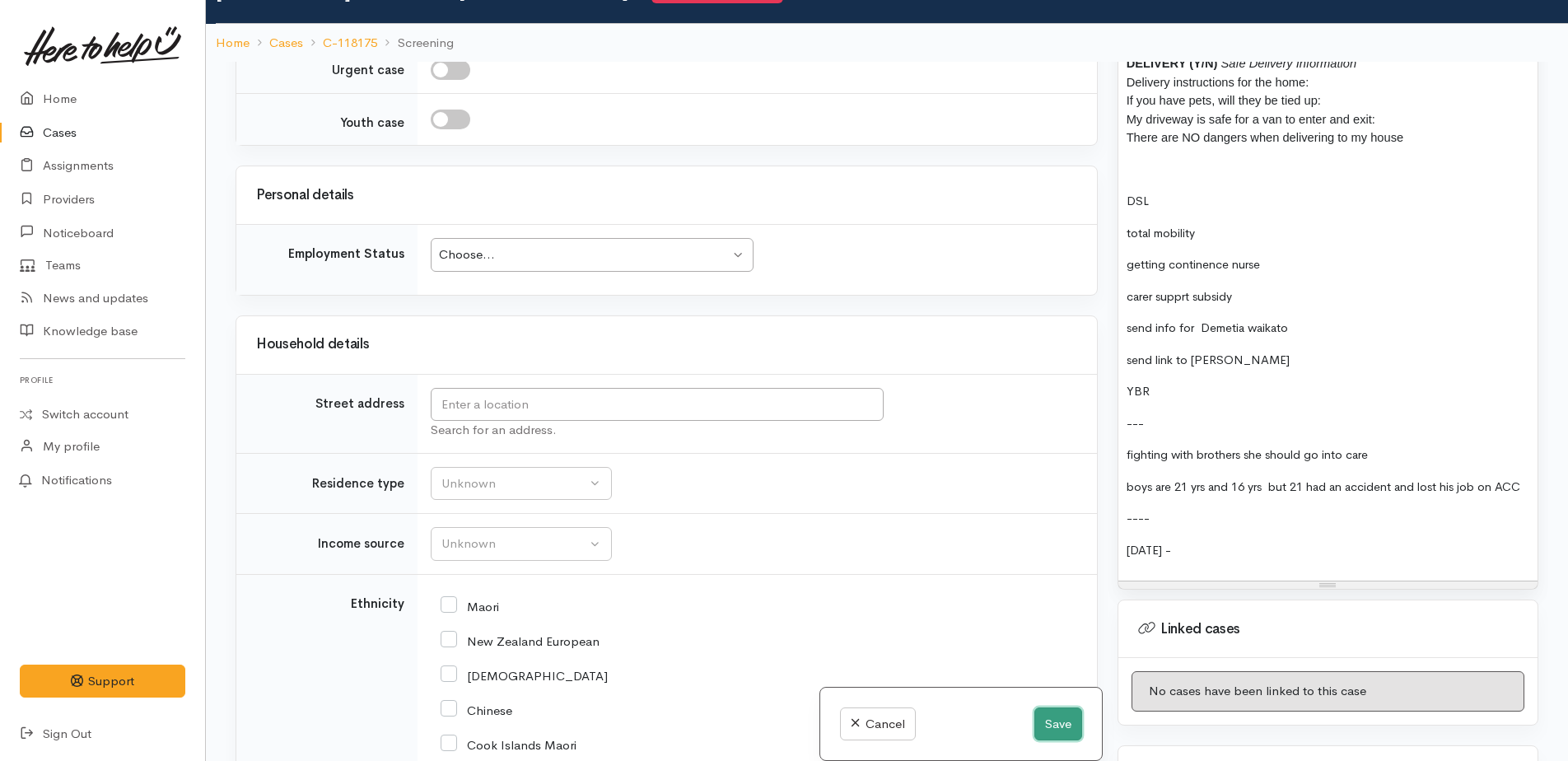
click at [1055, 728] on button "Save" at bounding box center [1058, 723] width 48 height 34
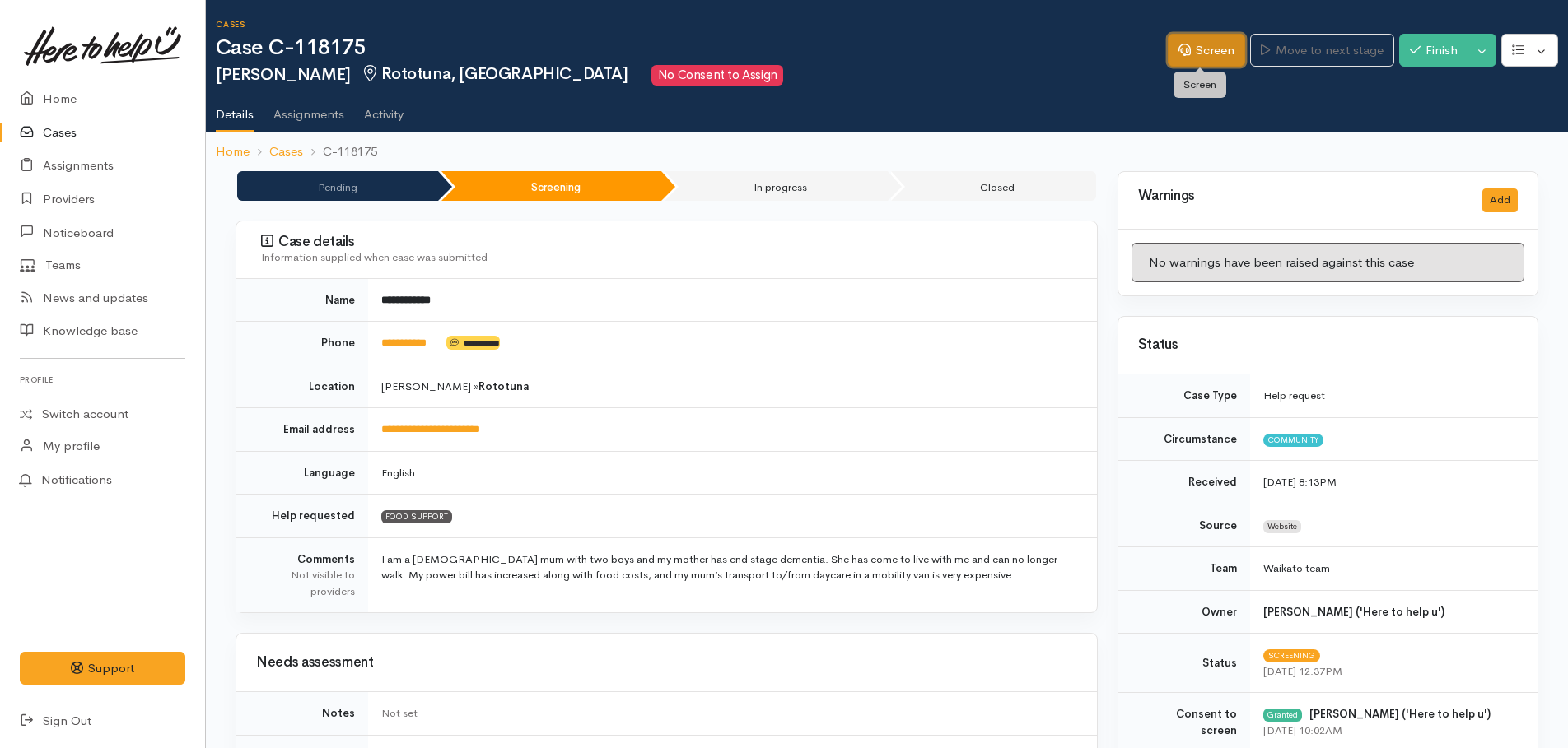
click at [1188, 57] on link "Screen" at bounding box center [1206, 50] width 77 height 34
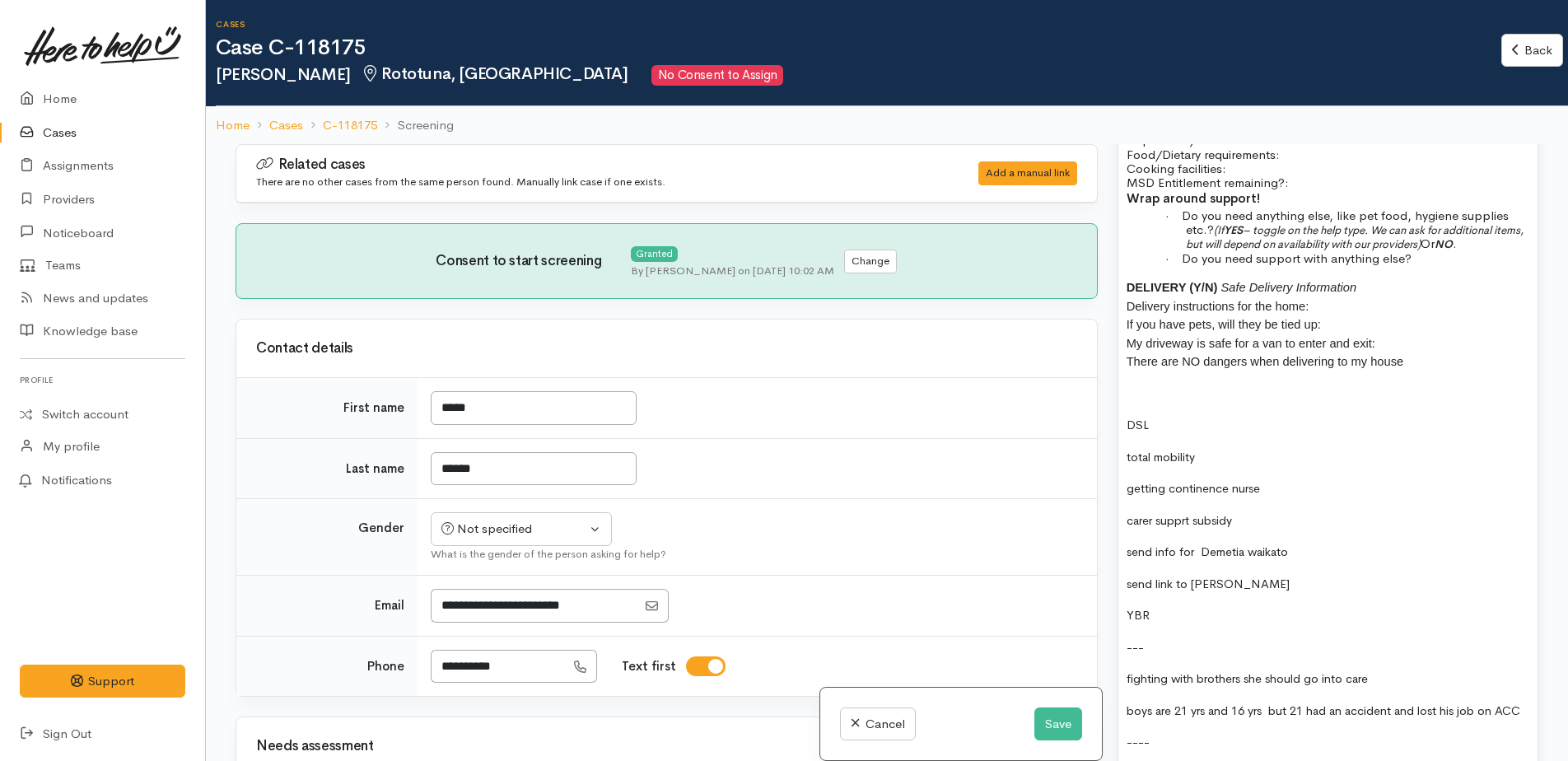
scroll to position [1998, 0]
click at [1134, 385] on p at bounding box center [1328, 395] width 403 height 19
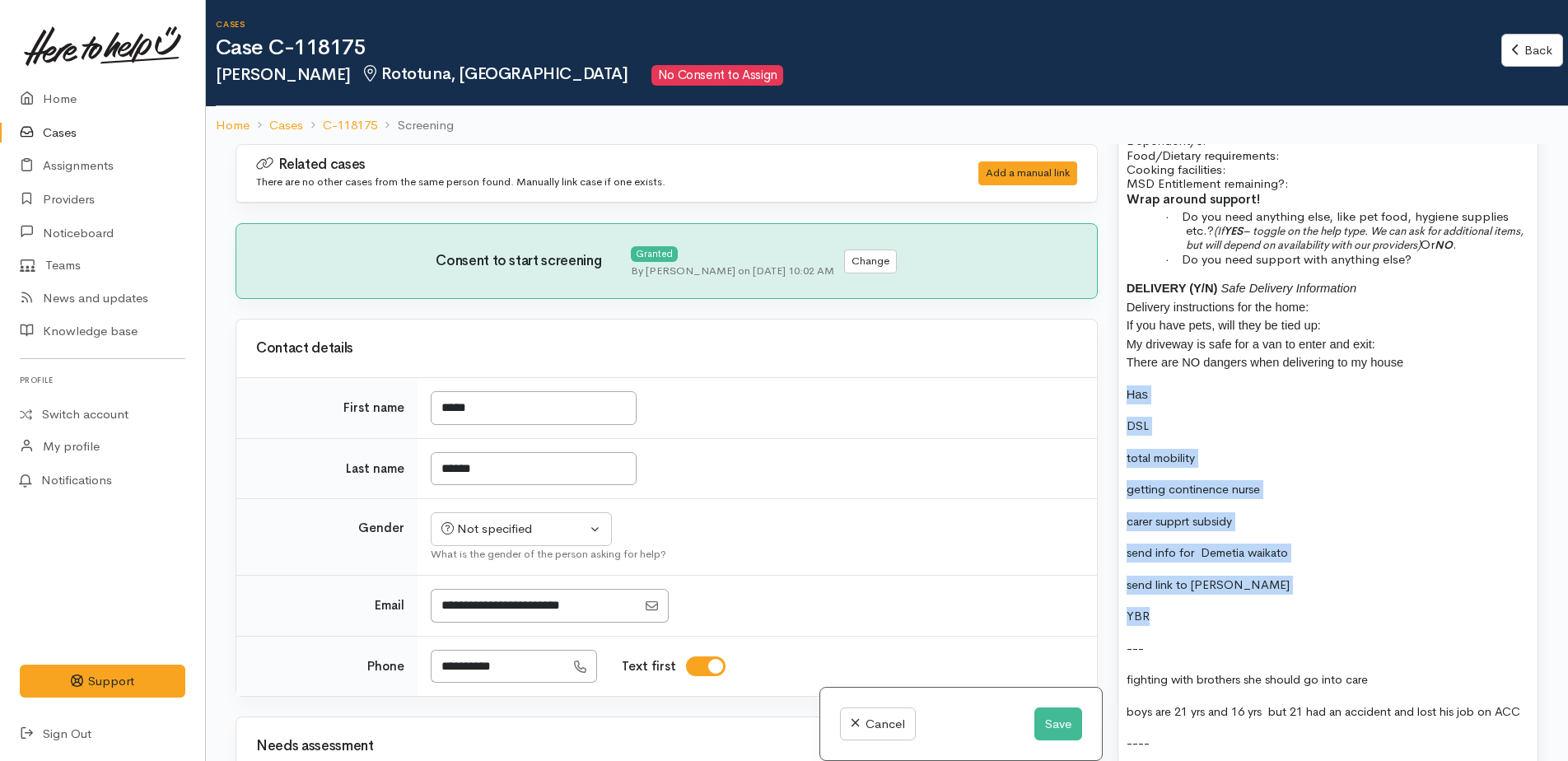
drag, startPoint x: 1125, startPoint y: 350, endPoint x: 1233, endPoint y: 575, distance: 249.6
click at [1233, 575] on div "24/9/25 Initial PC to Helen She works (at the hospital) and does not receive an…" at bounding box center [1327, 52] width 419 height 1507
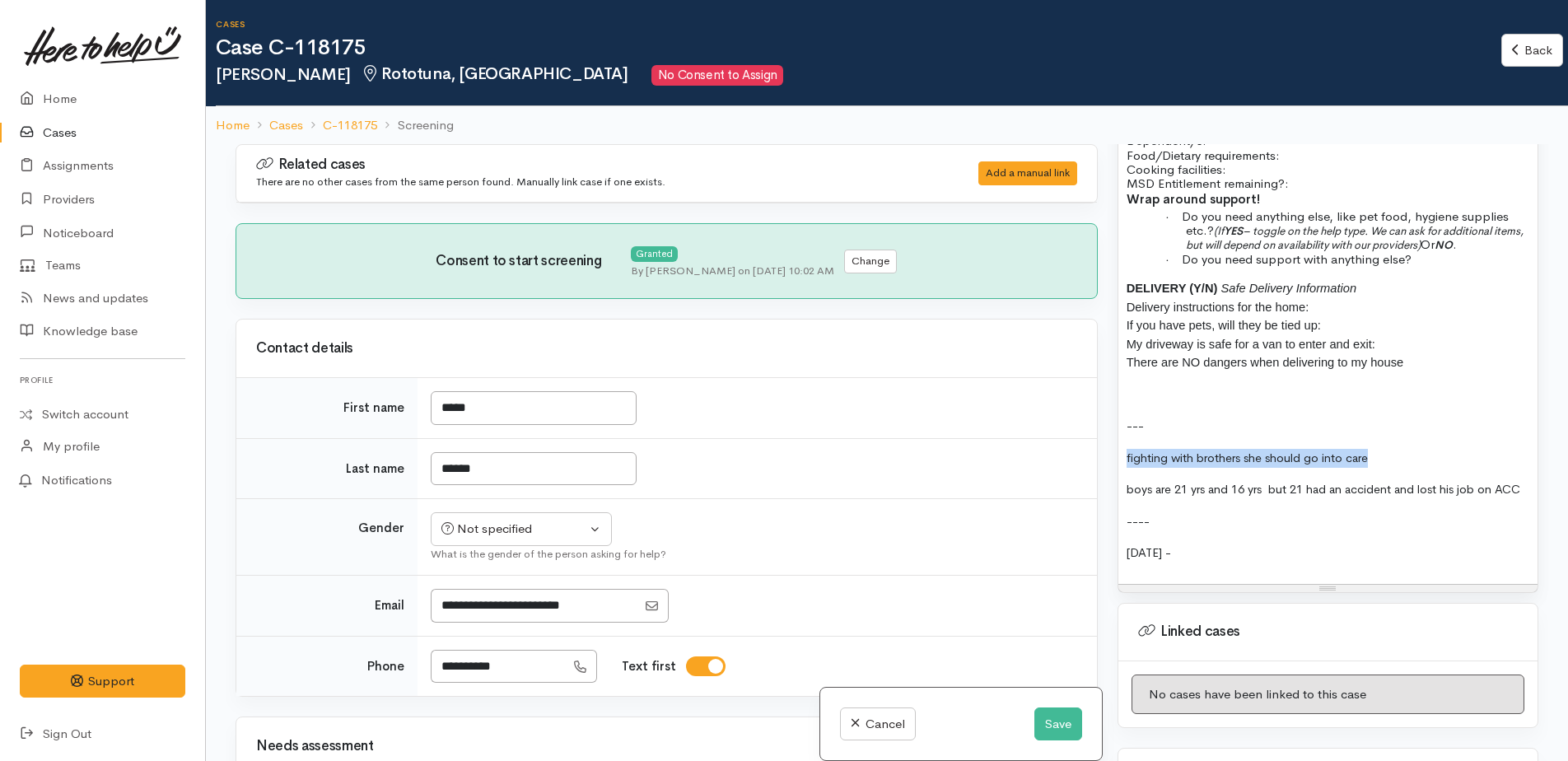
drag, startPoint x: 1127, startPoint y: 413, endPoint x: 1434, endPoint y: 407, distance: 307.1
drag, startPoint x: 1122, startPoint y: 531, endPoint x: 1238, endPoint y: 524, distance: 116.2
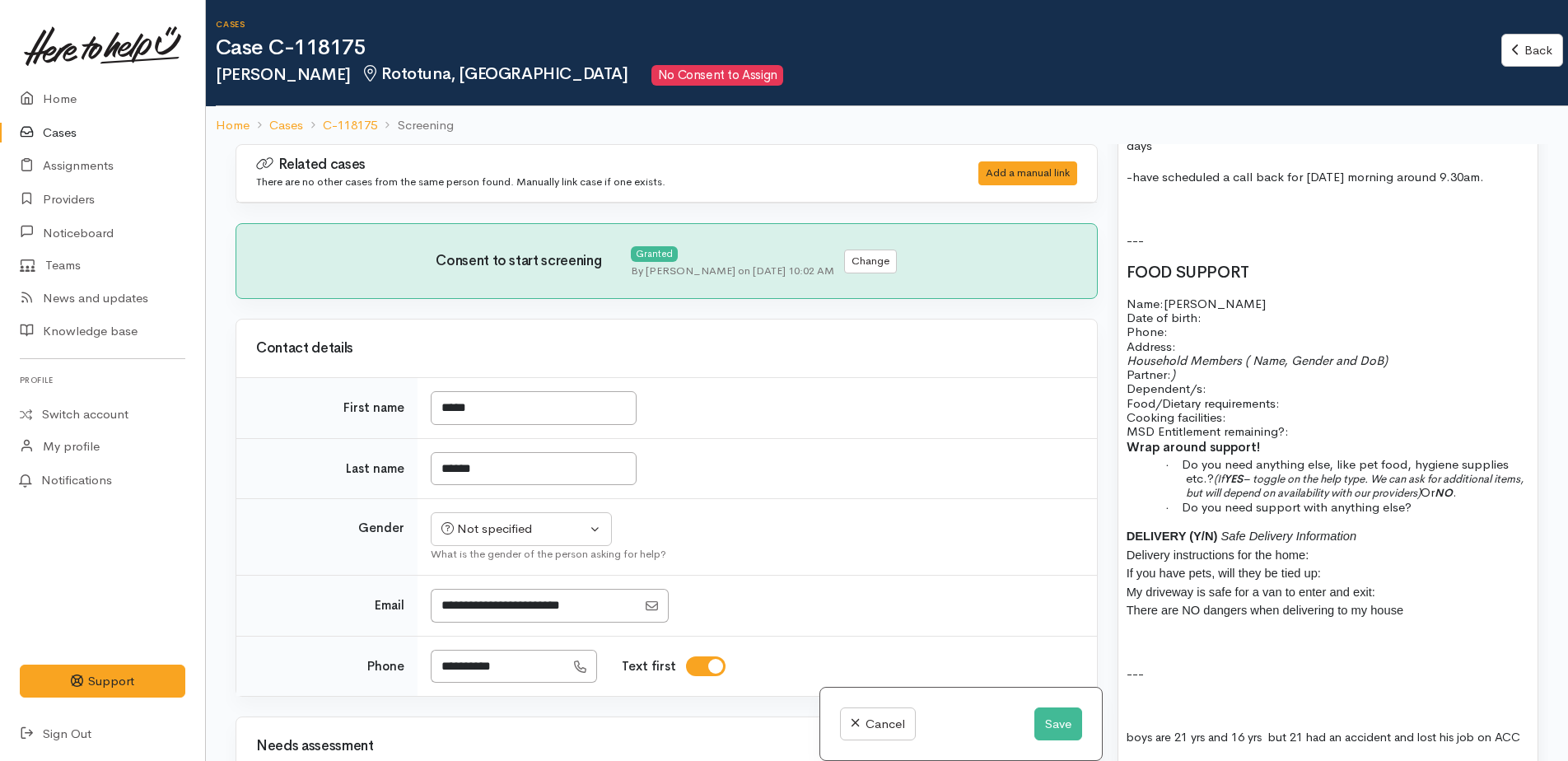
scroll to position [2080, 0]
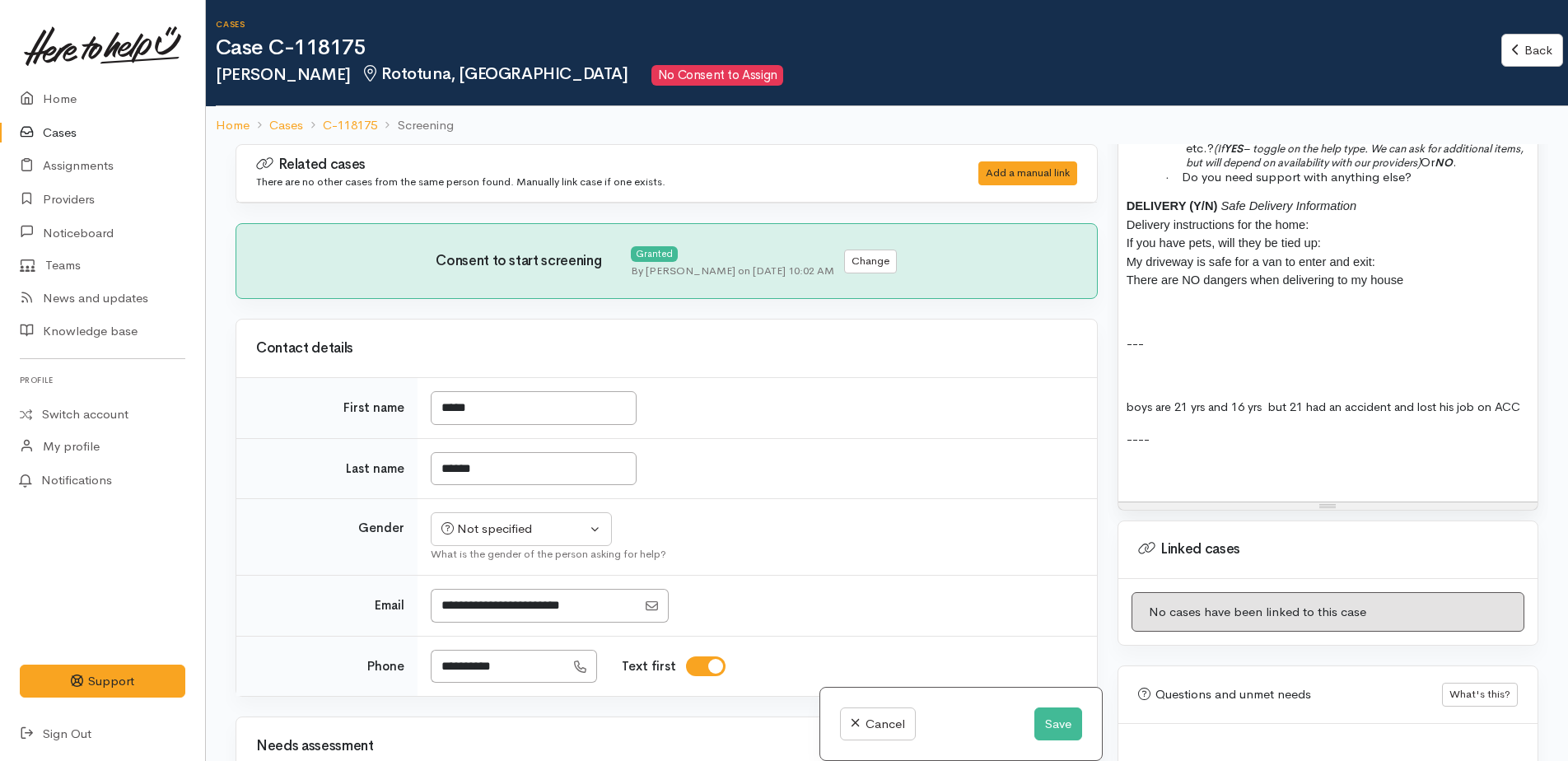
click at [1128, 399] on span "boys are 21 yrs and 16 yrs but 21 had an accident and lost his job on ACC" at bounding box center [1324, 406] width 394 height 15
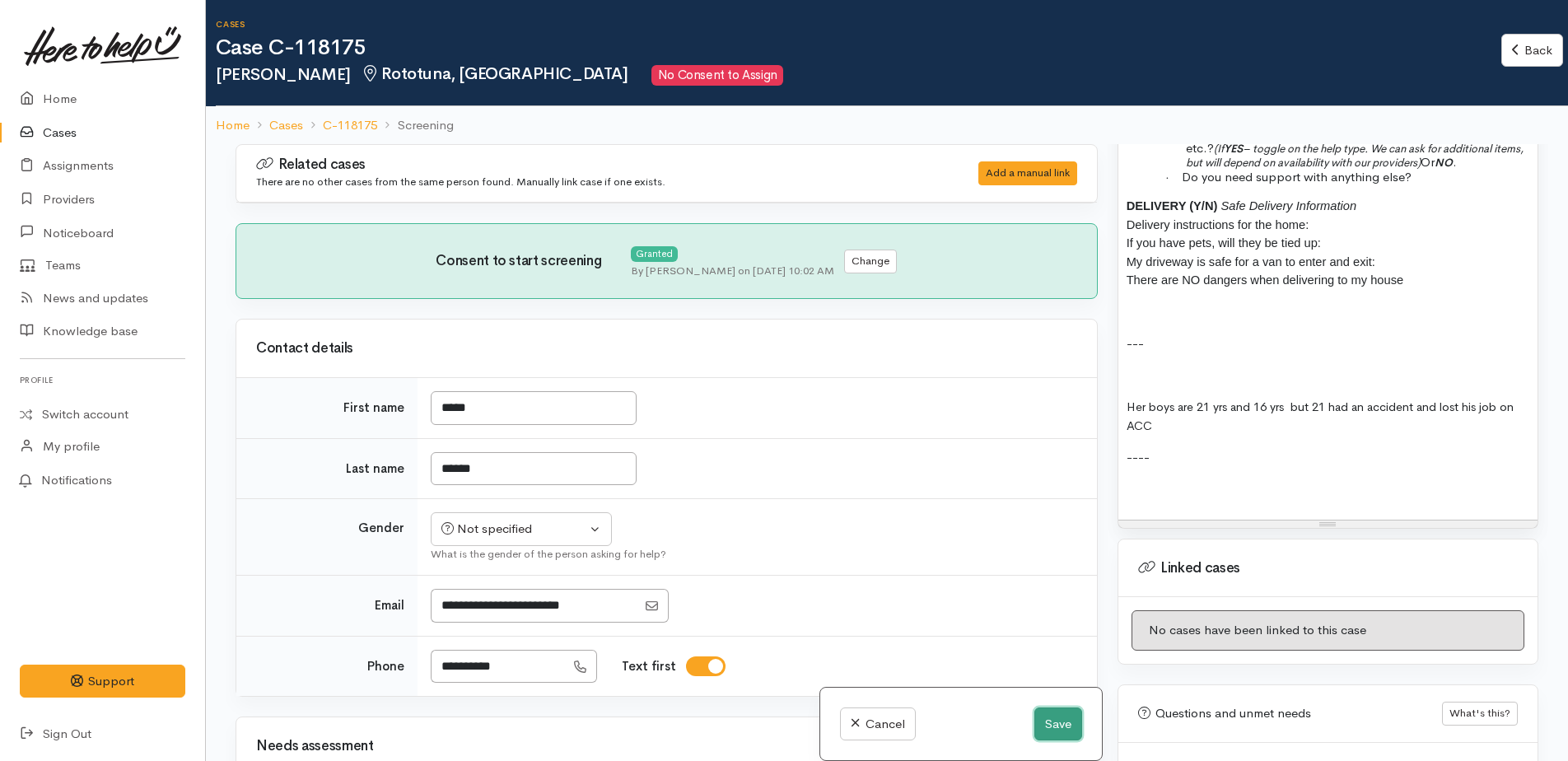
click at [1060, 722] on button "Save" at bounding box center [1058, 723] width 48 height 34
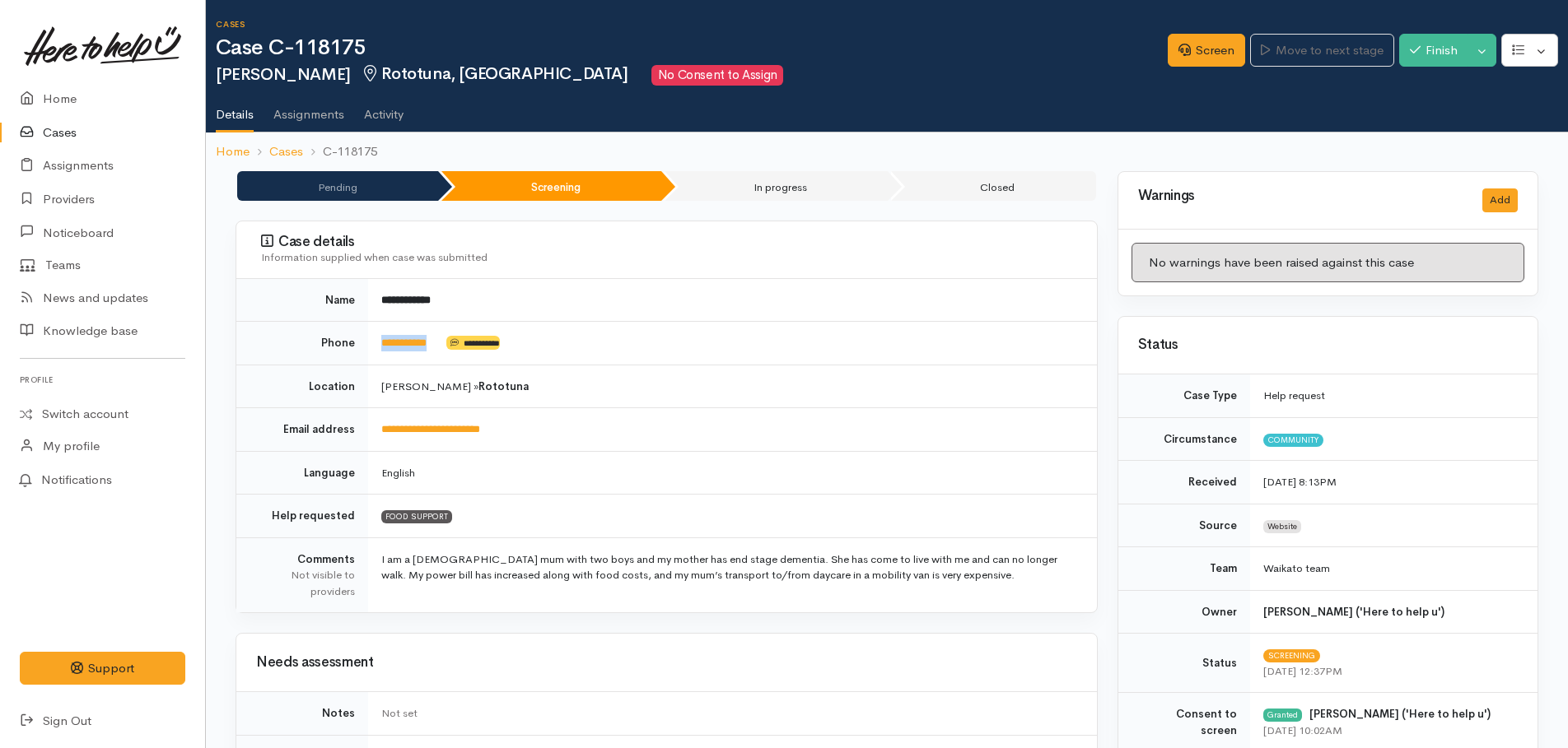
drag, startPoint x: 450, startPoint y: 338, endPoint x: 380, endPoint y: 337, distance: 70.0
click at [380, 337] on td "**********" at bounding box center [732, 343] width 729 height 44
drag, startPoint x: 380, startPoint y: 337, endPoint x: 390, endPoint y: 340, distance: 10.4
copy td "**********"
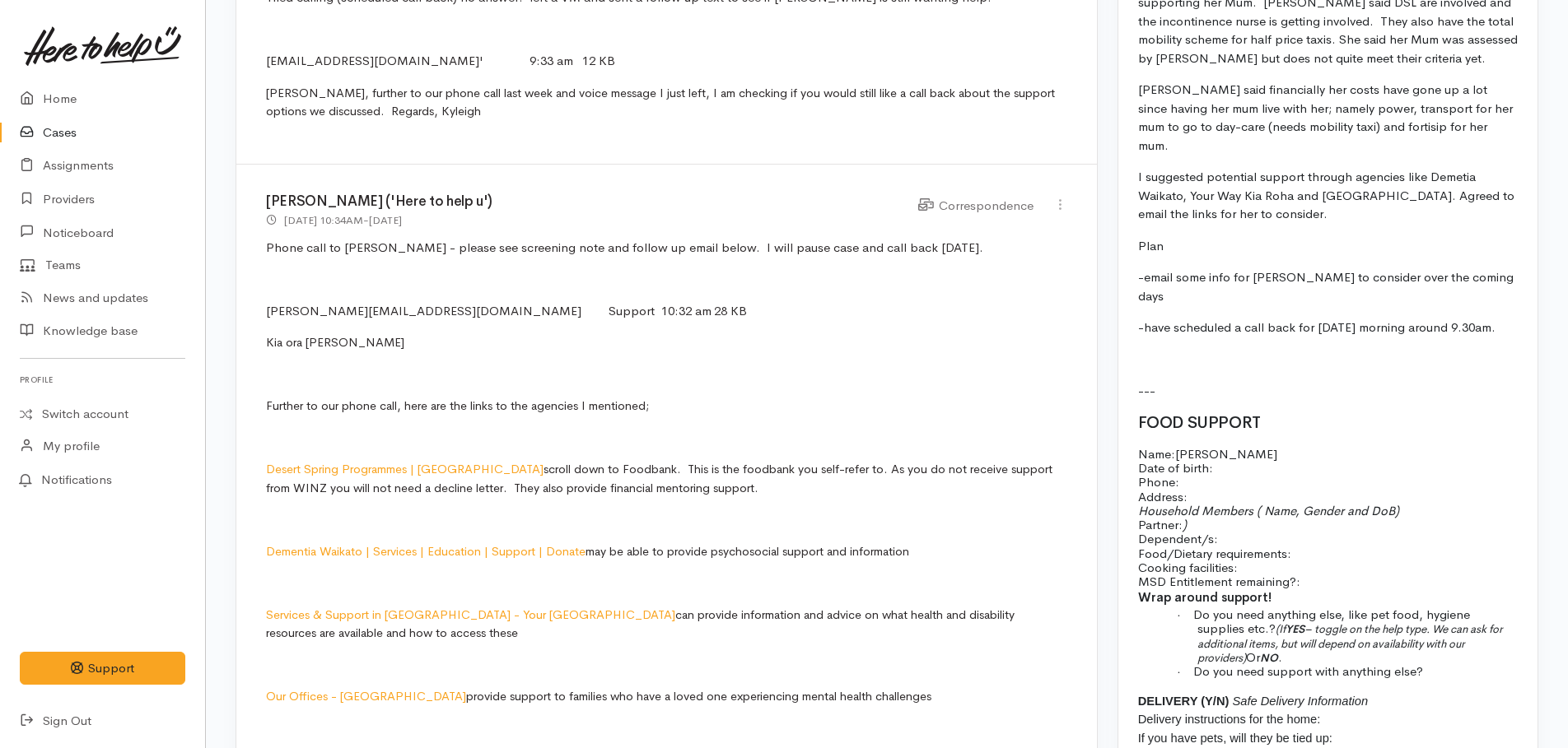
scroll to position [1933, 0]
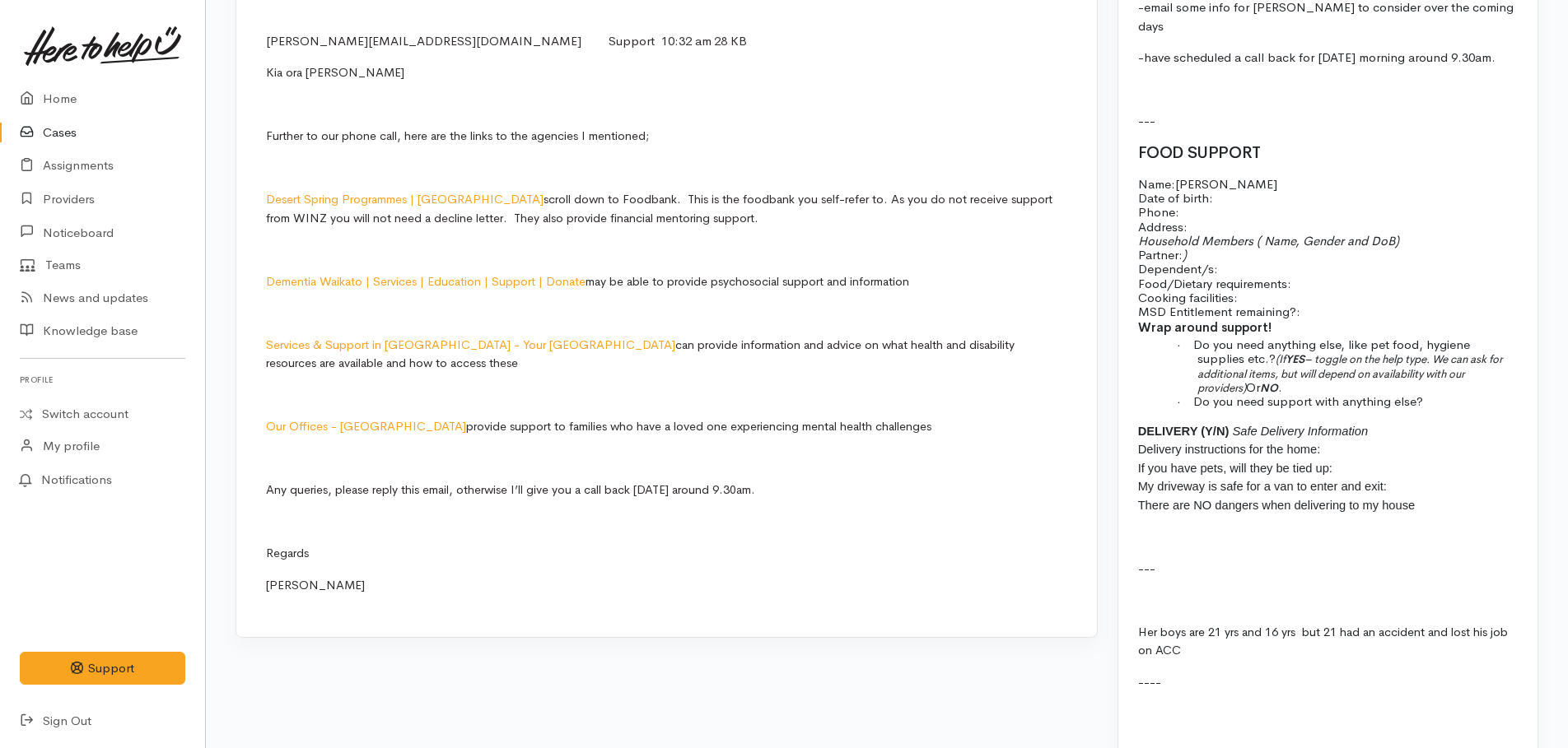
click at [1321, 606] on div "[DATE] Initial PC to [PERSON_NAME] She works (at the hospital) and does not rec…" at bounding box center [1327, 77] width 419 height 1358
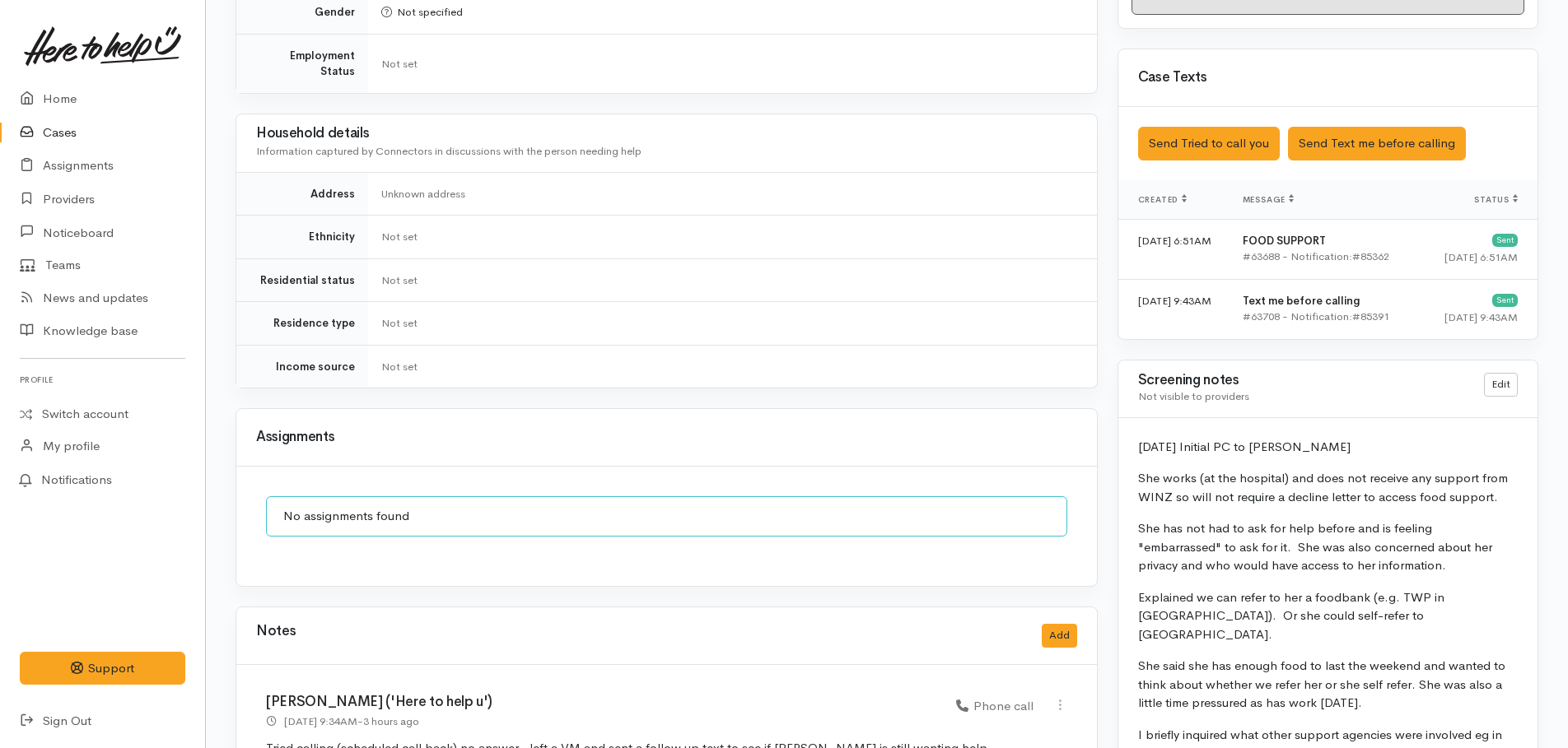
scroll to position [1235, 0]
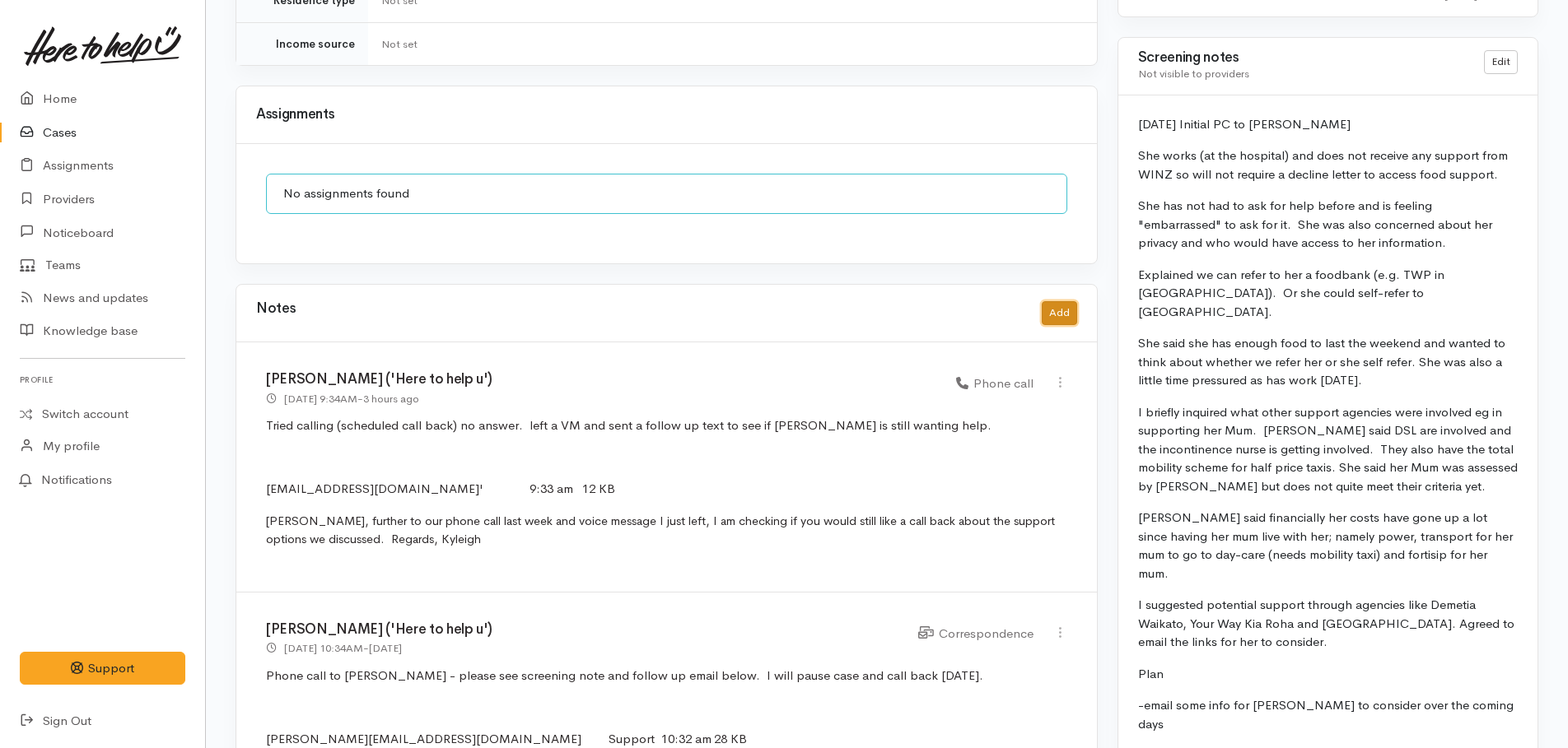
click at [1073, 301] on button "Add" at bounding box center [1059, 313] width 35 height 24
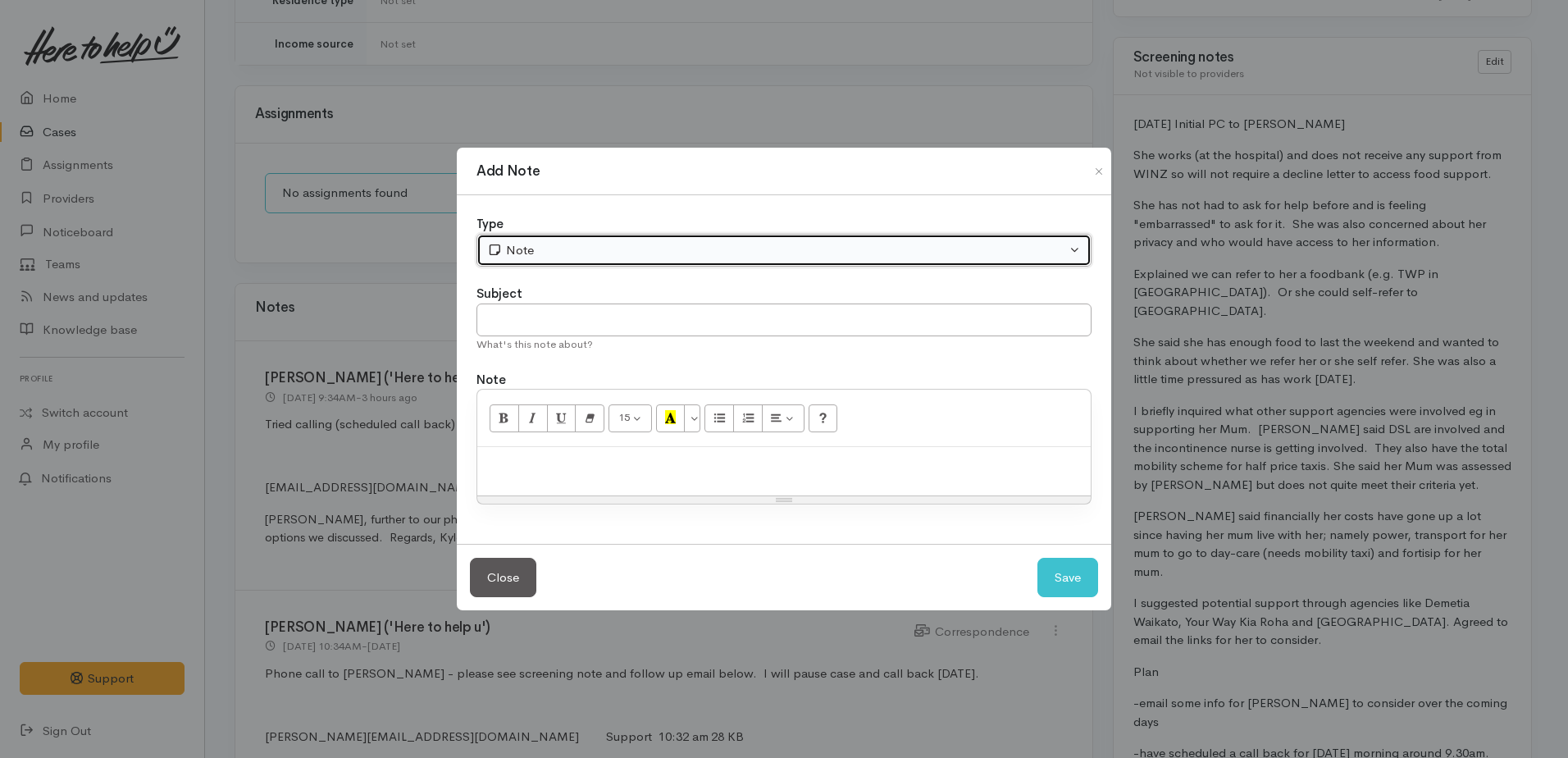
click at [557, 249] on div "Note" at bounding box center [777, 250] width 579 height 19
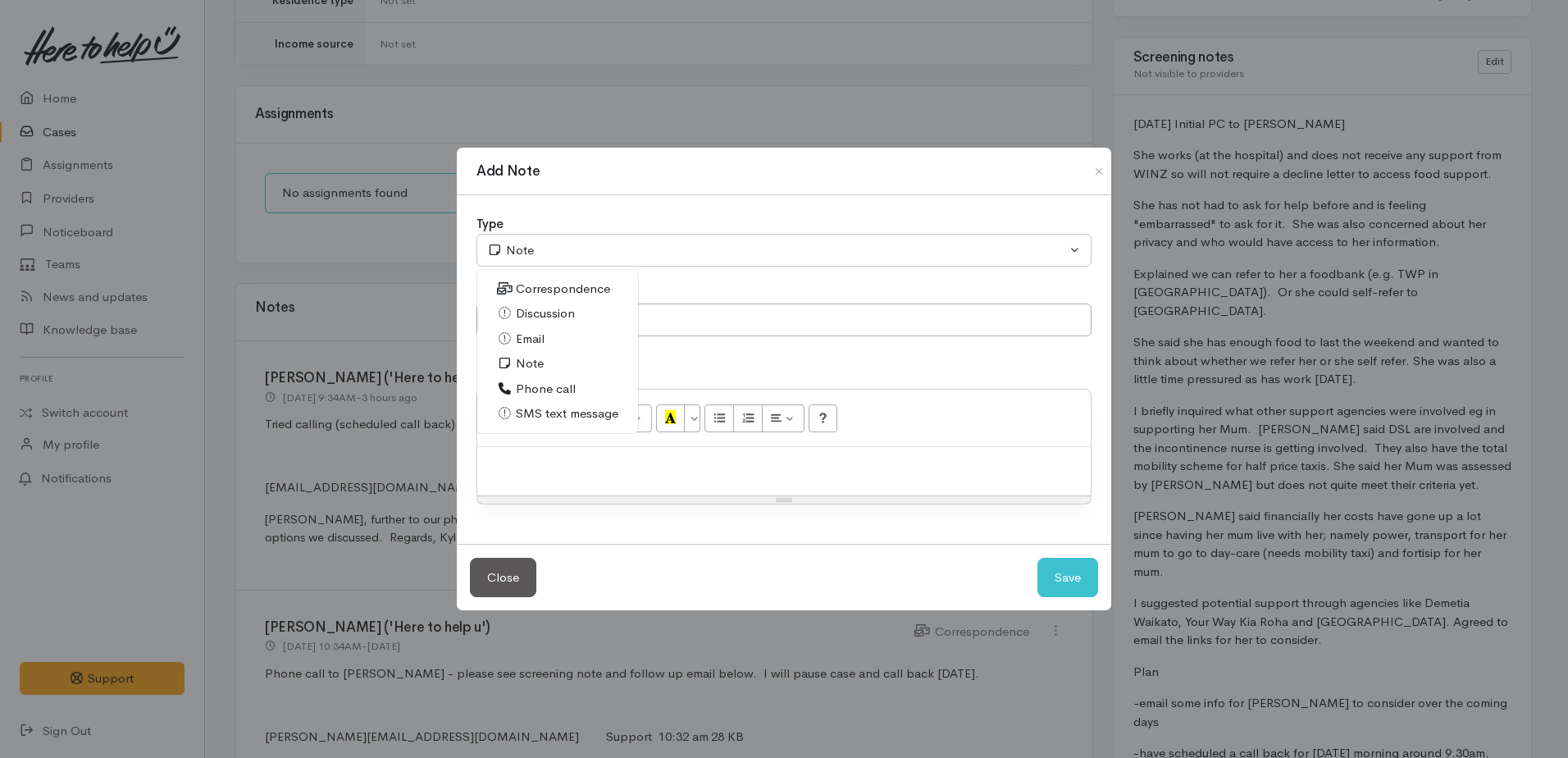
click at [509, 391] on icon at bounding box center [505, 388] width 12 height 12
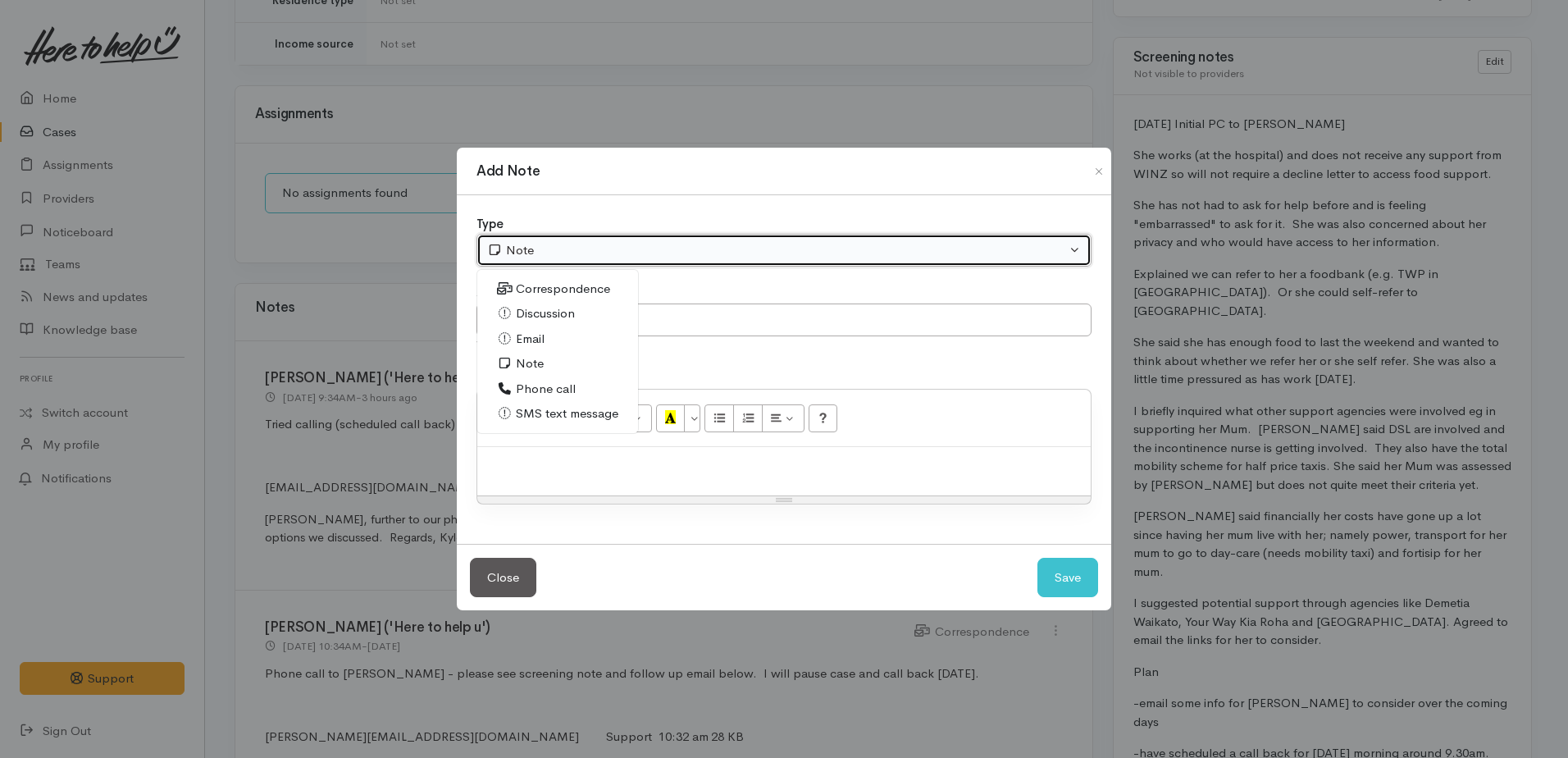
select select "3"
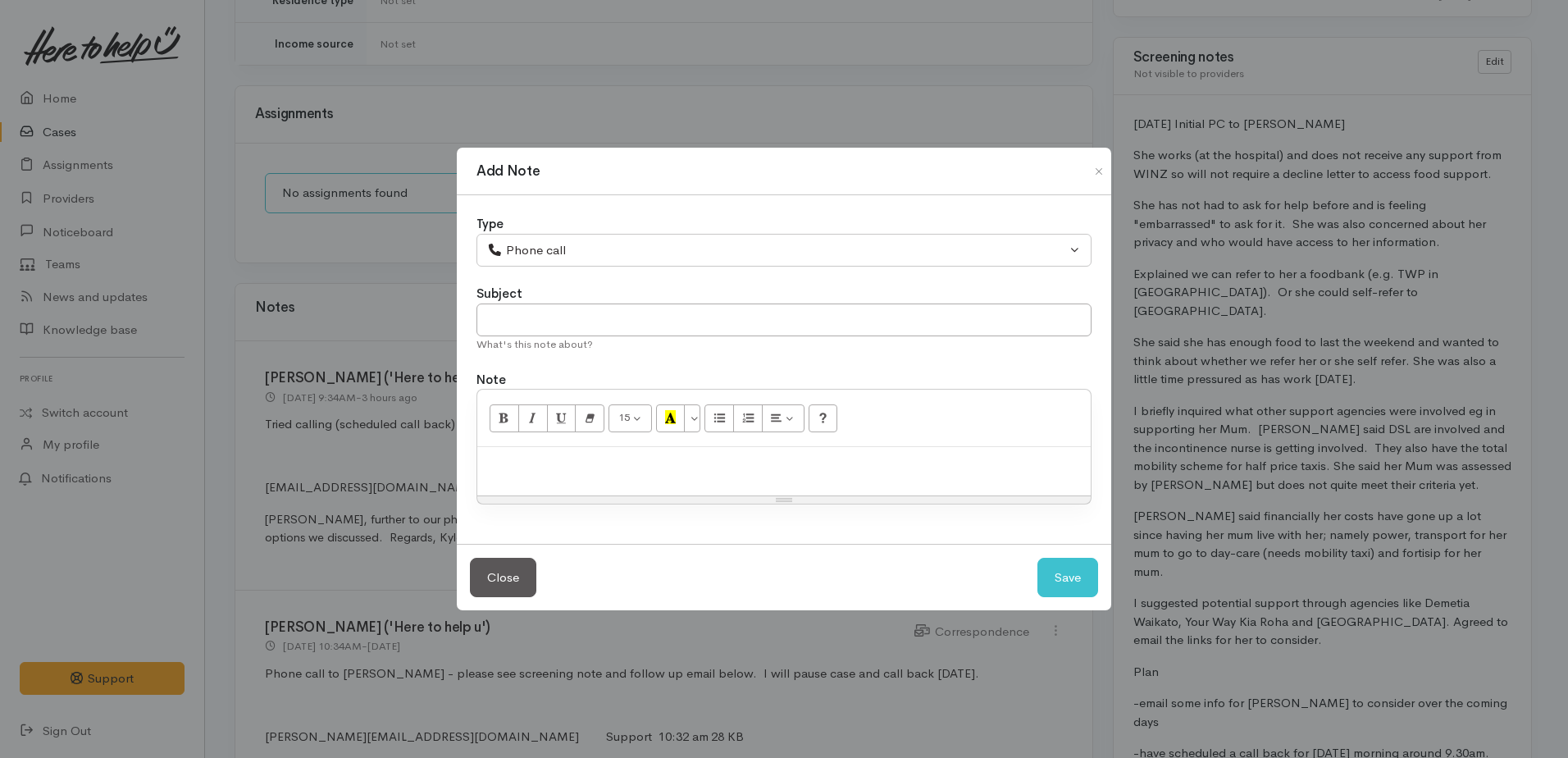
click at [529, 451] on div at bounding box center [784, 471] width 613 height 48
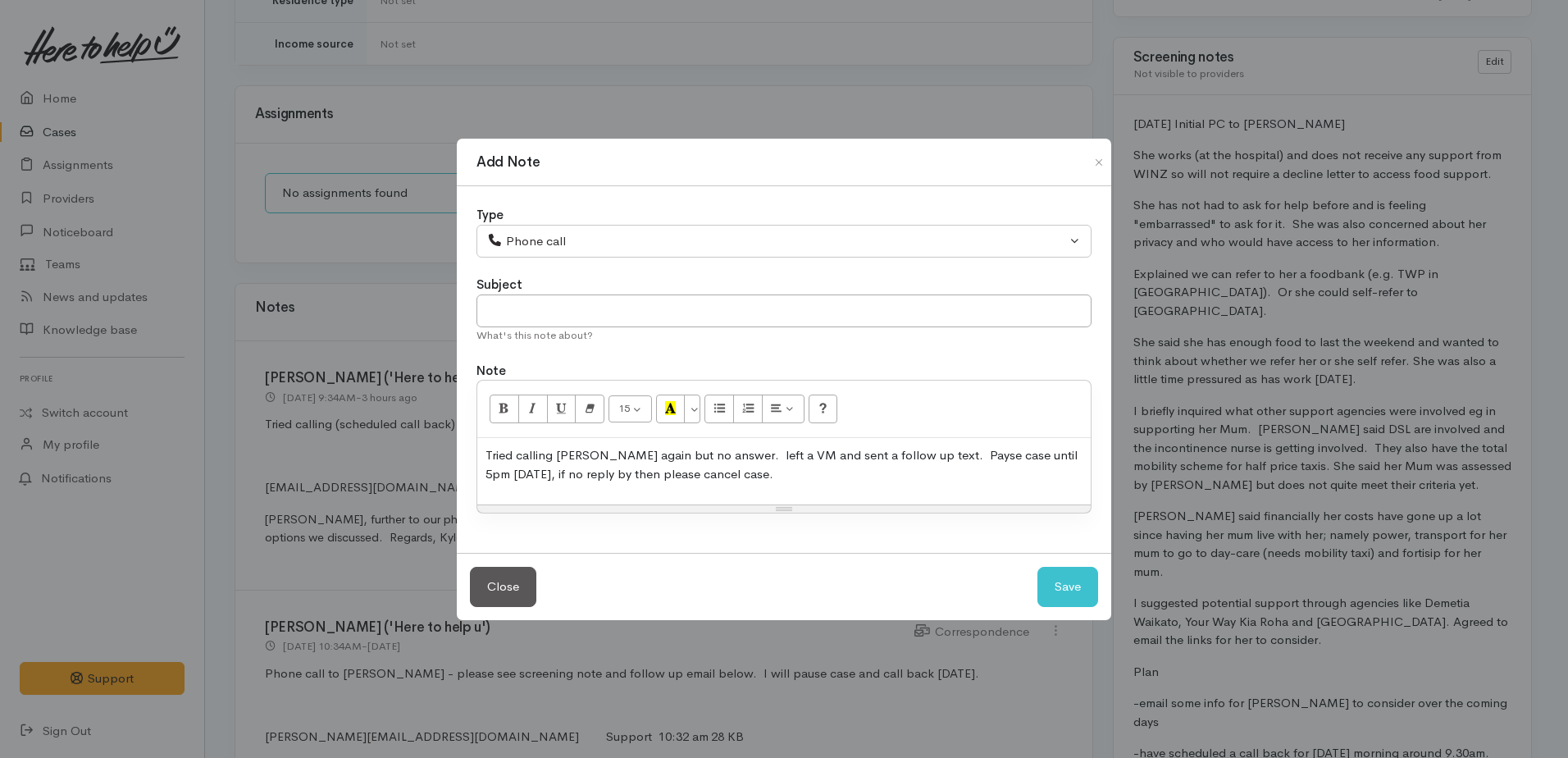
click at [719, 451] on p "Tried calling [PERSON_NAME] again but no answer. left a VM and sent a follow up…" at bounding box center [784, 464] width 597 height 37
click at [949, 452] on p "Tried calling [PERSON_NAME] again but no answer. Left a VM and sent a follow up…" at bounding box center [784, 464] width 597 height 37
click at [695, 470] on p "Tried calling [PERSON_NAME] again but no answer. Left a VM and sent a follow up…" at bounding box center [784, 464] width 597 height 37
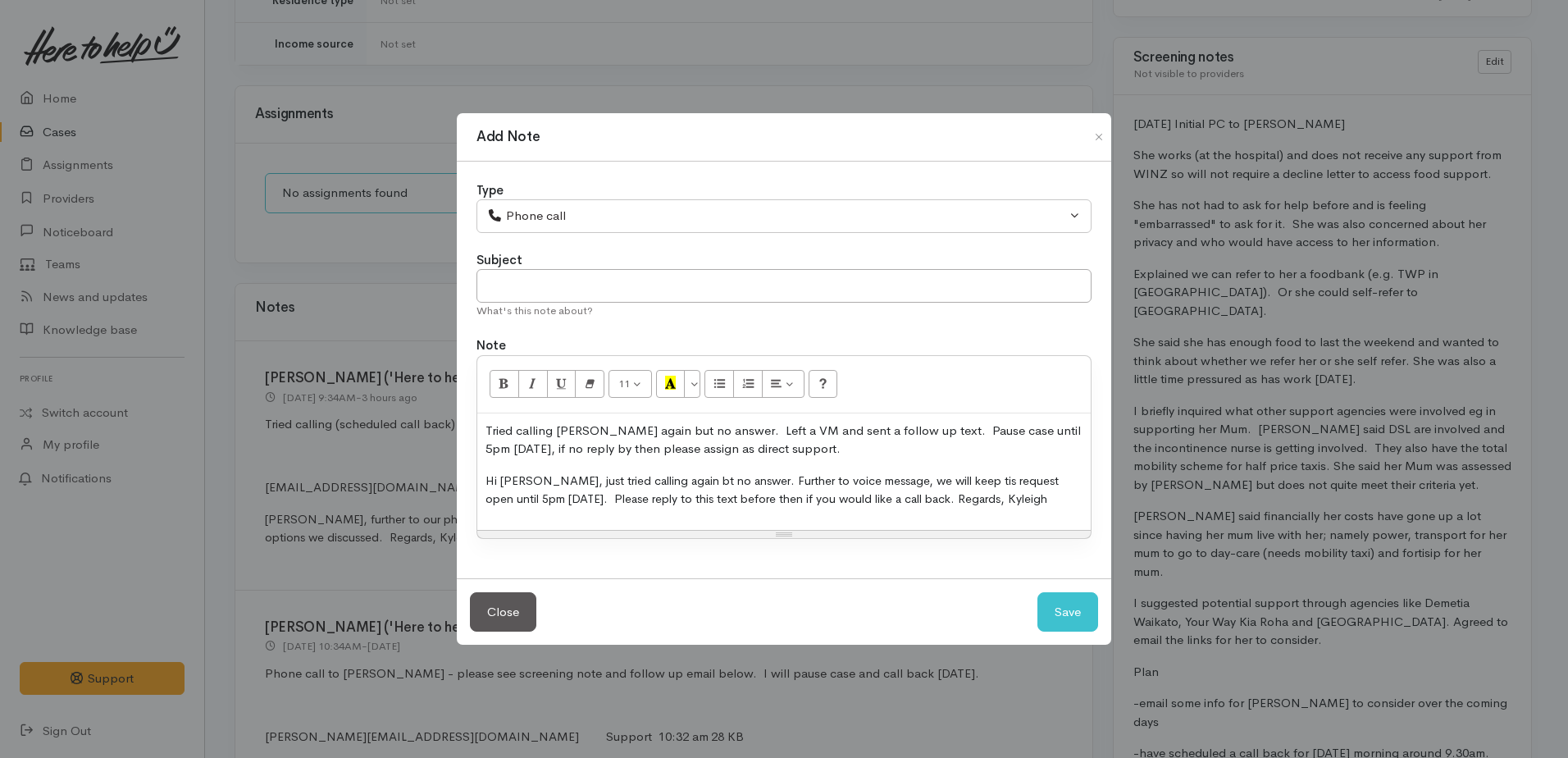
click at [484, 480] on div "Tried calling [PERSON_NAME] again but no answer. Left a VM and sent a follow up…" at bounding box center [784, 471] width 613 height 116
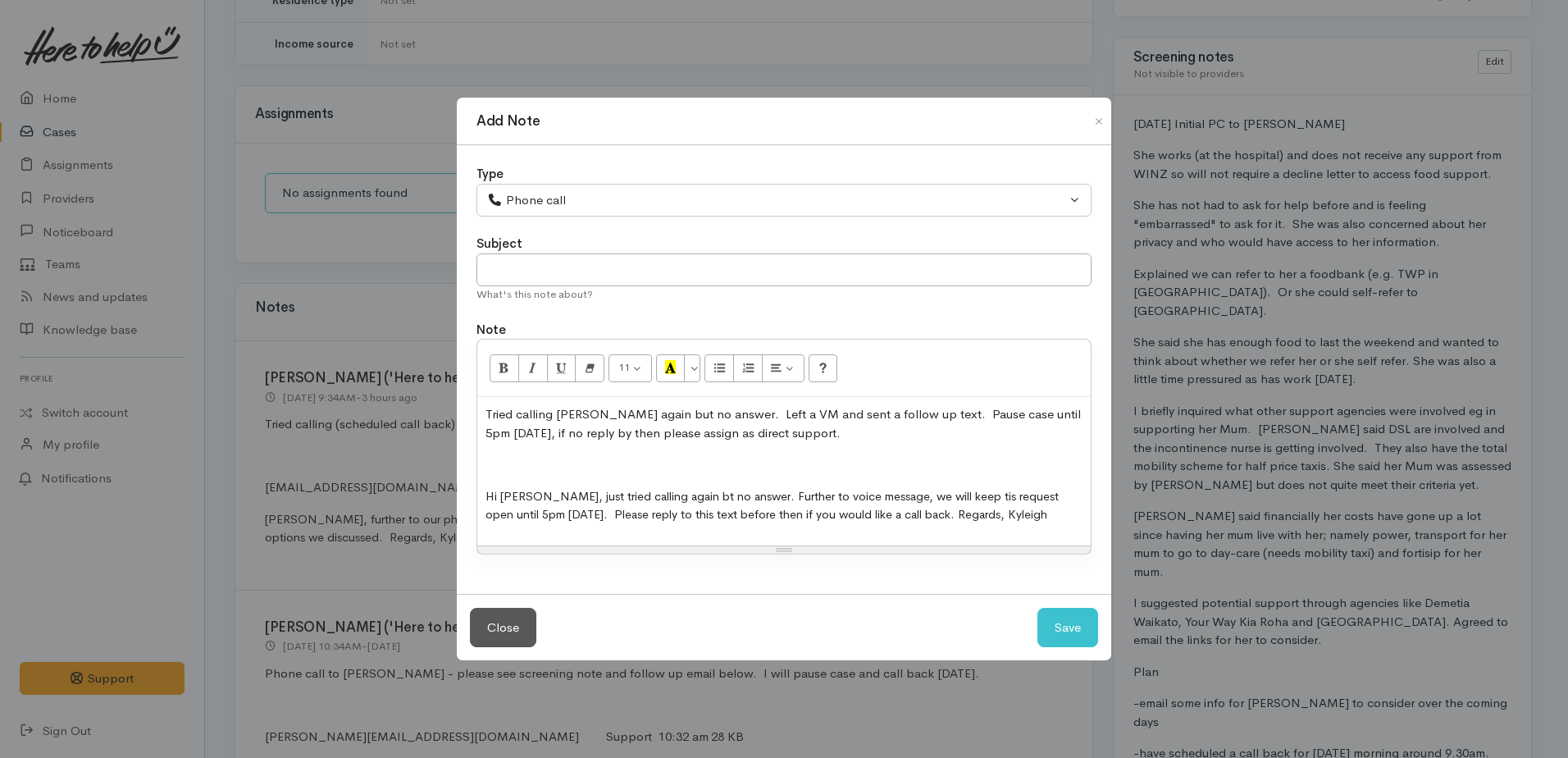
click at [488, 469] on p at bounding box center [784, 464] width 597 height 19
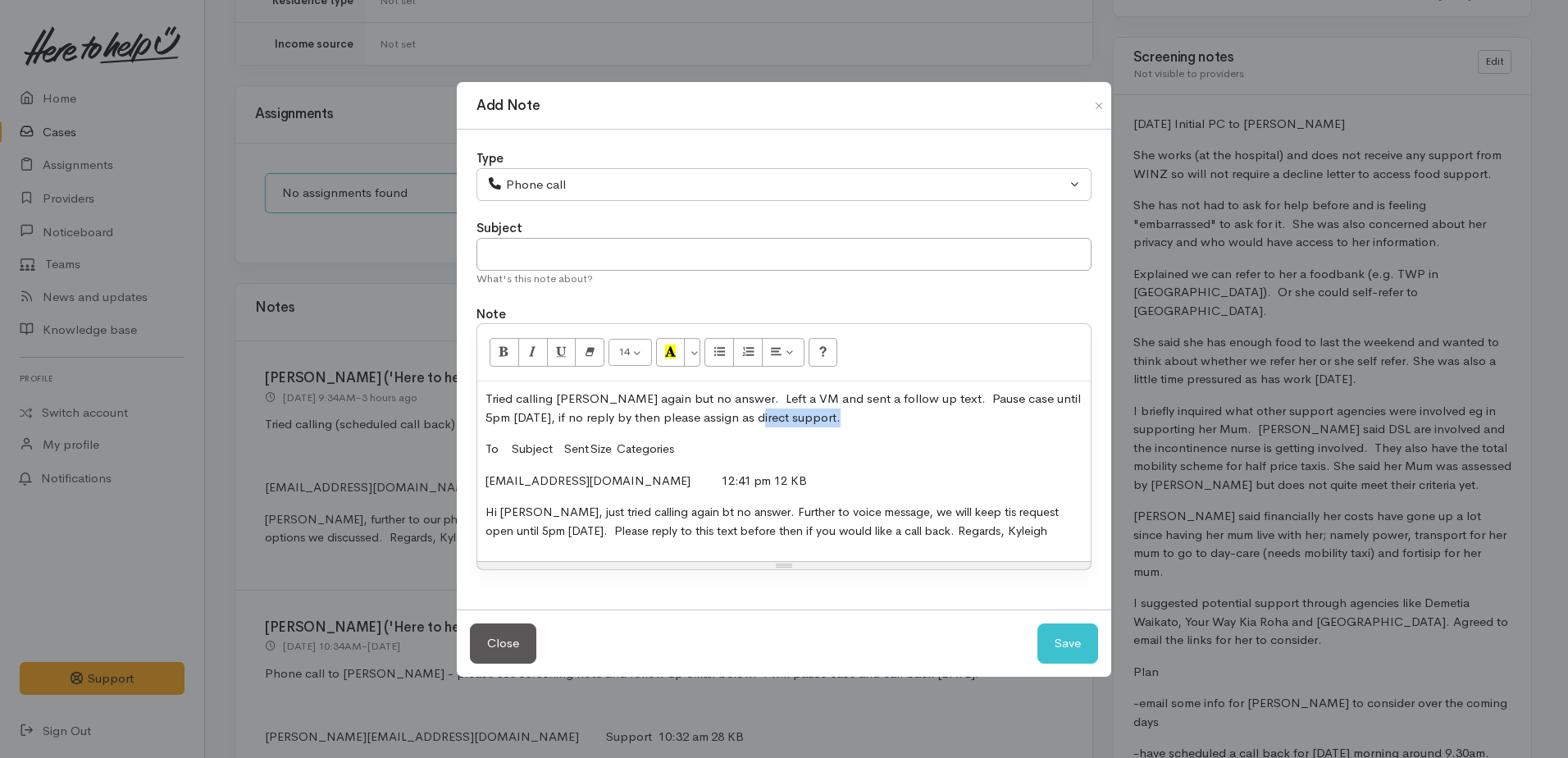
drag, startPoint x: 486, startPoint y: 442, endPoint x: 730, endPoint y: 425, distance: 244.6
click at [730, 425] on div "Tried calling Helen again but no answer. Left a VM and sent a follow up text. P…" at bounding box center [784, 471] width 613 height 180
click at [899, 451] on p "To Subject Sent Size Categories" at bounding box center [784, 449] width 597 height 19
click at [1063, 639] on button "Save" at bounding box center [1068, 643] width 61 height 40
select select "1"
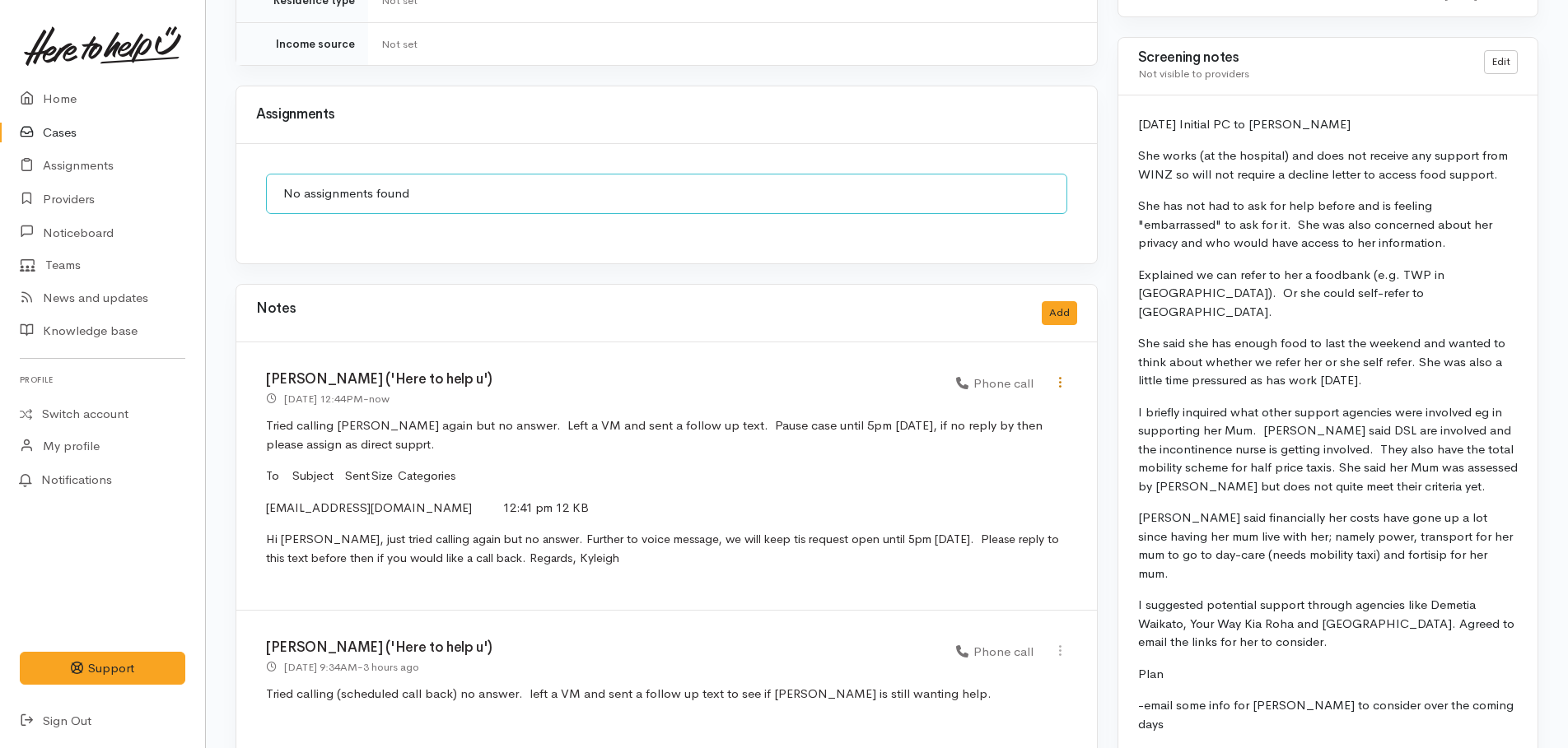
click at [1057, 376] on icon at bounding box center [1060, 383] width 14 height 14
click at [964, 402] on link "Edit" at bounding box center [1000, 414] width 130 height 26
select select "3"
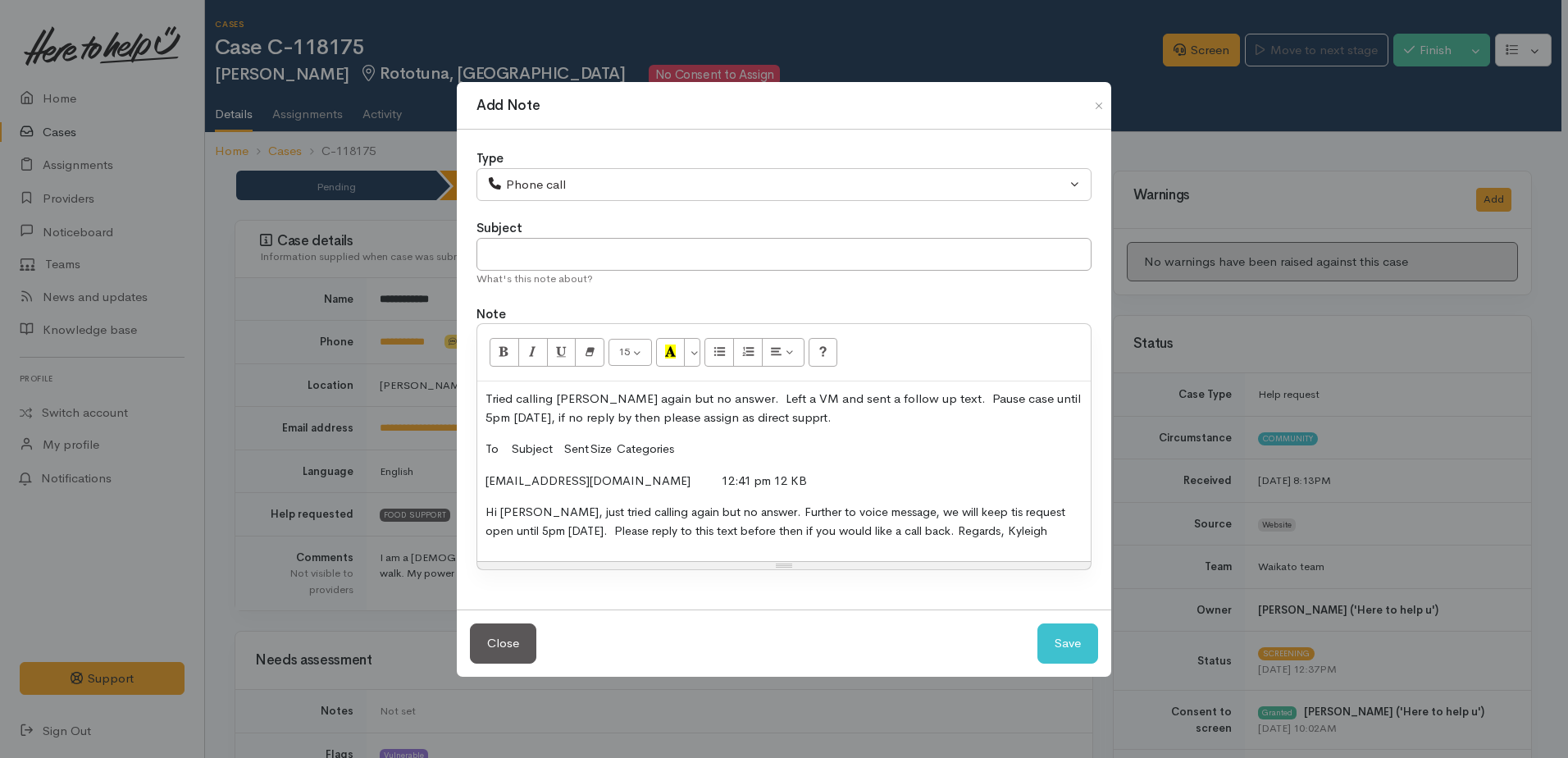
click at [961, 507] on span "Hi Helen, just tried calling again but no answer. Further to voice message, we …" at bounding box center [775, 521] width 580 height 33
click at [1066, 647] on button "Save" at bounding box center [1068, 643] width 61 height 40
select select "1"
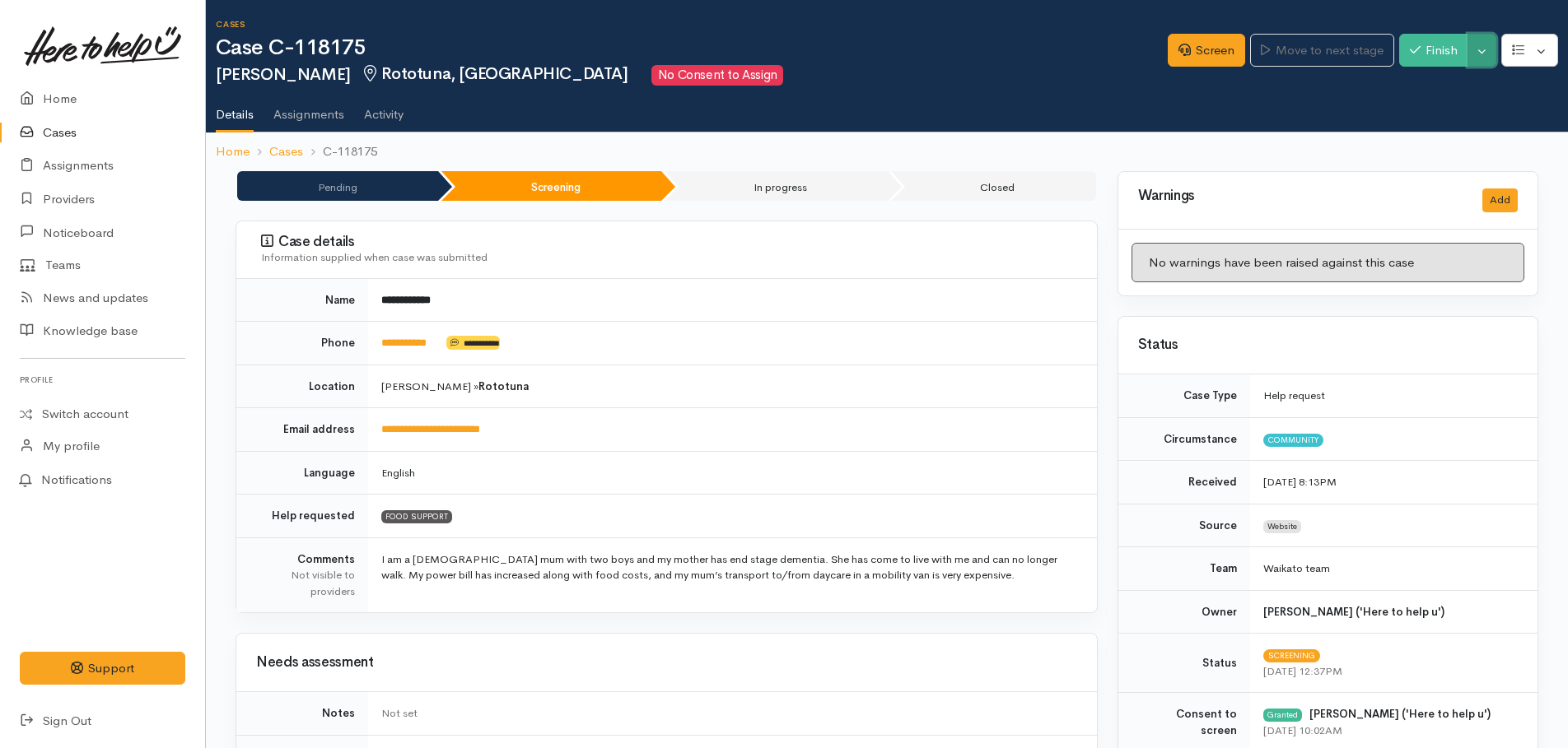
click at [1485, 56] on button "Toggle Dropdown" at bounding box center [1482, 50] width 29 height 34
click at [1417, 88] on link "Pause" at bounding box center [1430, 89] width 130 height 26
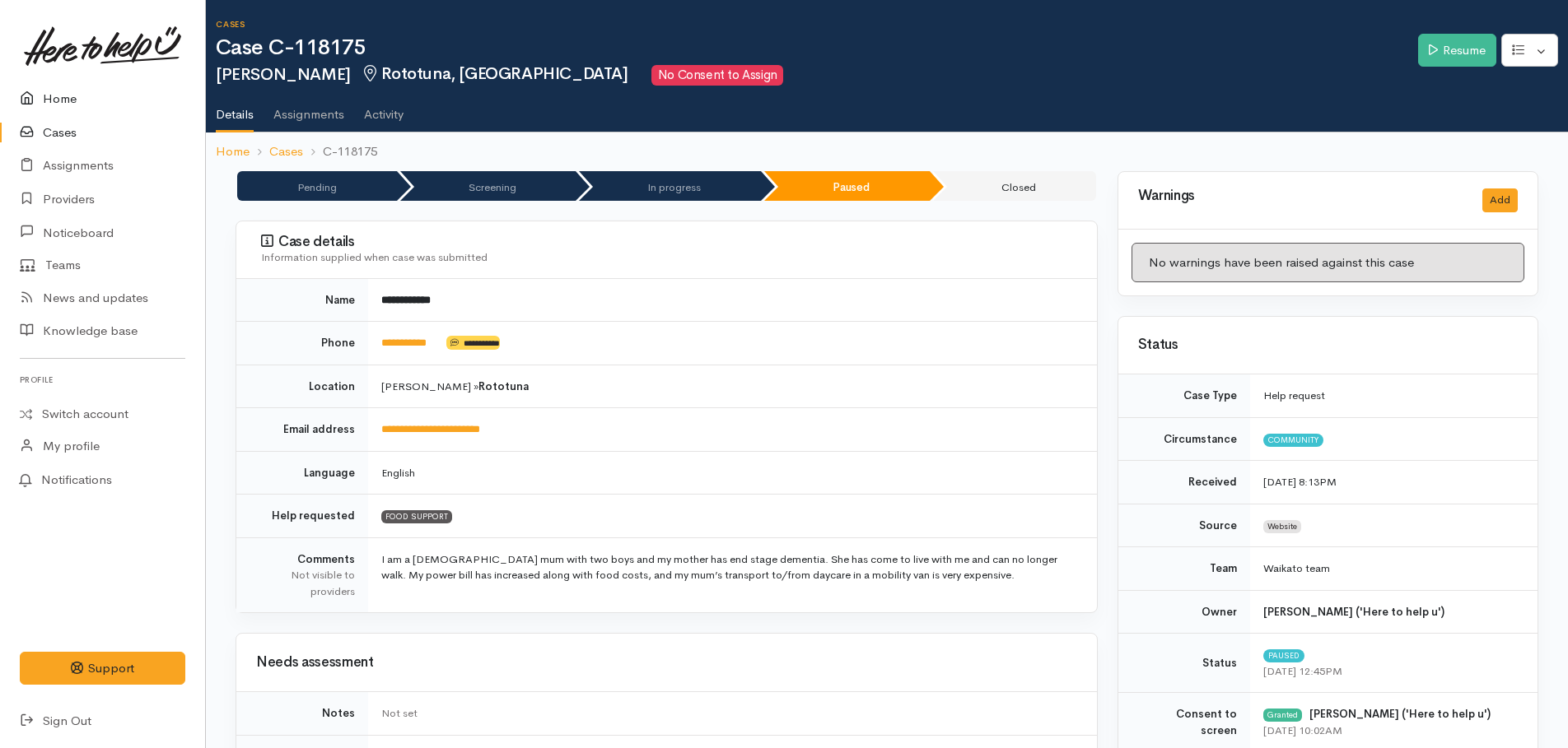
click at [52, 101] on link "Home" at bounding box center [102, 99] width 205 height 34
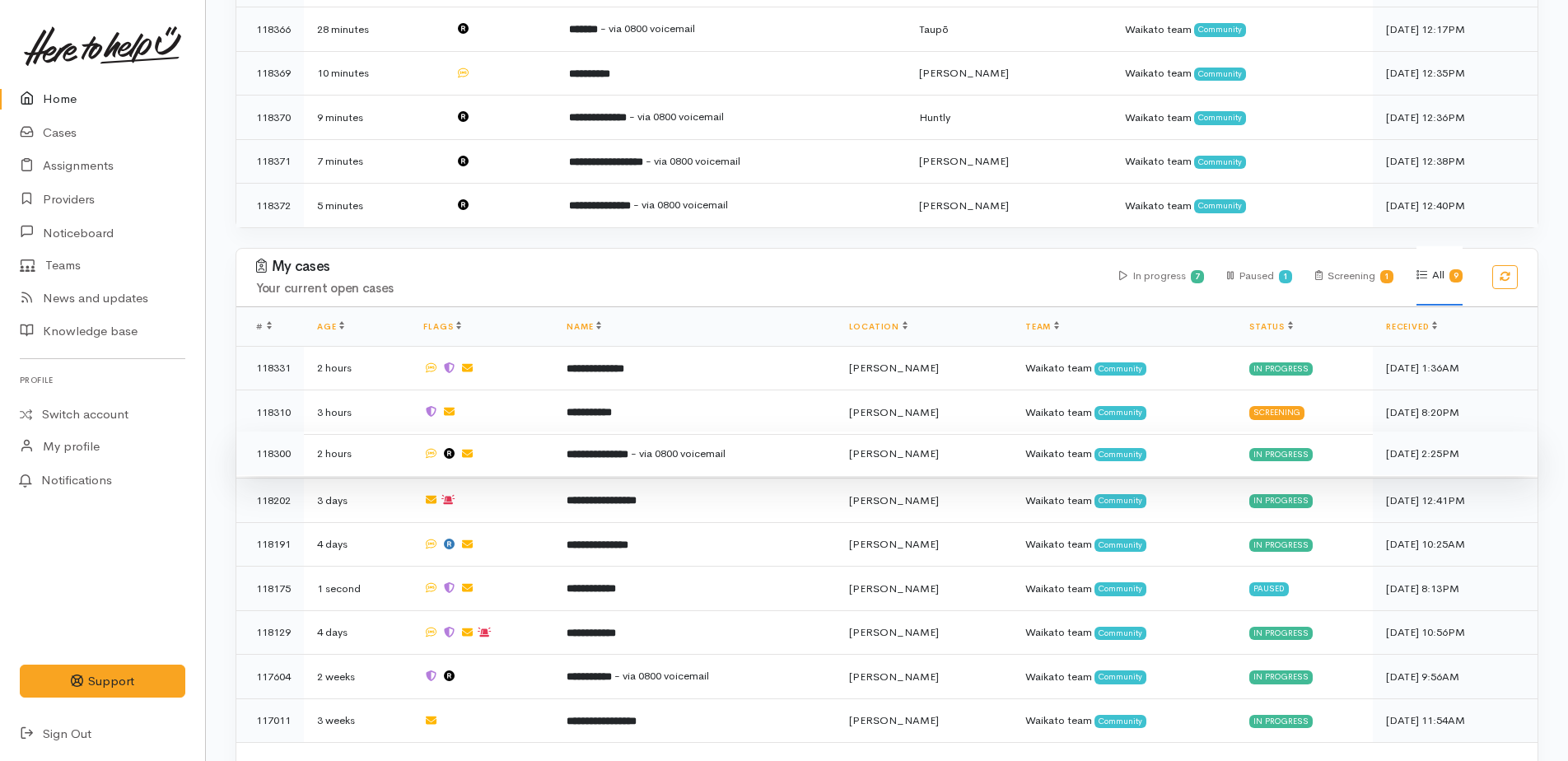
scroll to position [560, 0]
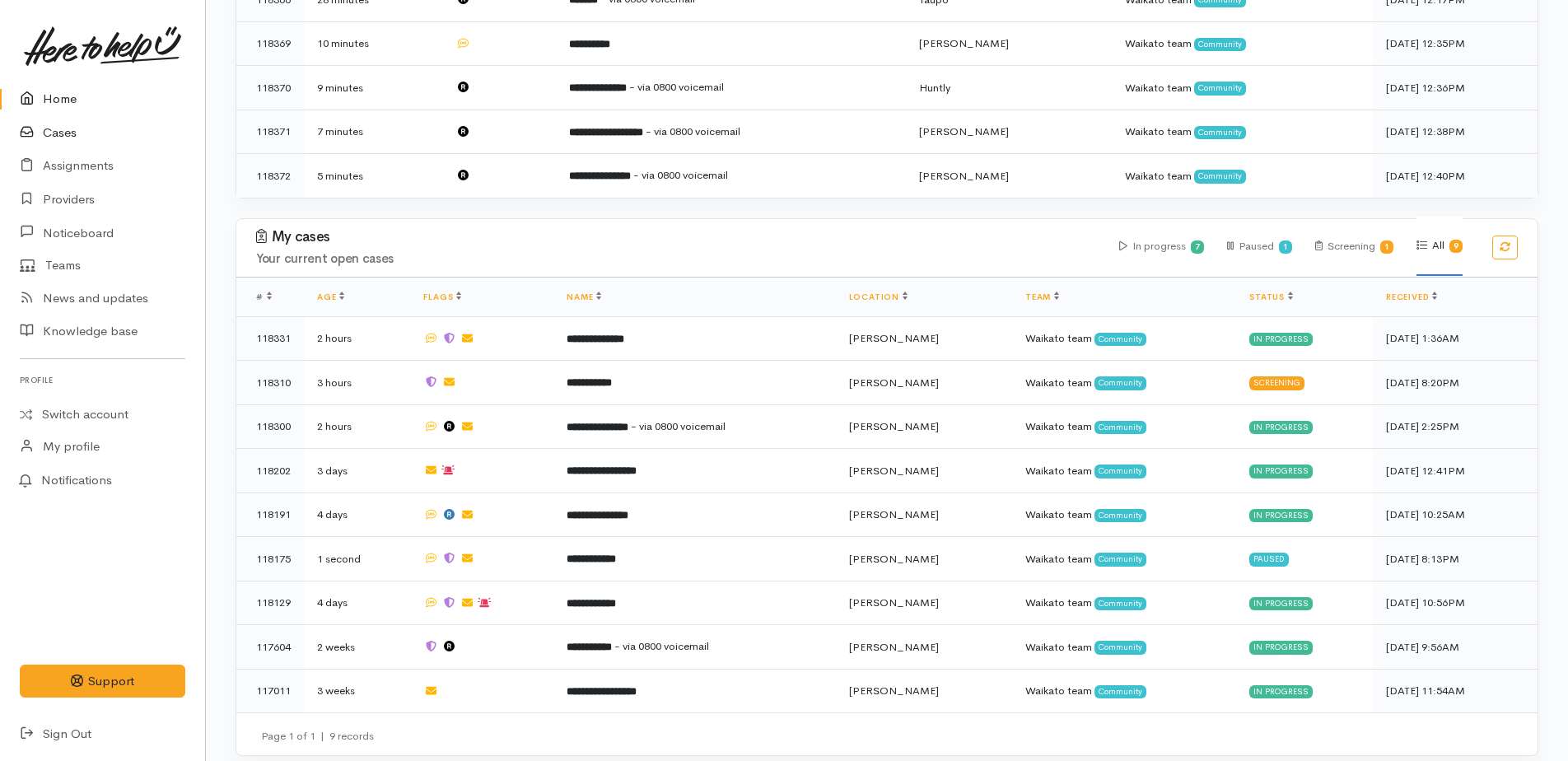
click at [62, 133] on link "Cases" at bounding box center [102, 132] width 205 height 34
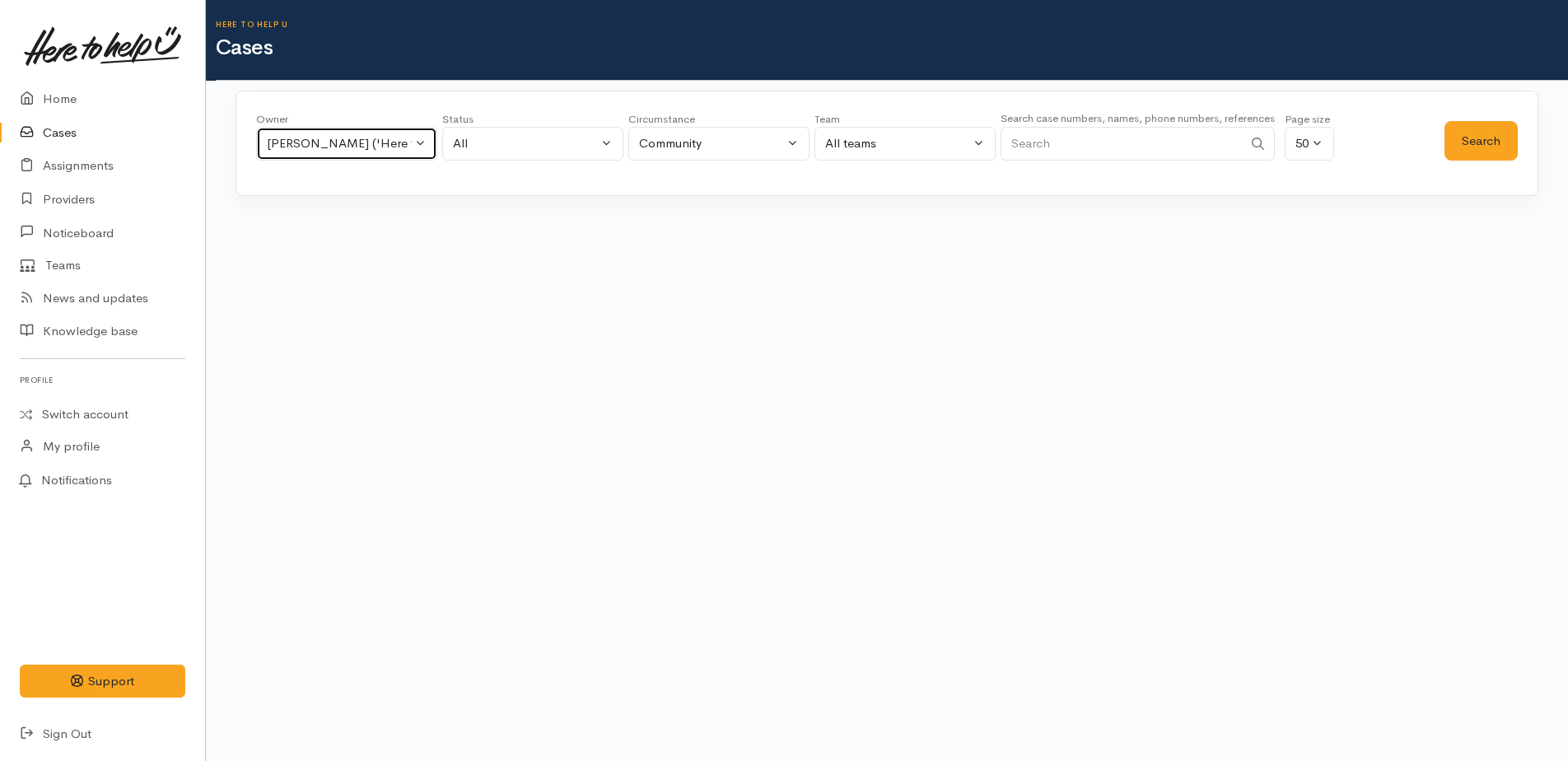
click at [415, 144] on button "[PERSON_NAME] ('Here to help u')" at bounding box center [347, 143] width 181 height 34
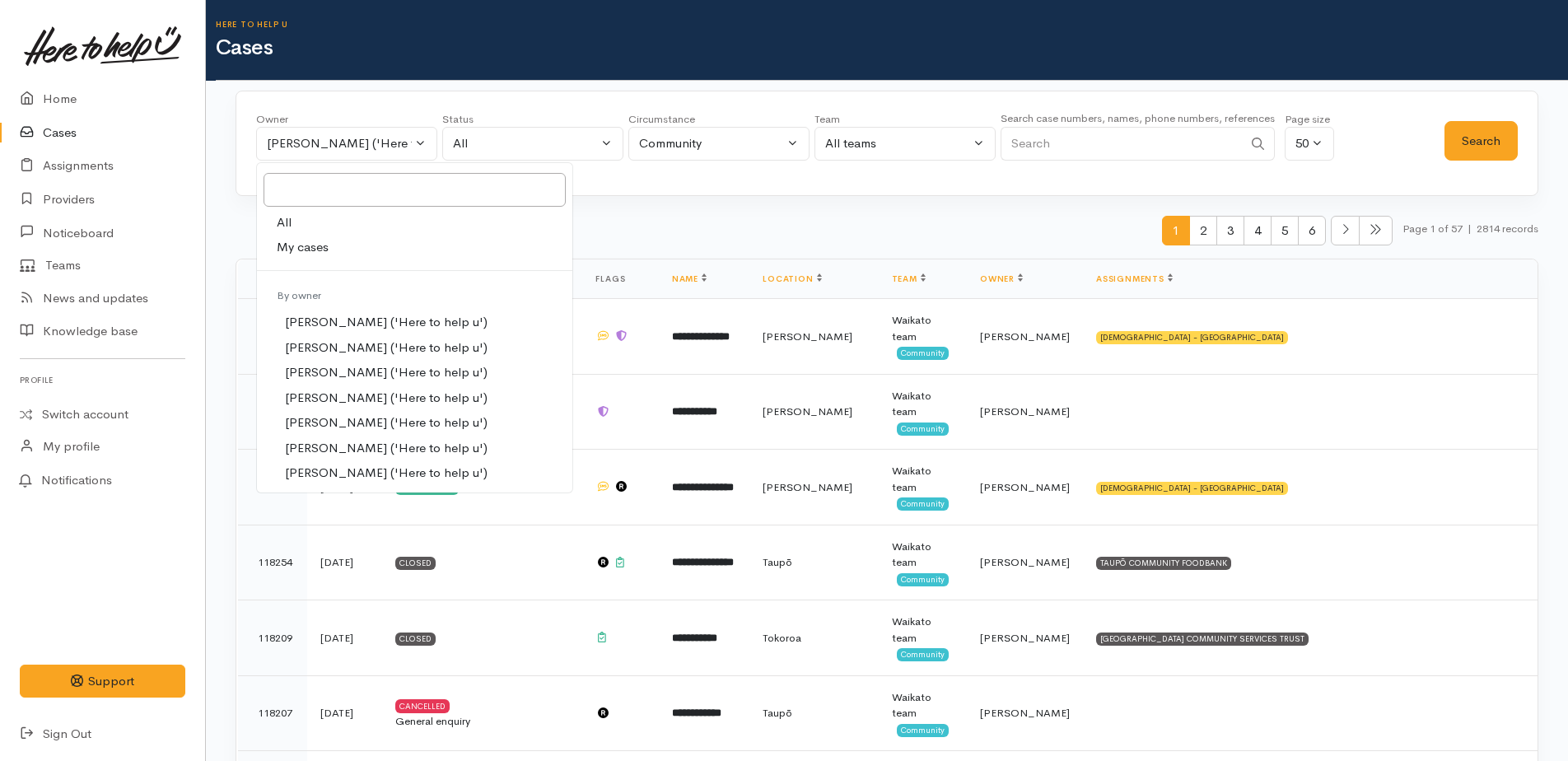
click at [290, 240] on span "My cases" at bounding box center [303, 248] width 52 height 19
select select "1759"
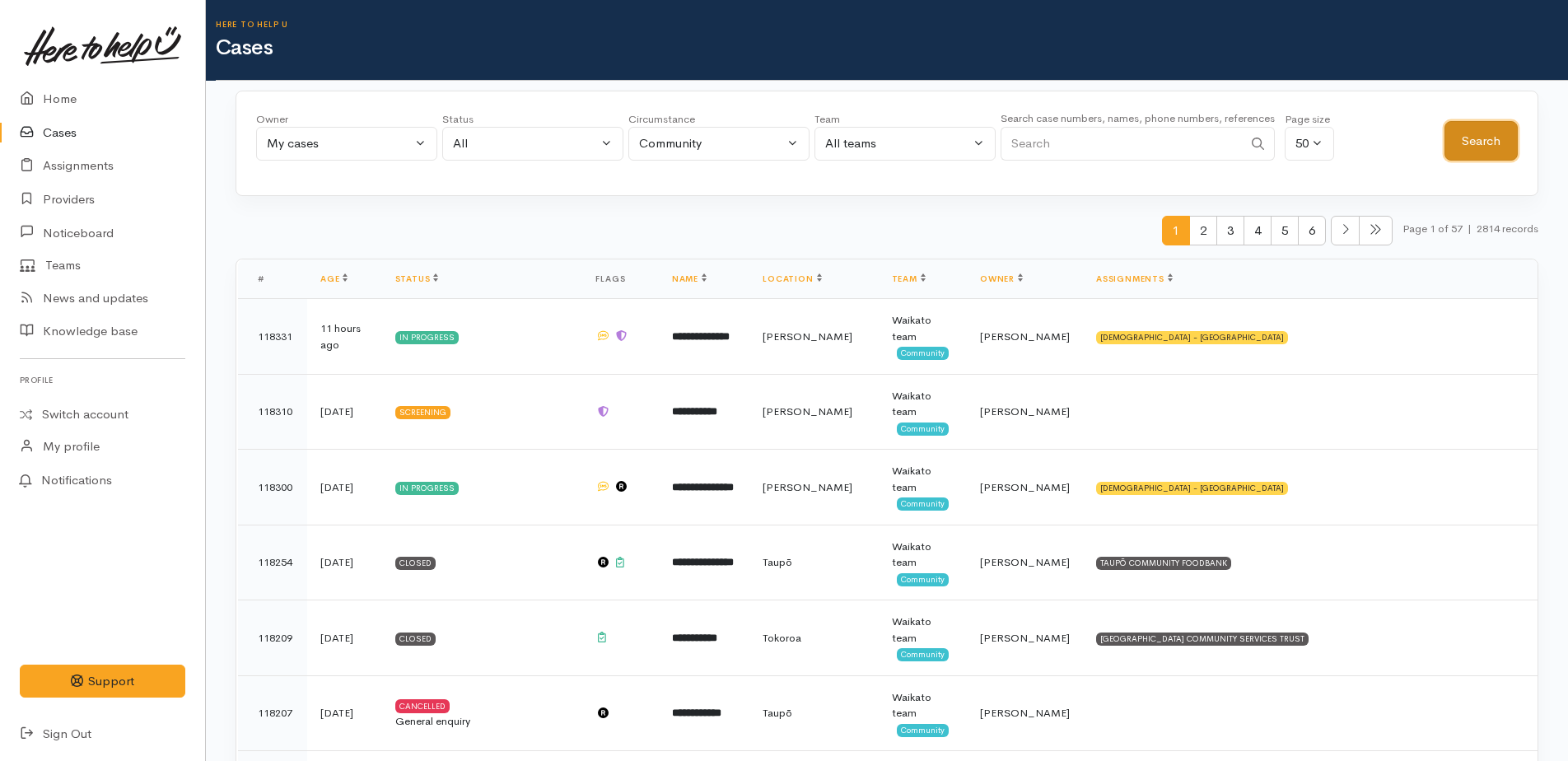
click at [1464, 135] on button "Search" at bounding box center [1480, 141] width 73 height 40
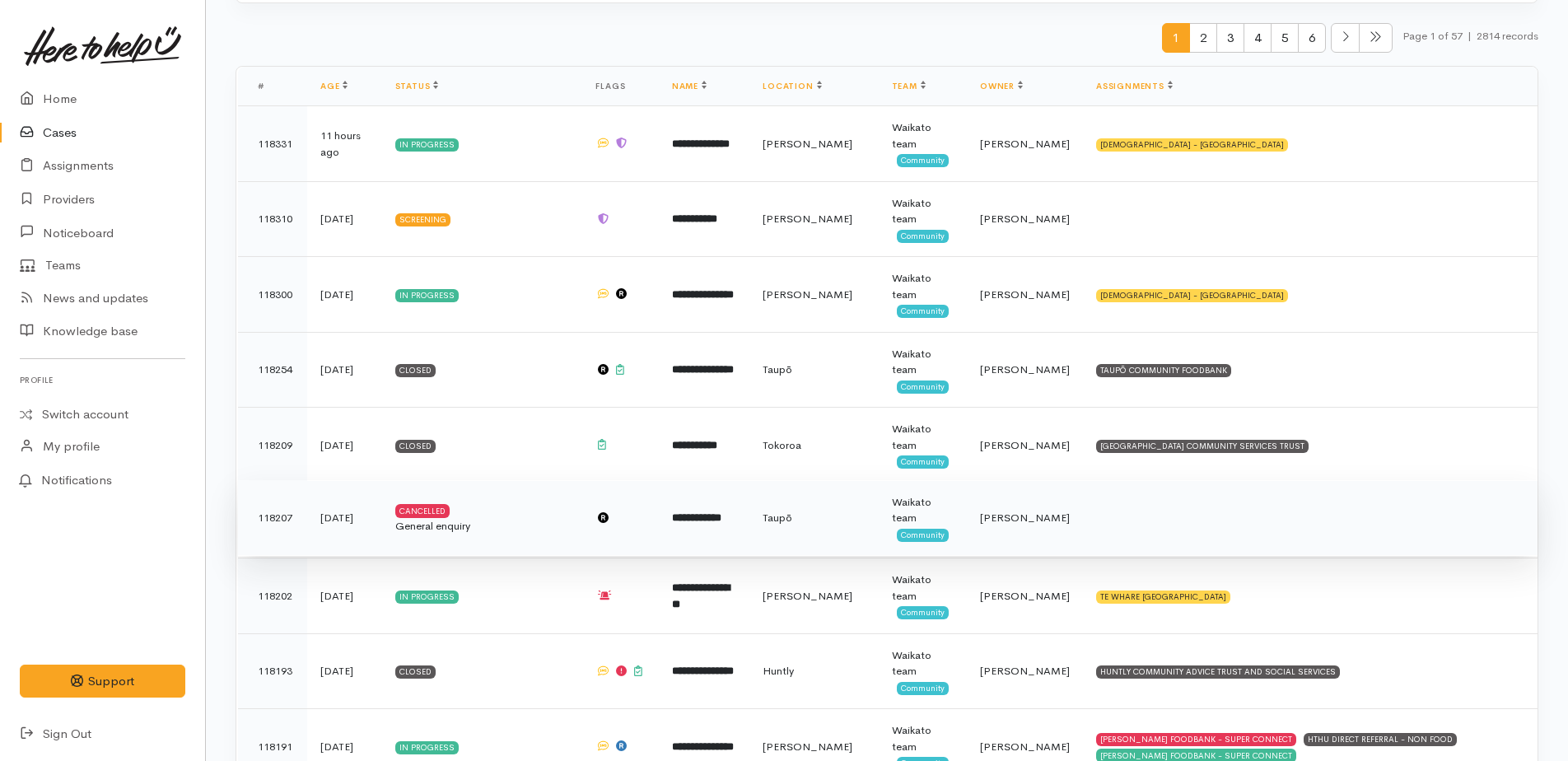
scroll to position [164, 0]
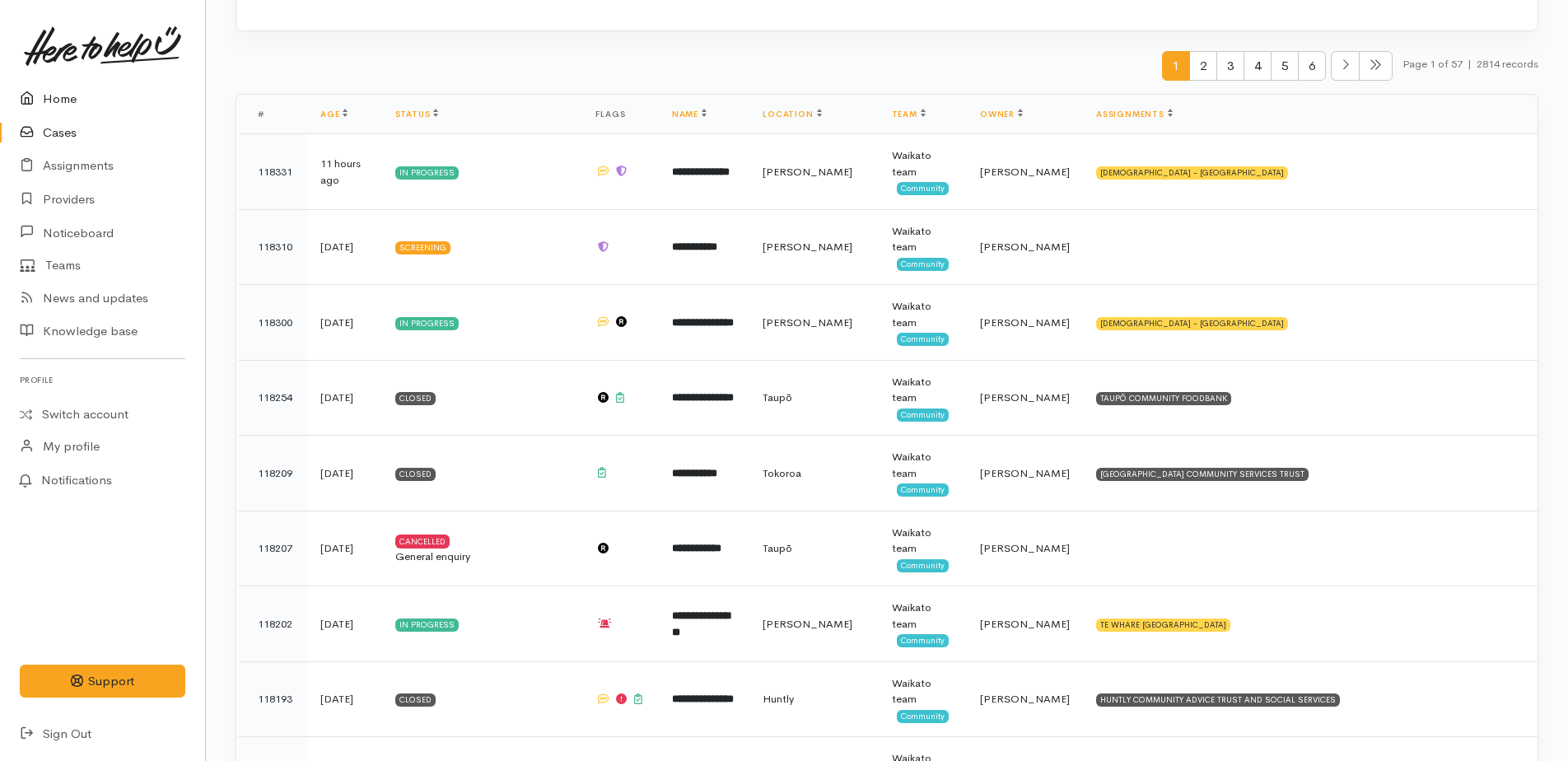
click at [66, 98] on link "Home" at bounding box center [102, 99] width 205 height 34
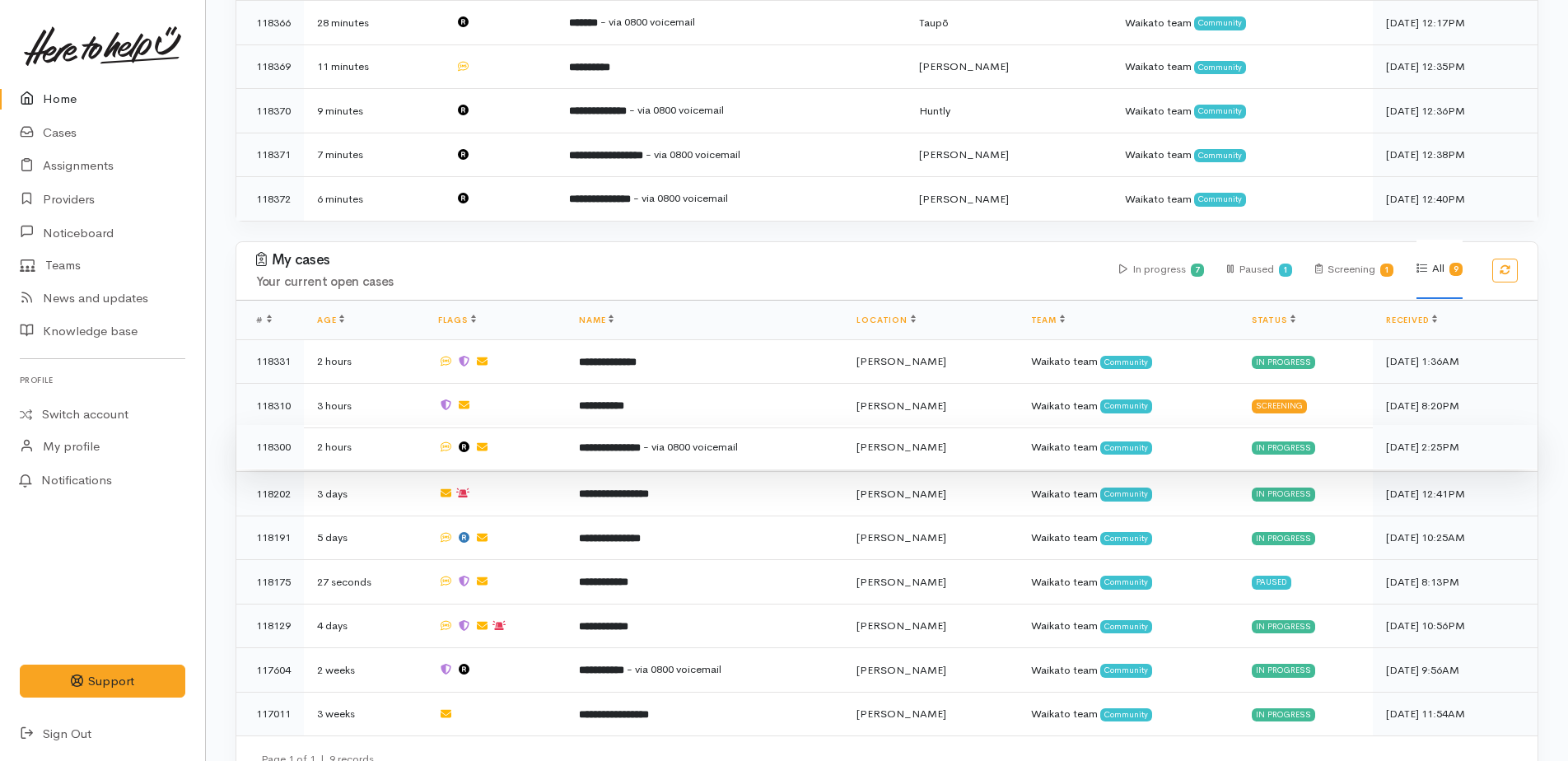
scroll to position [560, 0]
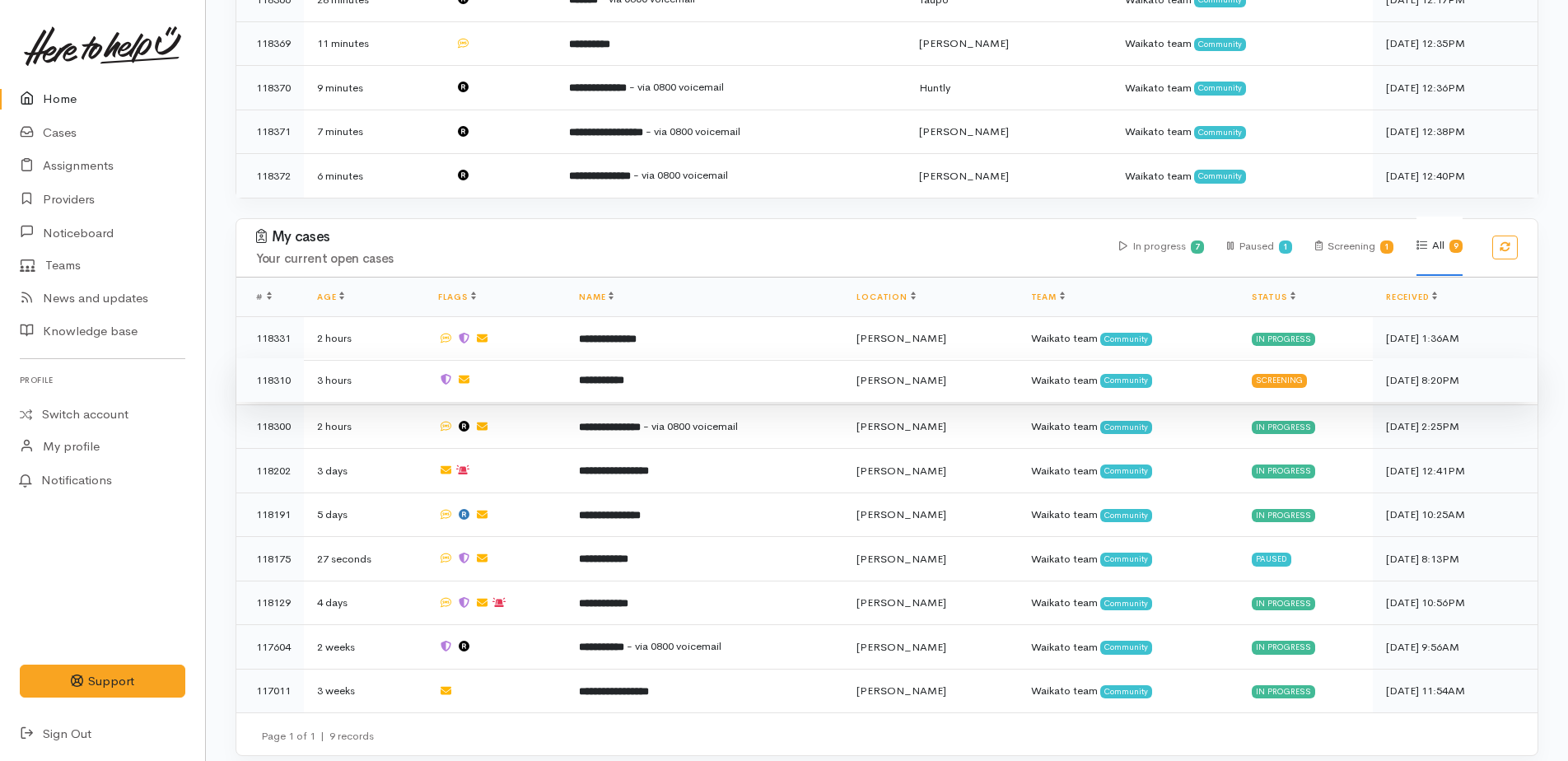
click at [624, 377] on b "**********" at bounding box center [601, 380] width 46 height 10
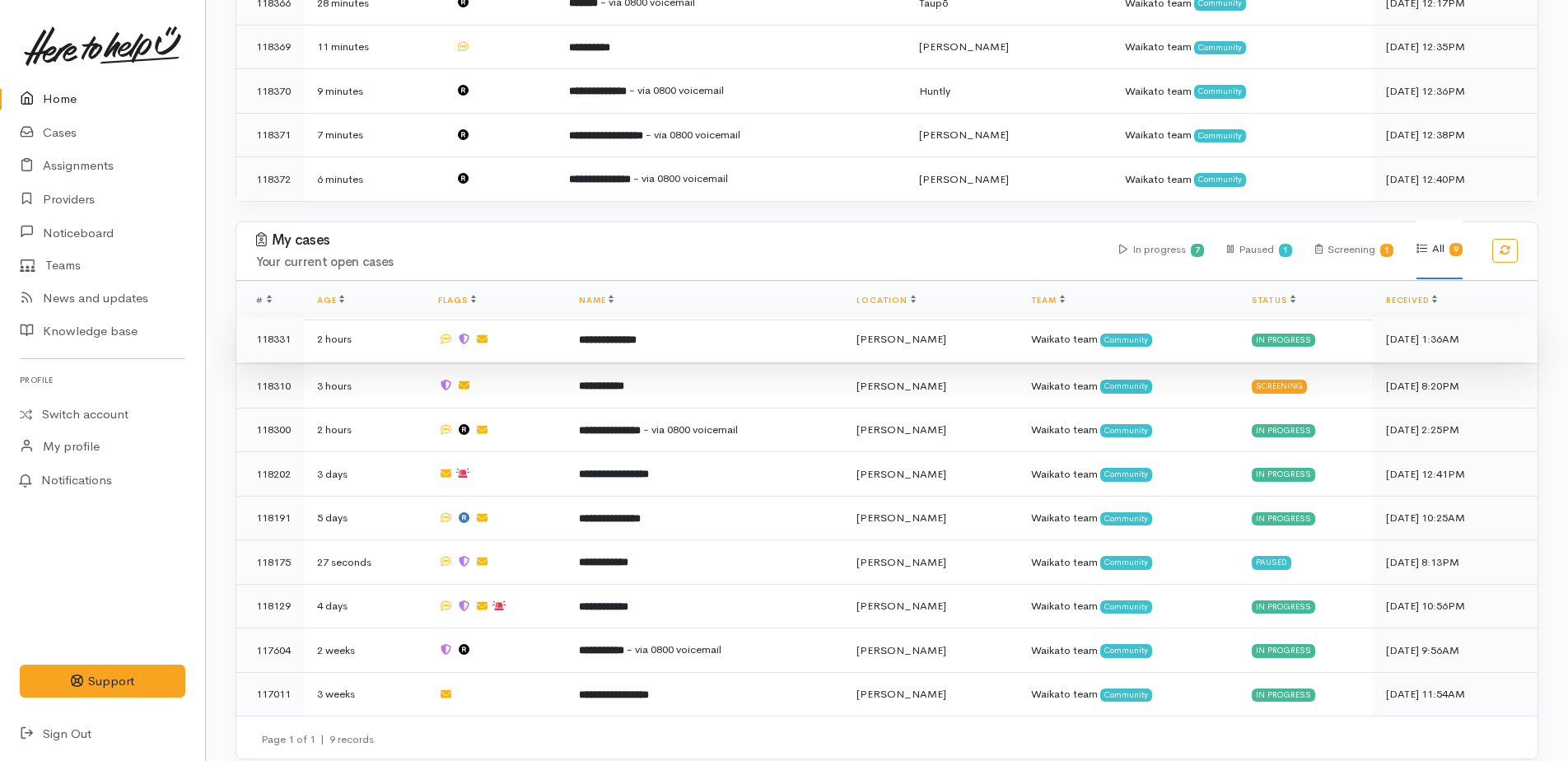
scroll to position [560, 0]
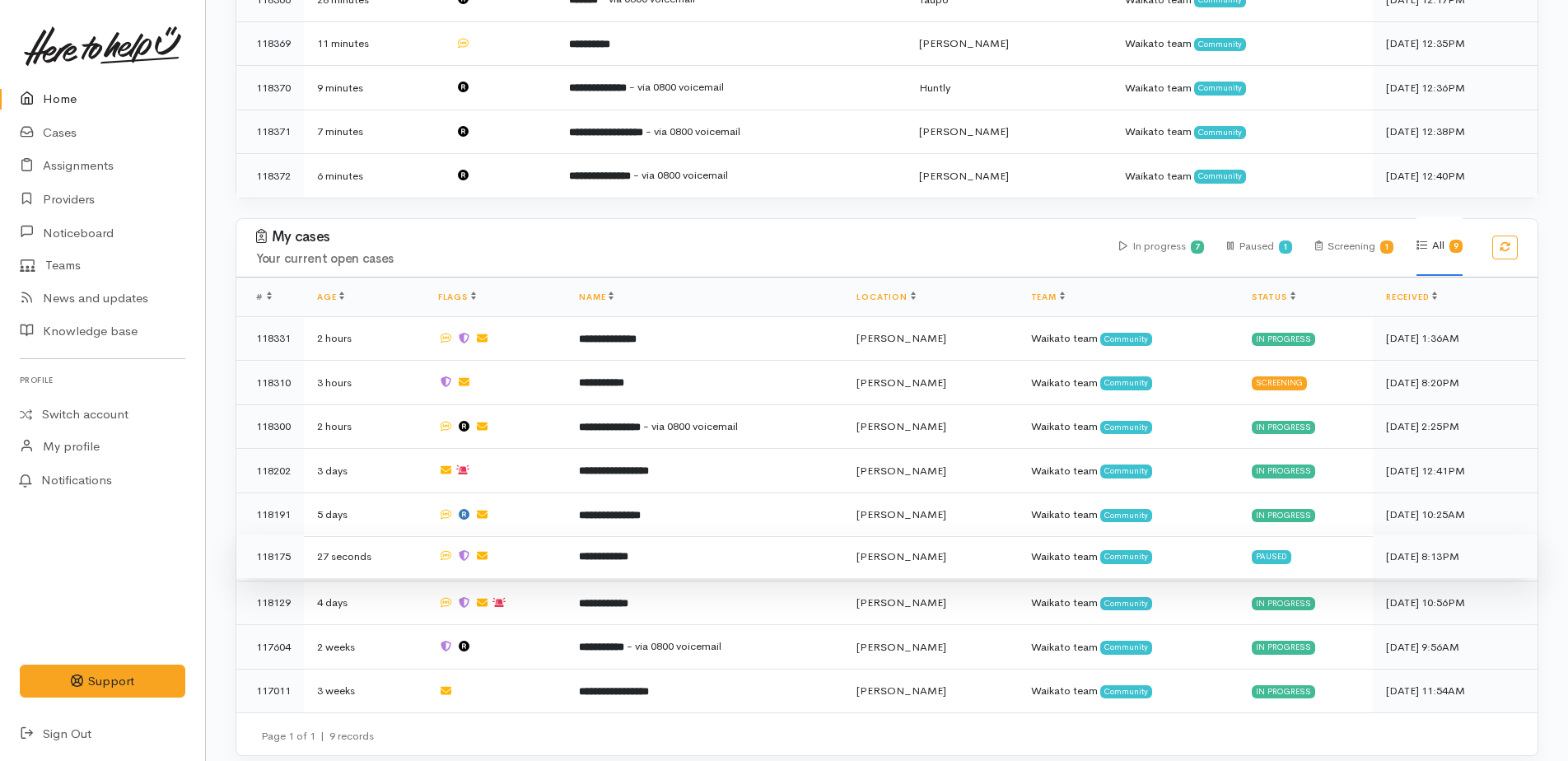
click at [594, 550] on b "**********" at bounding box center [603, 555] width 49 height 10
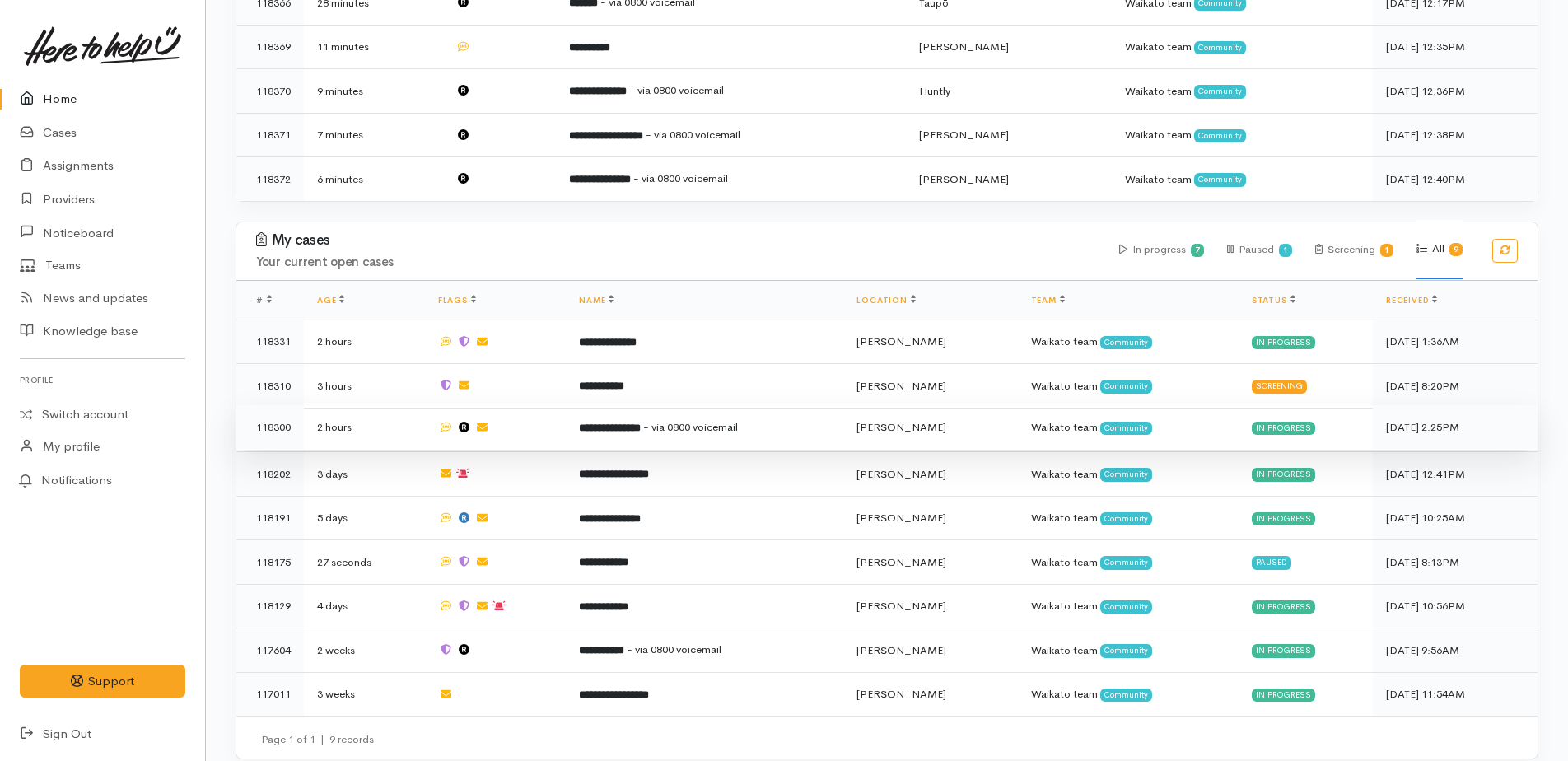
scroll to position [560, 0]
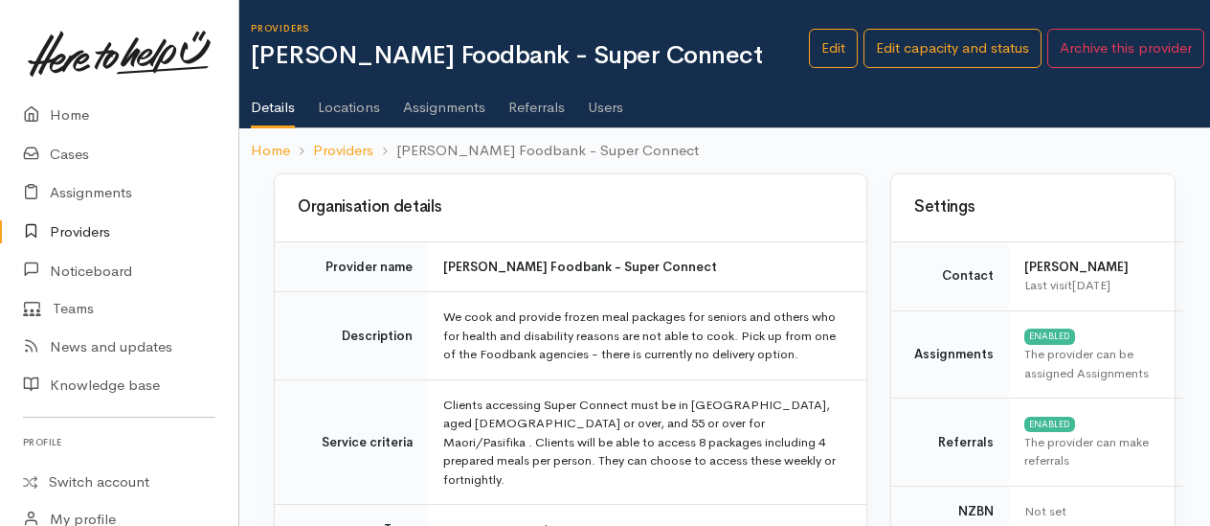
scroll to position [479, 0]
